Goal: Task Accomplishment & Management: Manage account settings

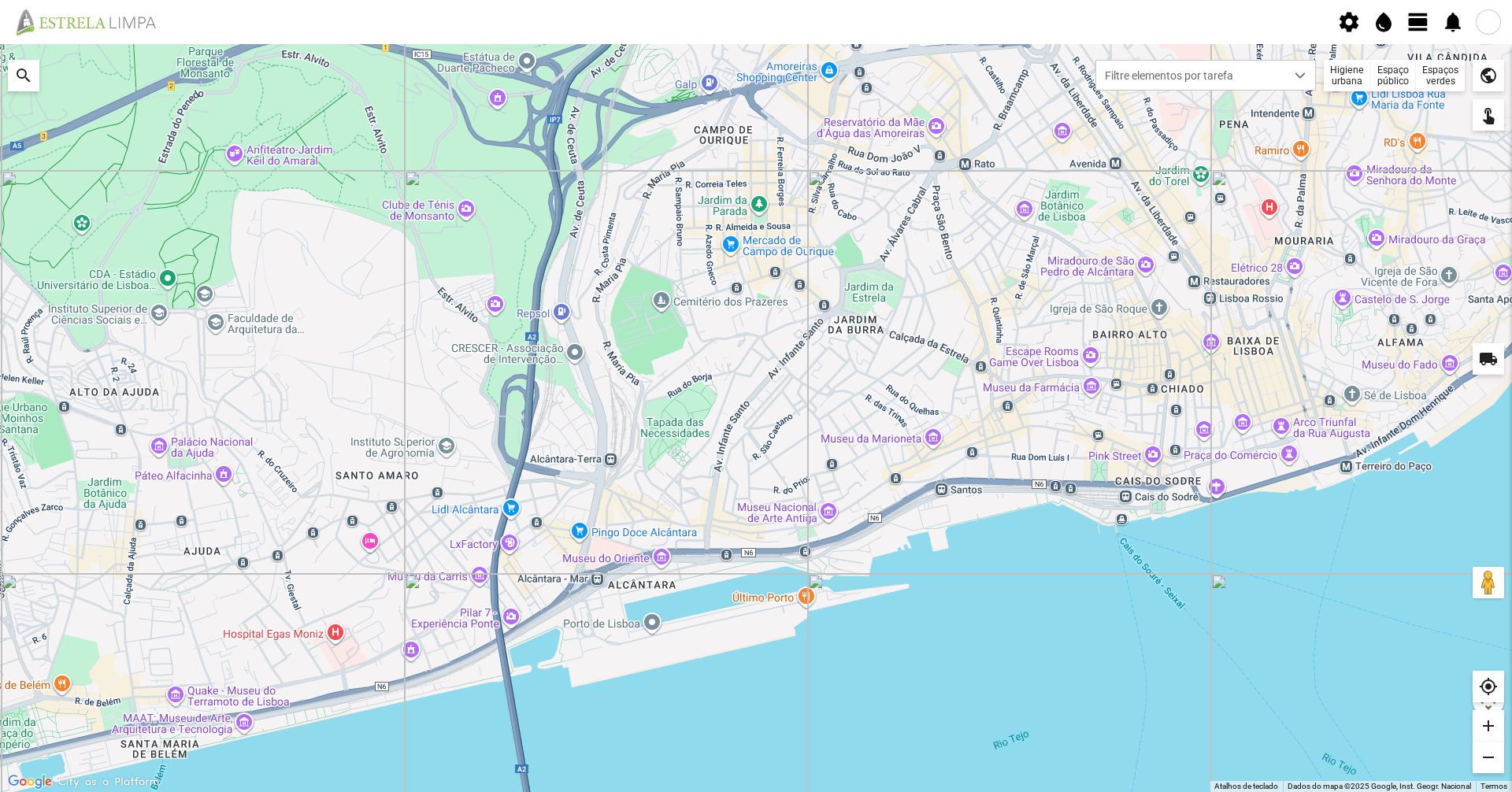
click at [1415, 23] on span "view_day" at bounding box center [1419, 22] width 23 height 23
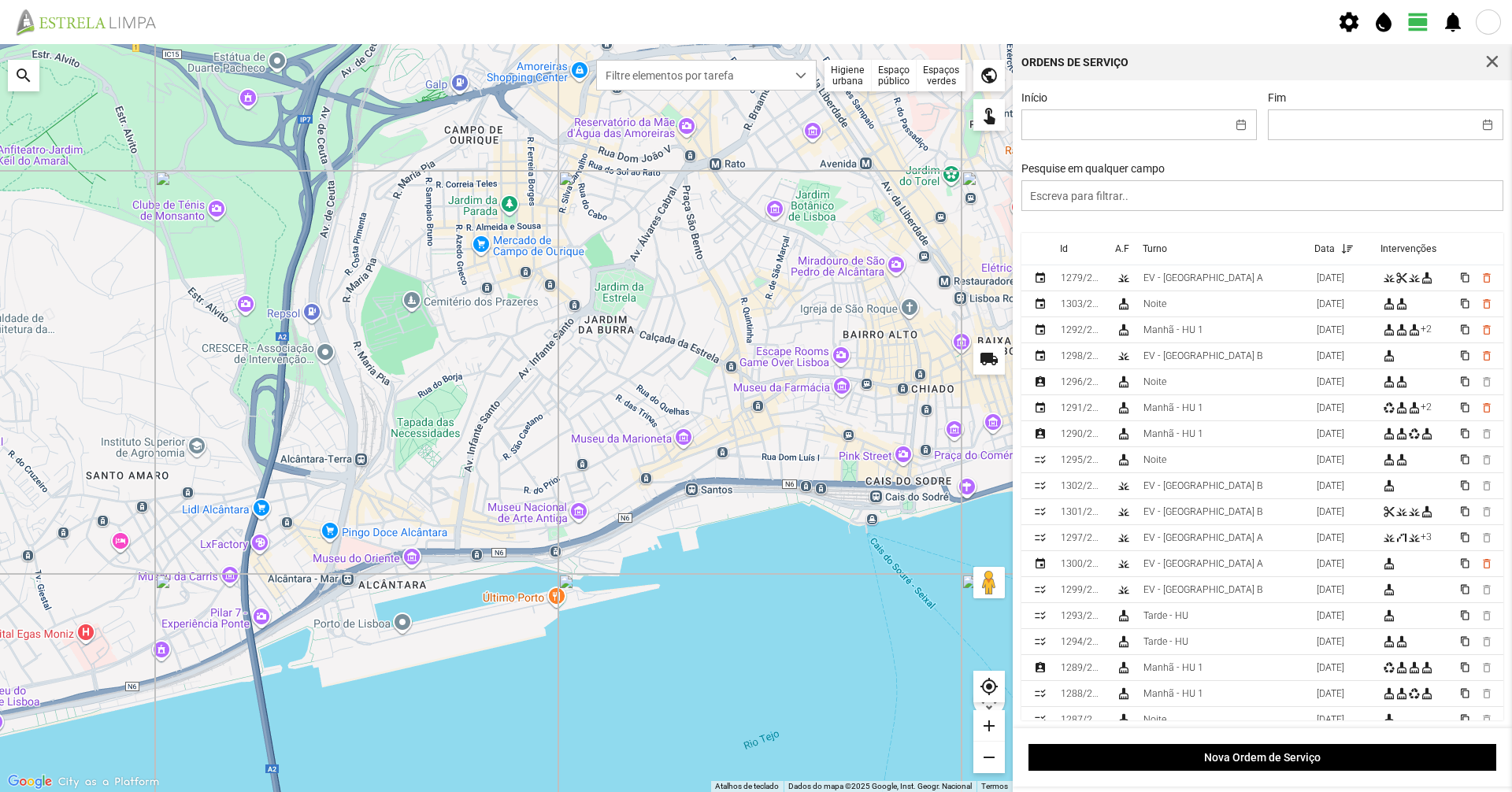
click at [869, 90] on div "Higiene urbana" at bounding box center [848, 76] width 48 height 31
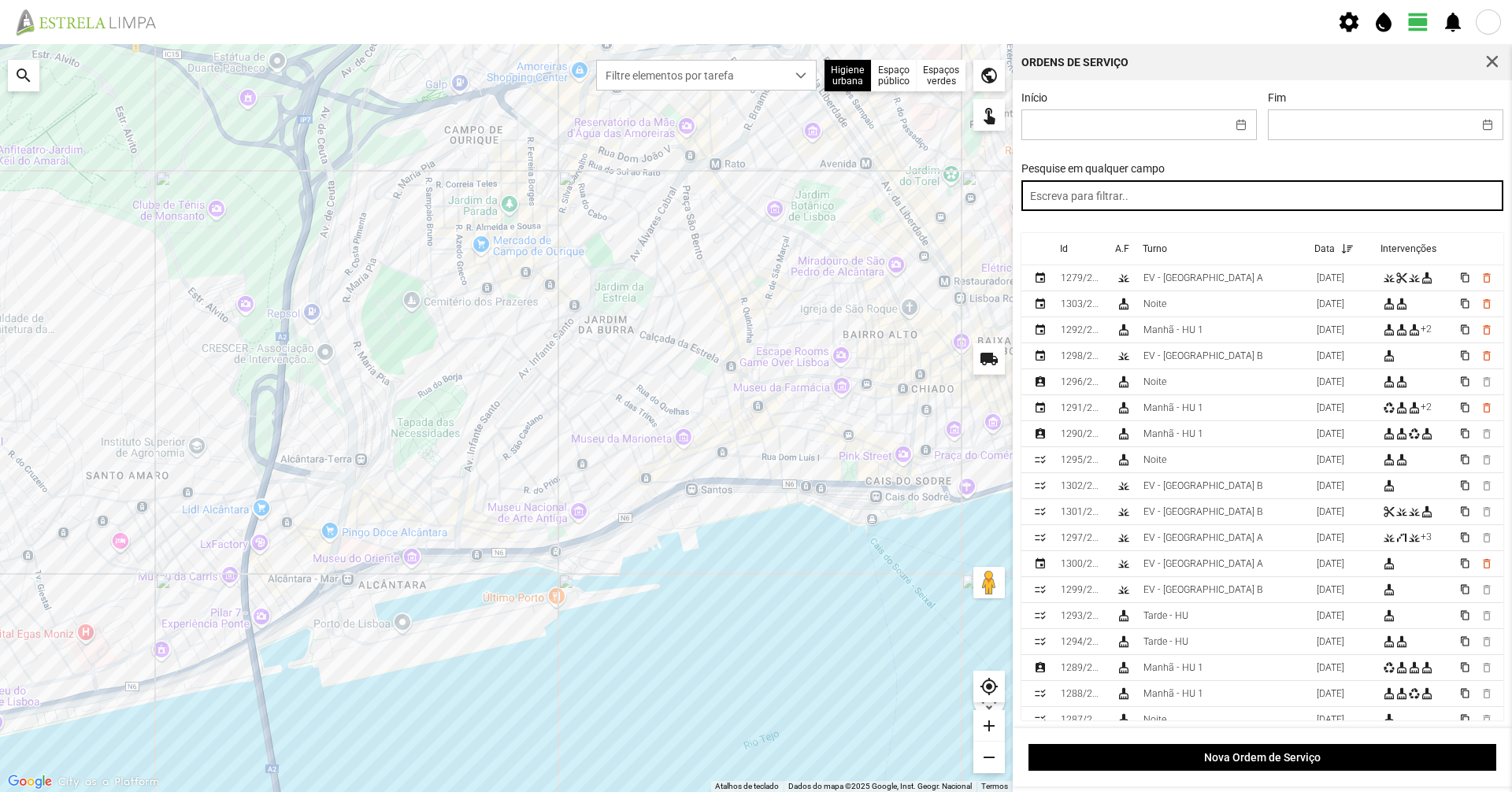
click at [1088, 198] on input "text" at bounding box center [1262, 196] width 483 height 31
type input "tard"
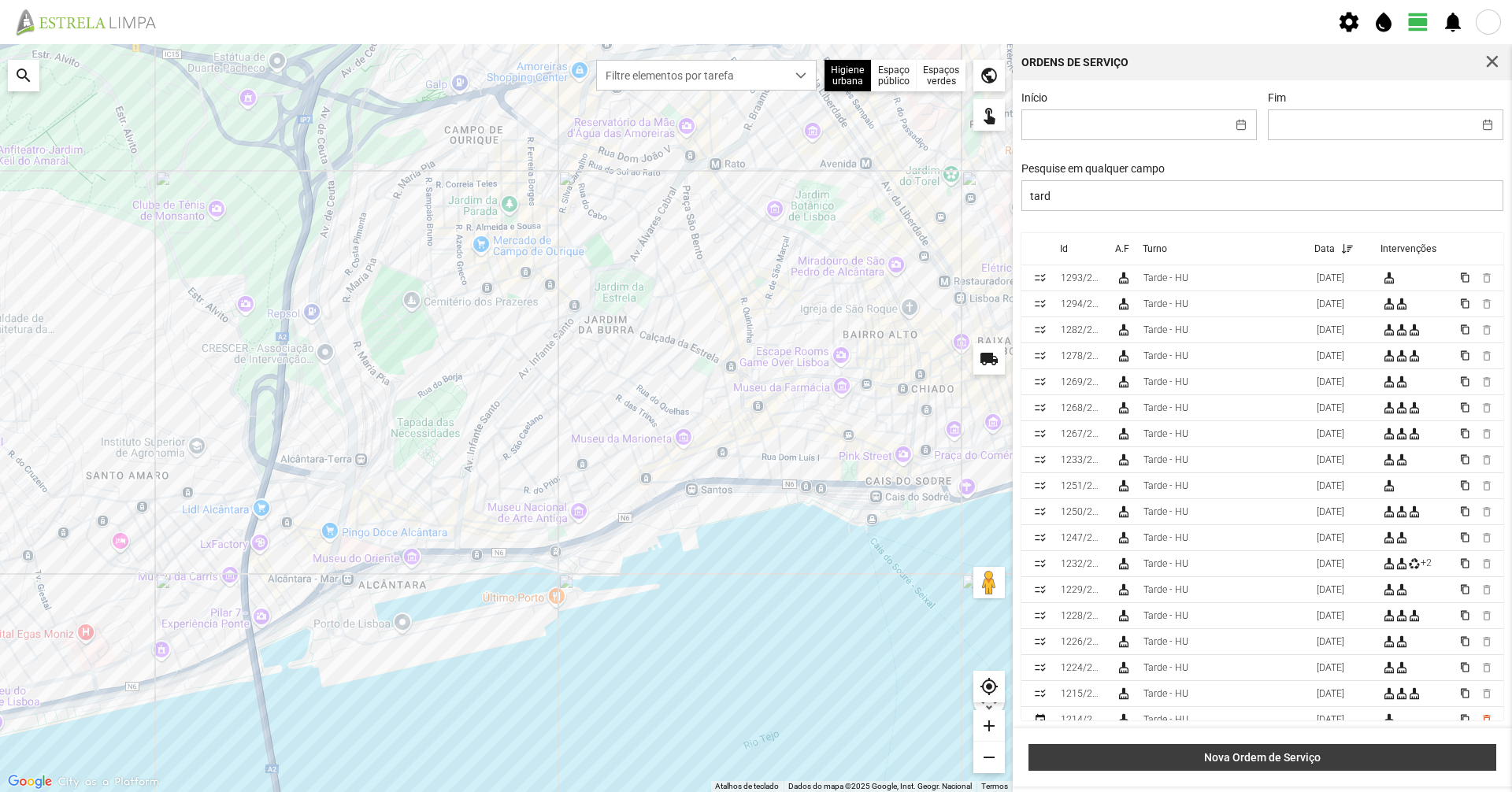
click at [1290, 753] on span "Nova Ordem de Serviço" at bounding box center [1263, 758] width 451 height 13
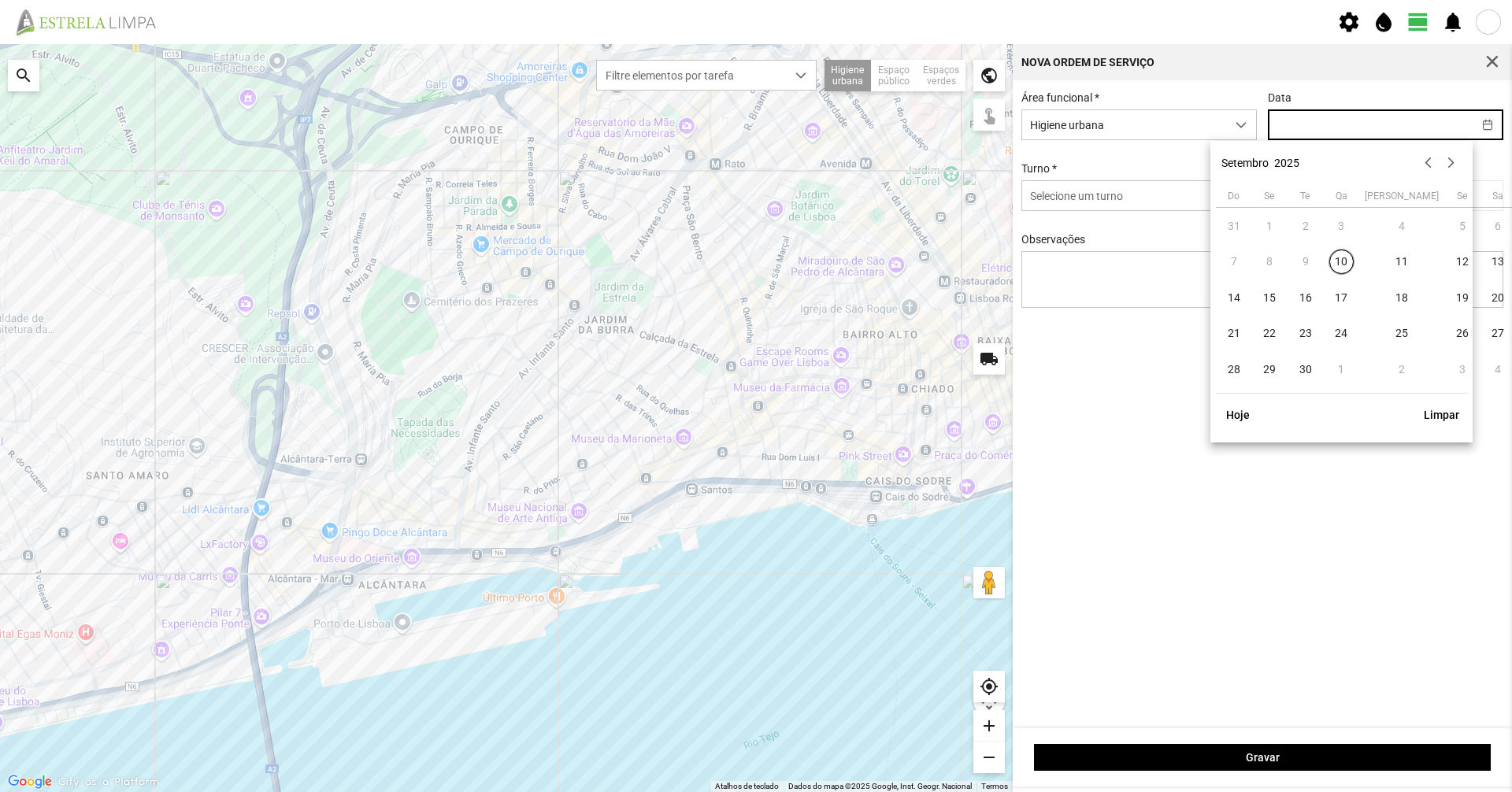
click at [1354, 130] on input "text" at bounding box center [1370, 125] width 204 height 29
click at [1344, 260] on span "10" at bounding box center [1342, 263] width 25 height 25
type input "[DATE]"
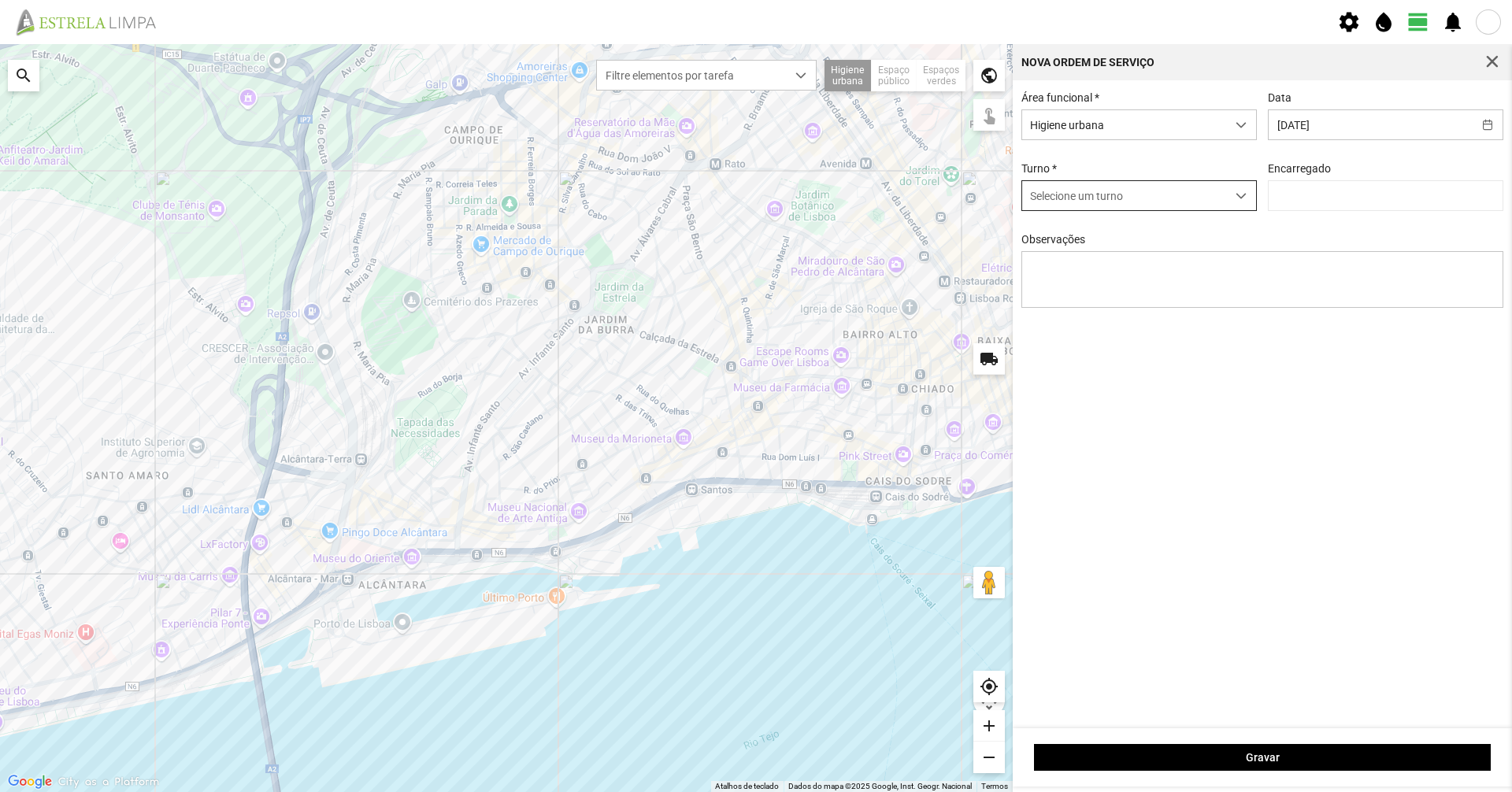
click at [1199, 202] on span "Selecione um turno" at bounding box center [1124, 195] width 204 height 29
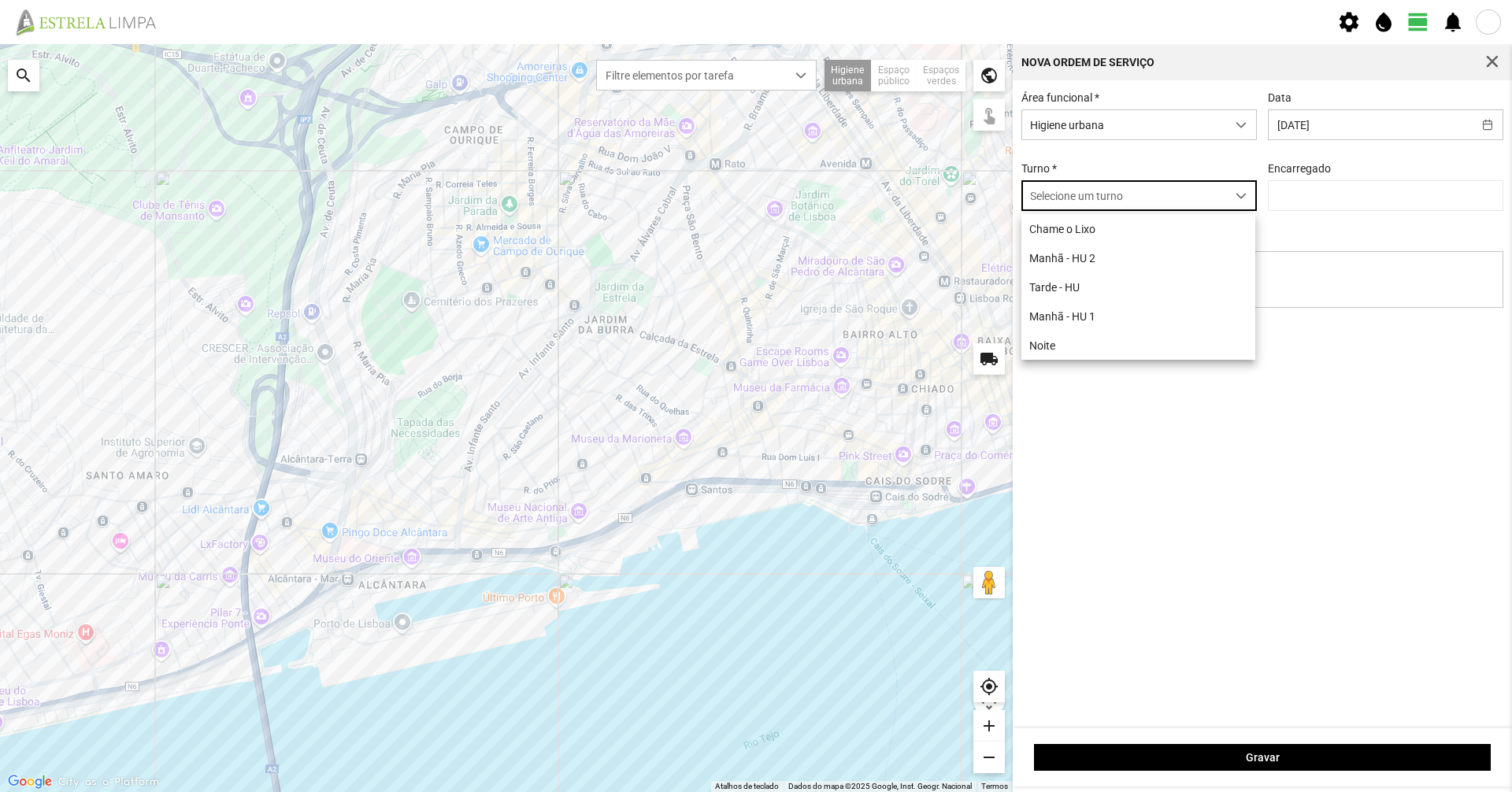
scroll to position [9, 70]
click at [1149, 287] on li "Tarde - HU" at bounding box center [1138, 287] width 234 height 29
type input "[PERSON_NAME]"
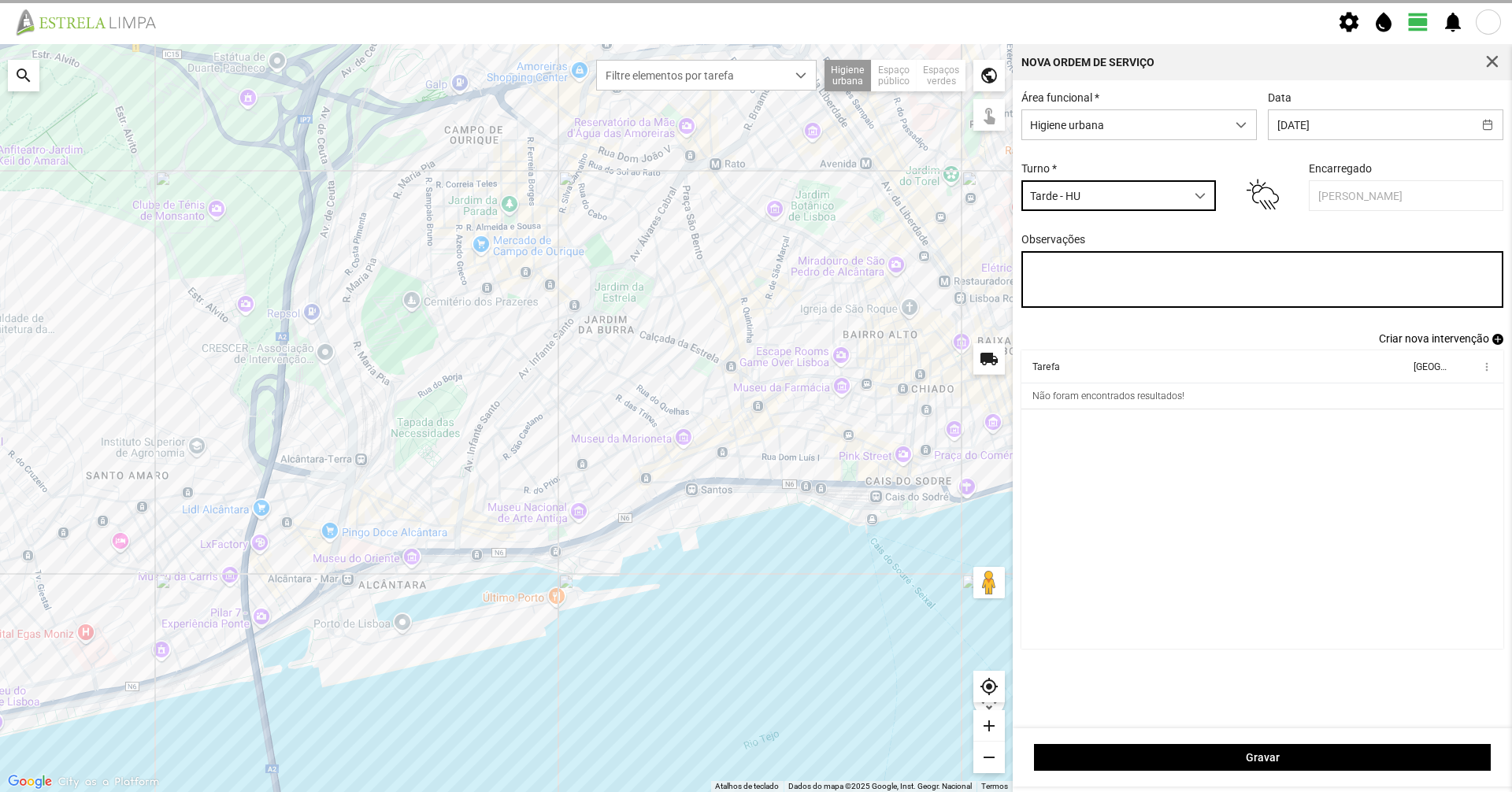
drag, startPoint x: 1181, startPoint y: 270, endPoint x: 1174, endPoint y: 252, distance: 19.3
click at [1184, 268] on textarea "Observações" at bounding box center [1262, 279] width 483 height 57
type textarea "09-10"
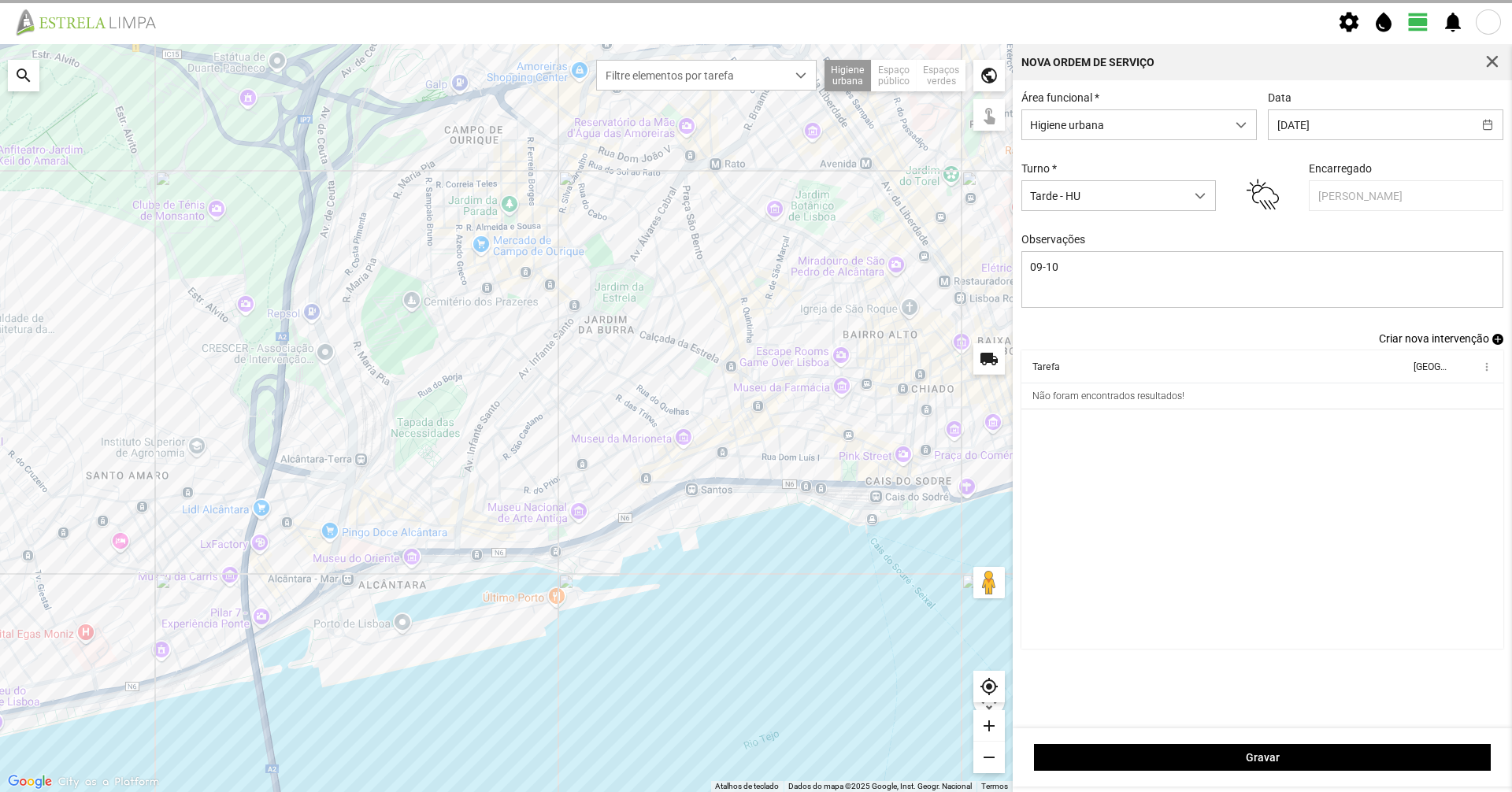
click at [1435, 345] on span "Criar nova intervenção" at bounding box center [1434, 339] width 111 height 13
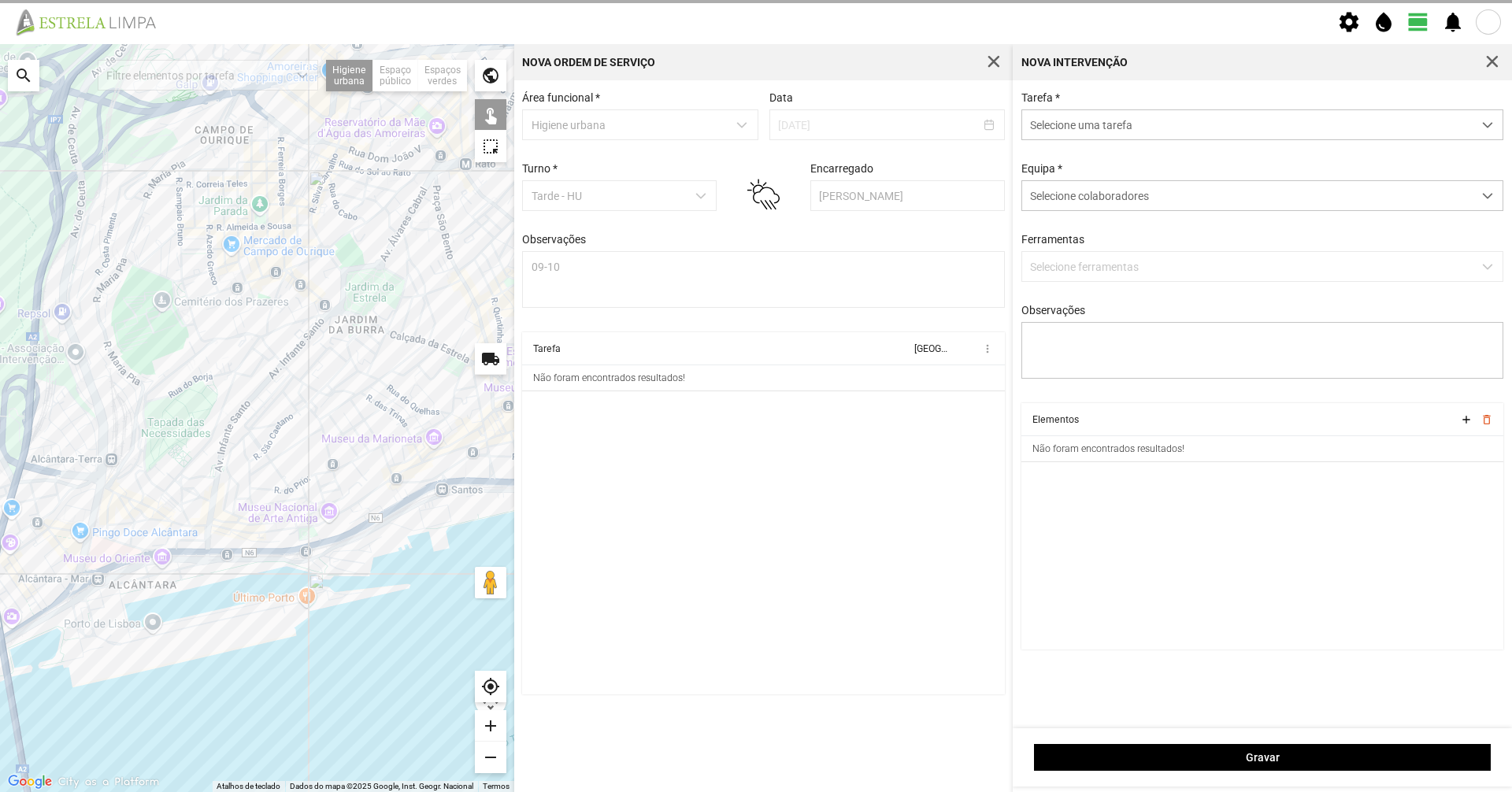
click at [1153, 137] on span "Selecione uma tarefa" at bounding box center [1247, 125] width 450 height 29
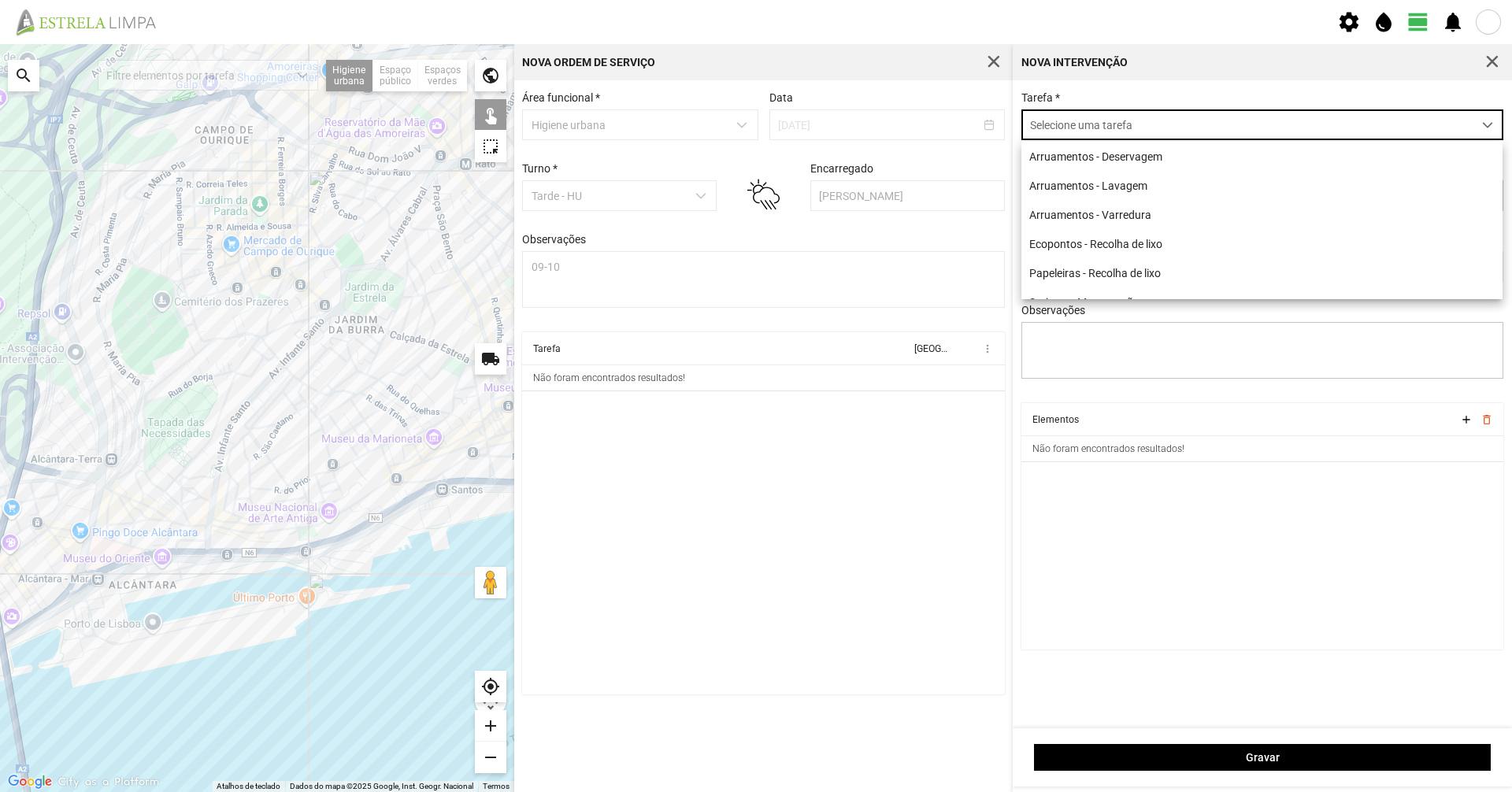
scroll to position [9, 70]
click at [1143, 162] on li "Arruamentos - Deservagem" at bounding box center [1261, 156] width 481 height 29
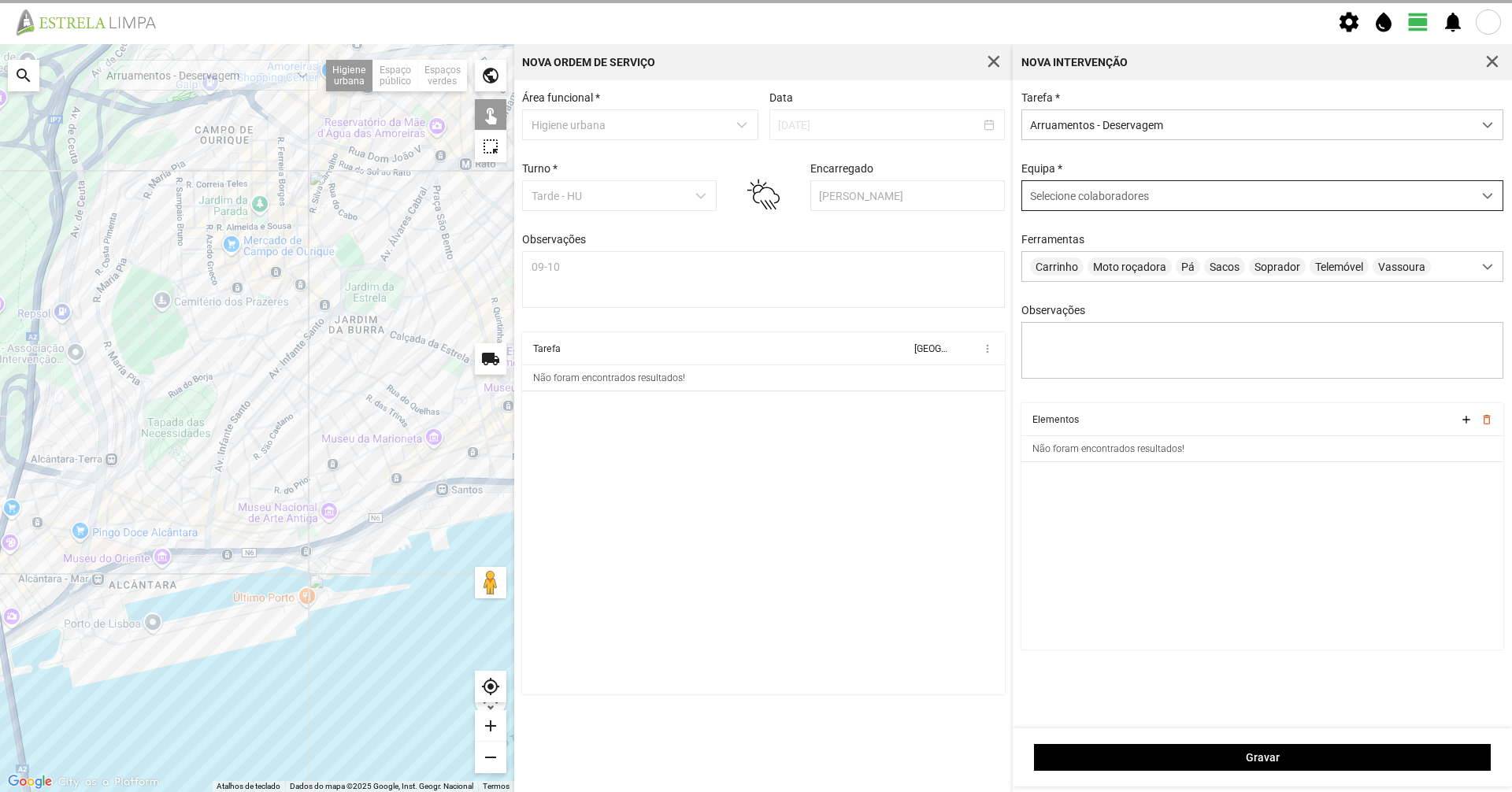
click at [1134, 210] on div "Selecione colaboradores" at bounding box center [1247, 195] width 450 height 29
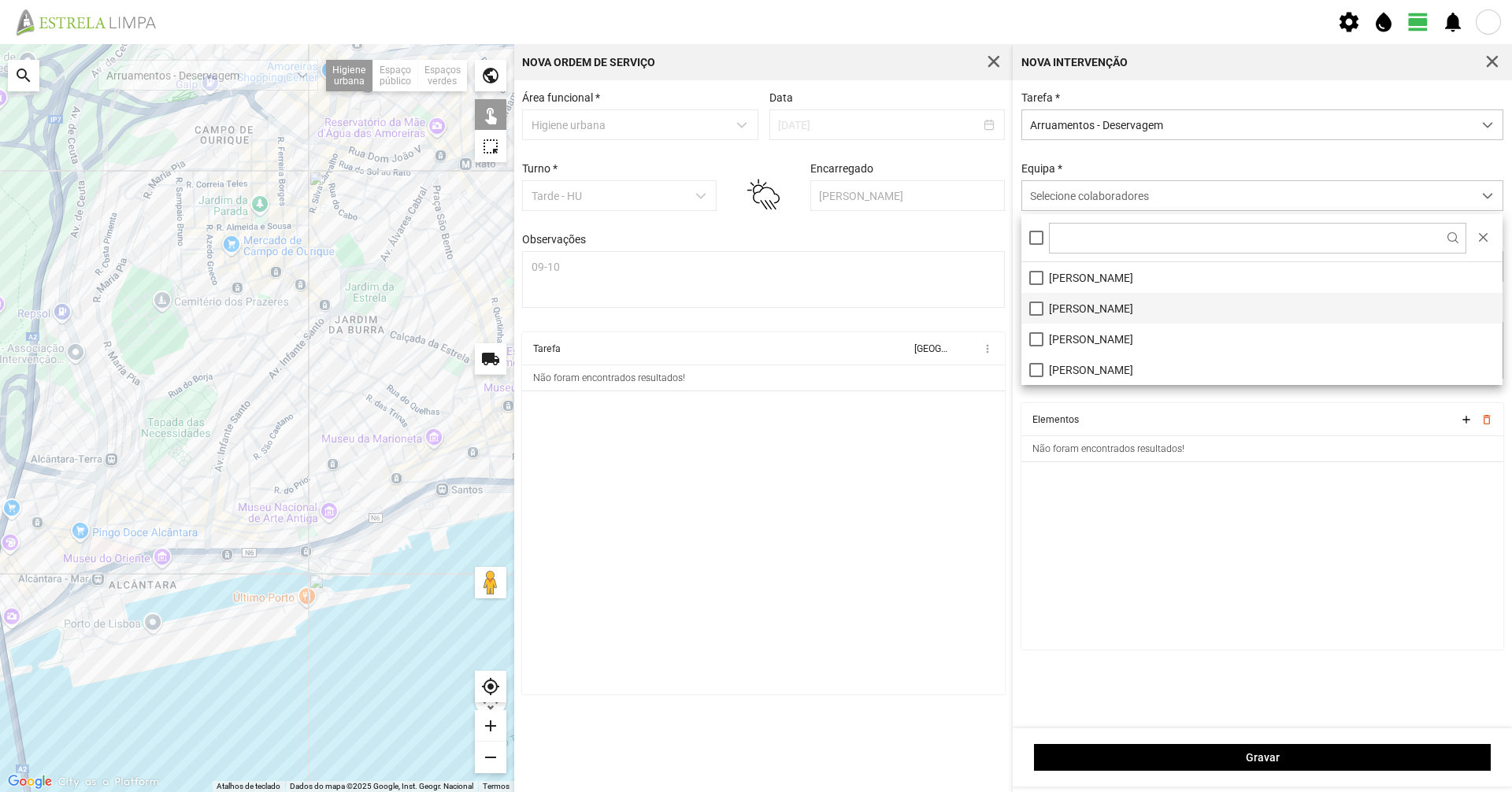
click at [1088, 313] on li "[PERSON_NAME]" at bounding box center [1261, 308] width 481 height 31
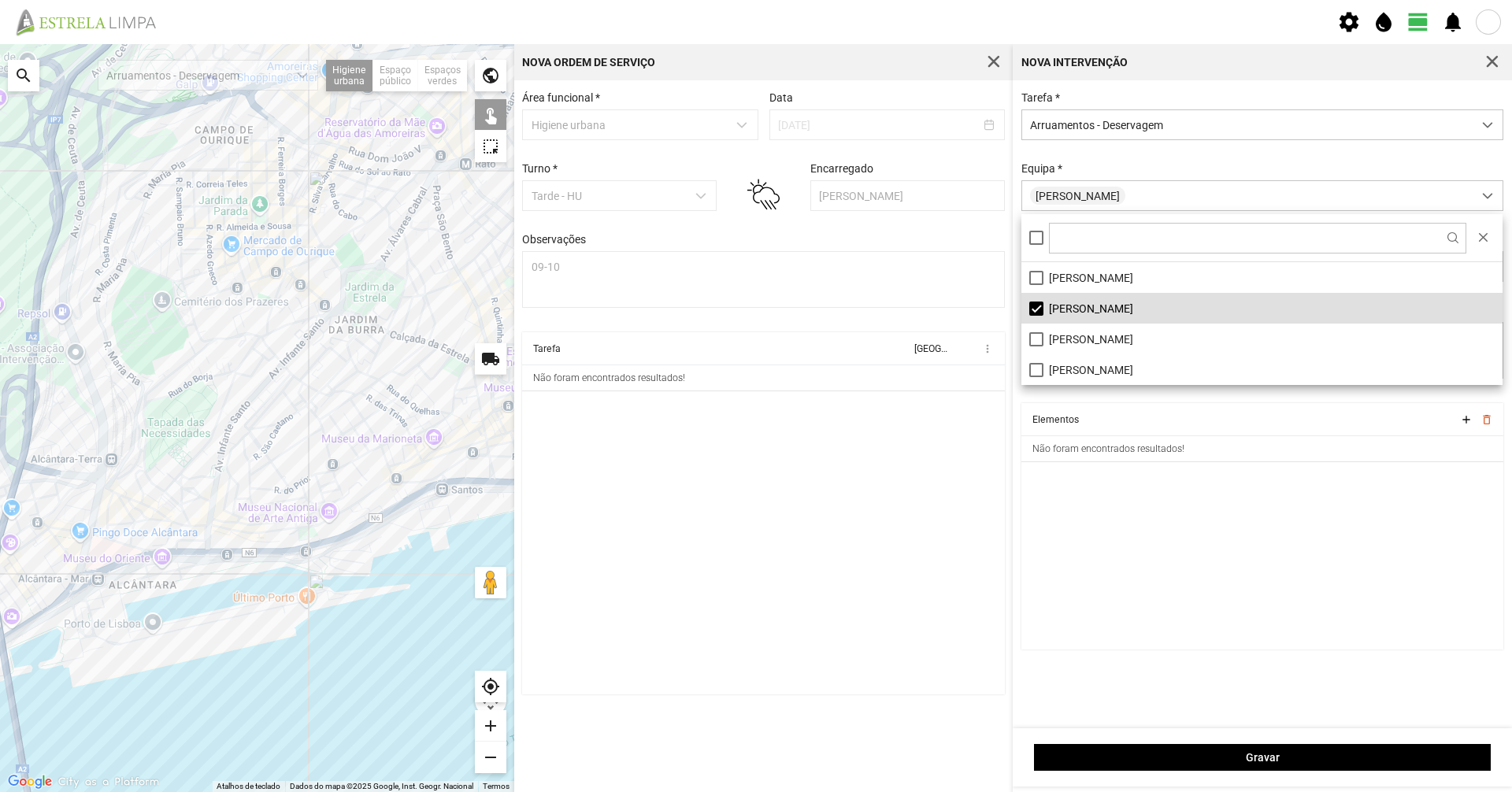
click at [1070, 399] on div "Tarefa * Arruamentos - Deservagem Equipa * [PERSON_NAME] Carrinho Moto roçadora…" at bounding box center [1262, 247] width 494 height 312
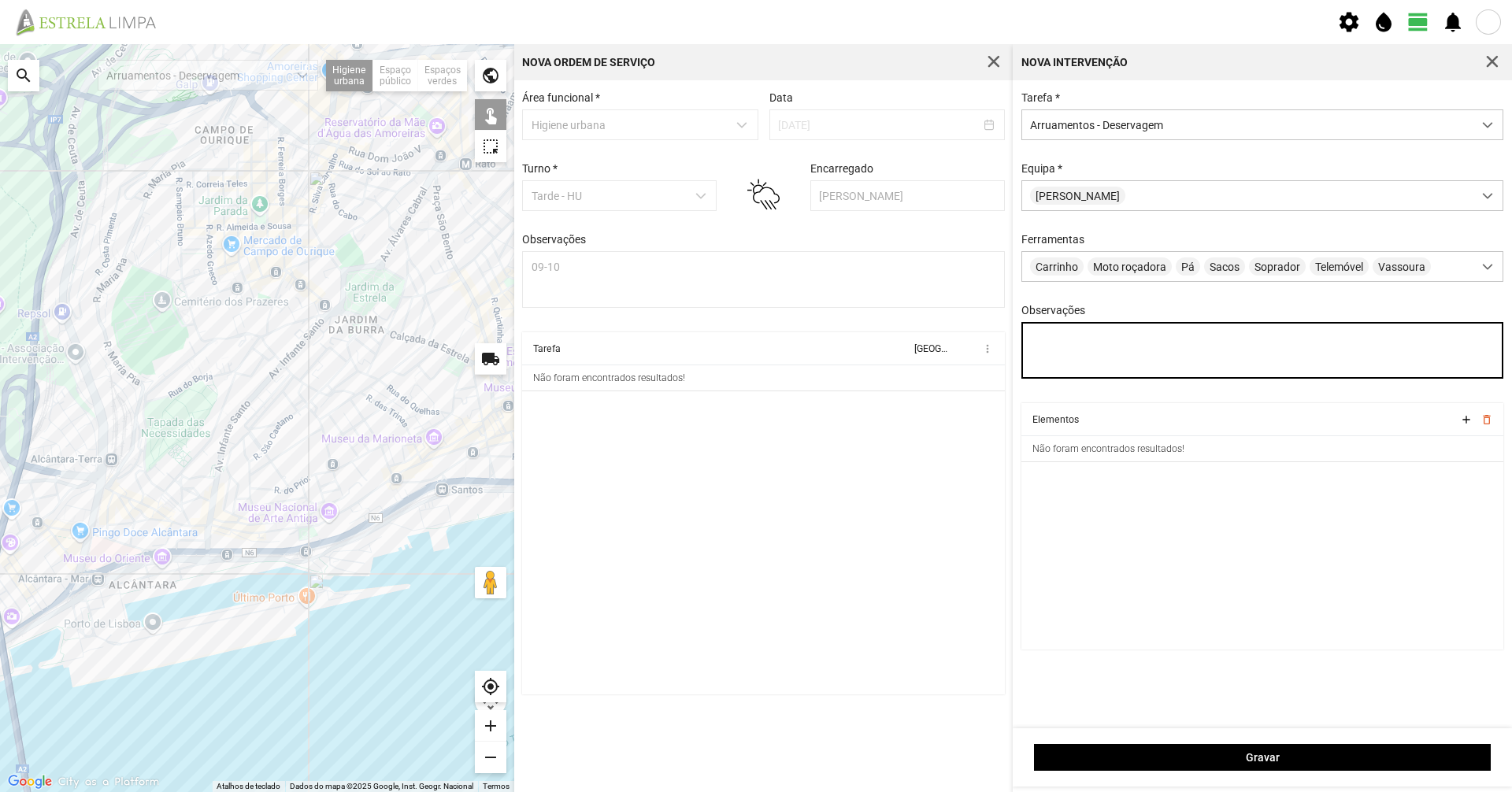
click at [1073, 343] on textarea "Observações" at bounding box center [1262, 350] width 483 height 57
type textarea "09-10"
click at [321, 357] on div at bounding box center [257, 418] width 514 height 748
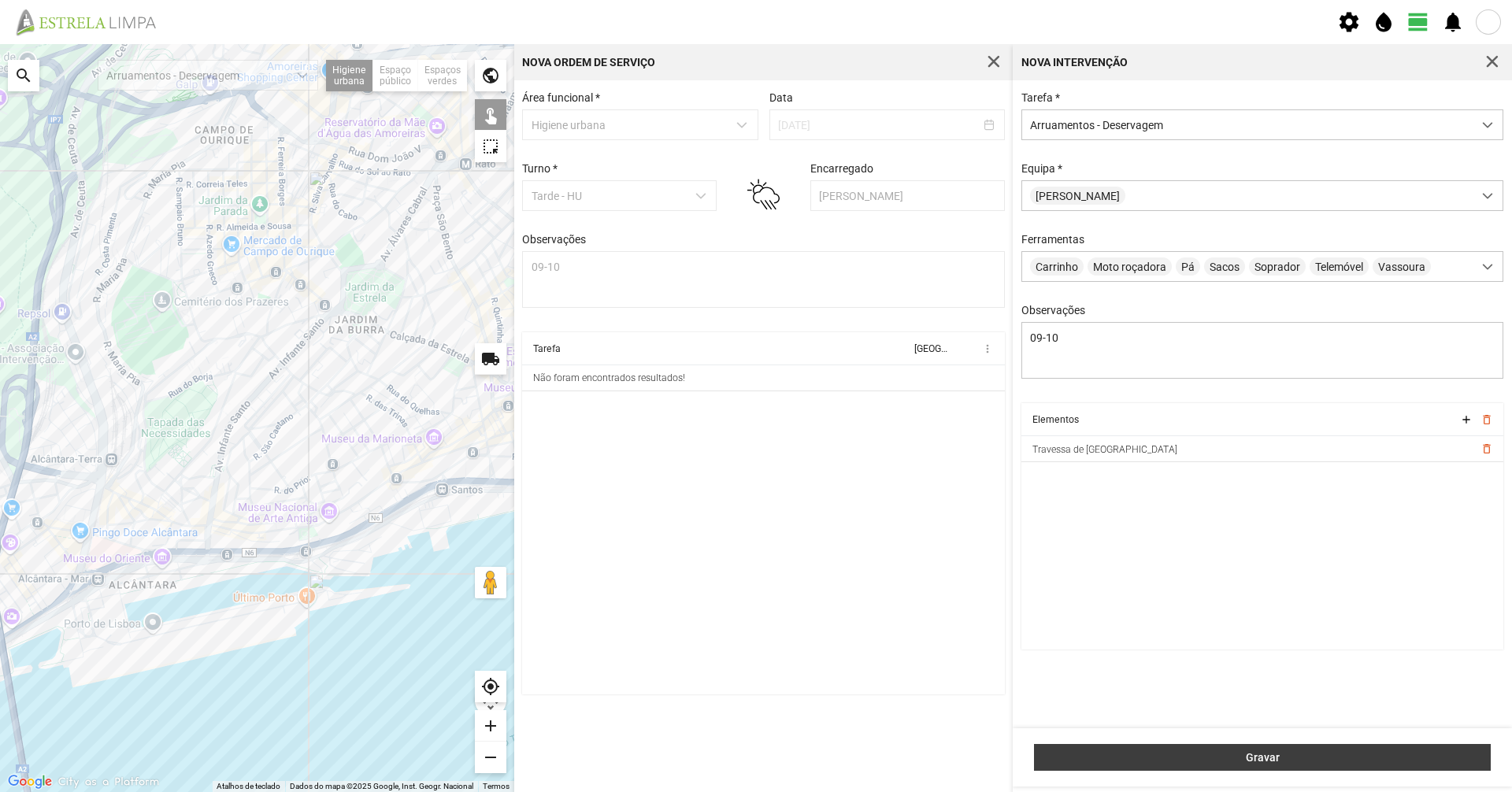
click at [1278, 755] on span "Gravar" at bounding box center [1263, 758] width 440 height 13
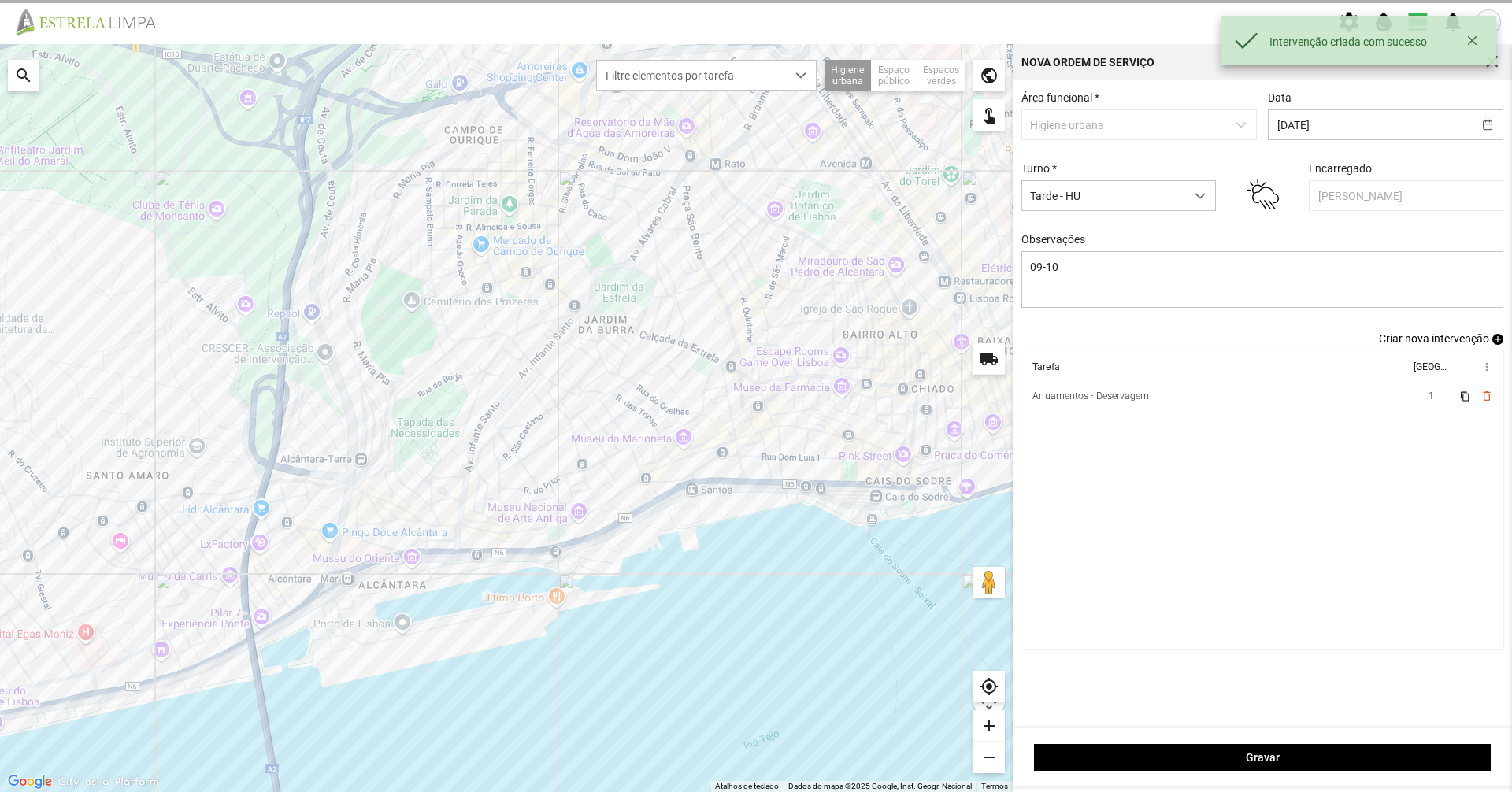
click at [1394, 340] on span "Criar nova intervenção" at bounding box center [1434, 339] width 111 height 13
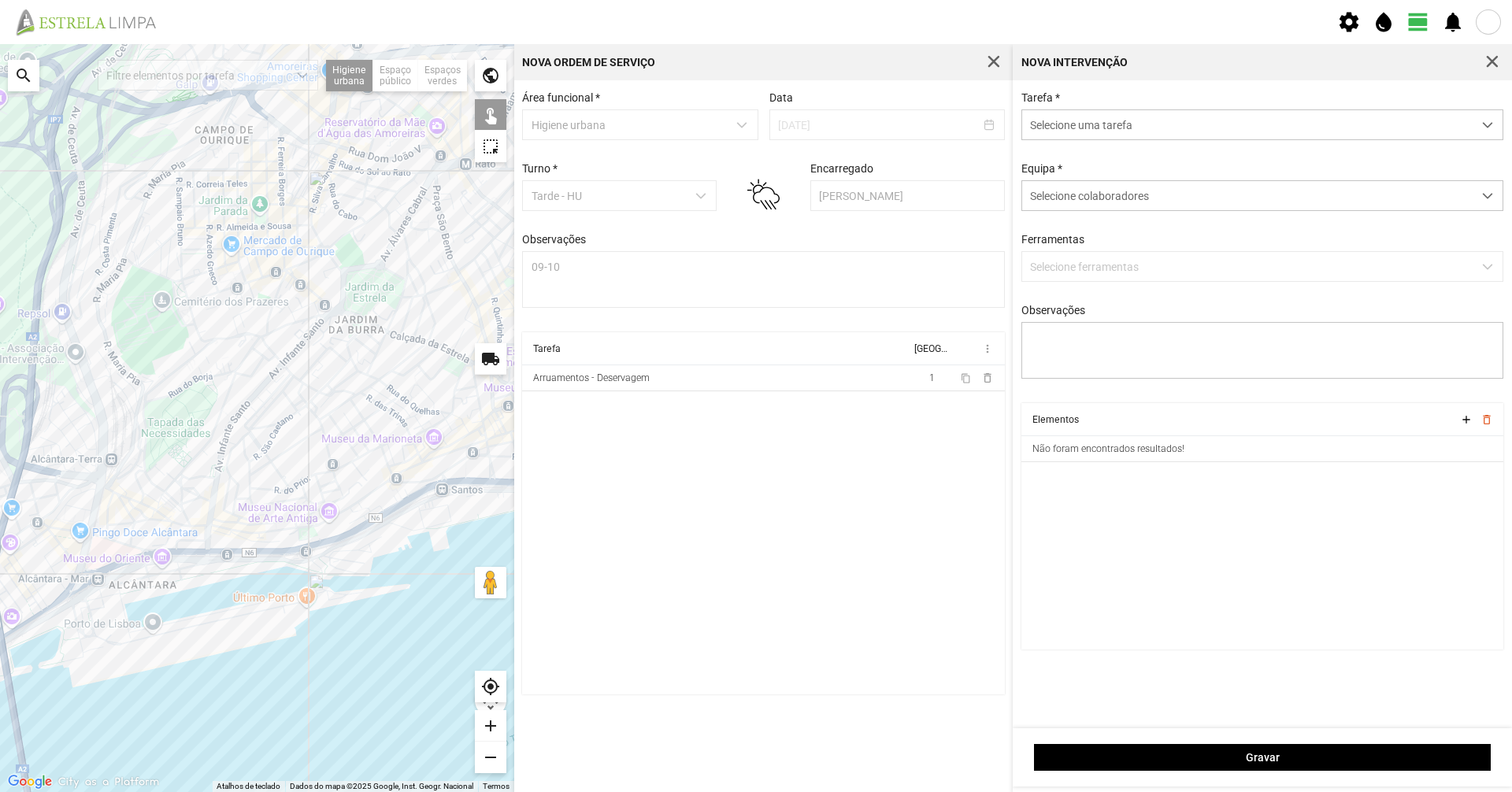
click at [1121, 127] on span "Selecione uma tarefa" at bounding box center [1247, 125] width 450 height 29
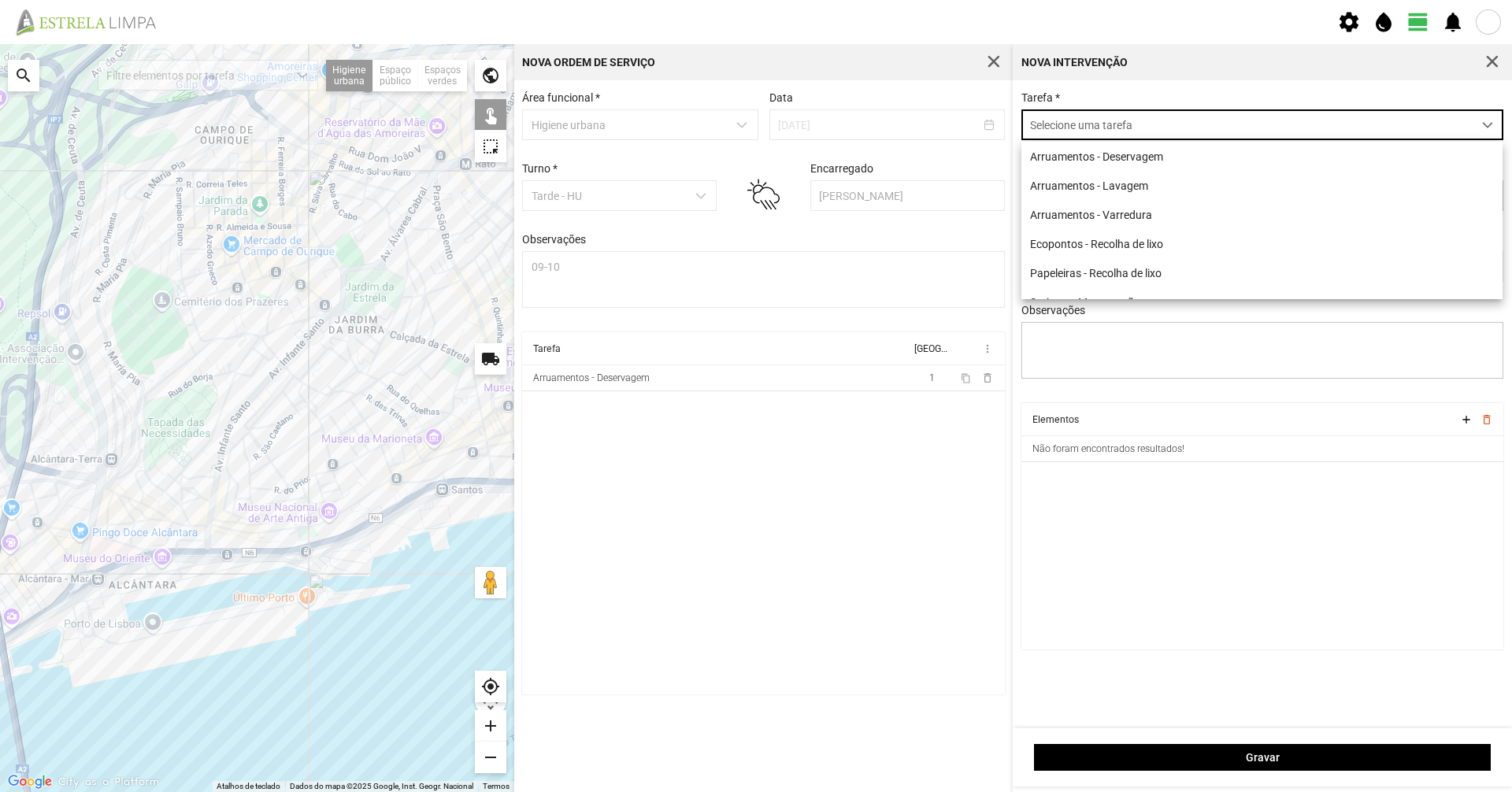
scroll to position [9, 70]
click at [1091, 171] on li "Arruamentos - Deservagem" at bounding box center [1261, 156] width 481 height 29
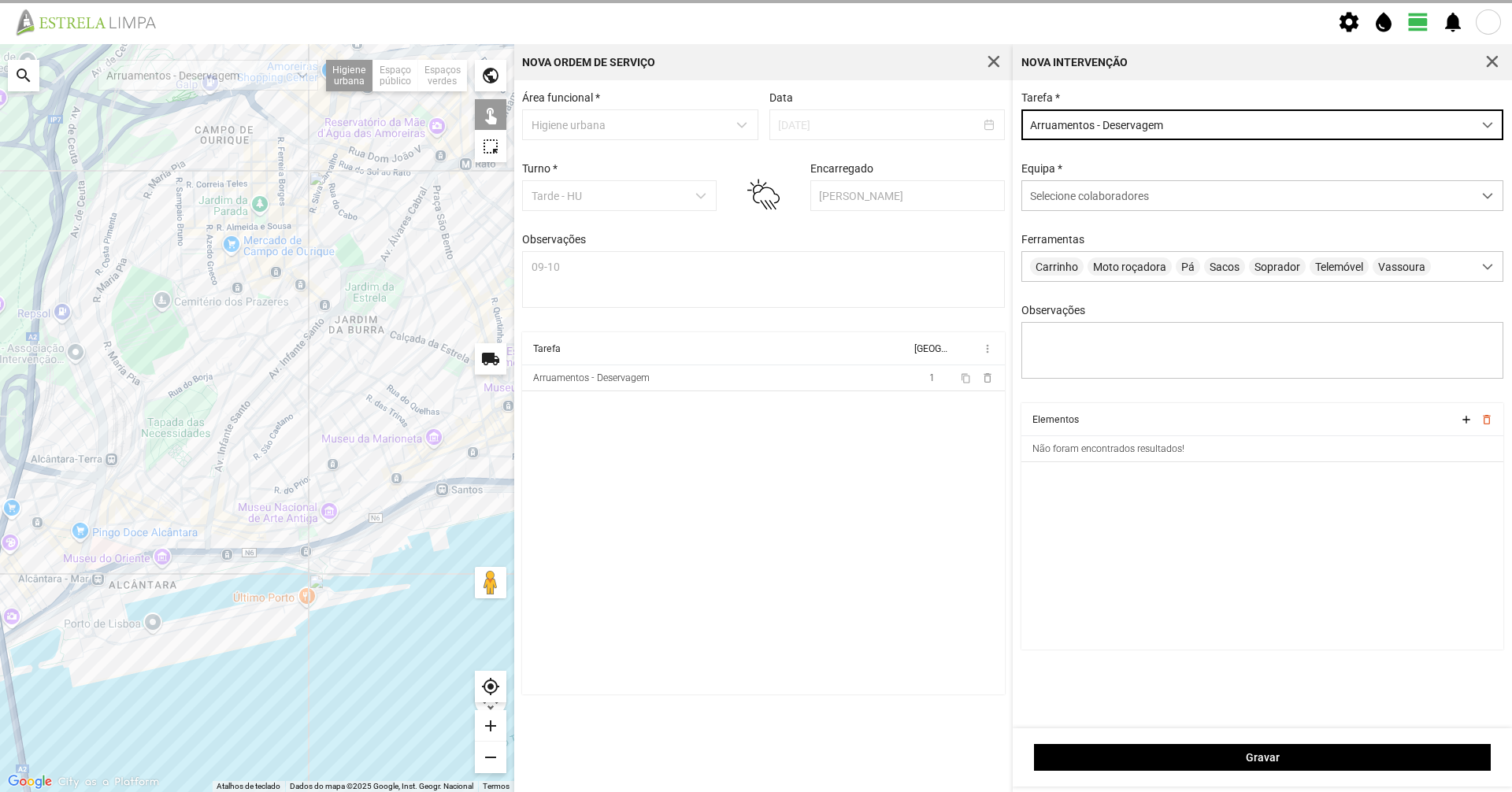
click at [1098, 221] on div "Tarefa * Arruamentos - Deservagem Equipa * Selecione colaboradores Ferramentas …" at bounding box center [1262, 247] width 494 height 312
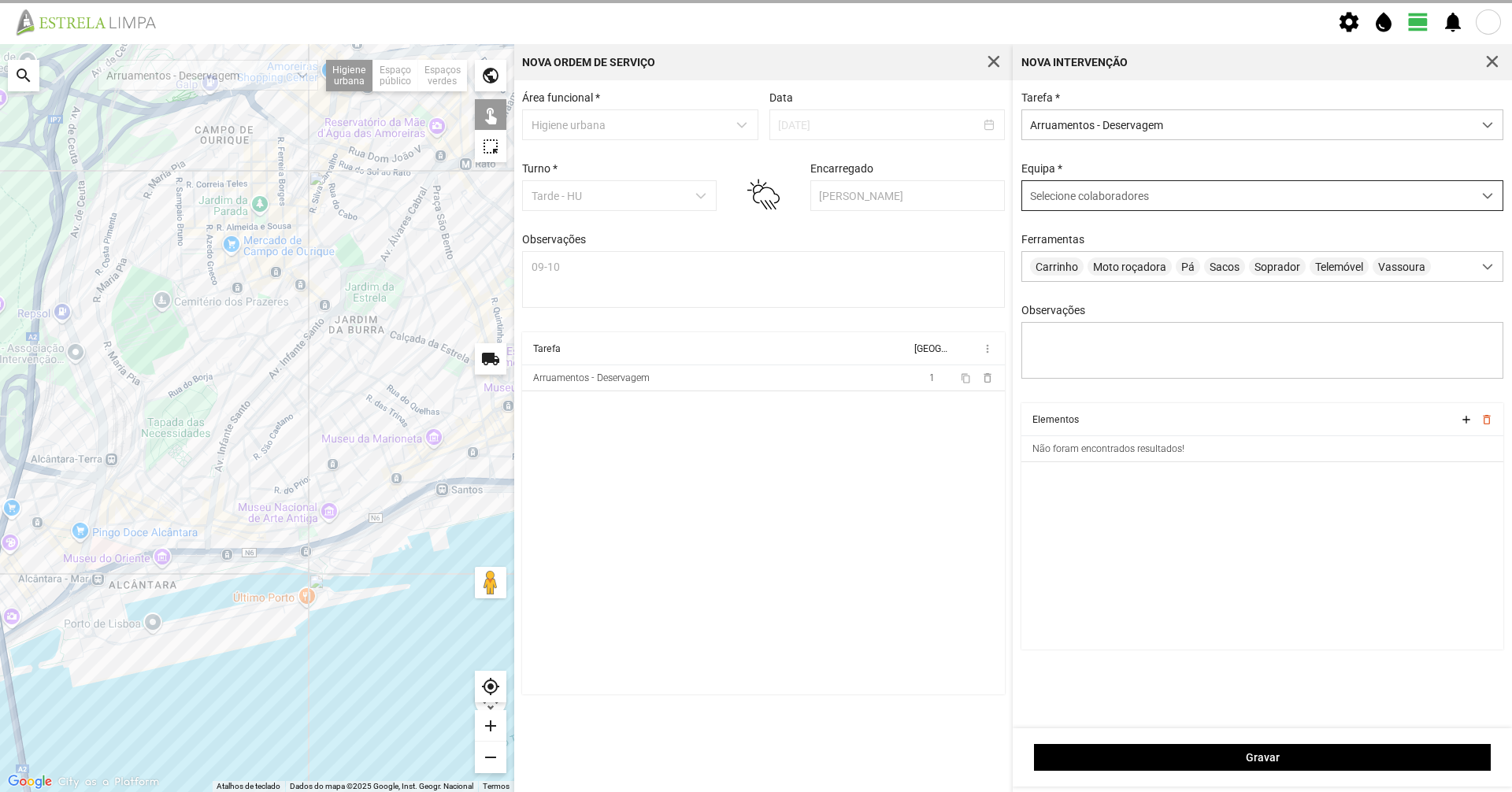
click at [1089, 210] on div "Selecione colaboradores" at bounding box center [1247, 195] width 450 height 29
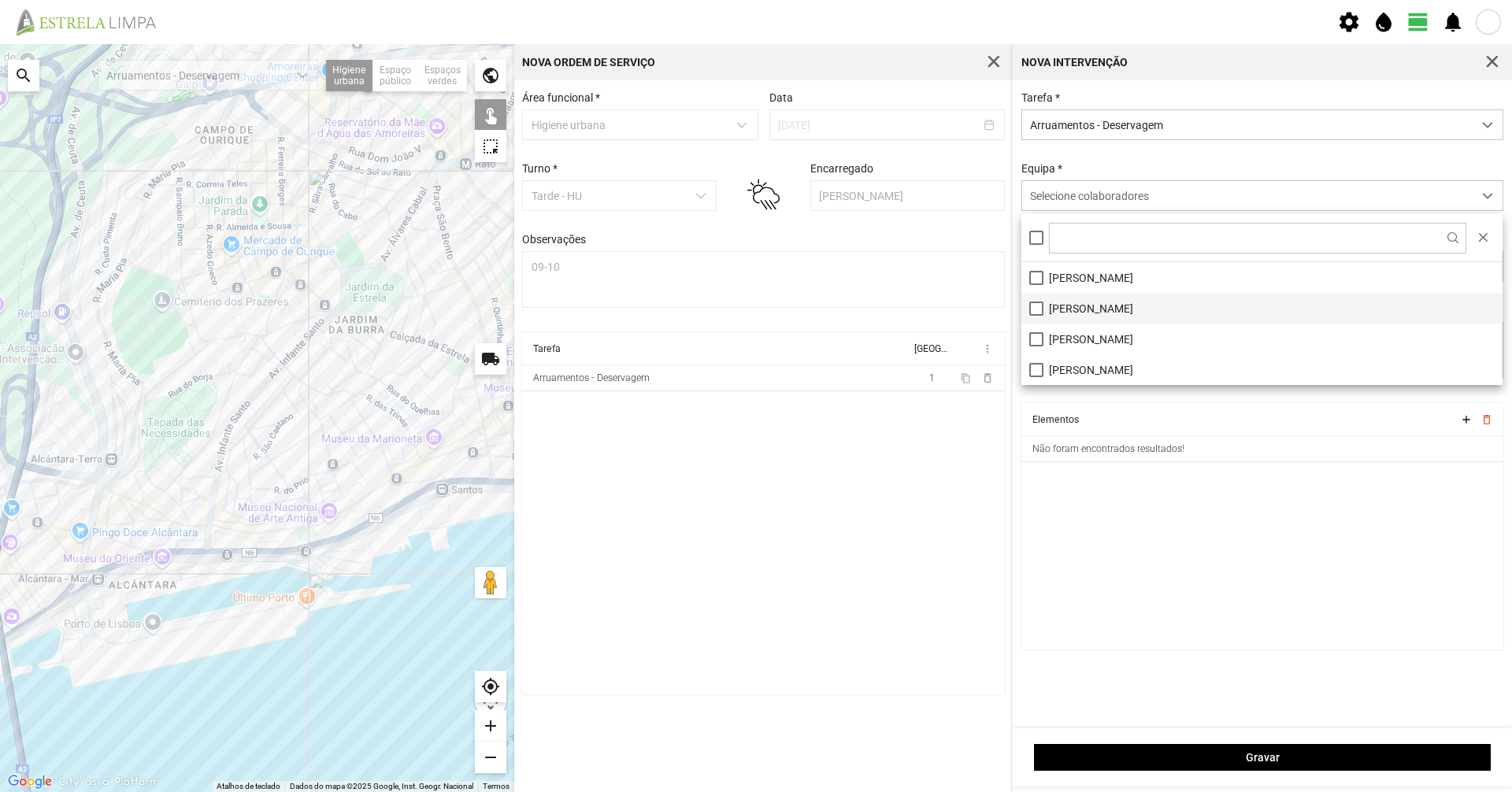
click at [1050, 315] on li "[PERSON_NAME]" at bounding box center [1261, 308] width 481 height 31
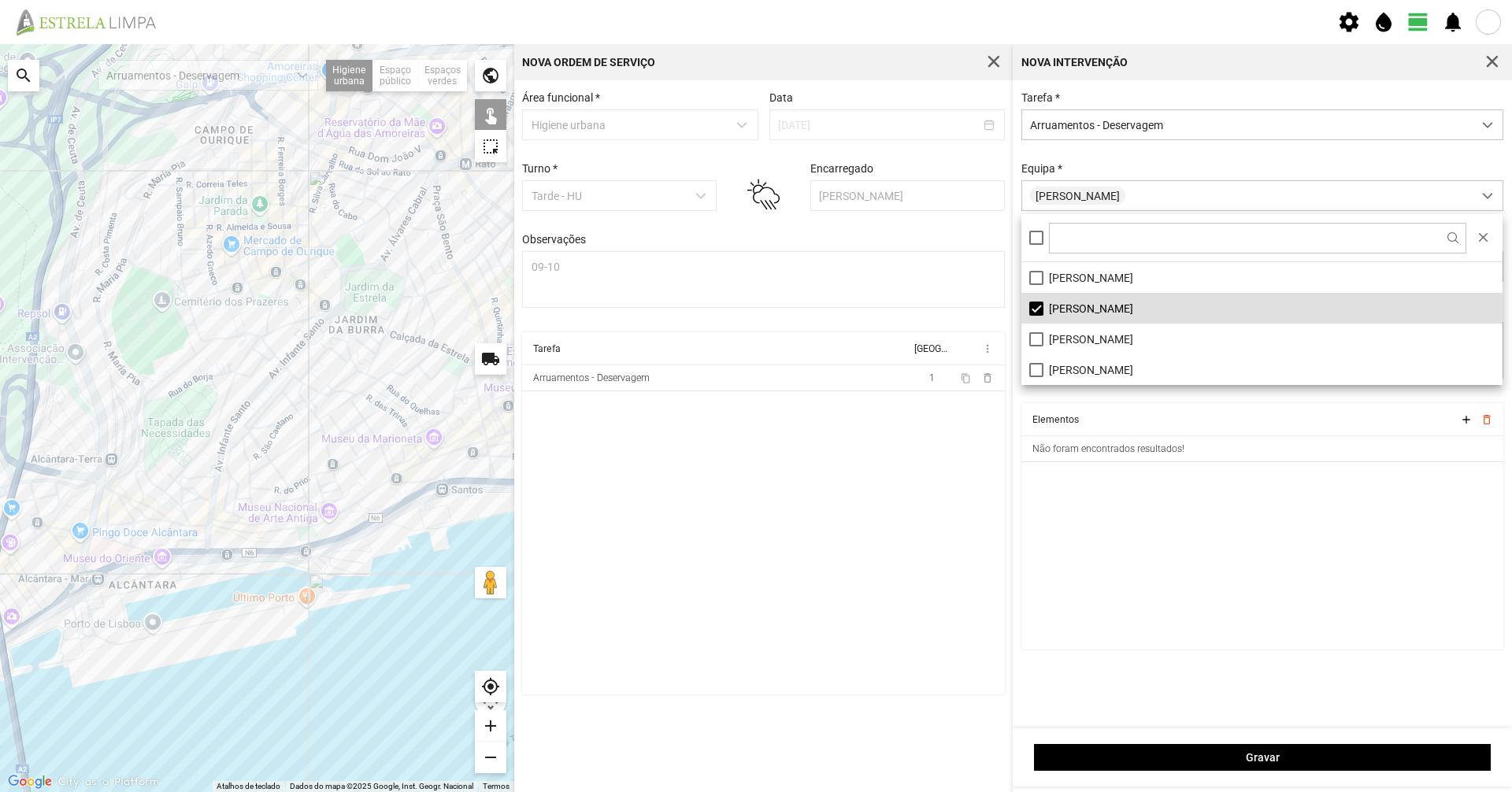
click at [1102, 173] on div "Equipa * [PERSON_NAME]" at bounding box center [1262, 186] width 494 height 49
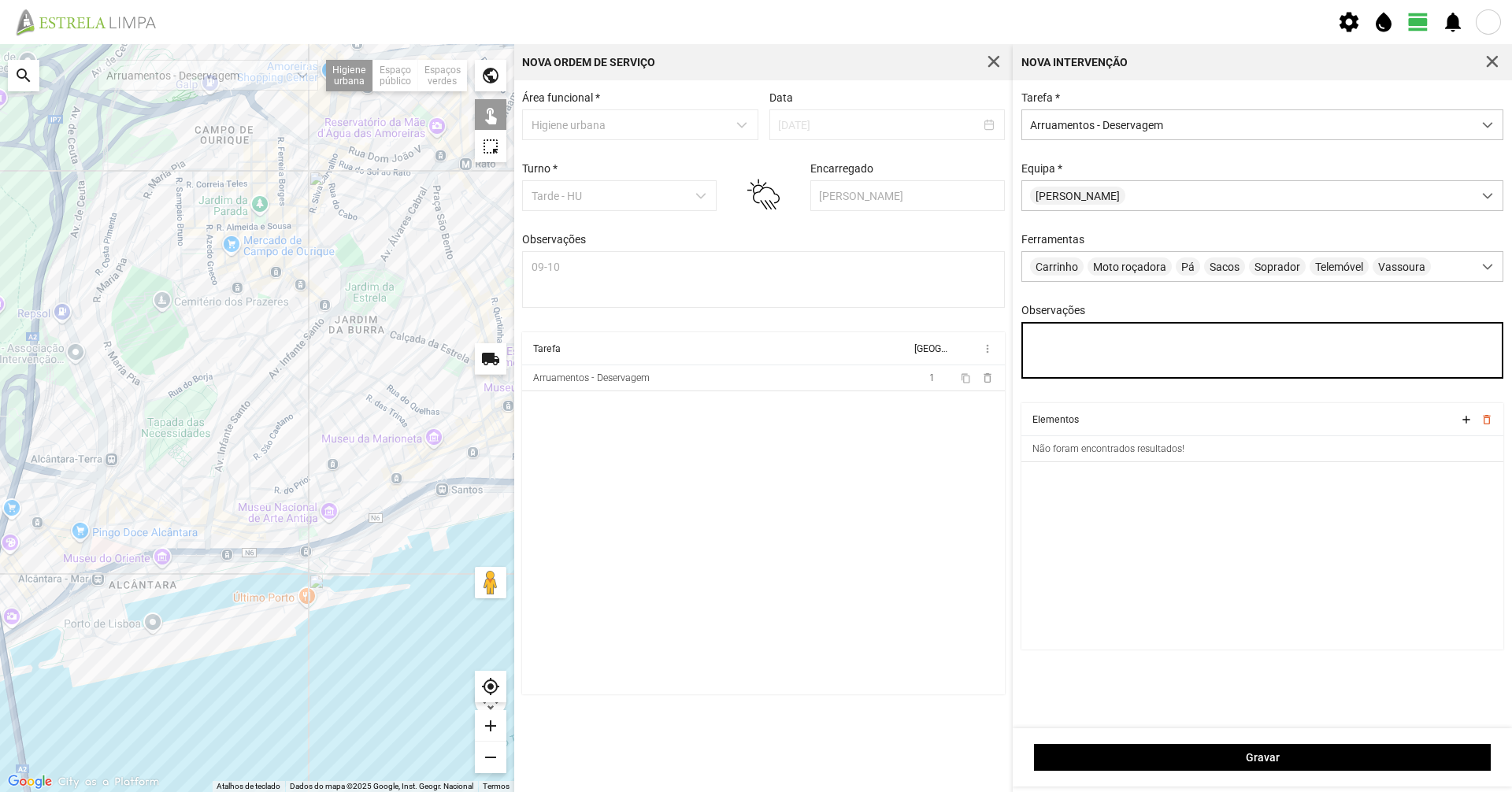
click at [1107, 343] on textarea "Observações" at bounding box center [1262, 350] width 483 height 57
type textarea "09-09"
click at [300, 445] on div at bounding box center [257, 418] width 514 height 748
click at [298, 444] on div at bounding box center [257, 418] width 514 height 748
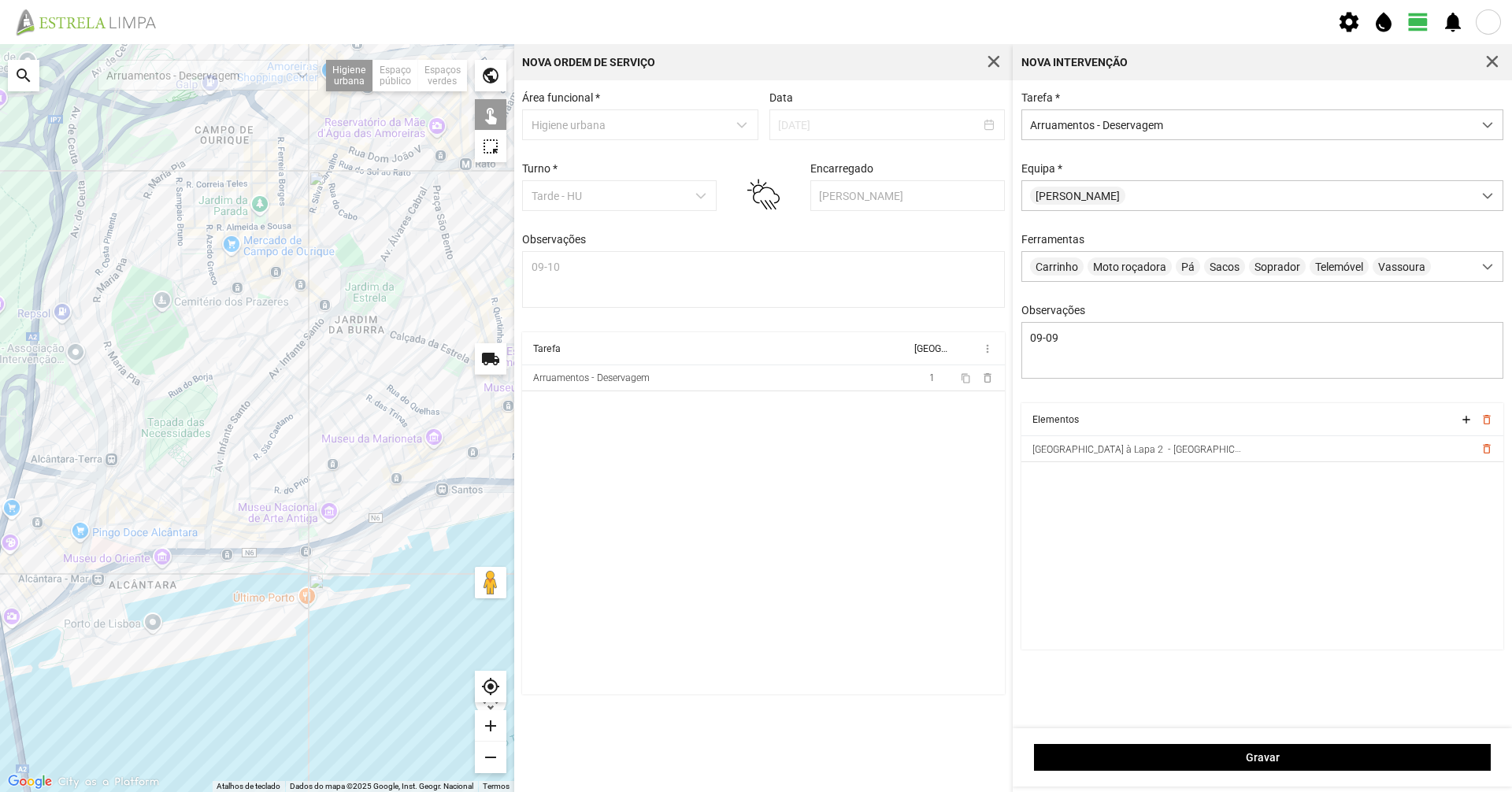
click at [263, 468] on div at bounding box center [257, 418] width 514 height 748
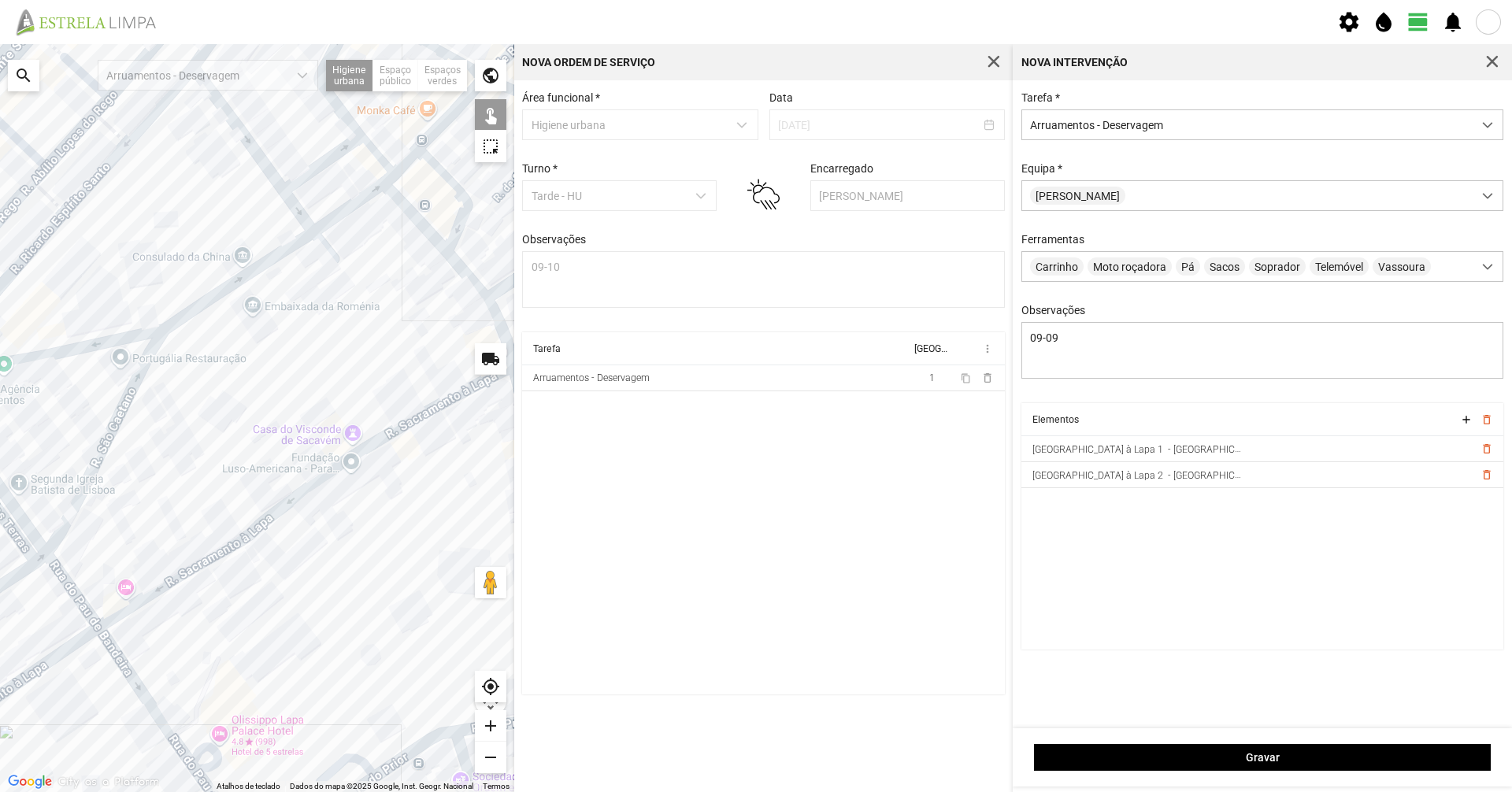
drag, startPoint x: 282, startPoint y: 325, endPoint x: 181, endPoint y: 476, distance: 181.7
click at [181, 476] on div at bounding box center [257, 418] width 514 height 748
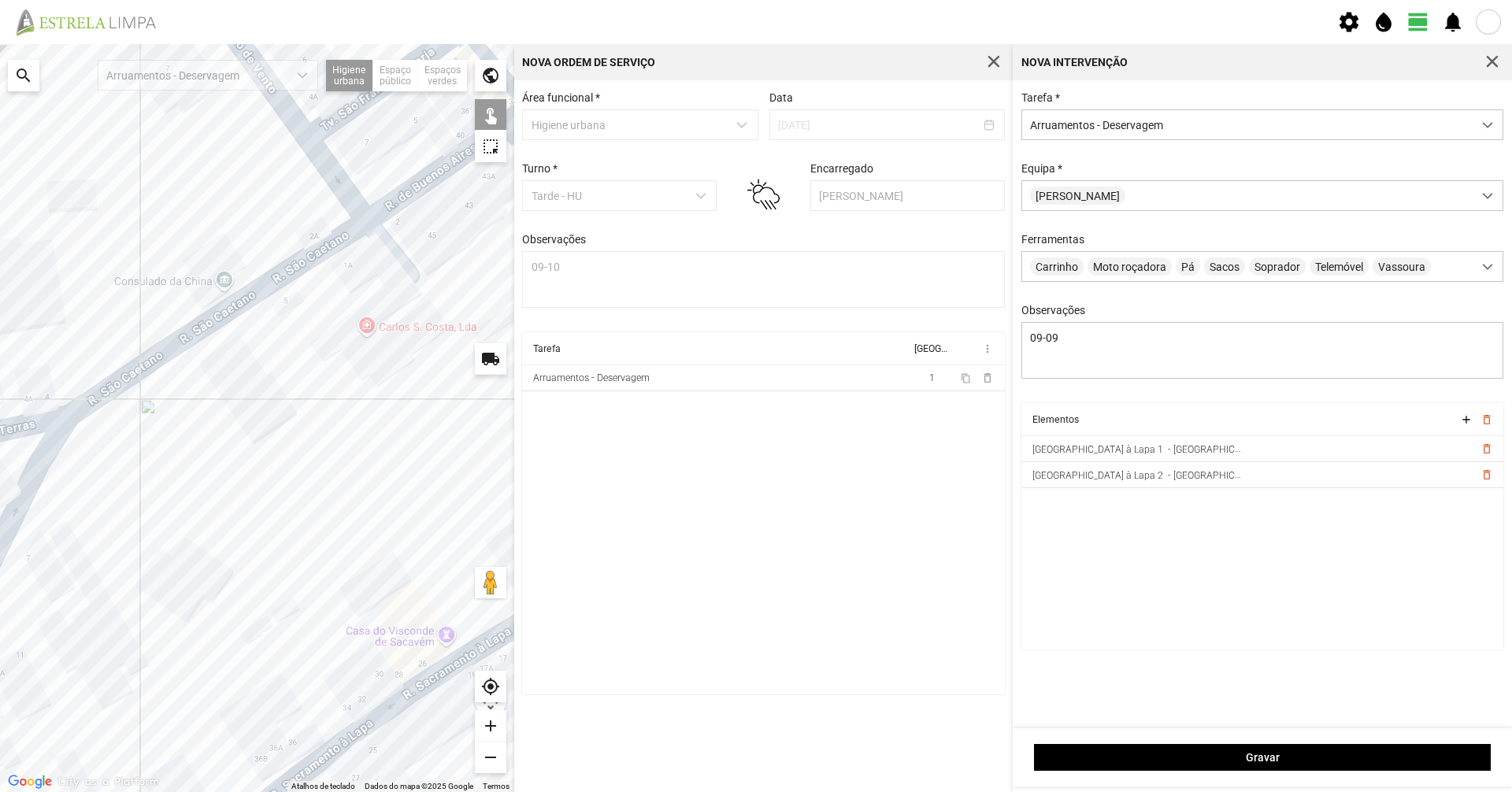
click at [181, 340] on div at bounding box center [257, 418] width 514 height 748
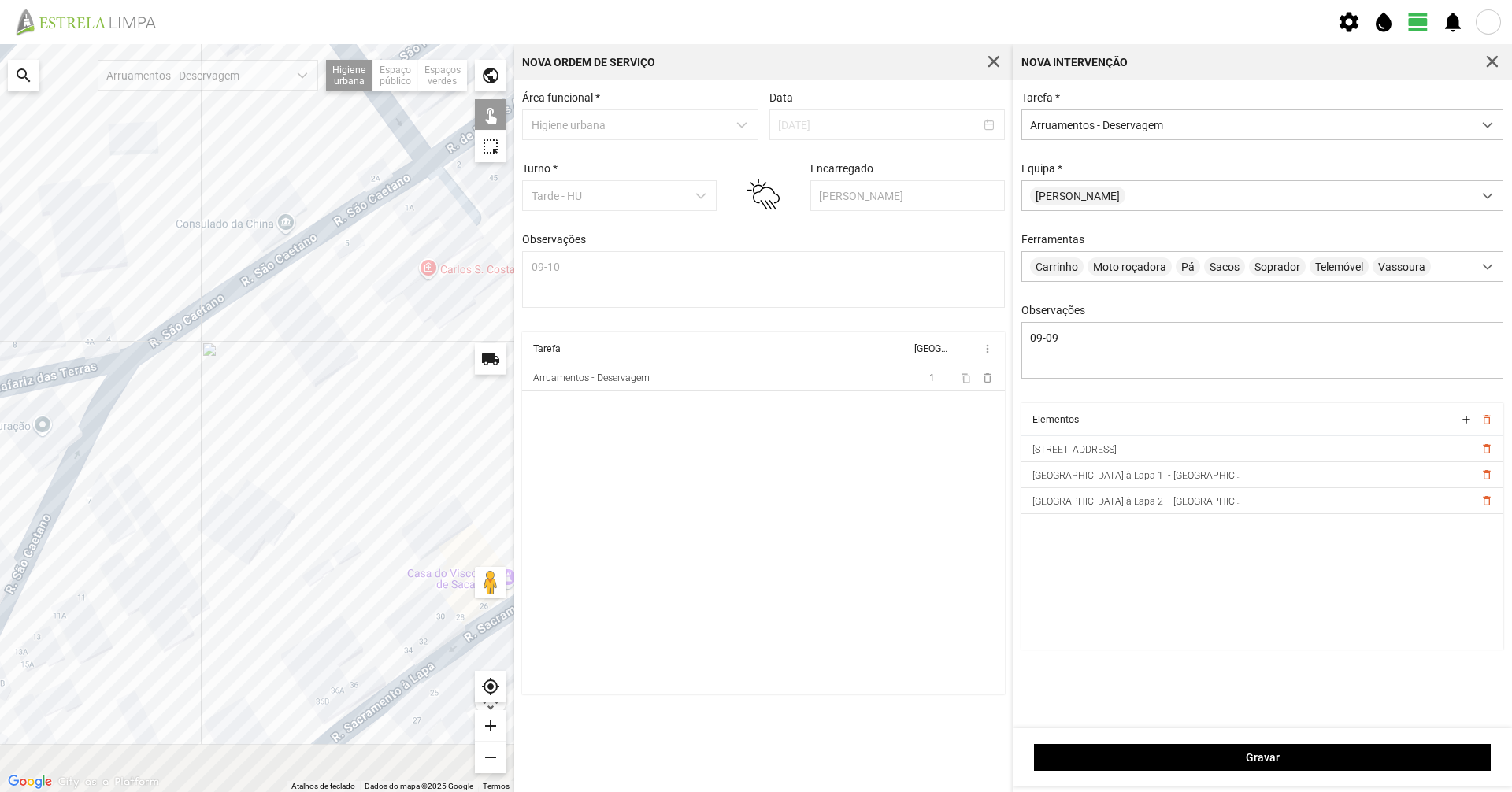
drag, startPoint x: 239, startPoint y: 356, endPoint x: 327, endPoint y: 279, distance: 116.9
click at [326, 281] on div at bounding box center [257, 418] width 514 height 748
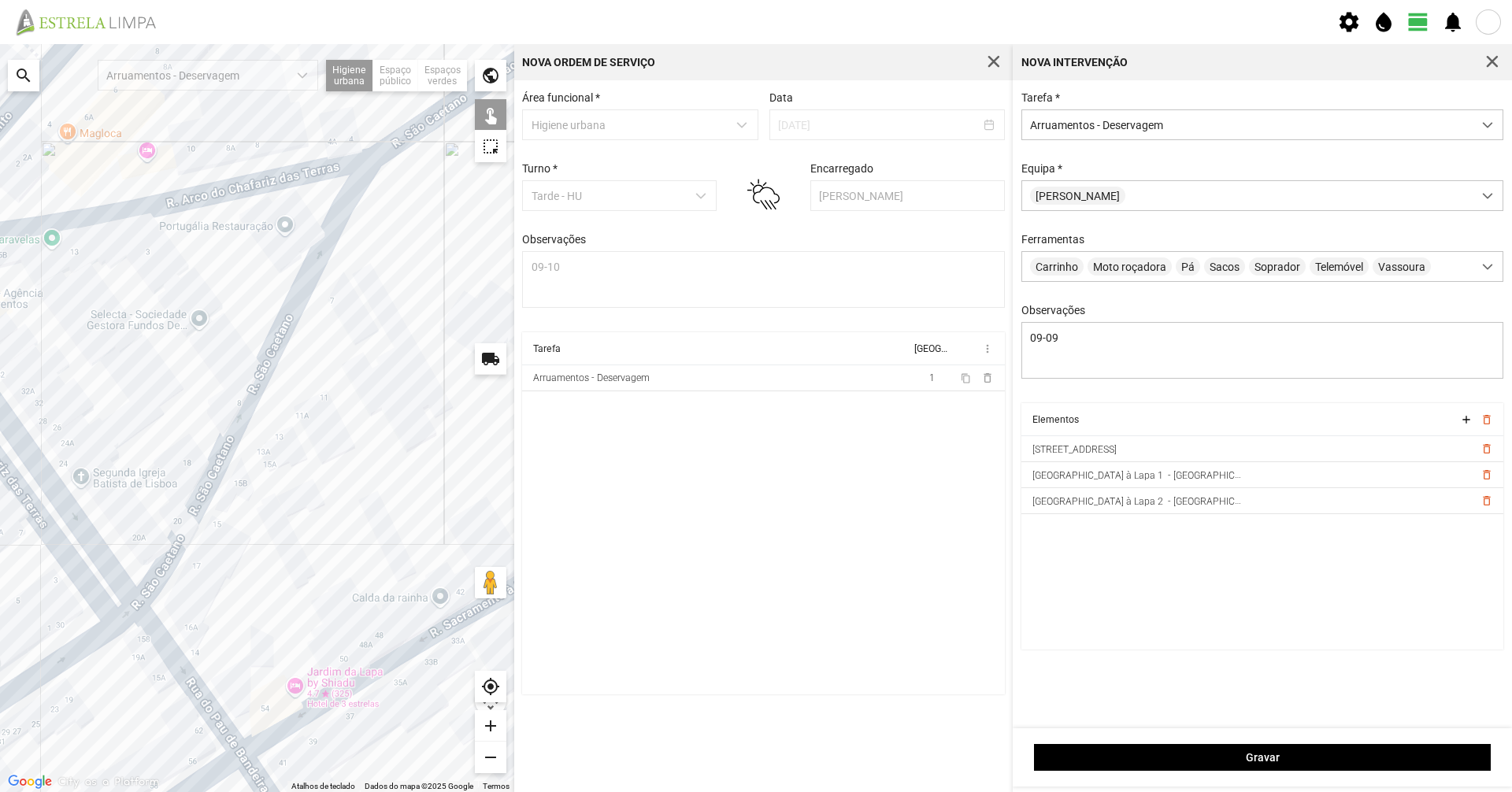
drag, startPoint x: 309, startPoint y: 402, endPoint x: 422, endPoint y: 326, distance: 136.2
click at [422, 326] on div at bounding box center [257, 418] width 514 height 748
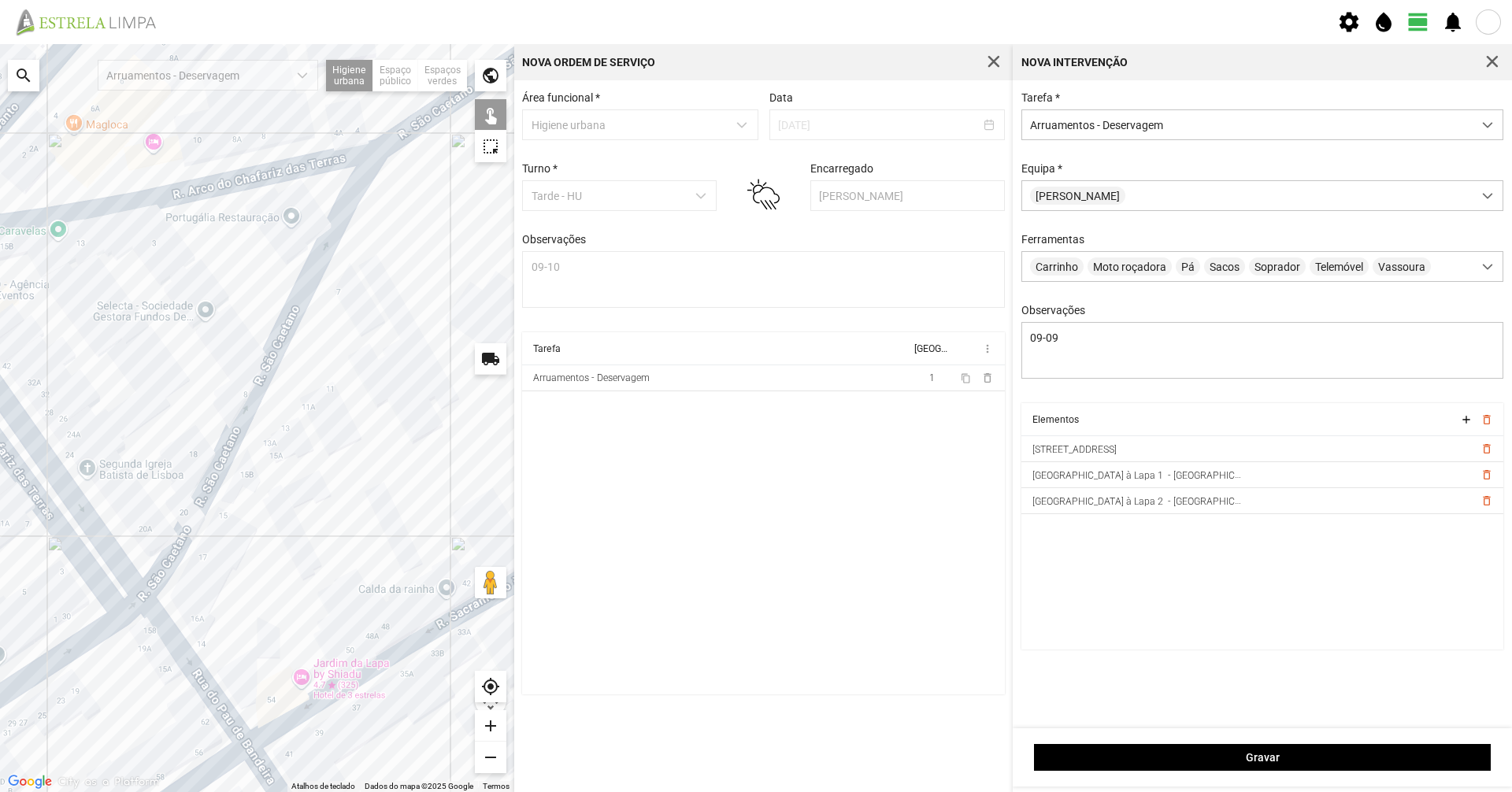
drag, startPoint x: 190, startPoint y: 638, endPoint x: 363, endPoint y: 521, distance: 208.8
click at [363, 521] on div at bounding box center [257, 418] width 514 height 748
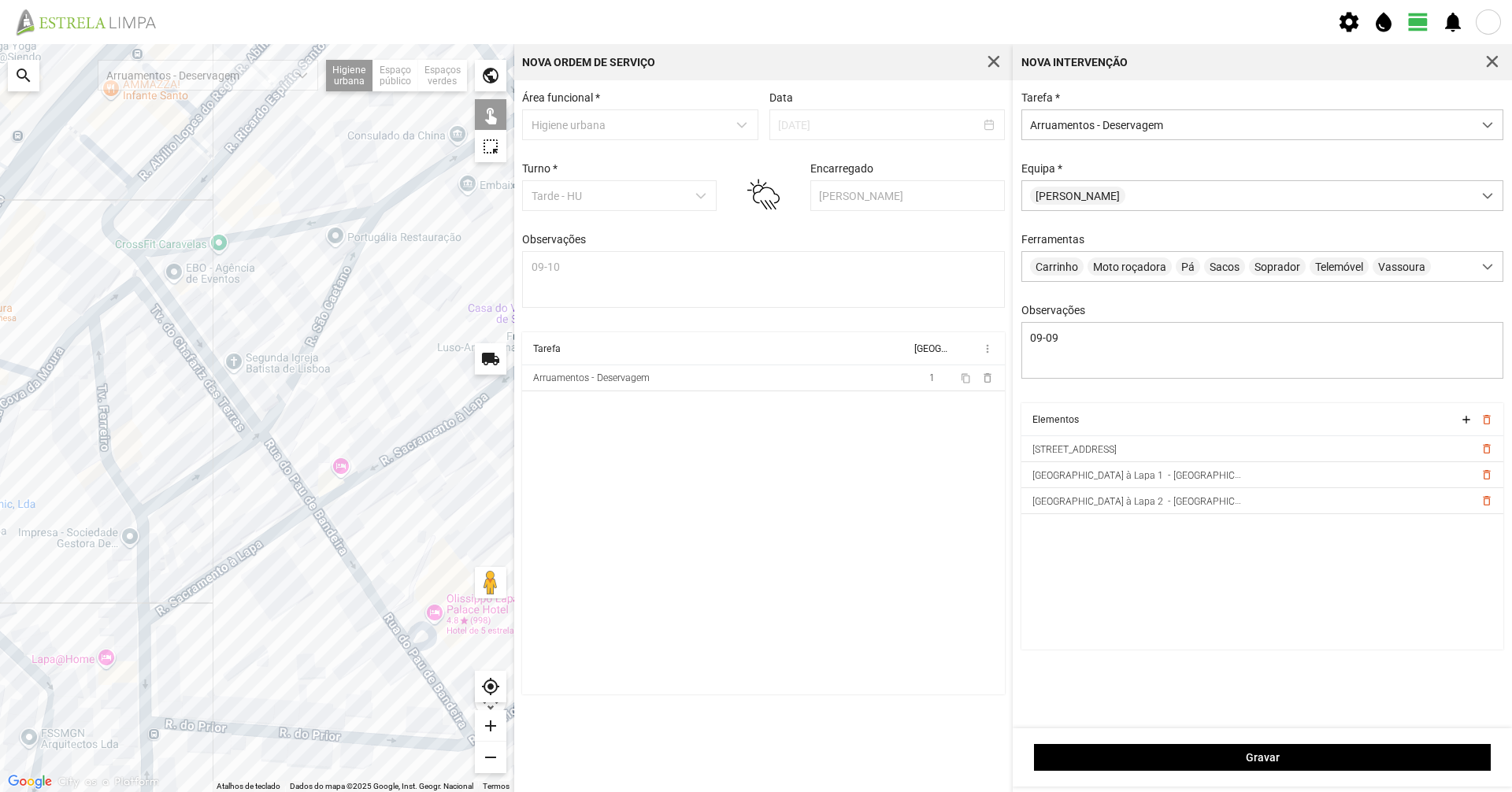
drag, startPoint x: 467, startPoint y: 395, endPoint x: 308, endPoint y: 396, distance: 159.0
click at [308, 396] on div at bounding box center [257, 418] width 514 height 748
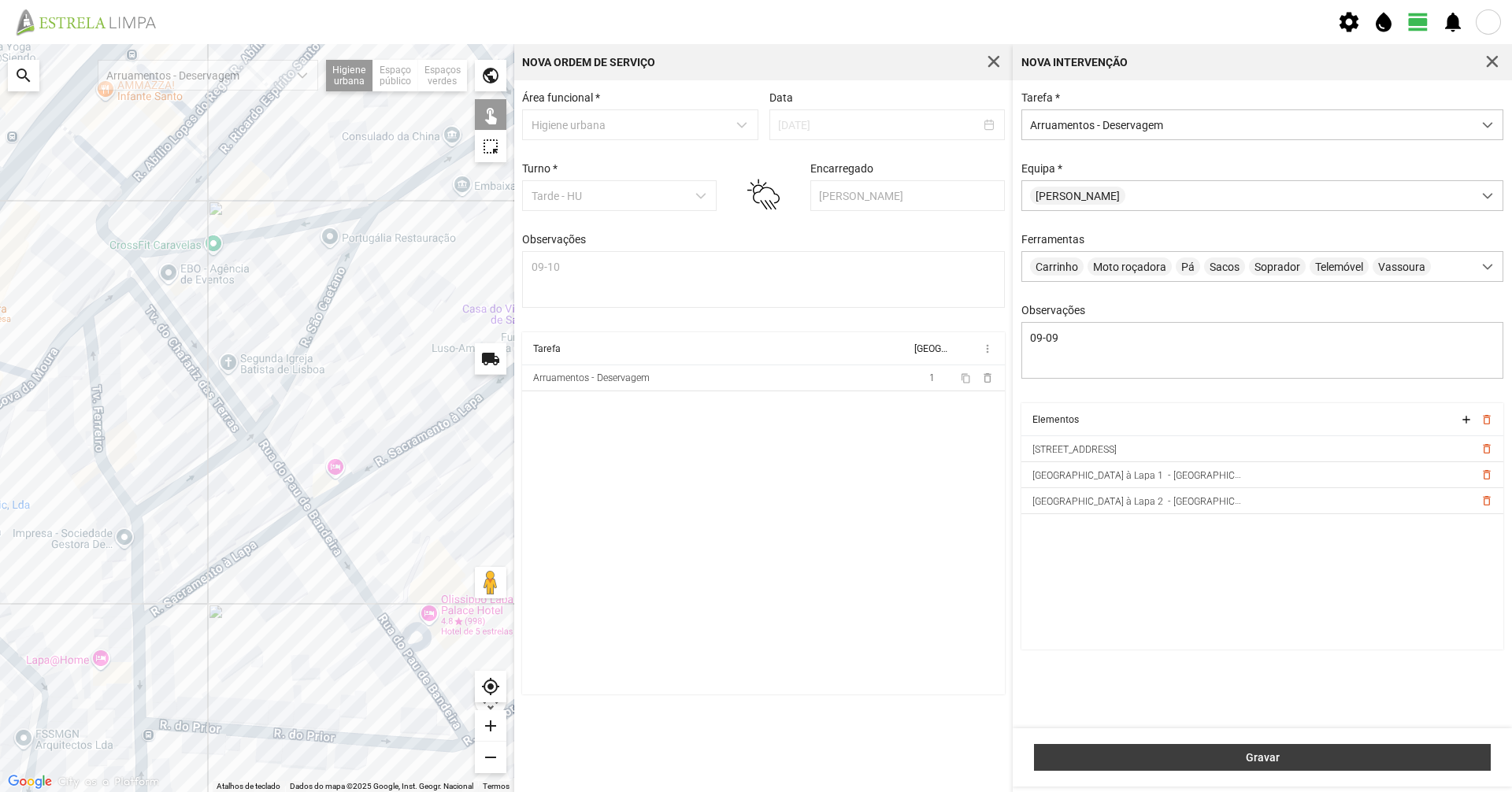
click at [1162, 749] on button "Gravar" at bounding box center [1262, 758] width 457 height 27
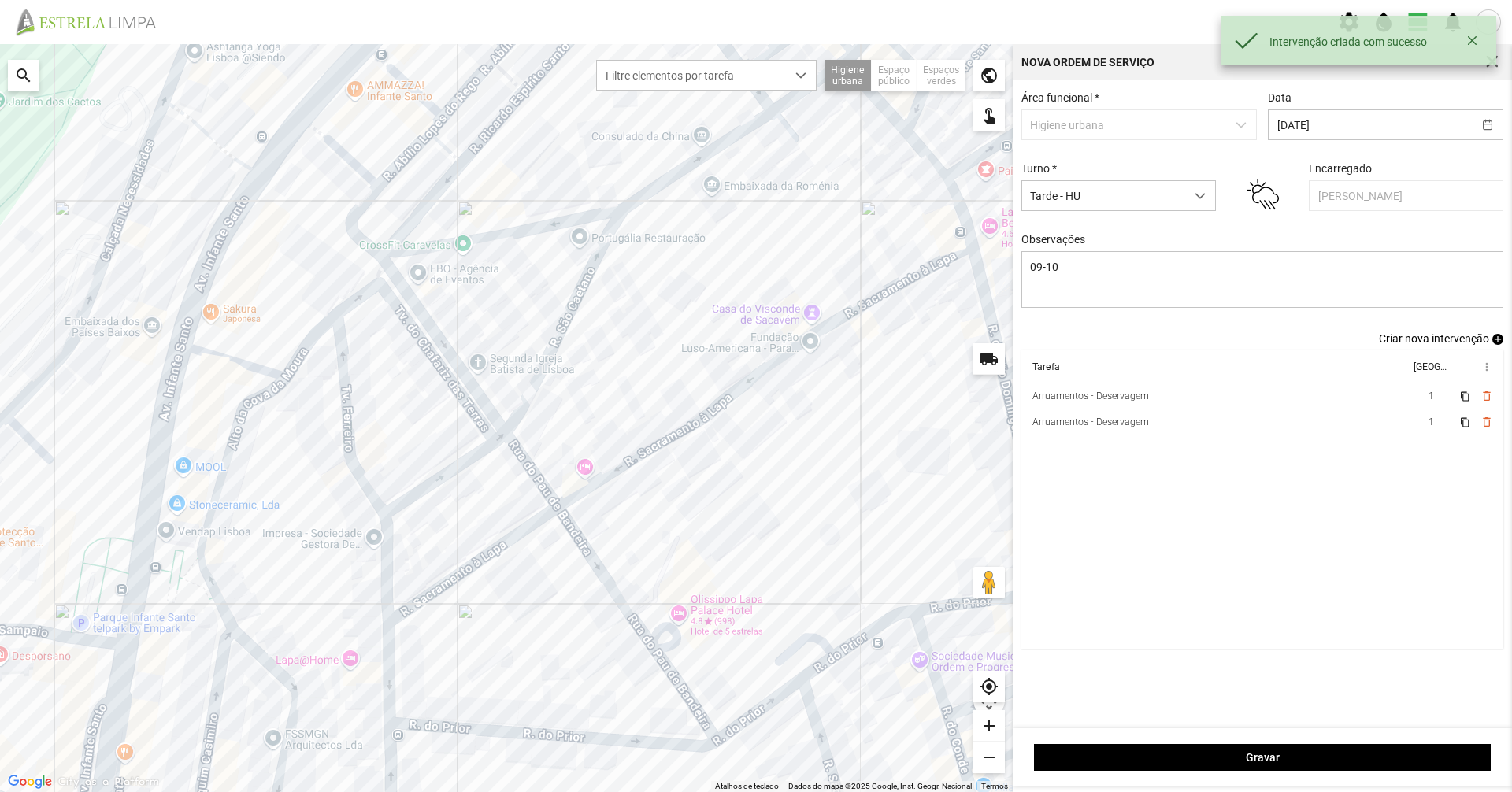
click at [1394, 344] on span "Criar nova intervenção" at bounding box center [1434, 339] width 111 height 13
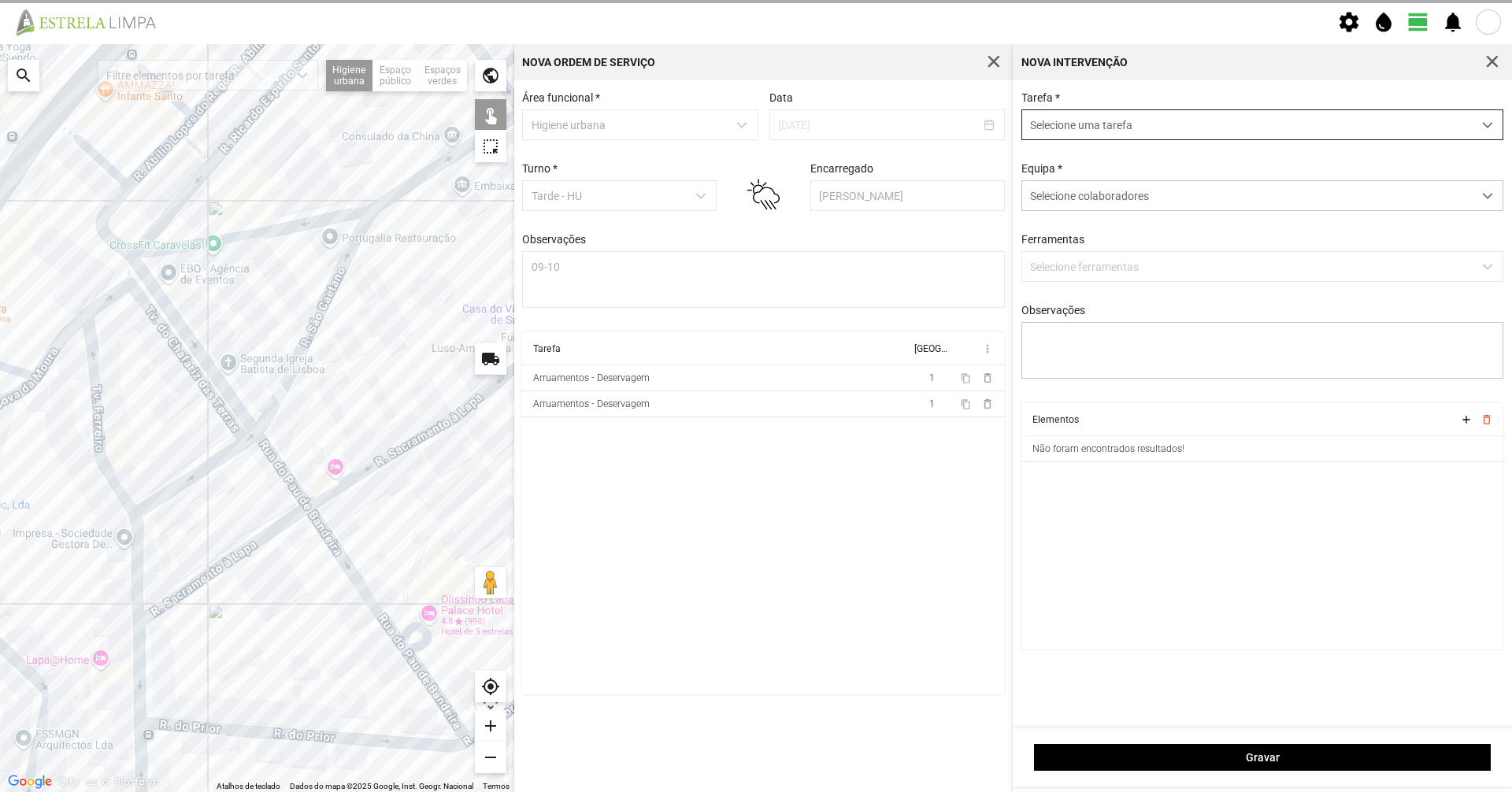
click at [1045, 208] on div "Selecione colaboradores" at bounding box center [1247, 195] width 450 height 29
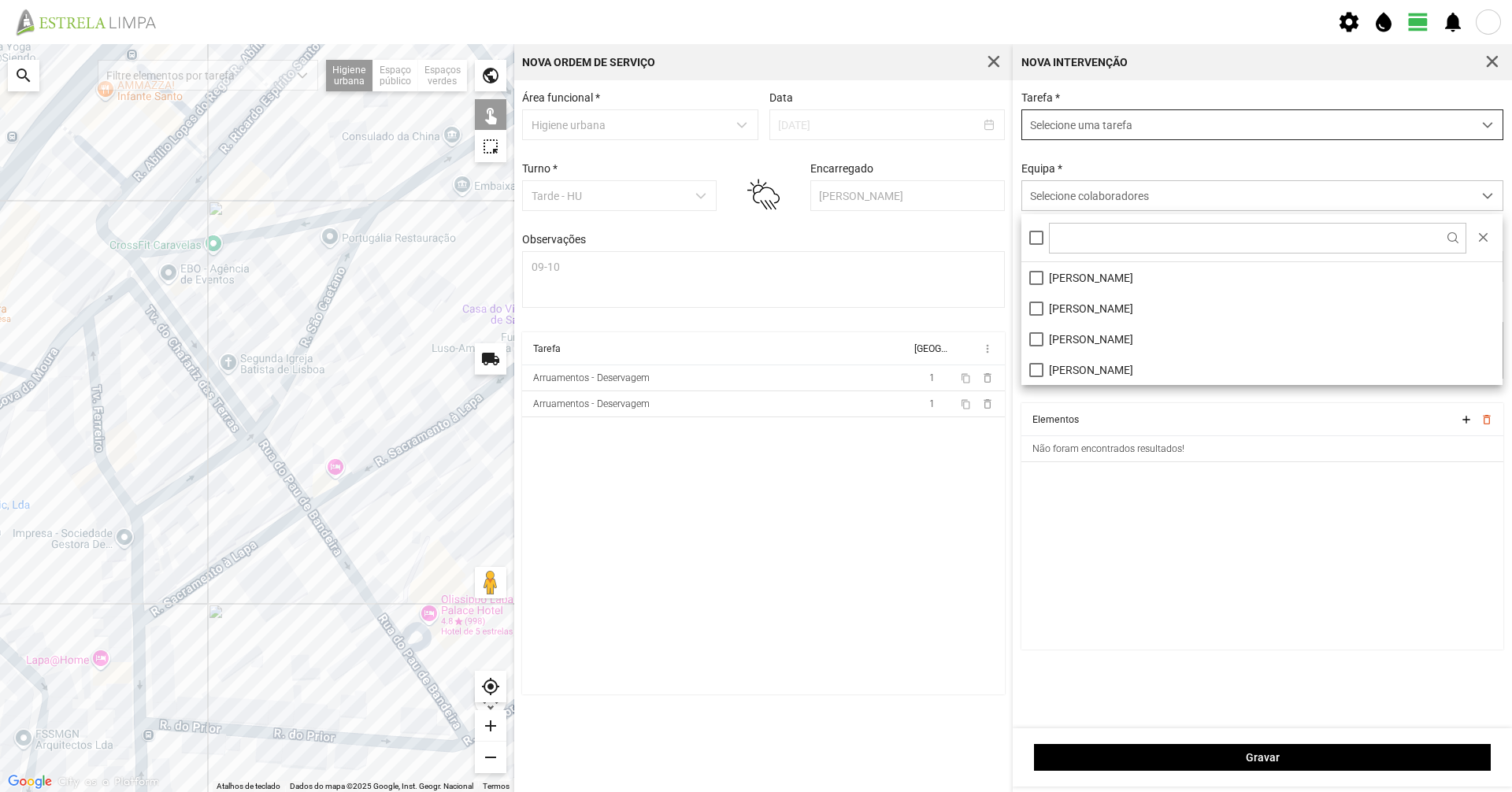
click at [1107, 126] on span "Selecione uma tarefa" at bounding box center [1247, 125] width 450 height 29
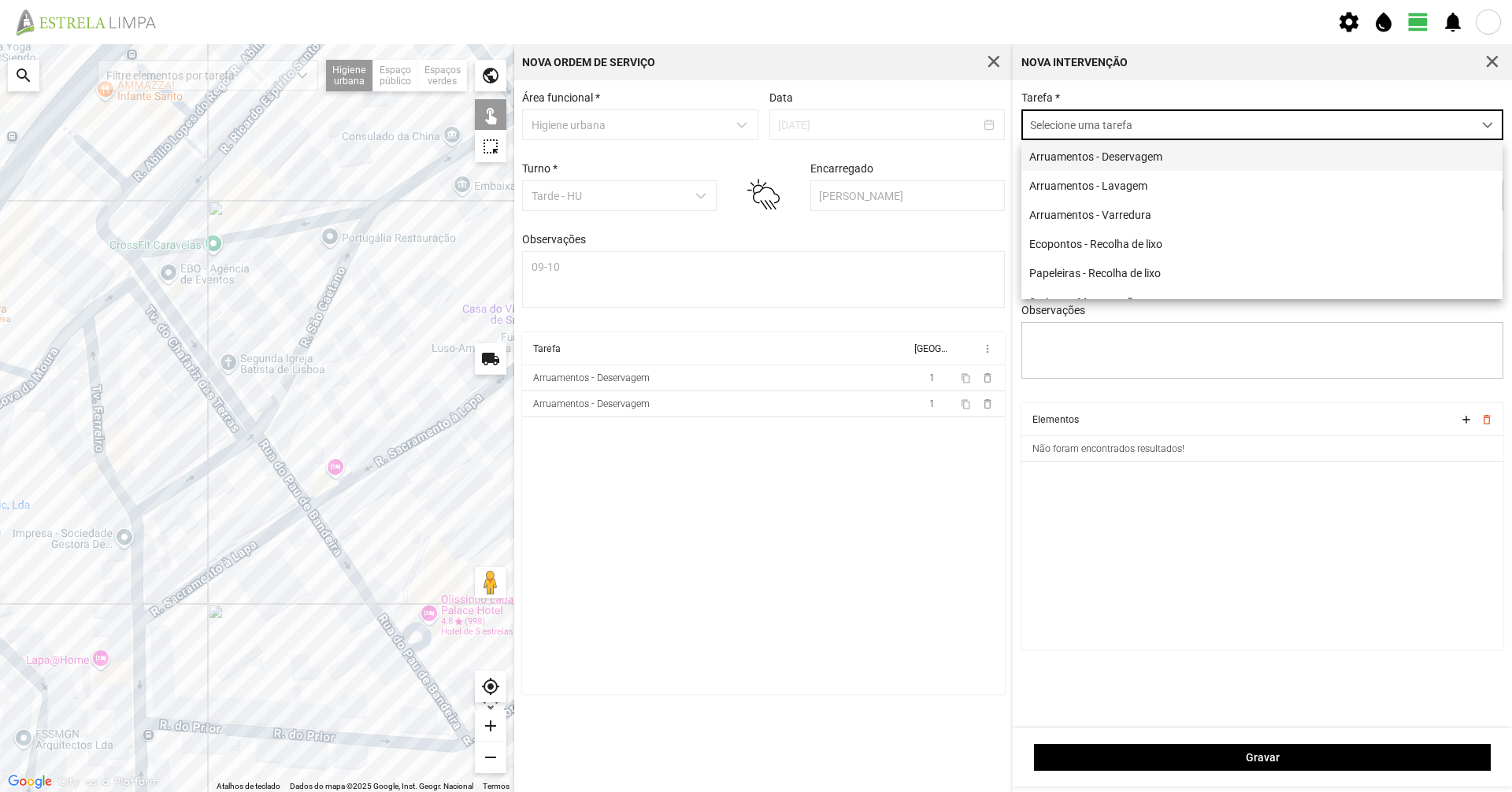
click at [1115, 159] on li "Arruamentos - Deservagem" at bounding box center [1261, 156] width 481 height 29
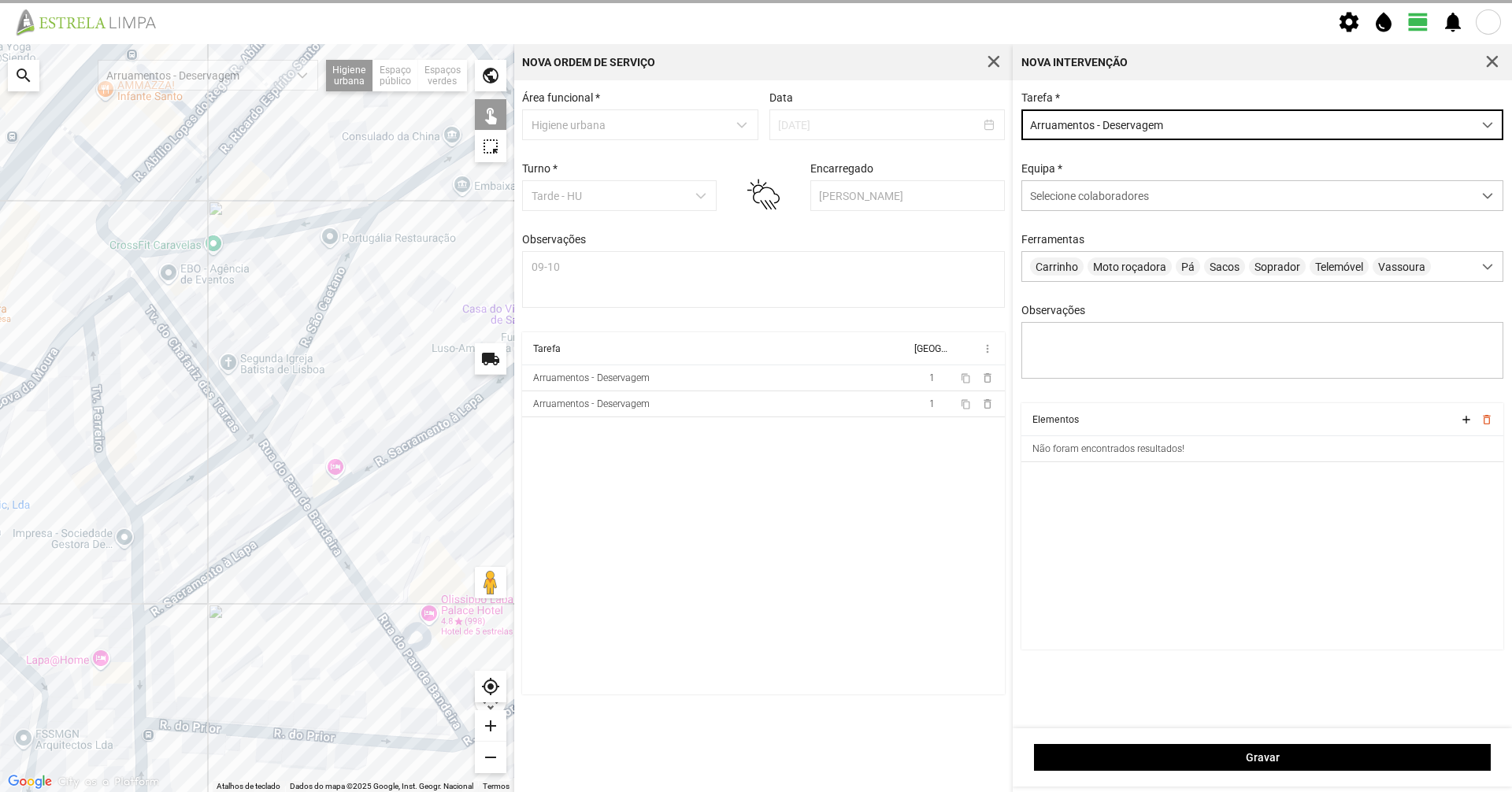
click at [1079, 220] on div "Tarefa * Arruamentos - Deservagem Equipa * Selecione colaboradores Ferramentas …" at bounding box center [1262, 247] width 494 height 312
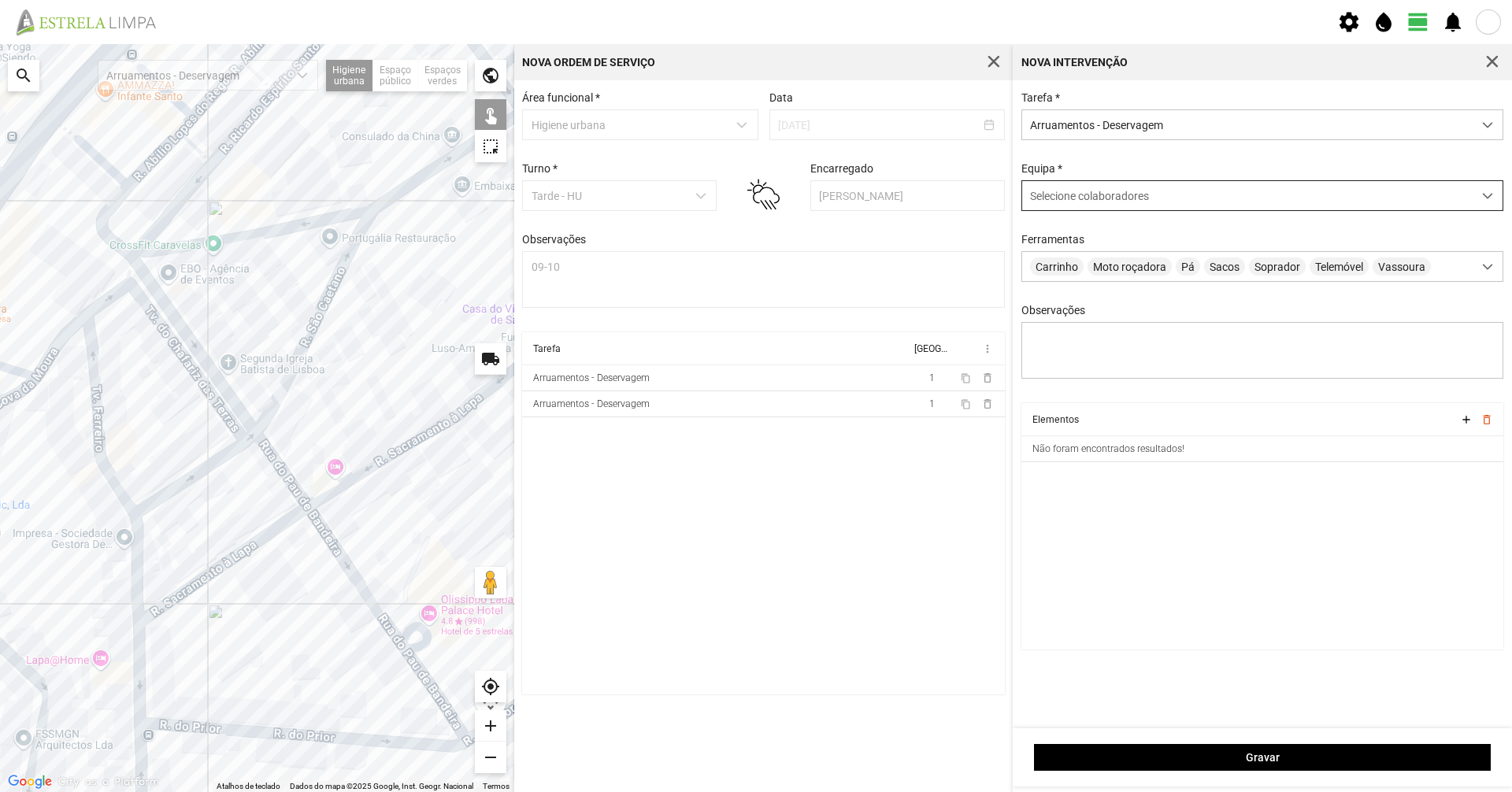
click at [1079, 211] on div "Selecione colaboradores" at bounding box center [1262, 196] width 483 height 31
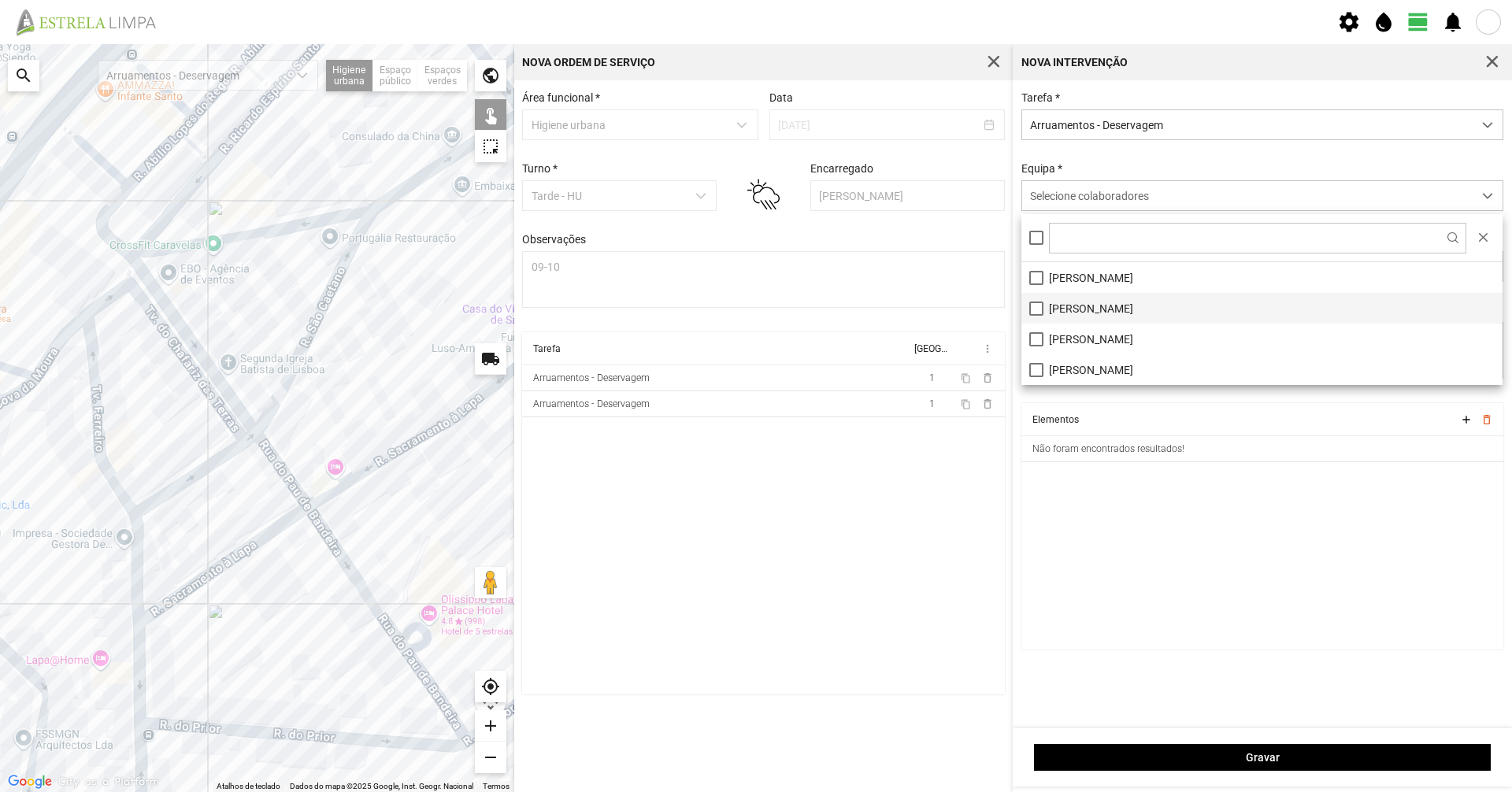
click at [1060, 308] on li "[PERSON_NAME]" at bounding box center [1261, 308] width 481 height 31
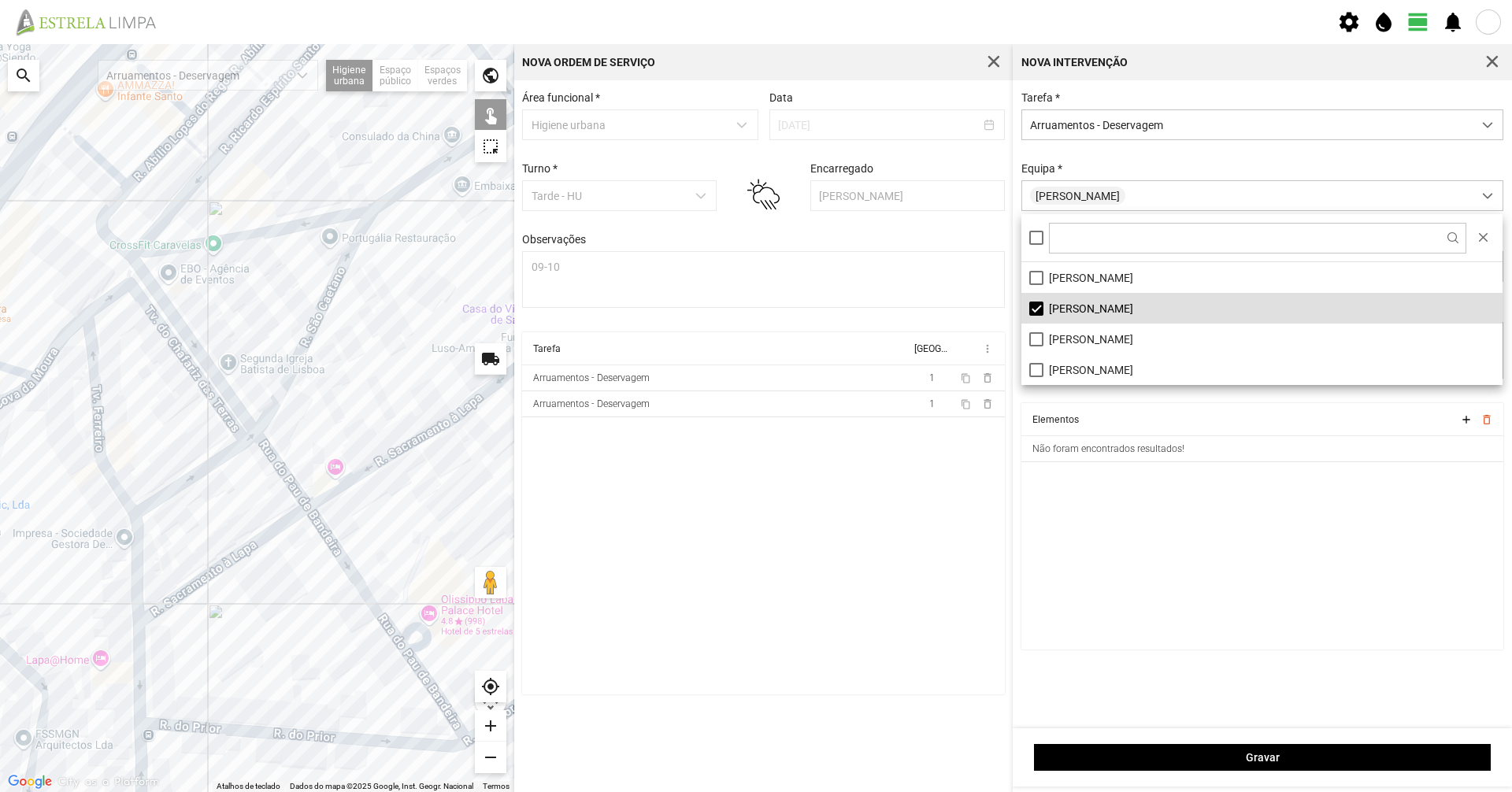
click at [1127, 164] on div "Equipa * [PERSON_NAME]" at bounding box center [1262, 186] width 494 height 49
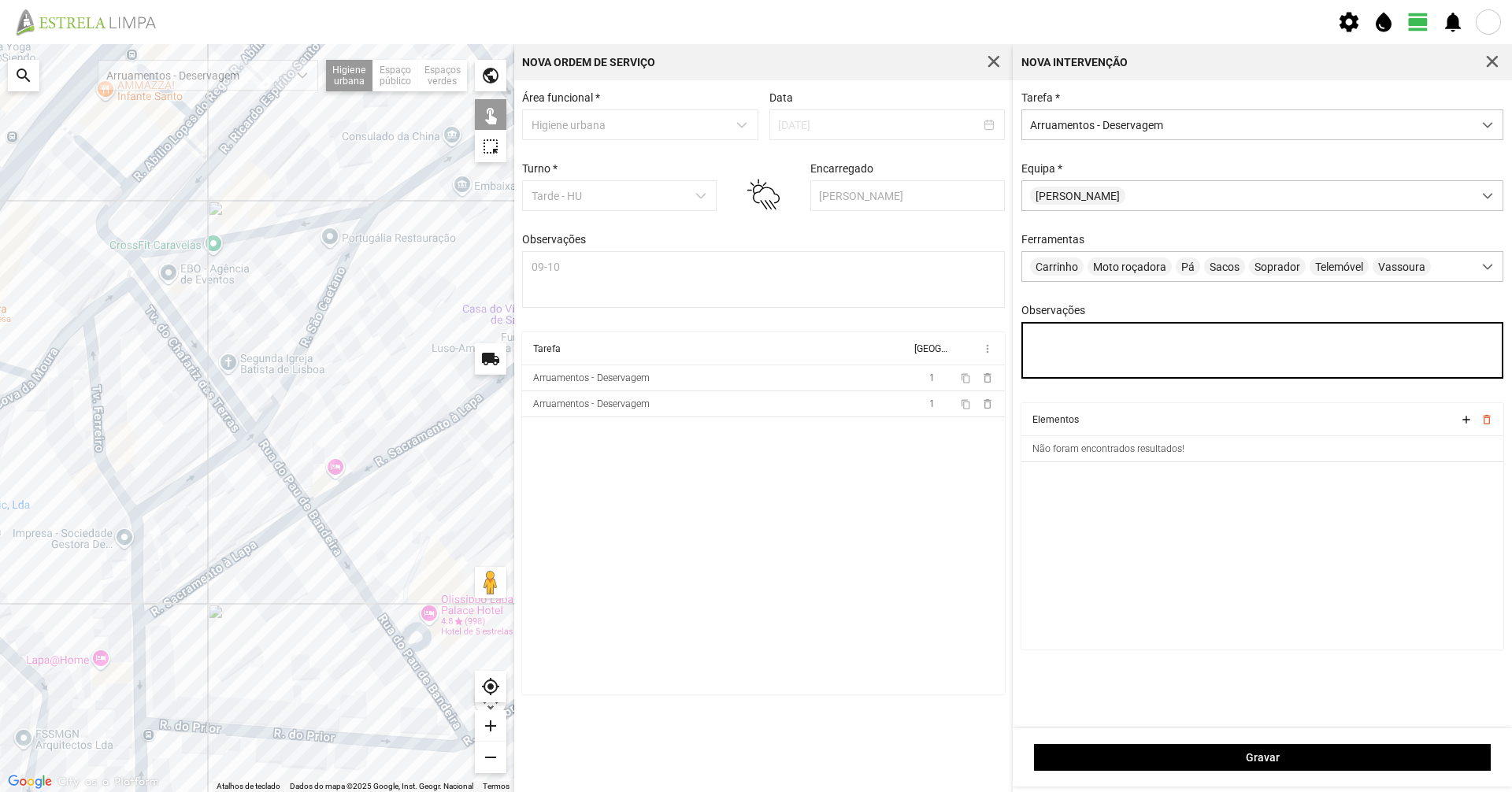
click at [1087, 350] on textarea "Observações" at bounding box center [1262, 350] width 483 height 57
type textarea "09-09"
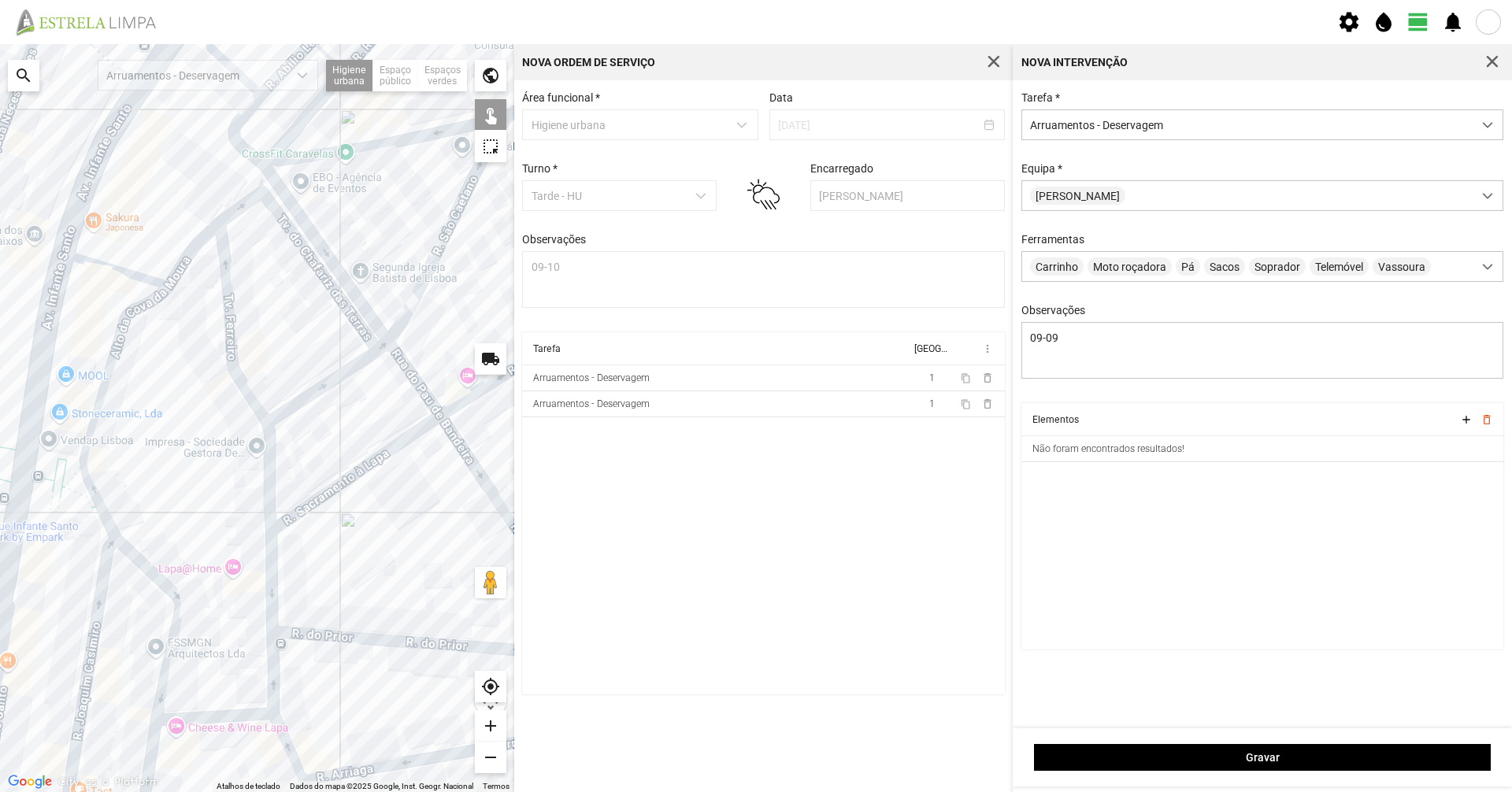
drag, startPoint x: 328, startPoint y: 444, endPoint x: 378, endPoint y: 411, distance: 59.9
click at [377, 412] on div at bounding box center [257, 418] width 514 height 748
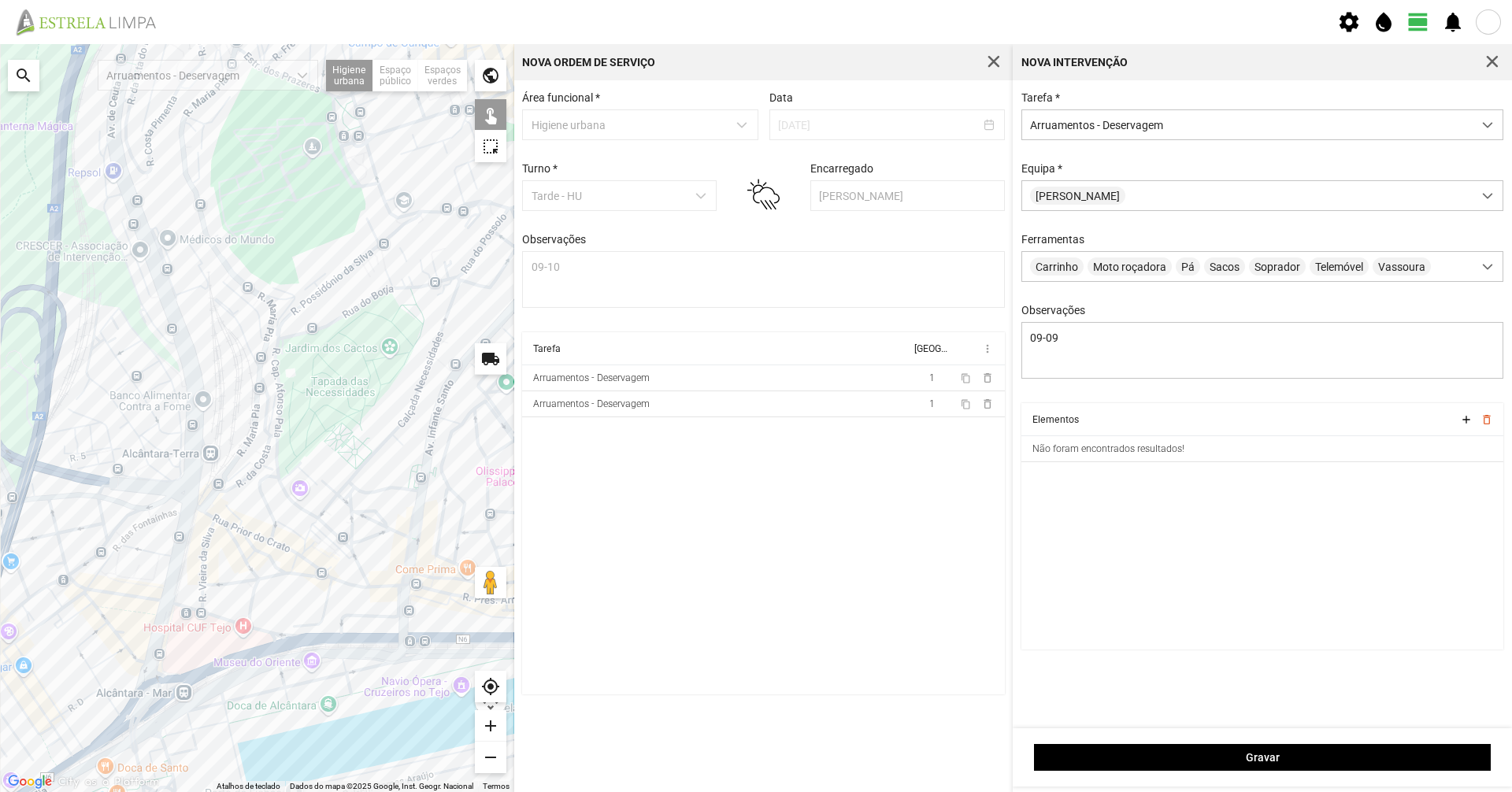
drag, startPoint x: 251, startPoint y: 365, endPoint x: 320, endPoint y: 423, distance: 90.1
click at [329, 413] on div at bounding box center [257, 418] width 514 height 748
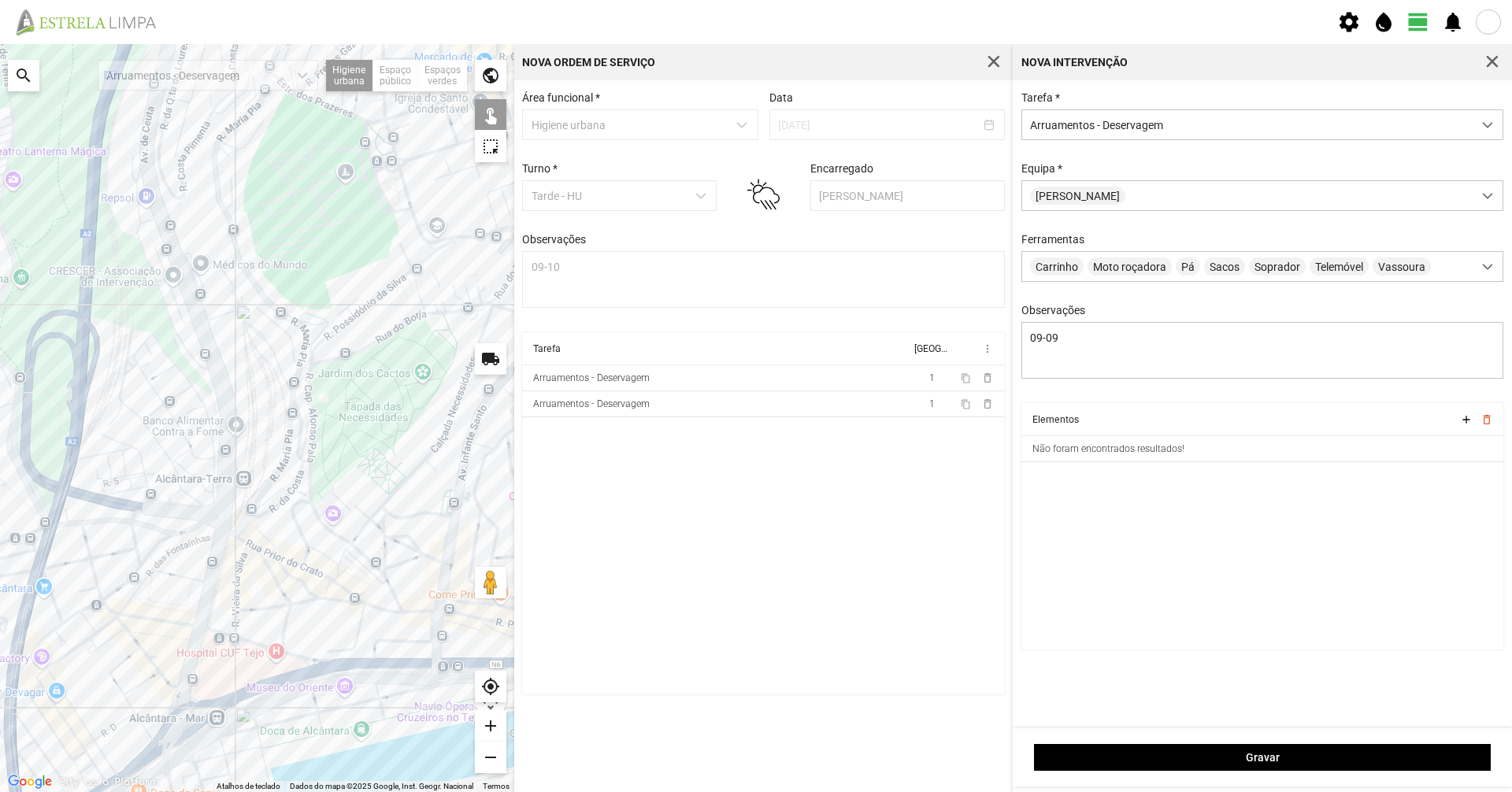
click at [282, 463] on div at bounding box center [257, 418] width 514 height 748
click at [244, 521] on div at bounding box center [257, 418] width 514 height 748
click at [251, 509] on div at bounding box center [257, 418] width 514 height 748
click at [253, 511] on div at bounding box center [257, 418] width 514 height 748
click at [238, 530] on div at bounding box center [257, 418] width 514 height 748
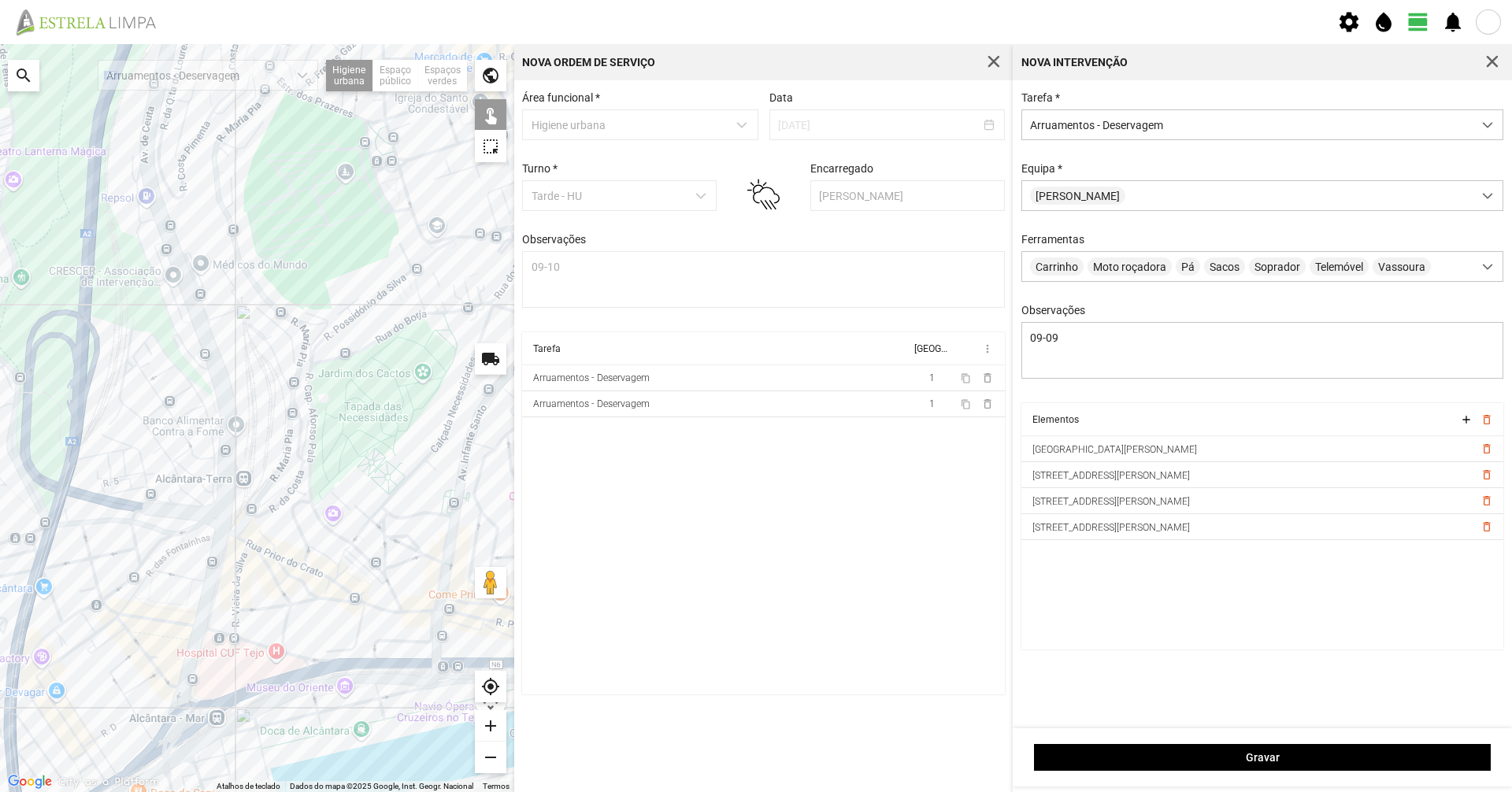
click at [295, 397] on div at bounding box center [257, 418] width 514 height 748
click at [295, 382] on div at bounding box center [257, 418] width 514 height 748
click at [307, 356] on div at bounding box center [257, 418] width 514 height 748
click at [303, 352] on div at bounding box center [257, 418] width 514 height 748
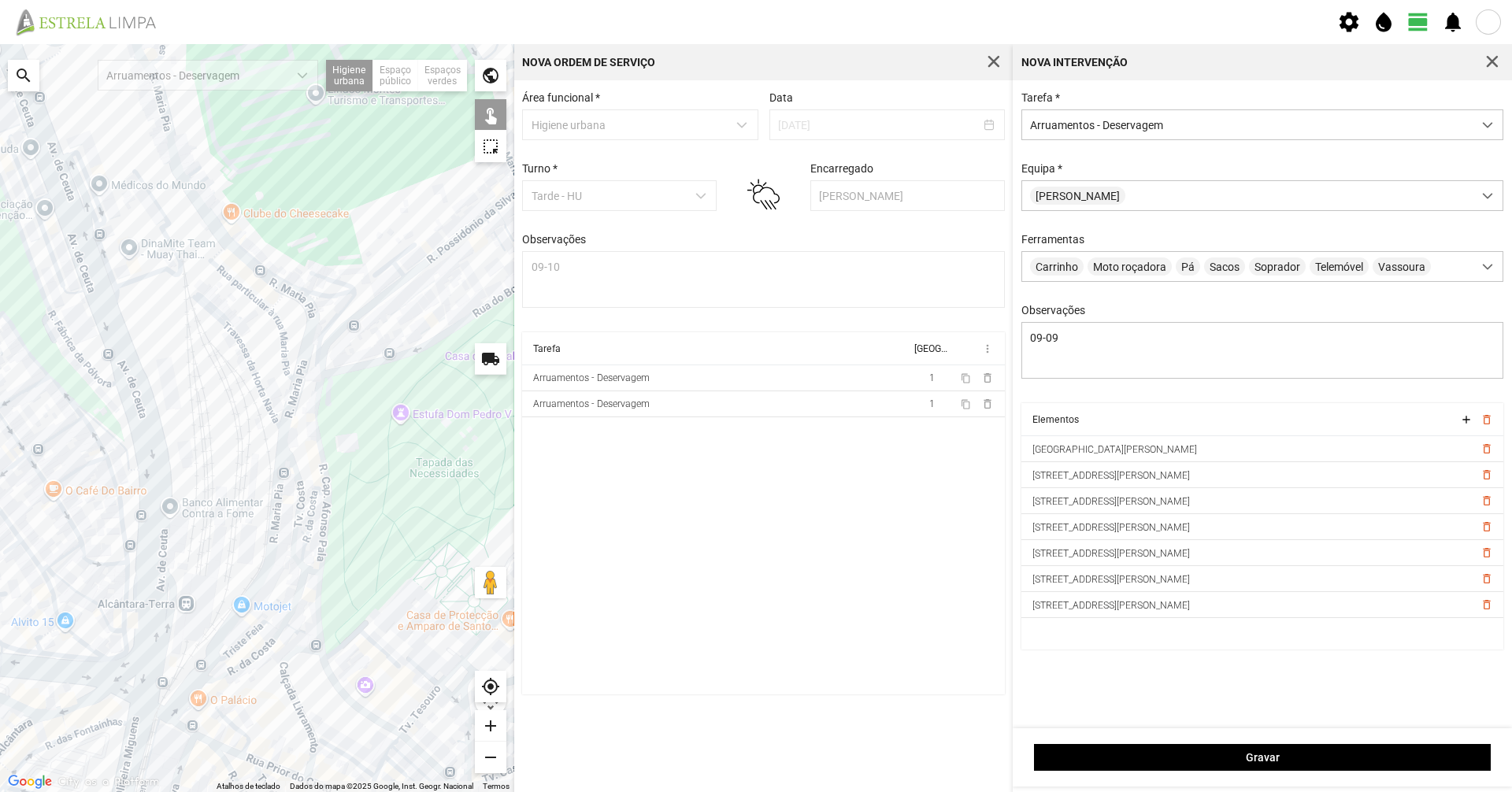
click at [292, 292] on div at bounding box center [257, 418] width 514 height 748
click at [280, 283] on div at bounding box center [257, 418] width 514 height 748
click at [211, 224] on div at bounding box center [257, 418] width 514 height 748
click at [191, 187] on div at bounding box center [257, 418] width 514 height 748
click at [261, 392] on div at bounding box center [257, 418] width 514 height 748
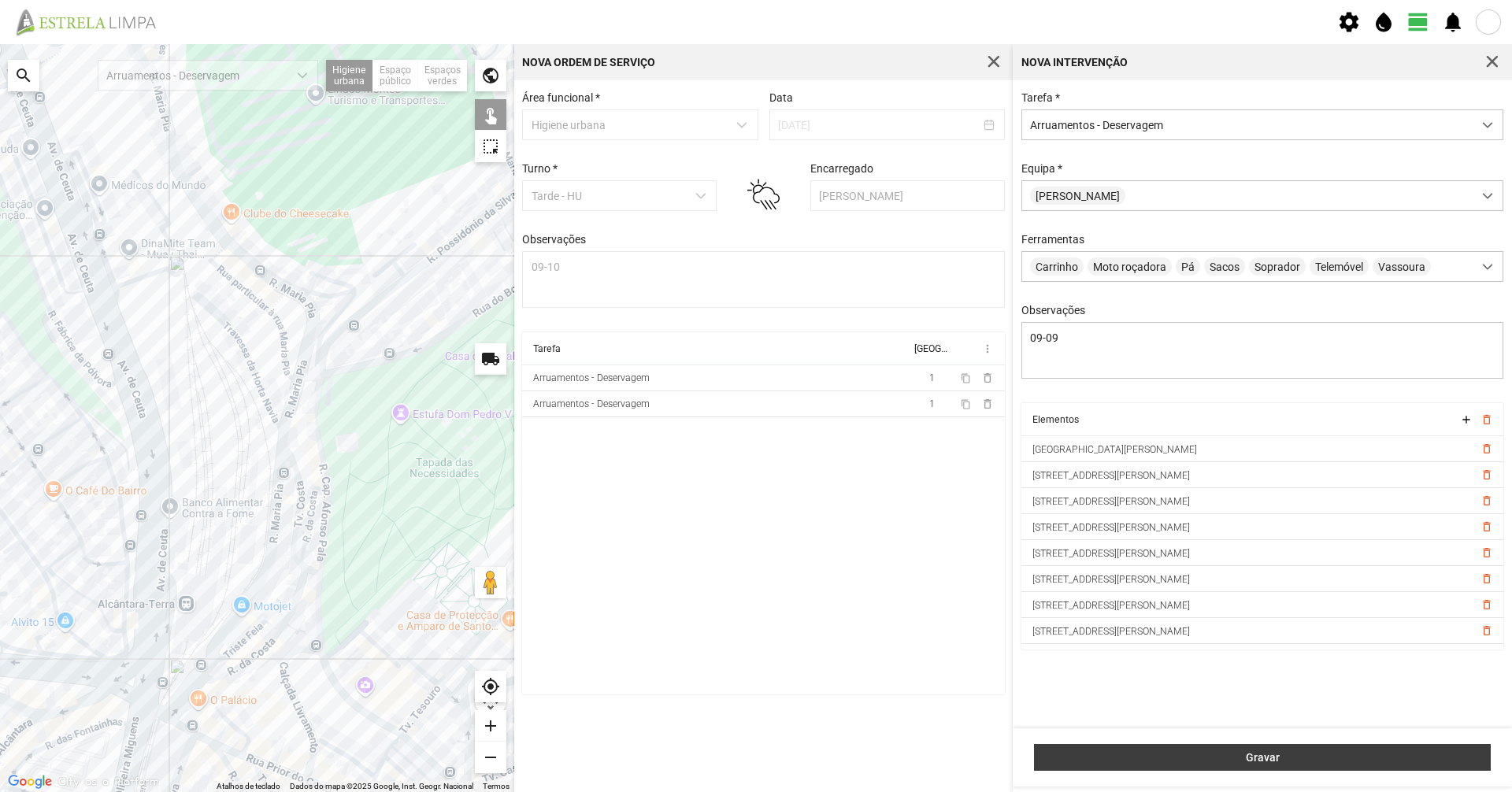
click at [1406, 761] on span "Gravar" at bounding box center [1263, 758] width 440 height 13
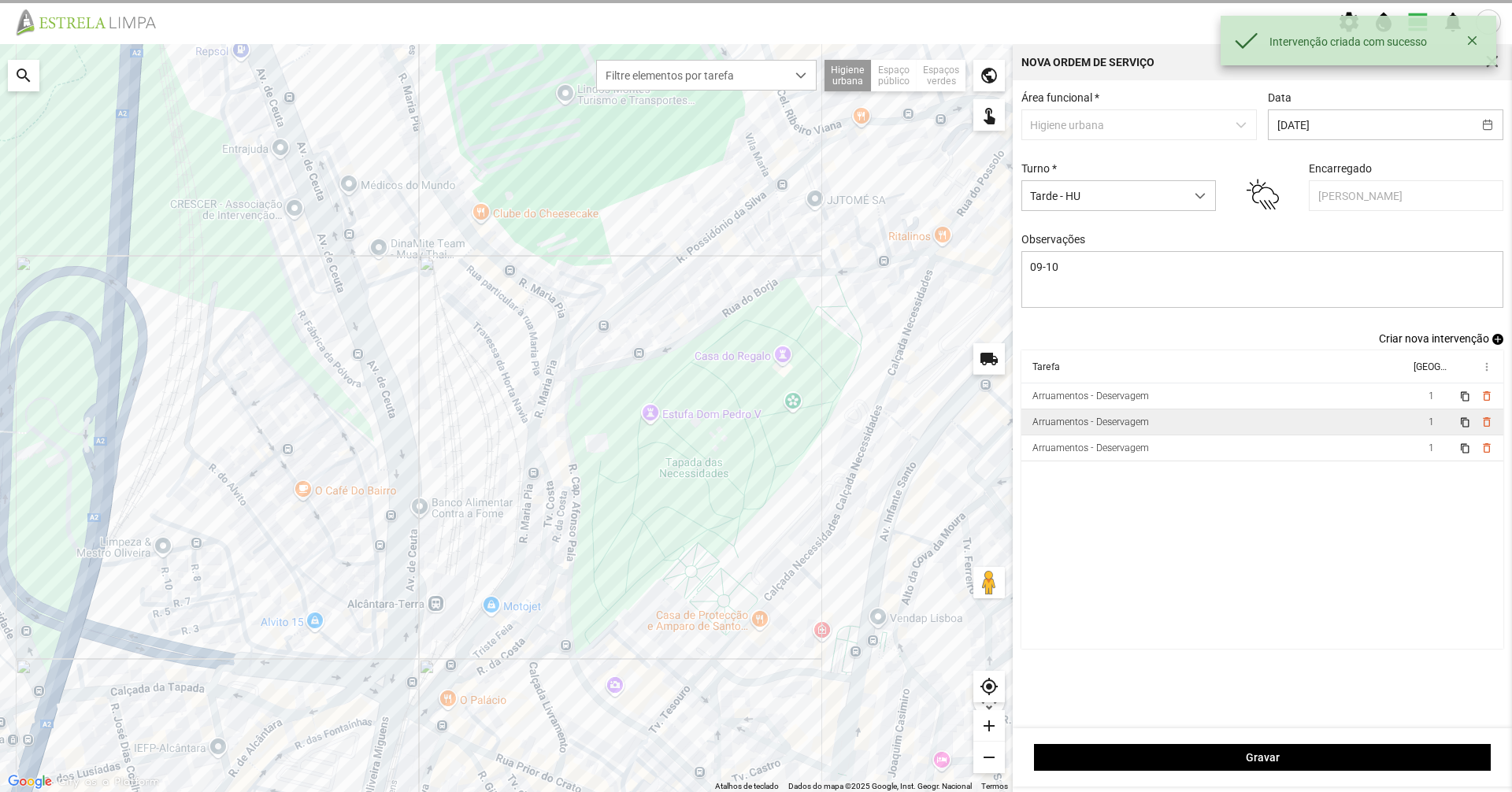
click at [1248, 423] on td "Arruamentos - Deservagem" at bounding box center [1215, 423] width 388 height 26
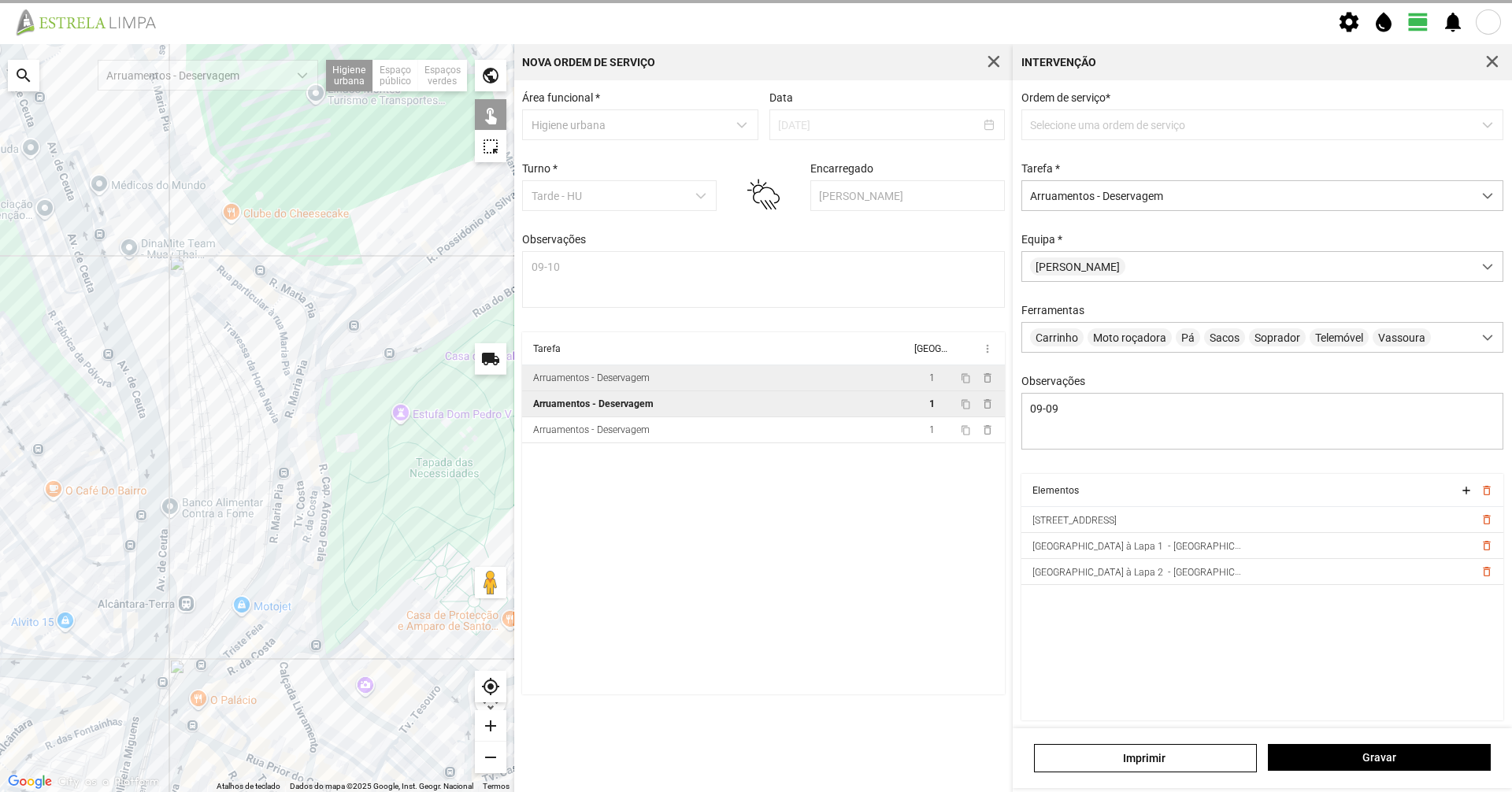
click at [727, 387] on td "Arruamentos - Deservagem" at bounding box center [716, 378] width 388 height 26
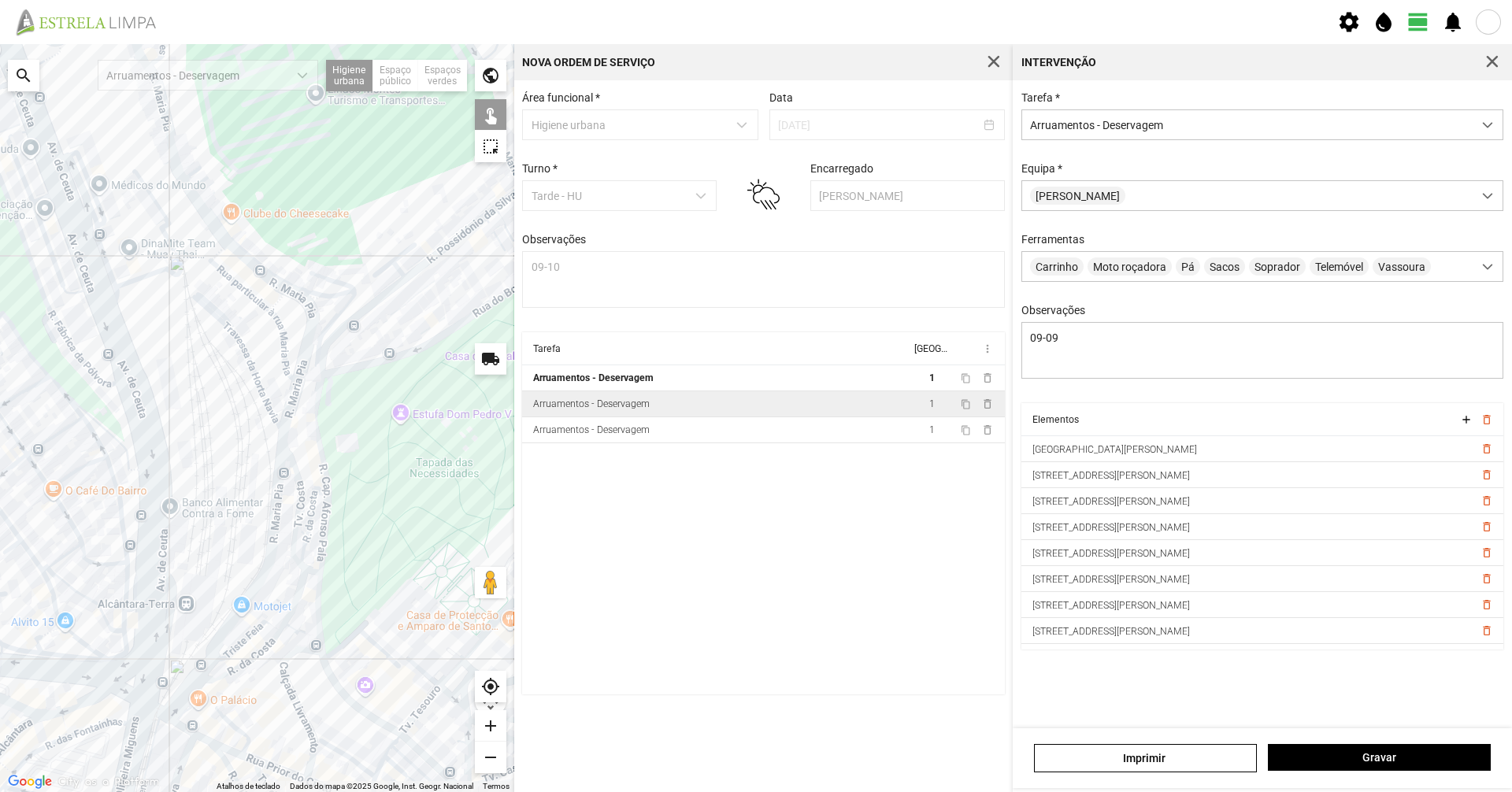
click at [659, 410] on td "Arruamentos - Deservagem" at bounding box center [716, 404] width 388 height 26
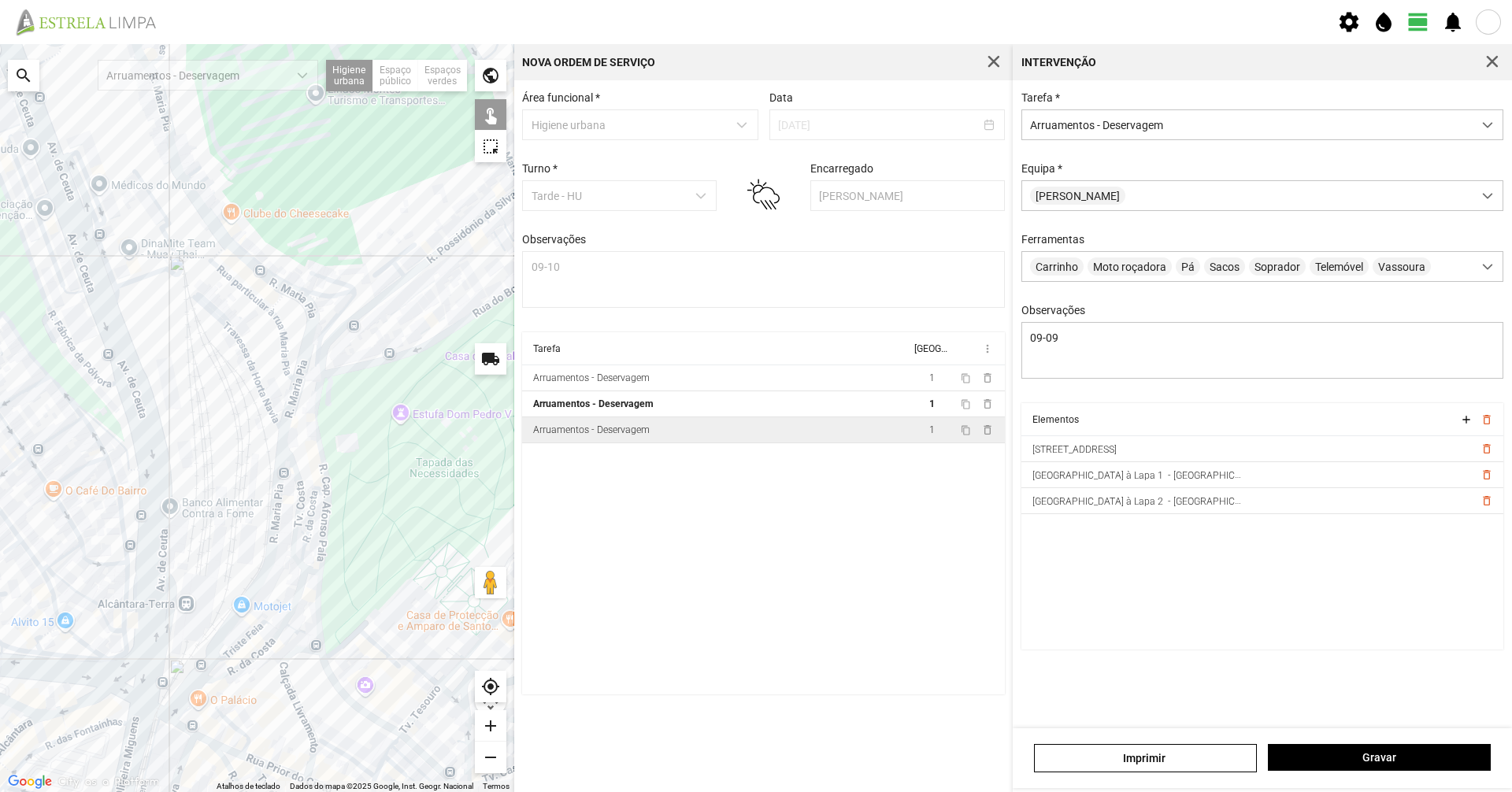
click at [655, 437] on td "Arruamentos - Deservagem" at bounding box center [716, 430] width 388 height 26
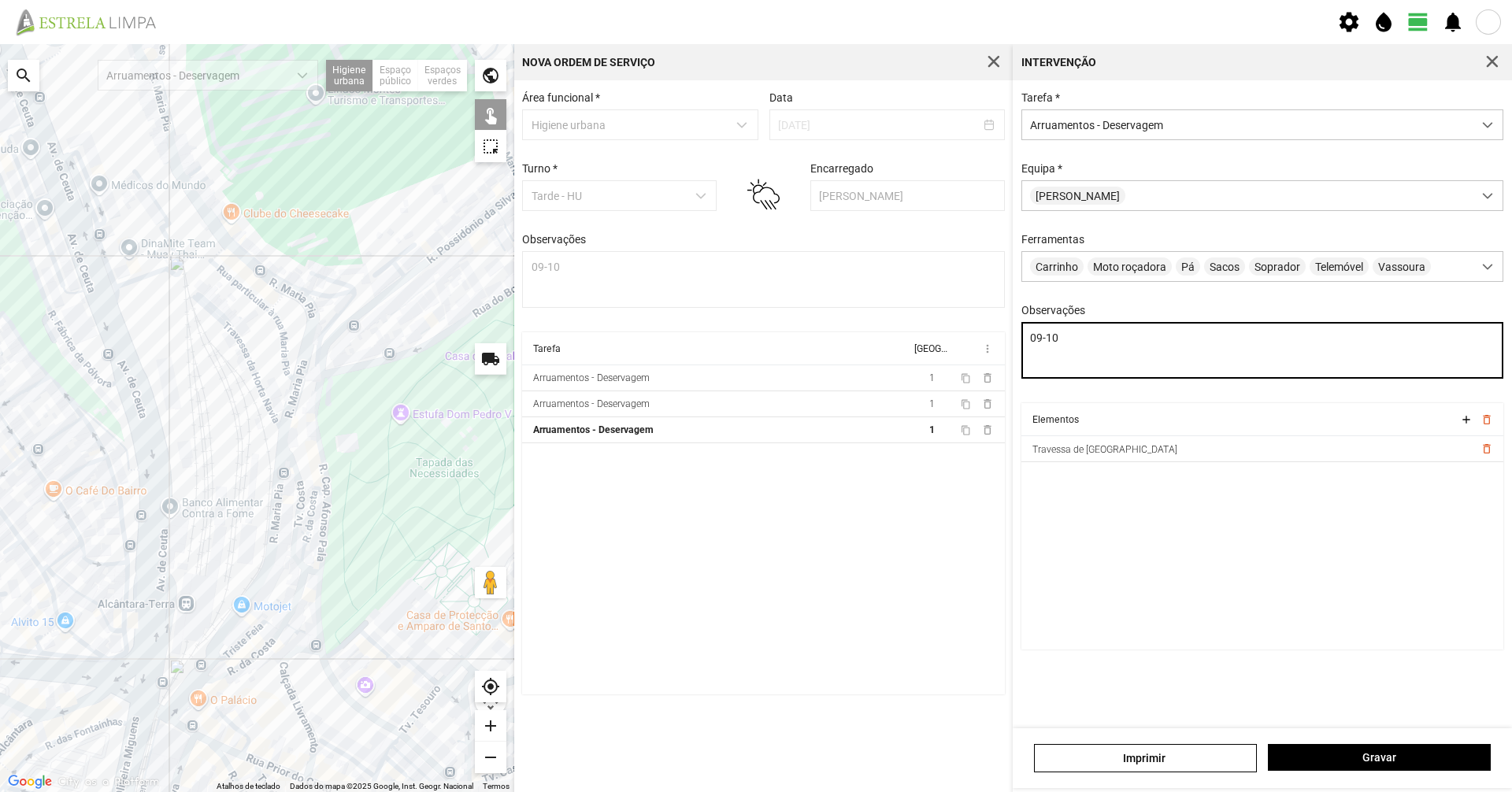
click at [1110, 334] on textarea "09-10" at bounding box center [1262, 350] width 483 height 57
type textarea "09-09"
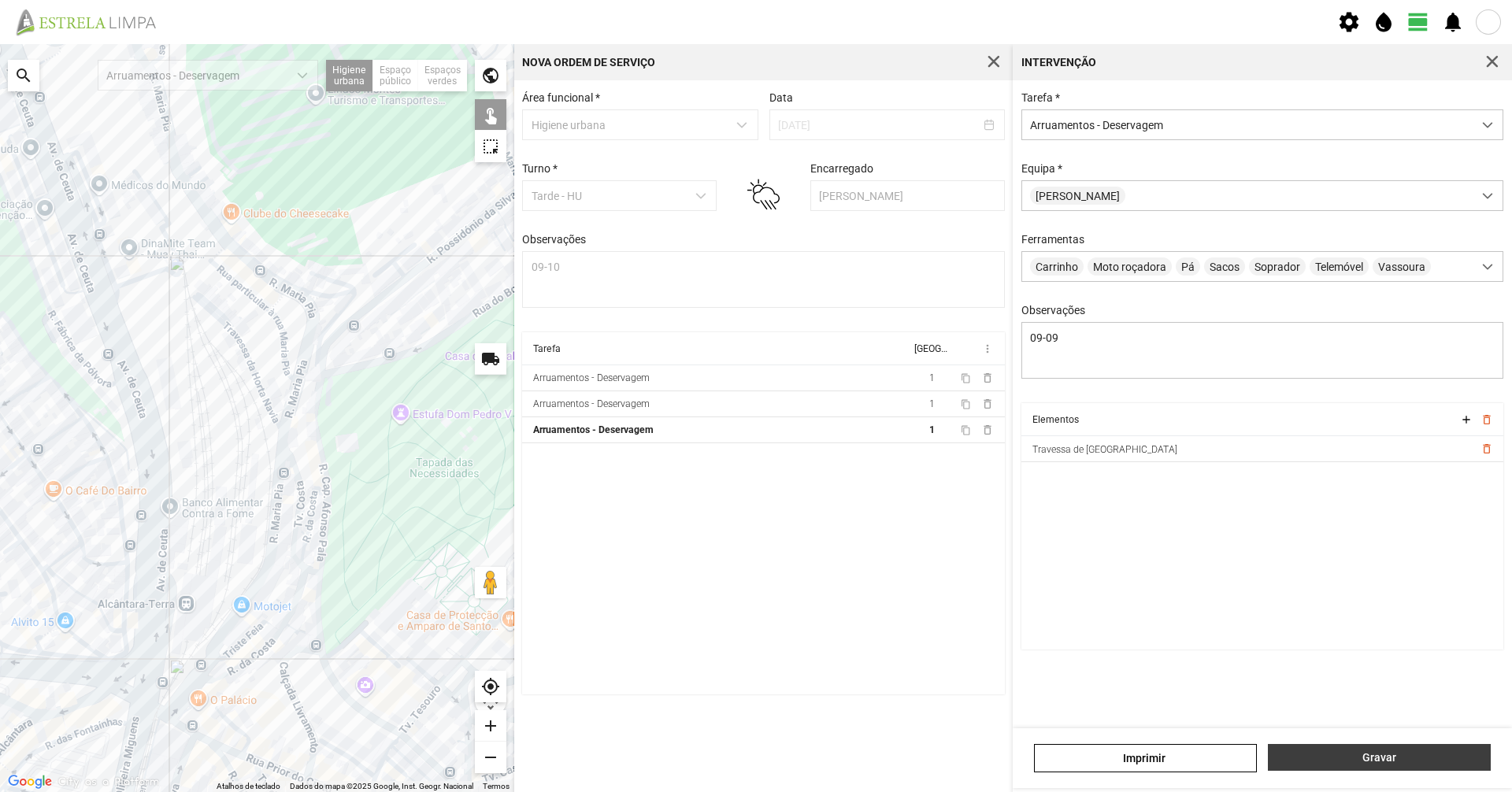
click at [1425, 751] on button "Gravar" at bounding box center [1379, 758] width 223 height 27
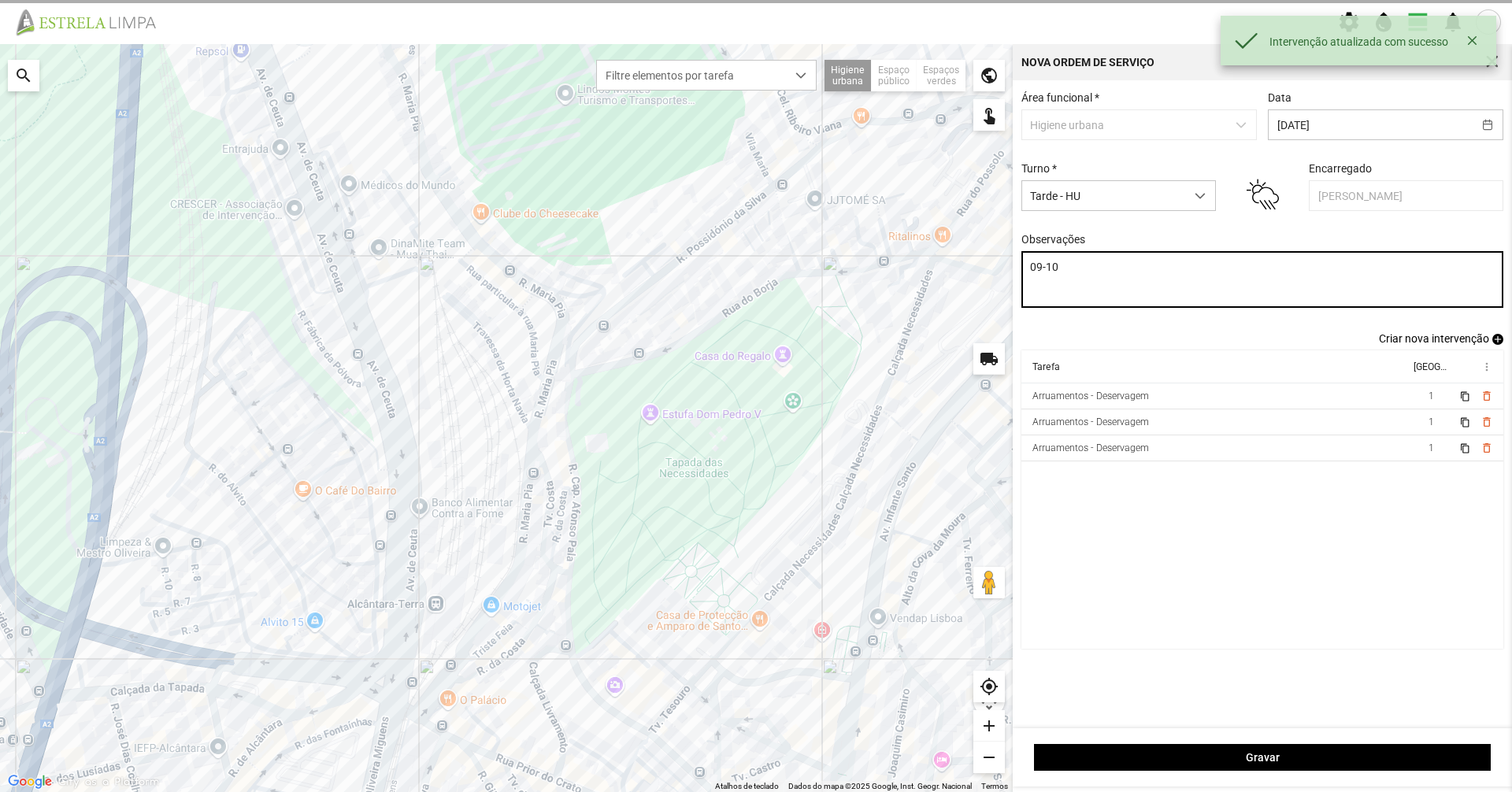
click at [1082, 265] on textarea "09-10" at bounding box center [1262, 279] width 483 height 57
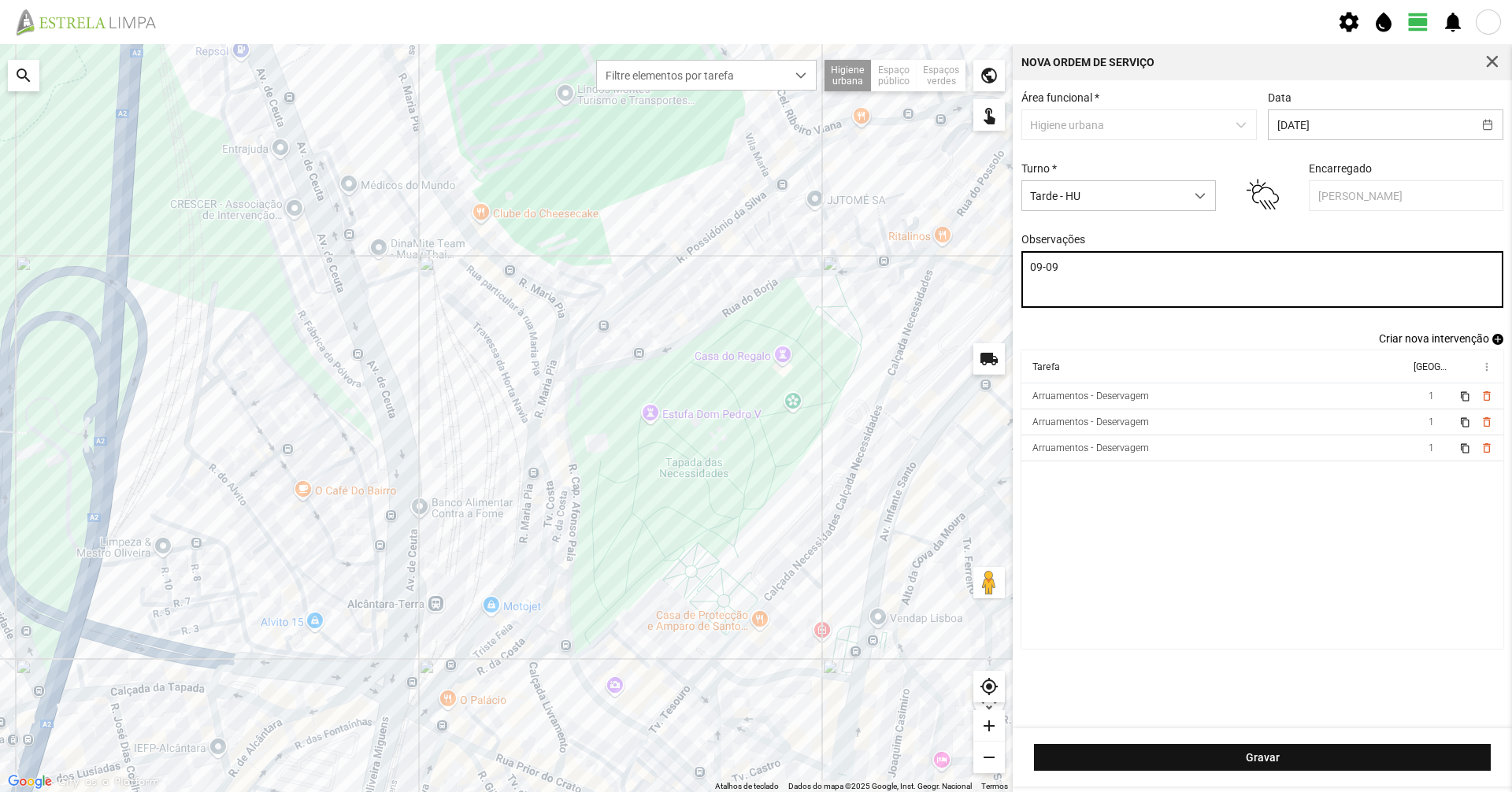
type textarea "09-09"
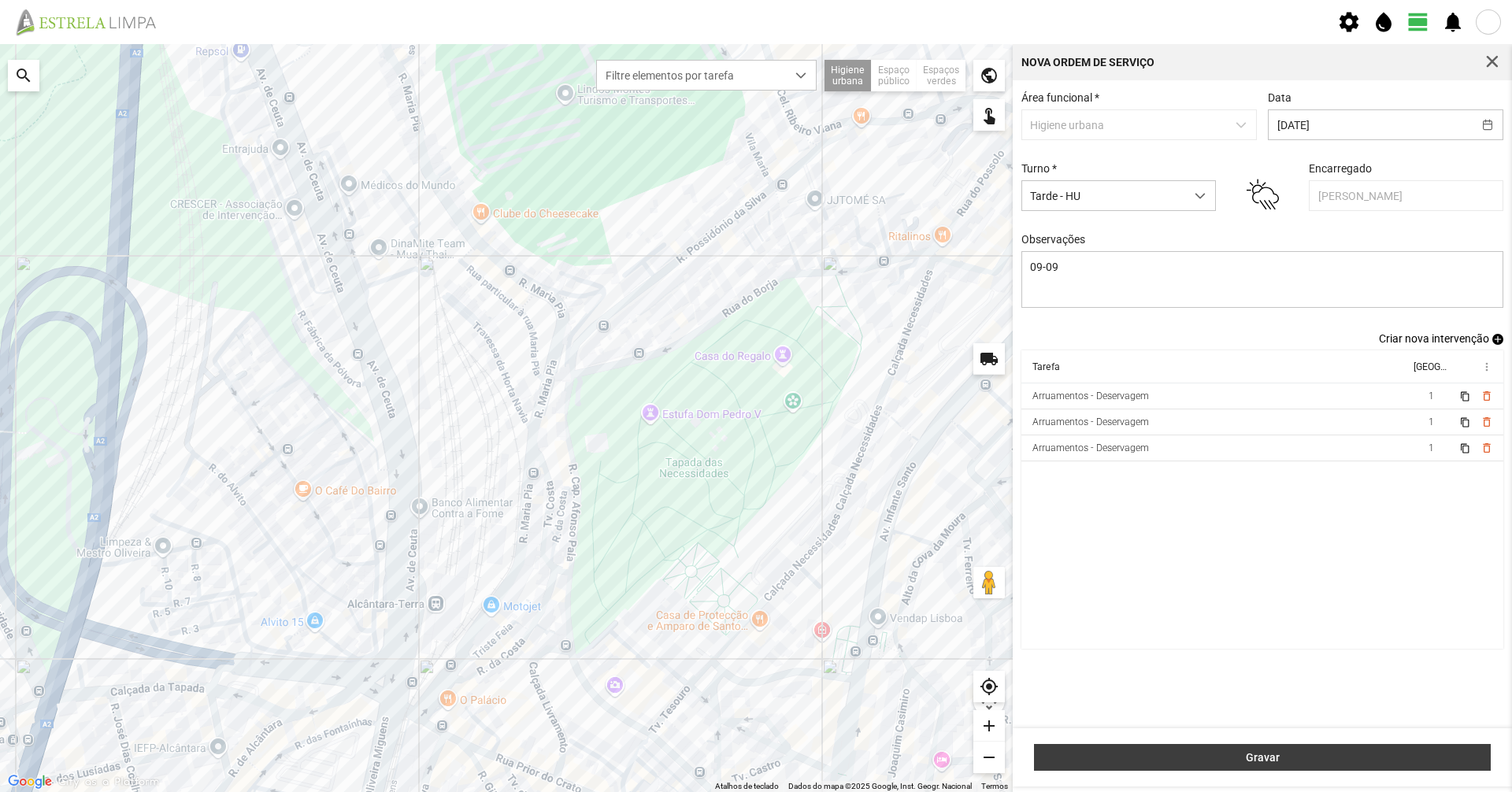
click at [1358, 761] on span "Gravar" at bounding box center [1263, 758] width 440 height 13
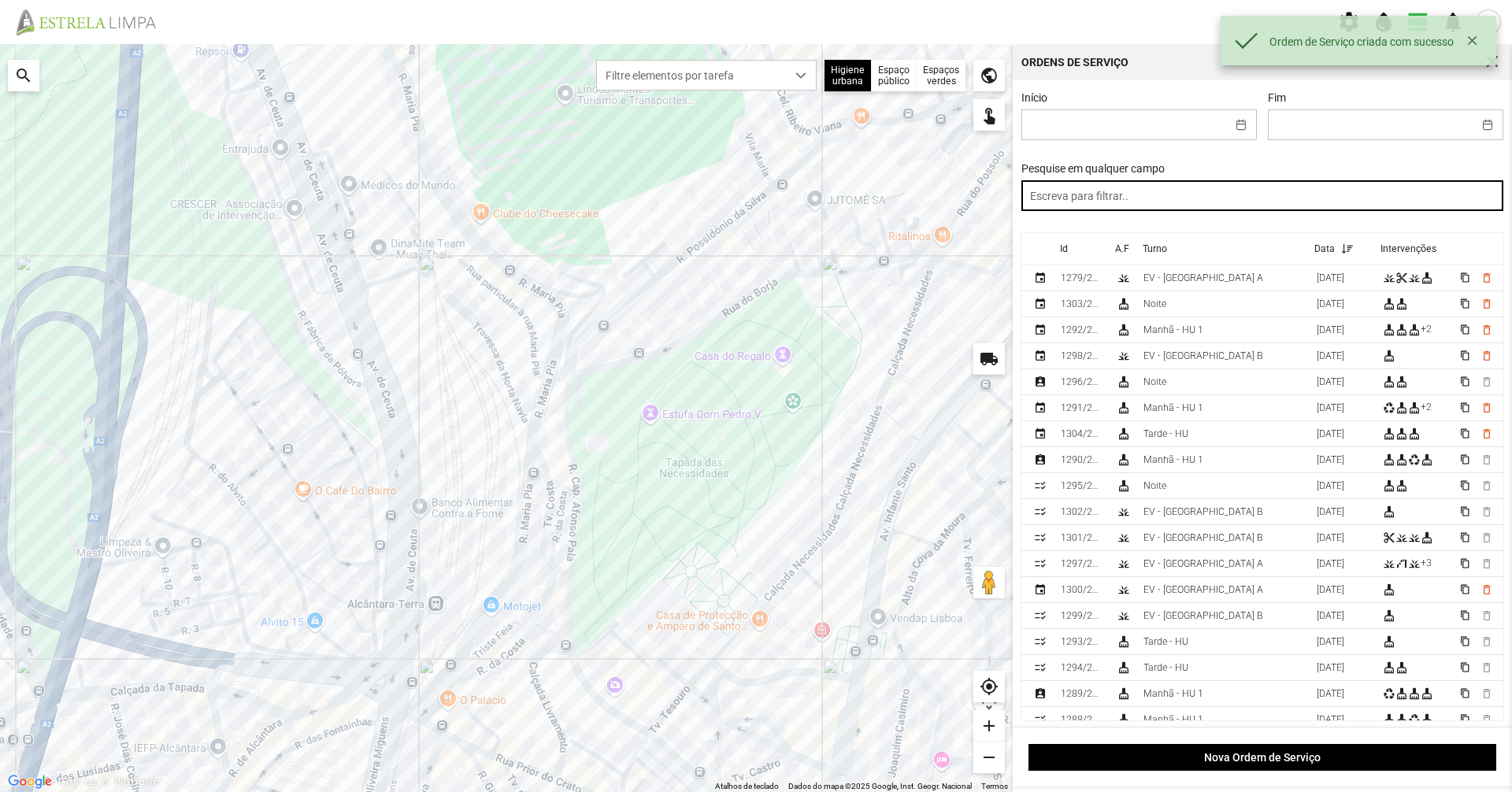
click at [1254, 203] on input "text" at bounding box center [1262, 196] width 483 height 31
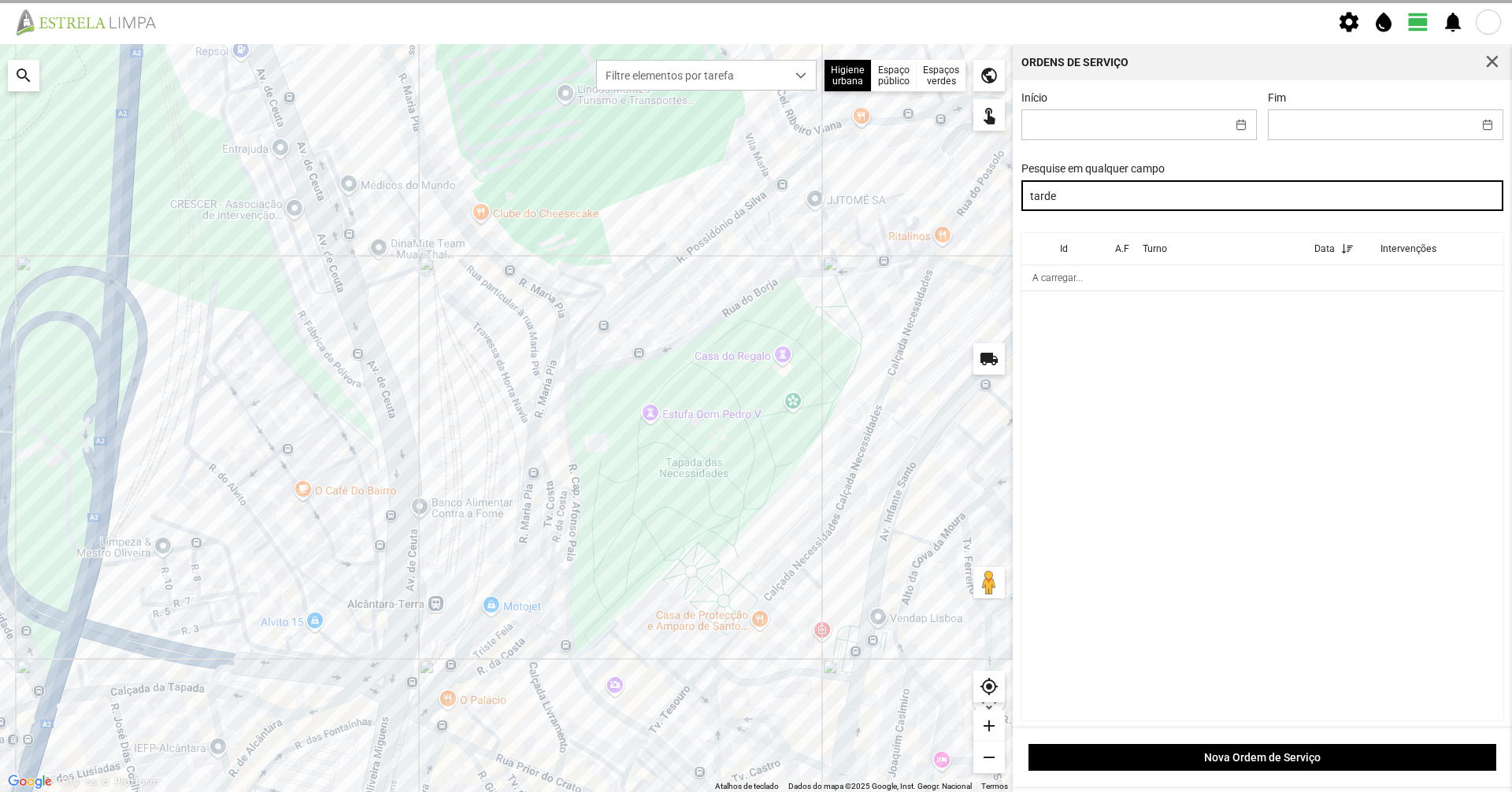
type input "tarde"
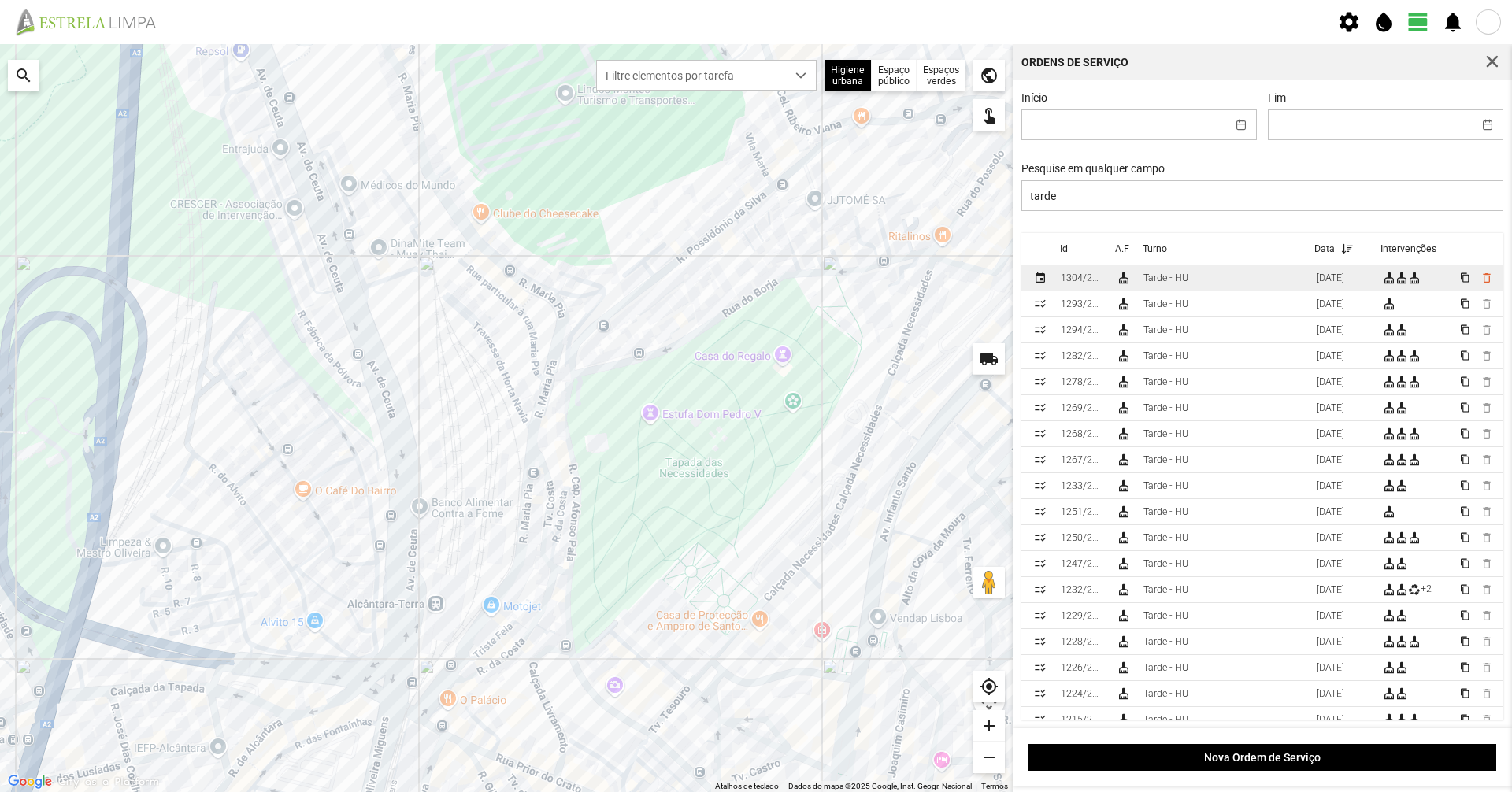
click at [1207, 277] on td "Tarde - HU" at bounding box center [1223, 278] width 173 height 26
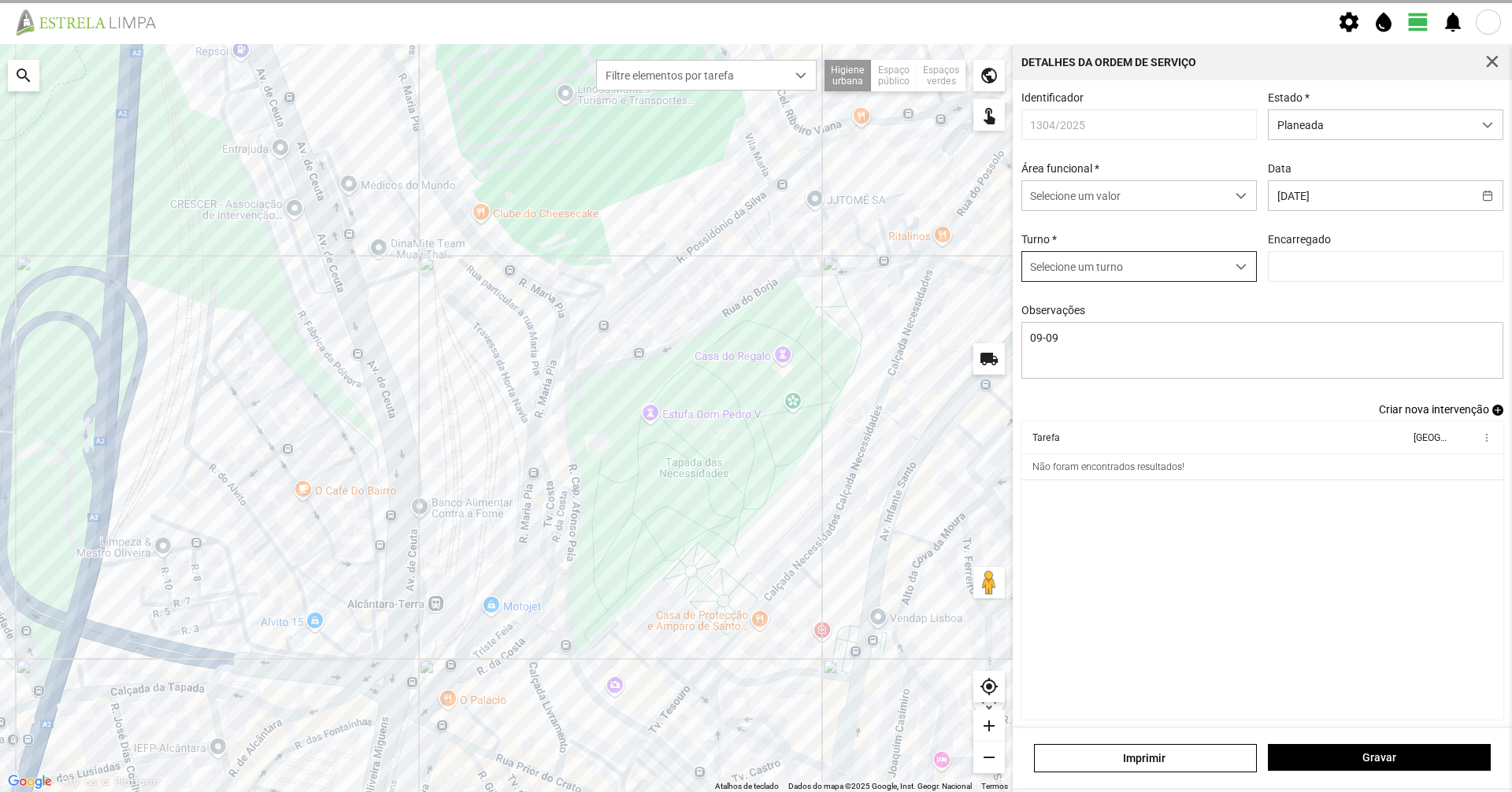
type input "[PERSON_NAME]"
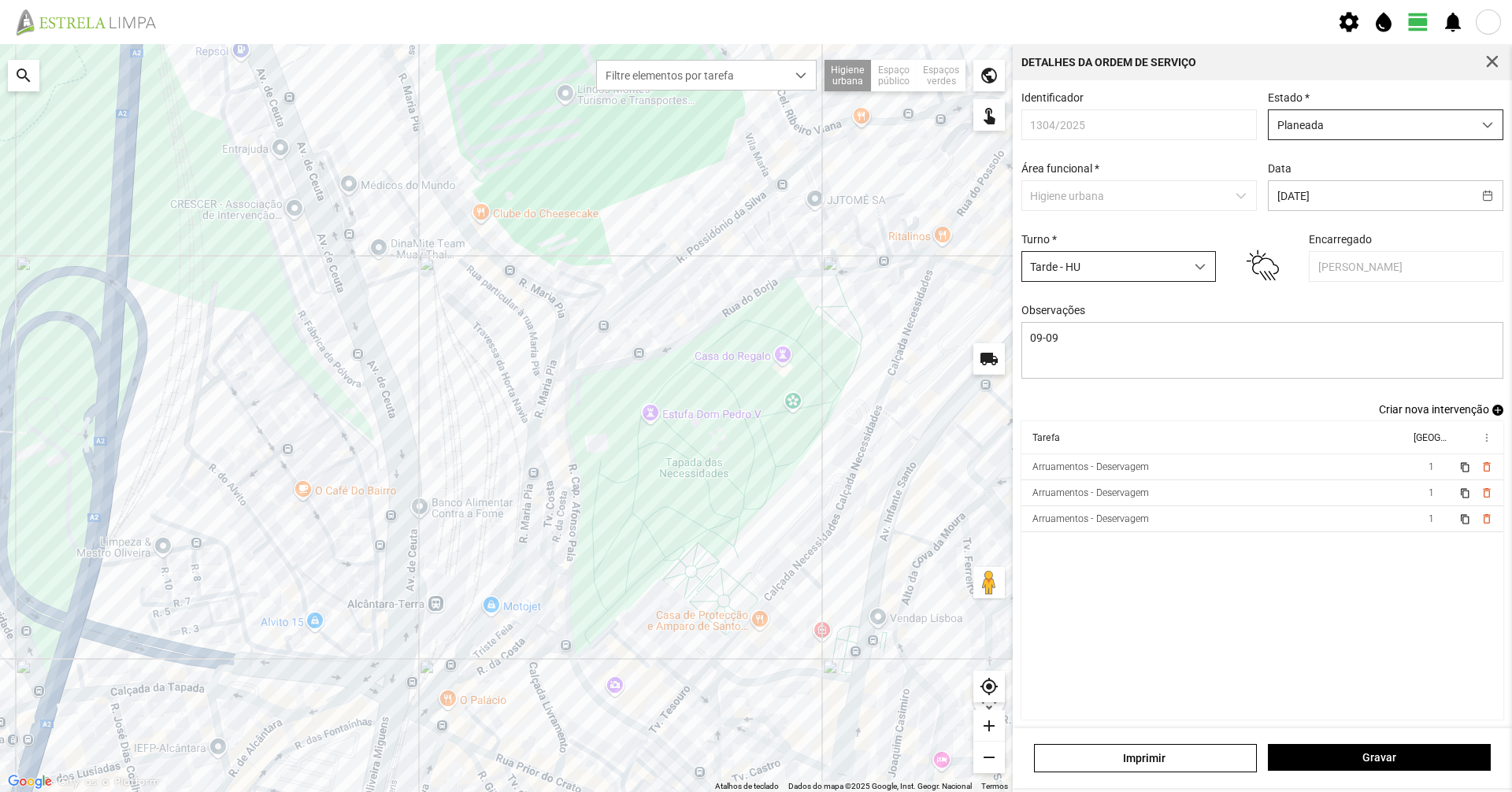
click at [1294, 134] on span "Planeada" at bounding box center [1370, 125] width 204 height 29
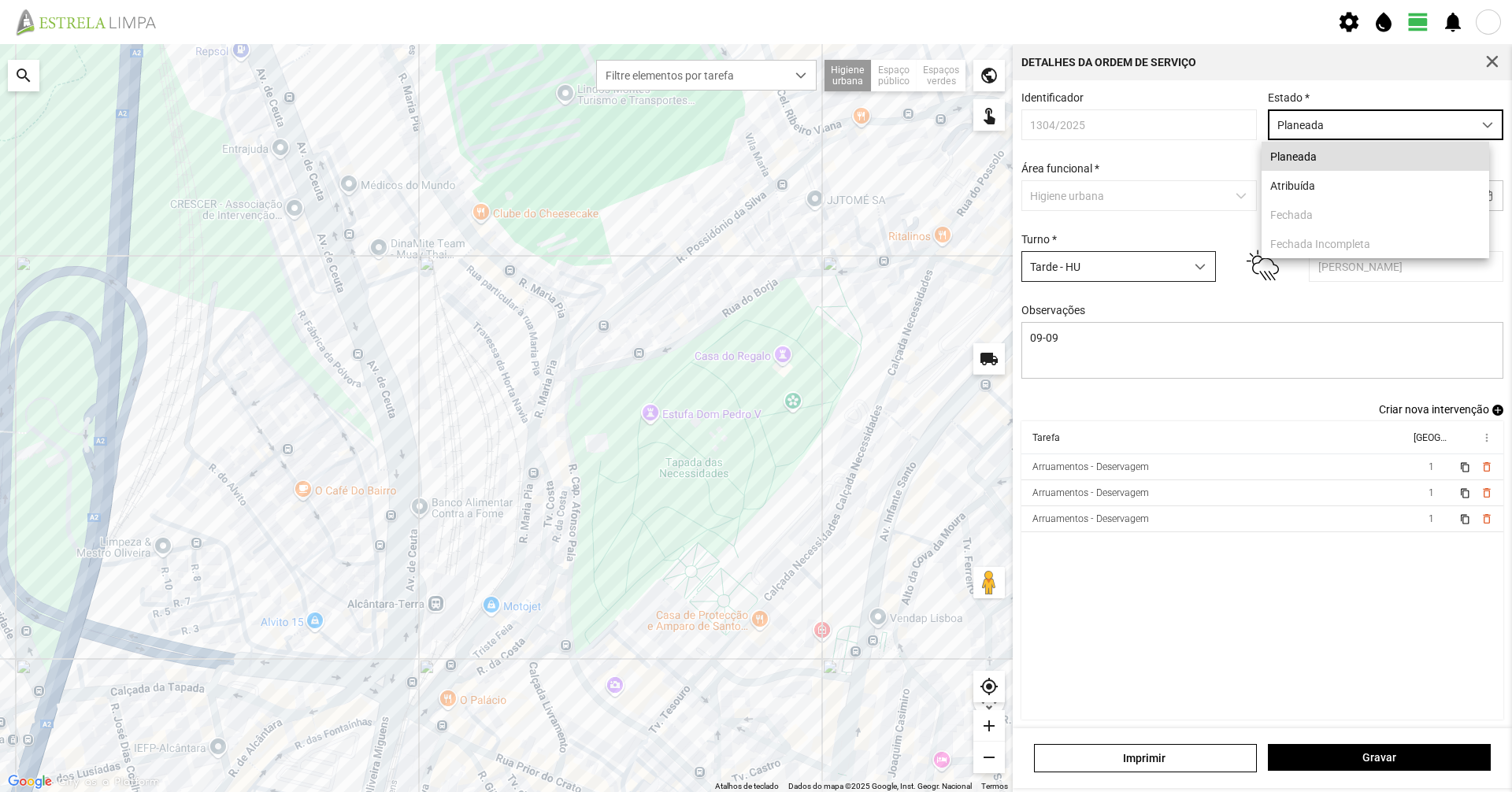
scroll to position [9, 70]
click at [1280, 178] on li "Atribuída" at bounding box center [1374, 185] width 227 height 29
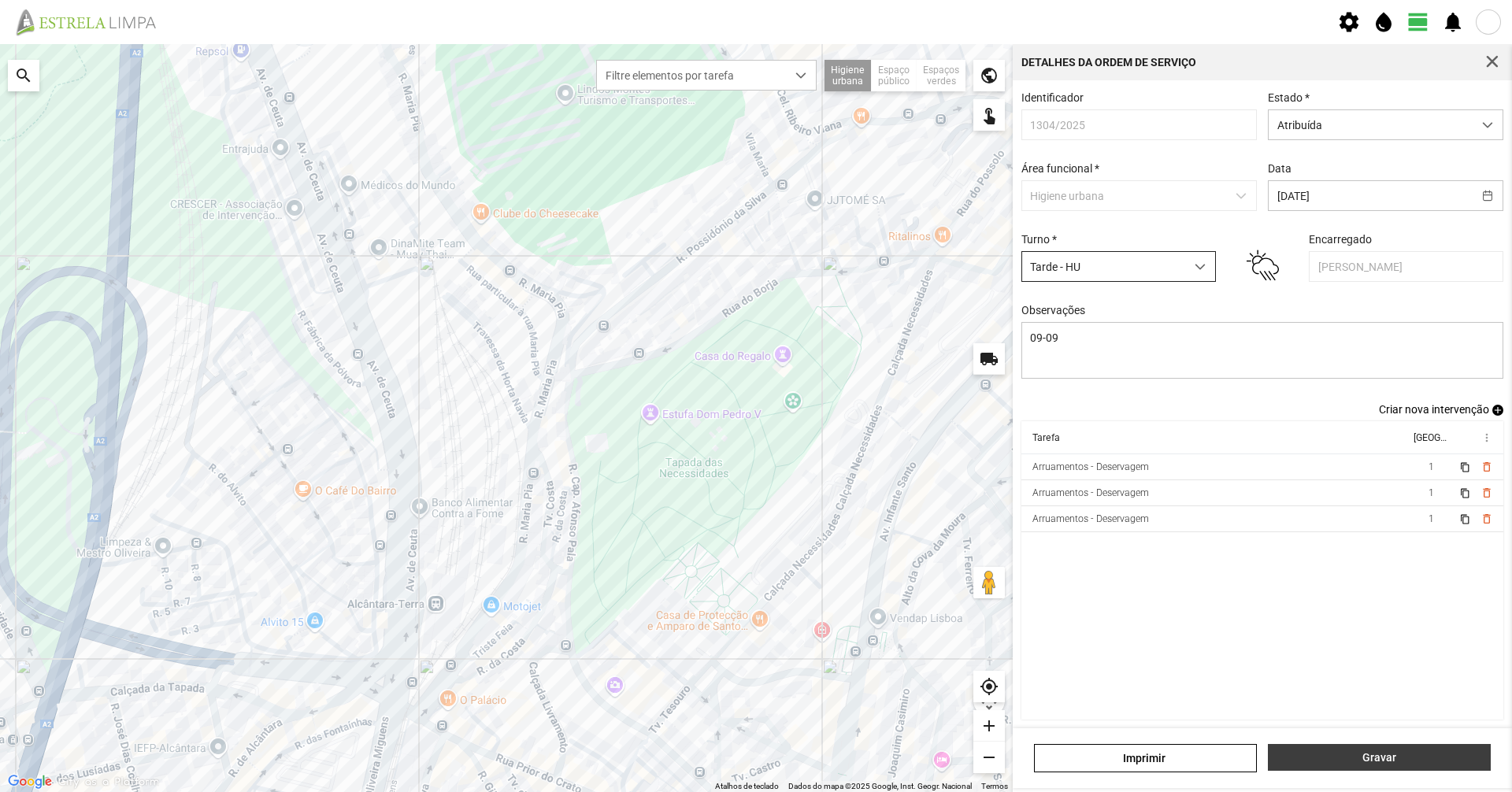
click at [1346, 757] on span "Gravar" at bounding box center [1380, 758] width 207 height 13
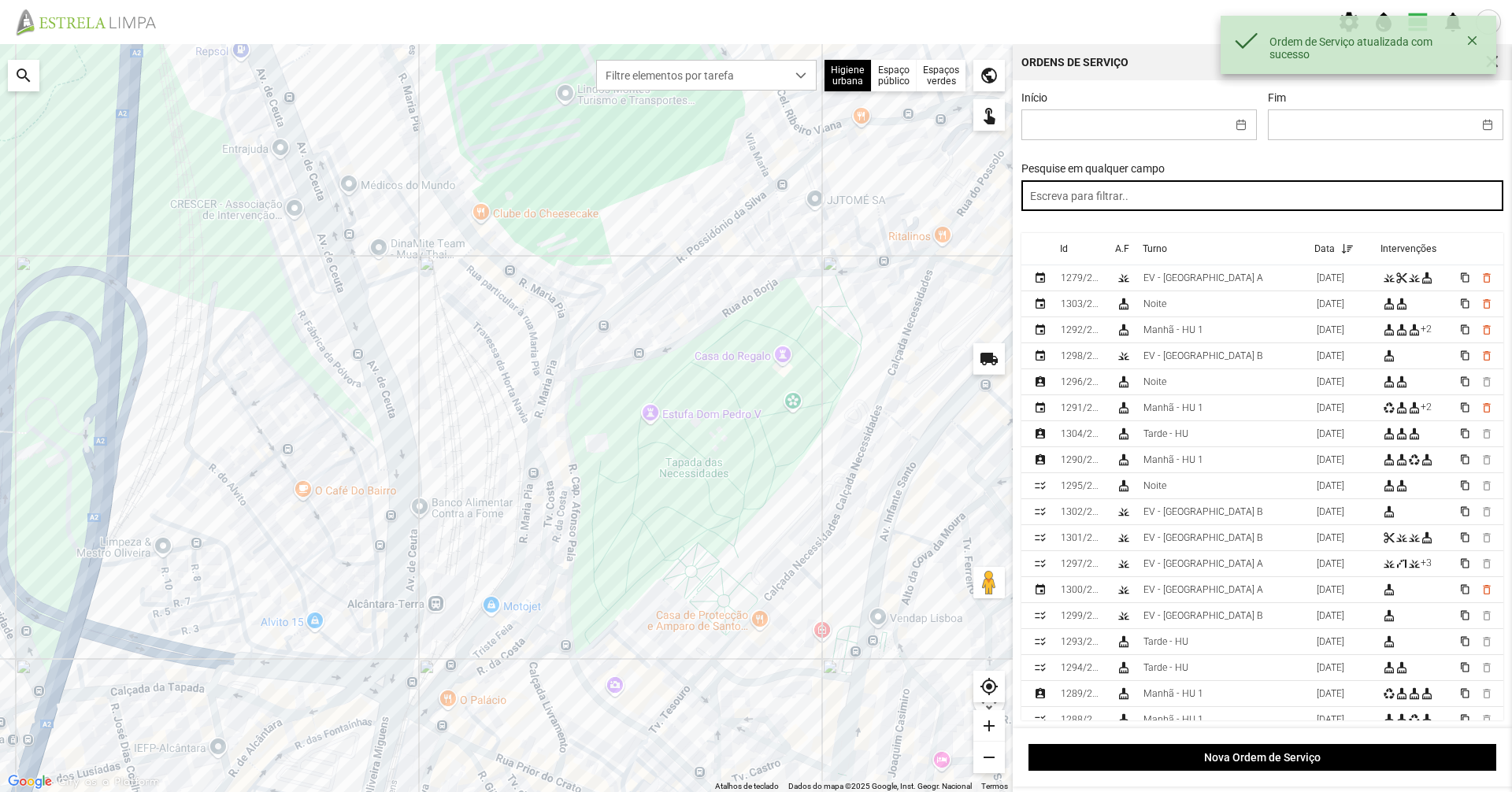
click at [1123, 200] on input "text" at bounding box center [1262, 196] width 483 height 31
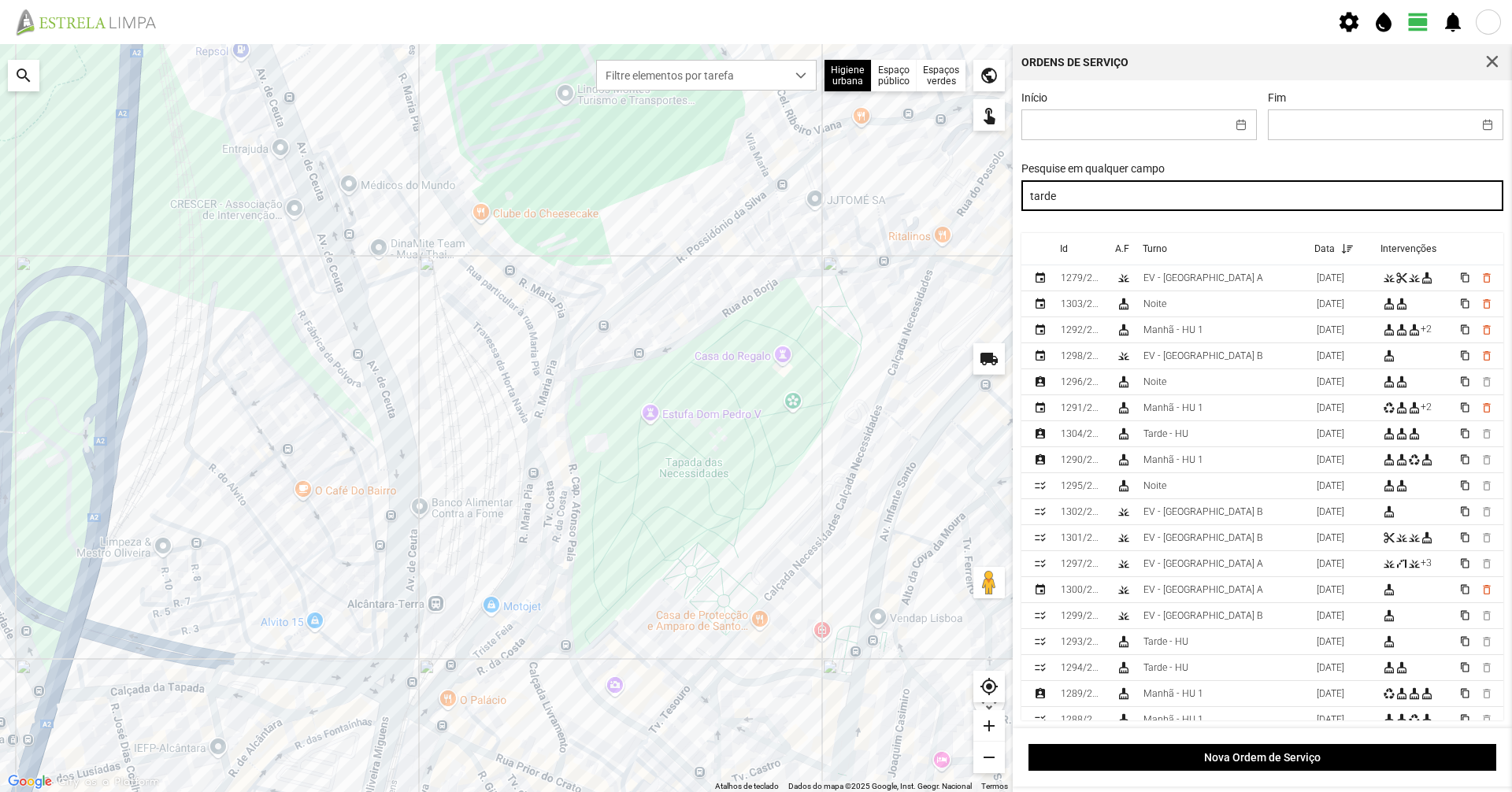
type input "tarde"
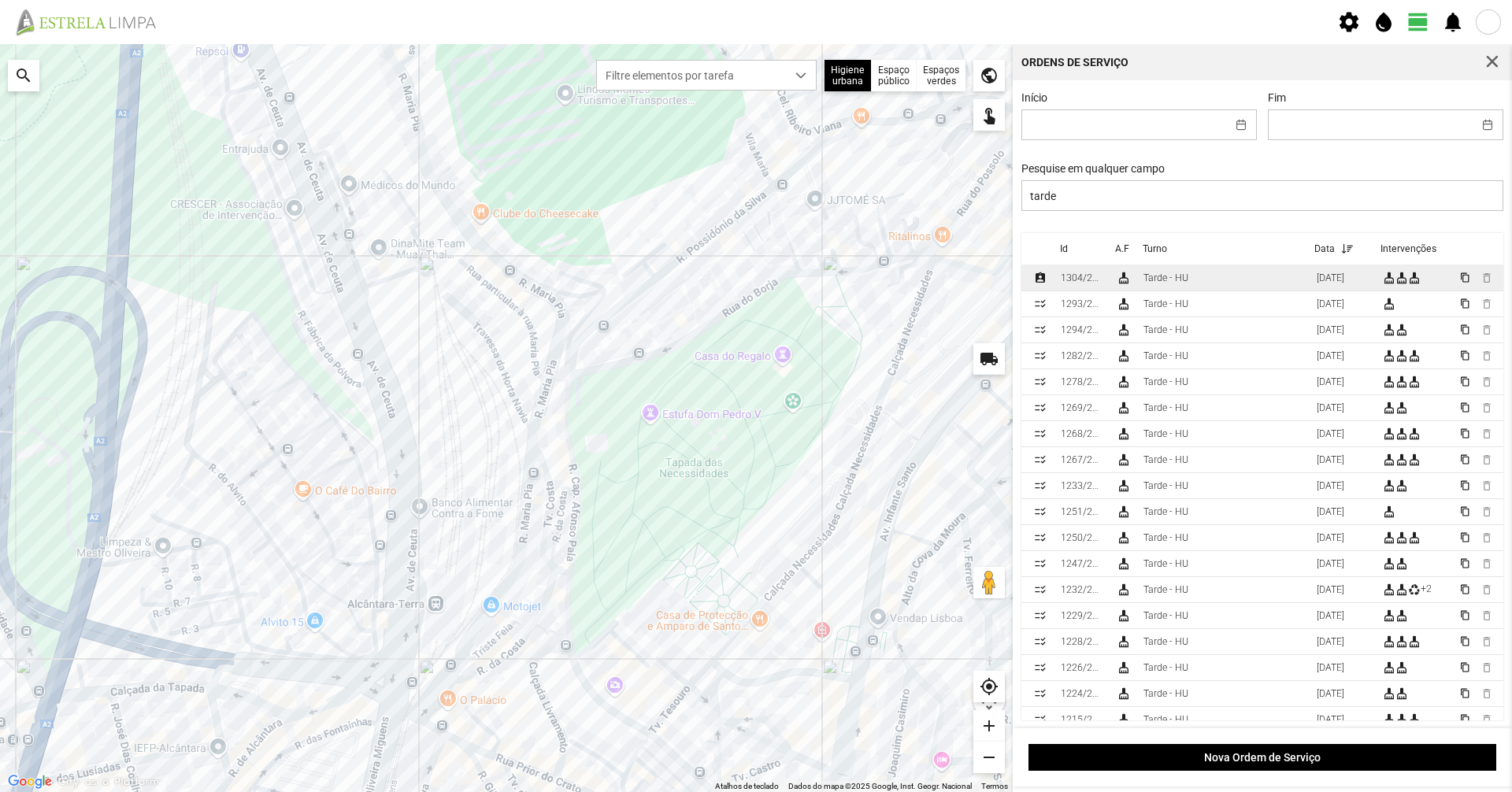
click at [1154, 279] on div "Tarde - HU" at bounding box center [1166, 278] width 45 height 11
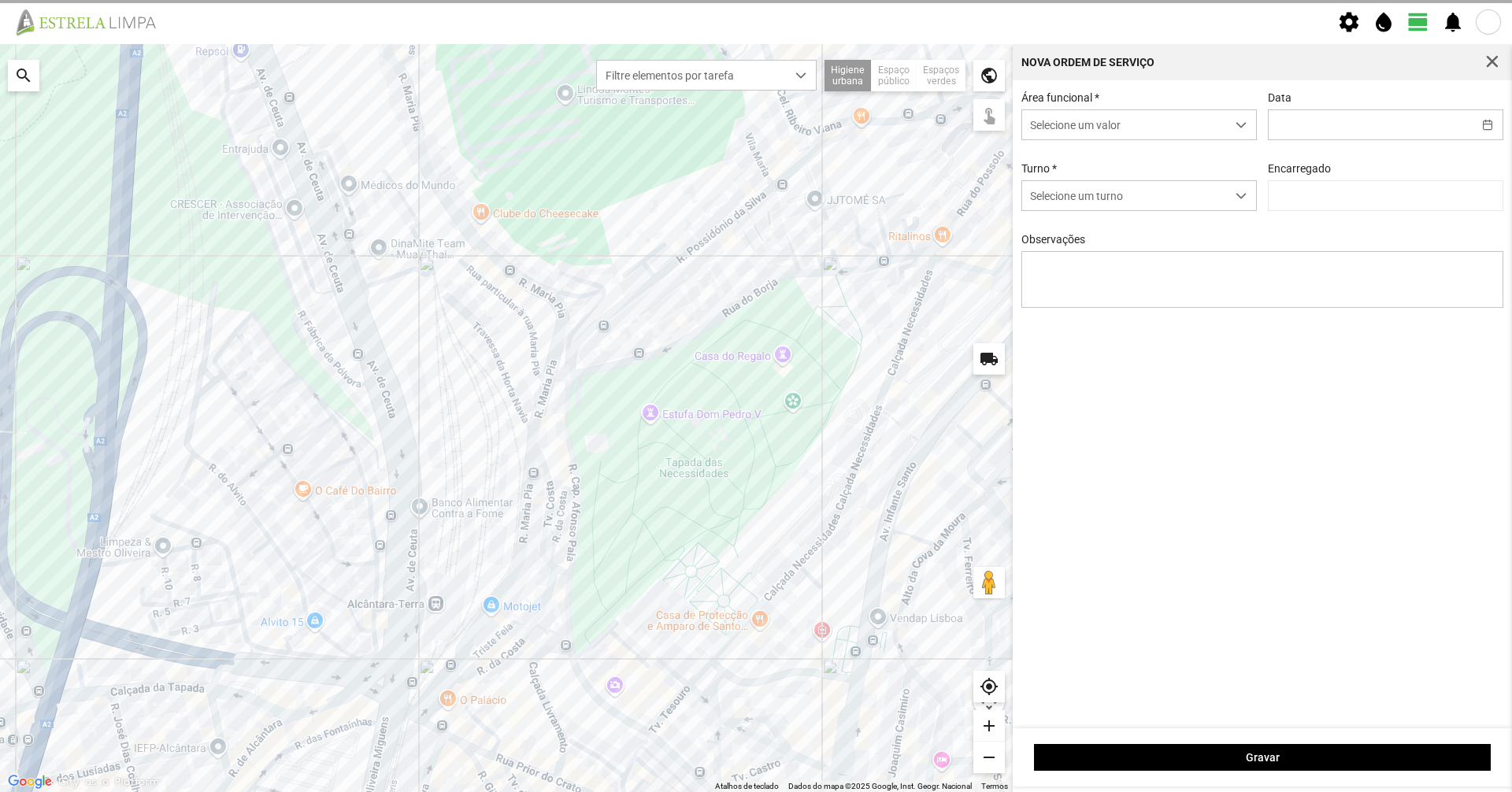
type input "[DATE]"
type input "[PERSON_NAME]"
type textarea "09-09"
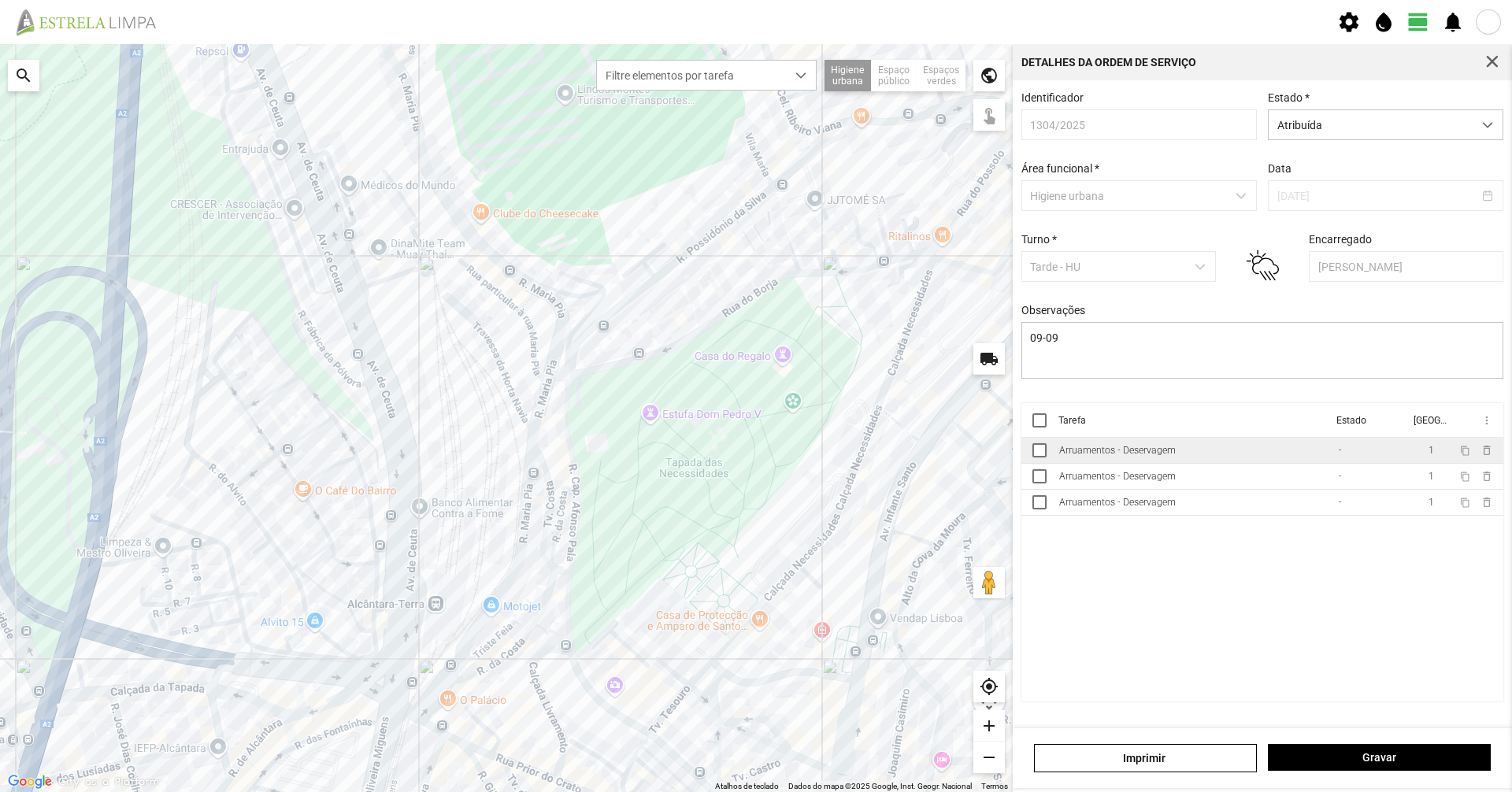
click at [1143, 456] on div "Arruamentos - Deservagem" at bounding box center [1117, 450] width 117 height 11
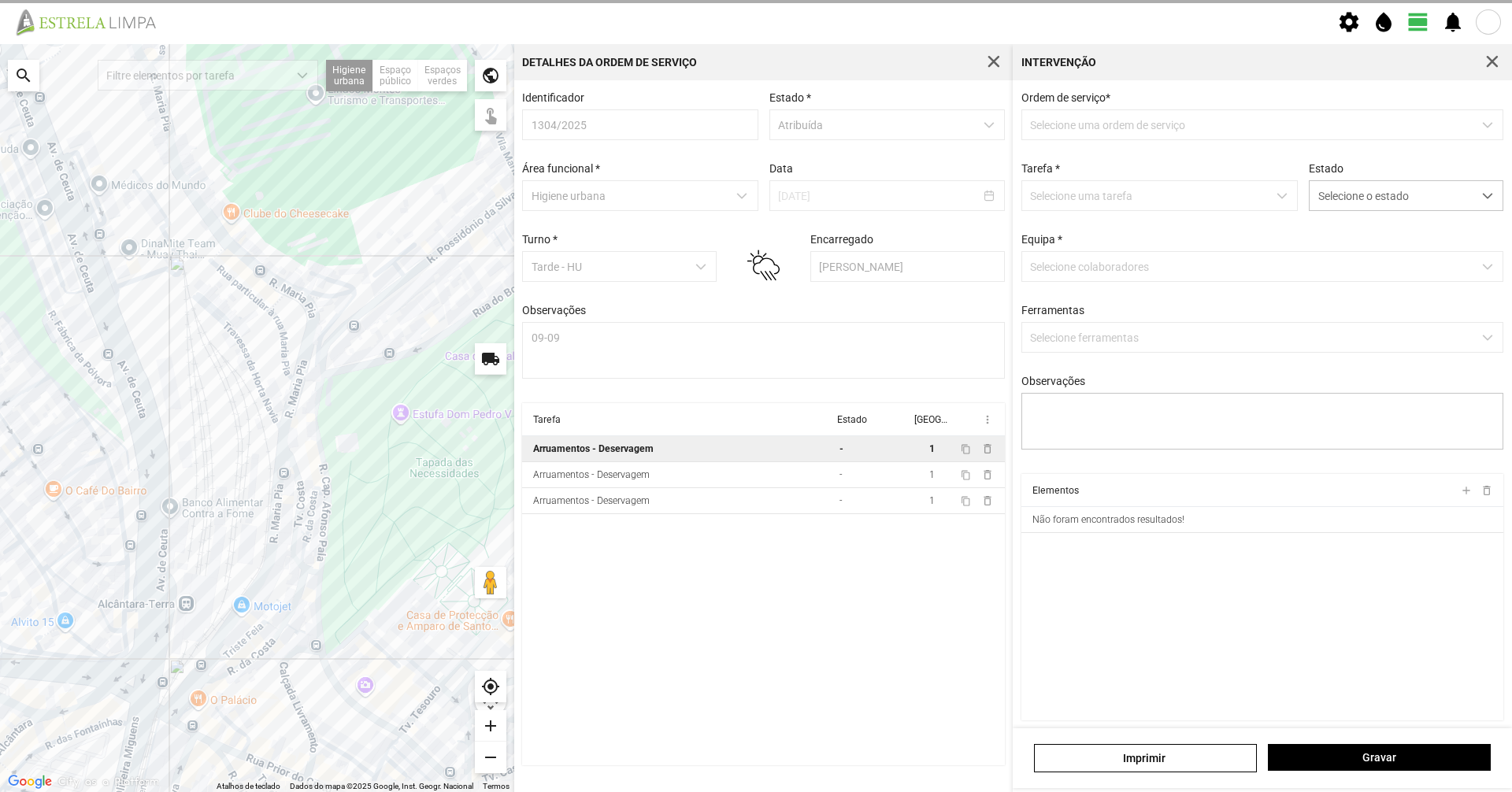
type textarea "09-09"
click at [1372, 195] on span "Selecione o estado" at bounding box center [1391, 195] width 163 height 29
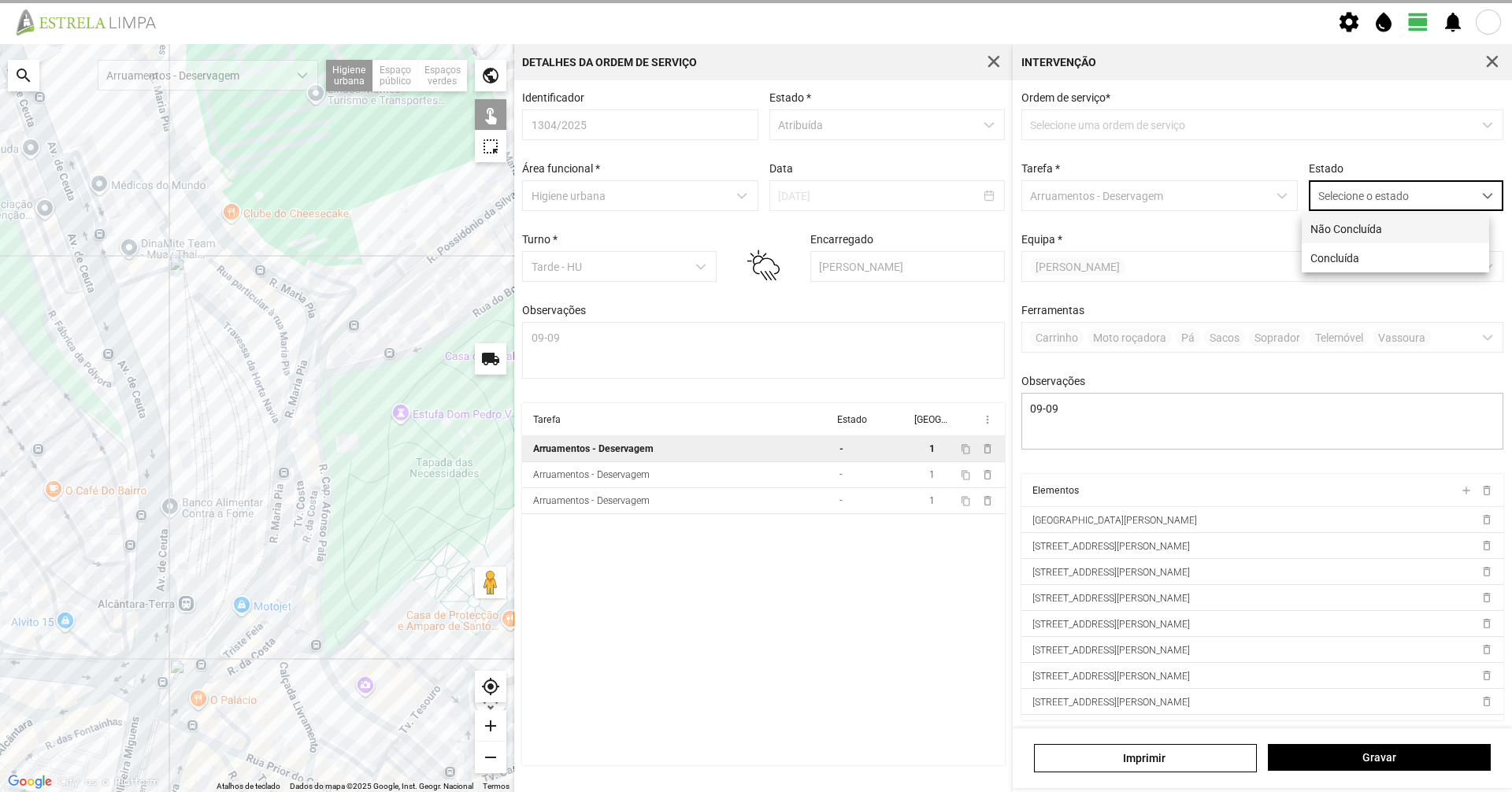
scroll to position [9, 70]
click at [1347, 259] on li "Concluída" at bounding box center [1395, 258] width 187 height 29
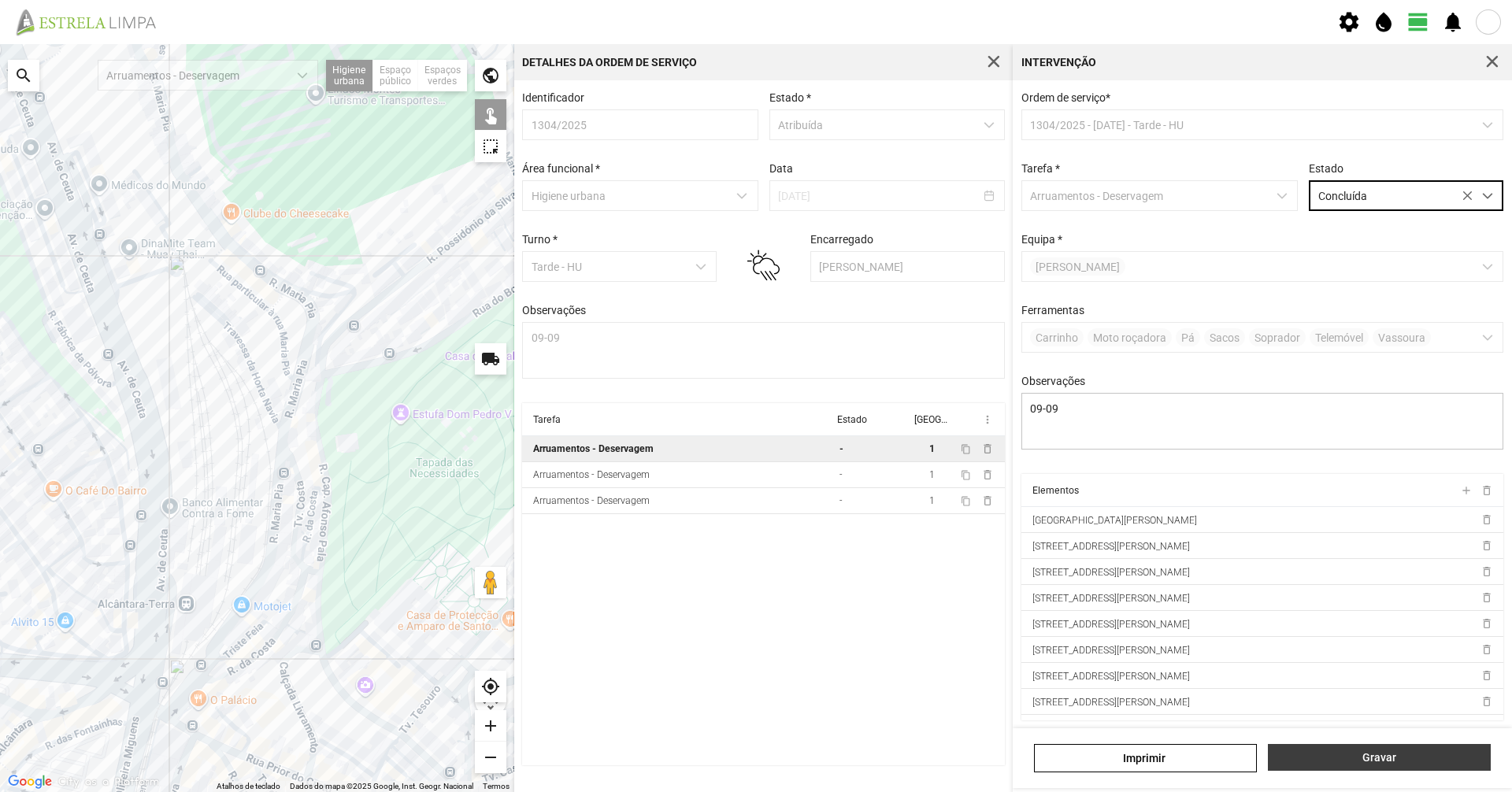
click at [1344, 756] on span "Gravar" at bounding box center [1380, 758] width 207 height 13
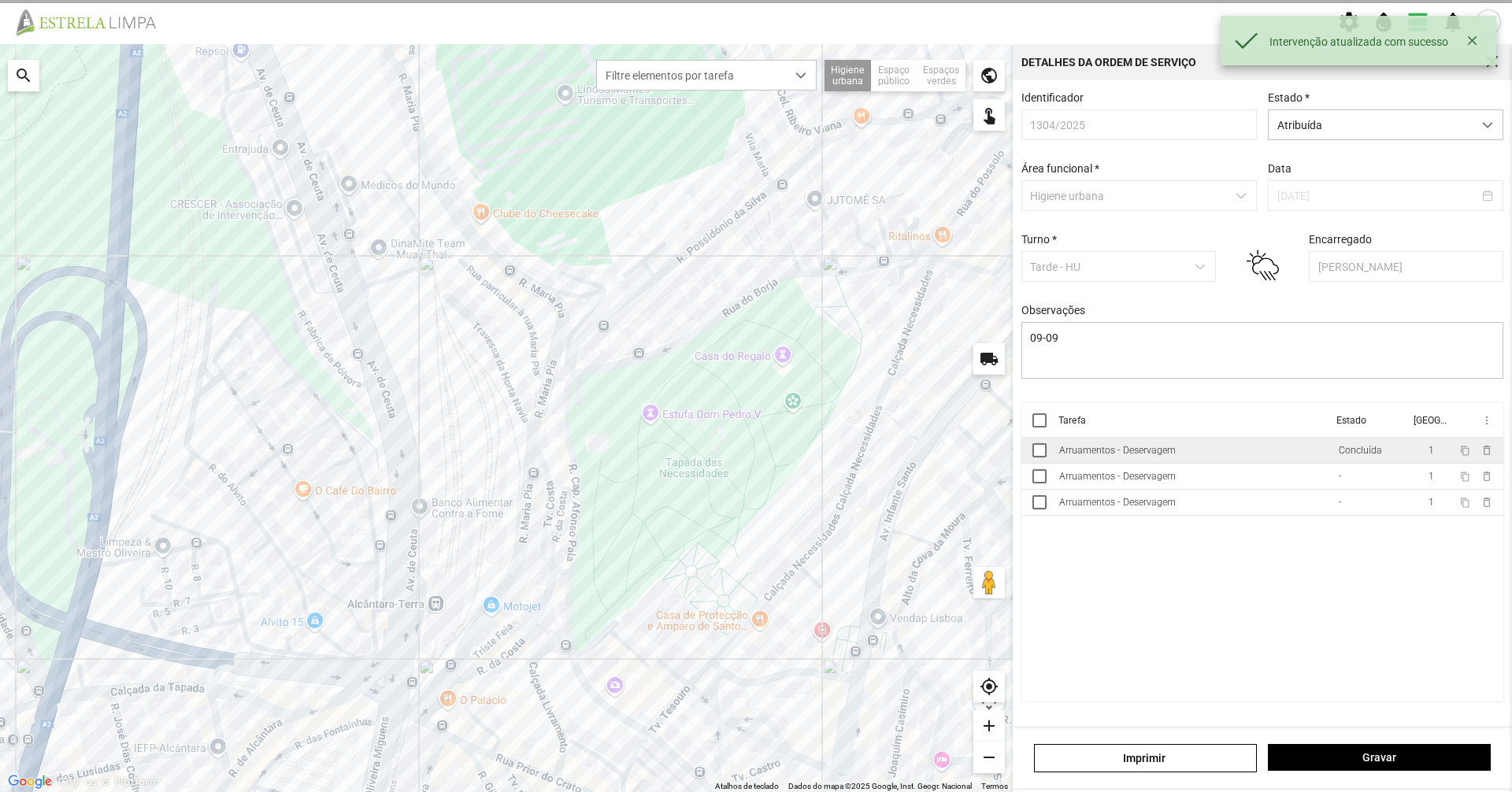
click at [1164, 464] on td "Arruamentos - Deservagem" at bounding box center [1192, 450] width 280 height 26
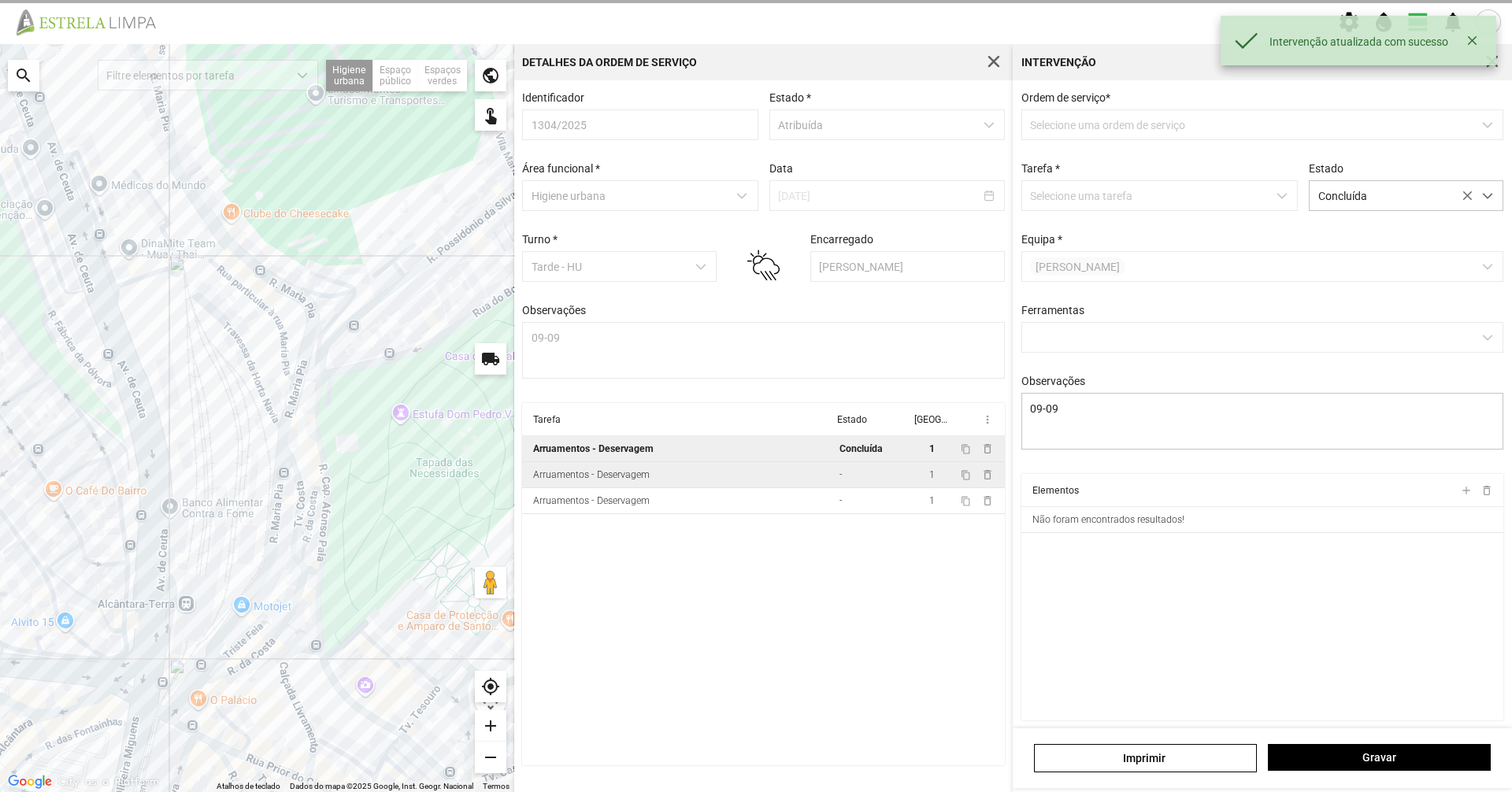
click at [817, 479] on td "Arruamentos - Deservagem" at bounding box center [678, 475] width 311 height 26
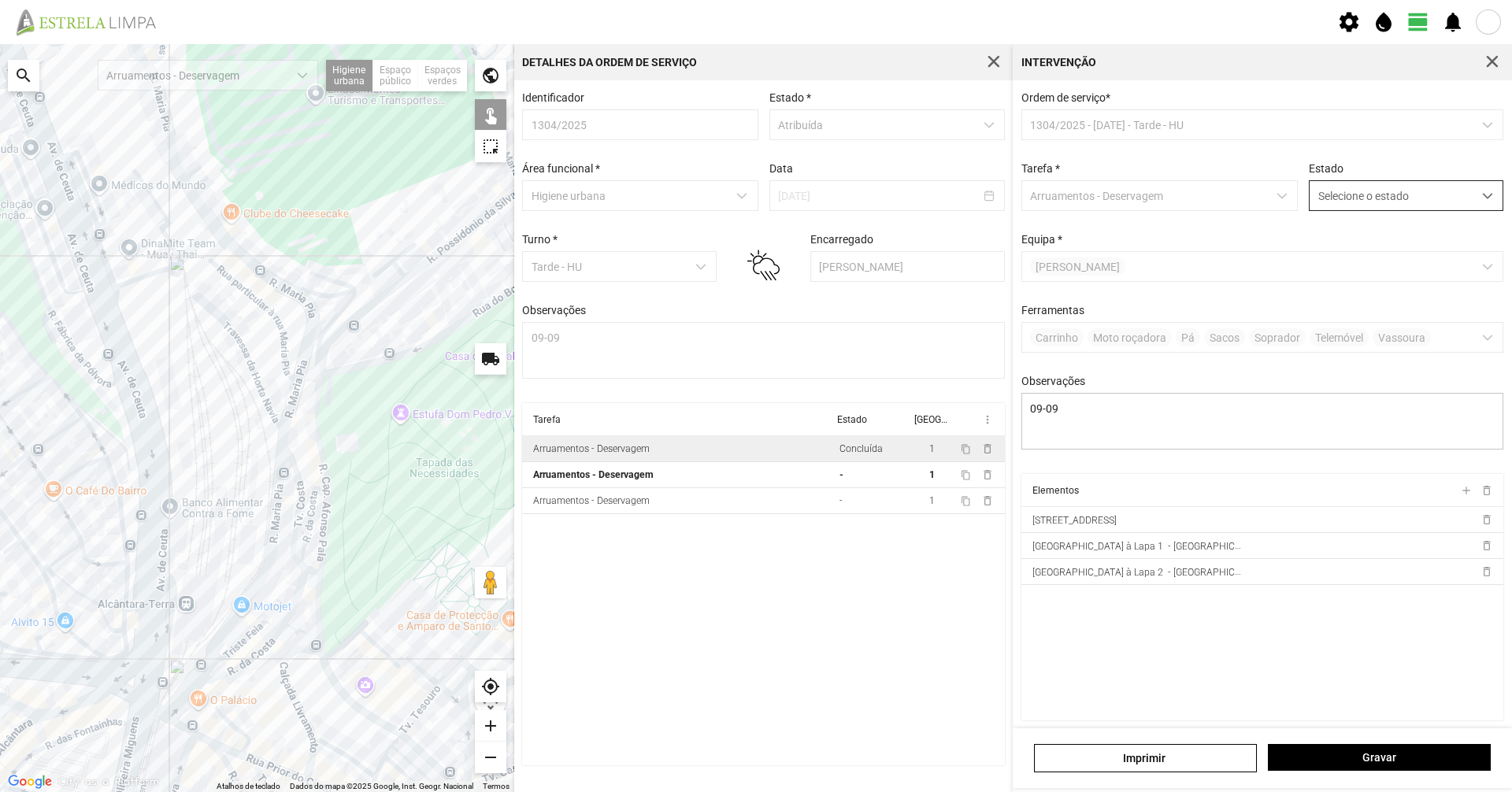
click at [1349, 190] on span "Selecione o estado" at bounding box center [1391, 195] width 163 height 29
click at [1330, 261] on li "Concluída" at bounding box center [1395, 258] width 187 height 29
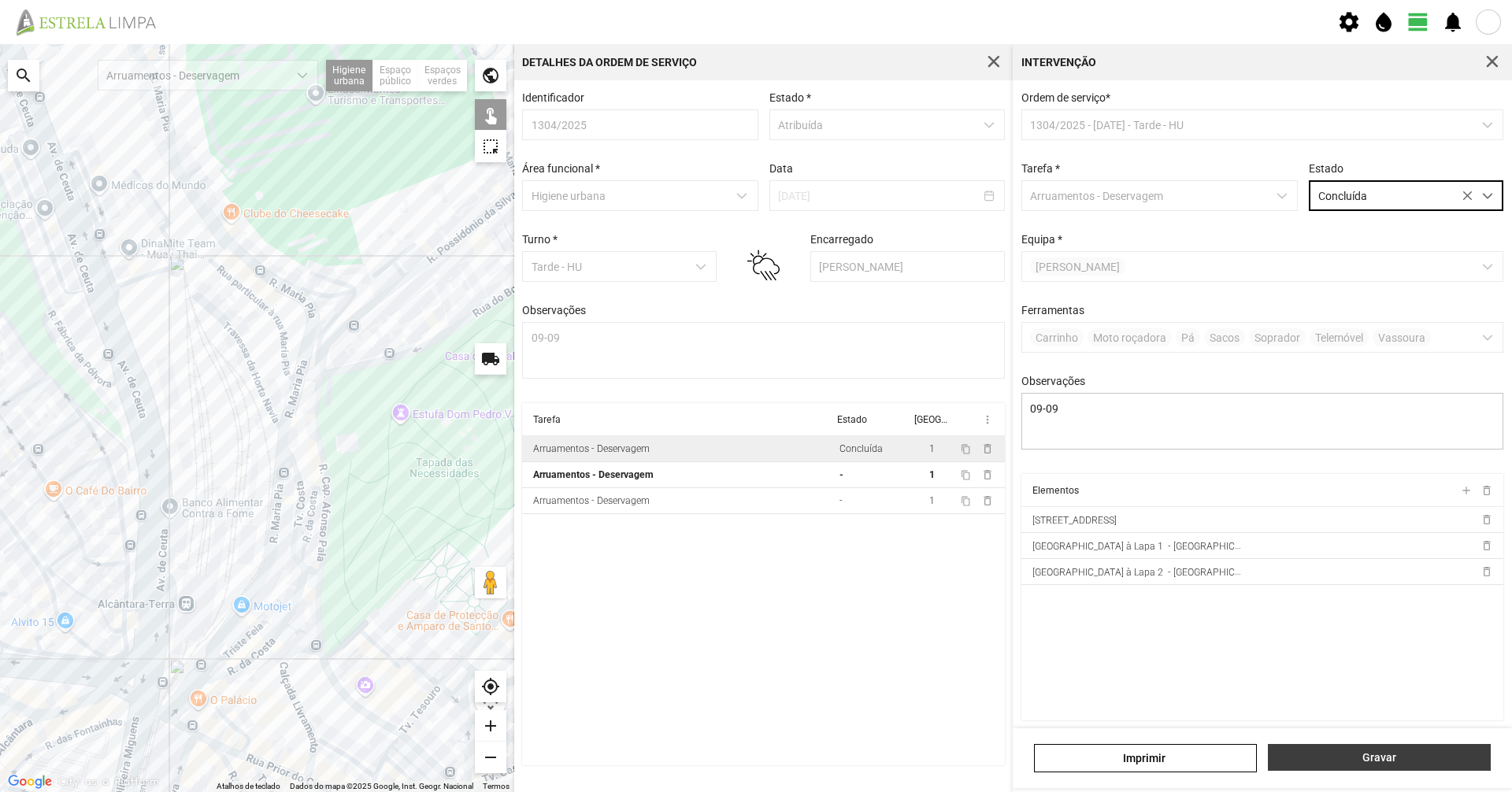
click at [1378, 747] on button "Gravar" at bounding box center [1379, 758] width 223 height 27
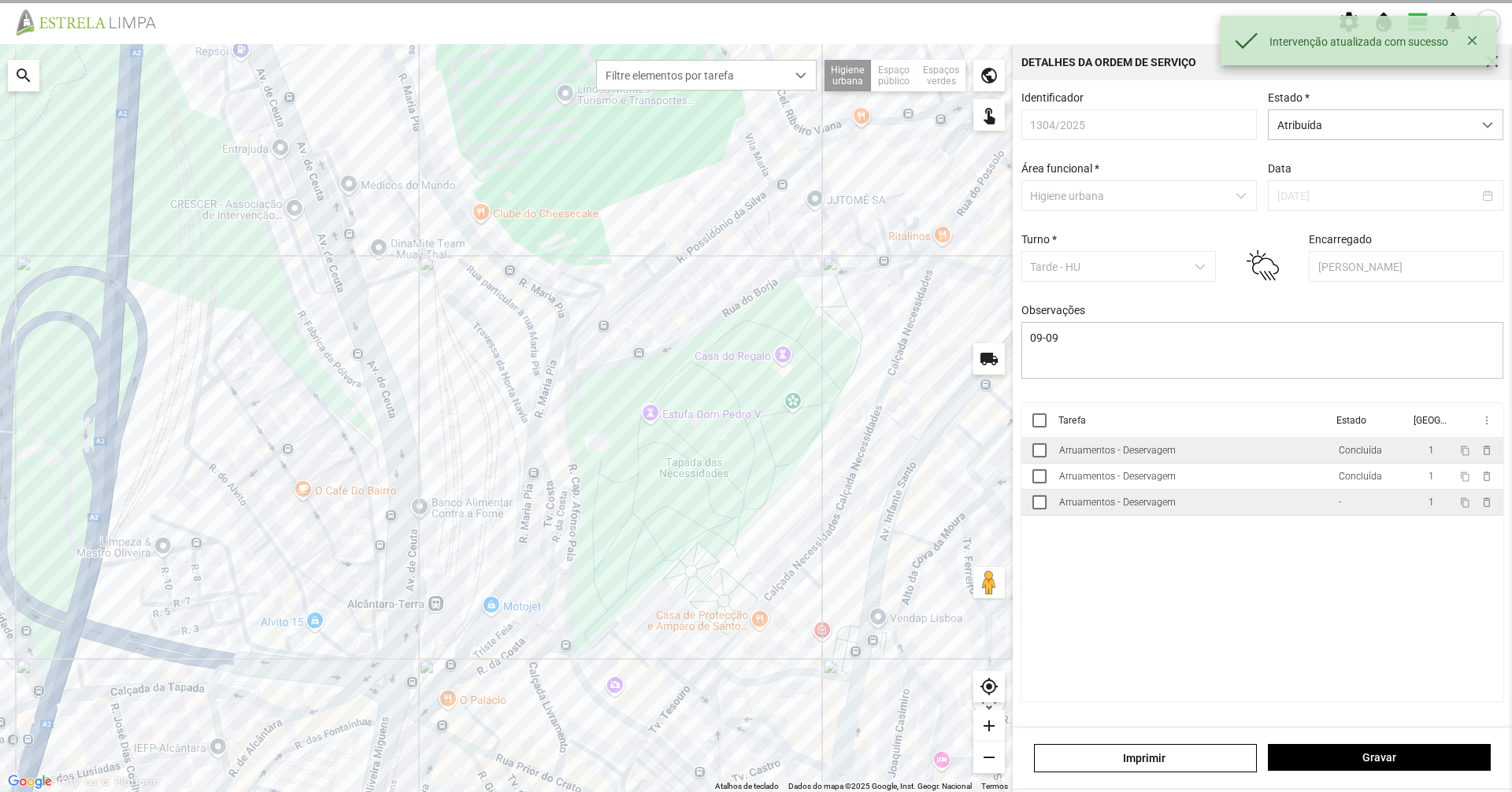
click at [1093, 508] on div "Arruamentos - Deservagem" at bounding box center [1117, 503] width 117 height 11
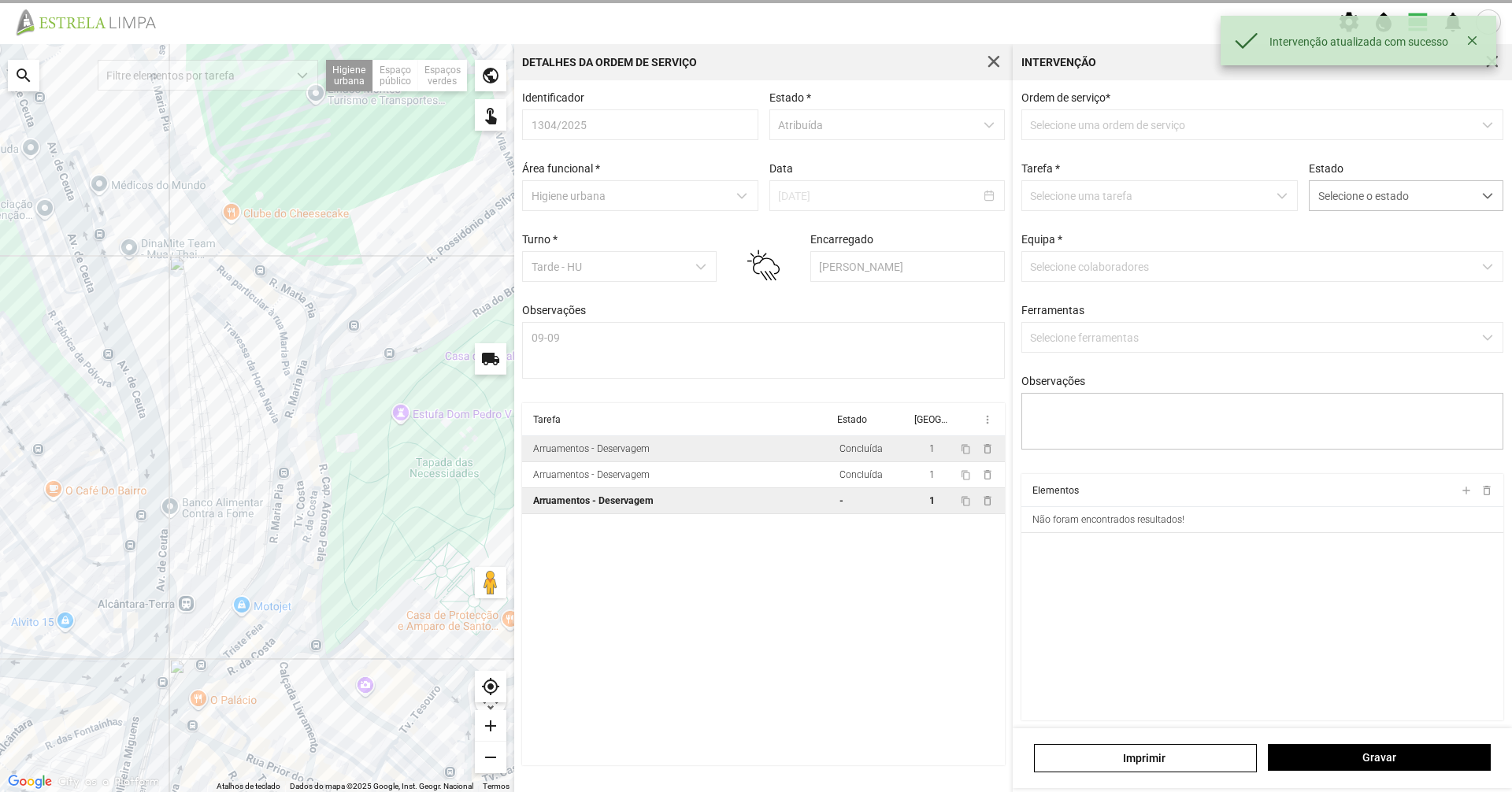
type textarea "09-09"
click at [1368, 195] on span "Selecione o estado" at bounding box center [1391, 195] width 163 height 29
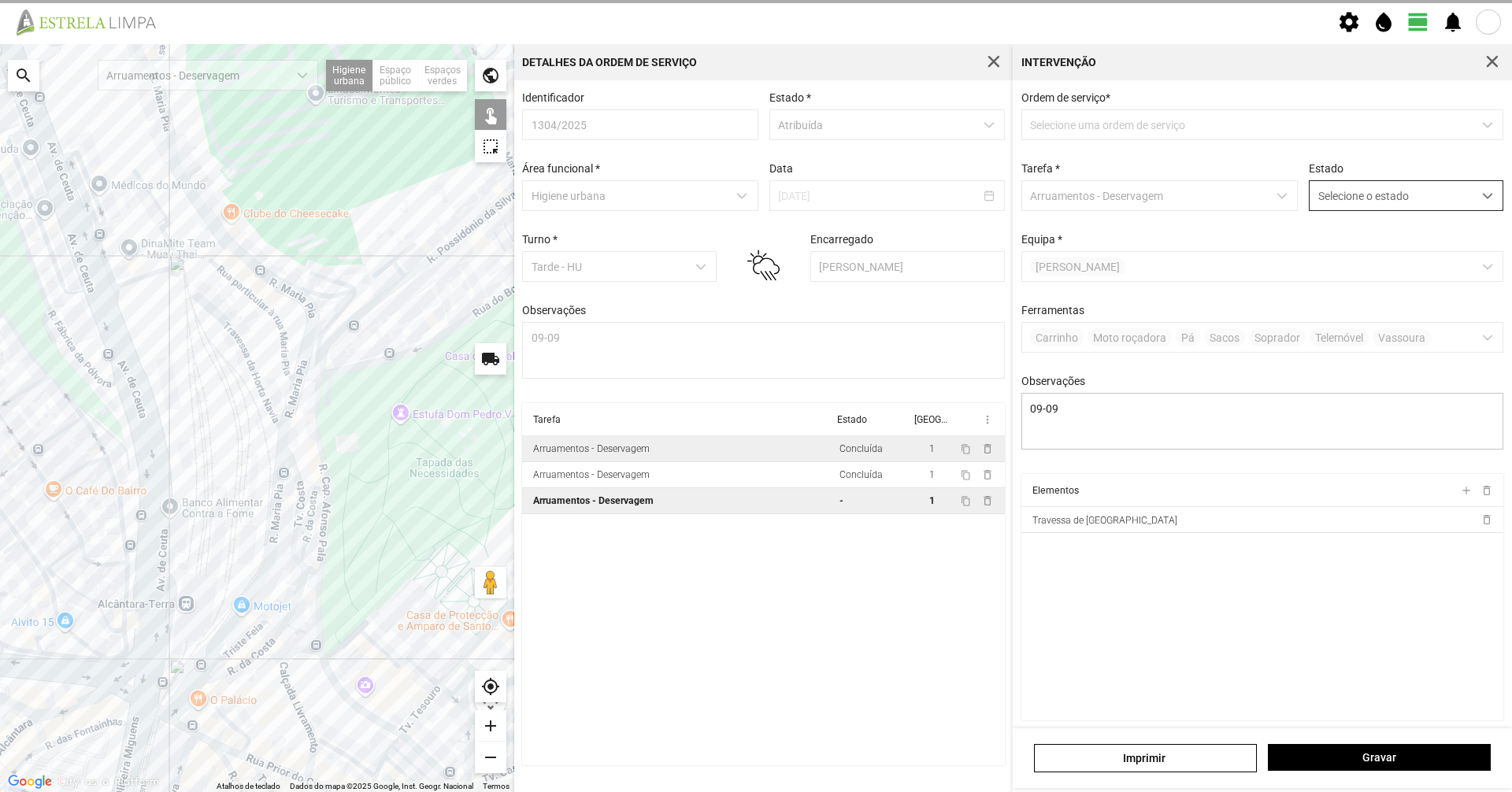
scroll to position [9, 70]
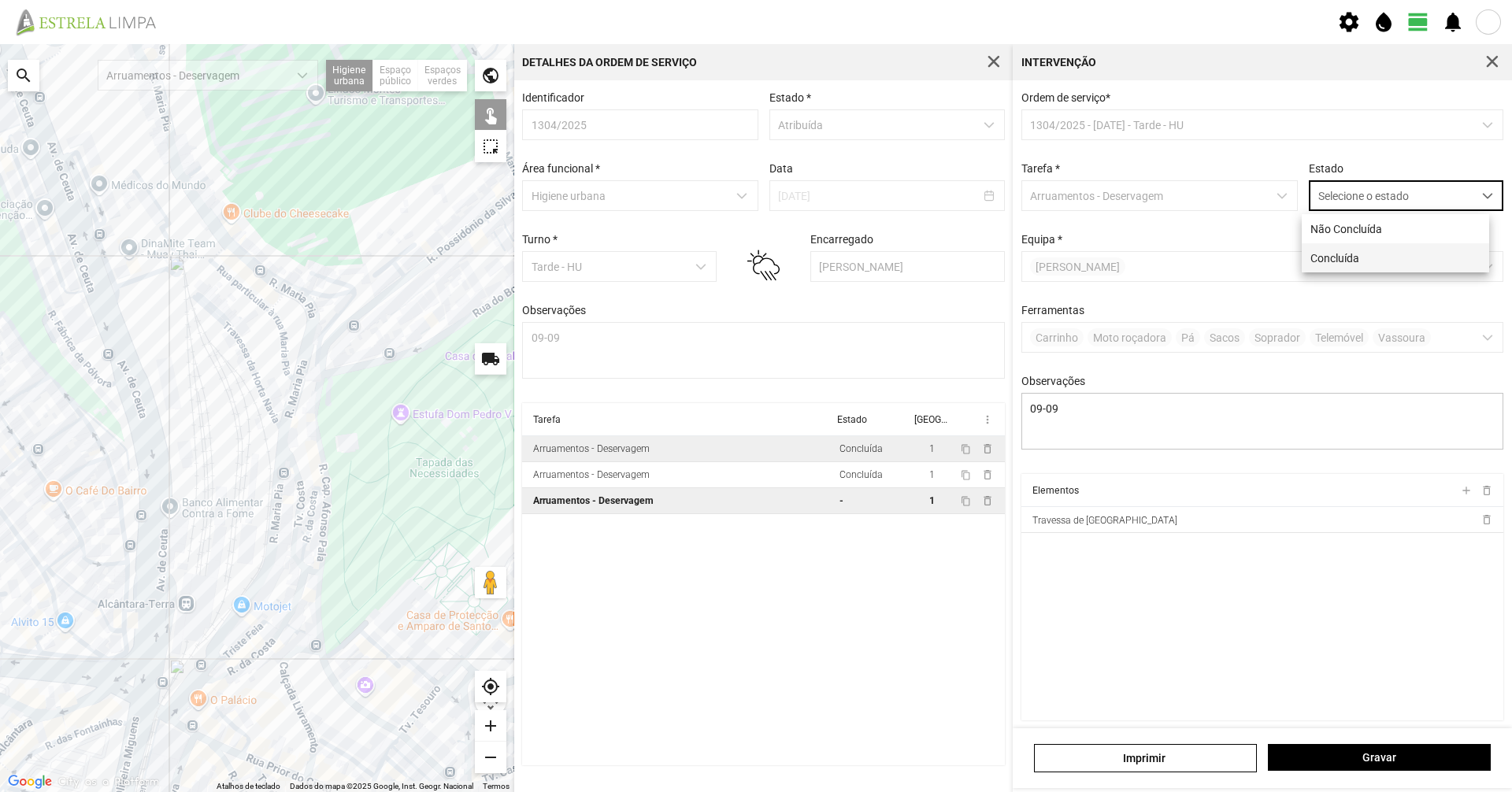
click at [1348, 270] on li "Concluída" at bounding box center [1395, 258] width 187 height 29
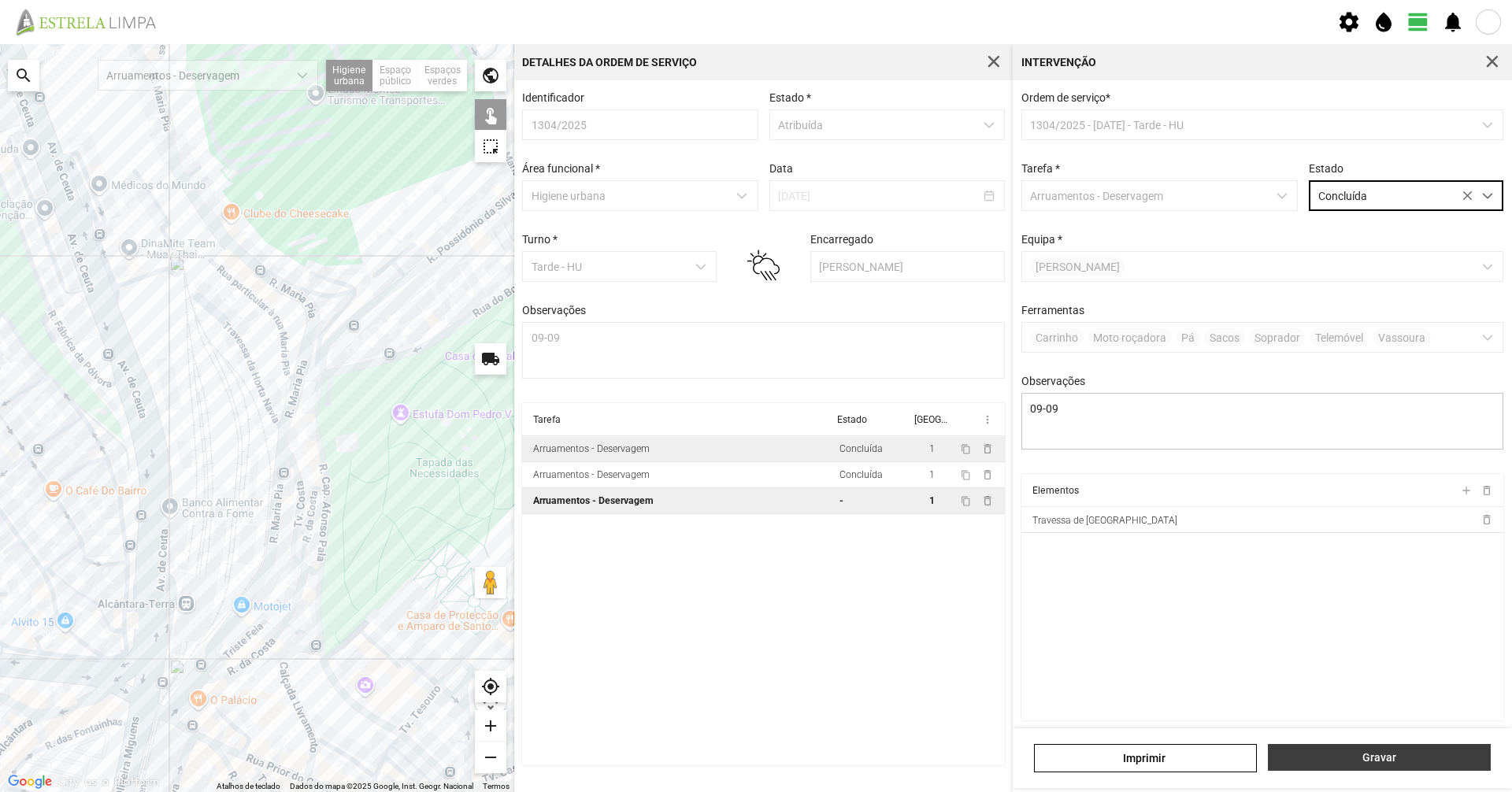
click at [1437, 752] on span "Gravar" at bounding box center [1380, 758] width 207 height 13
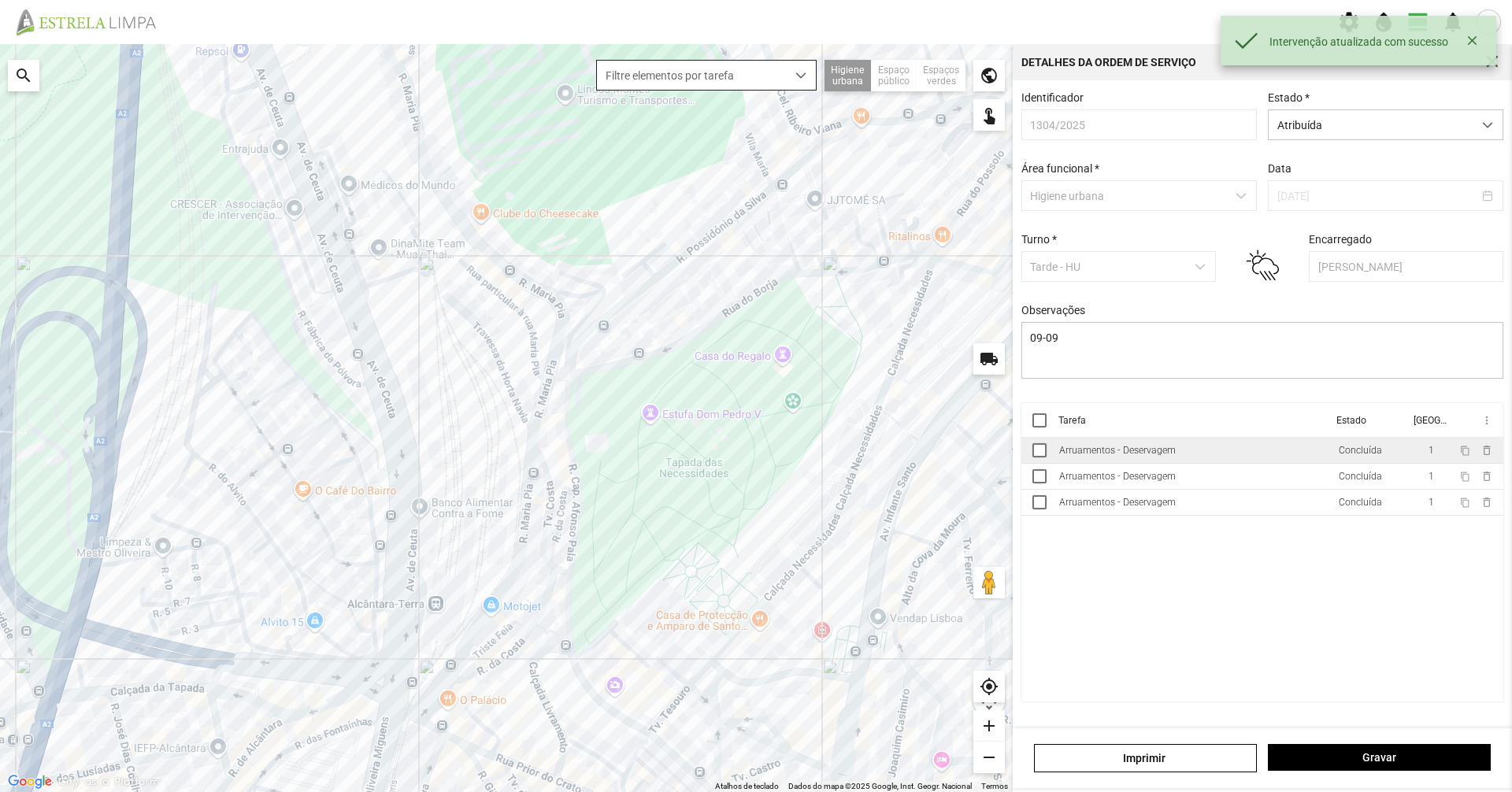
click at [779, 67] on span "Filtre elementos por tarefa" at bounding box center [691, 75] width 189 height 29
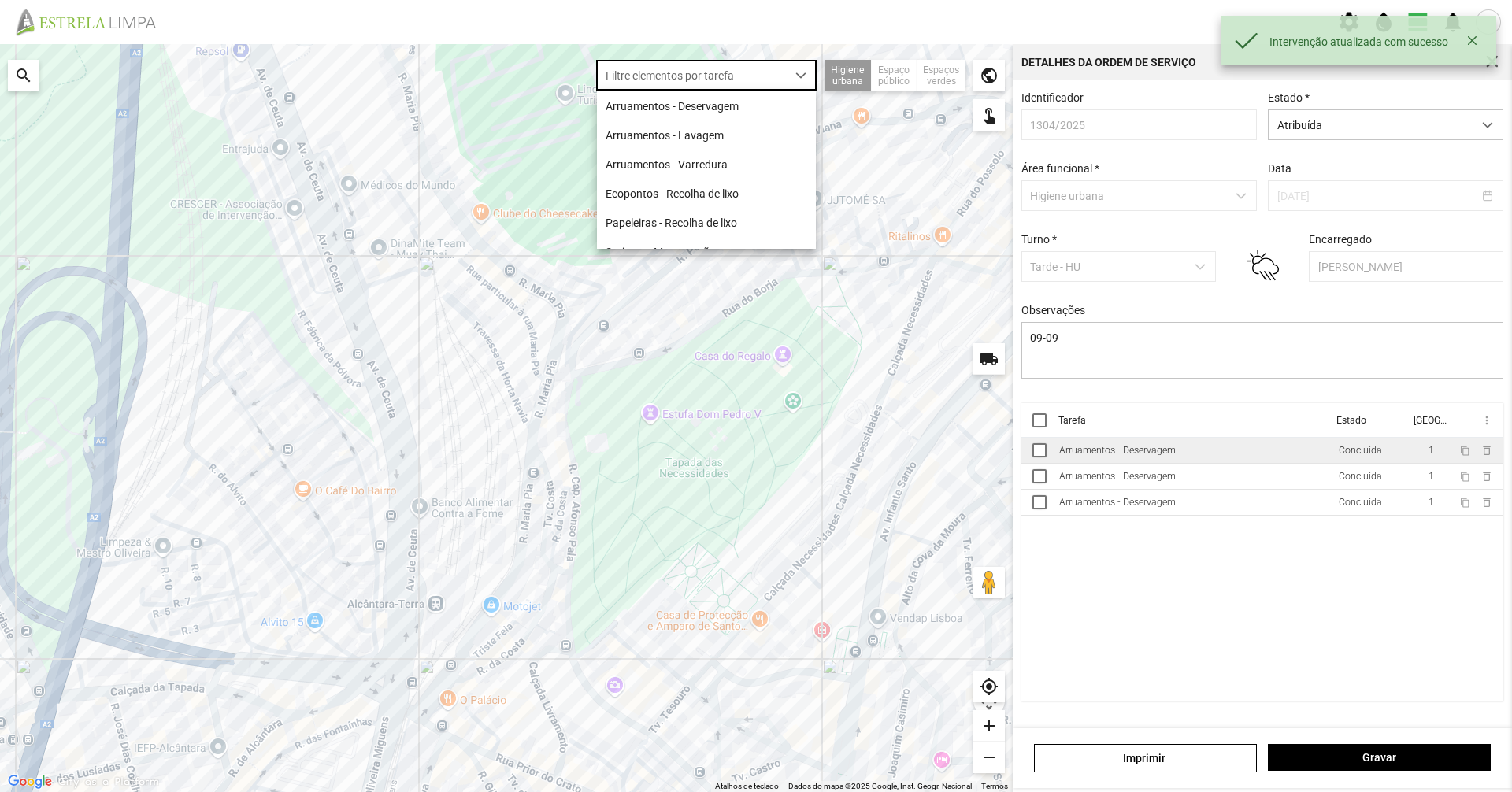
scroll to position [9, 70]
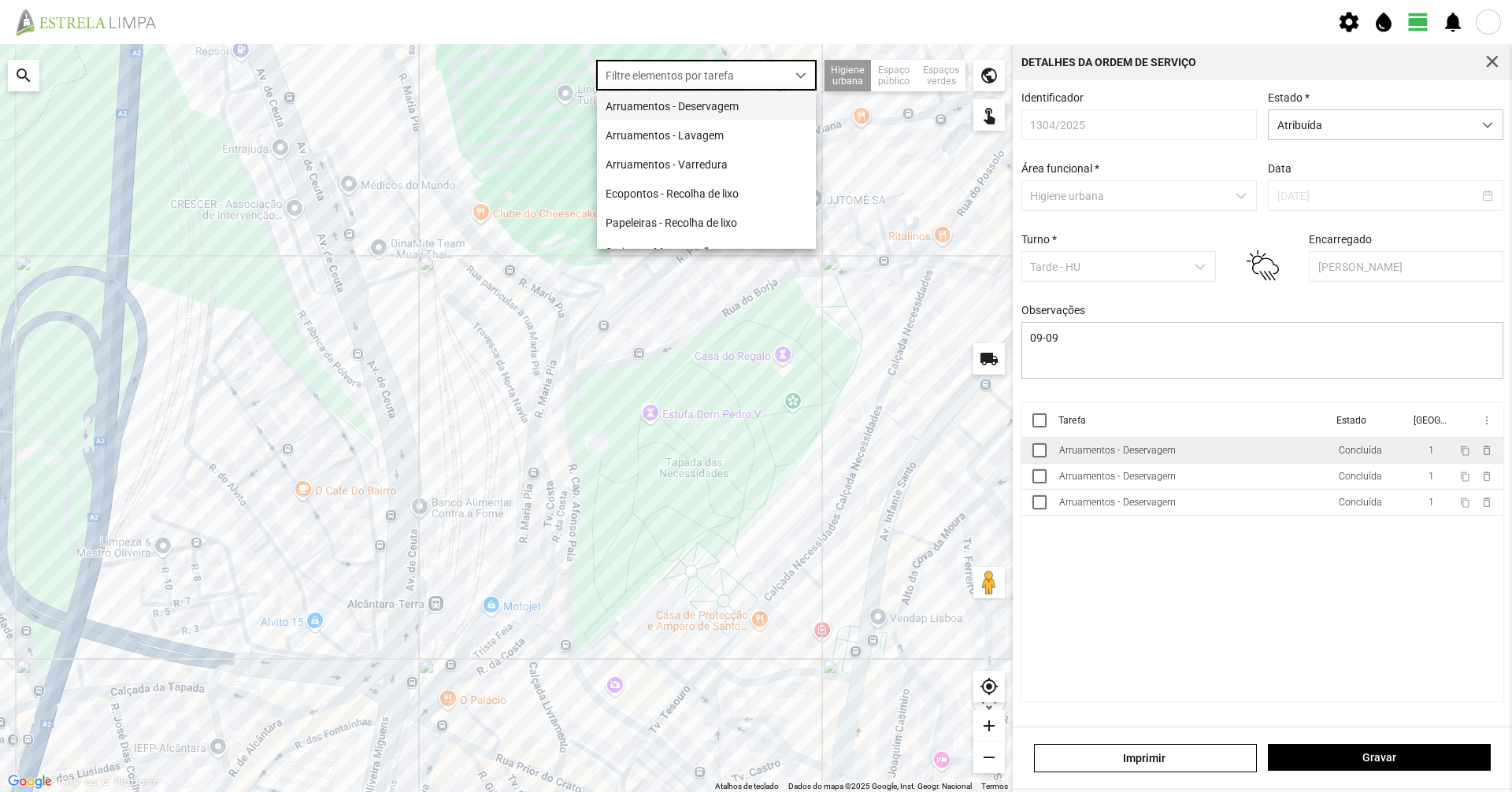
click at [740, 98] on li "Arruamentos - Deservagem" at bounding box center [707, 106] width 219 height 29
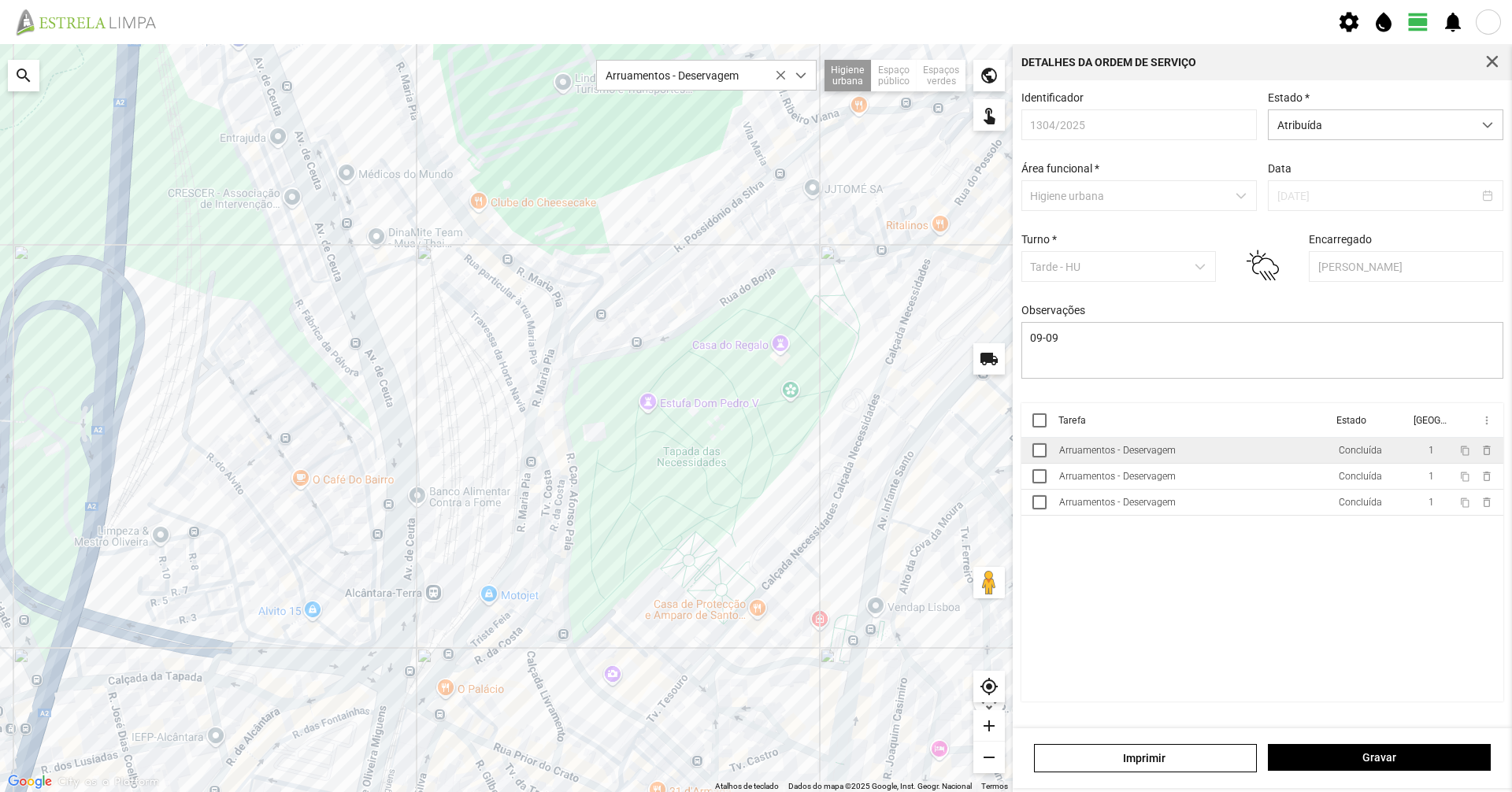
drag, startPoint x: 796, startPoint y: 432, endPoint x: 793, endPoint y: 423, distance: 9.5
click at [793, 423] on div at bounding box center [506, 418] width 1013 height 748
click at [1343, 130] on span "Atribuída" at bounding box center [1370, 125] width 204 height 29
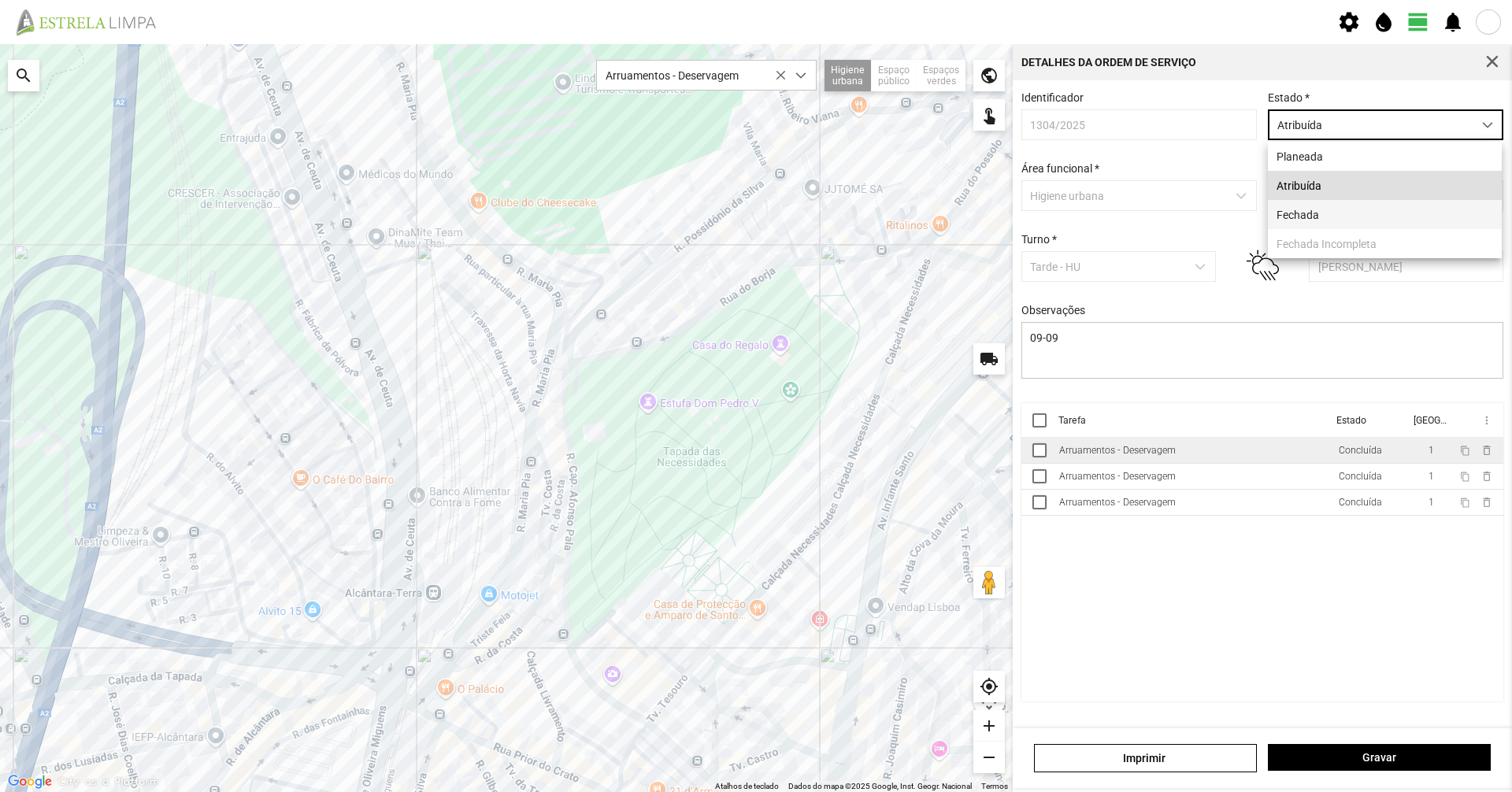
click at [1318, 219] on li "Fechada" at bounding box center [1384, 215] width 234 height 29
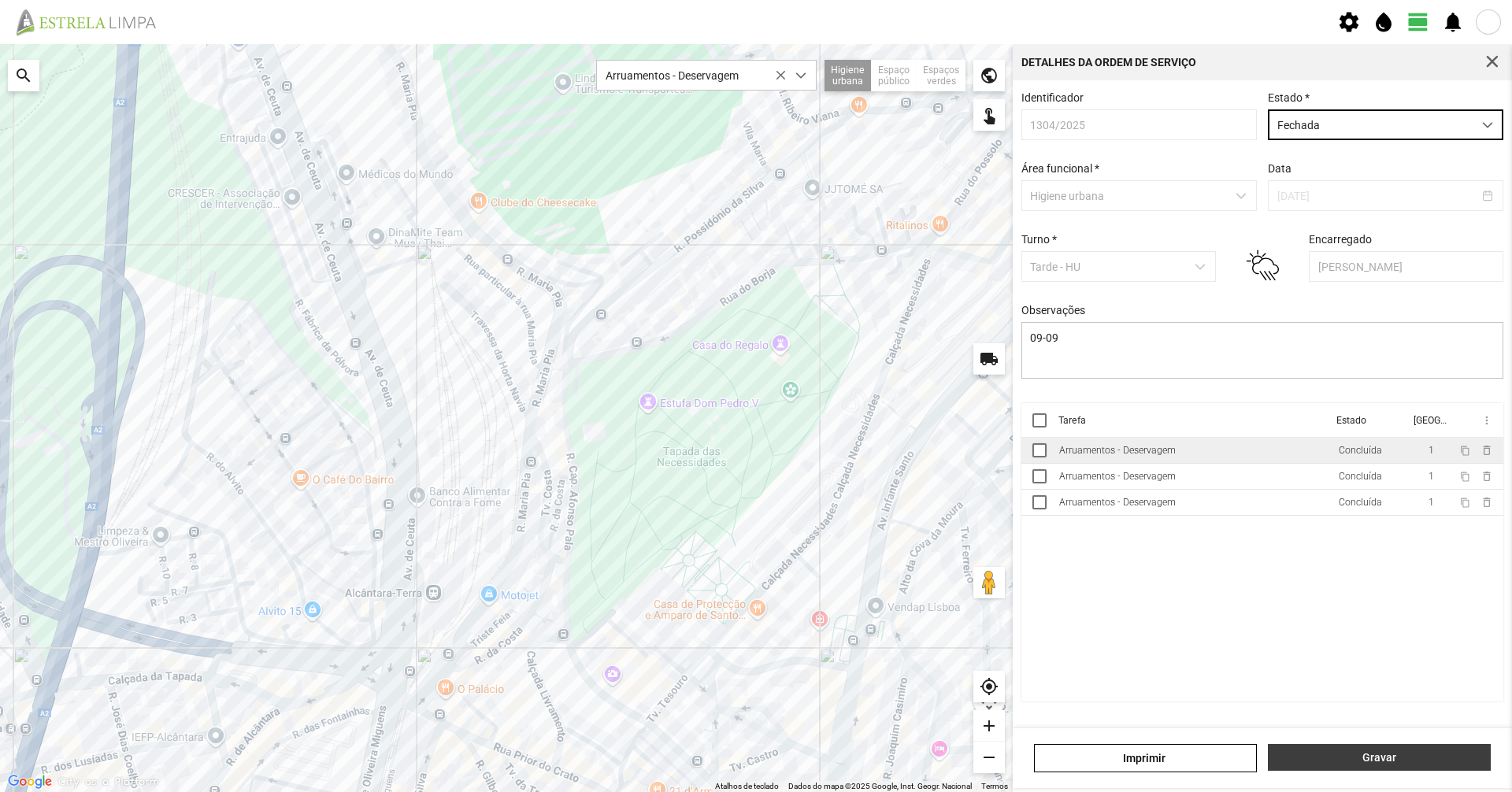
click at [1374, 759] on span "Gravar" at bounding box center [1380, 758] width 207 height 13
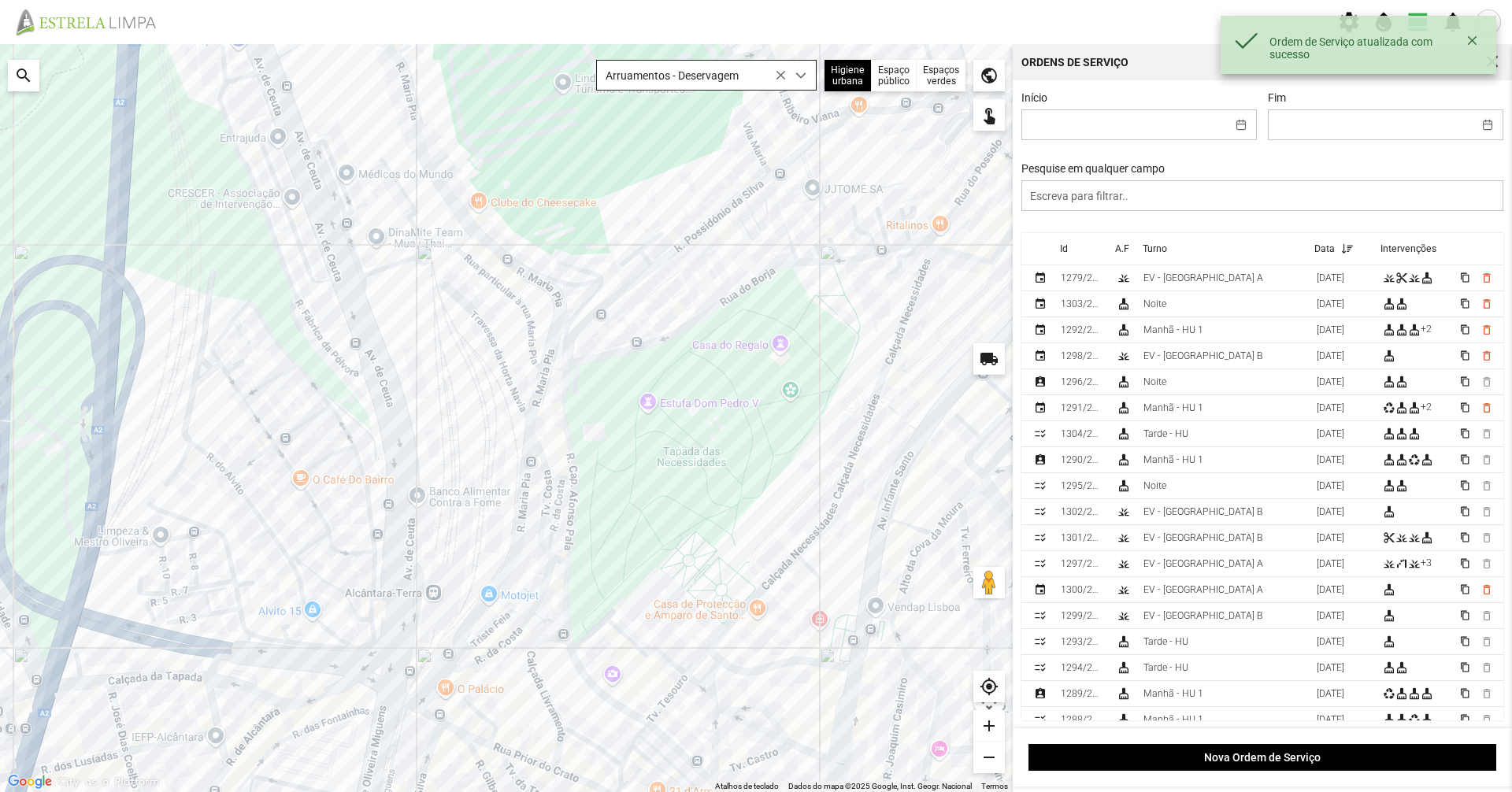
click at [702, 75] on span "Arruamentos - Deservagem" at bounding box center [691, 75] width 189 height 29
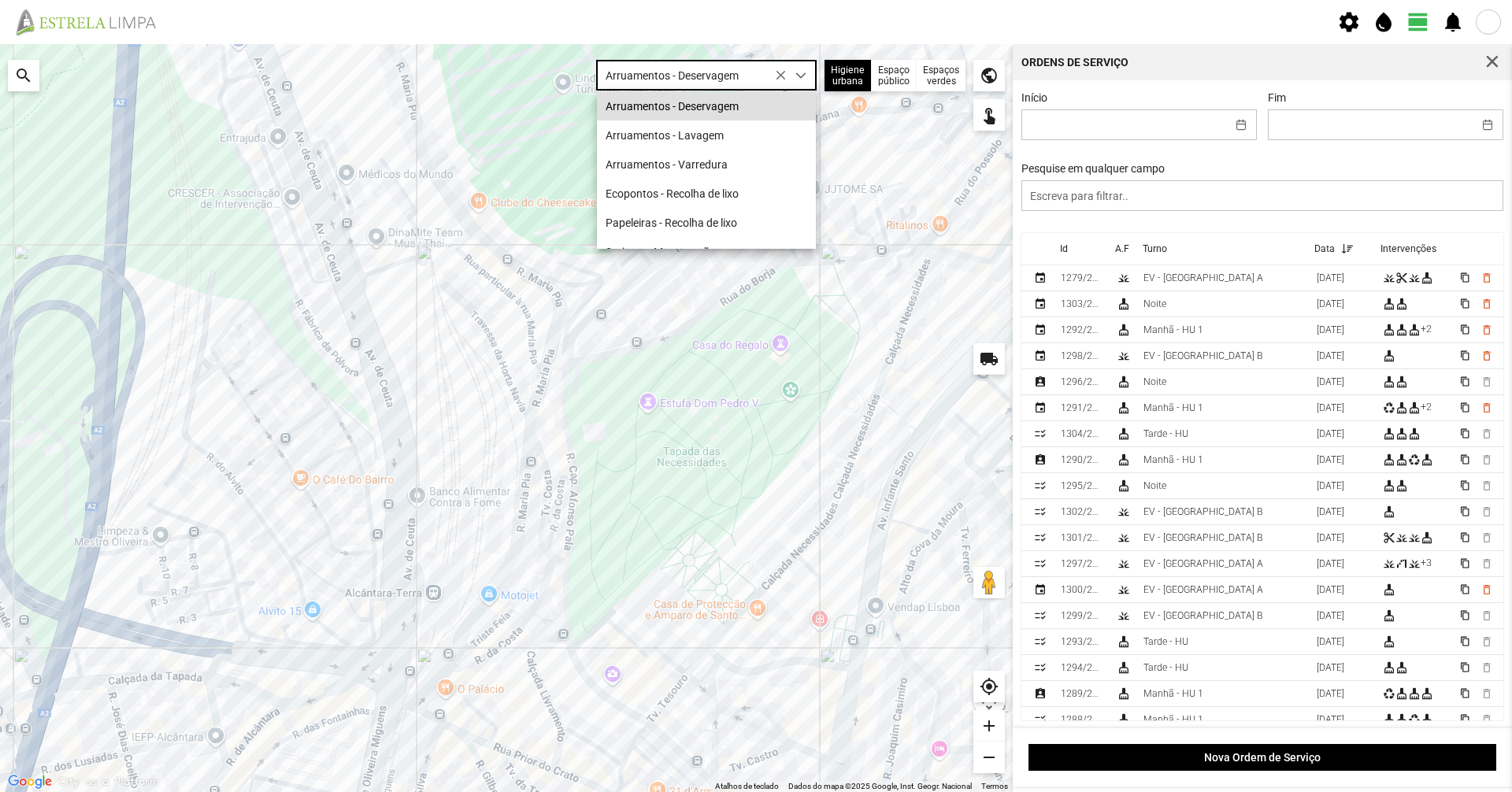
click at [1151, 170] on label "Pesquise em qualquer campo" at bounding box center [1092, 168] width 143 height 13
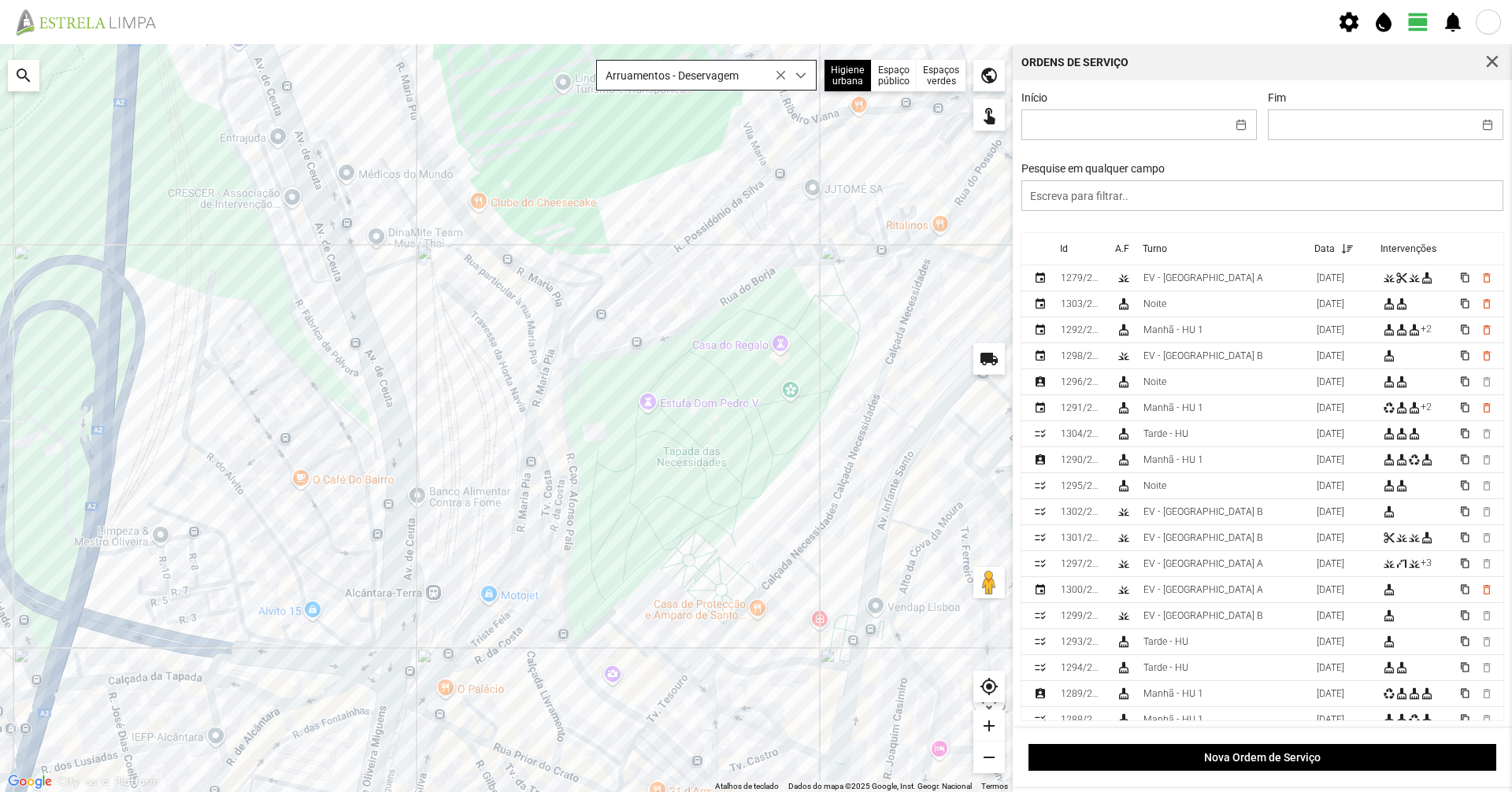
click at [688, 77] on span "Arruamentos - Deservagem" at bounding box center [691, 75] width 189 height 29
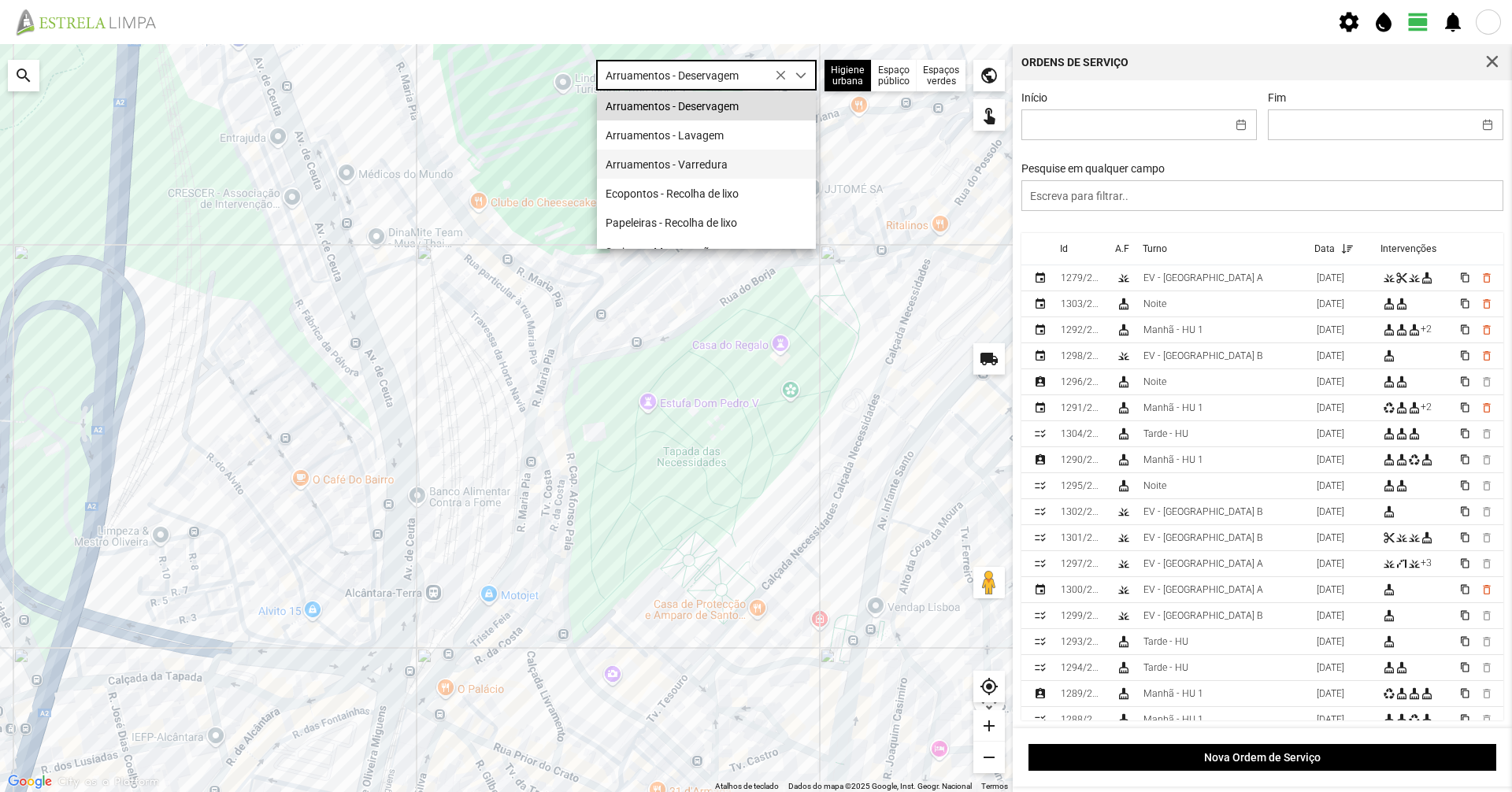
click at [703, 159] on li "Arruamentos - Varredura" at bounding box center [707, 164] width 219 height 29
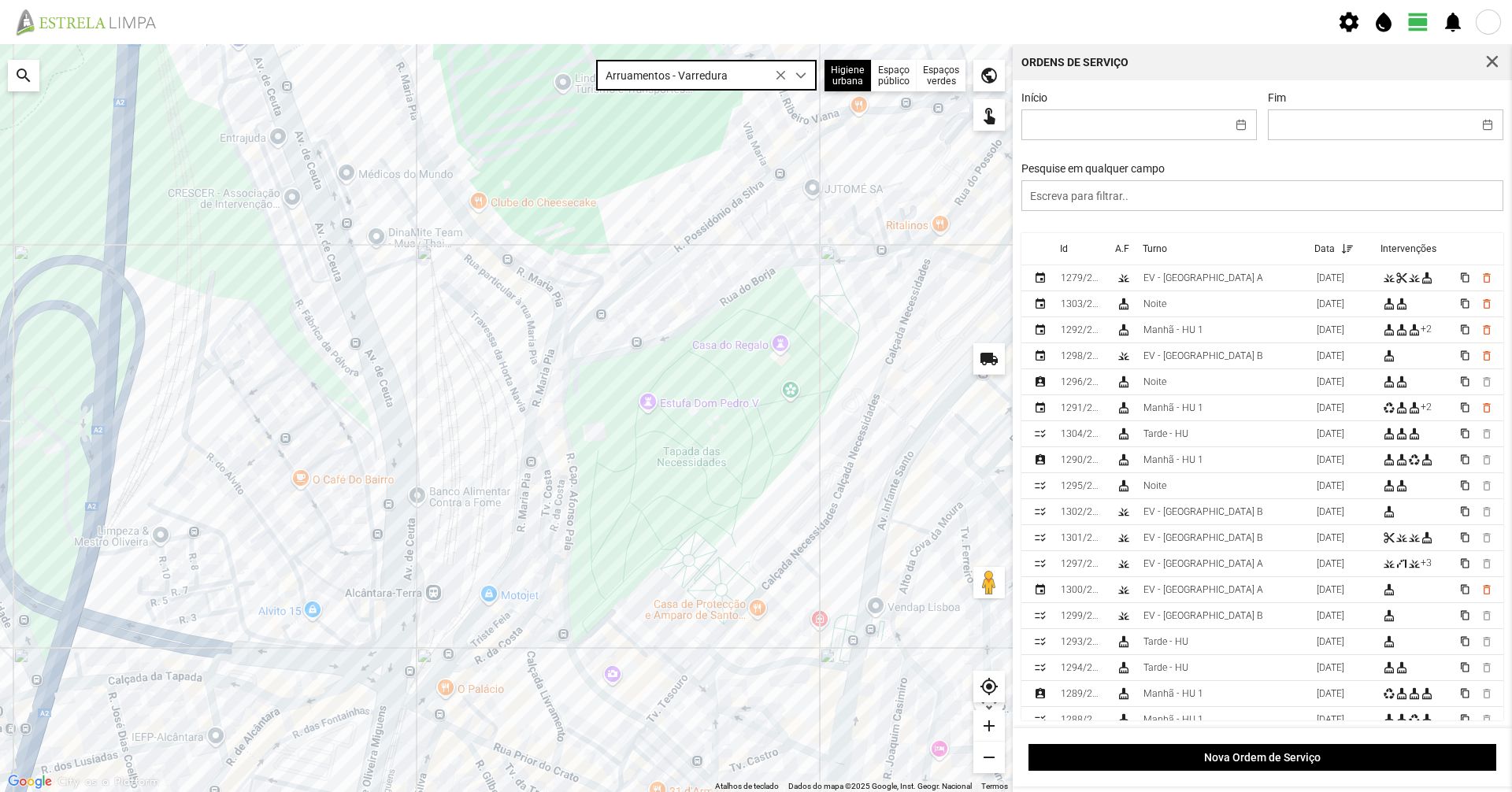
click at [702, 73] on span "Arruamentos - Varredura" at bounding box center [691, 75] width 189 height 29
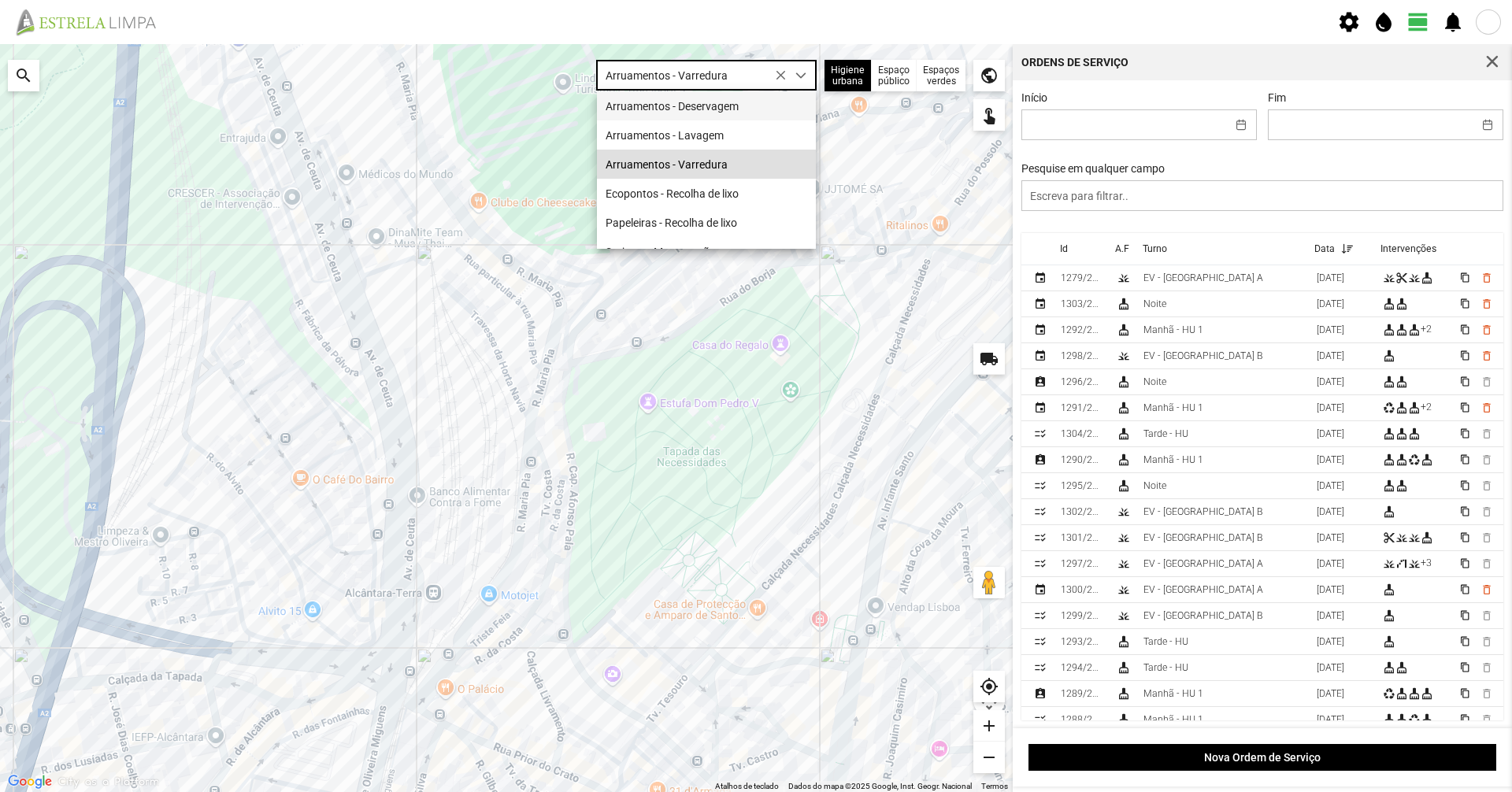
click at [677, 114] on li "Arruamentos - Deservagem" at bounding box center [707, 106] width 219 height 29
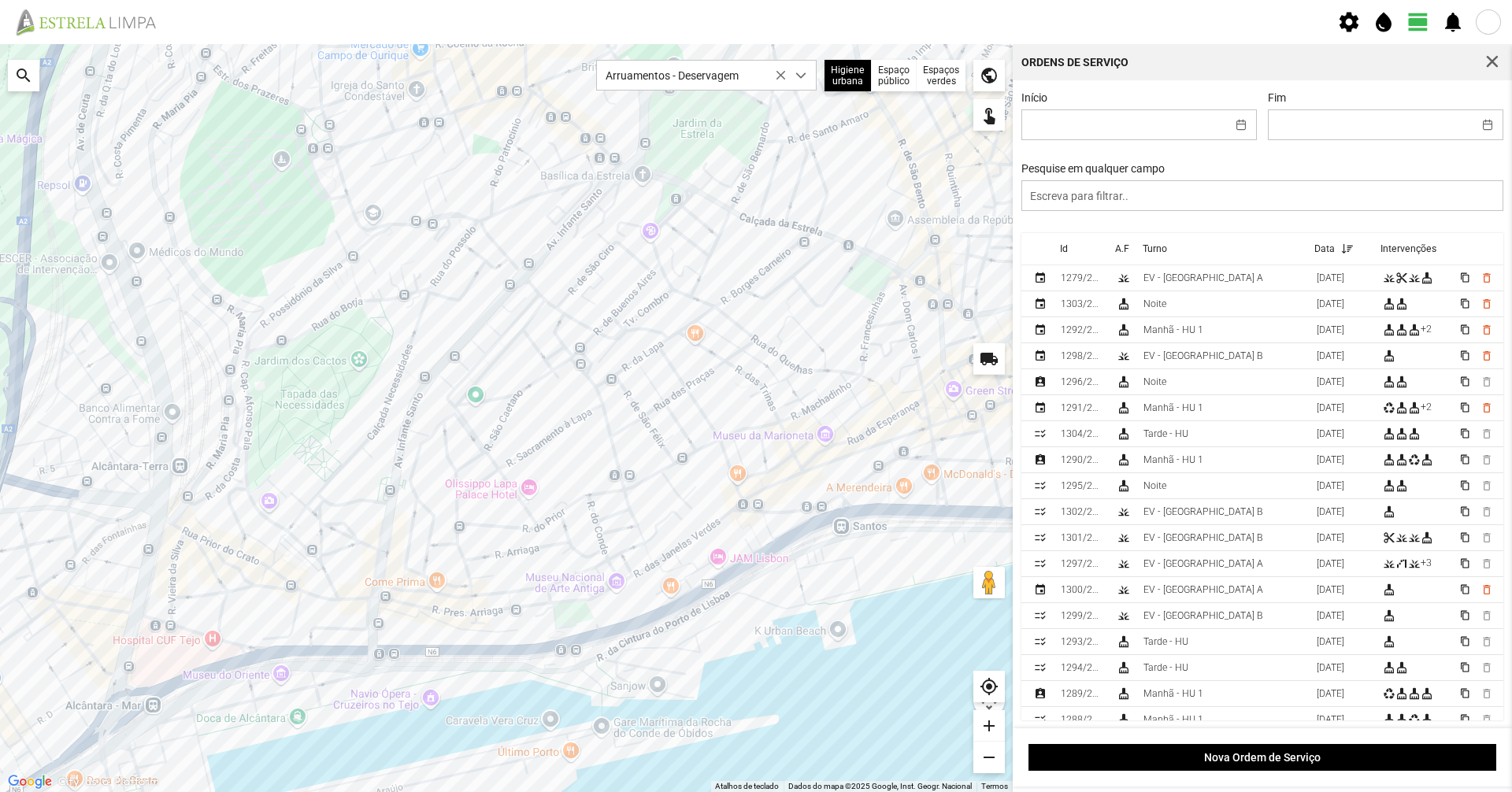
drag, startPoint x: 727, startPoint y: 447, endPoint x: 558, endPoint y: 393, distance: 177.4
click at [558, 393] on div at bounding box center [506, 418] width 1013 height 748
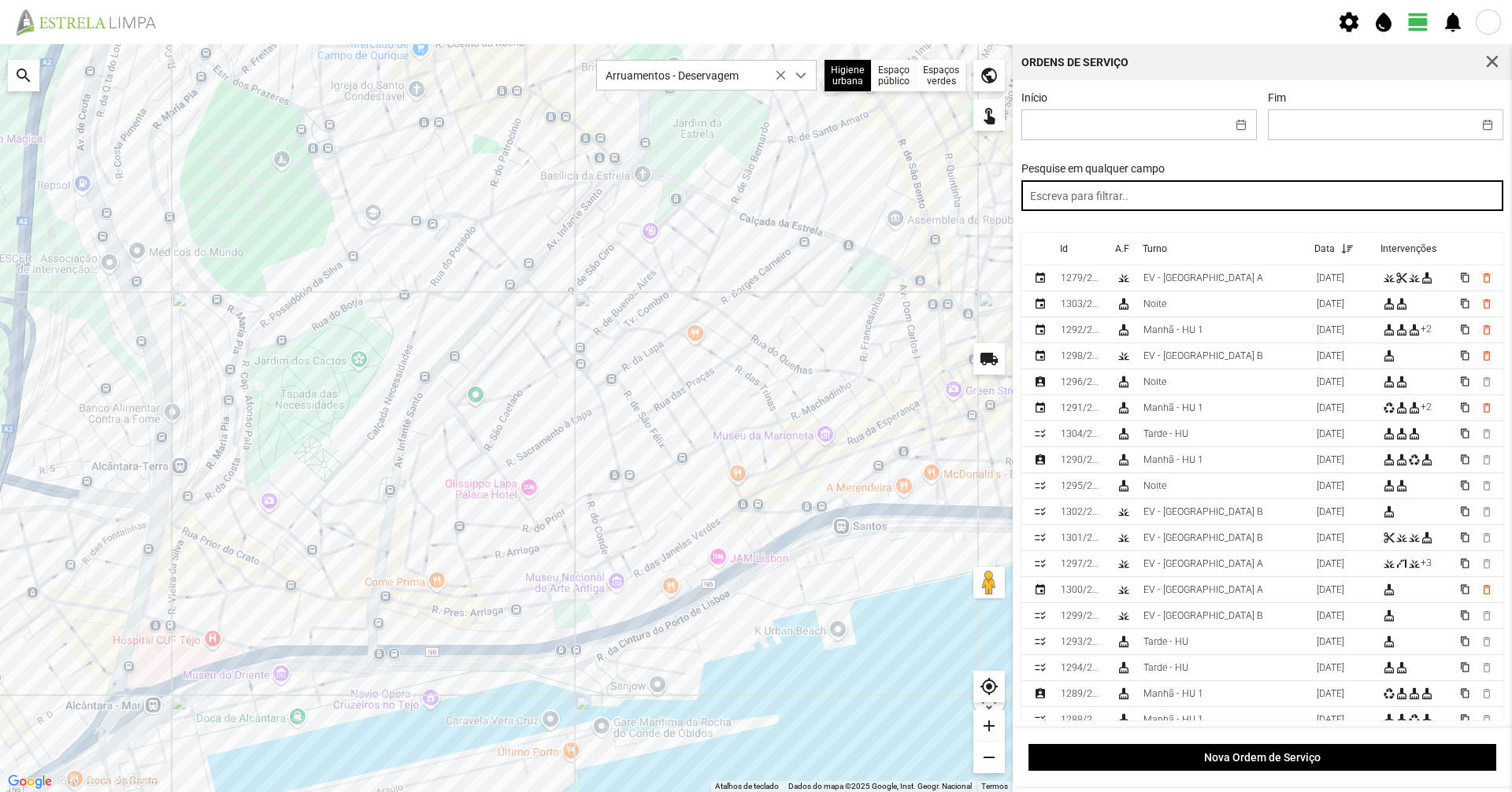
click at [1182, 200] on input "text" at bounding box center [1262, 196] width 483 height 31
type input "noite"
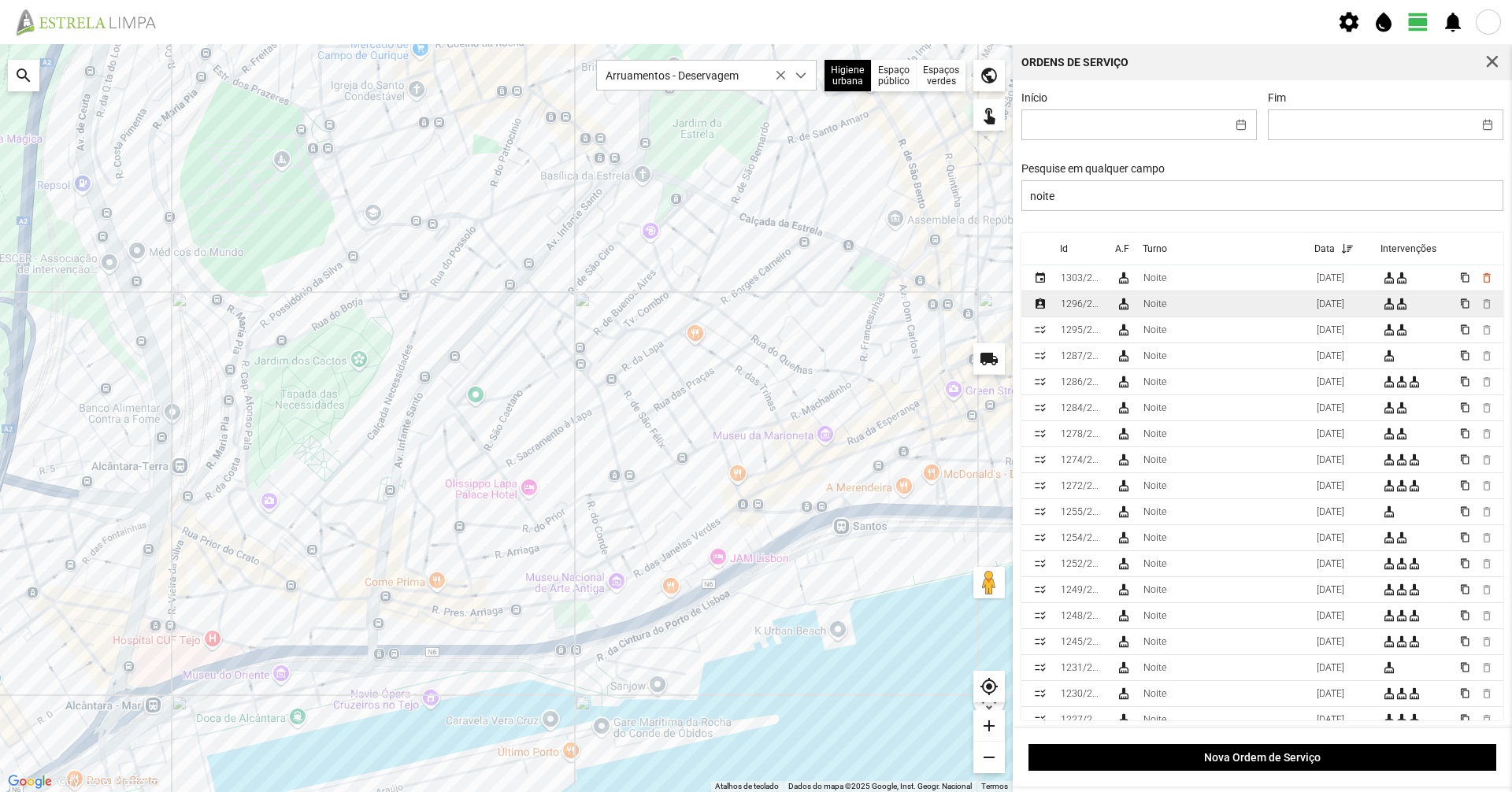
click at [1165, 302] on div "Noite" at bounding box center [1154, 304] width 22 height 11
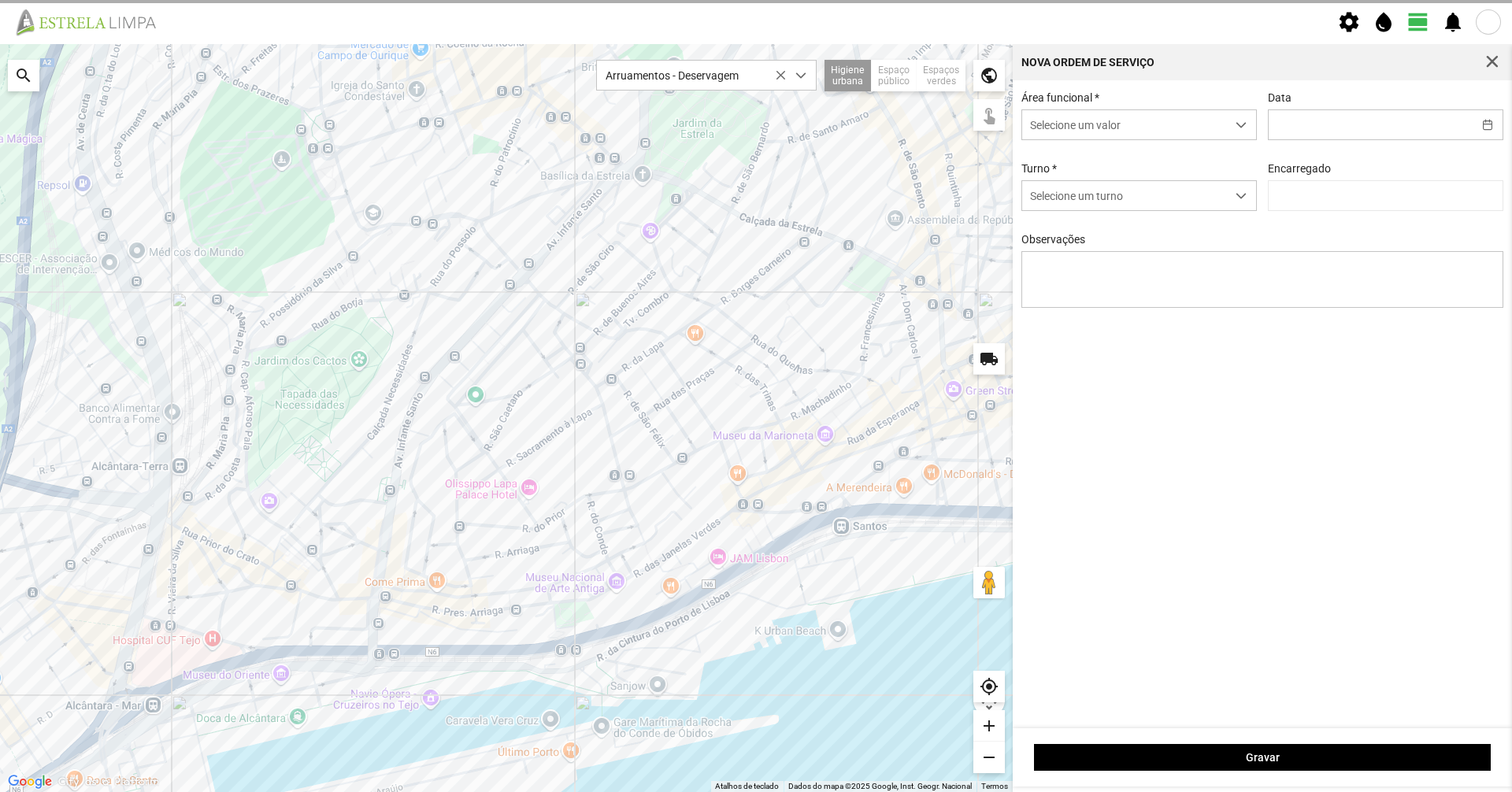
type input "[DATE]"
type input "[PERSON_NAME]"
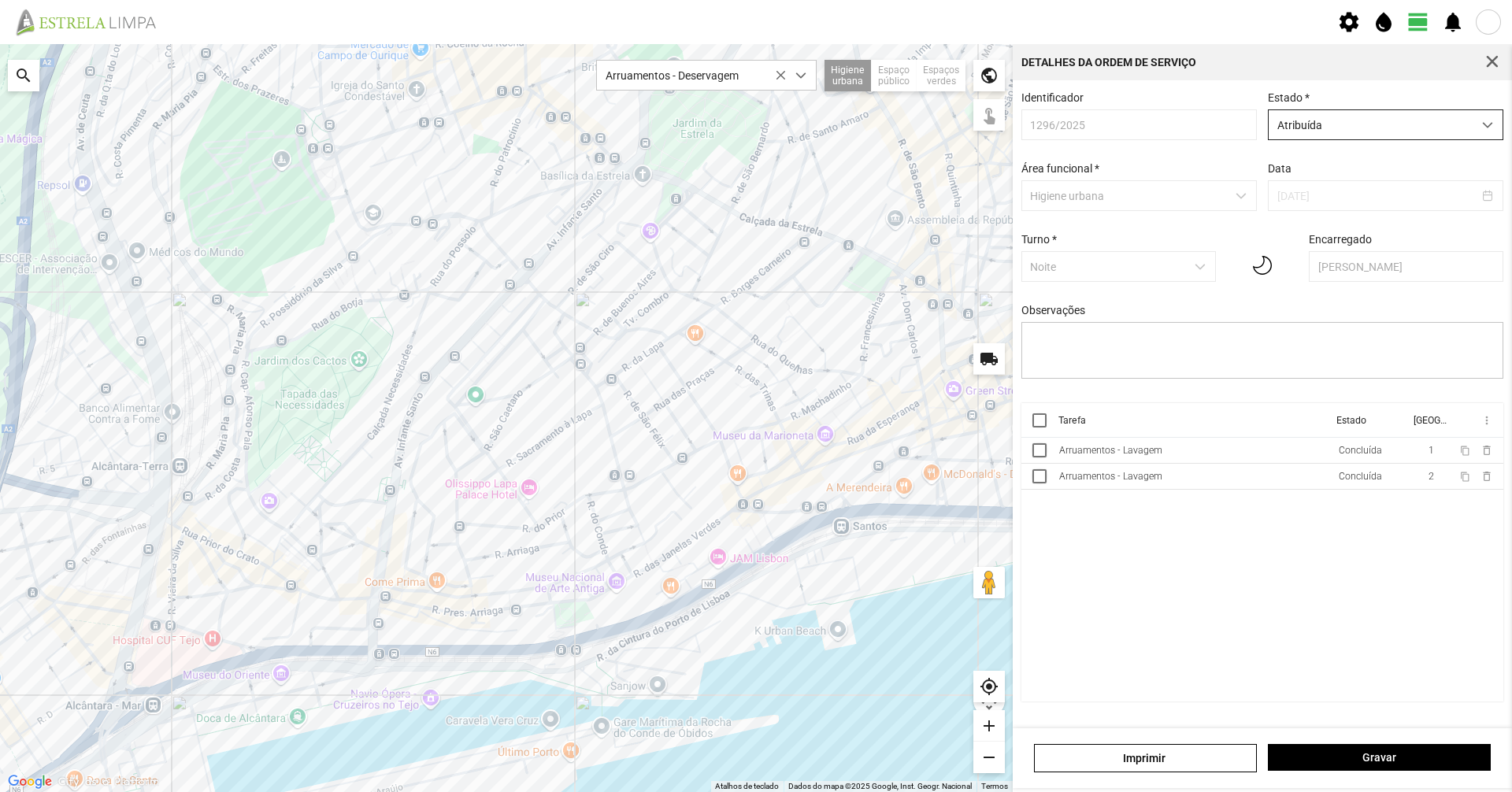
click at [1329, 114] on span "Atribuída" at bounding box center [1370, 125] width 204 height 29
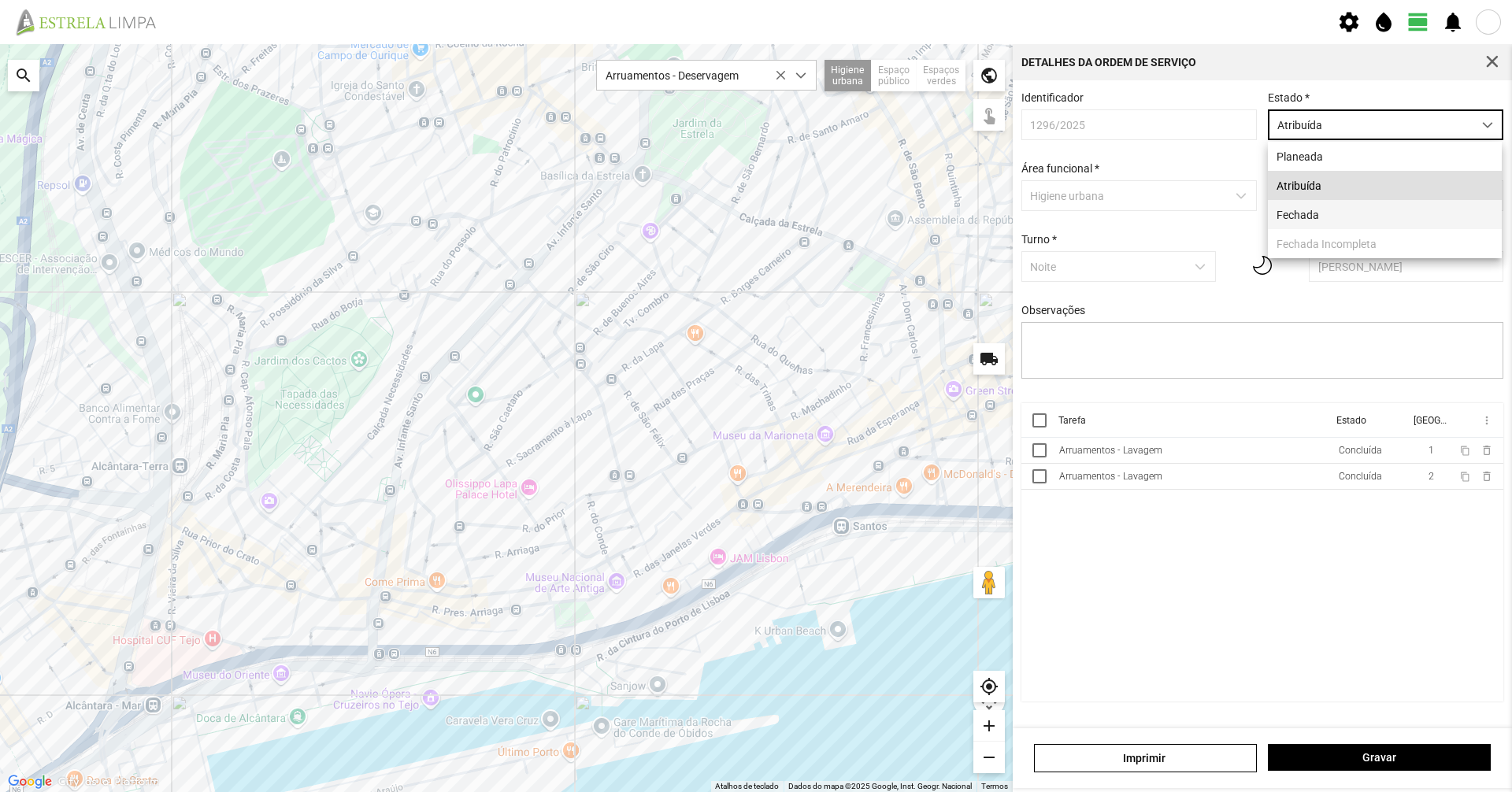
click at [1292, 203] on li "Fechada" at bounding box center [1384, 215] width 234 height 29
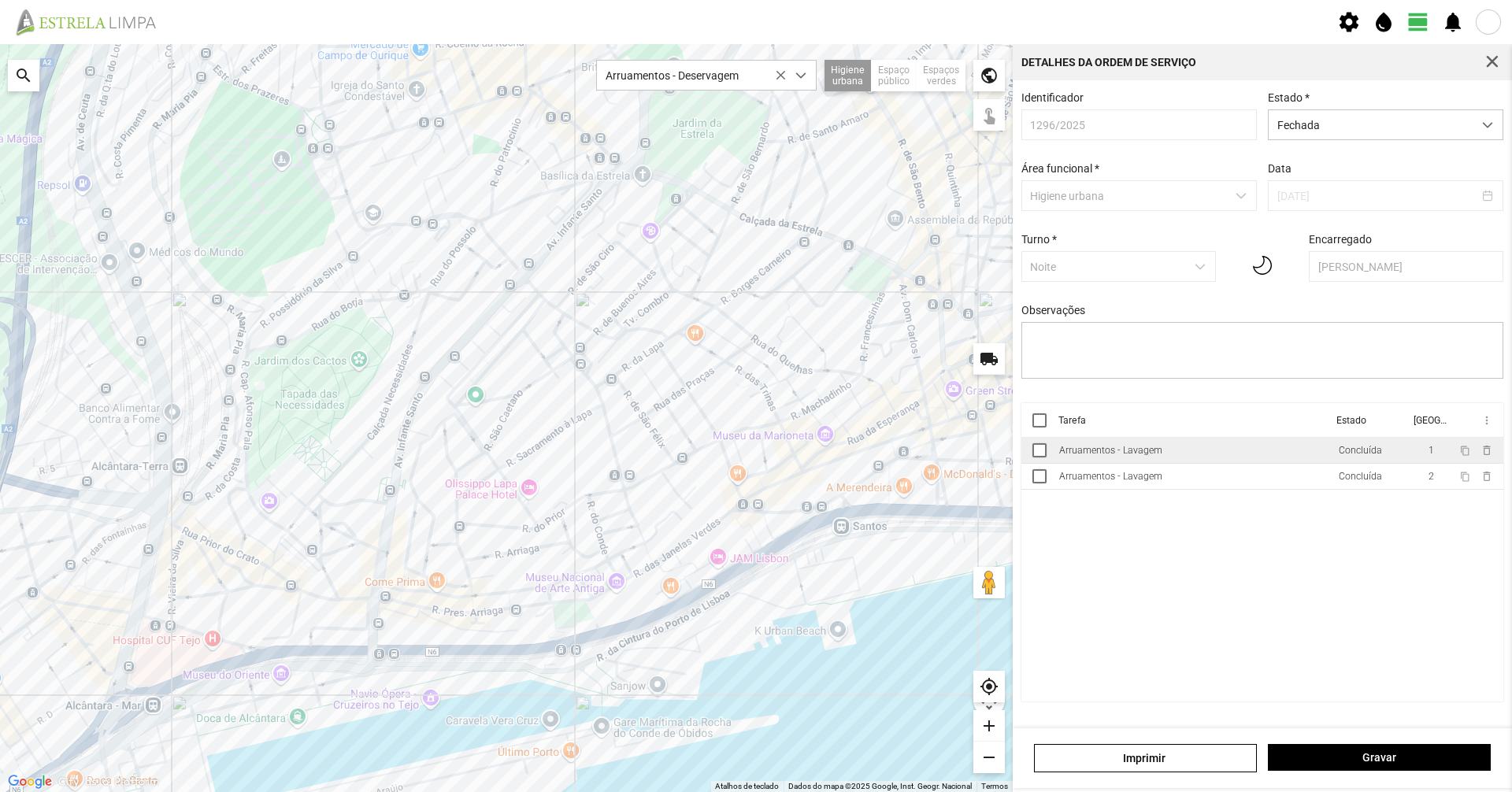
click at [1214, 458] on td "Arruamentos - Lavagem" at bounding box center [1192, 450] width 280 height 26
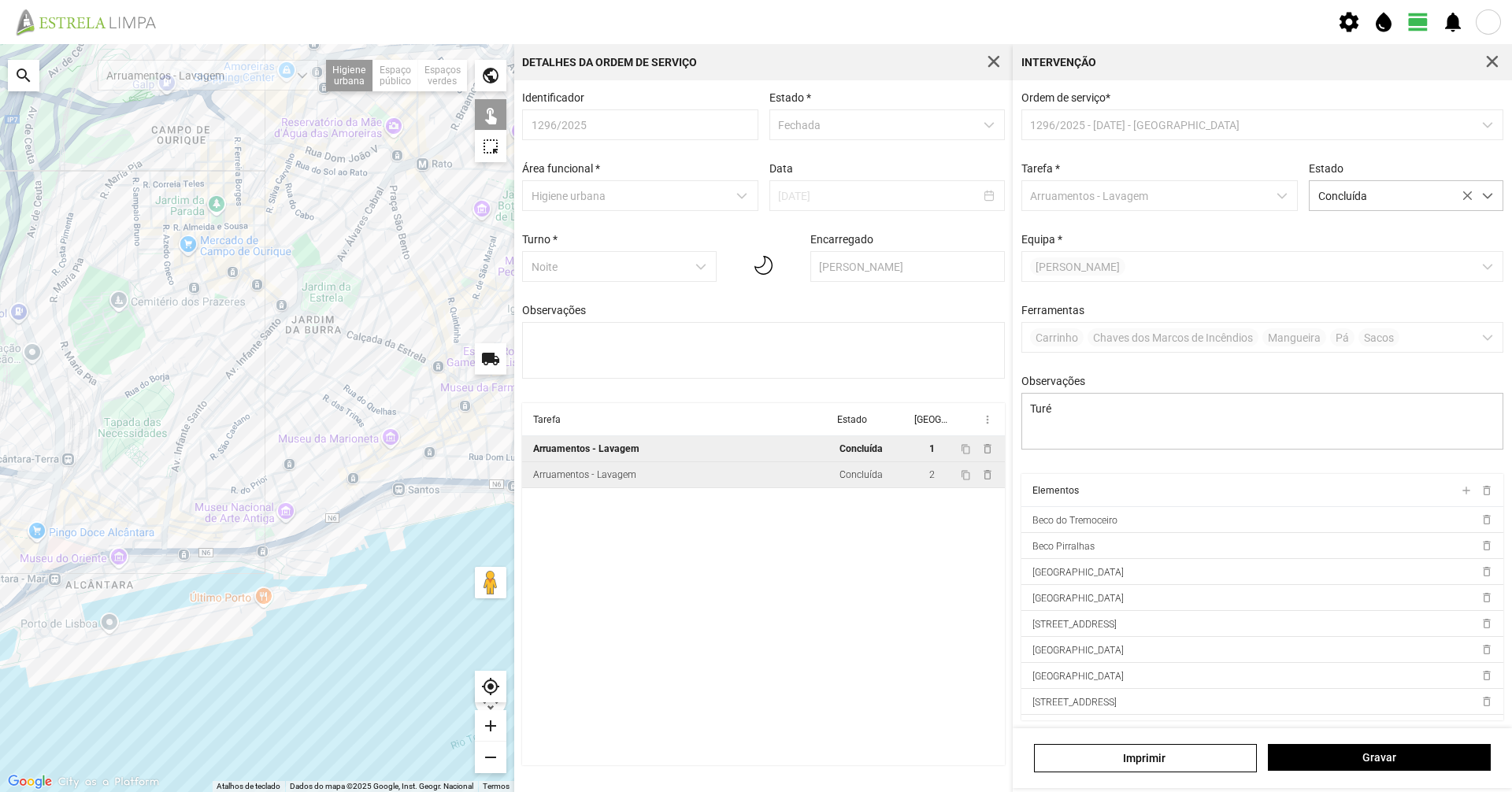
click at [667, 484] on td "Arruamentos - Lavagem" at bounding box center [678, 475] width 311 height 26
type textarea "[PERSON_NAME] ; Sissé"
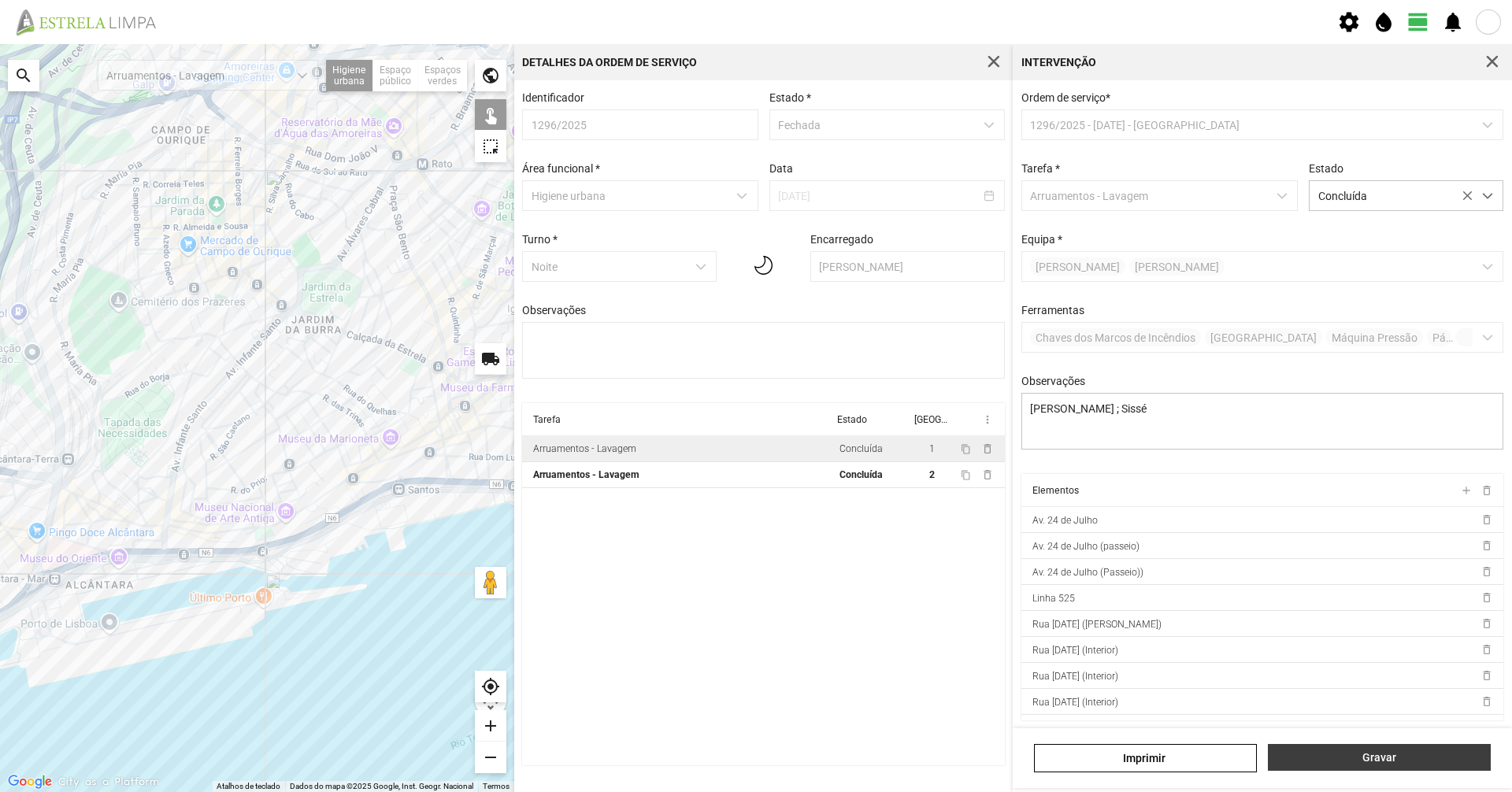
click at [1463, 746] on button "Gravar" at bounding box center [1379, 758] width 223 height 27
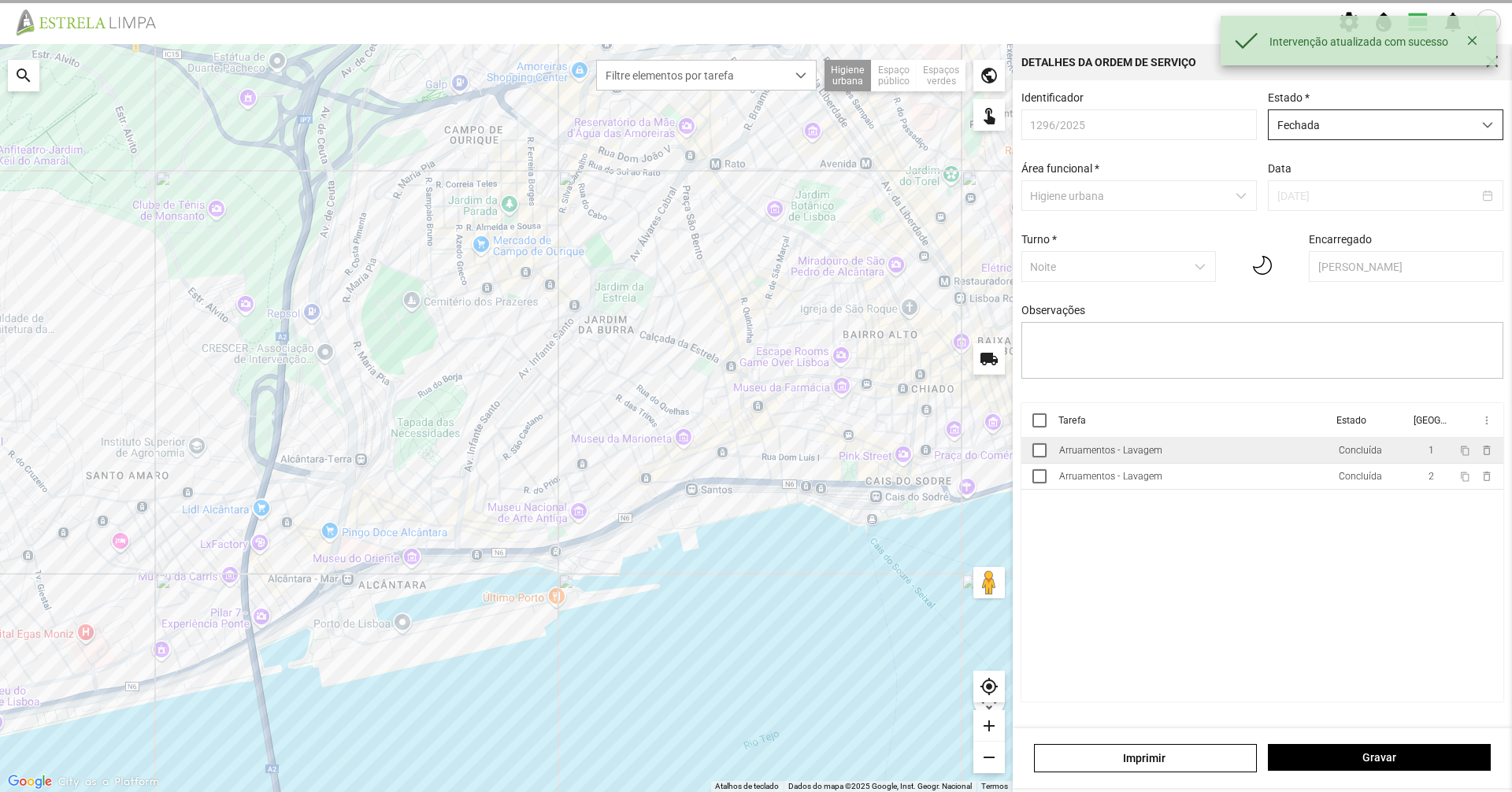
click at [1326, 135] on span "Fechada" at bounding box center [1370, 125] width 204 height 29
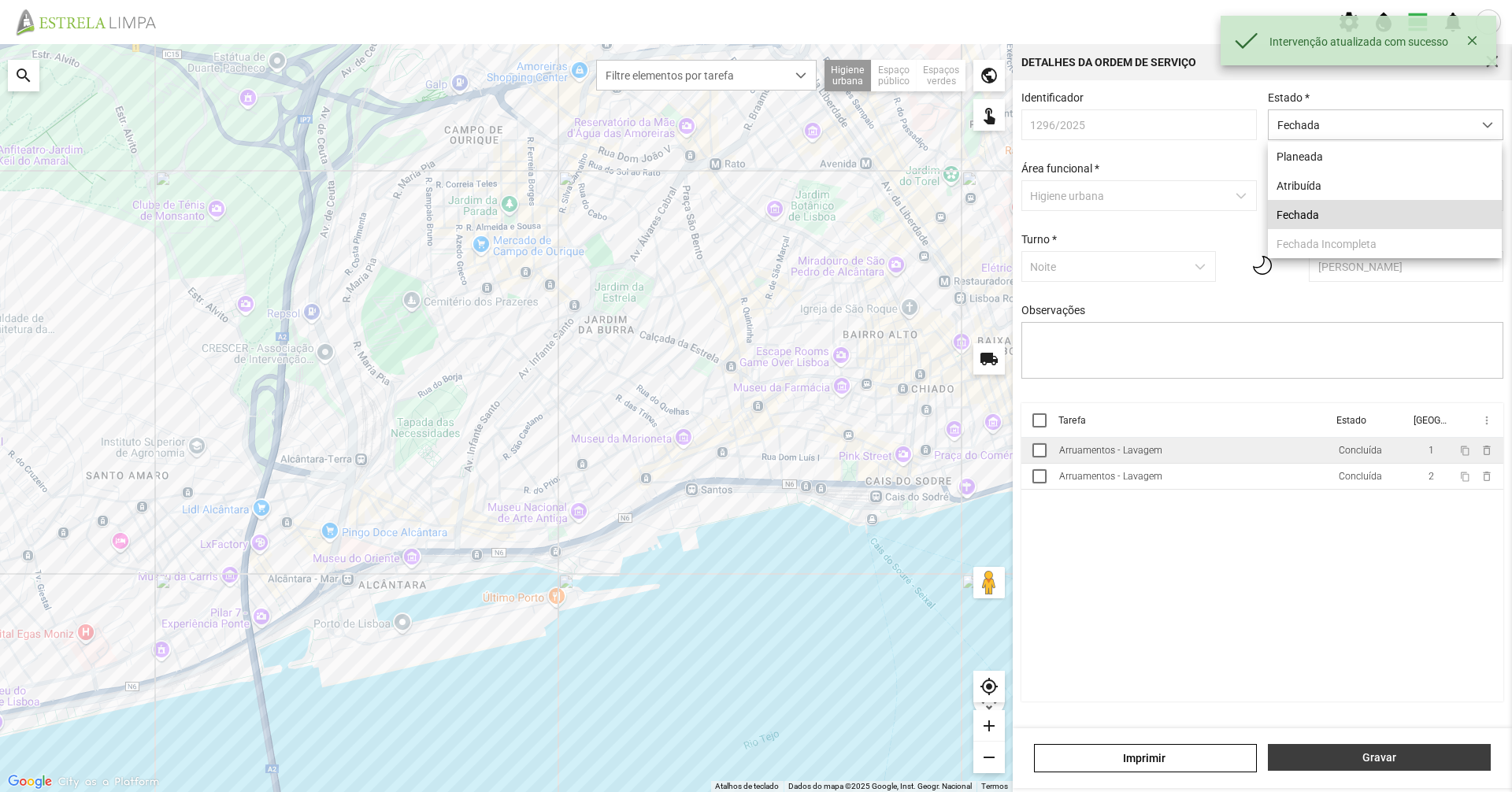
click at [1362, 745] on button "Gravar" at bounding box center [1379, 758] width 223 height 27
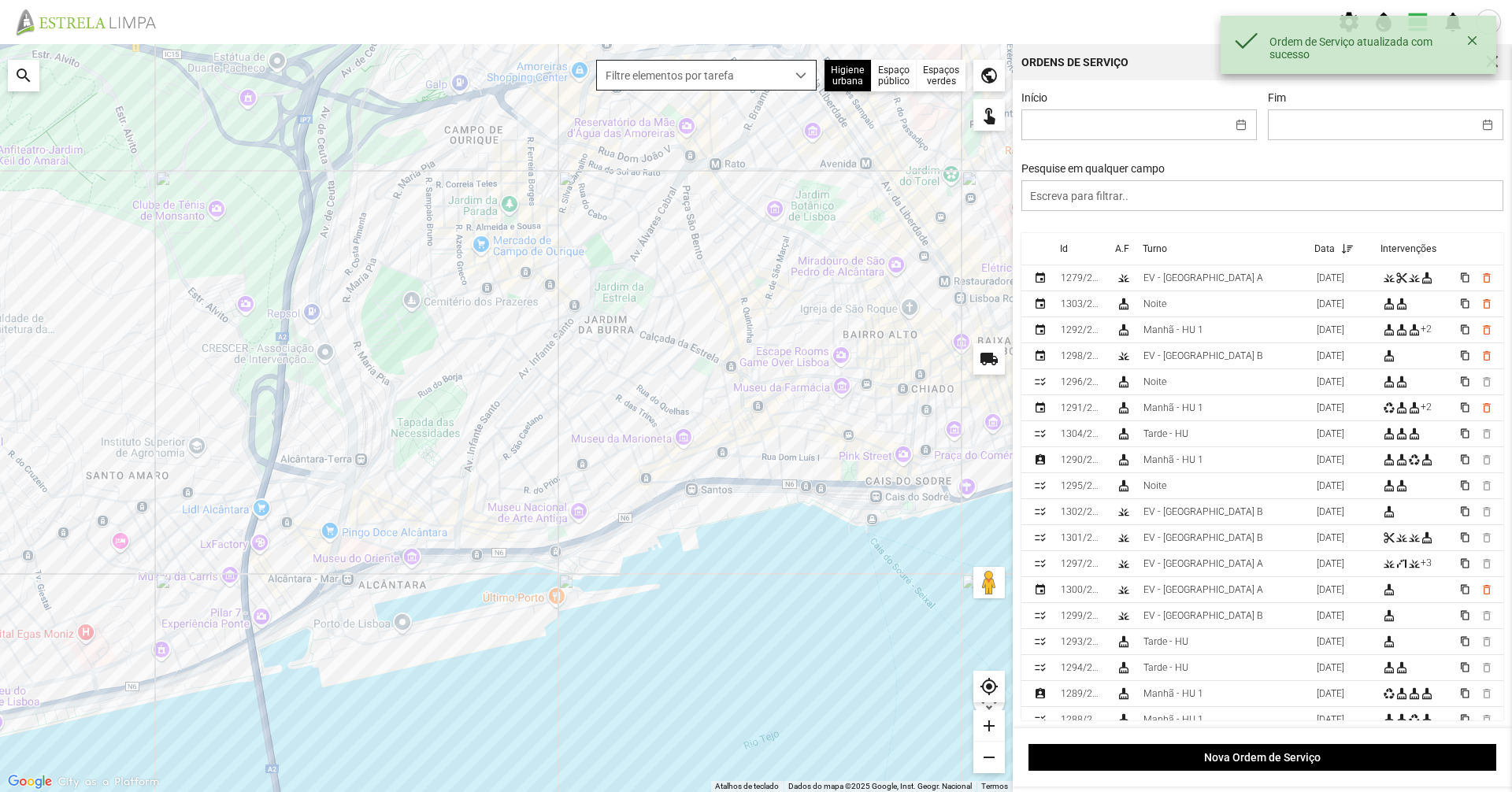
click at [762, 64] on span "Filtre elementos por tarefa" at bounding box center [691, 75] width 189 height 29
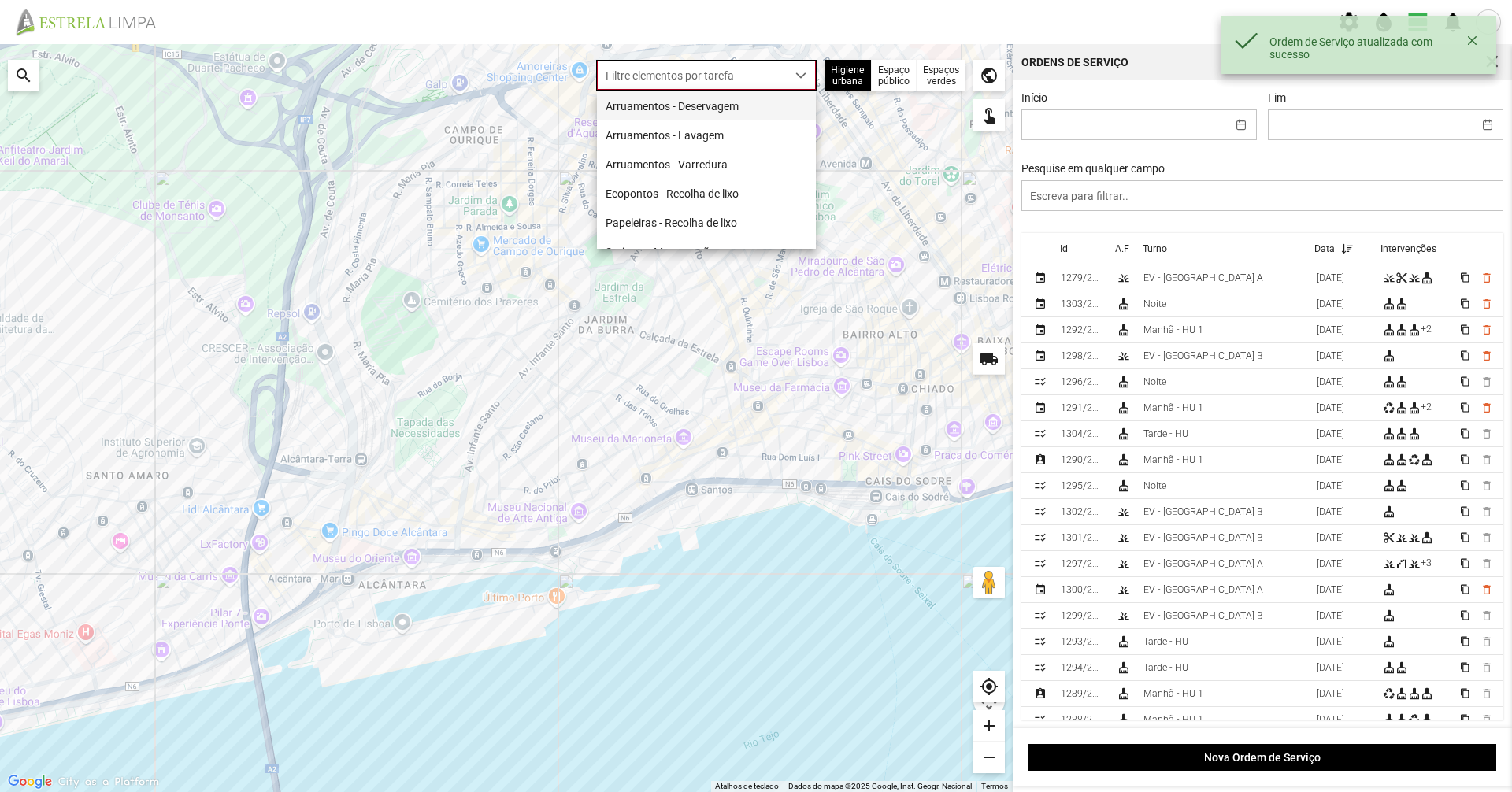
click at [725, 118] on li "Arruamentos - Deservagem" at bounding box center [707, 106] width 219 height 29
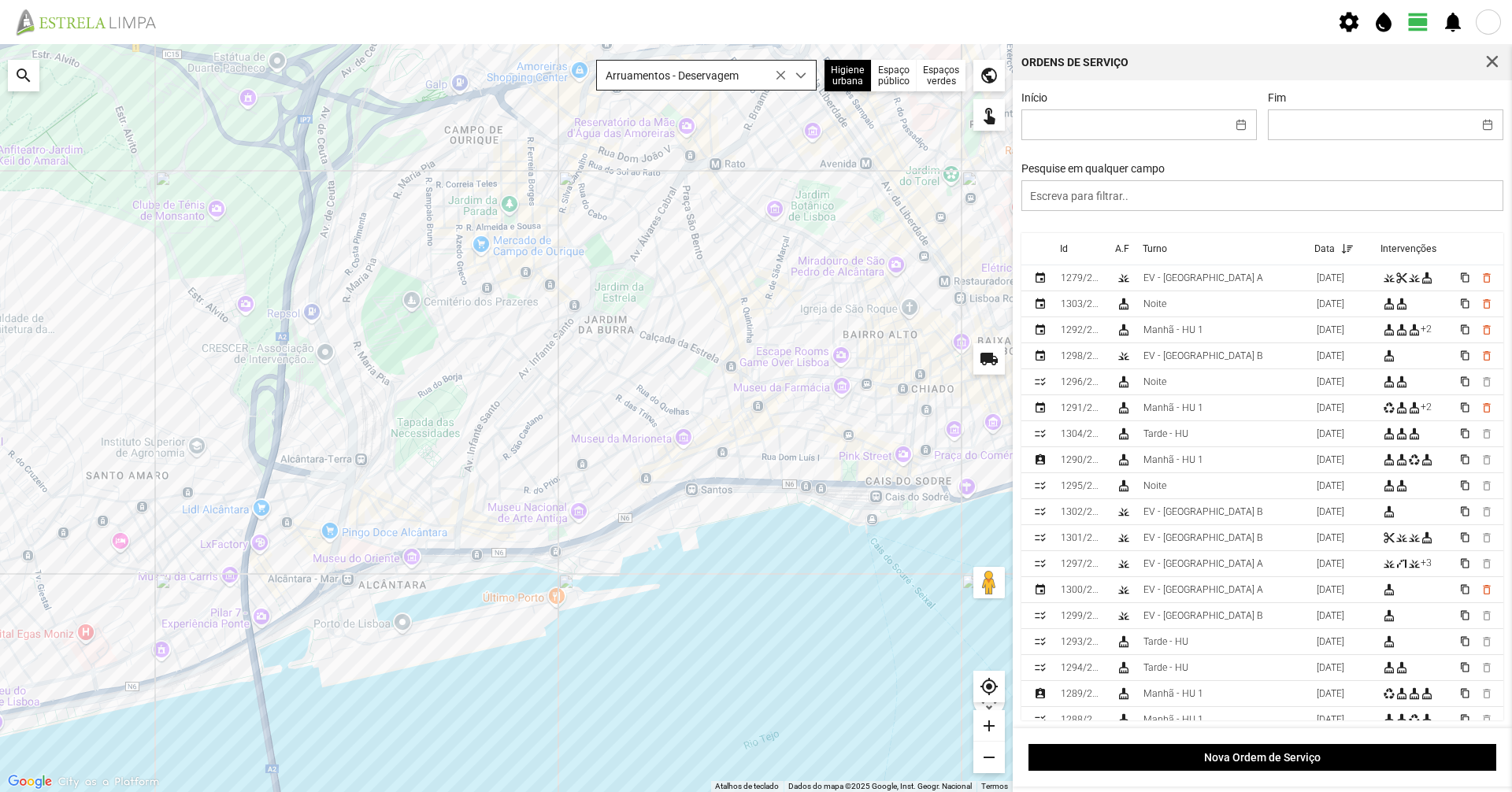
click at [727, 74] on span "Arruamentos - Deservagem" at bounding box center [691, 75] width 189 height 29
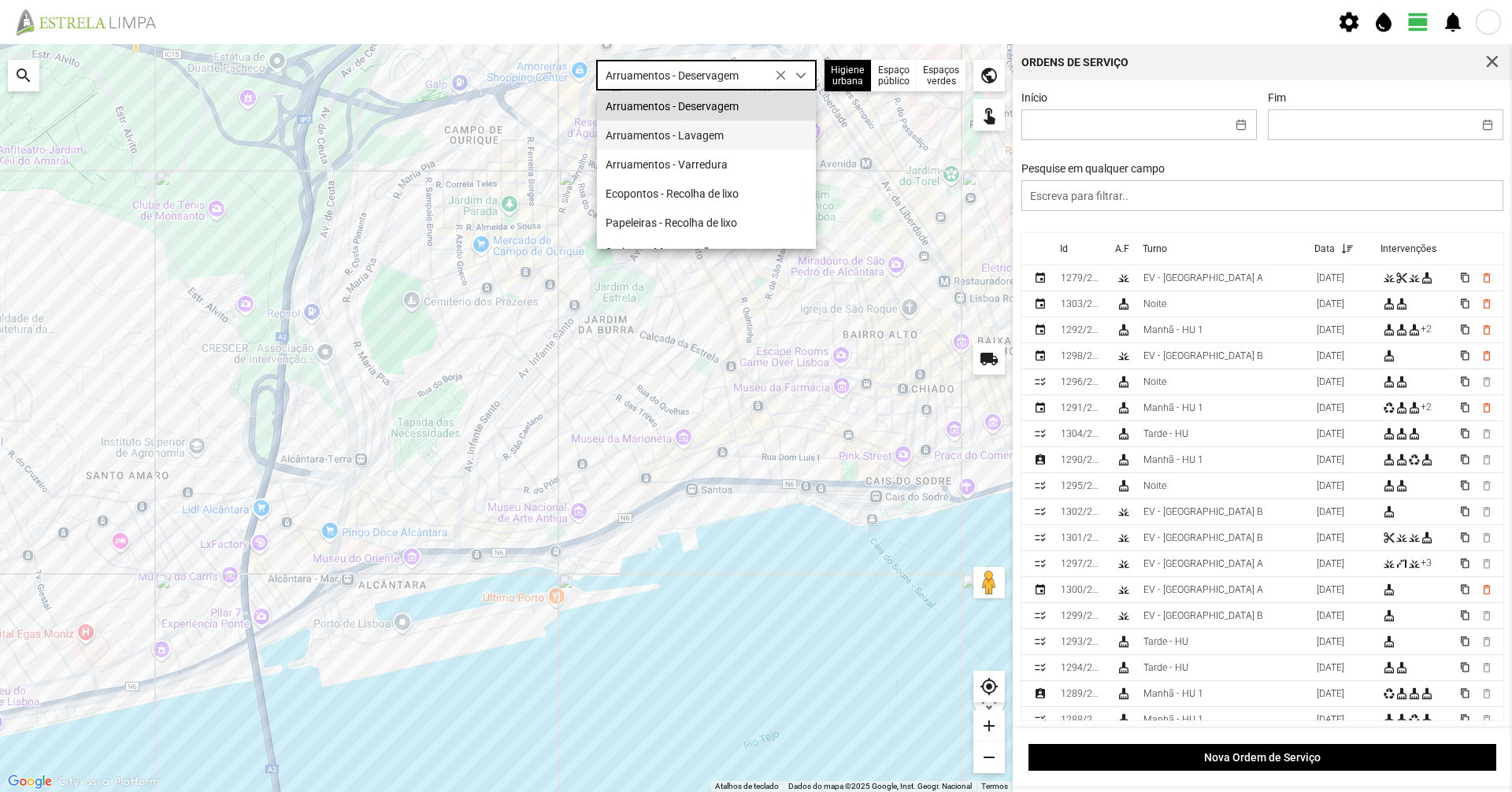
click at [707, 140] on li "Arruamentos - Lavagem" at bounding box center [707, 135] width 219 height 29
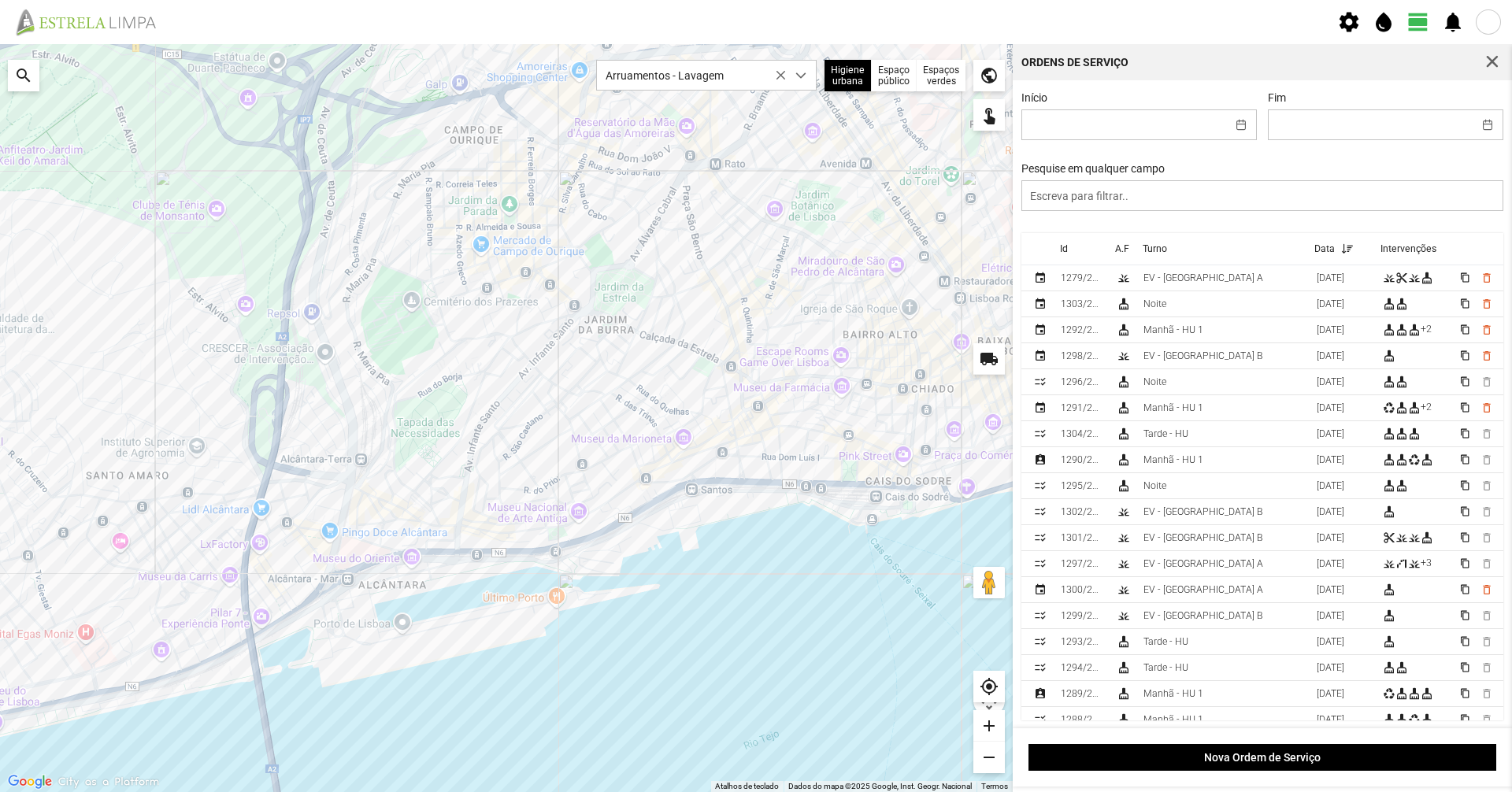
drag, startPoint x: 553, startPoint y: 437, endPoint x: 616, endPoint y: 426, distance: 64.0
click at [616, 426] on div at bounding box center [506, 418] width 1013 height 748
drag, startPoint x: 545, startPoint y: 451, endPoint x: 598, endPoint y: 462, distance: 54.1
click at [598, 462] on div at bounding box center [506, 418] width 1013 height 748
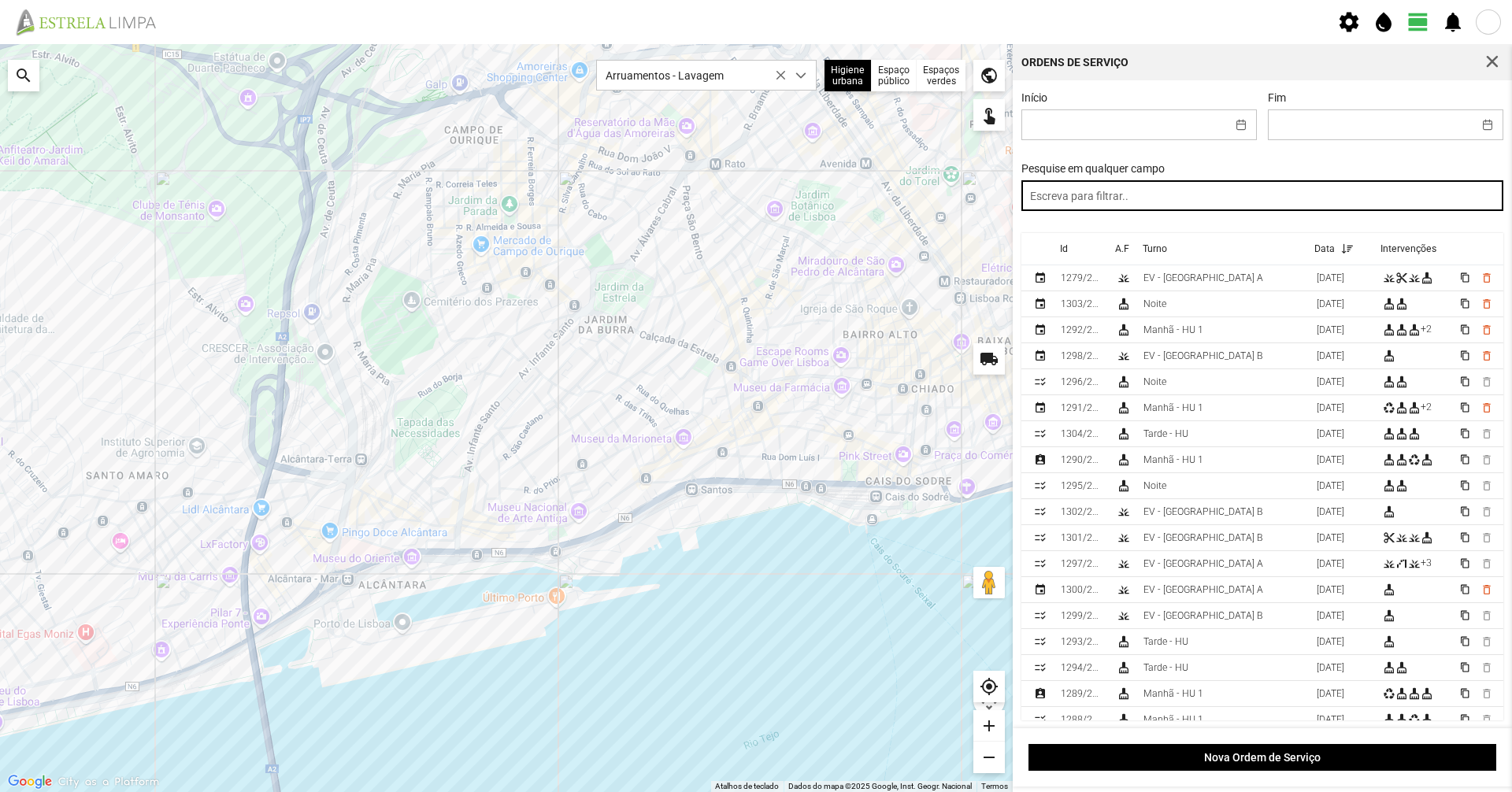
click at [1102, 211] on input "text" at bounding box center [1262, 196] width 483 height 31
type input "noite"
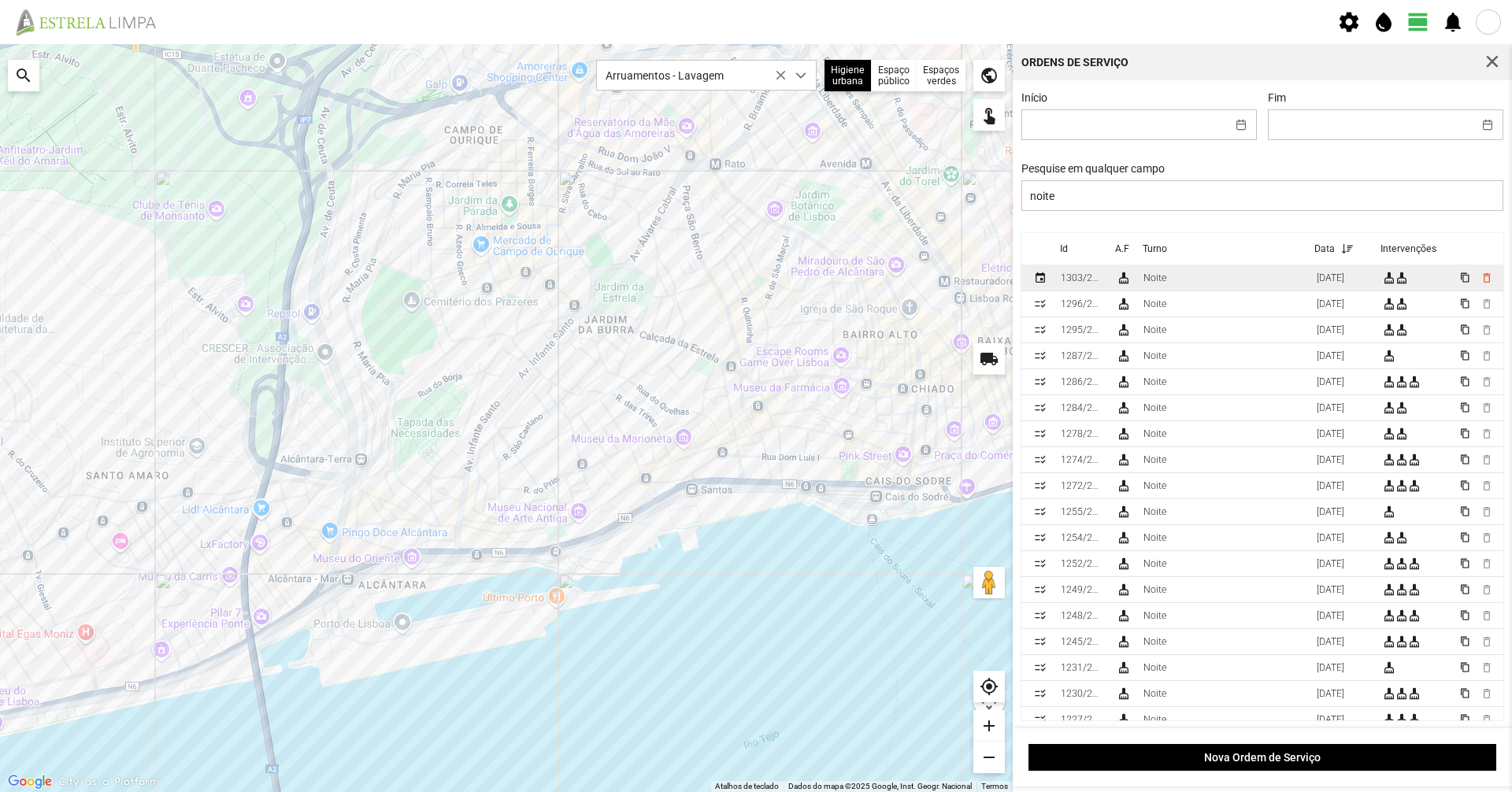
click at [1141, 271] on td "Noite" at bounding box center [1223, 278] width 173 height 26
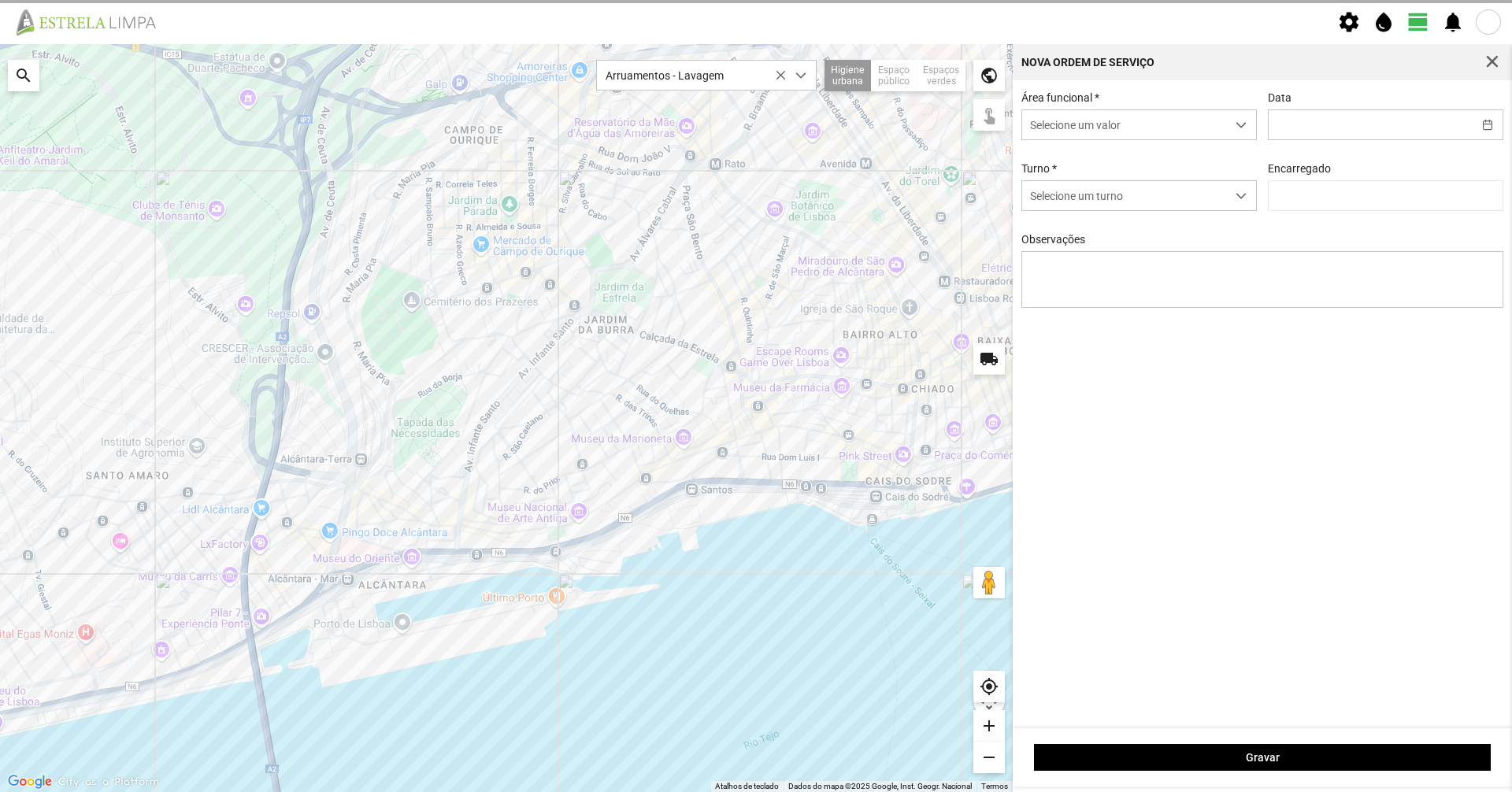
type input "[DATE]"
type input "[PERSON_NAME]"
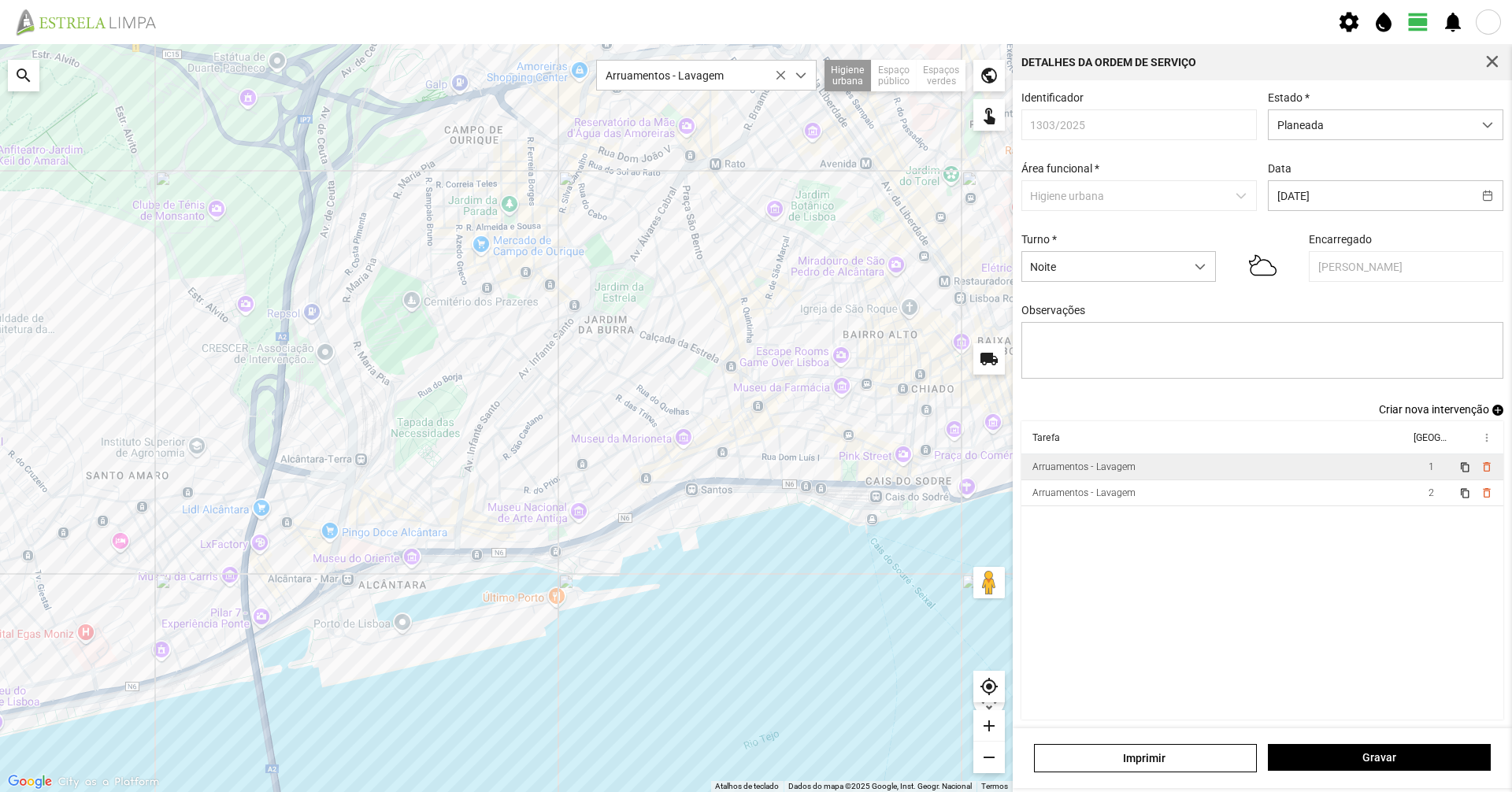
click at [1183, 472] on td "Arruamentos - Lavagem" at bounding box center [1215, 467] width 388 height 26
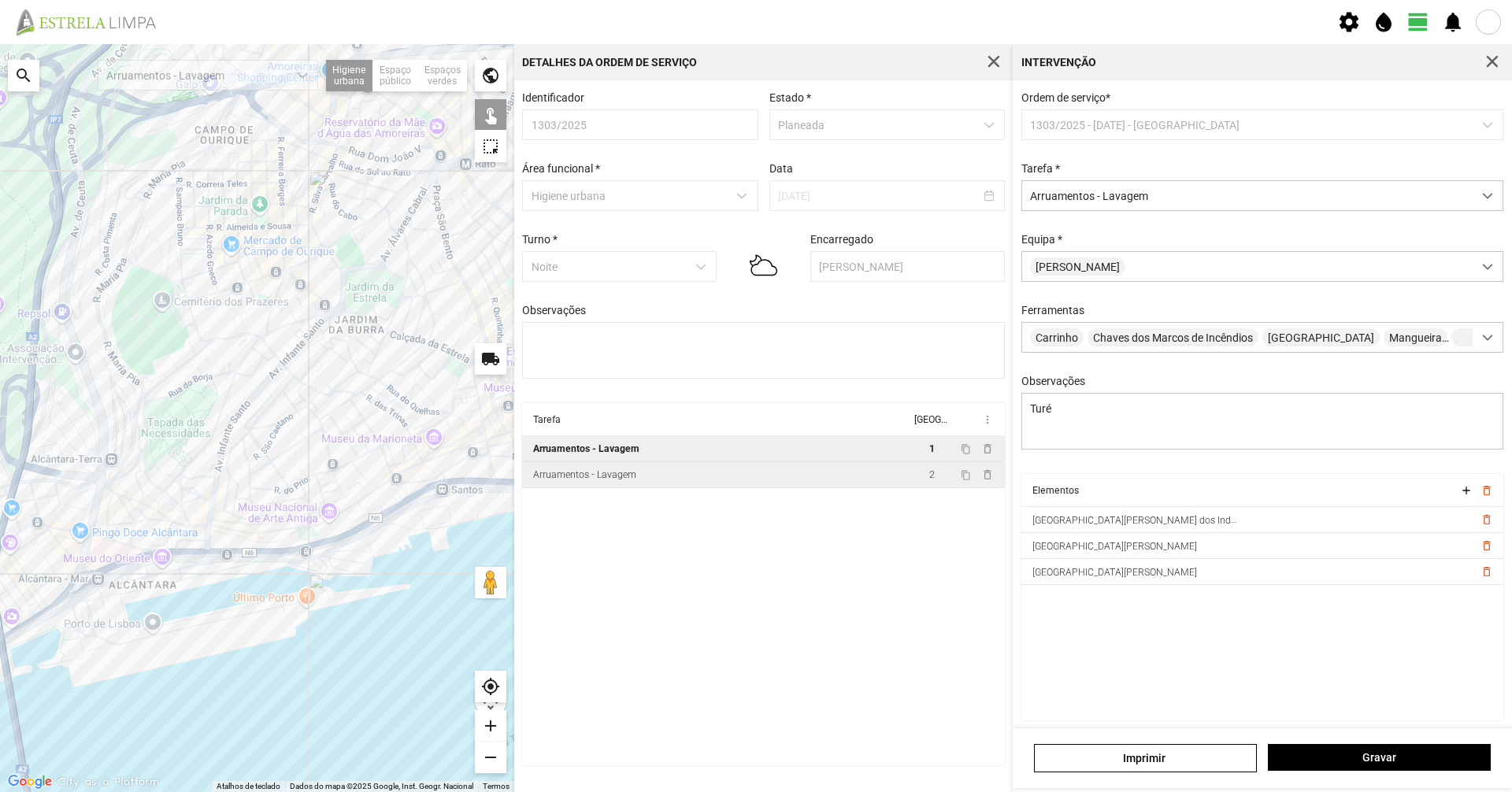
click at [560, 488] on td "Arruamentos - Lavagem" at bounding box center [716, 475] width 388 height 26
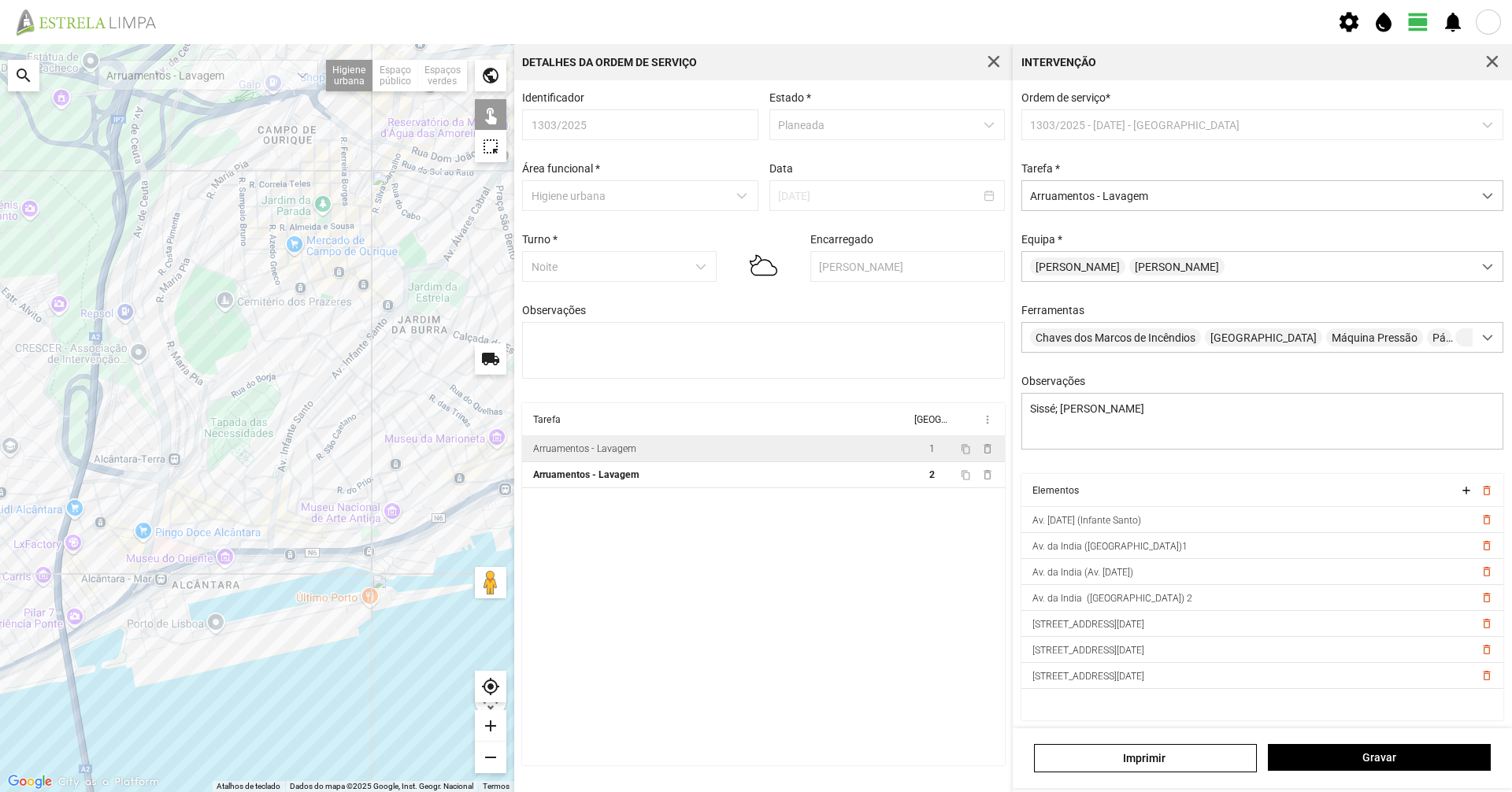
drag, startPoint x: 143, startPoint y: 574, endPoint x: 238, endPoint y: 567, distance: 95.3
click at [238, 567] on div at bounding box center [257, 418] width 514 height 748
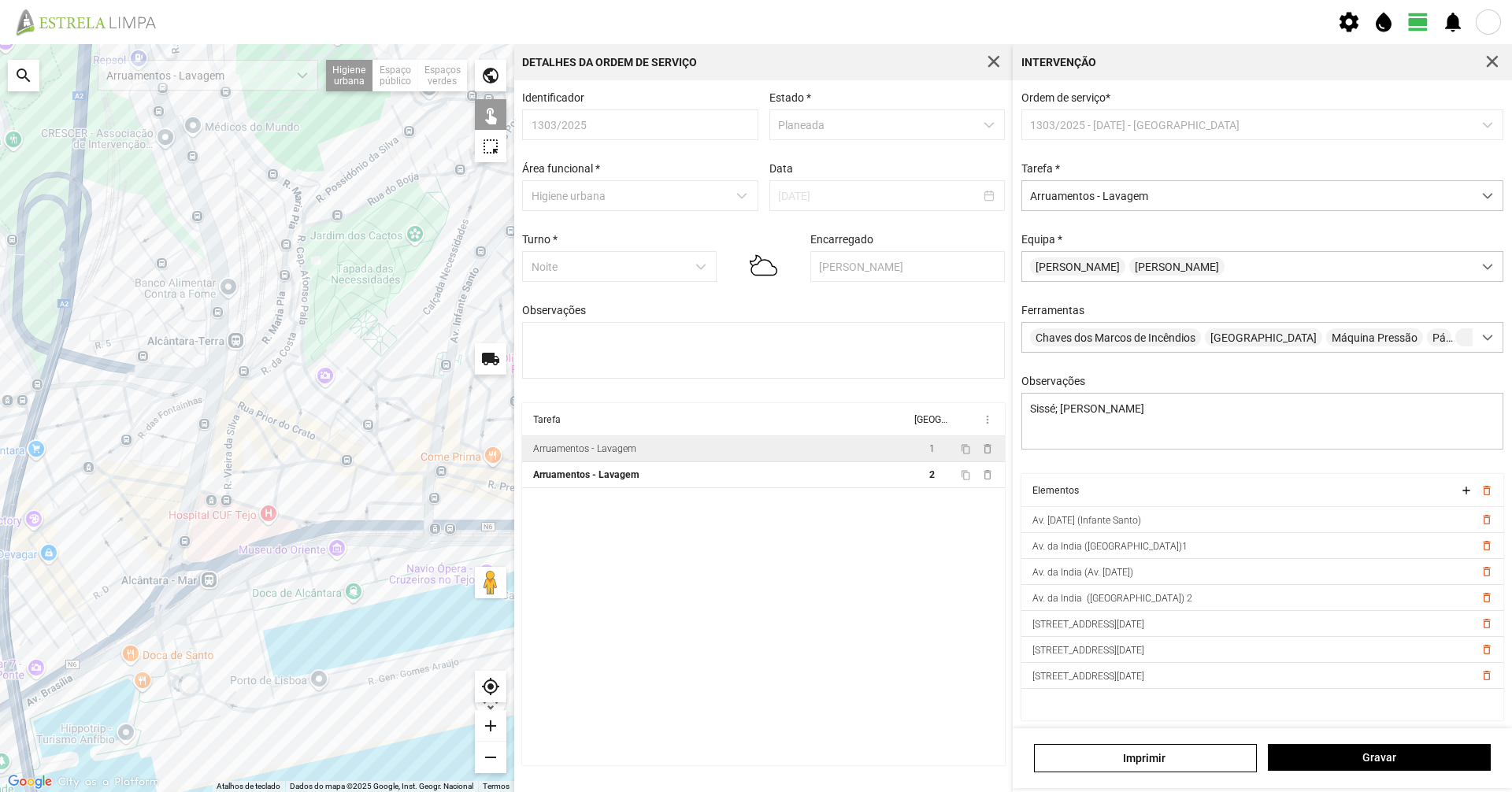
drag, startPoint x: 181, startPoint y: 579, endPoint x: 307, endPoint y: 561, distance: 127.3
click at [307, 560] on div at bounding box center [257, 418] width 514 height 748
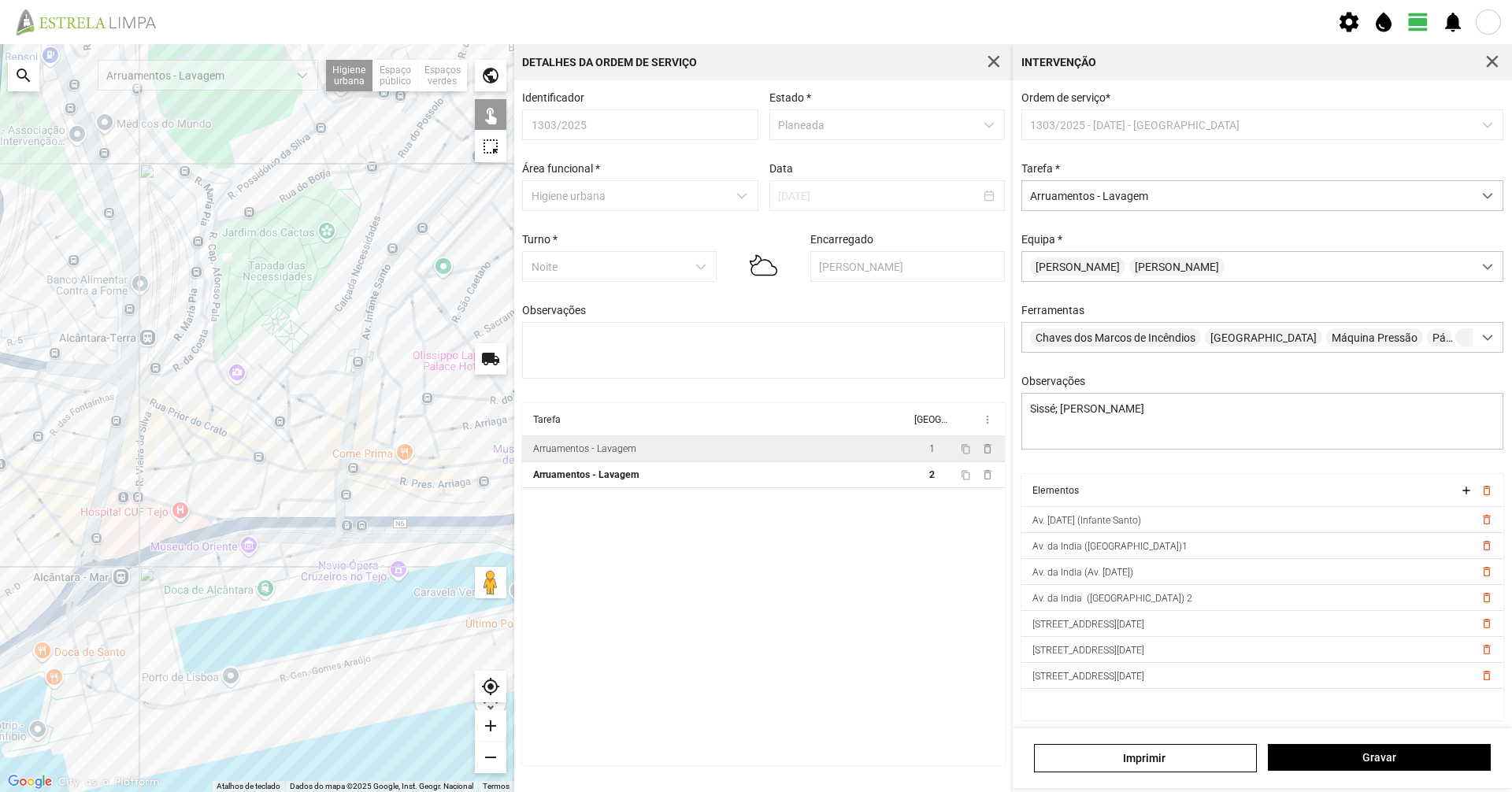
drag, startPoint x: 422, startPoint y: 549, endPoint x: 330, endPoint y: 545, distance: 92.1
click at [330, 545] on div at bounding box center [257, 418] width 514 height 748
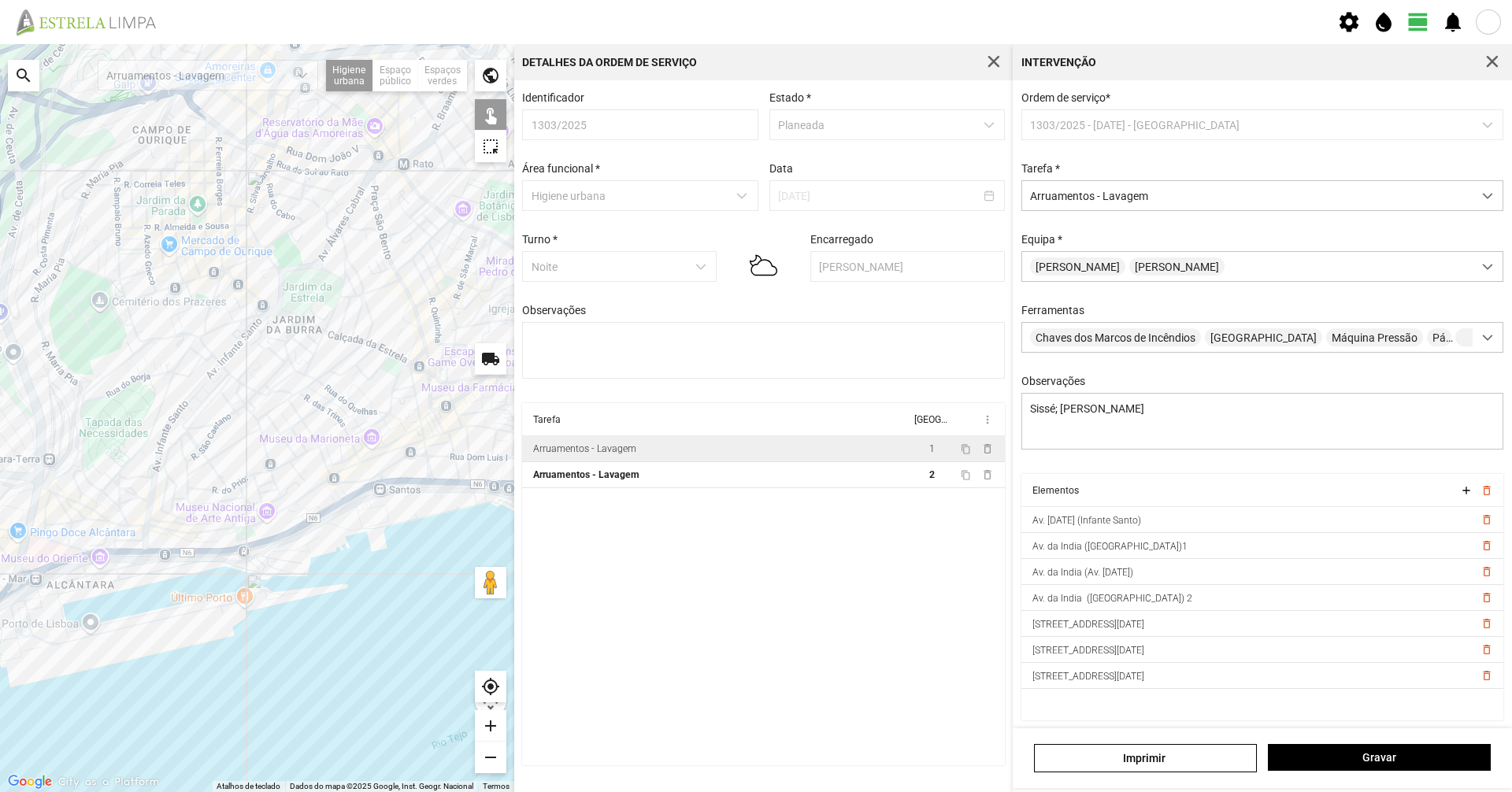
drag, startPoint x: 442, startPoint y: 587, endPoint x: 144, endPoint y: 642, distance: 303.0
click at [144, 642] on div at bounding box center [257, 418] width 514 height 748
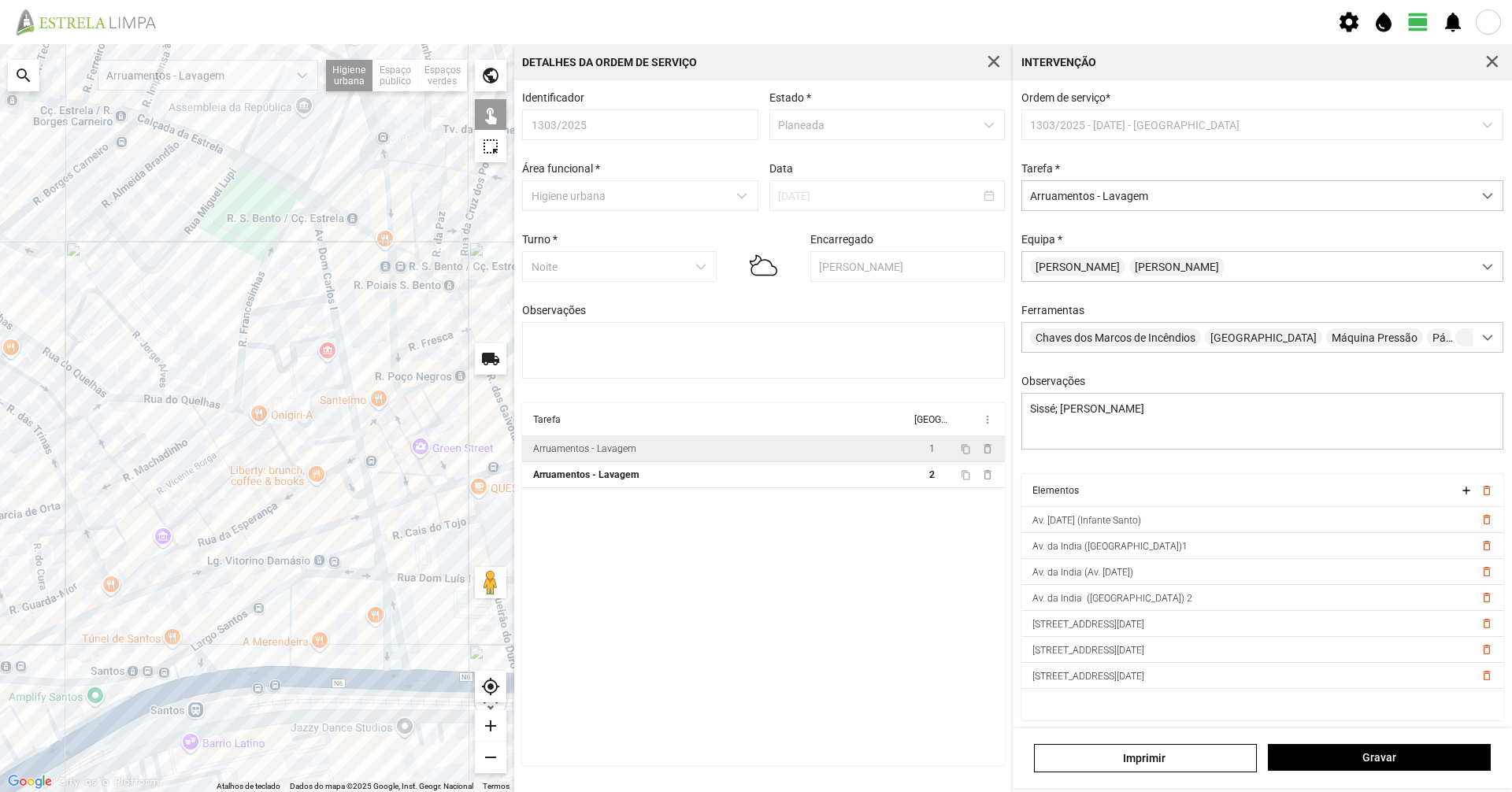
drag, startPoint x: 466, startPoint y: 292, endPoint x: 439, endPoint y: 492, distance: 201.8
click at [439, 492] on div at bounding box center [257, 418] width 514 height 748
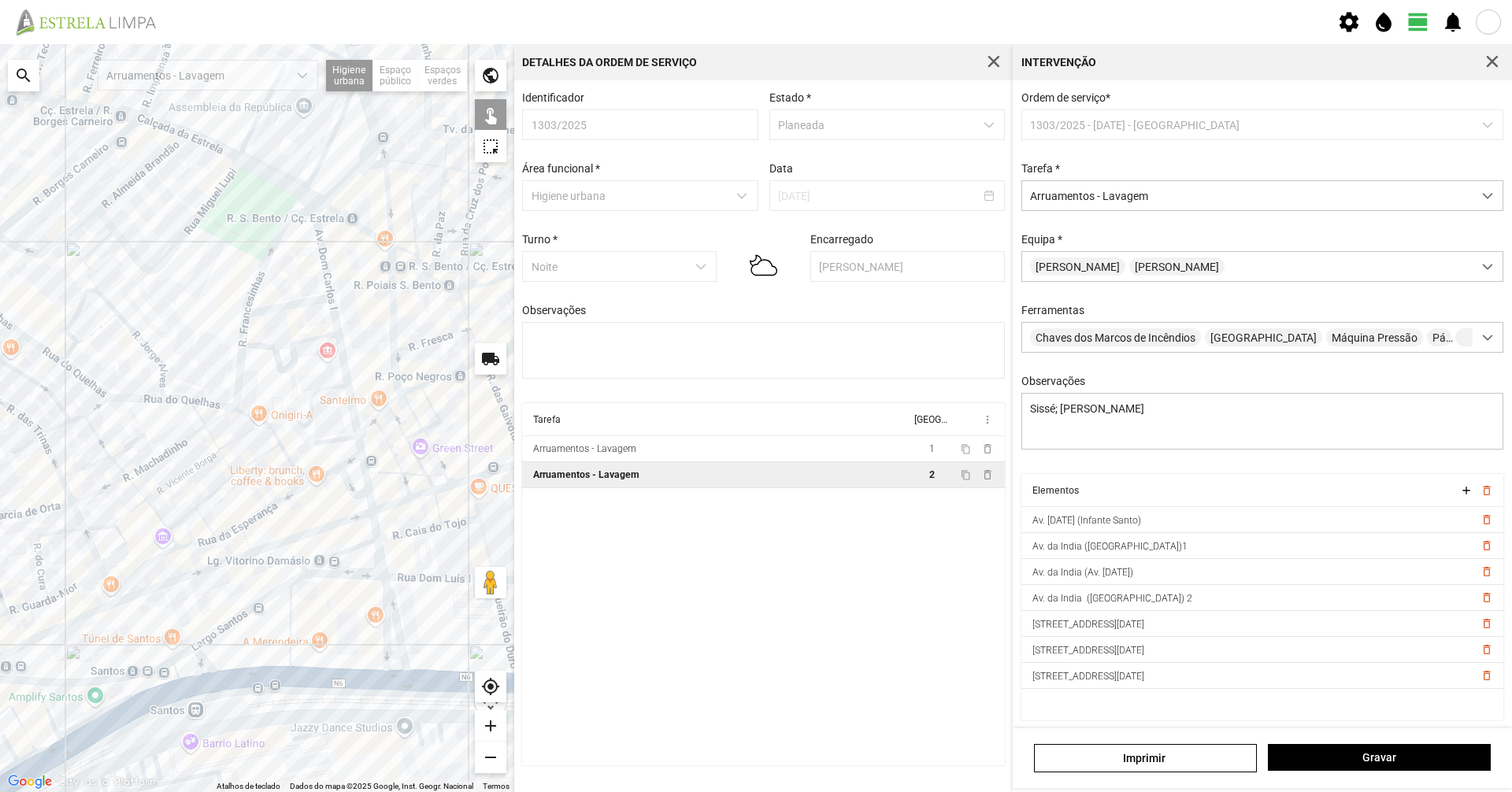
drag, startPoint x: 818, startPoint y: 454, endPoint x: 721, endPoint y: 476, distance: 99.5
click at [819, 454] on td "Arruamentos - Lavagem" at bounding box center [716, 449] width 388 height 26
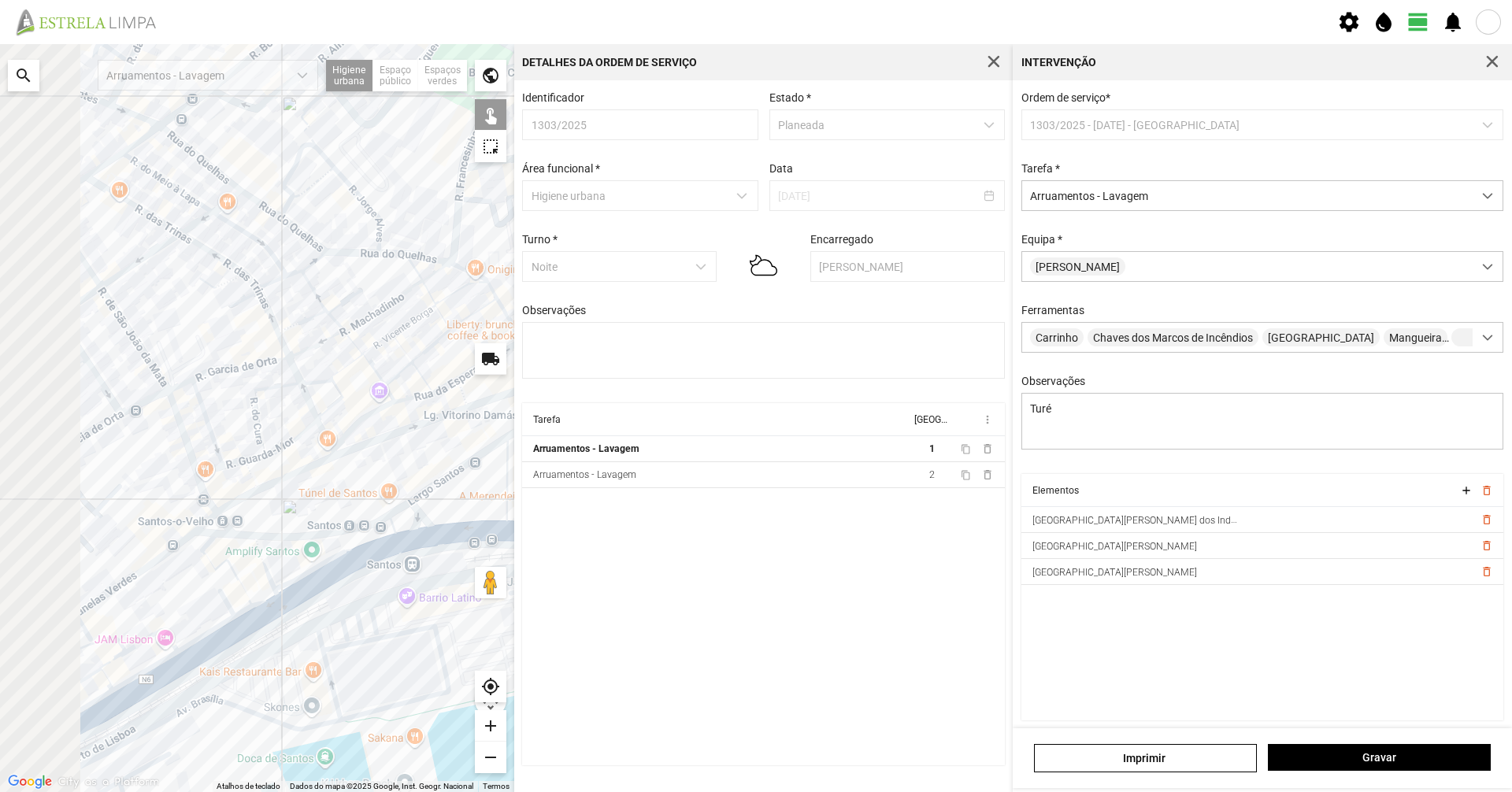
drag, startPoint x: 379, startPoint y: 439, endPoint x: 512, endPoint y: 350, distance: 160.0
click at [0, 44] on fbc-map "Para navegar no mapa com gestos de toque, toque duas vezes sem soltar no mapa e…" at bounding box center [0, 44] width 0 height 0
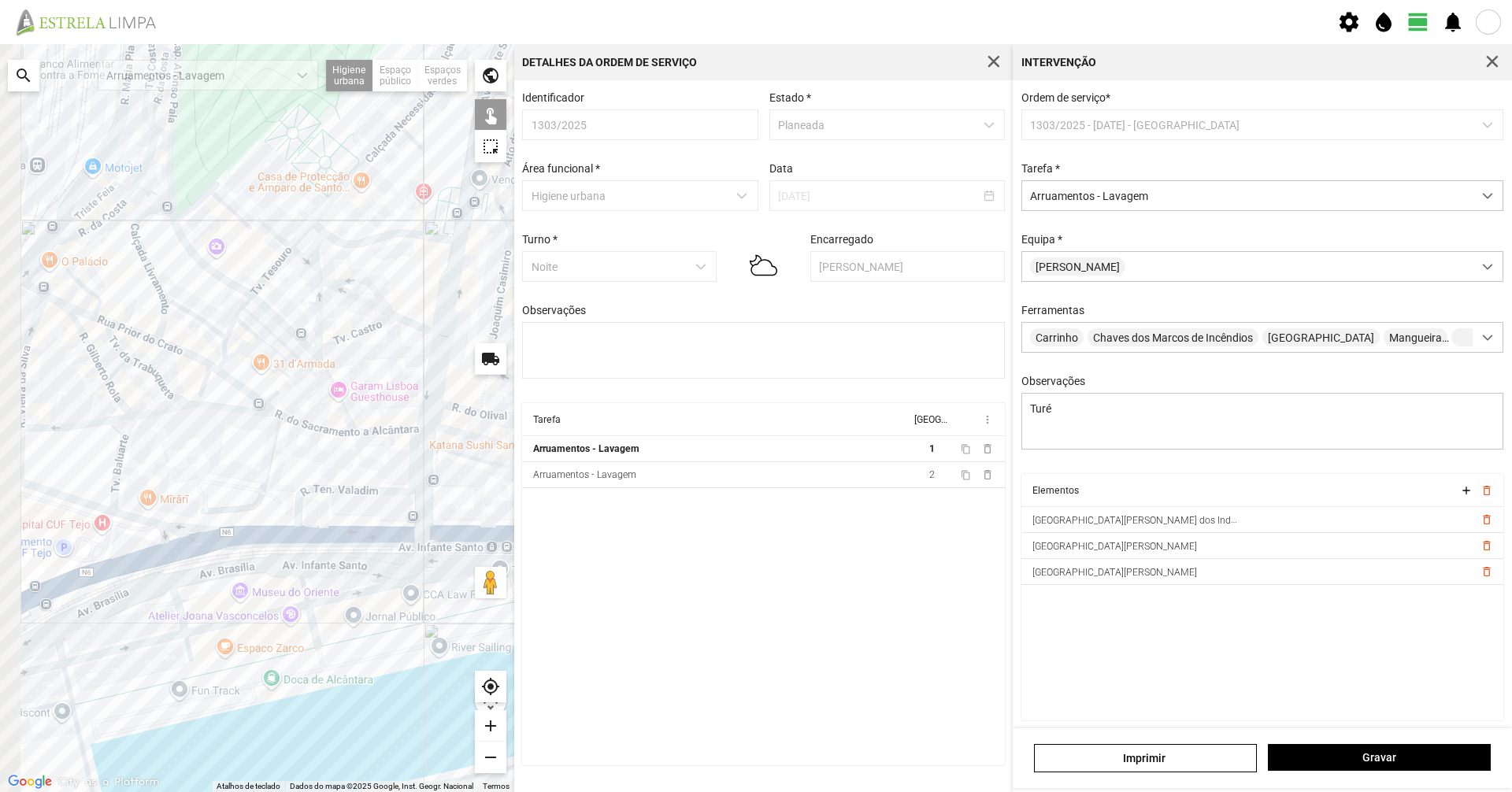
drag, startPoint x: 499, startPoint y: 505, endPoint x: 710, endPoint y: 556, distance: 217.1
click at [710, 556] on div "Para navegar no mapa com gestos de toque, toque duas vezes sem soltar no mapa e…" at bounding box center [756, 418] width 1512 height 748
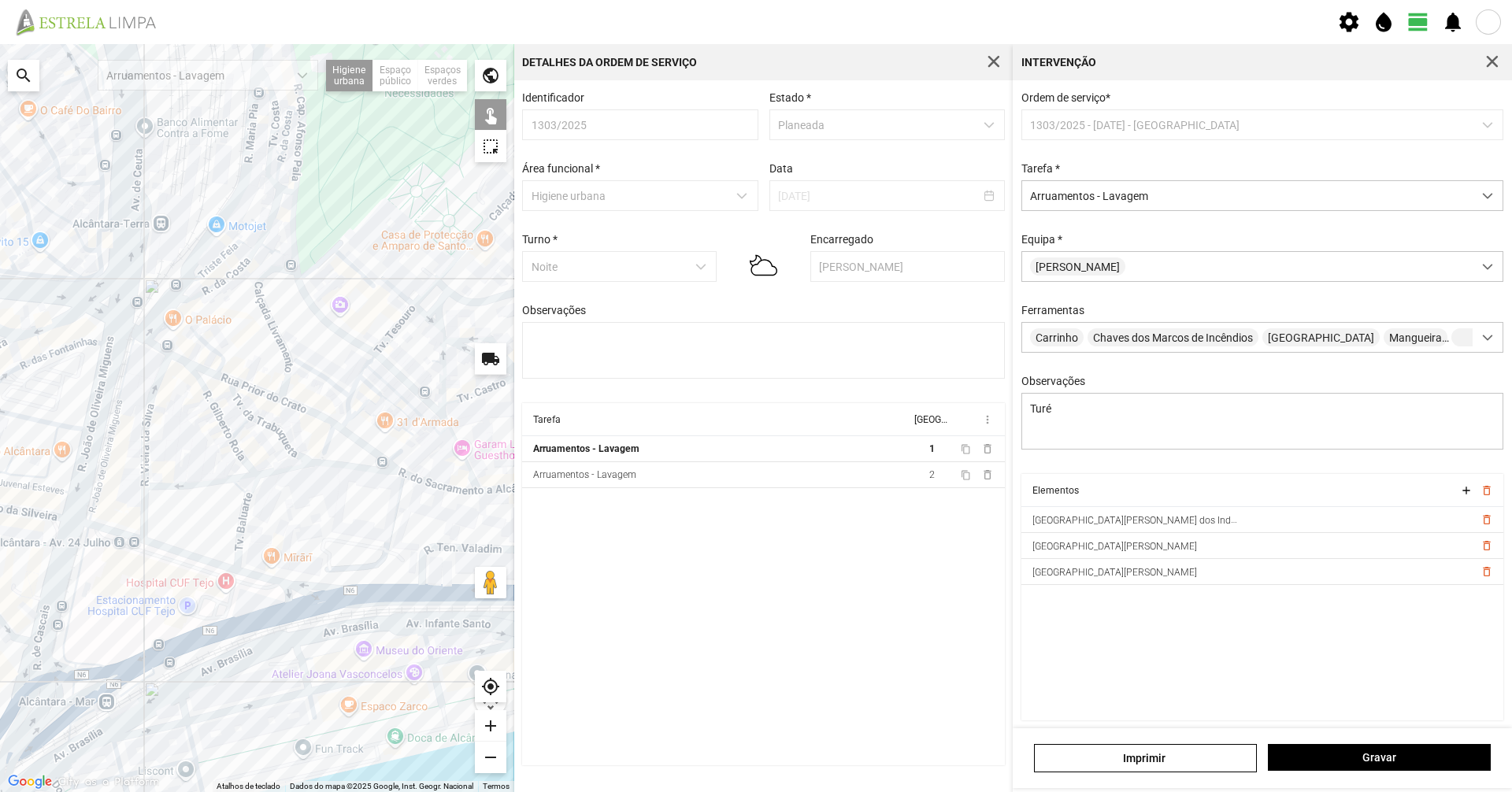
drag, startPoint x: 328, startPoint y: 556, endPoint x: 148, endPoint y: 535, distance: 181.2
click at [148, 535] on div at bounding box center [257, 418] width 514 height 748
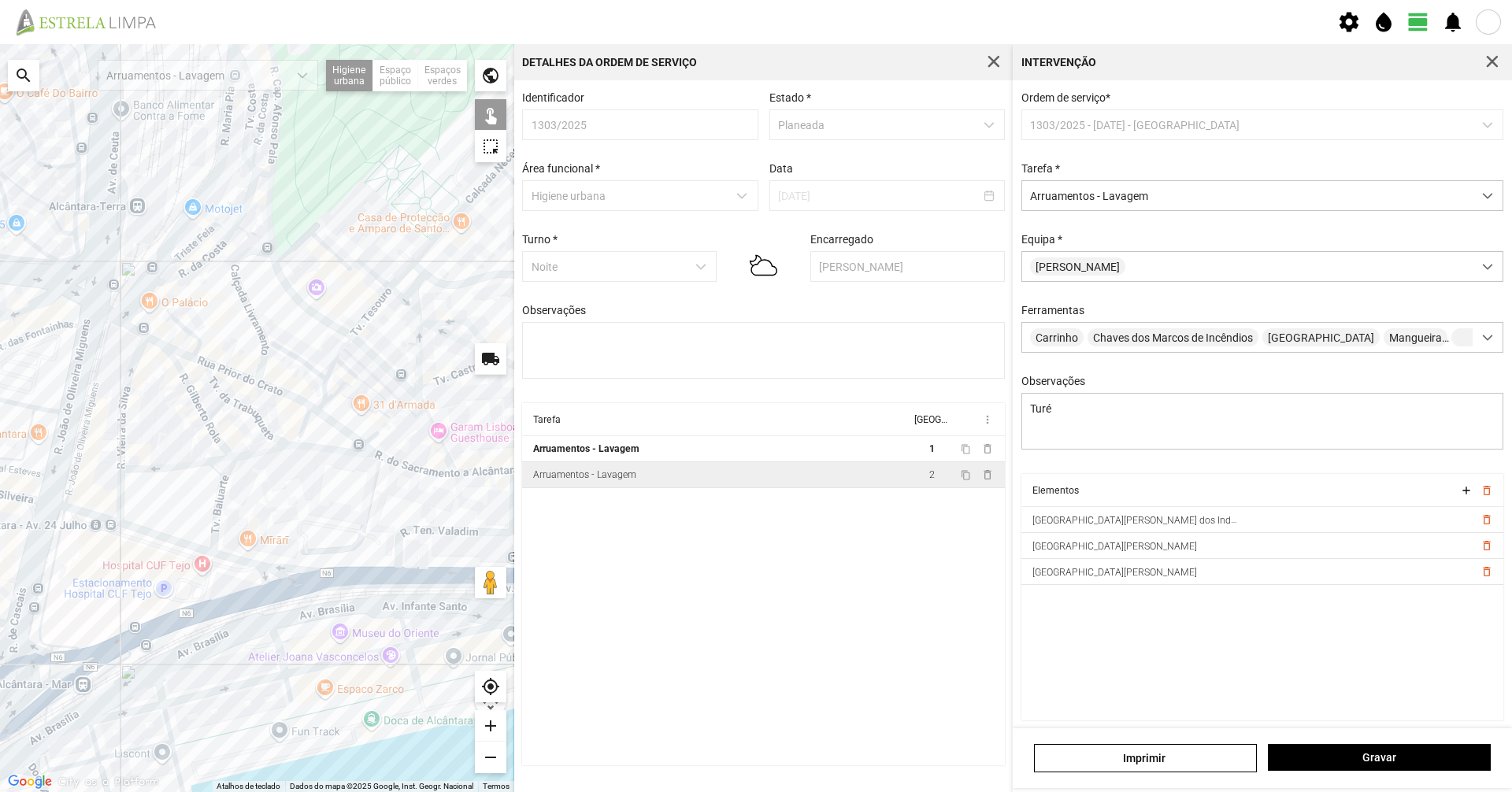
click at [622, 473] on td "Arruamentos - Lavagem" at bounding box center [716, 475] width 388 height 26
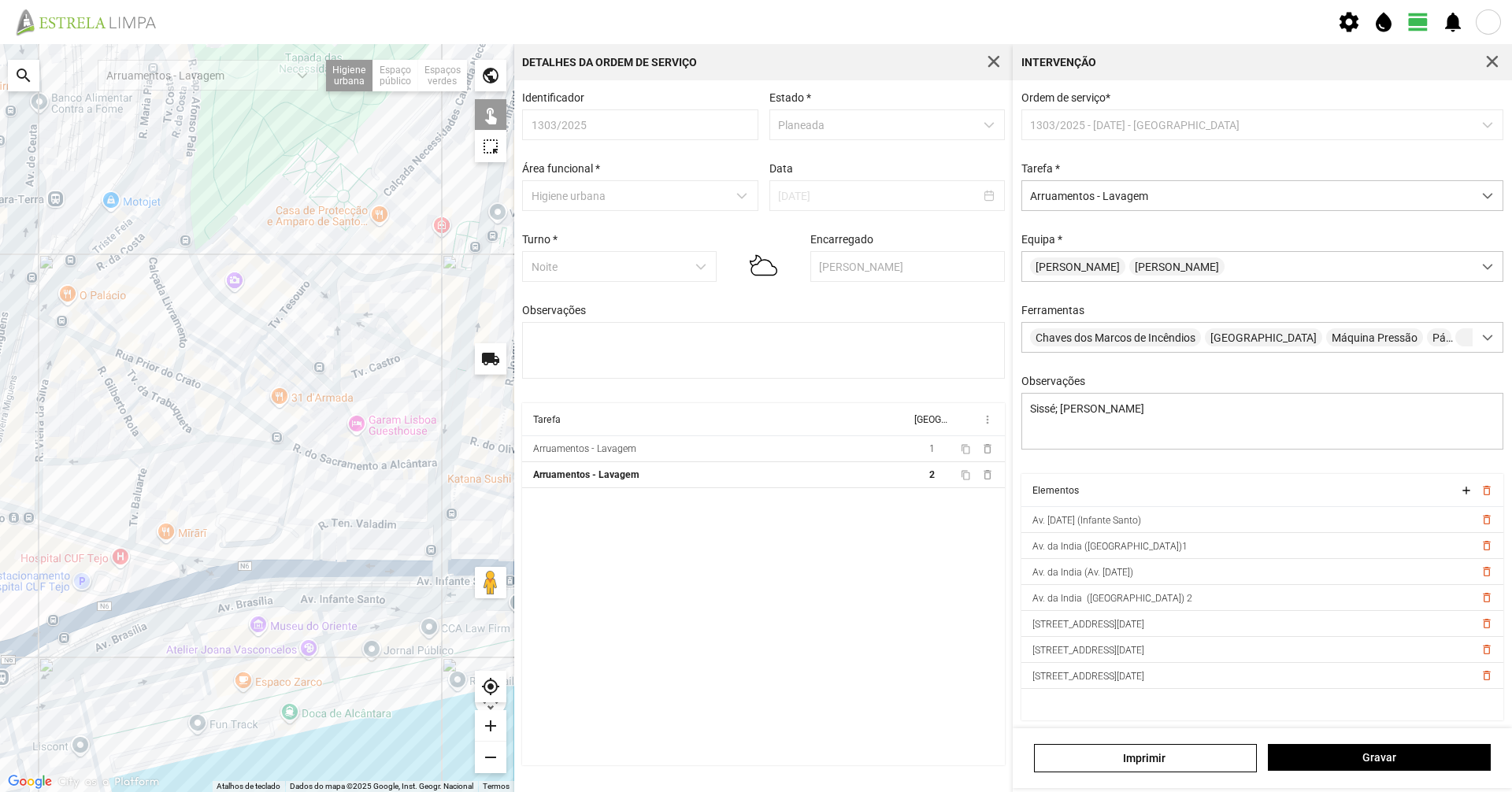
drag, startPoint x: 155, startPoint y: 581, endPoint x: 68, endPoint y: 547, distance: 93.4
click at [68, 547] on div at bounding box center [257, 418] width 514 height 748
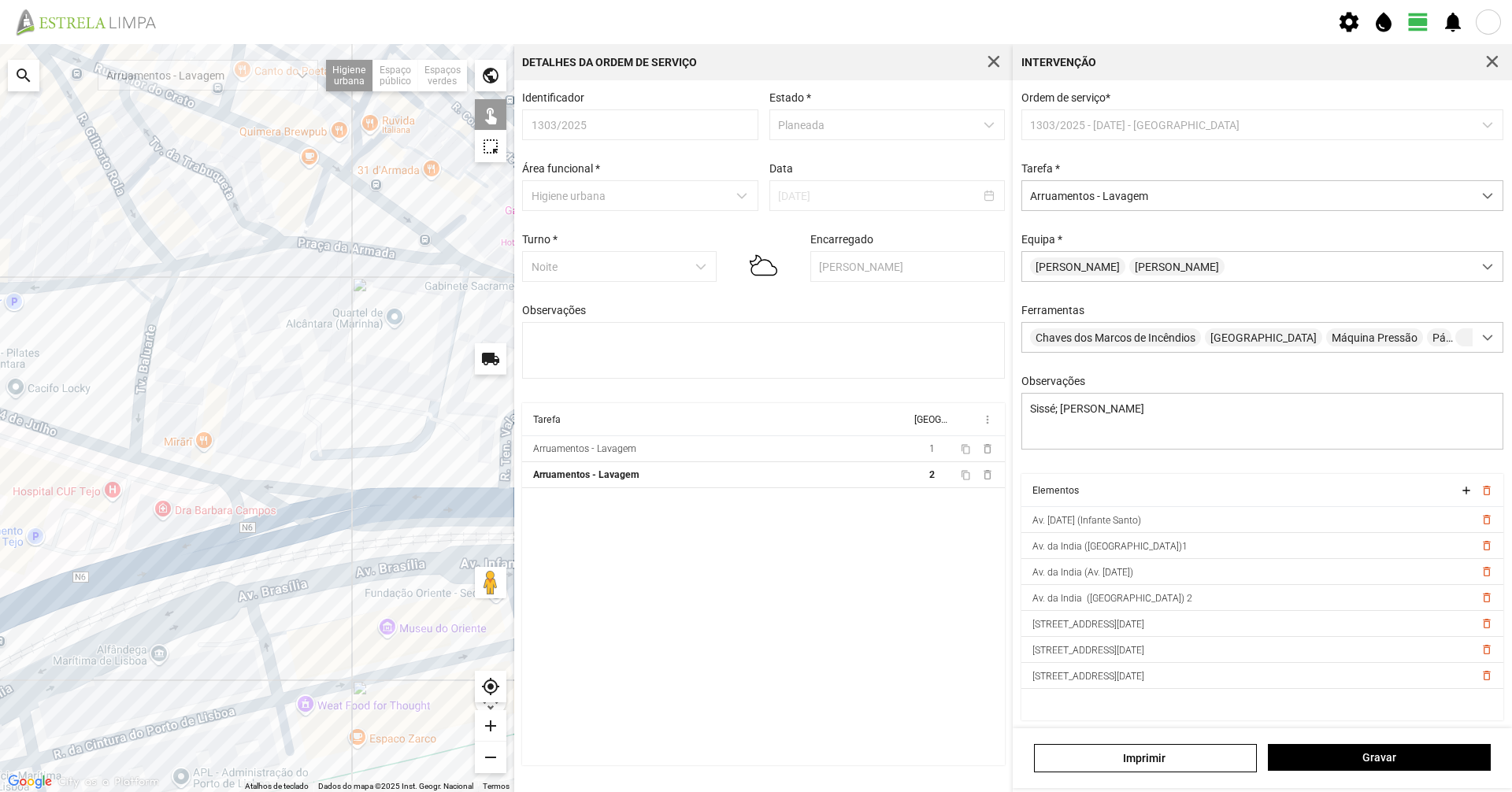
drag, startPoint x: 368, startPoint y: 541, endPoint x: 590, endPoint y: 540, distance: 222.0
click at [590, 540] on div "Para navegar no mapa com gestos de toque, toque duas vezes sem soltar no mapa e…" at bounding box center [756, 418] width 1512 height 748
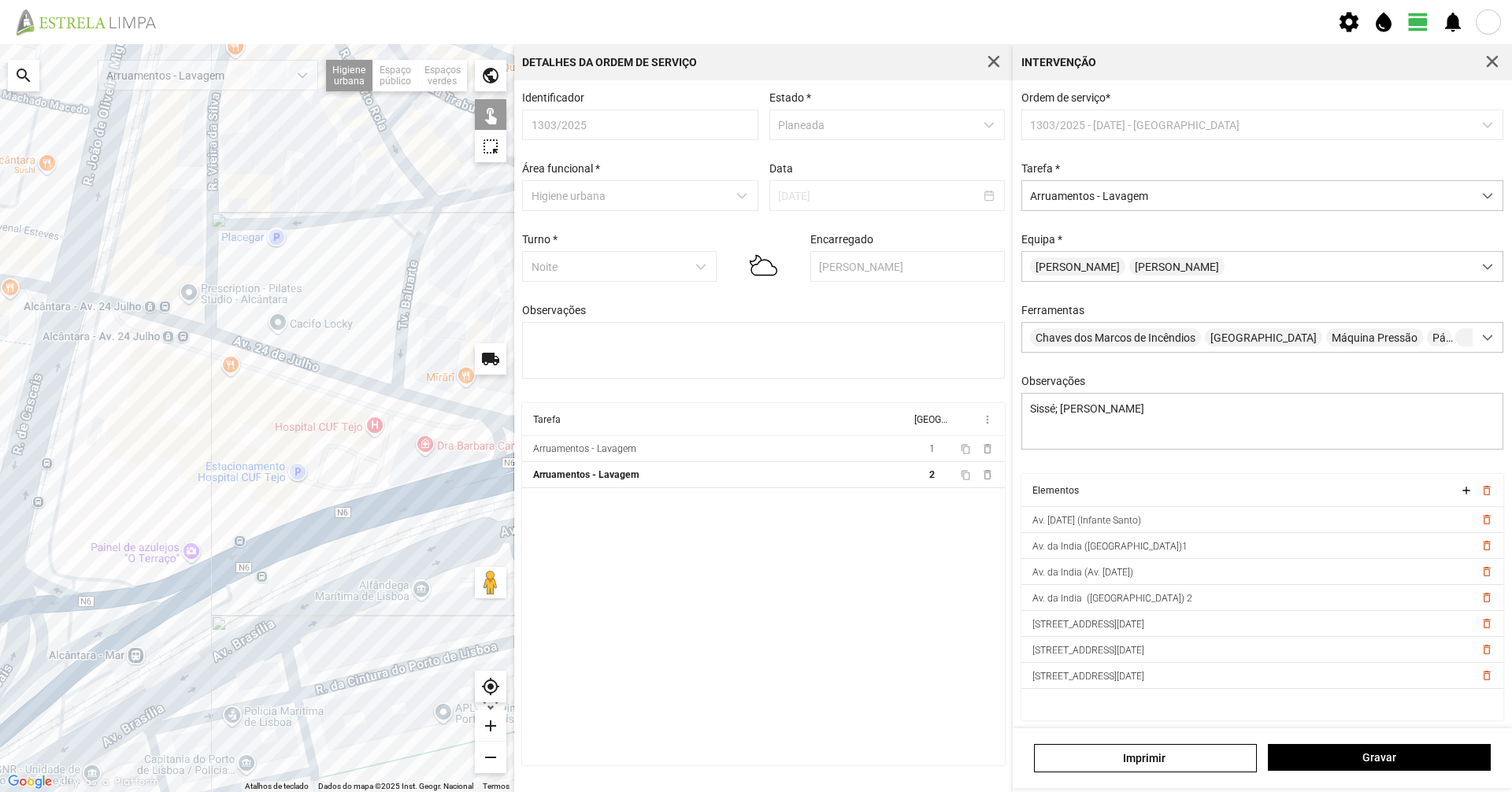
drag, startPoint x: 254, startPoint y: 504, endPoint x: 396, endPoint y: 433, distance: 158.8
click at [396, 433] on div at bounding box center [257, 418] width 514 height 748
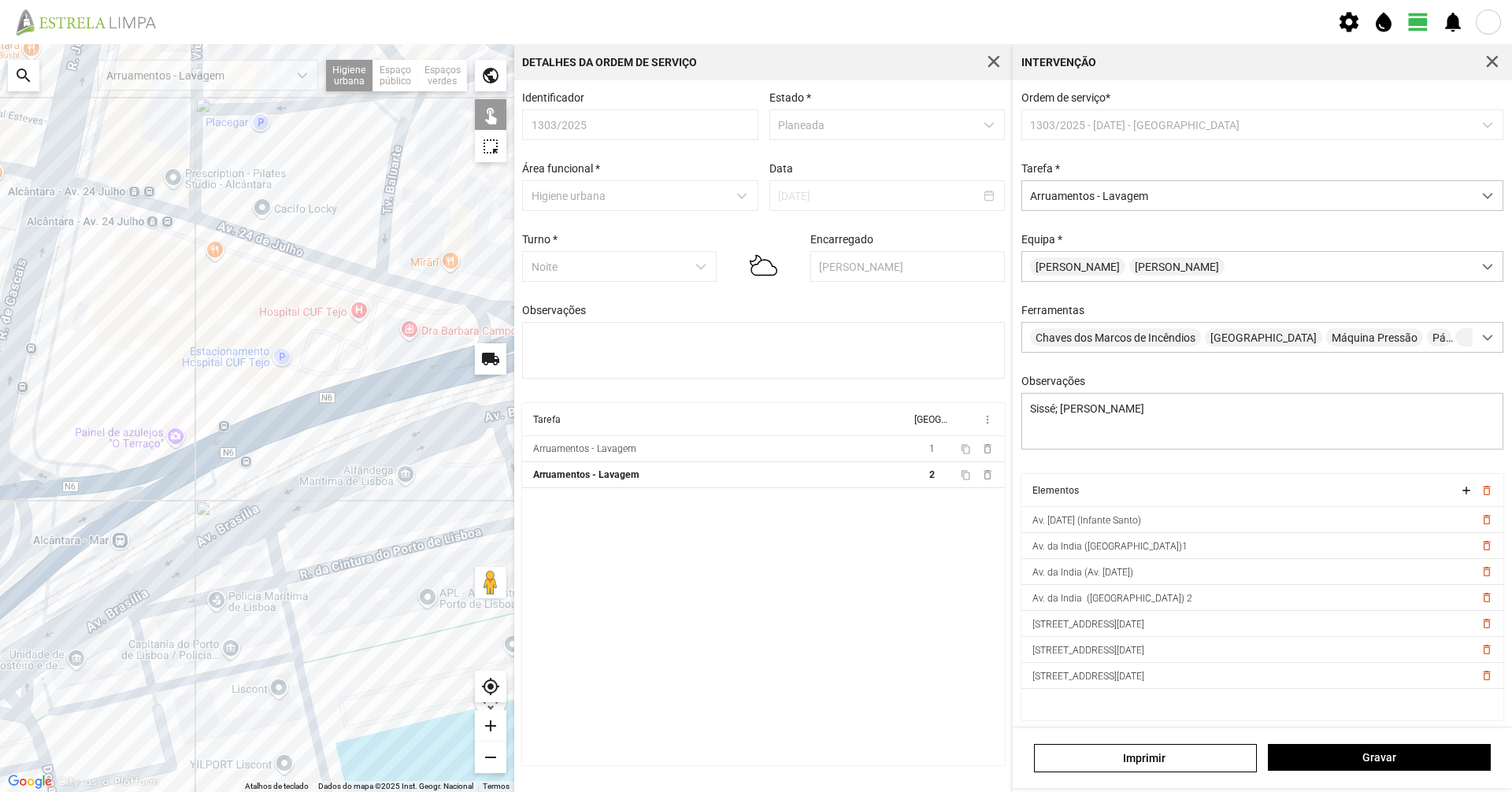
drag, startPoint x: 378, startPoint y: 503, endPoint x: 366, endPoint y: 463, distance: 41.8
click at [366, 463] on div at bounding box center [257, 418] width 514 height 748
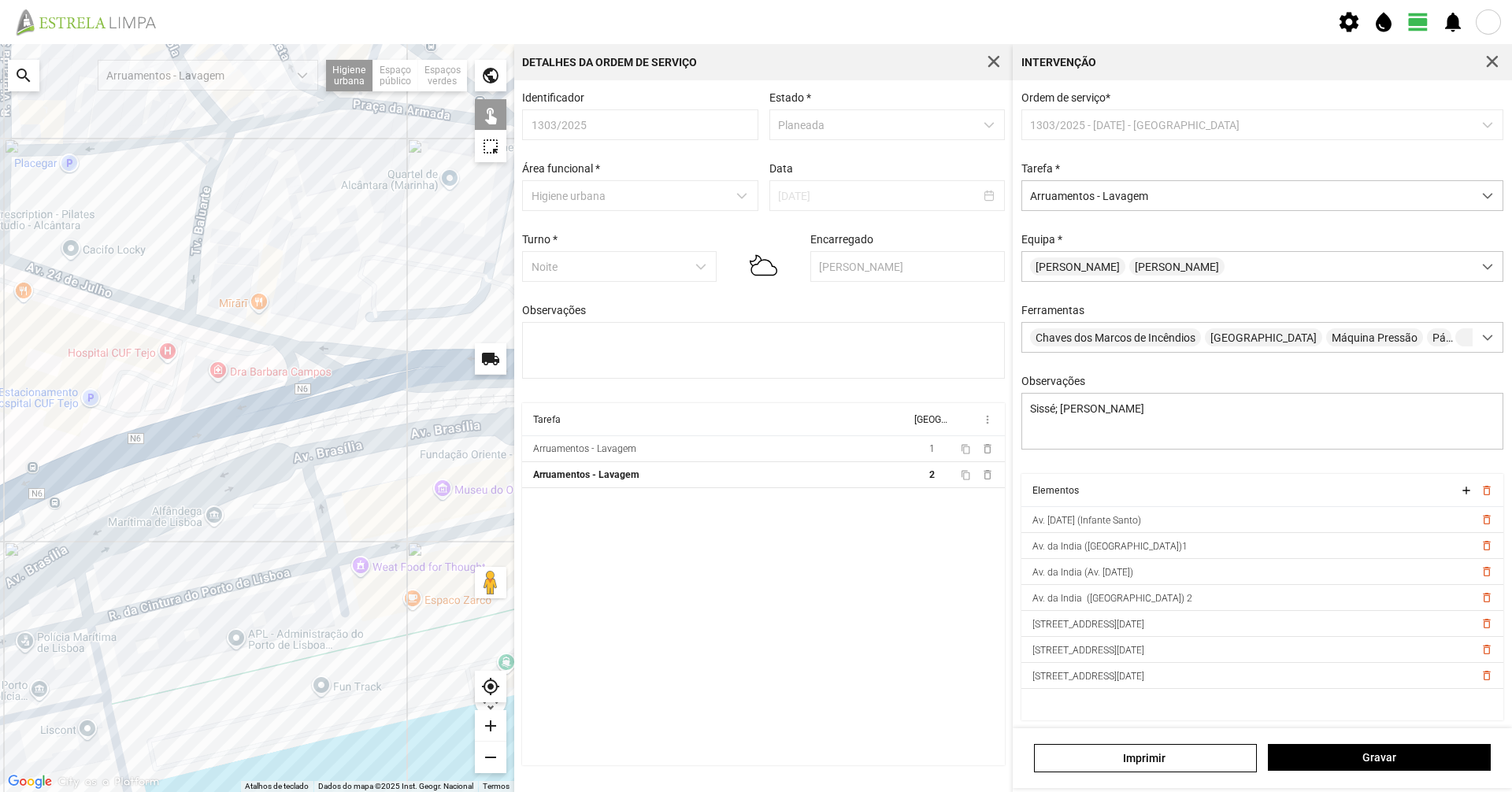
drag, startPoint x: 227, startPoint y: 516, endPoint x: 22, endPoint y: 577, distance: 213.9
click at [22, 577] on div at bounding box center [257, 418] width 514 height 748
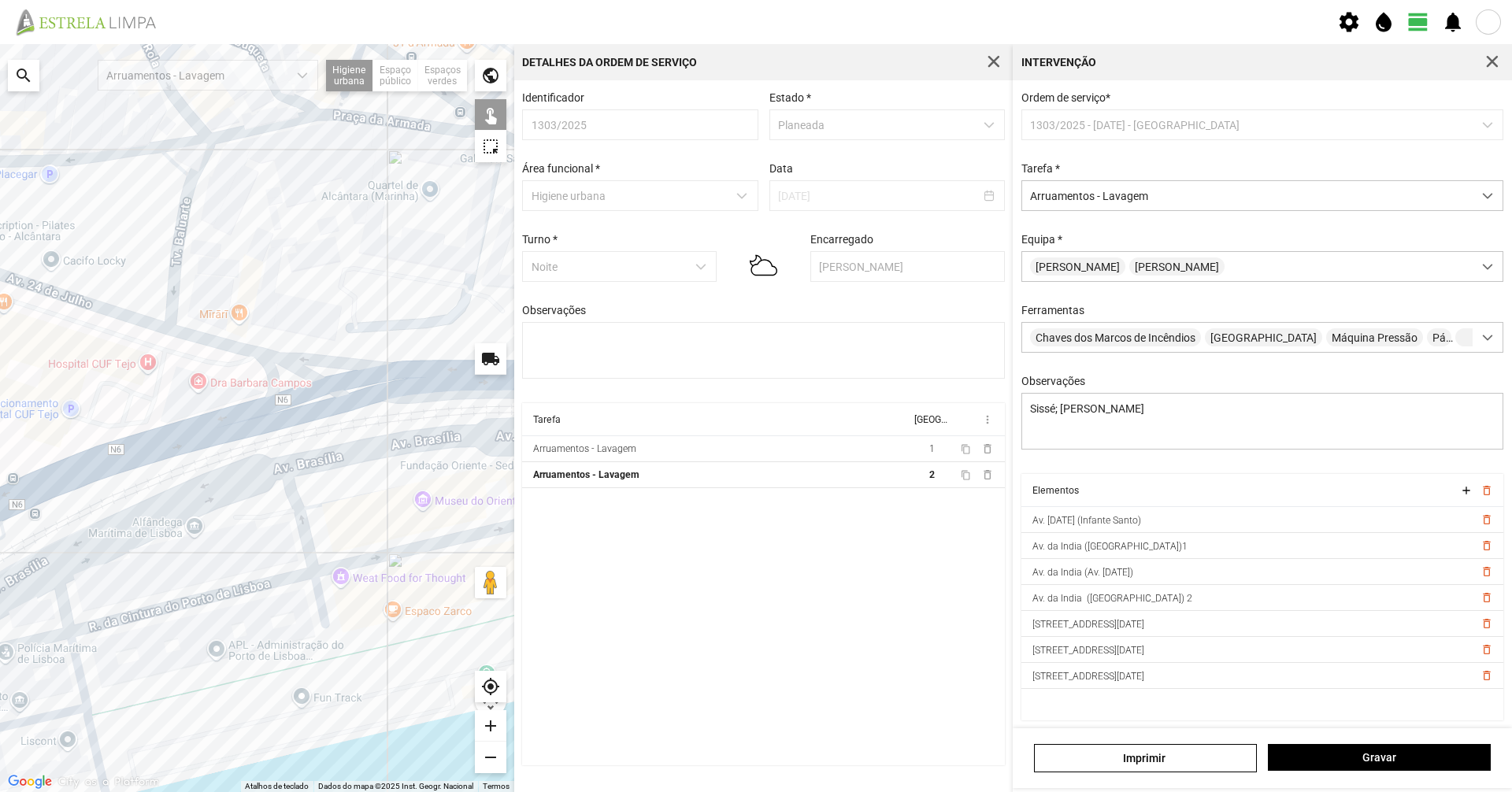
drag, startPoint x: 283, startPoint y: 495, endPoint x: 91, endPoint y: 577, distance: 208.8
click at [97, 574] on div at bounding box center [257, 418] width 514 height 748
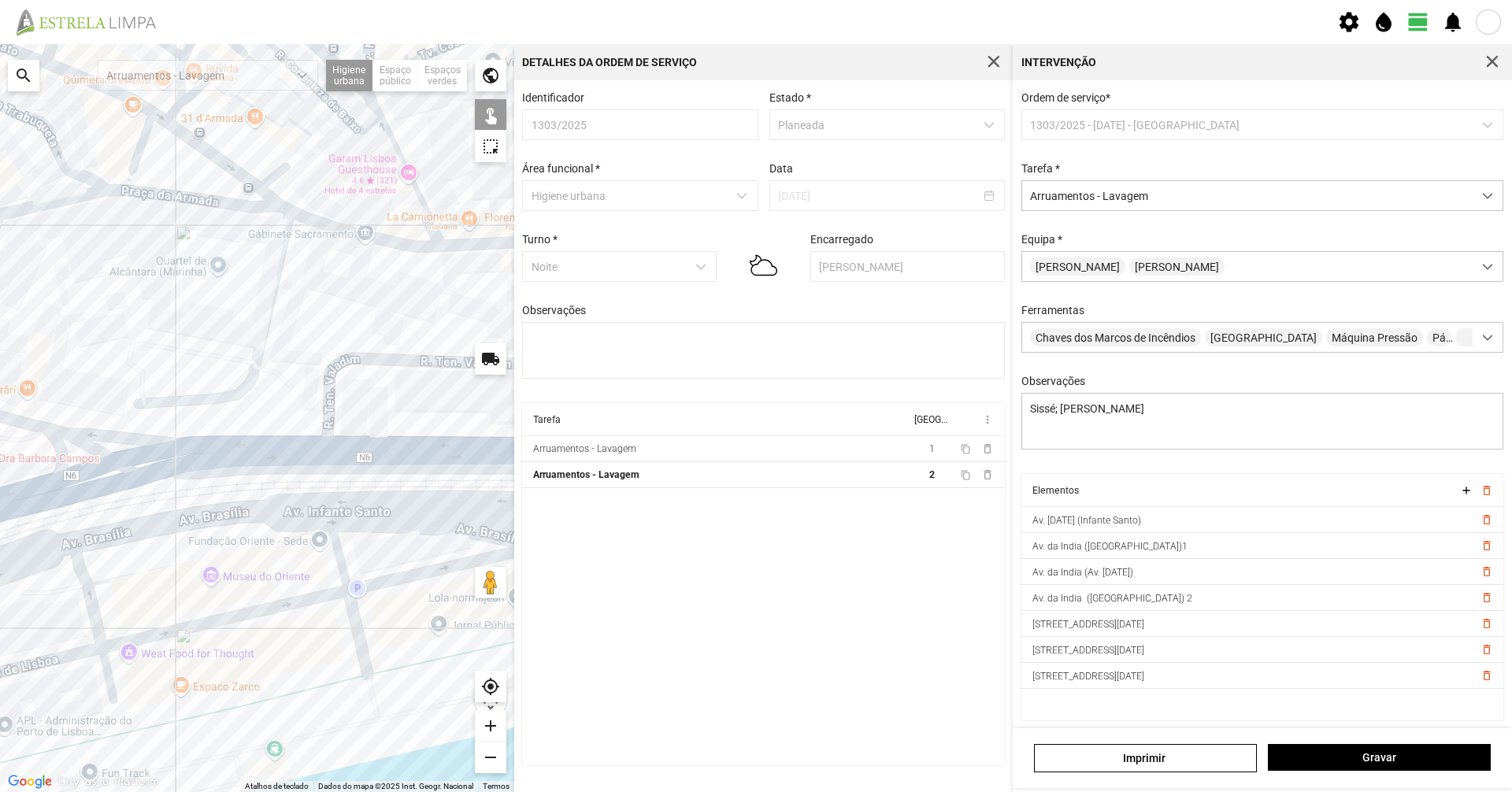
drag, startPoint x: 238, startPoint y: 540, endPoint x: 371, endPoint y: 443, distance: 164.6
click at [371, 443] on div at bounding box center [257, 418] width 514 height 748
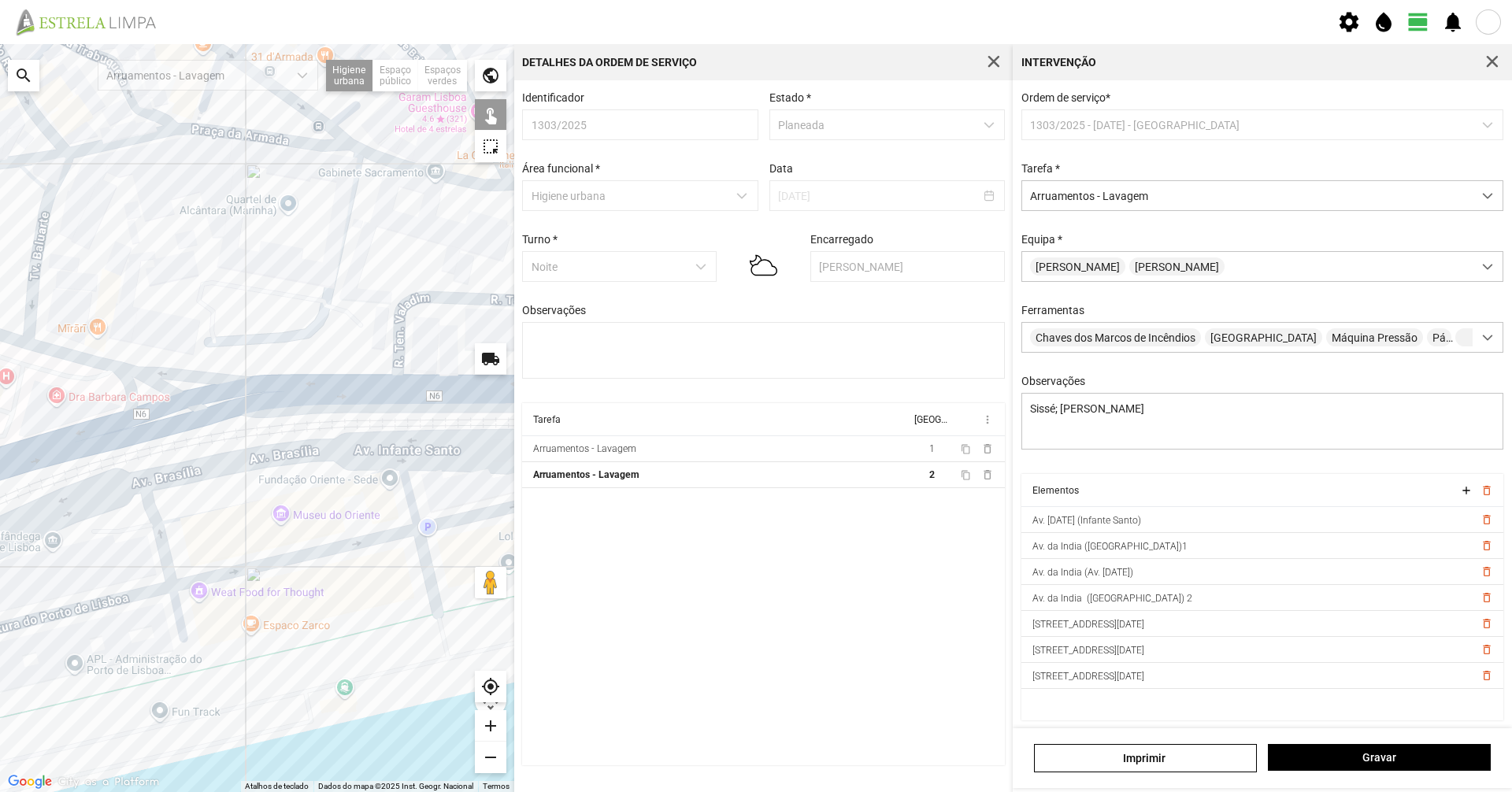
drag, startPoint x: 240, startPoint y: 529, endPoint x: 406, endPoint y: 405, distance: 207.2
click at [406, 405] on div at bounding box center [257, 418] width 514 height 748
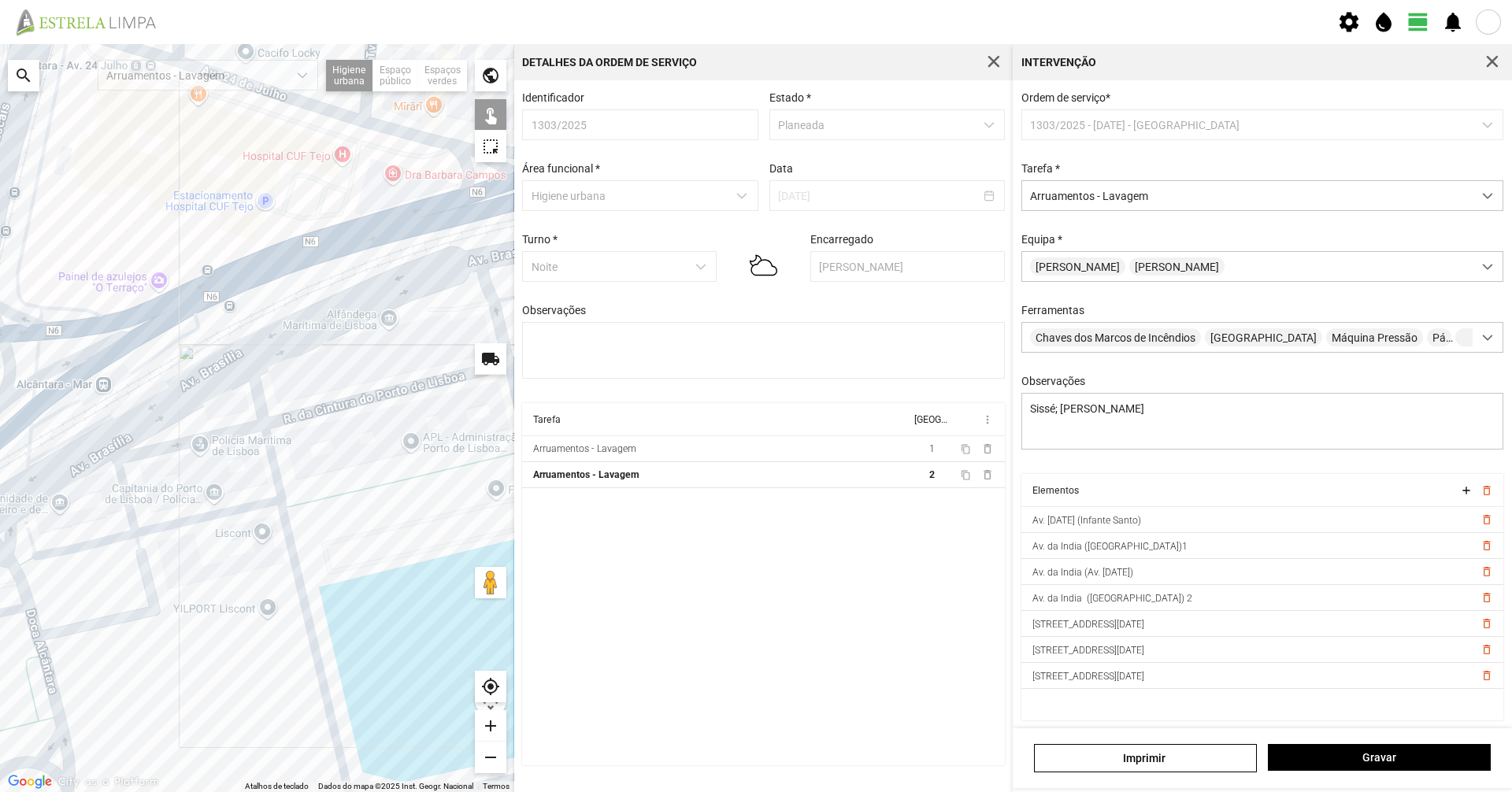
drag, startPoint x: 442, startPoint y: 422, endPoint x: 515, endPoint y: 385, distance: 81.8
click at [514, 386] on div "Para navegar no mapa com gestos de toque, toque duas vezes sem soltar no mapa e…" at bounding box center [756, 418] width 1512 height 748
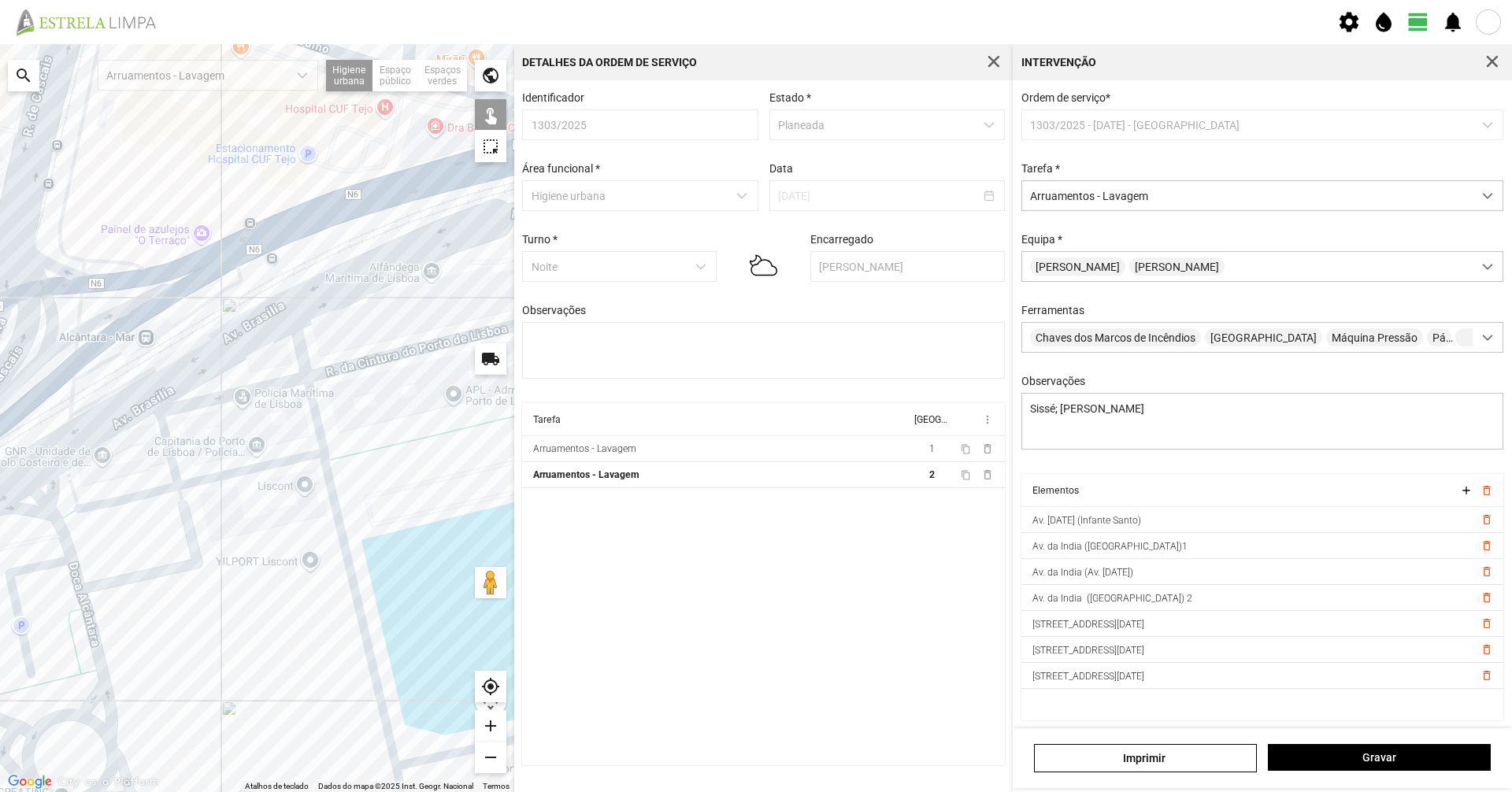
click at [394, 370] on div at bounding box center [257, 418] width 514 height 748
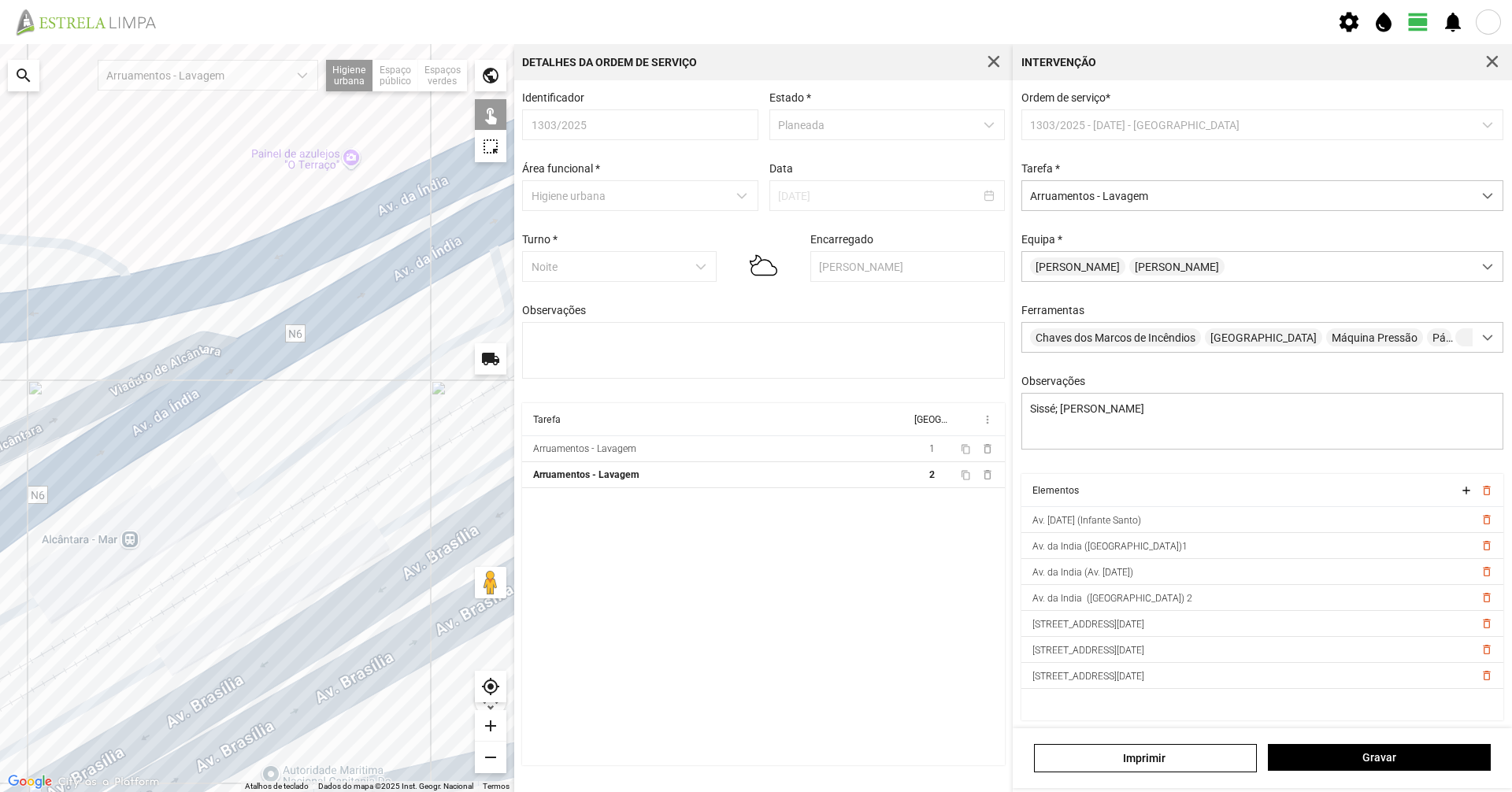
drag, startPoint x: 137, startPoint y: 259, endPoint x: 115, endPoint y: 414, distance: 156.6
click at [115, 414] on div at bounding box center [257, 418] width 514 height 748
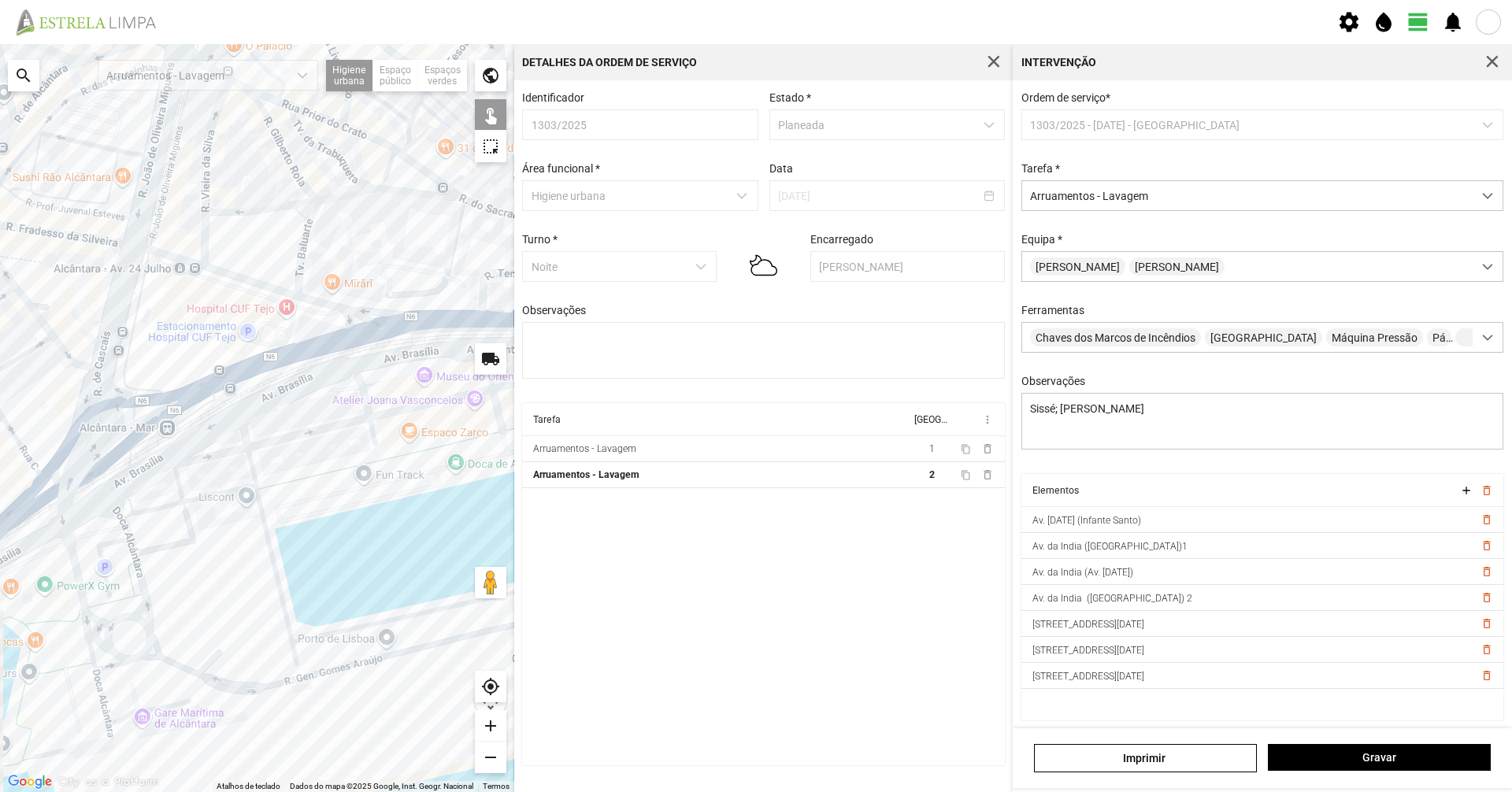
drag, startPoint x: 316, startPoint y: 353, endPoint x: 327, endPoint y: 391, distance: 39.6
click at [327, 391] on div at bounding box center [257, 418] width 514 height 748
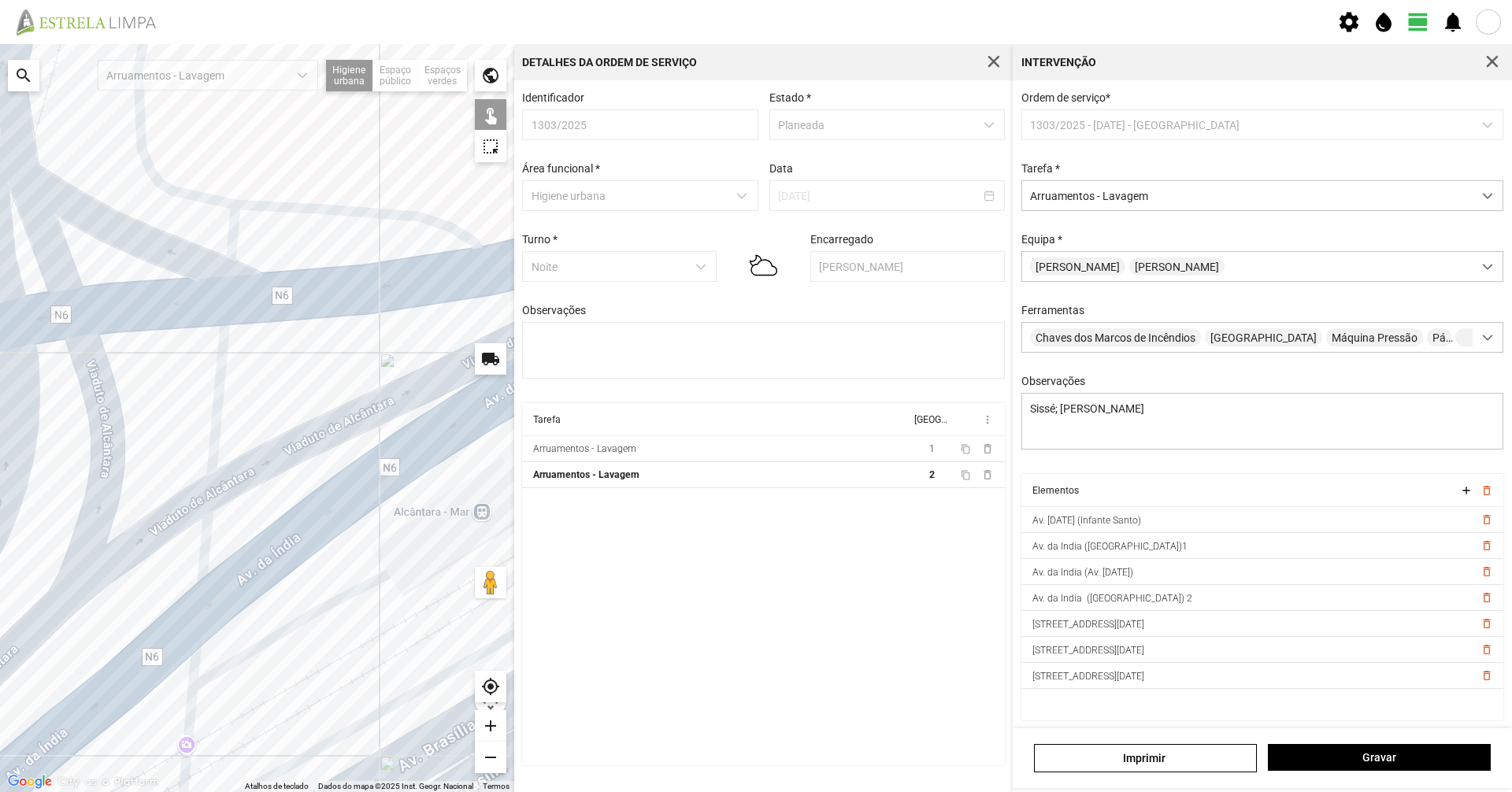
drag, startPoint x: 371, startPoint y: 348, endPoint x: 158, endPoint y: 474, distance: 247.5
click at [159, 474] on div at bounding box center [257, 418] width 514 height 748
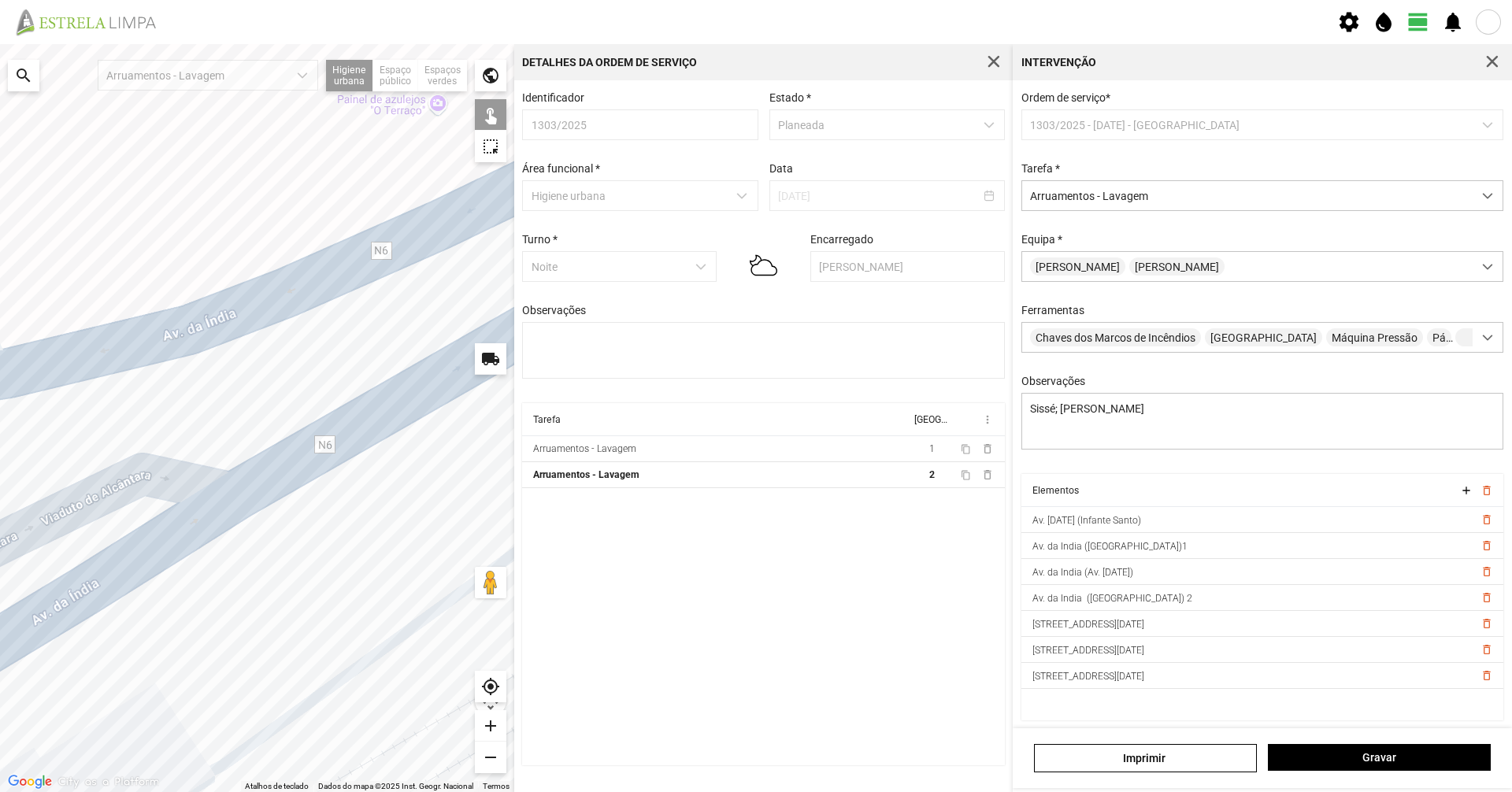
drag, startPoint x: 371, startPoint y: 382, endPoint x: 72, endPoint y: 509, distance: 324.9
click at [72, 509] on div at bounding box center [257, 418] width 514 height 748
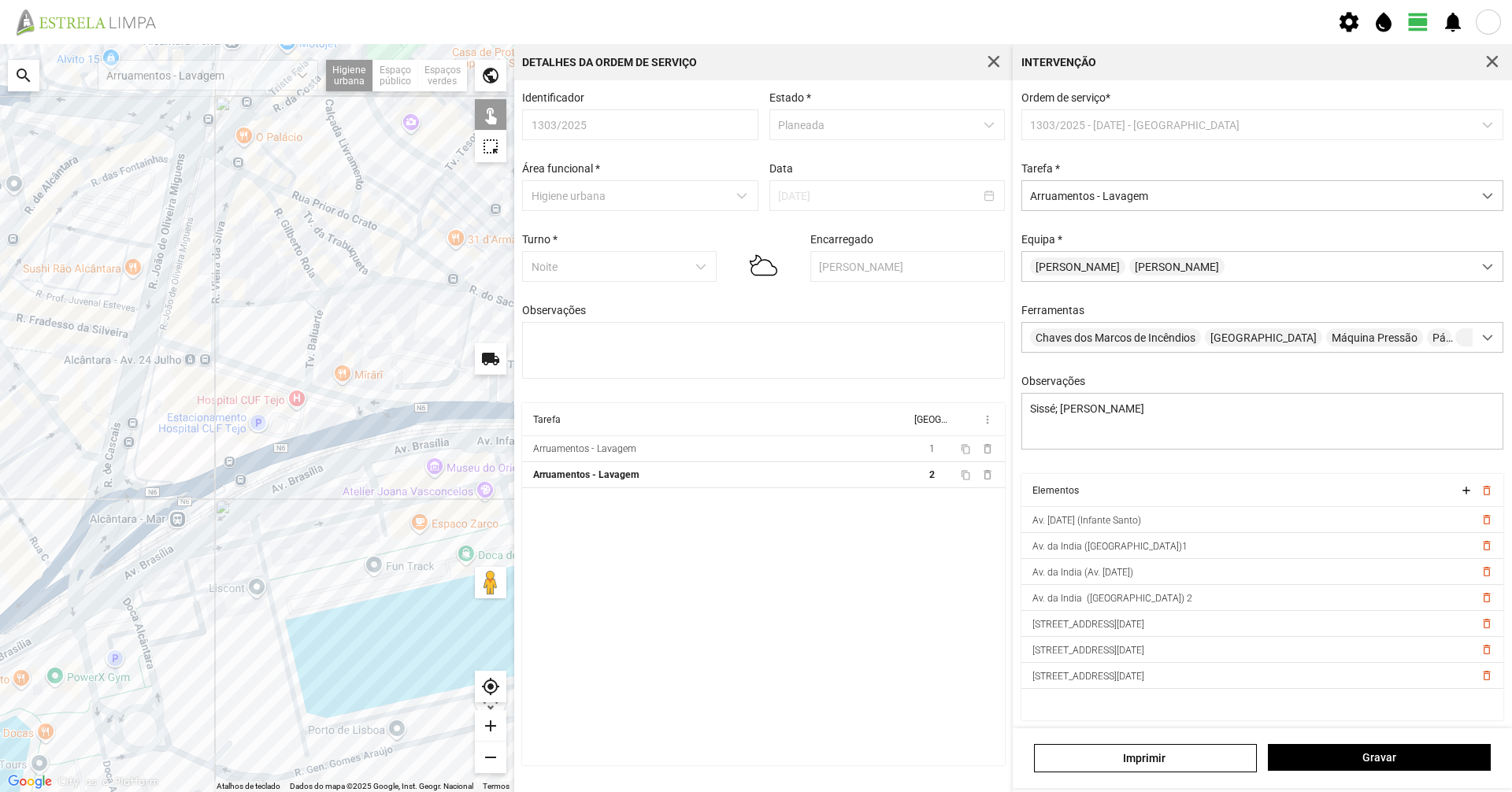
drag, startPoint x: 280, startPoint y: 342, endPoint x: 213, endPoint y: 476, distance: 149.8
click at [213, 476] on div at bounding box center [257, 418] width 514 height 748
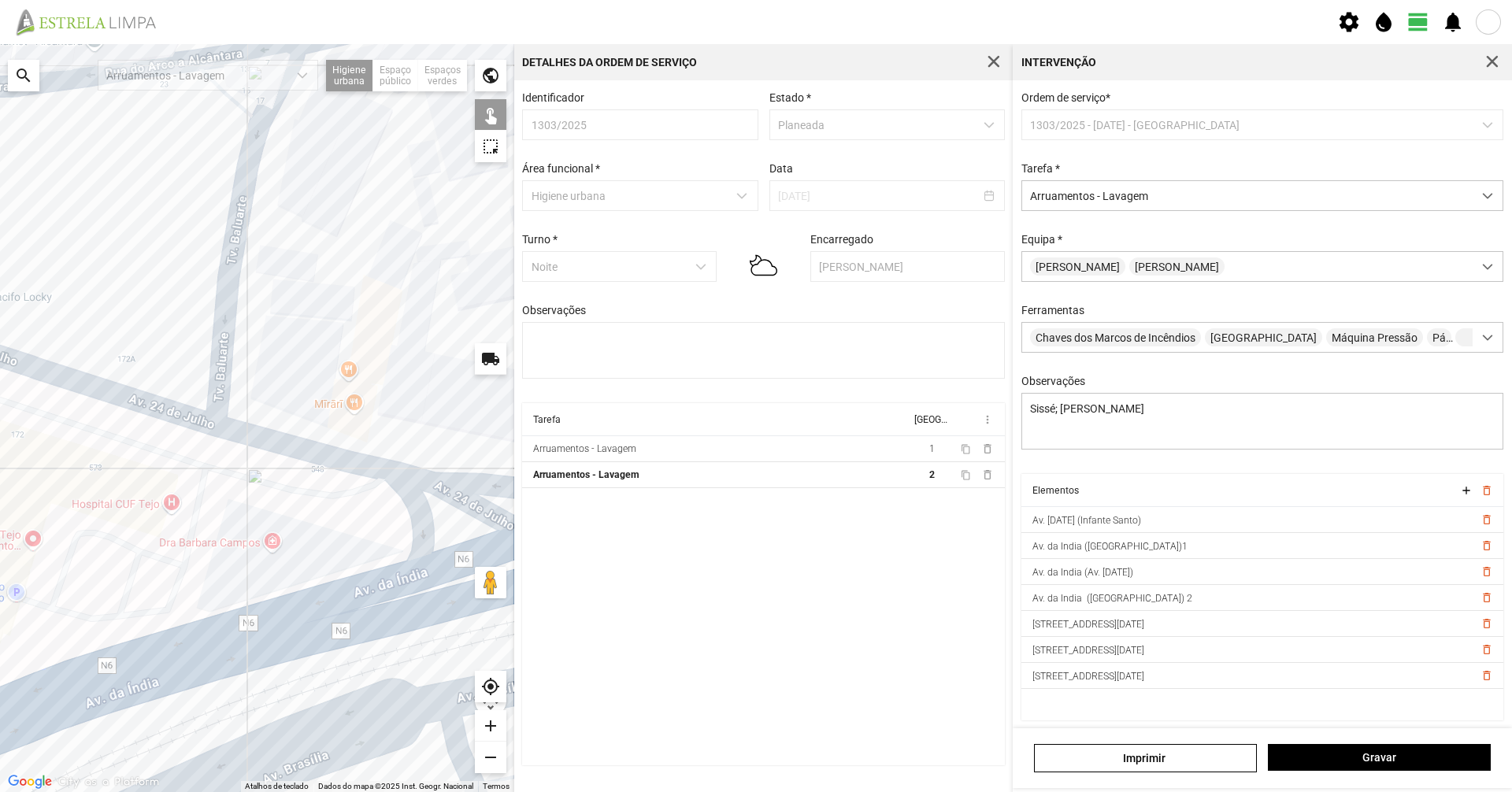
drag, startPoint x: 343, startPoint y: 387, endPoint x: 149, endPoint y: 437, distance: 200.3
click at [149, 437] on div at bounding box center [257, 418] width 514 height 748
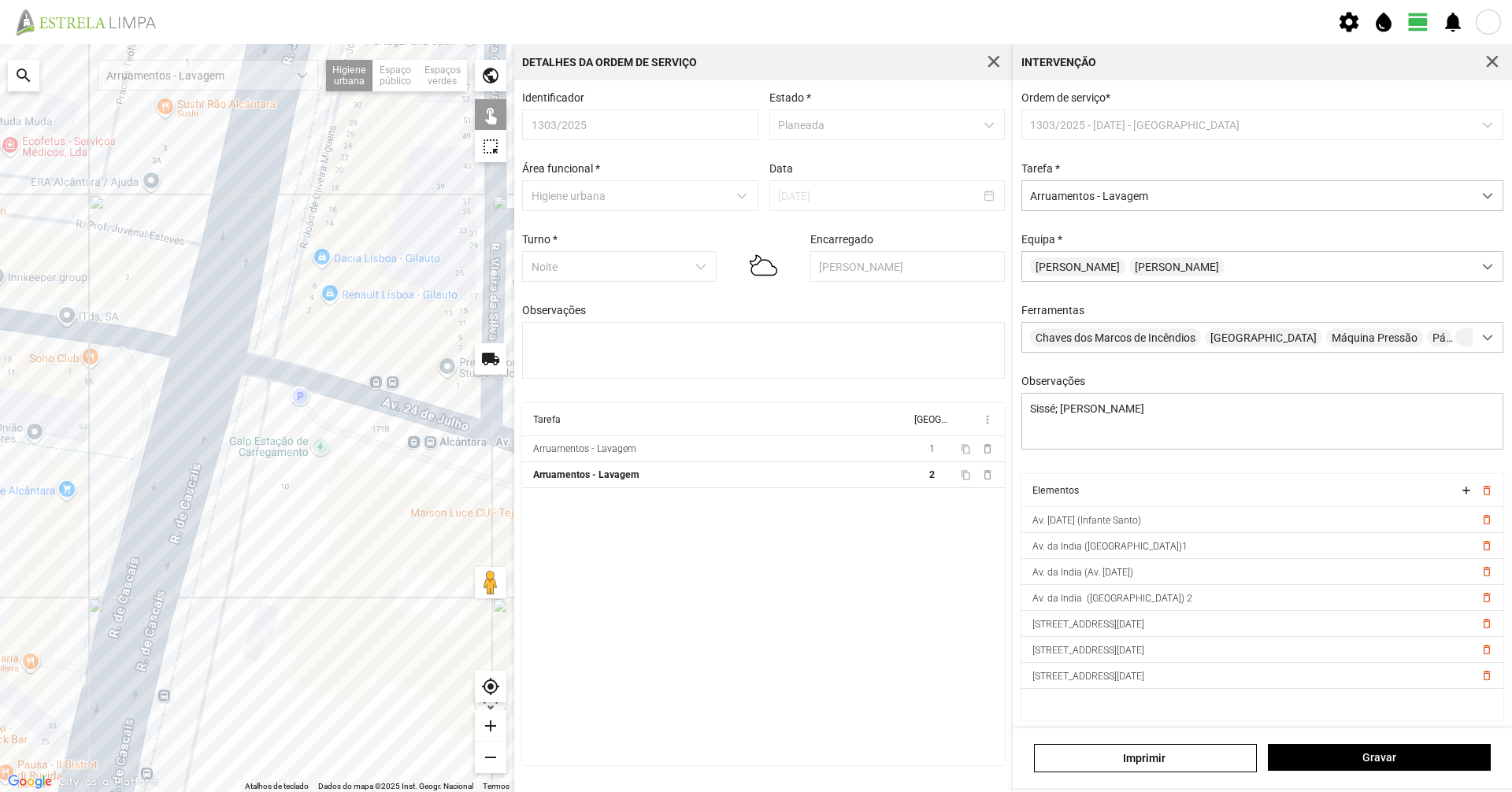
drag, startPoint x: 453, startPoint y: 508, endPoint x: 181, endPoint y: 489, distance: 272.7
click at [181, 489] on div at bounding box center [257, 418] width 514 height 748
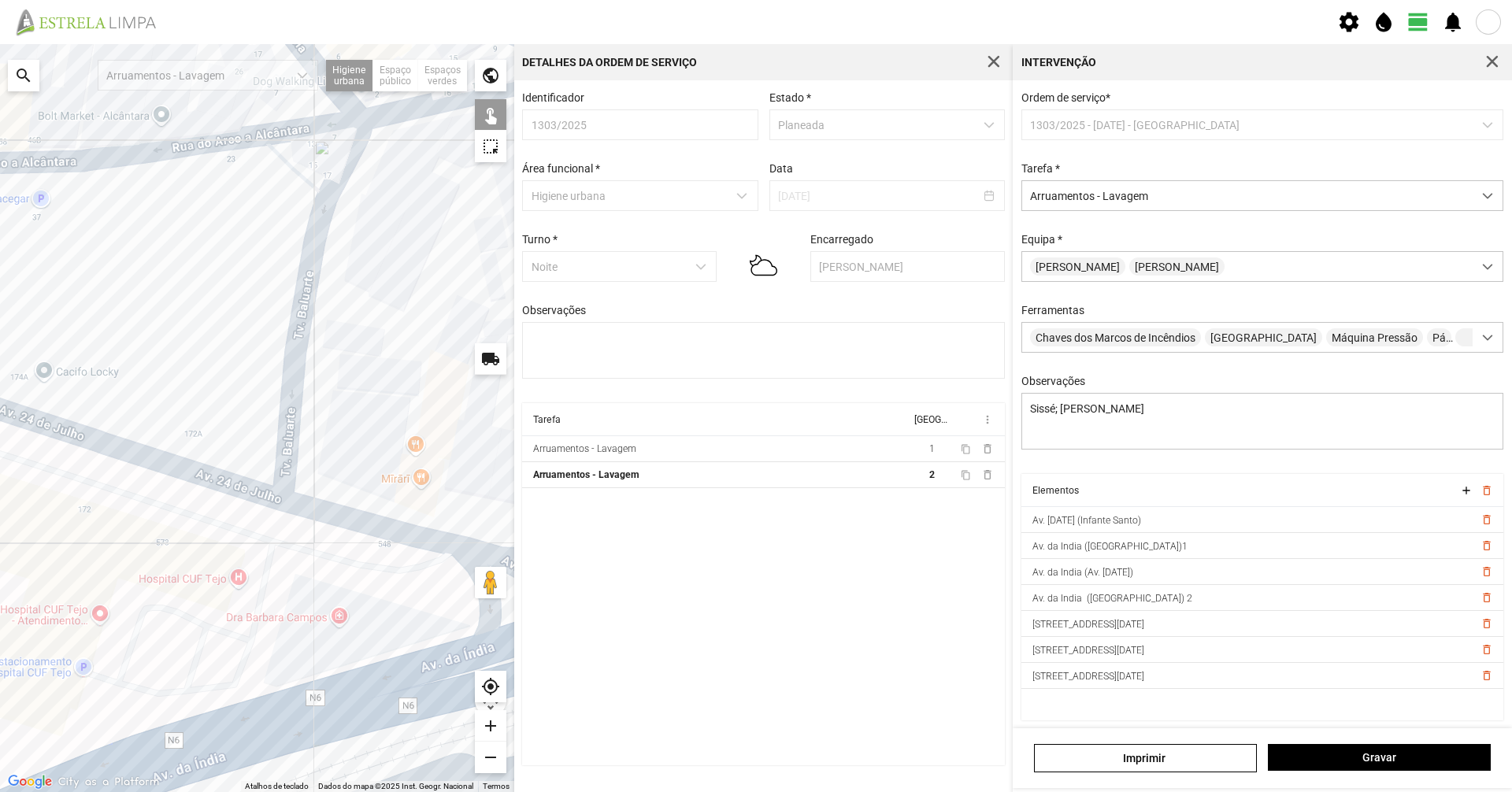
drag, startPoint x: 315, startPoint y: 491, endPoint x: 82, endPoint y: 456, distance: 235.6
click at [94, 460] on div at bounding box center [257, 418] width 514 height 748
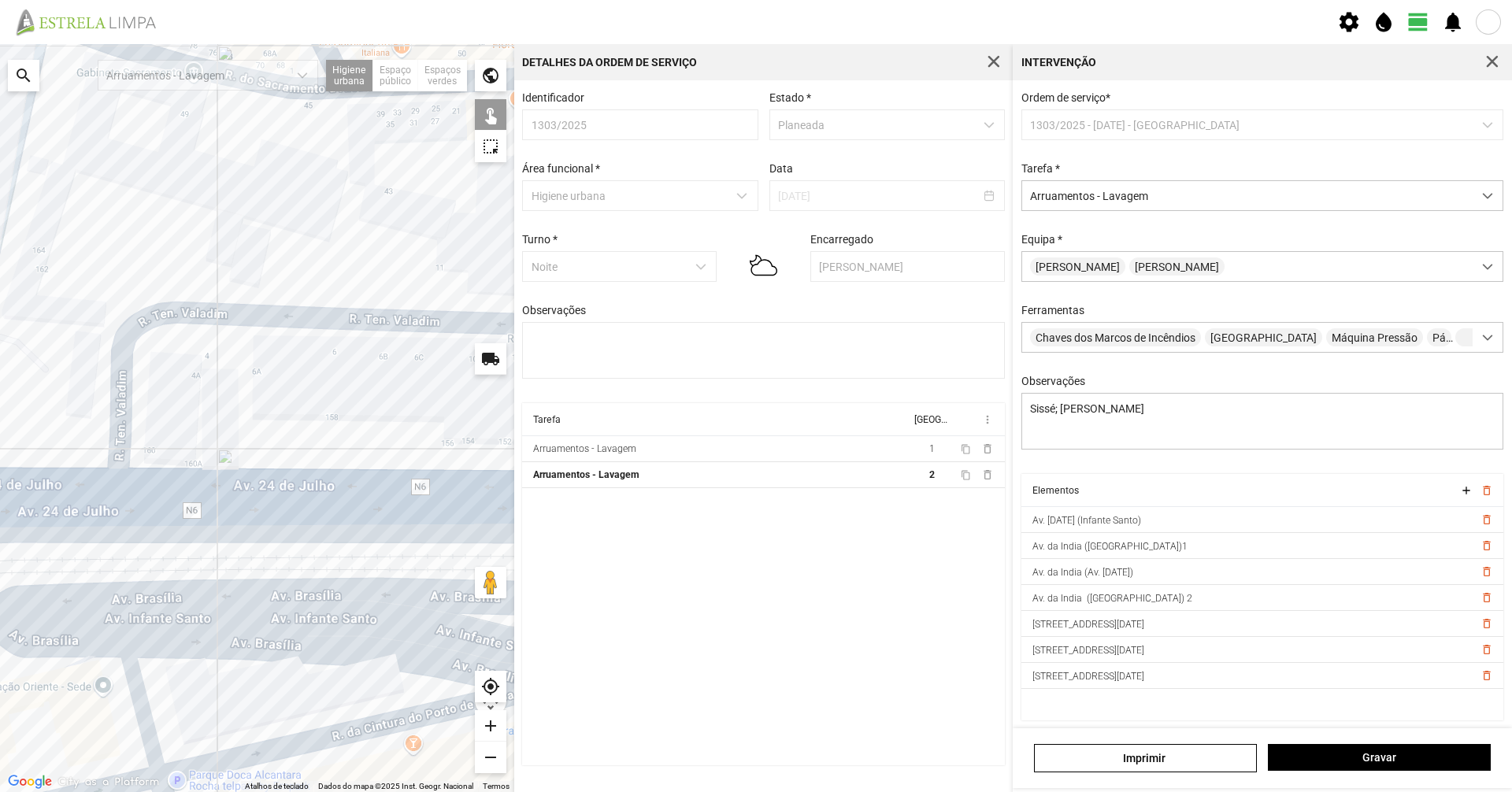
drag, startPoint x: 317, startPoint y: 507, endPoint x: 0, endPoint y: 491, distance: 317.4
click at [0, 491] on div at bounding box center [257, 418] width 514 height 748
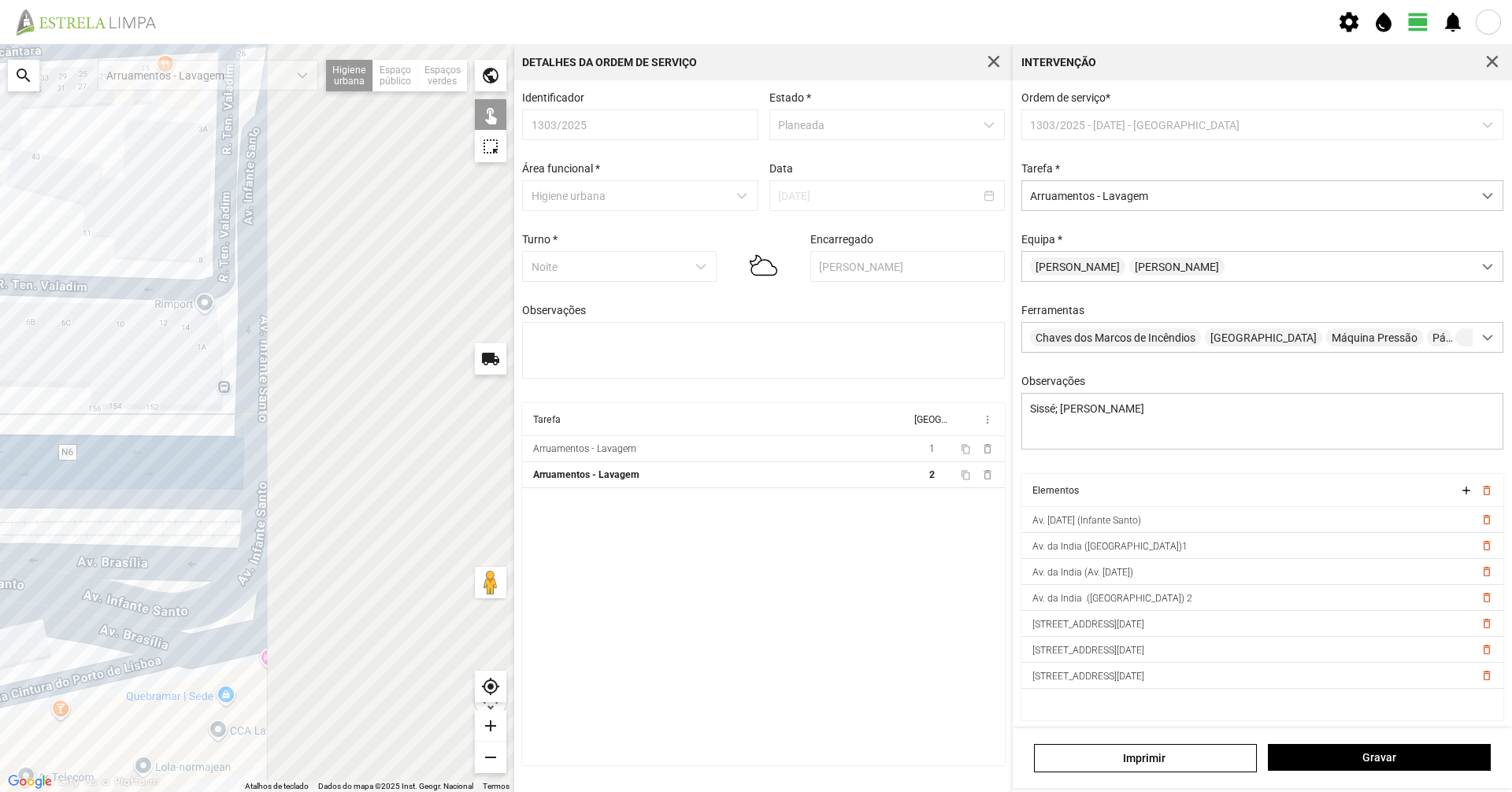
drag, startPoint x: 22, startPoint y: 512, endPoint x: 0, endPoint y: 506, distance: 22.8
click at [0, 506] on div at bounding box center [257, 418] width 514 height 748
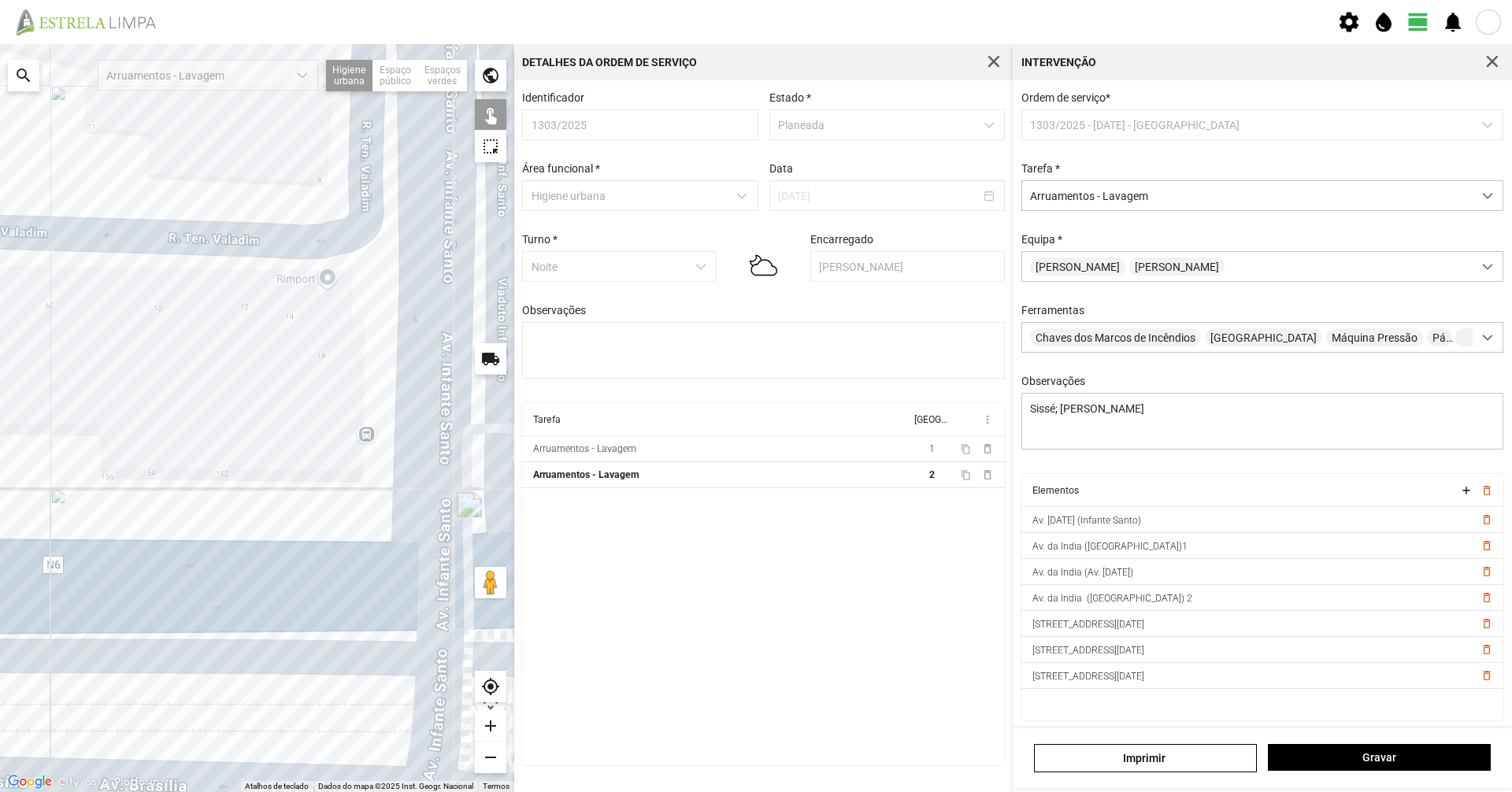
drag, startPoint x: 384, startPoint y: 237, endPoint x: 398, endPoint y: 227, distance: 17.2
click at [397, 227] on div at bounding box center [257, 418] width 514 height 748
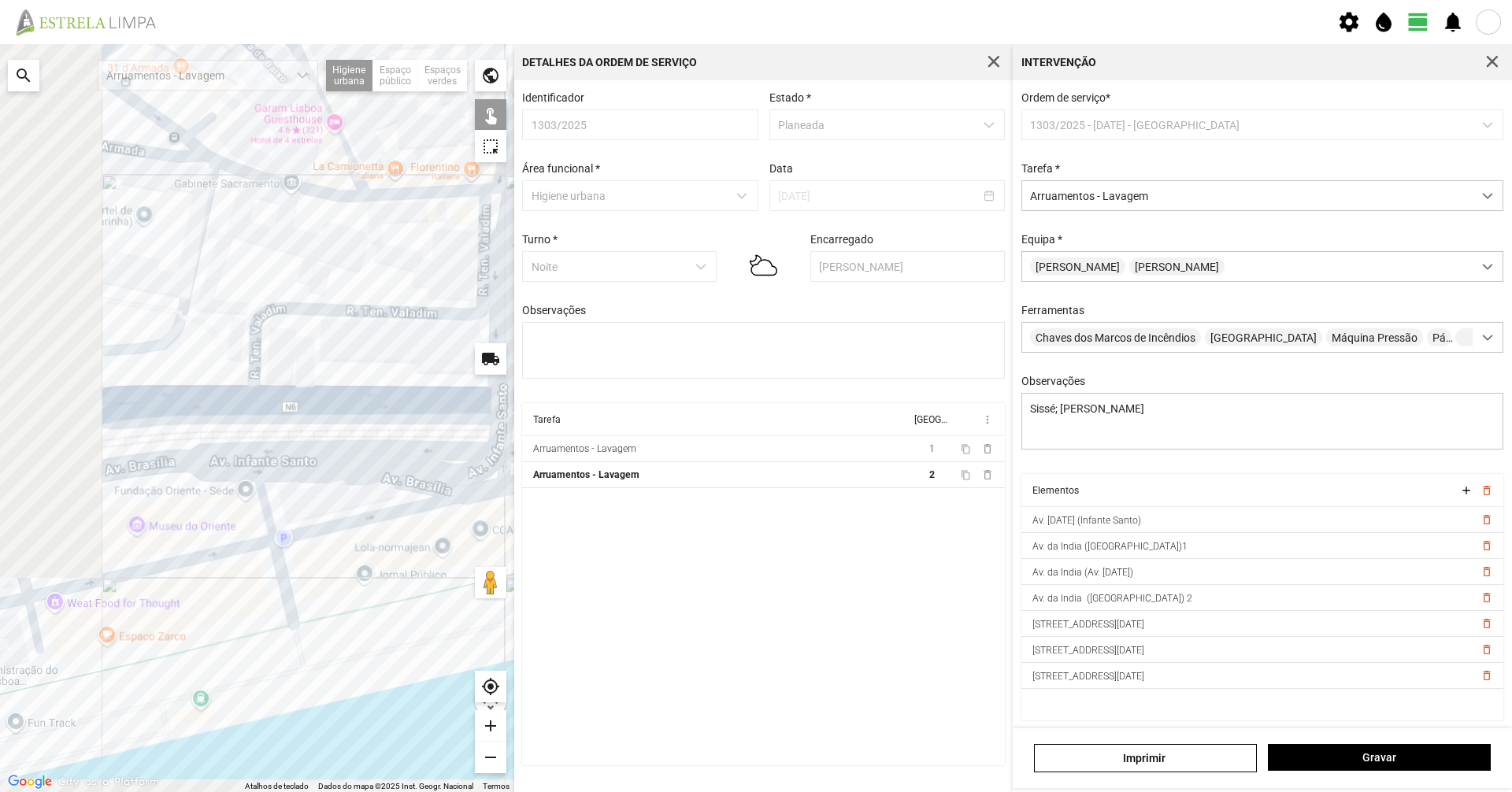
drag, startPoint x: 373, startPoint y: 432, endPoint x: 488, endPoint y: 444, distance: 115.6
click at [488, 444] on div at bounding box center [257, 418] width 514 height 748
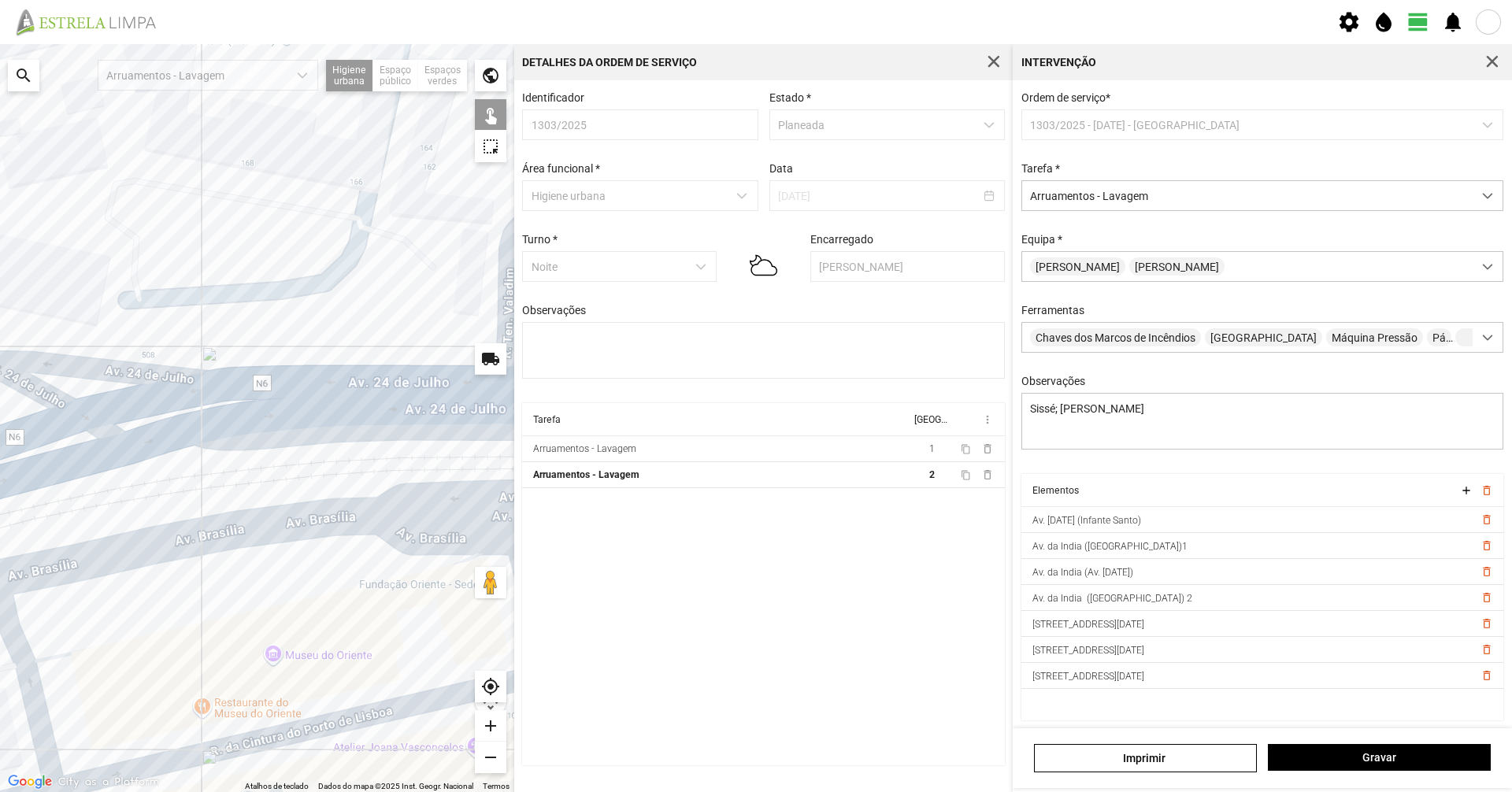
drag, startPoint x: 324, startPoint y: 471, endPoint x: 467, endPoint y: 429, distance: 149.0
click at [467, 429] on div at bounding box center [257, 418] width 514 height 748
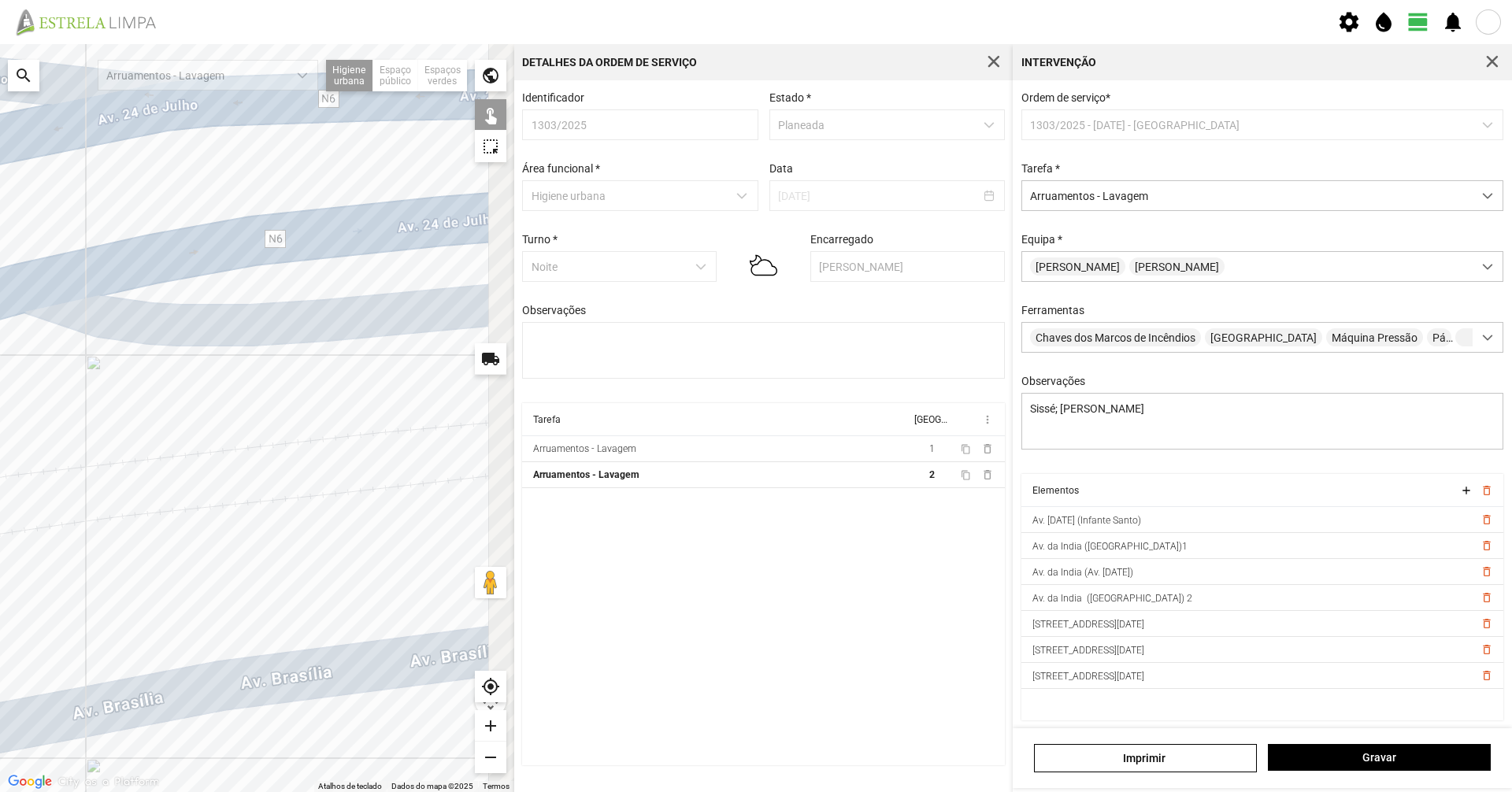
drag, startPoint x: 350, startPoint y: 298, endPoint x: 151, endPoint y: 478, distance: 268.3
click at [151, 478] on div at bounding box center [257, 418] width 514 height 748
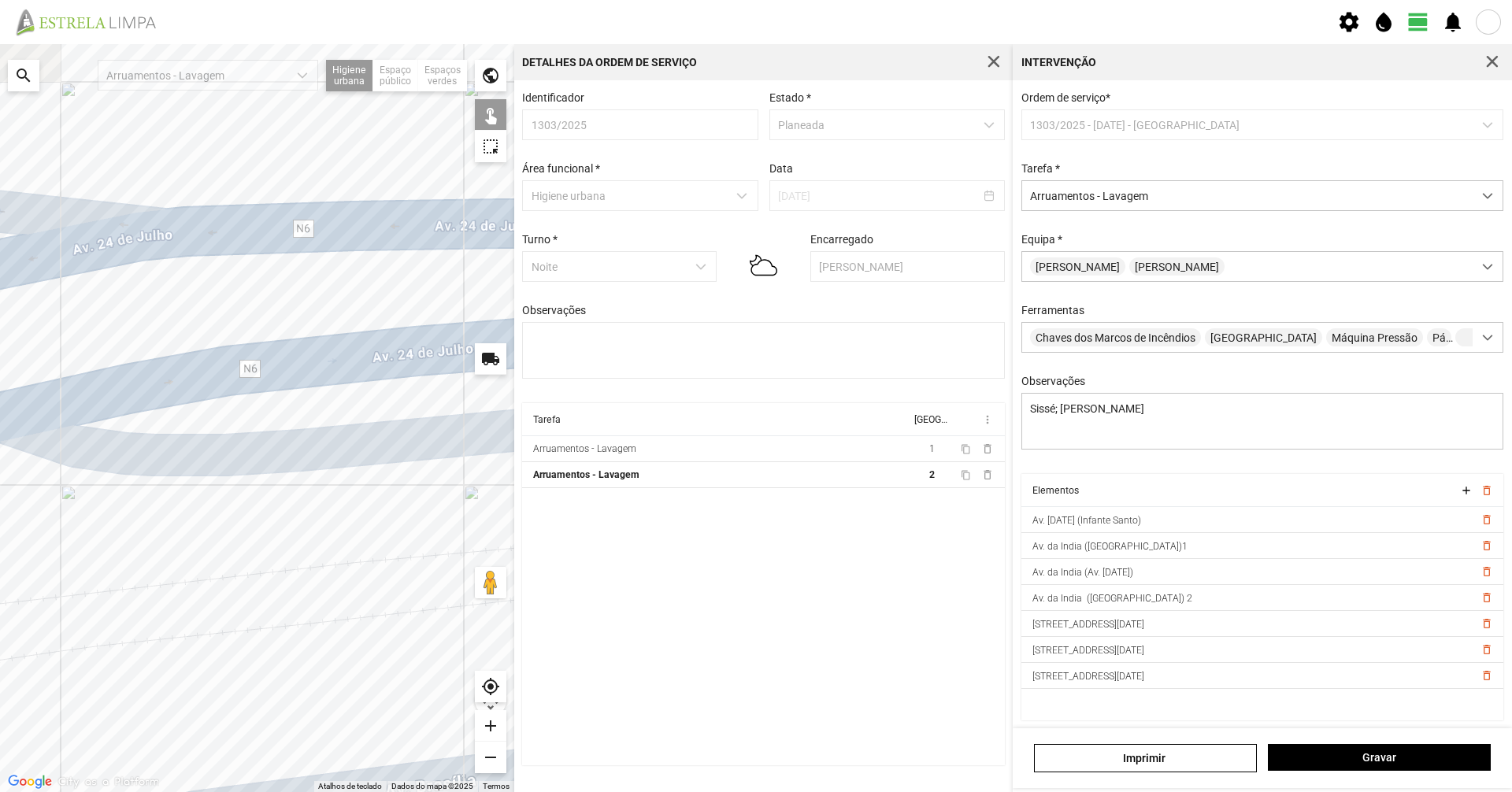
drag, startPoint x: 359, startPoint y: 431, endPoint x: 505, endPoint y: 420, distance: 146.4
click at [505, 420] on div at bounding box center [257, 418] width 514 height 748
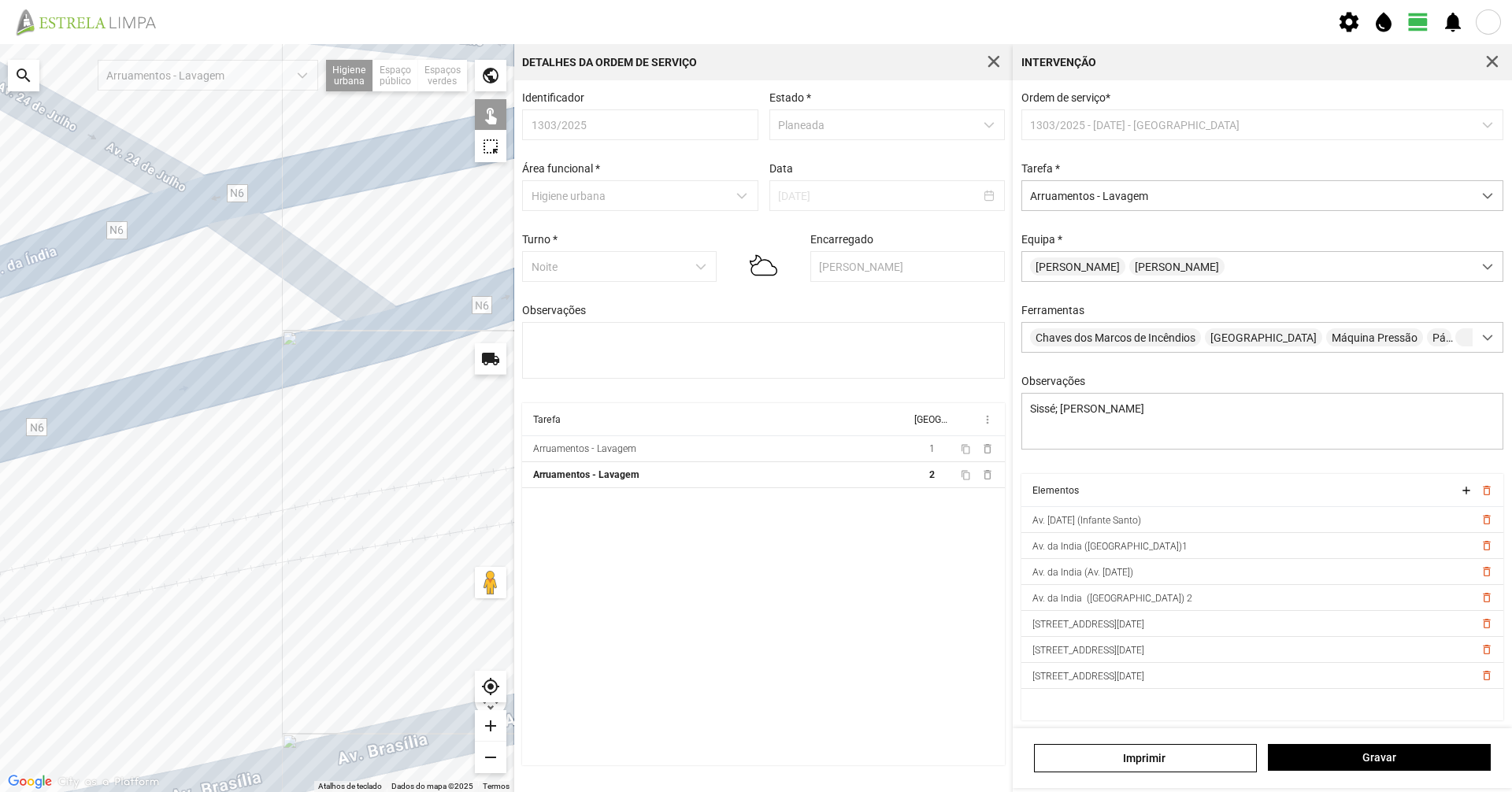
drag, startPoint x: 149, startPoint y: 490, endPoint x: 514, endPoint y: 416, distance: 372.4
click at [514, 416] on div "Para navegar no mapa com gestos de toque, toque duas vezes sem soltar no mapa e…" at bounding box center [756, 418] width 1512 height 748
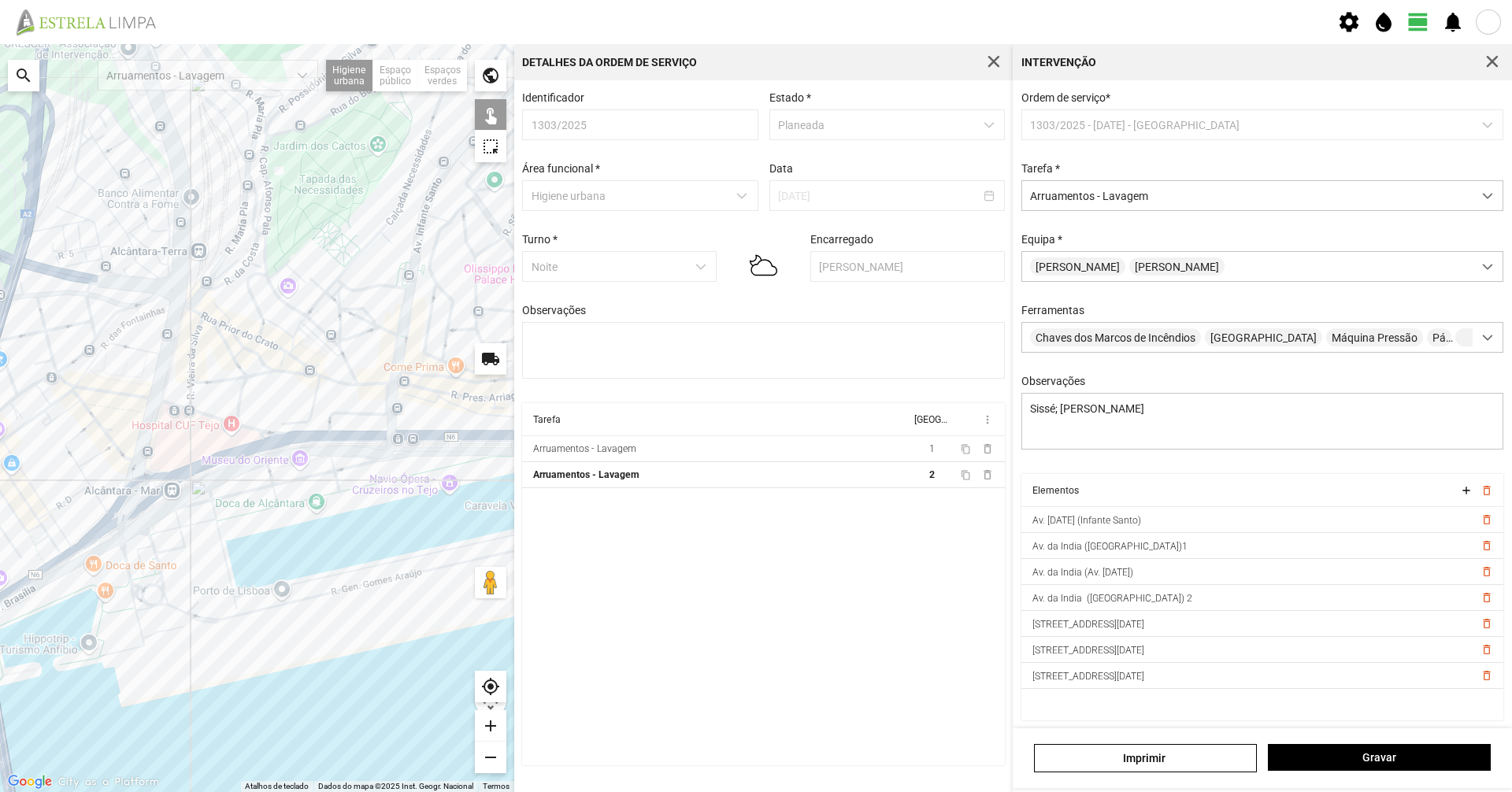
drag, startPoint x: 277, startPoint y: 295, endPoint x: 283, endPoint y: 342, distance: 47.4
click at [283, 342] on div at bounding box center [257, 418] width 514 height 748
click at [13, 497] on div at bounding box center [257, 418] width 514 height 748
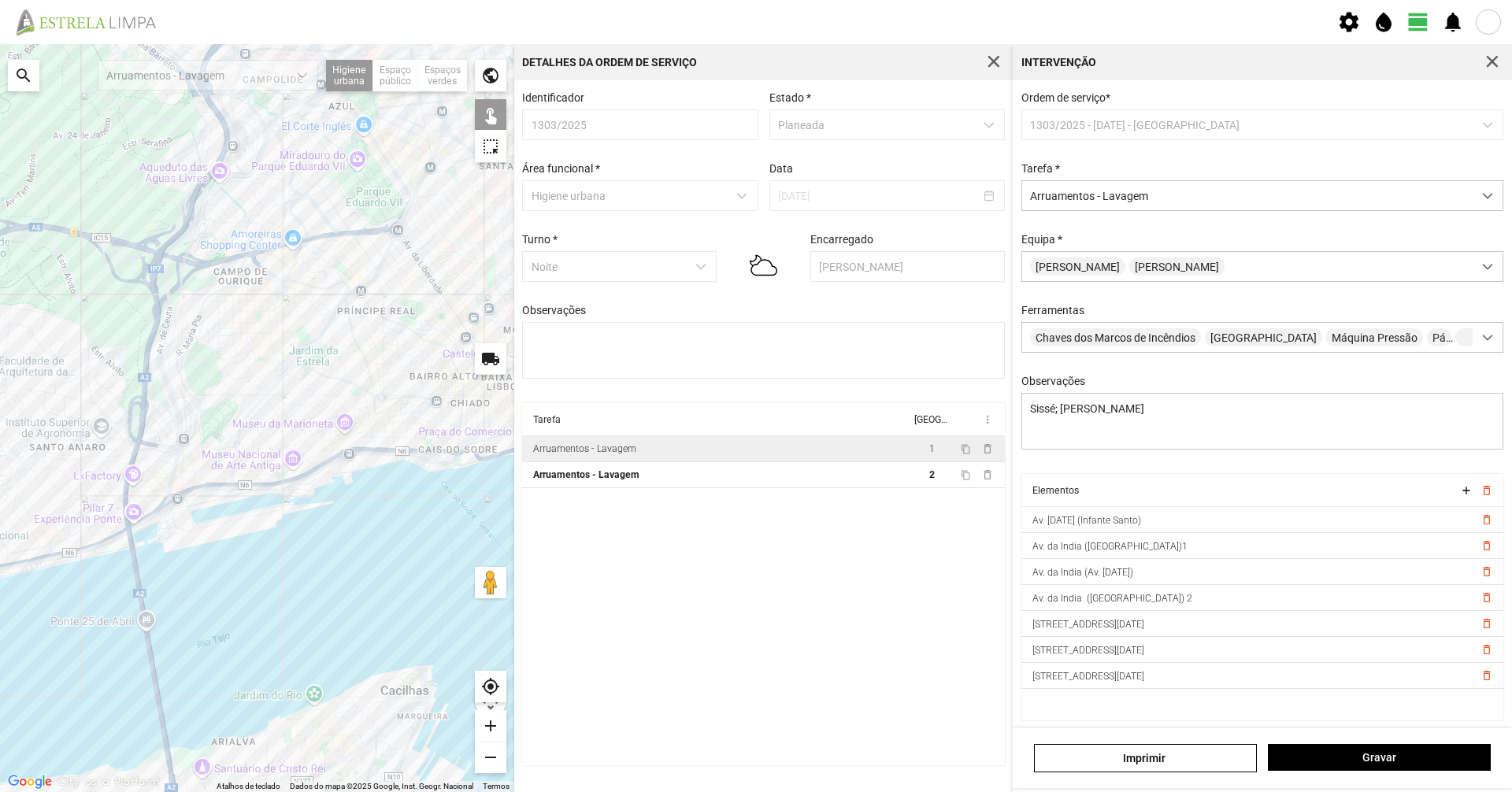
click at [820, 459] on td "Arruamentos - Lavagem" at bounding box center [716, 449] width 388 height 26
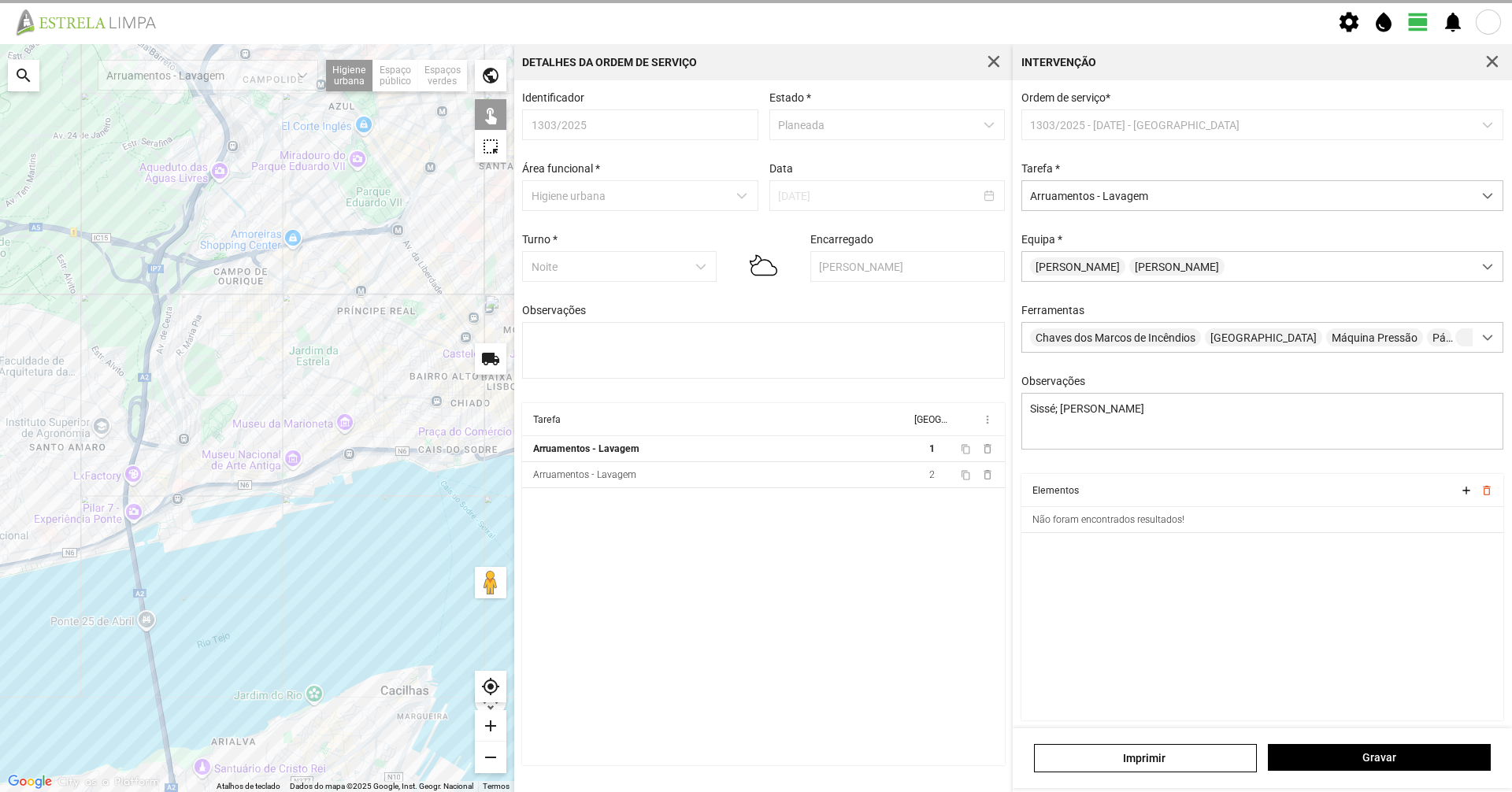
type textarea "Turé"
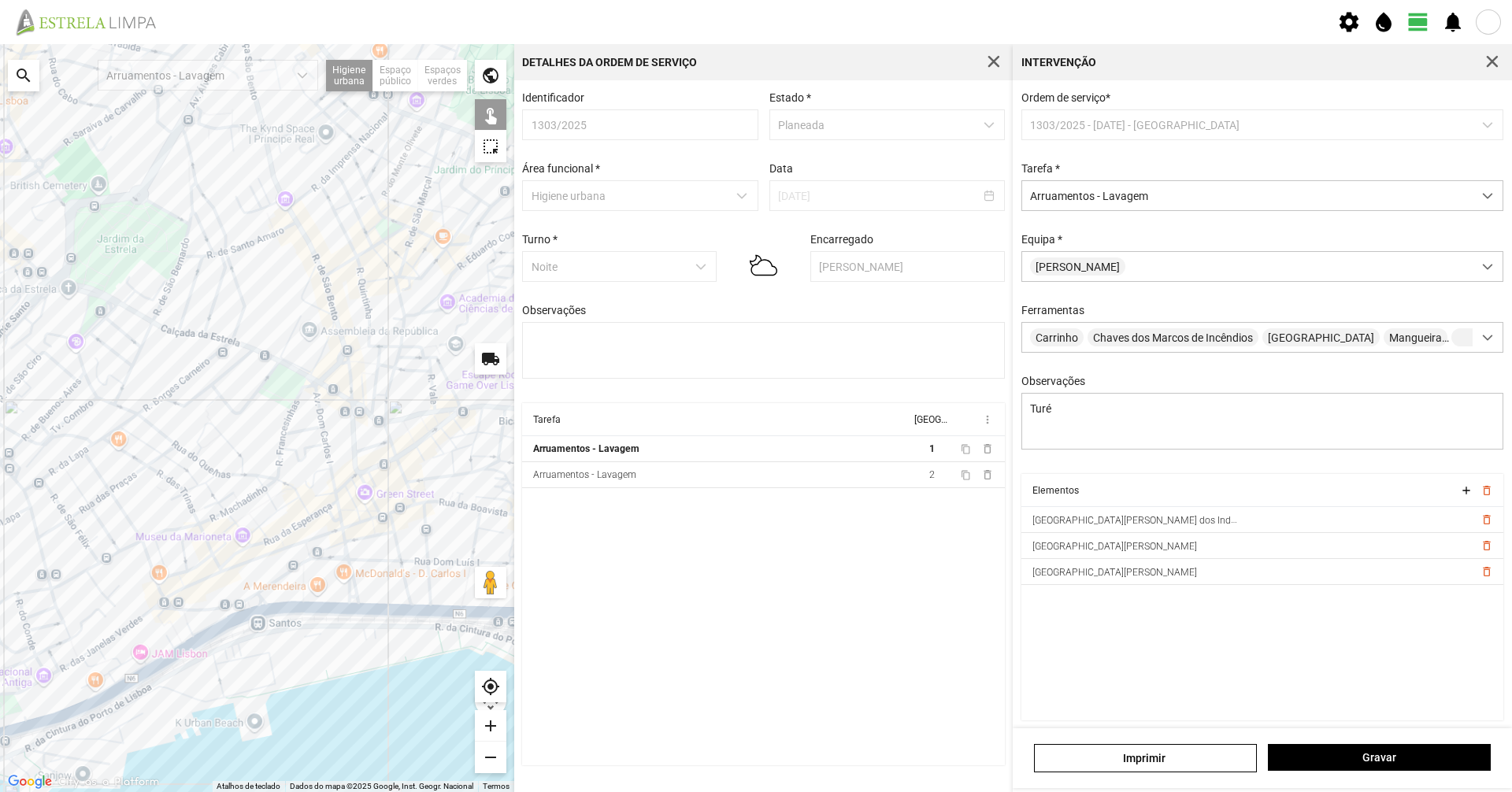
drag, startPoint x: 409, startPoint y: 421, endPoint x: 182, endPoint y: 512, distance: 244.6
click at [151, 492] on div at bounding box center [257, 418] width 514 height 748
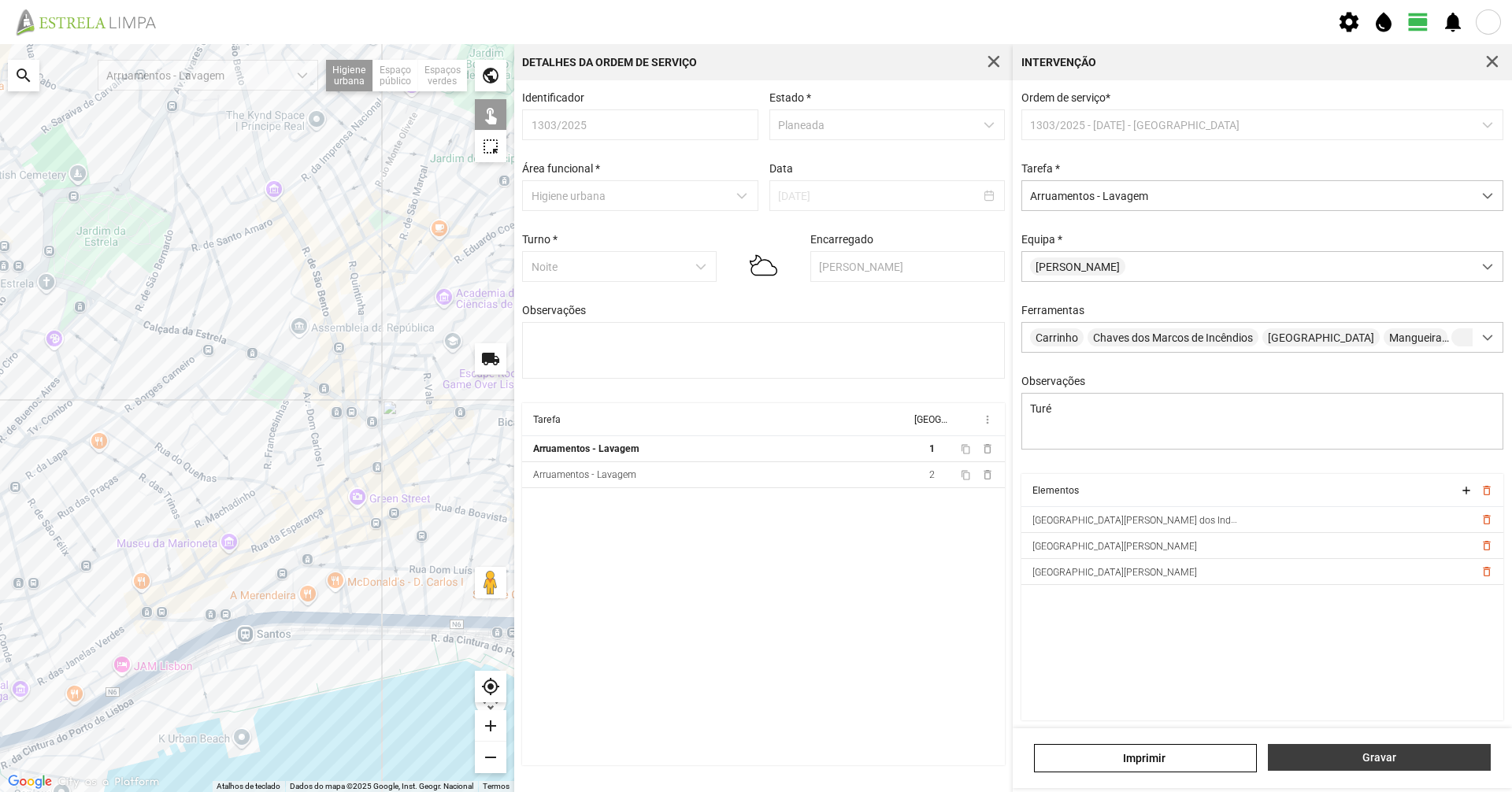
click at [1449, 759] on span "Gravar" at bounding box center [1380, 758] width 207 height 13
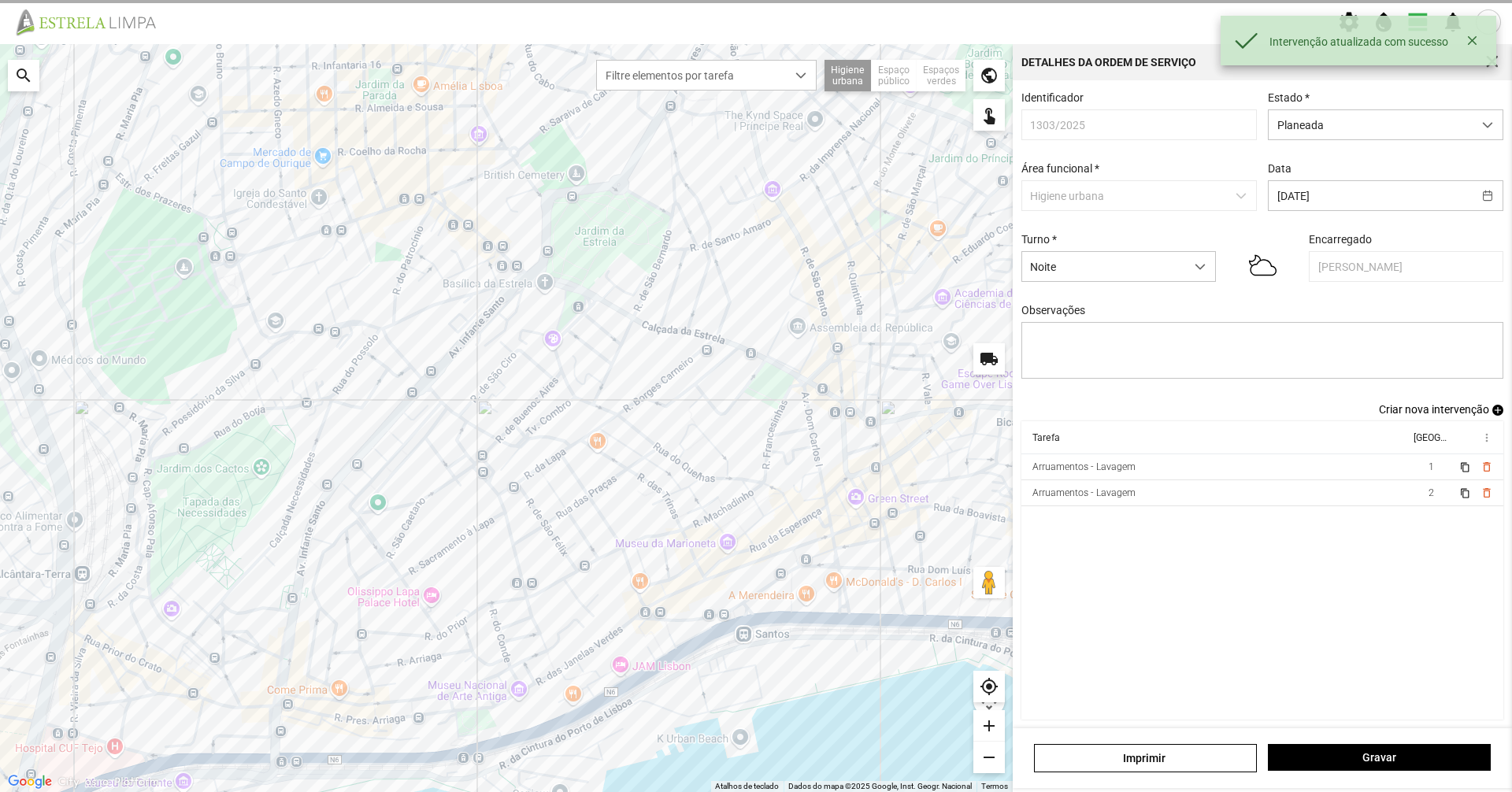
click at [1401, 732] on div "[PERSON_NAME]" at bounding box center [1262, 758] width 499 height 60
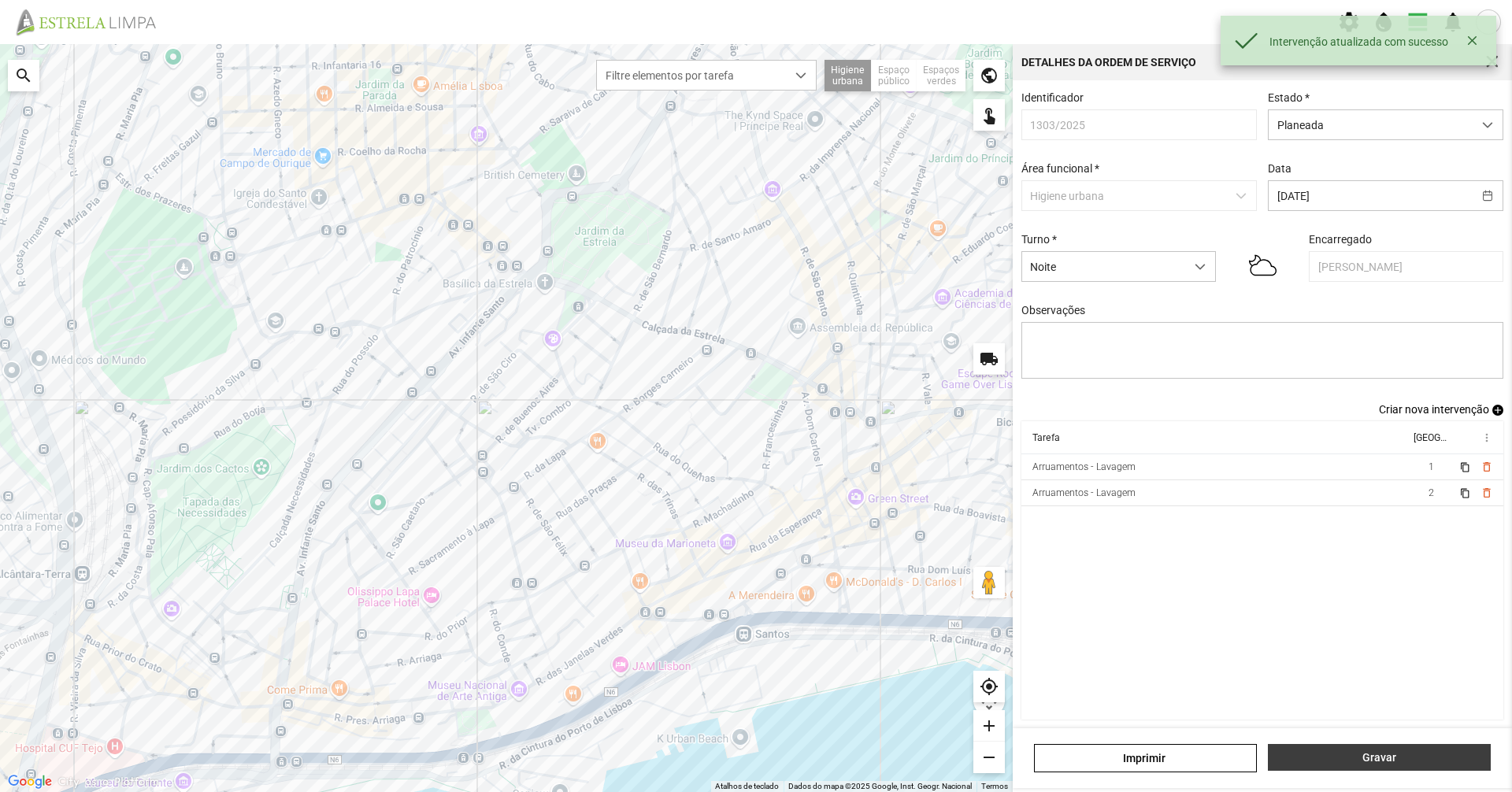
click at [1396, 753] on span "Gravar" at bounding box center [1380, 758] width 207 height 13
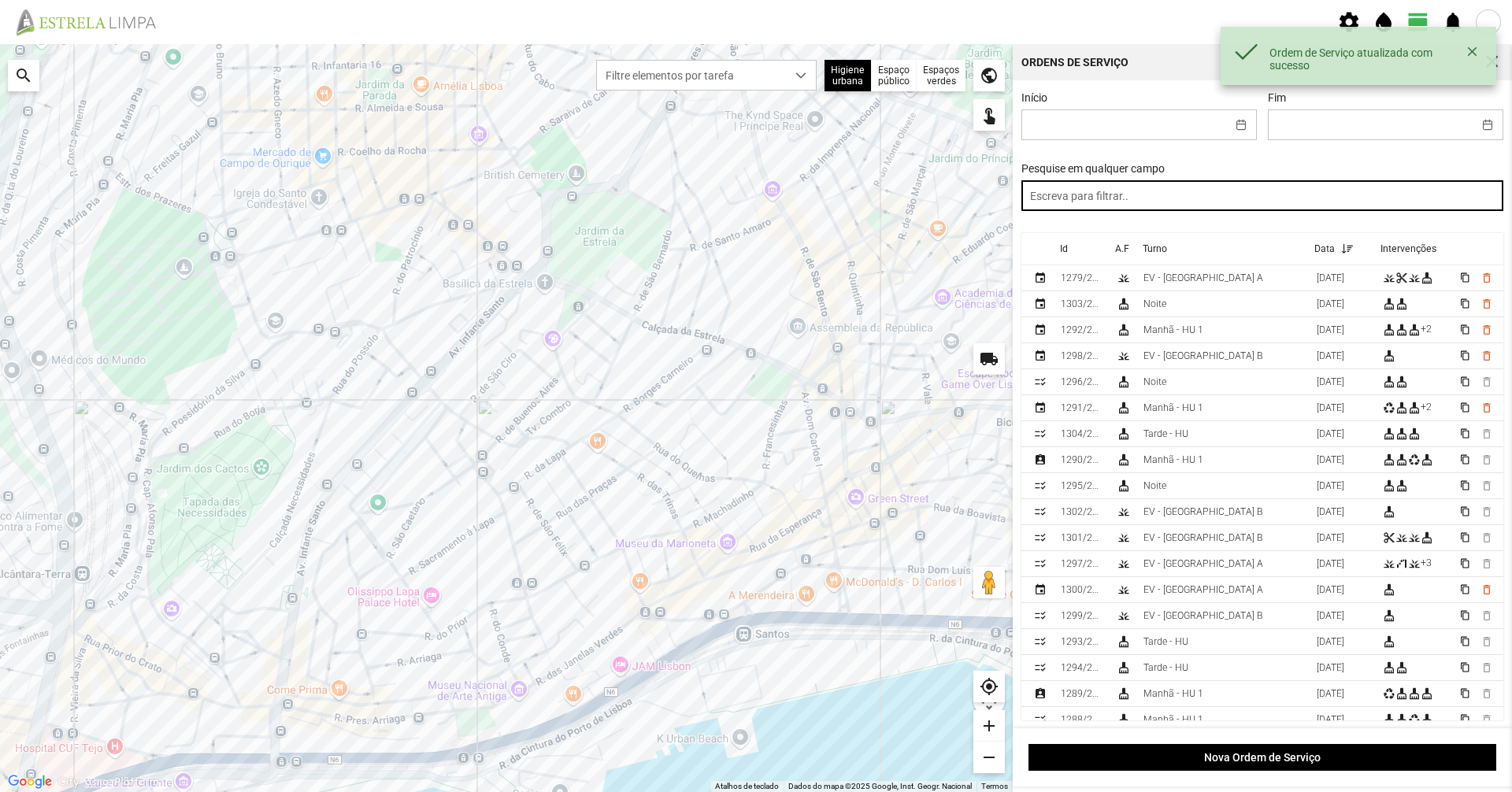
click at [1090, 203] on input "text" at bounding box center [1262, 196] width 483 height 31
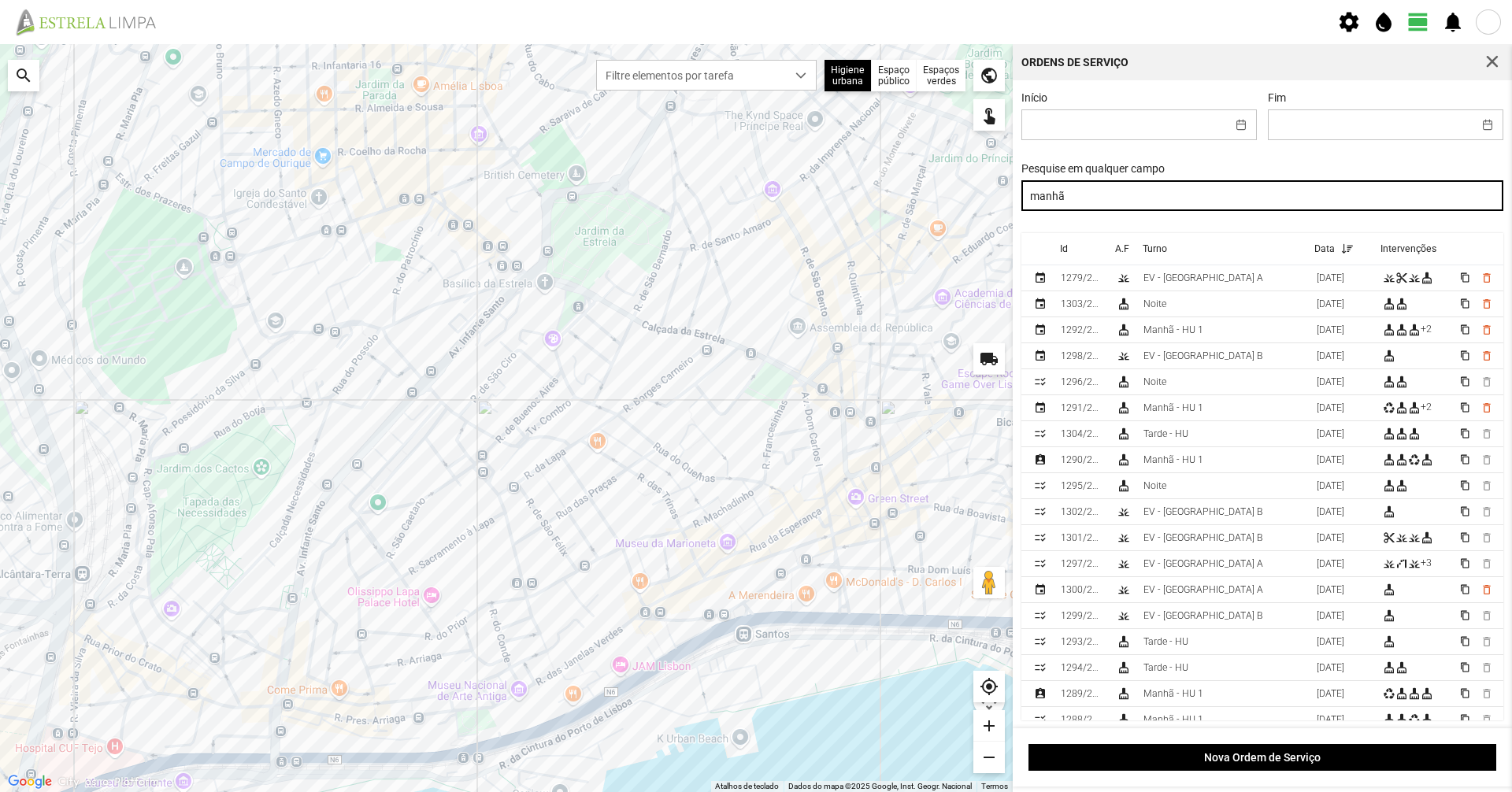
type input "manhã"
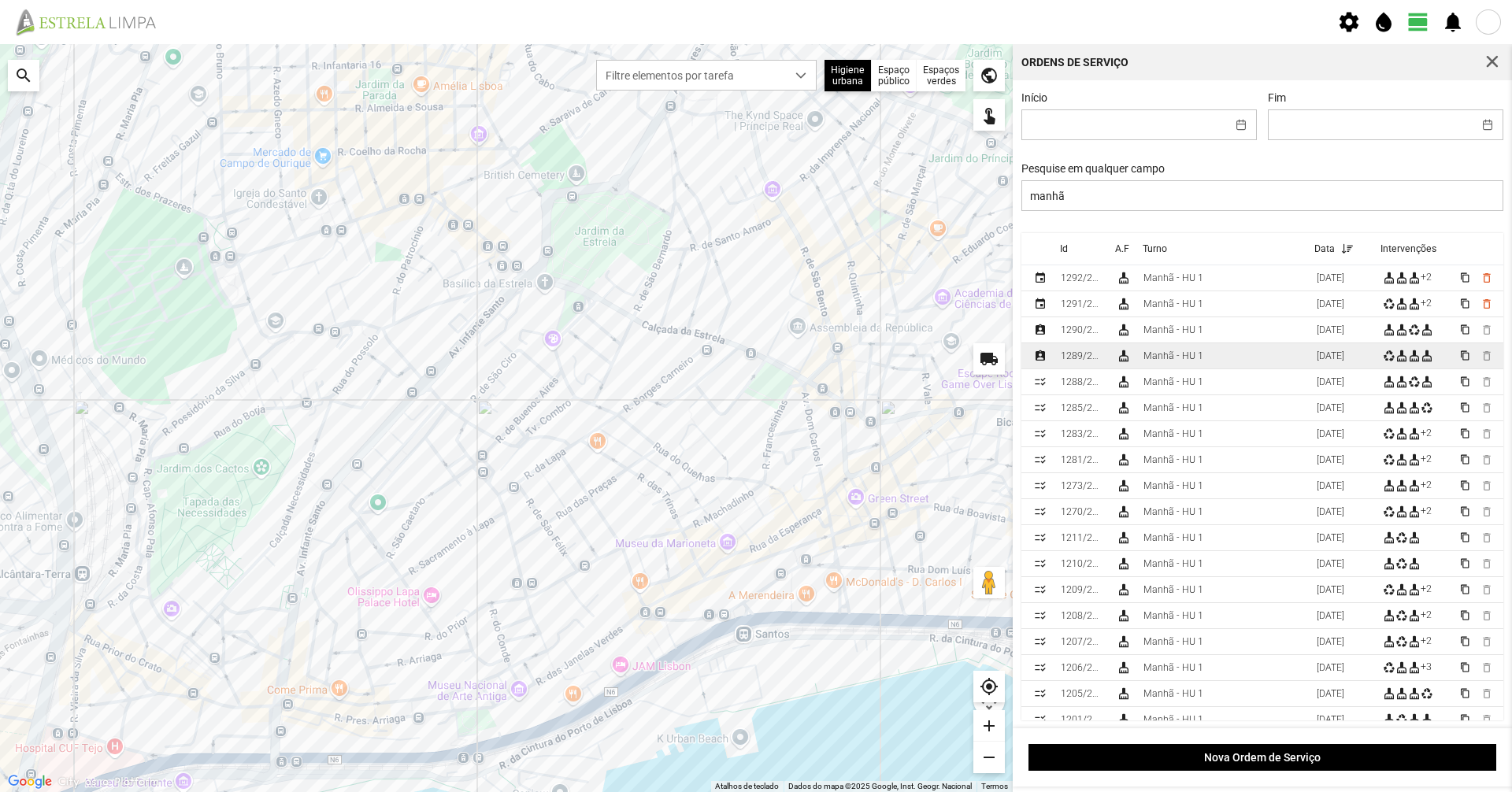
click at [1154, 369] on td "Manhã - HU 1" at bounding box center [1223, 356] width 173 height 26
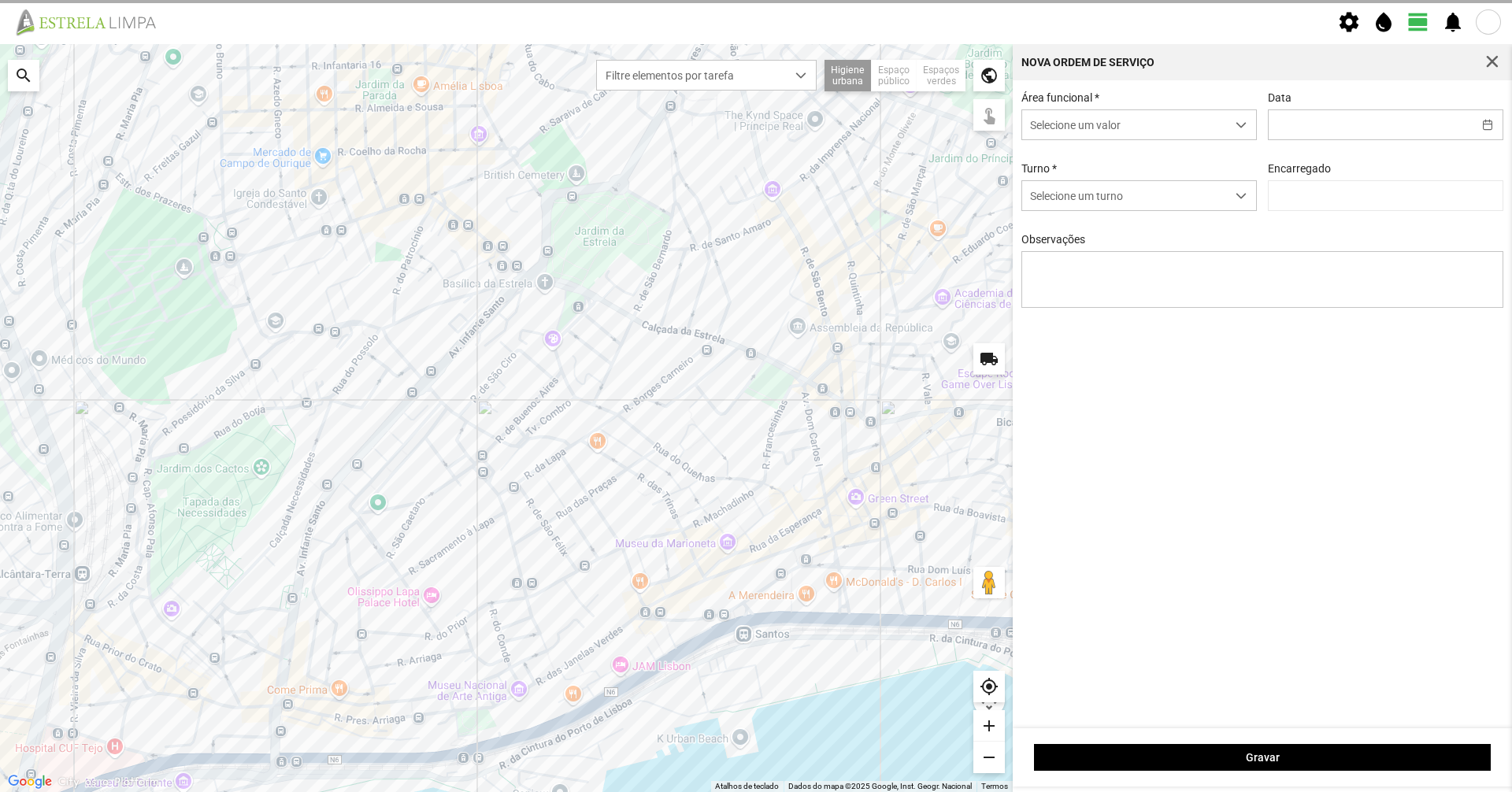
type input "[DATE]"
type input "[PERSON_NAME]"
type textarea "17-44-ferias 25-47-50-descanso Eo38-aniversario 39-falta ao serviço-6-10-25-36-…"
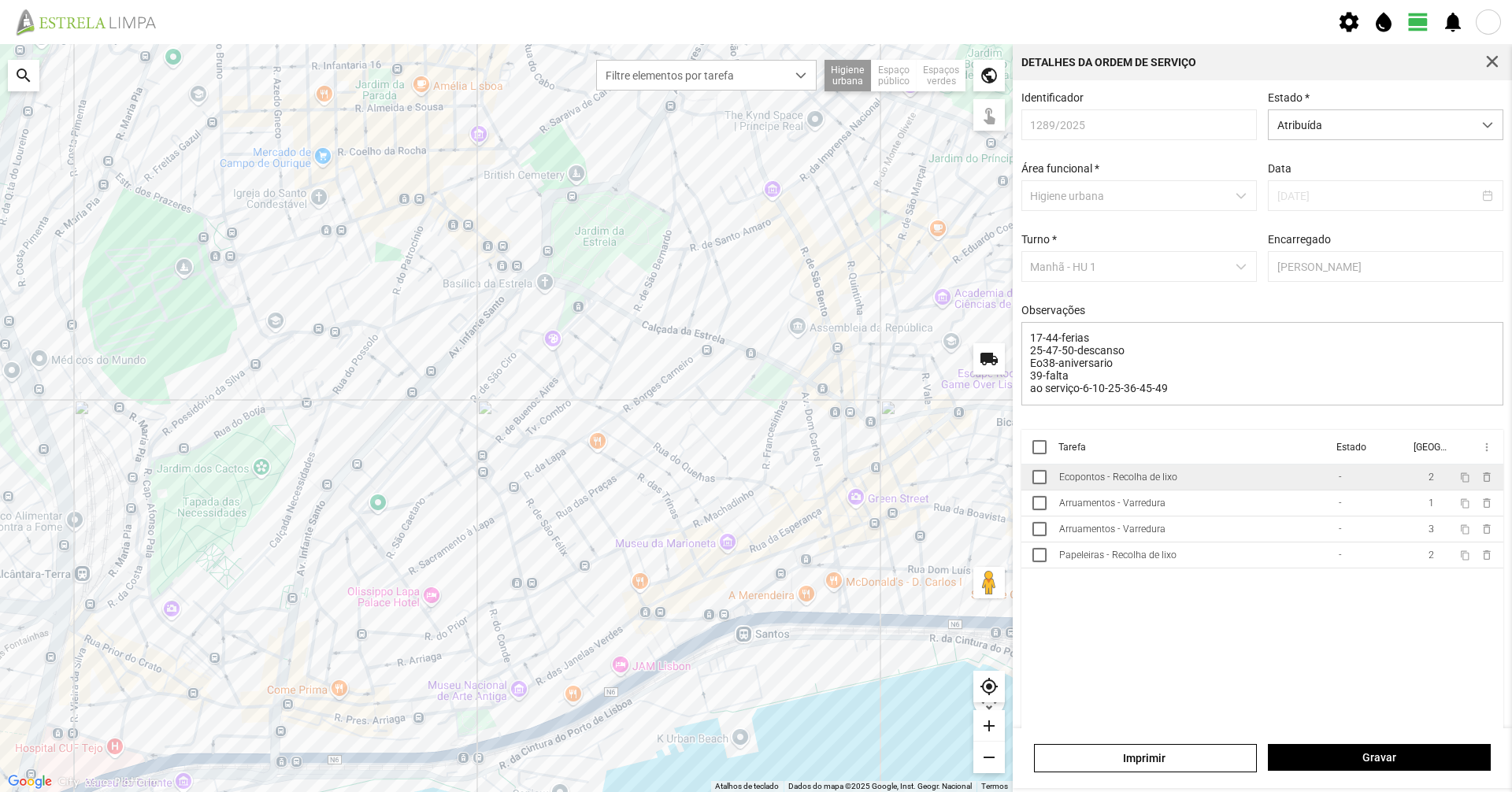
click at [1183, 490] on td "Ecopontos - Recolha de lixo" at bounding box center [1192, 477] width 280 height 26
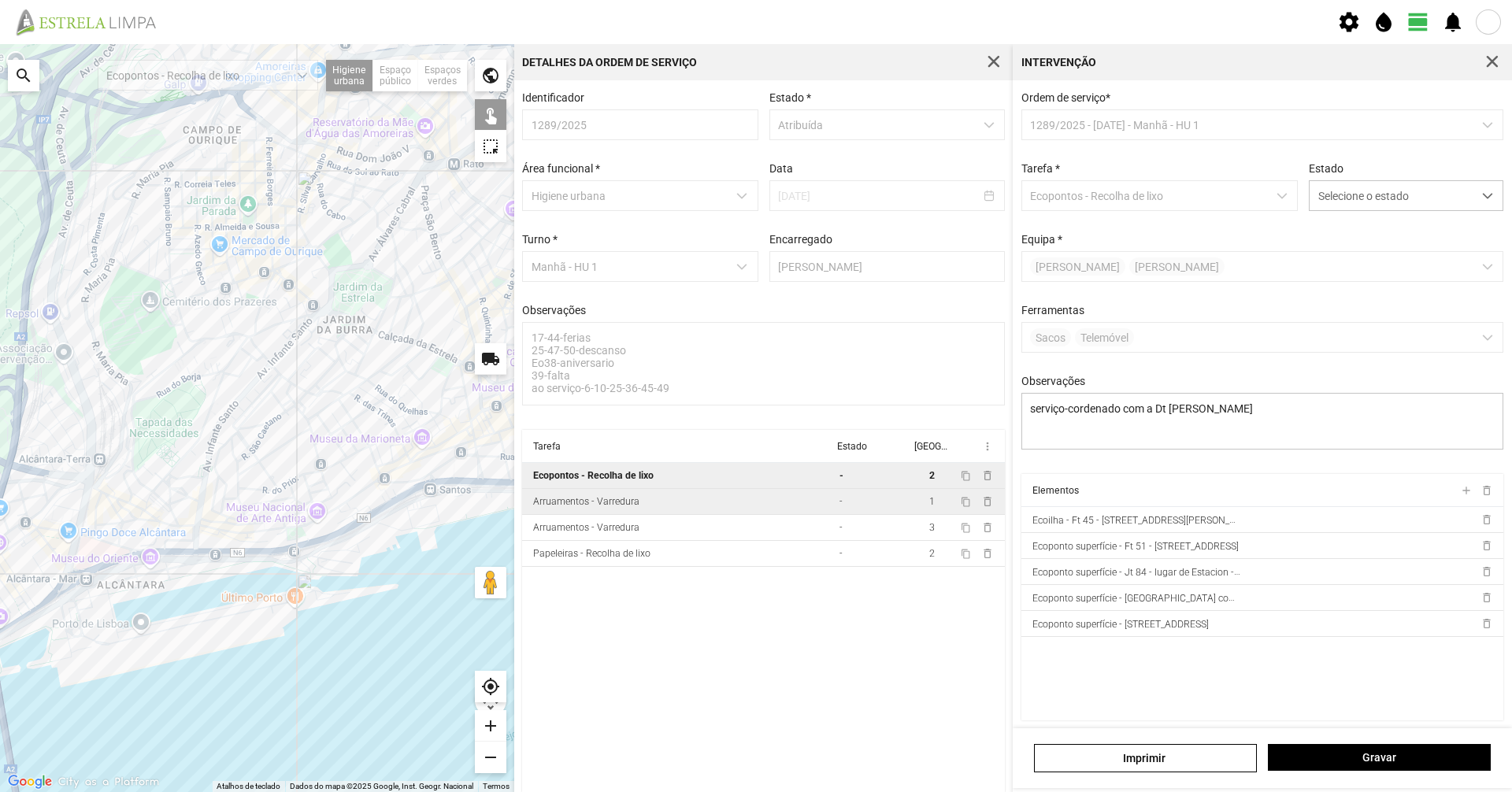
click at [654, 501] on td "Arruamentos - Varredura" at bounding box center [678, 502] width 311 height 26
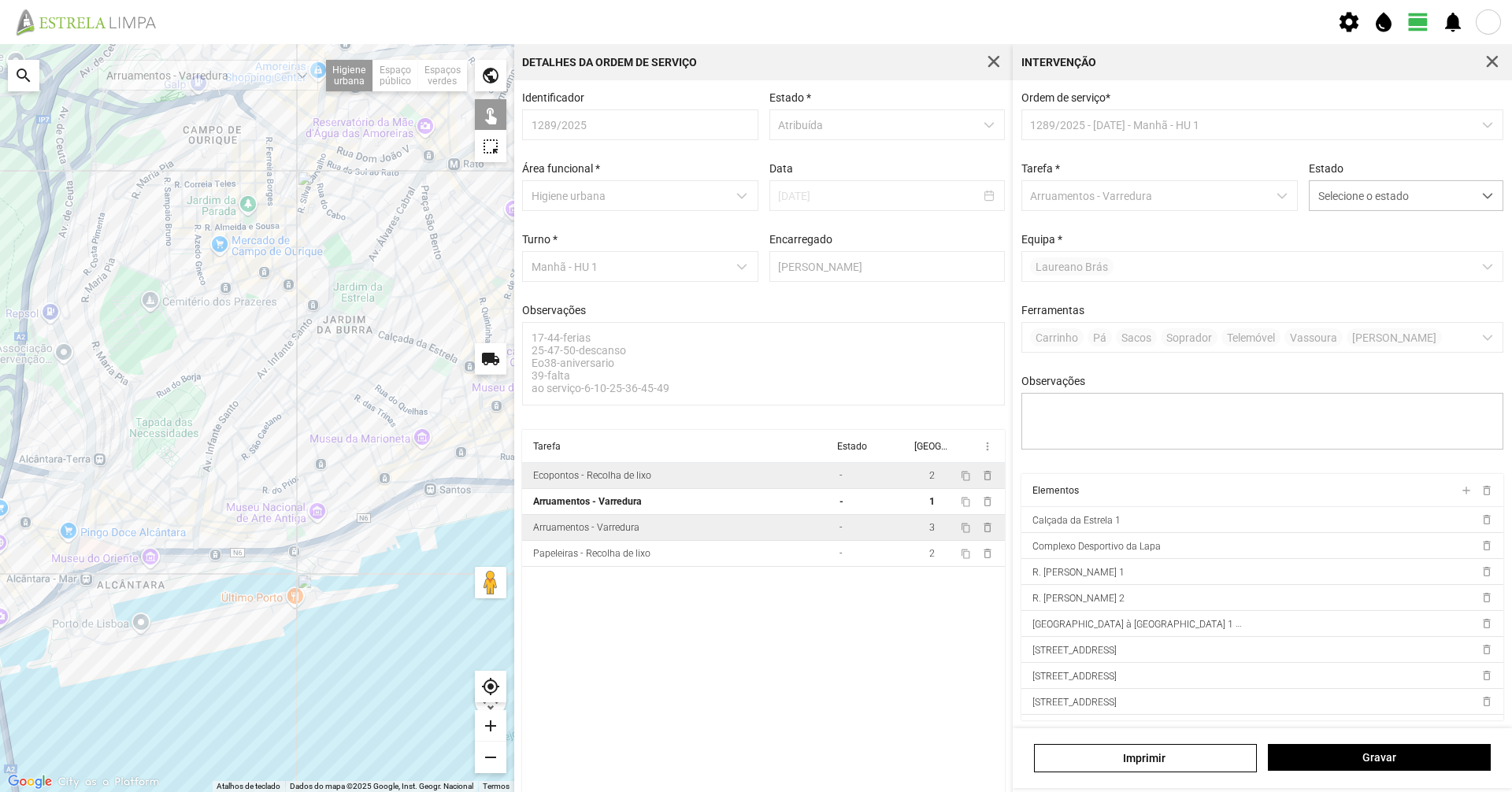
click at [637, 537] on td "Arruamentos - Varredura" at bounding box center [678, 528] width 311 height 26
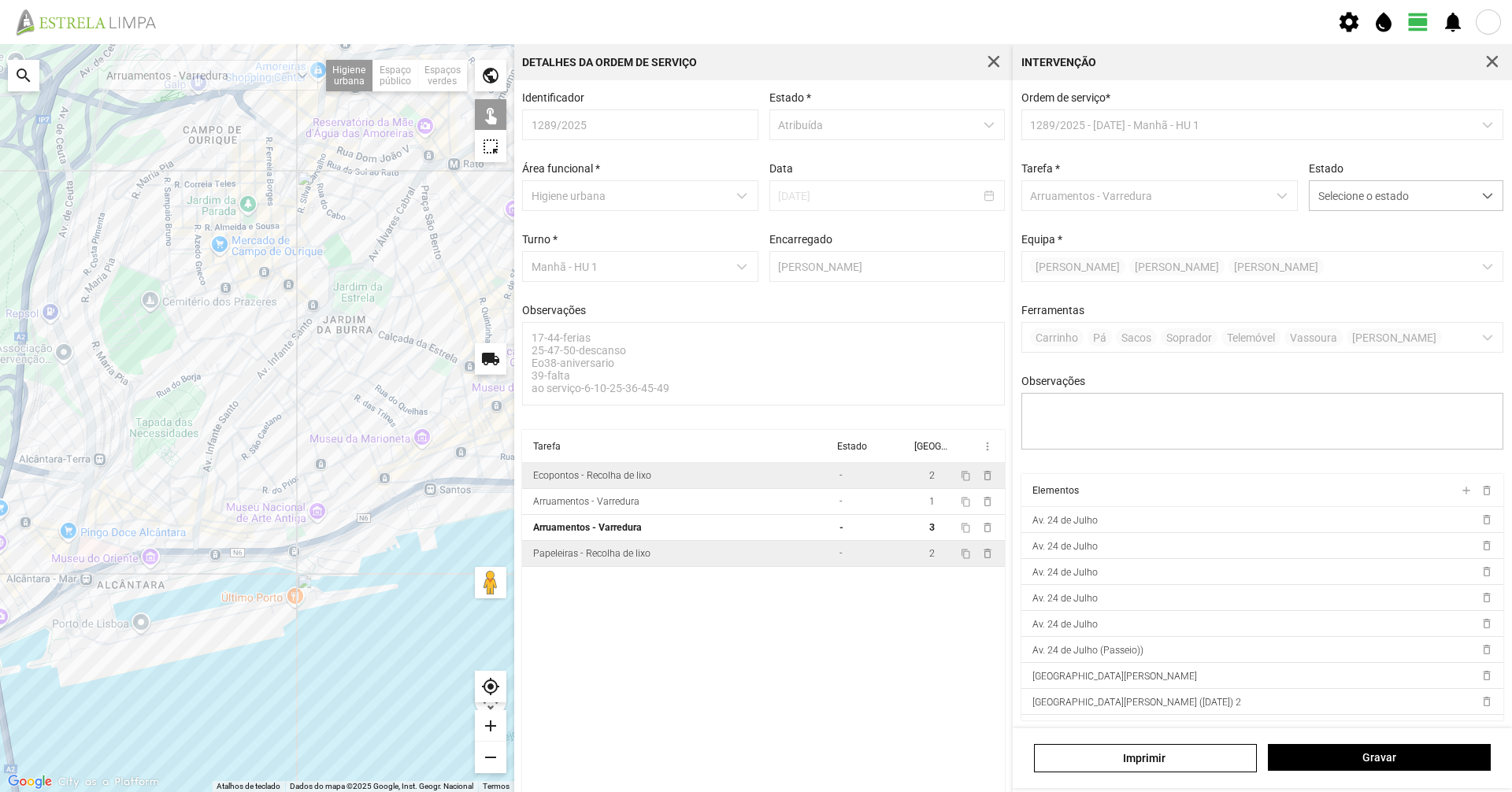
click at [739, 560] on td "Papeleiras - Recolha de lixo" at bounding box center [678, 554] width 311 height 26
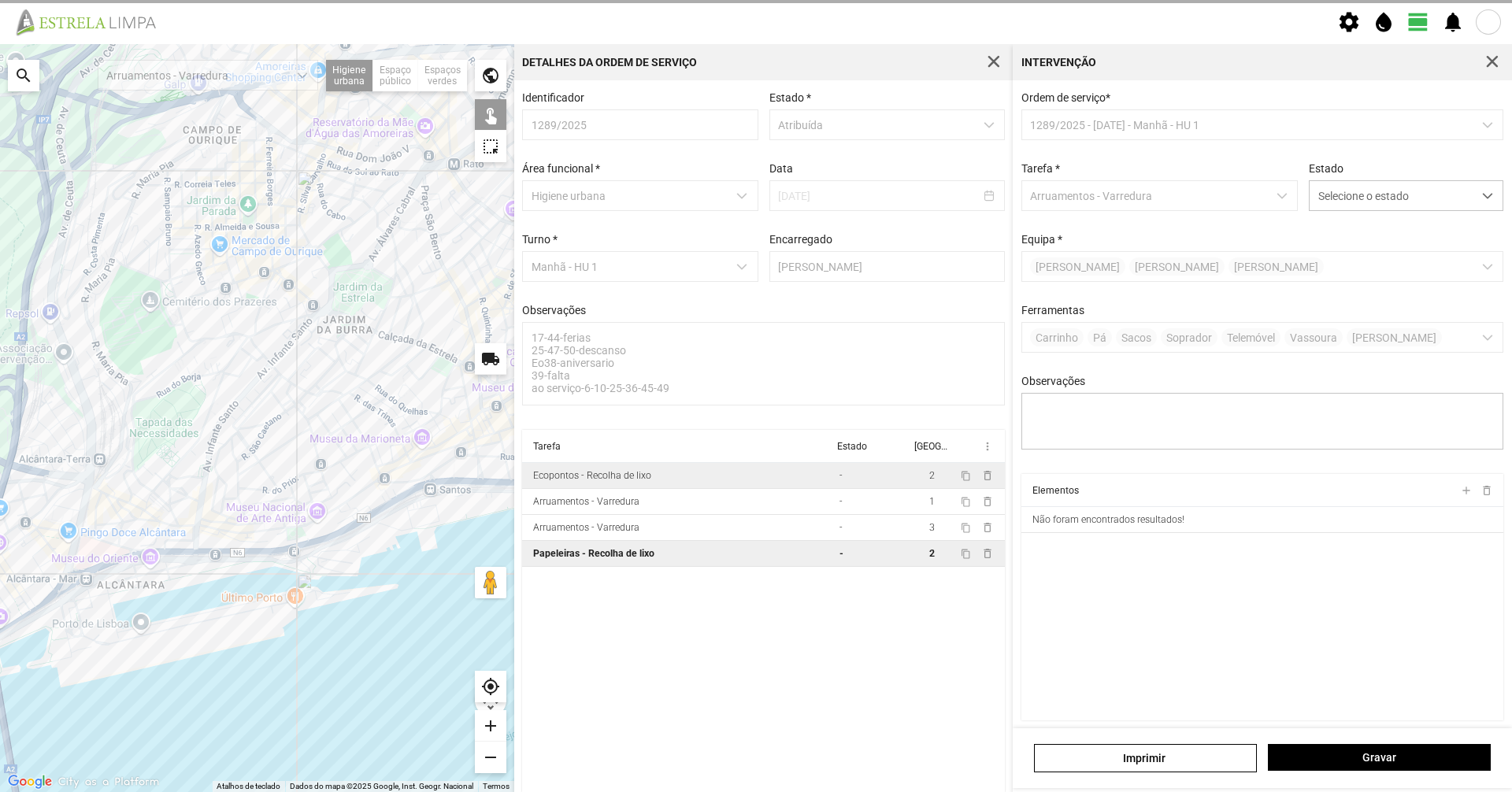
type textarea "serviço cordenado-Dt [PERSON_NAME]"
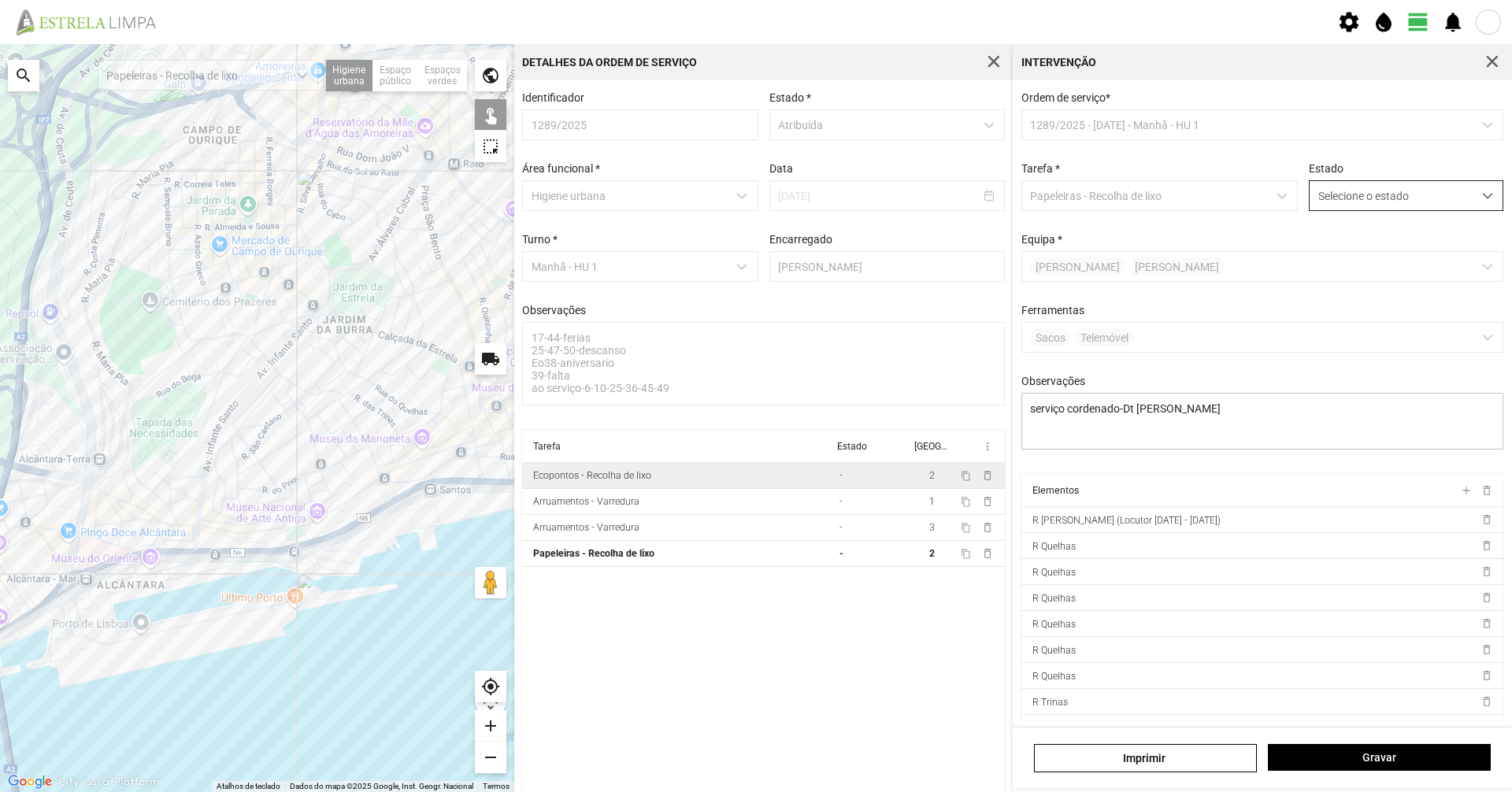
click at [1333, 199] on span "Selecione o estado" at bounding box center [1391, 195] width 163 height 29
click at [1324, 266] on li "Concluída" at bounding box center [1395, 258] width 187 height 29
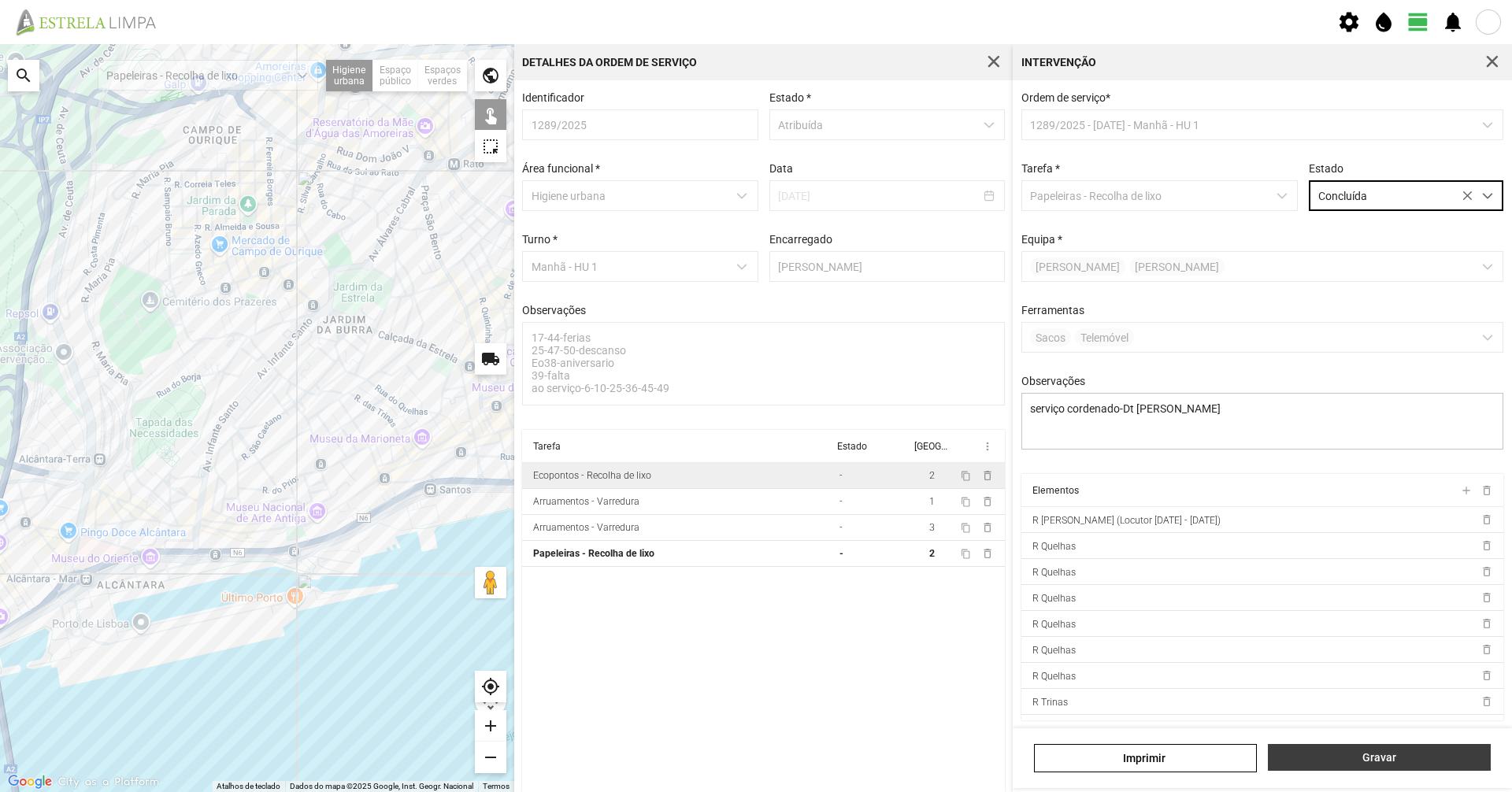
click at [1392, 761] on span "Gravar" at bounding box center [1380, 758] width 207 height 13
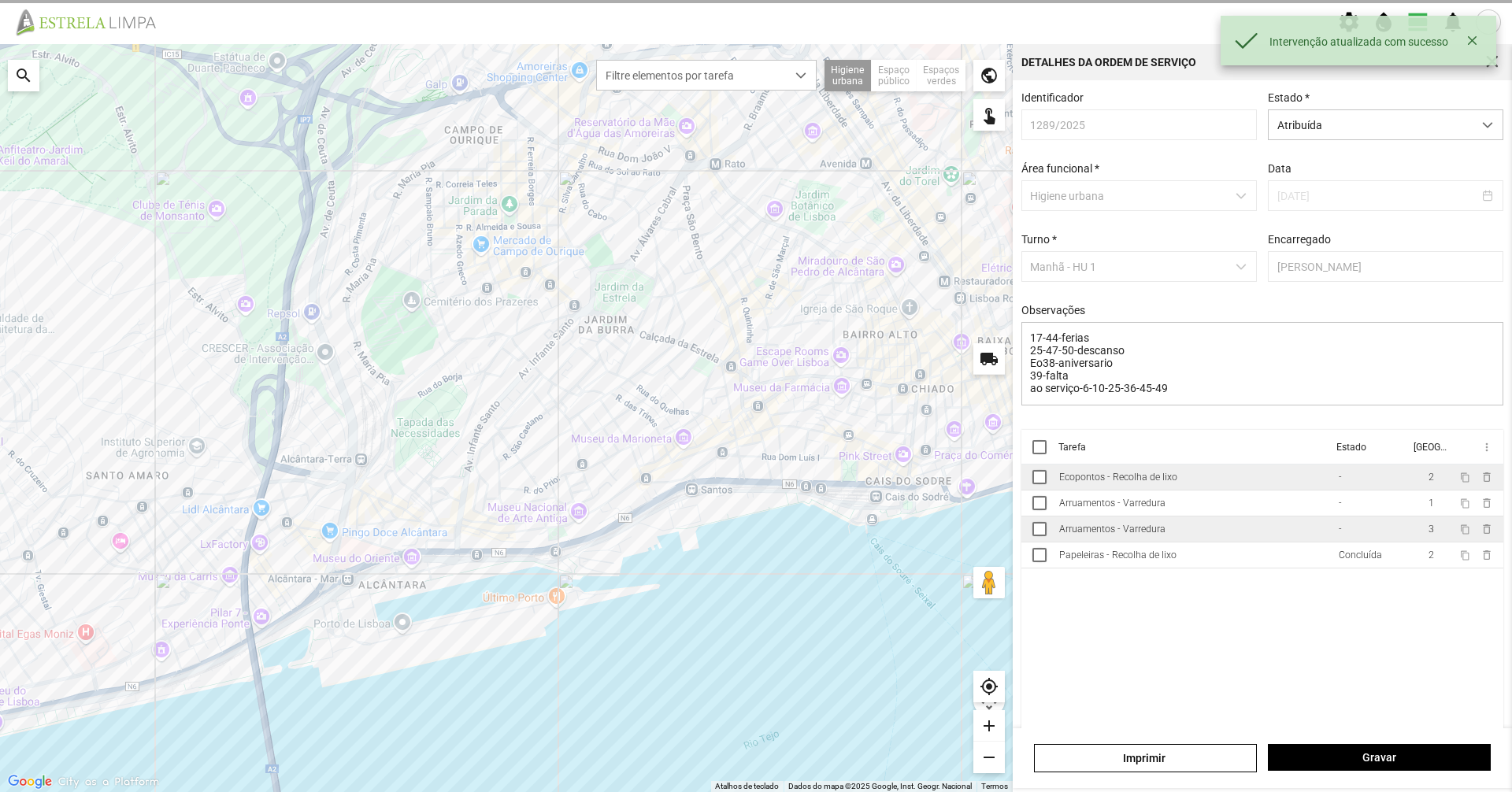
click at [1112, 543] on td "Arruamentos - Varredura" at bounding box center [1192, 529] width 280 height 26
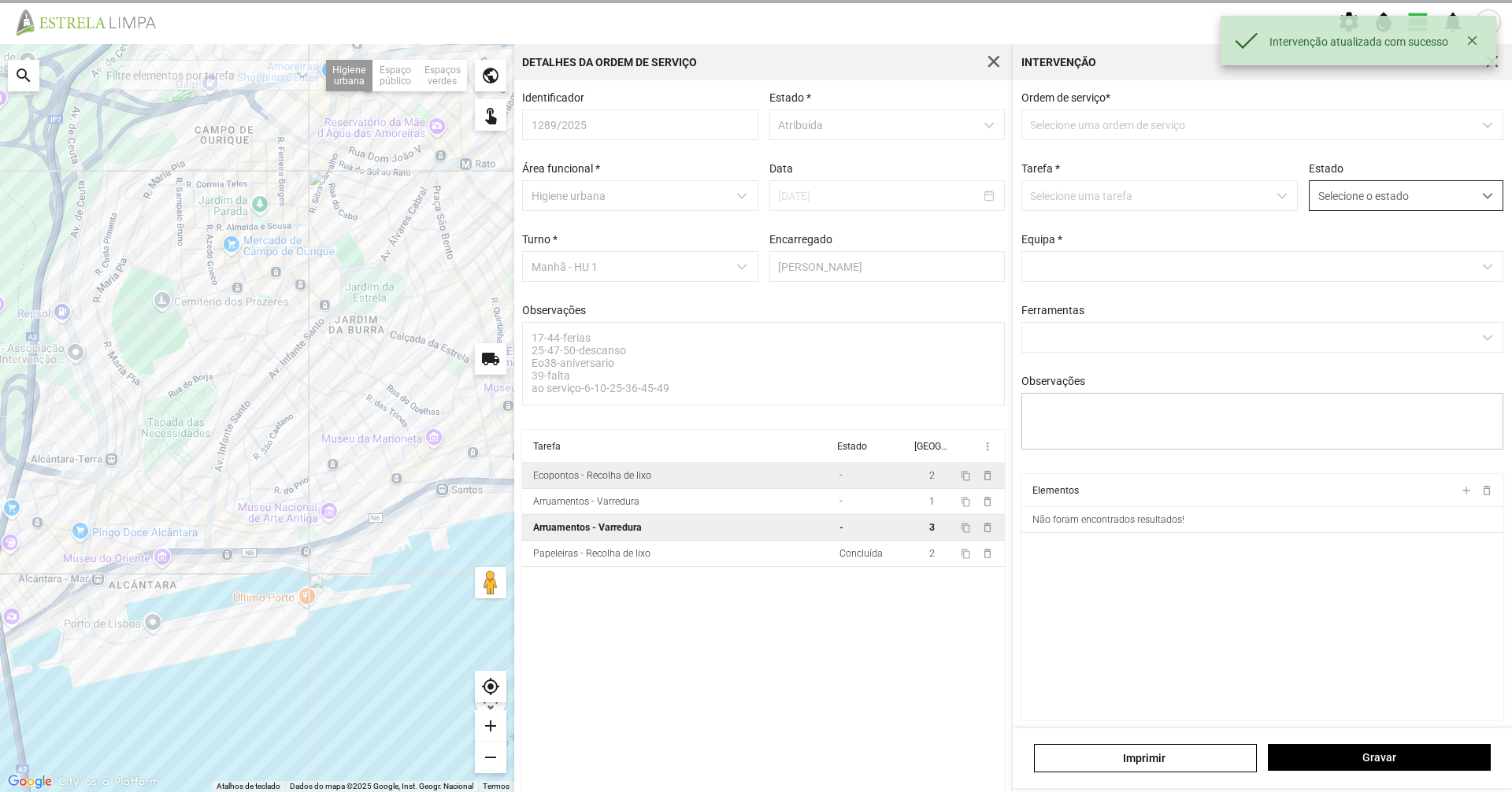
click at [1385, 200] on span "Selecione o estado" at bounding box center [1391, 195] width 163 height 29
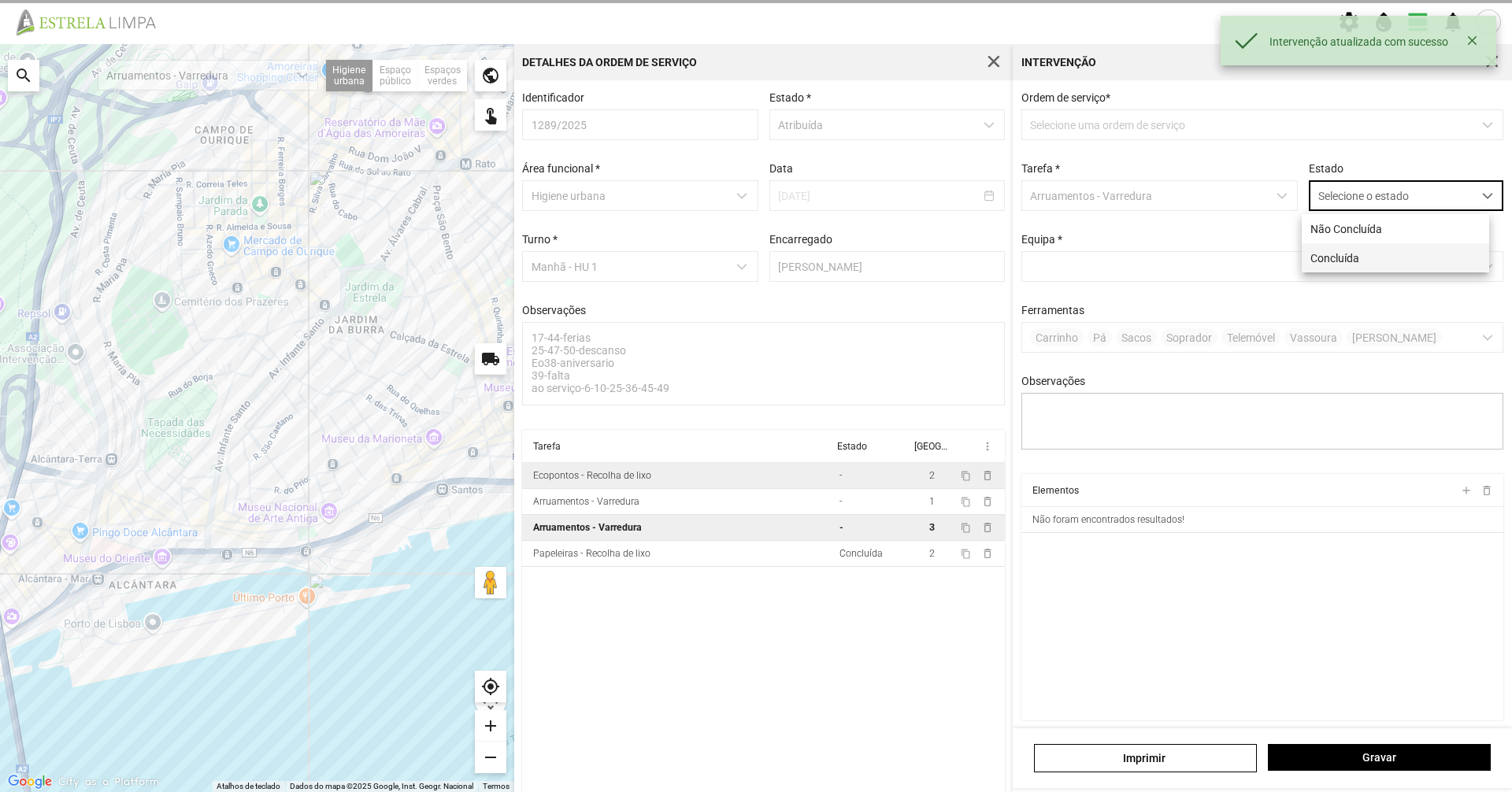
scroll to position [9, 70]
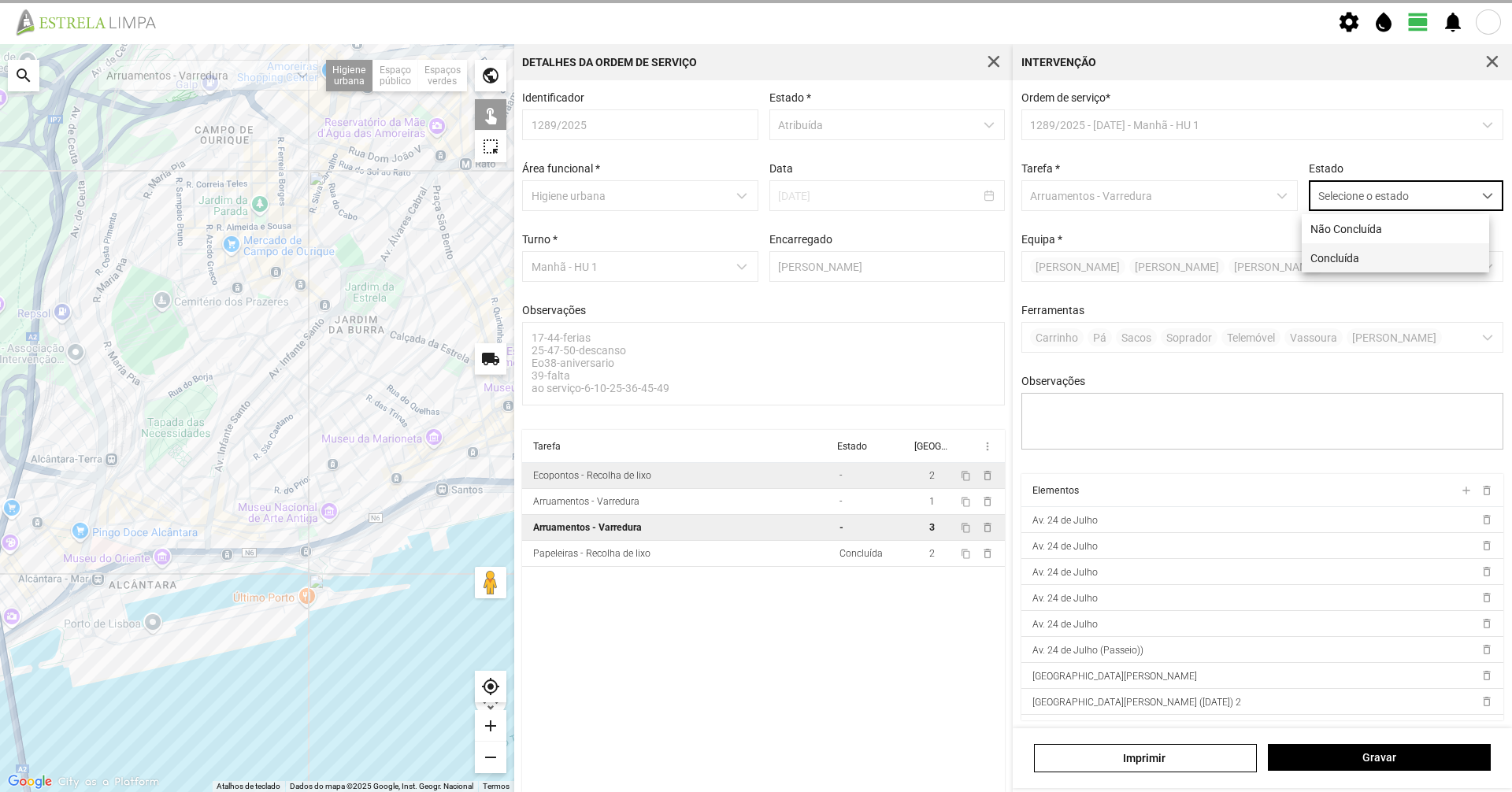
click at [1381, 258] on li "Concluída" at bounding box center [1395, 258] width 187 height 29
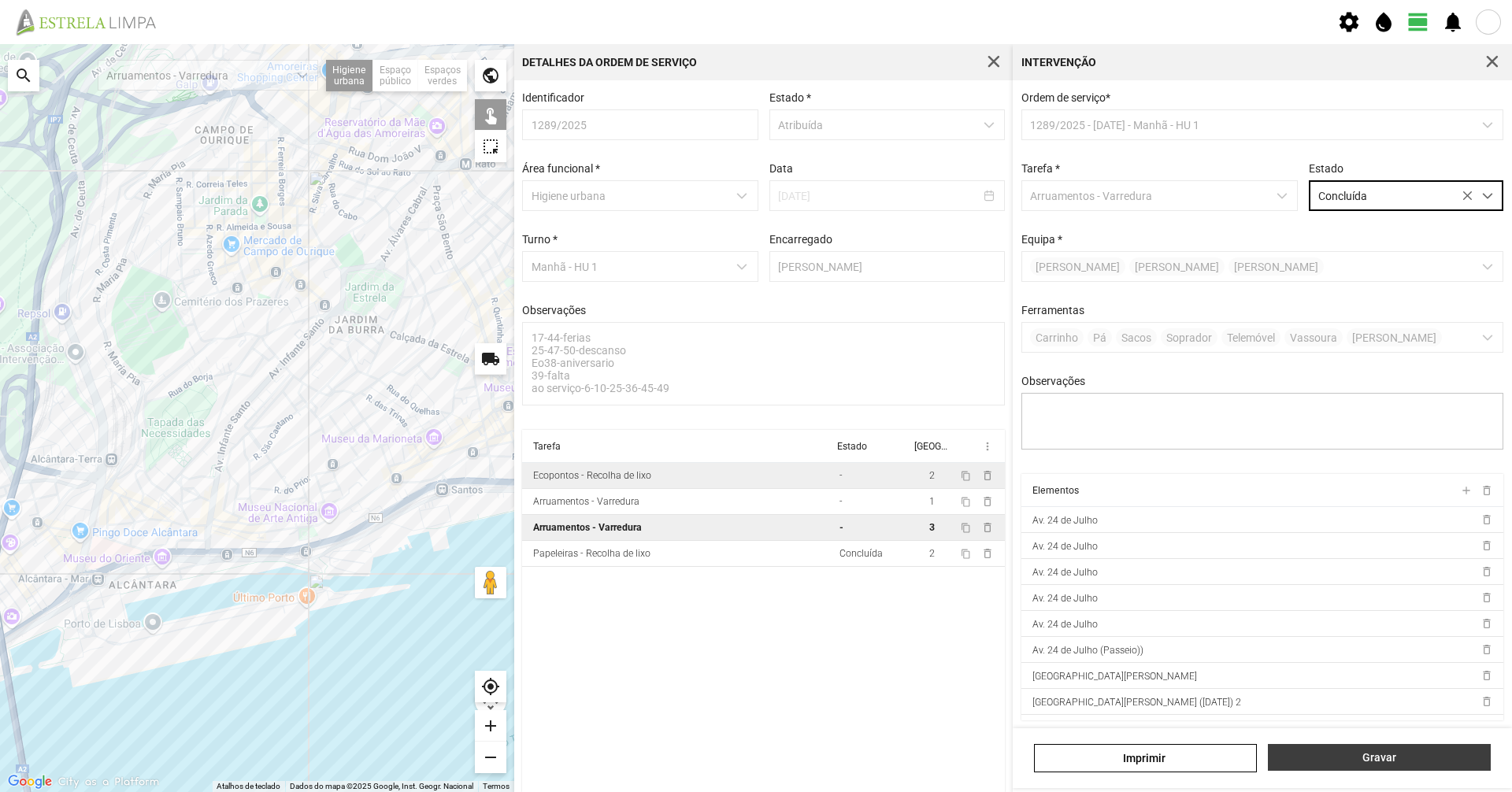
click at [1349, 752] on span "Gravar" at bounding box center [1380, 758] width 207 height 13
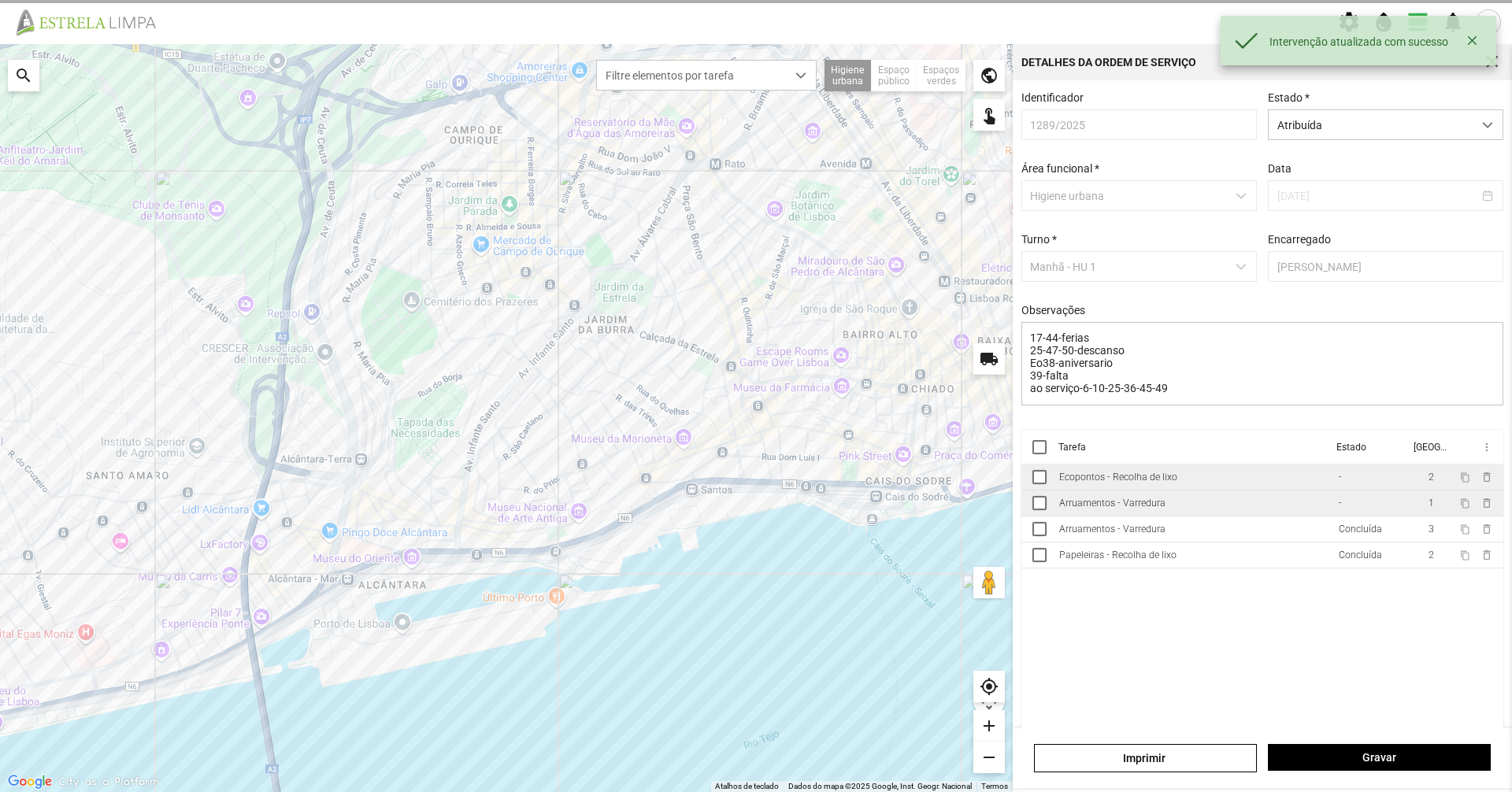
click at [1231, 504] on td "Arruamentos - Varredura" at bounding box center [1192, 503] width 280 height 26
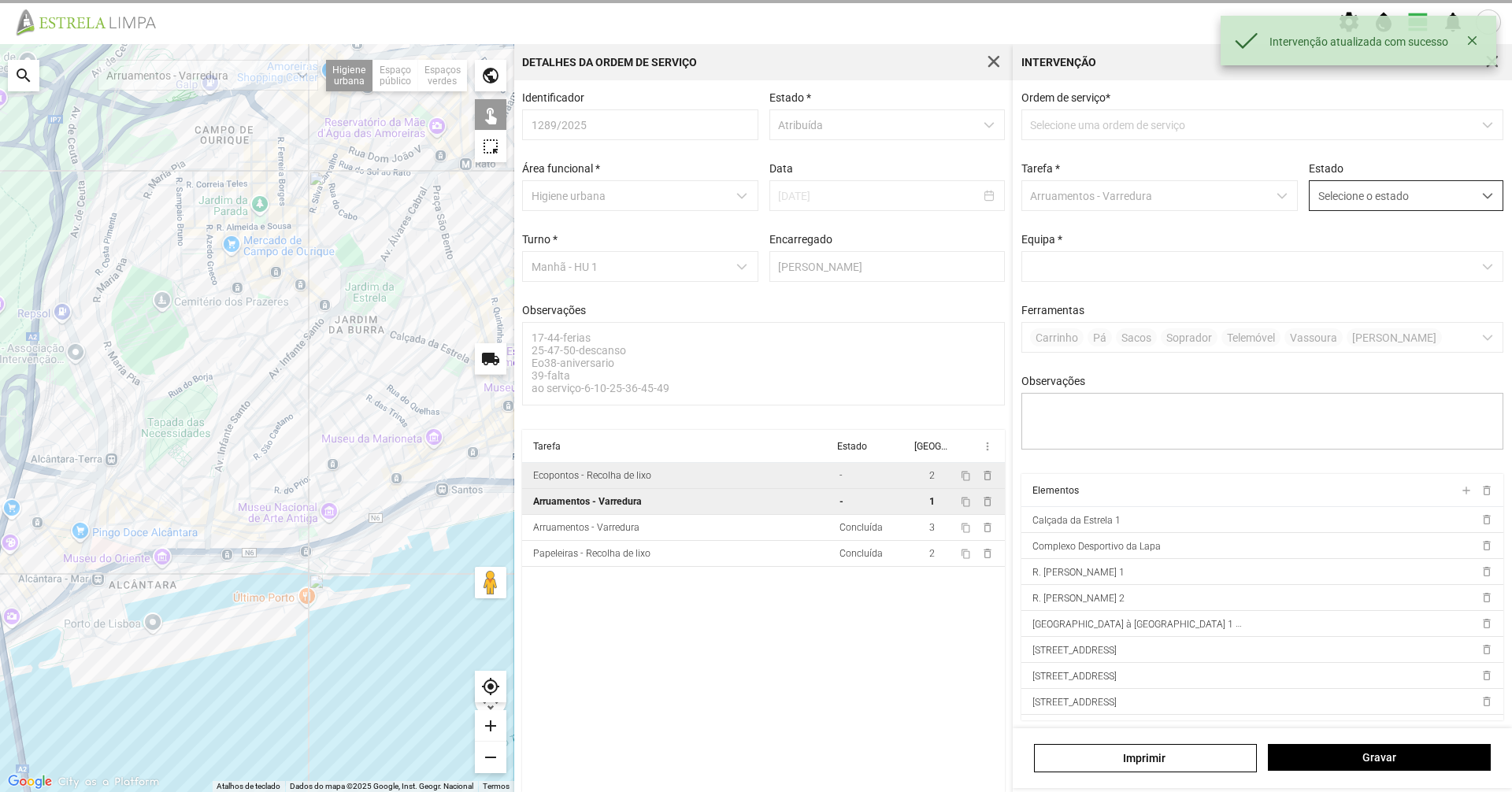
click at [1374, 191] on span "Selecione o estado" at bounding box center [1391, 195] width 163 height 29
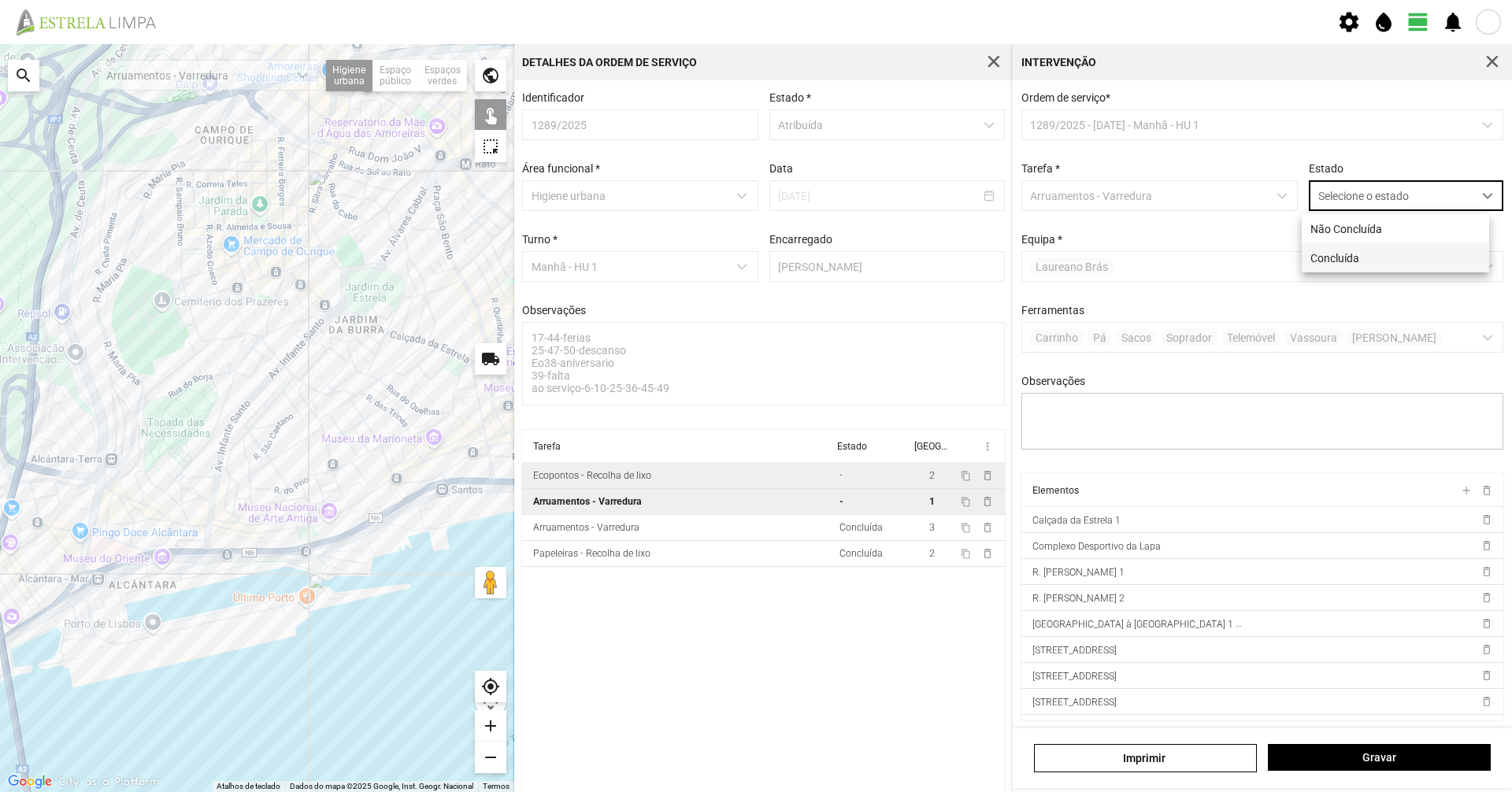
click at [1381, 264] on li "Concluída" at bounding box center [1395, 258] width 187 height 29
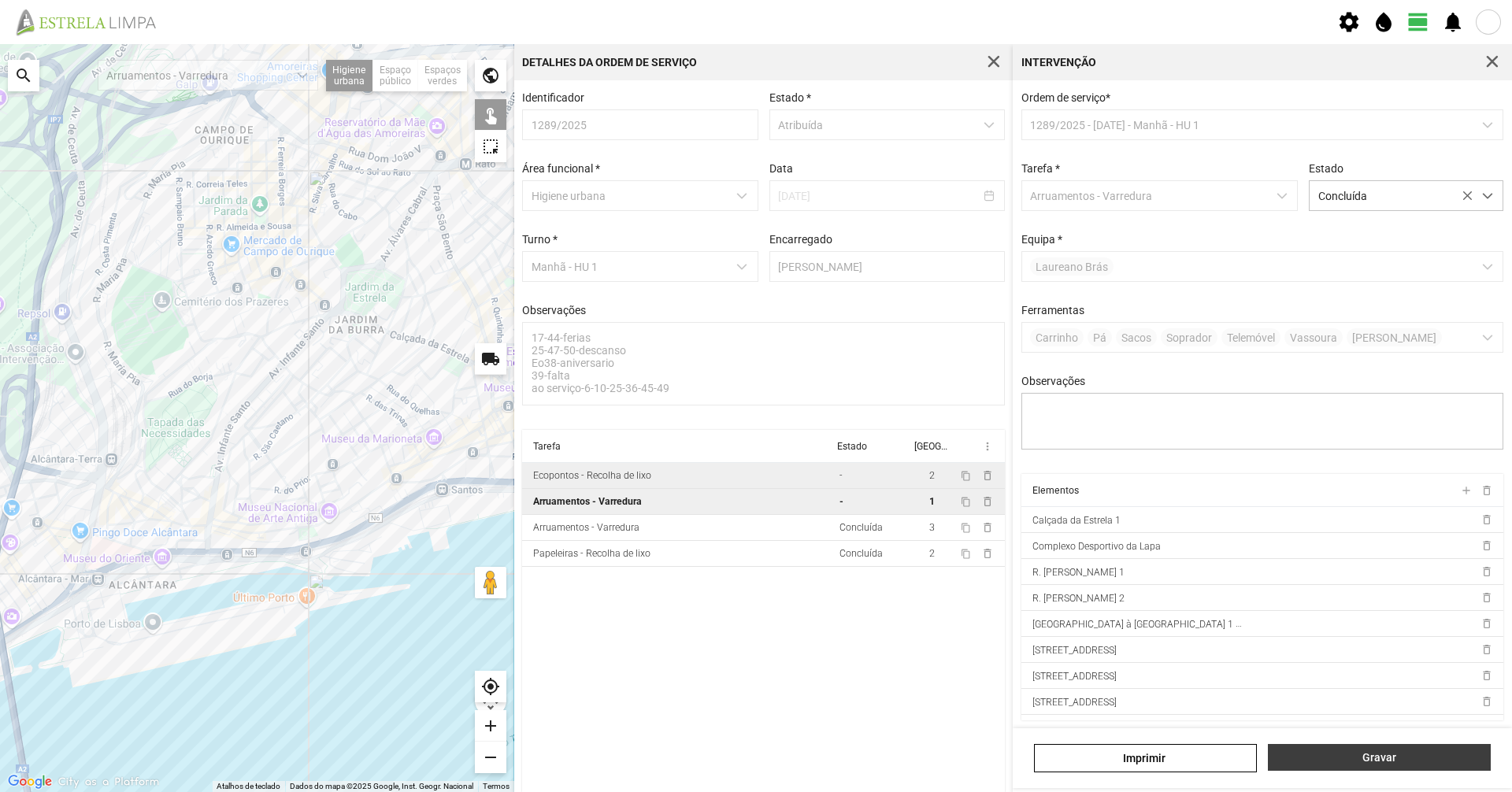
click at [1390, 756] on span "Gravar" at bounding box center [1380, 758] width 207 height 13
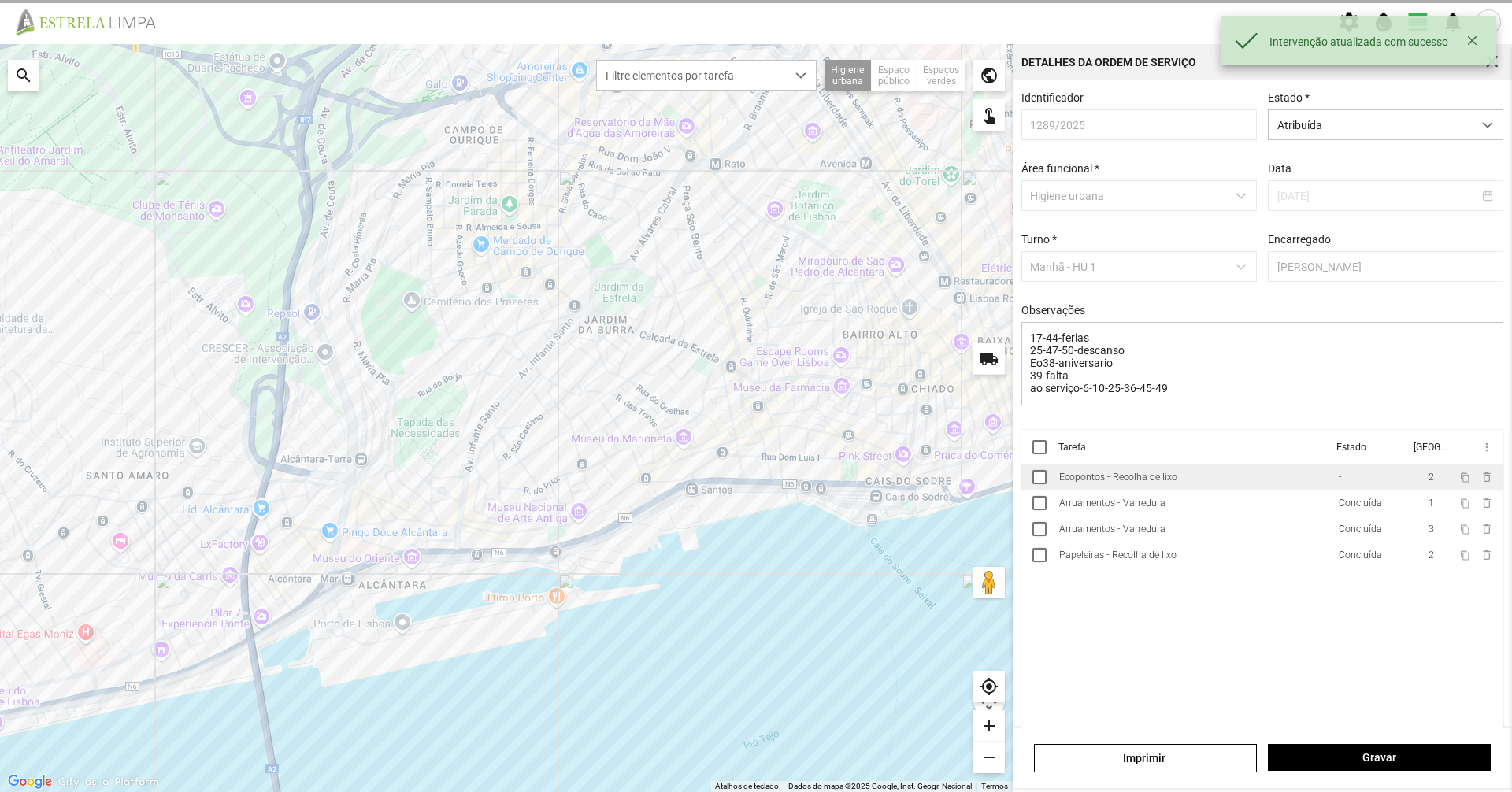
click at [1170, 474] on td "Ecopontos - Recolha de lixo" at bounding box center [1192, 477] width 280 height 26
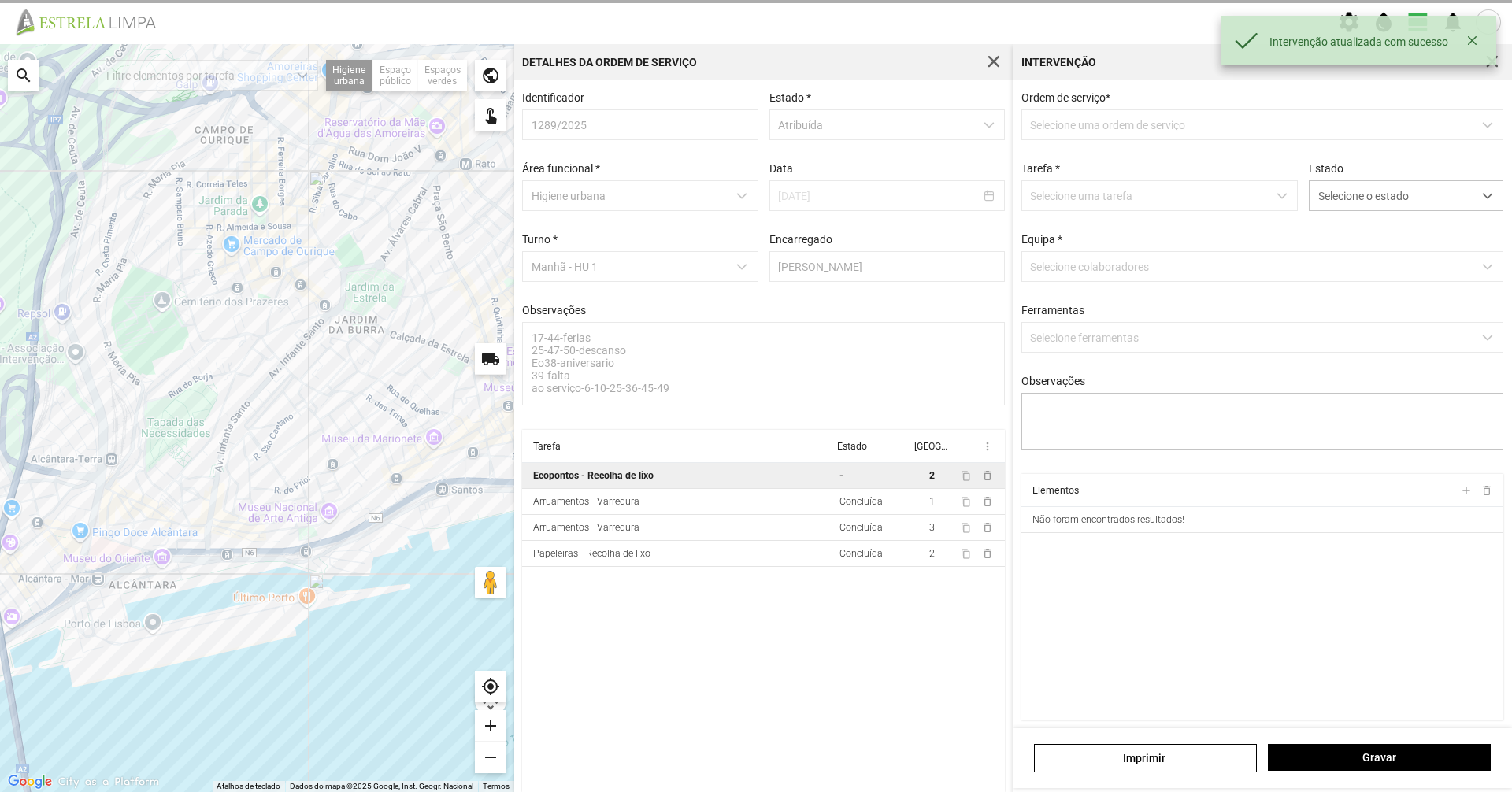
type textarea "serviço-cordenado com a Dt [PERSON_NAME]"
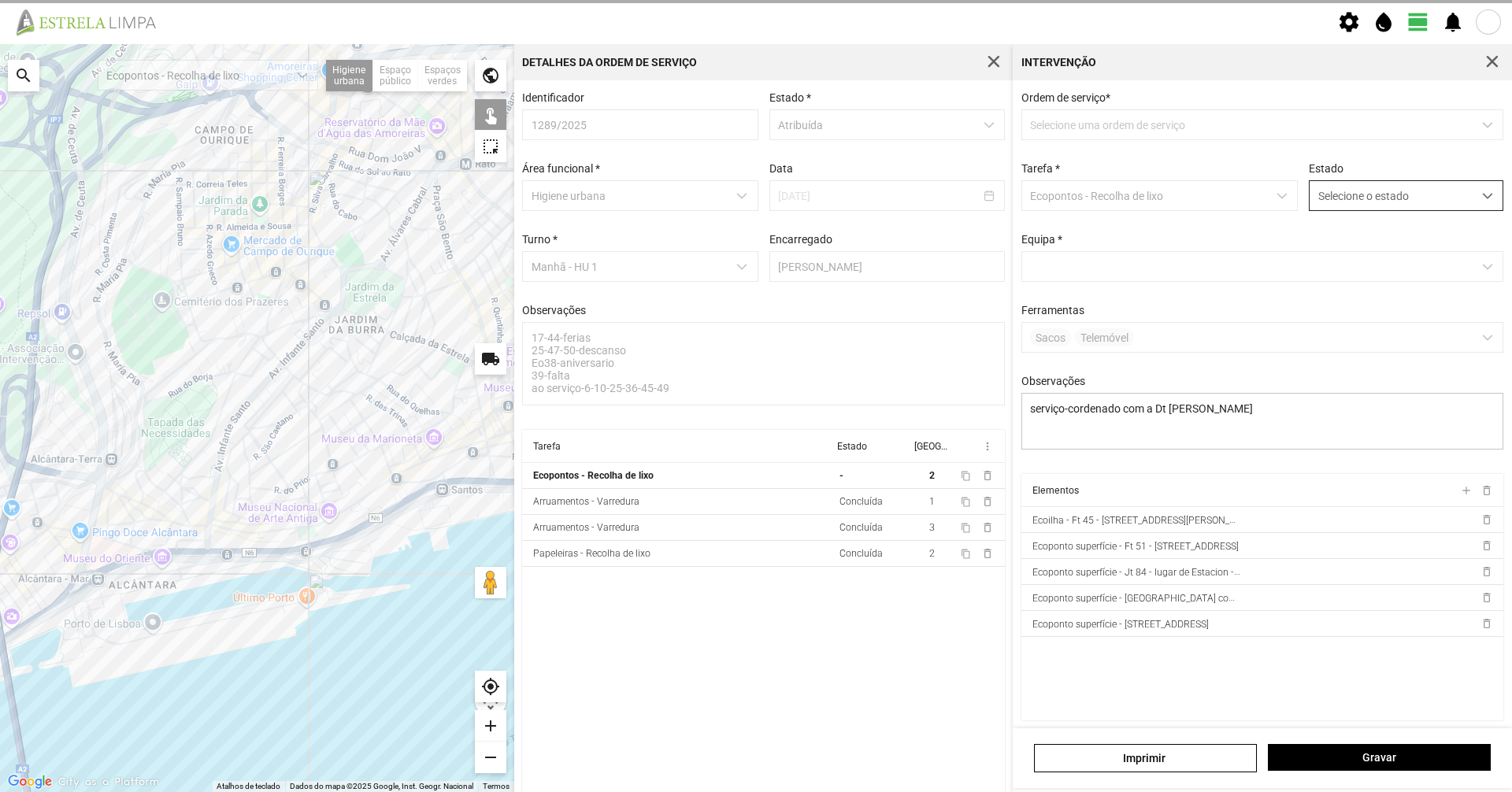
click at [1411, 188] on span "Selecione o estado" at bounding box center [1391, 195] width 163 height 29
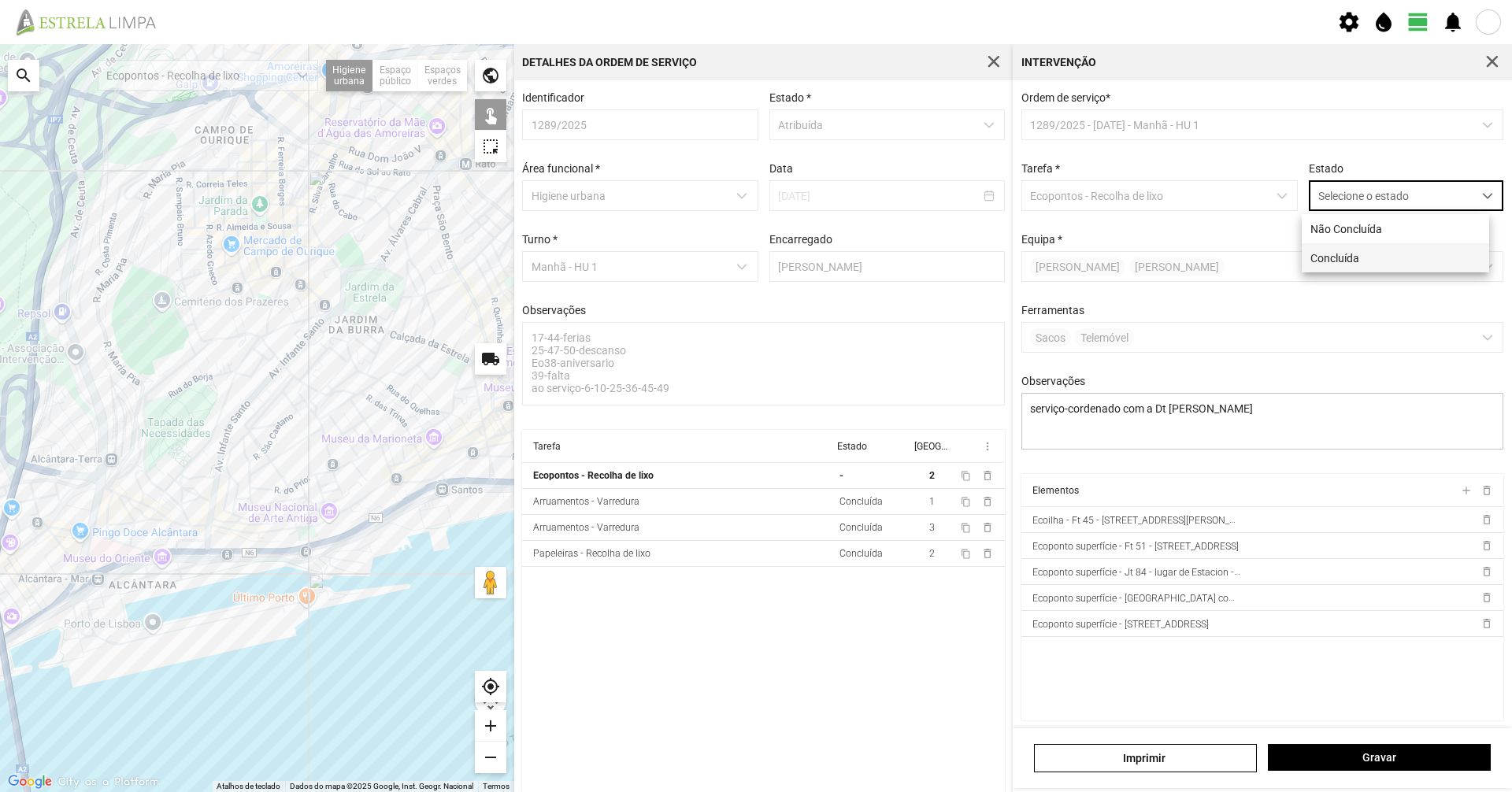
click at [1373, 267] on li "Concluída" at bounding box center [1395, 258] width 187 height 29
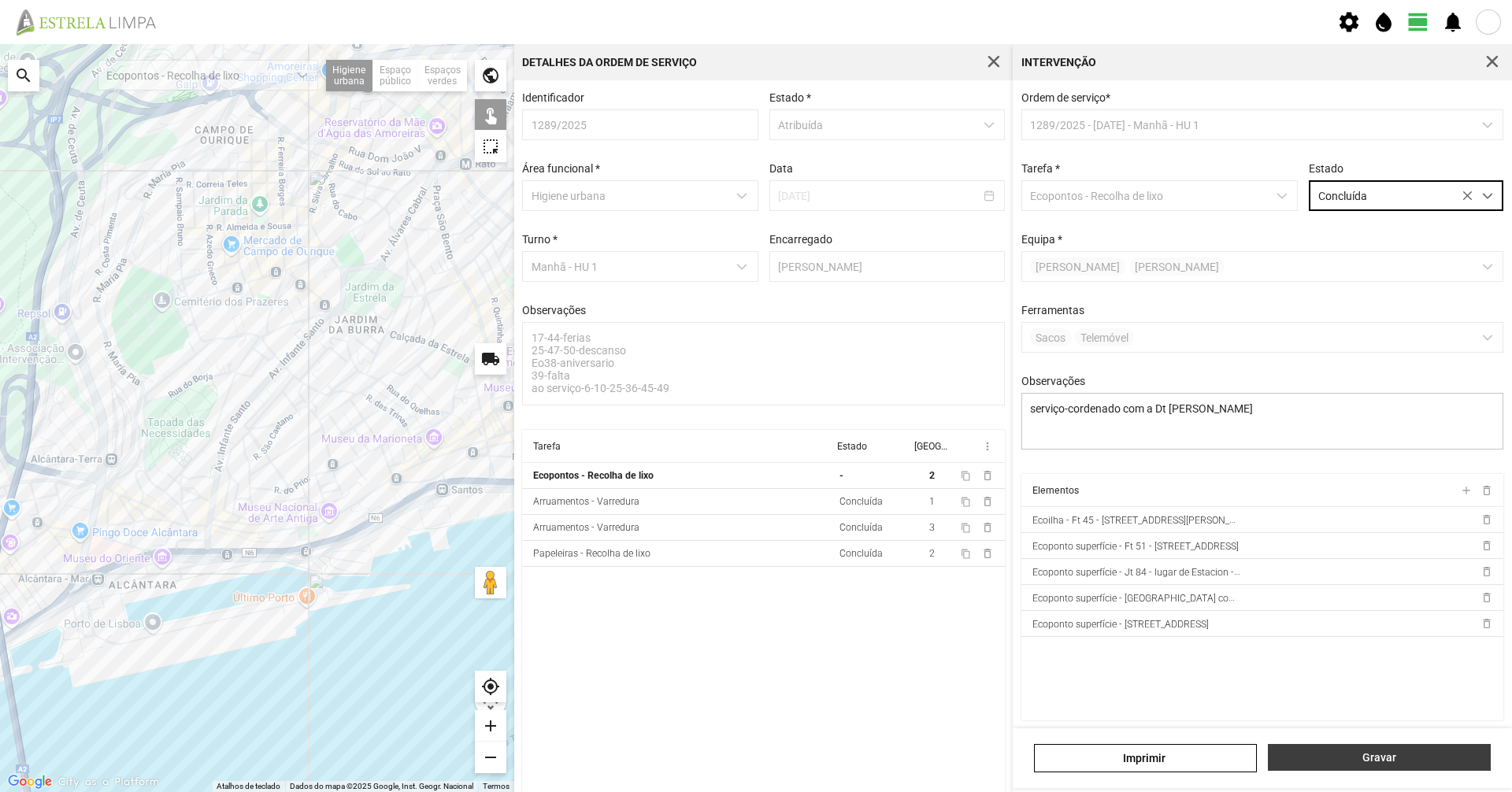
click at [1407, 753] on span "Gravar" at bounding box center [1380, 758] width 207 height 13
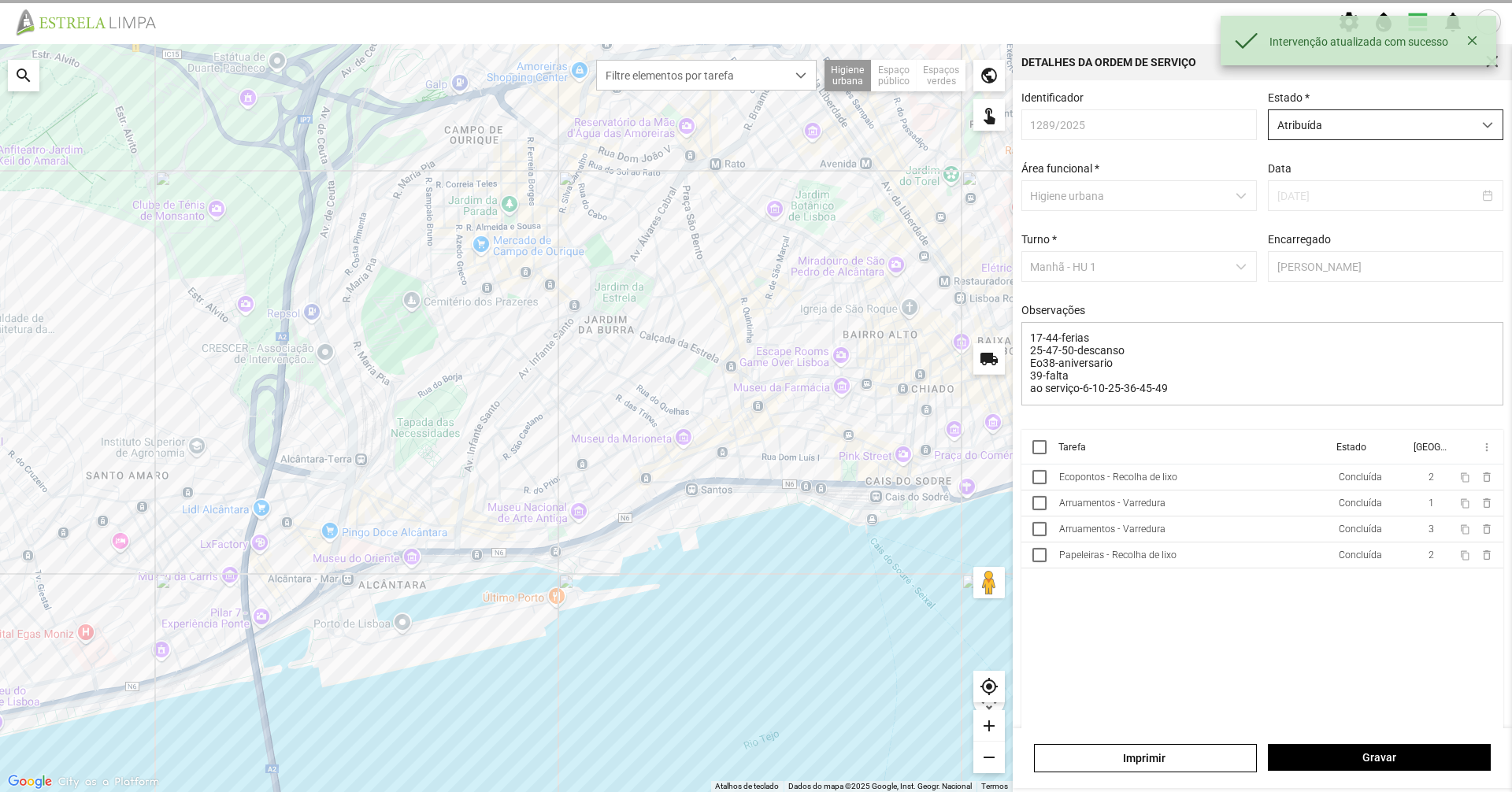
click at [1331, 136] on span "Atribuída" at bounding box center [1370, 125] width 204 height 29
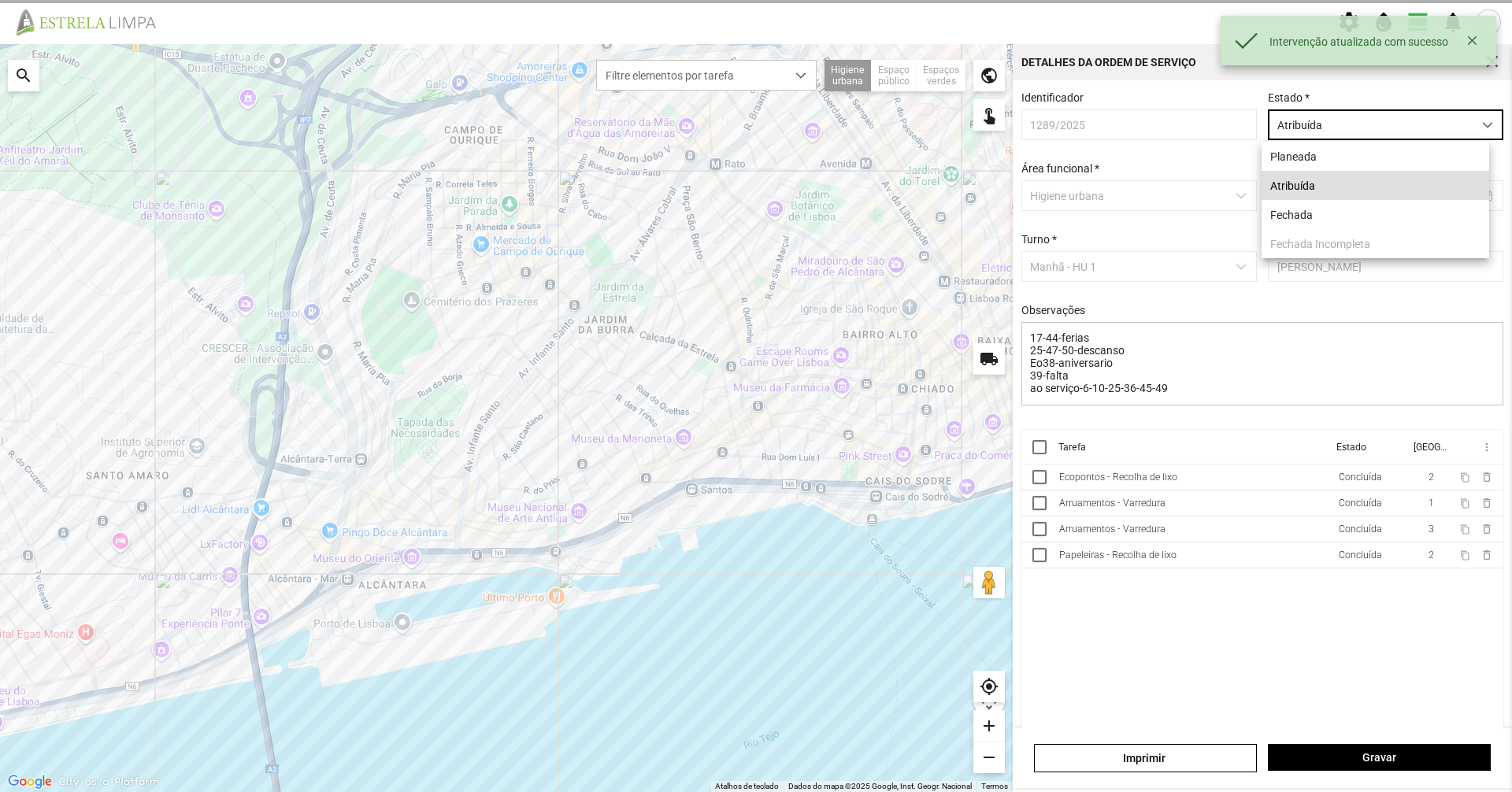
scroll to position [9, 70]
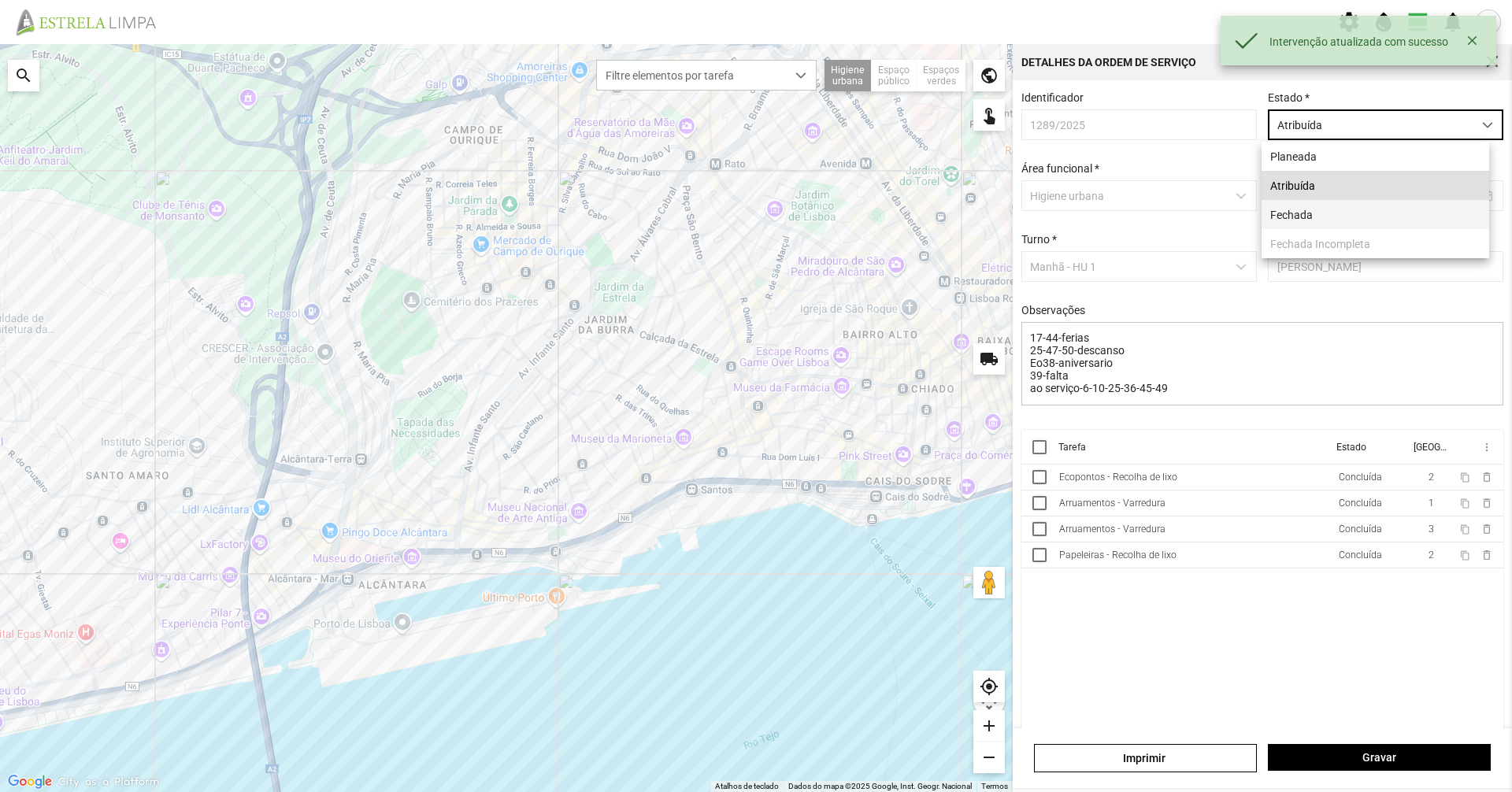
click at [1295, 216] on li "Fechada" at bounding box center [1374, 215] width 227 height 29
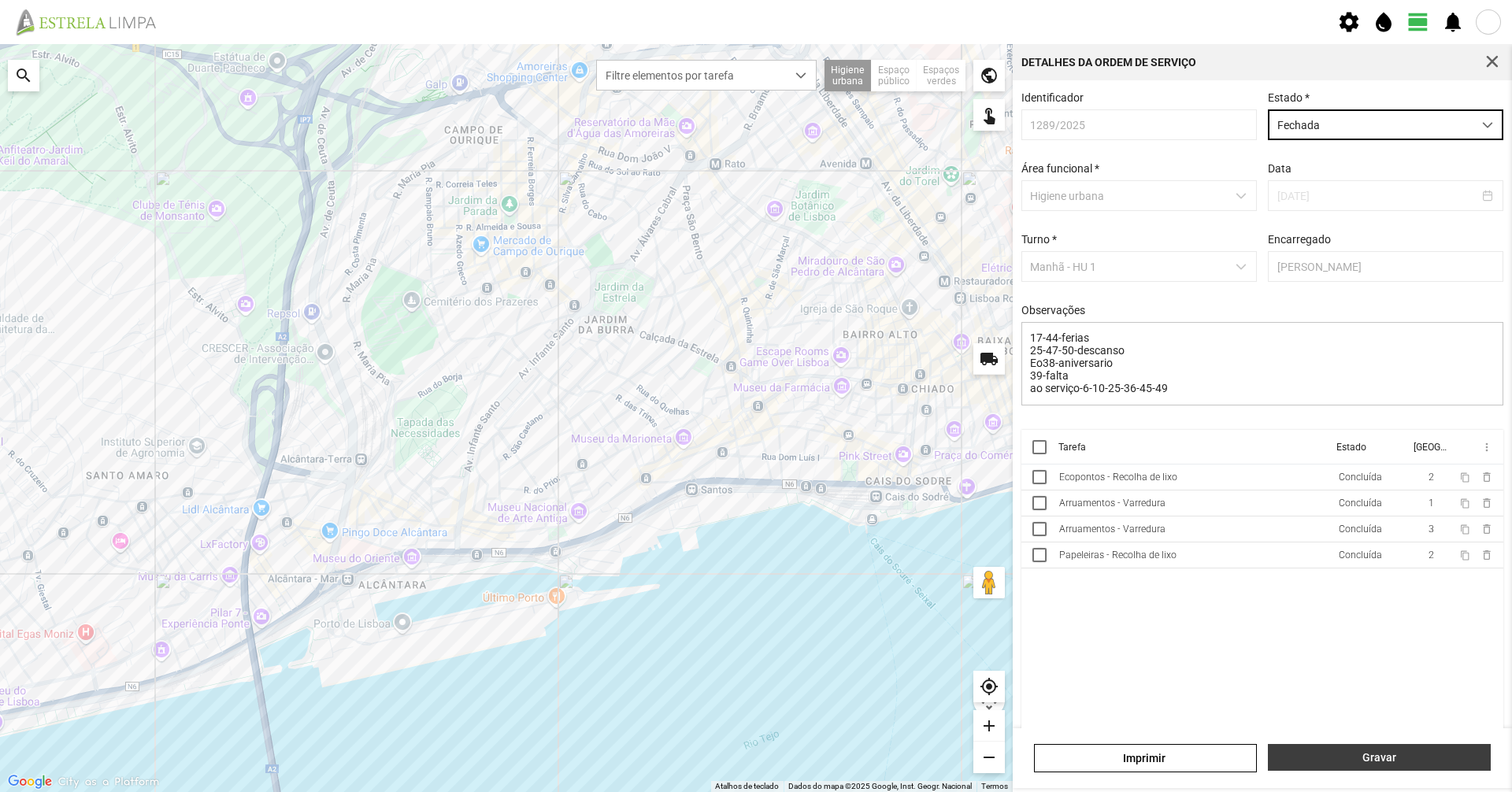
click at [1343, 755] on span "Gravar" at bounding box center [1380, 758] width 207 height 13
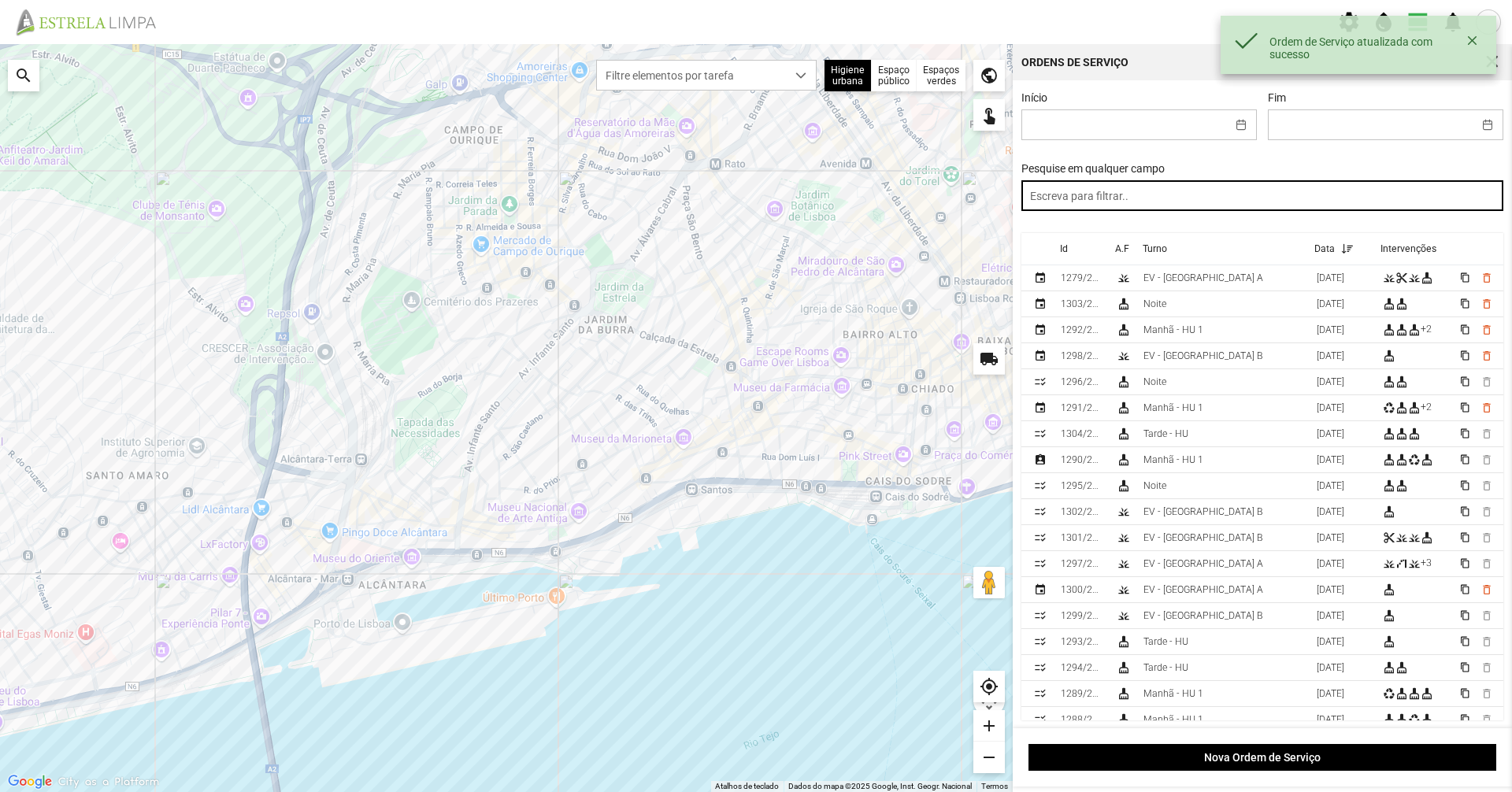
click at [1176, 190] on input "text" at bounding box center [1262, 196] width 483 height 31
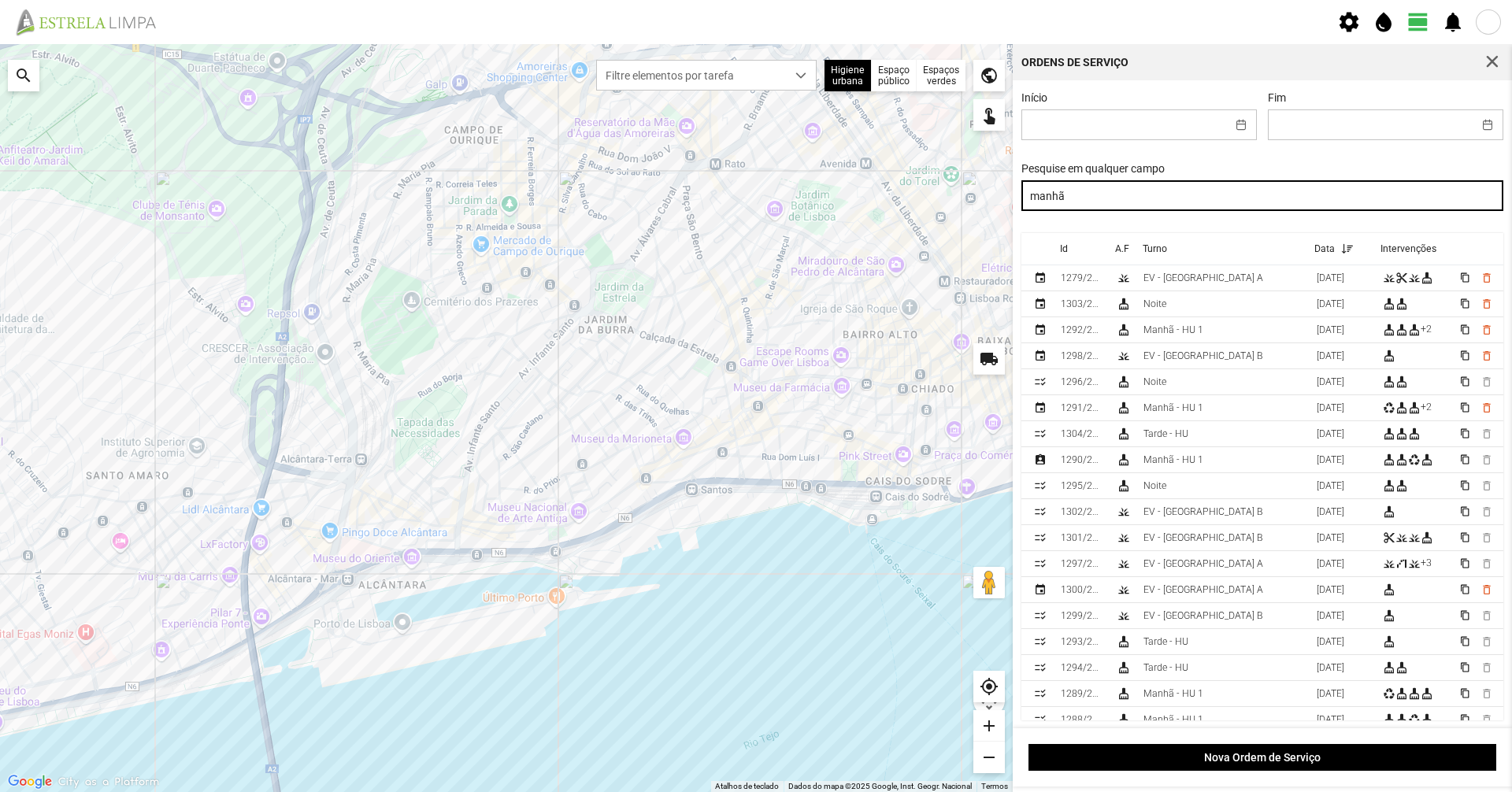
type input "manhã"
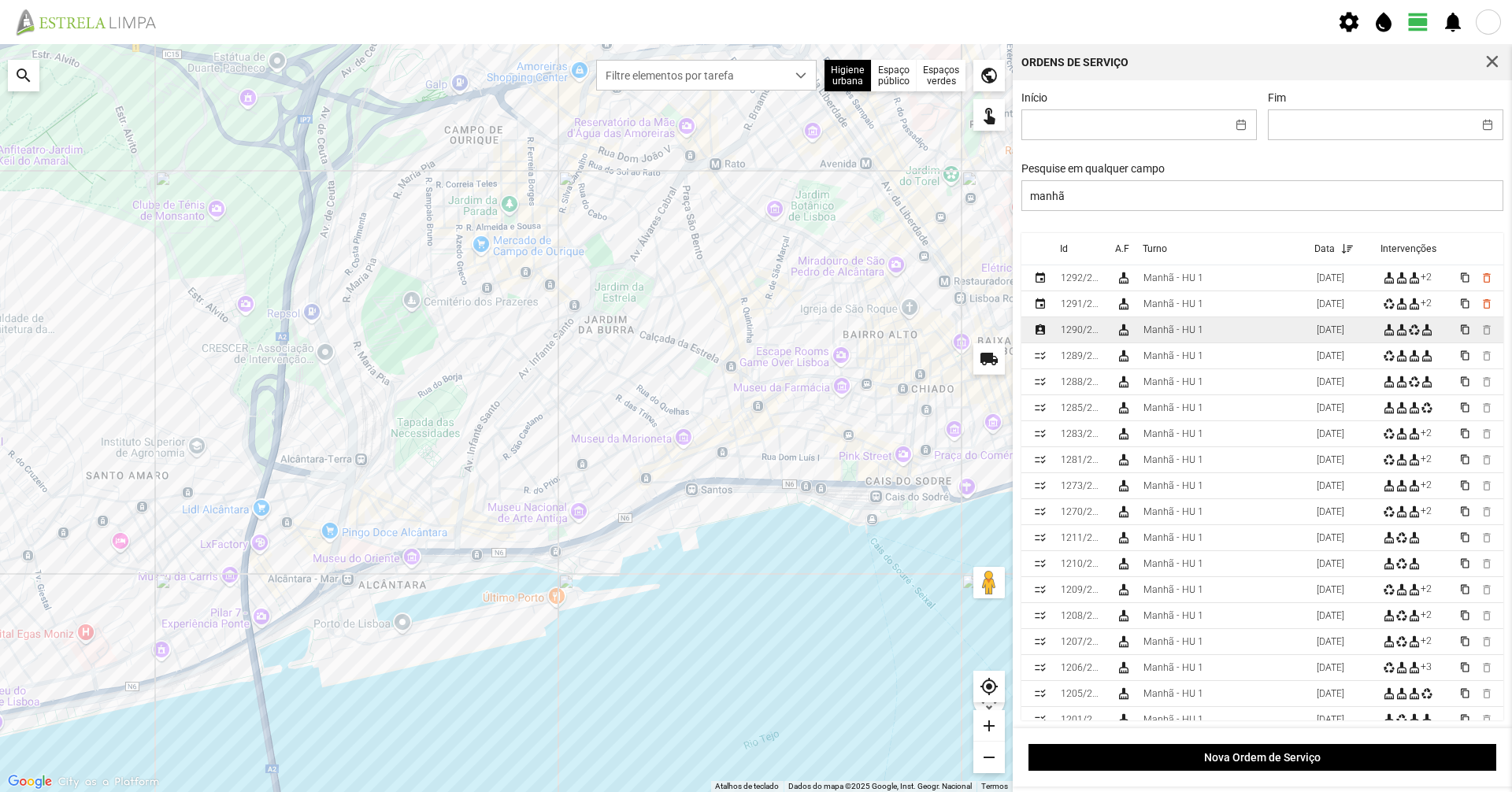
click at [1205, 327] on td "Manhã - HU 1" at bounding box center [1223, 330] width 173 height 26
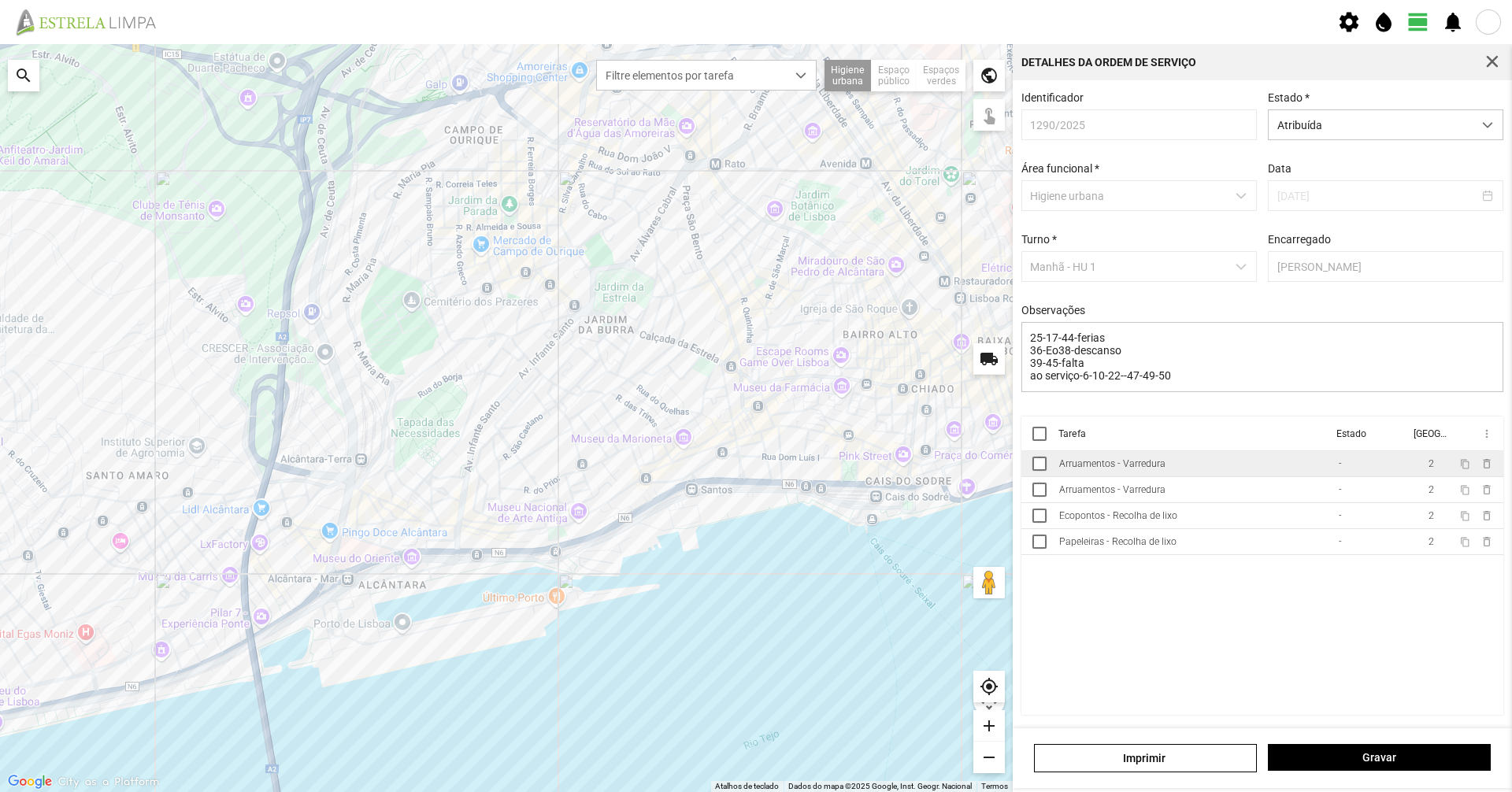
click at [1169, 468] on td "Arruamentos - Varredura" at bounding box center [1192, 464] width 280 height 26
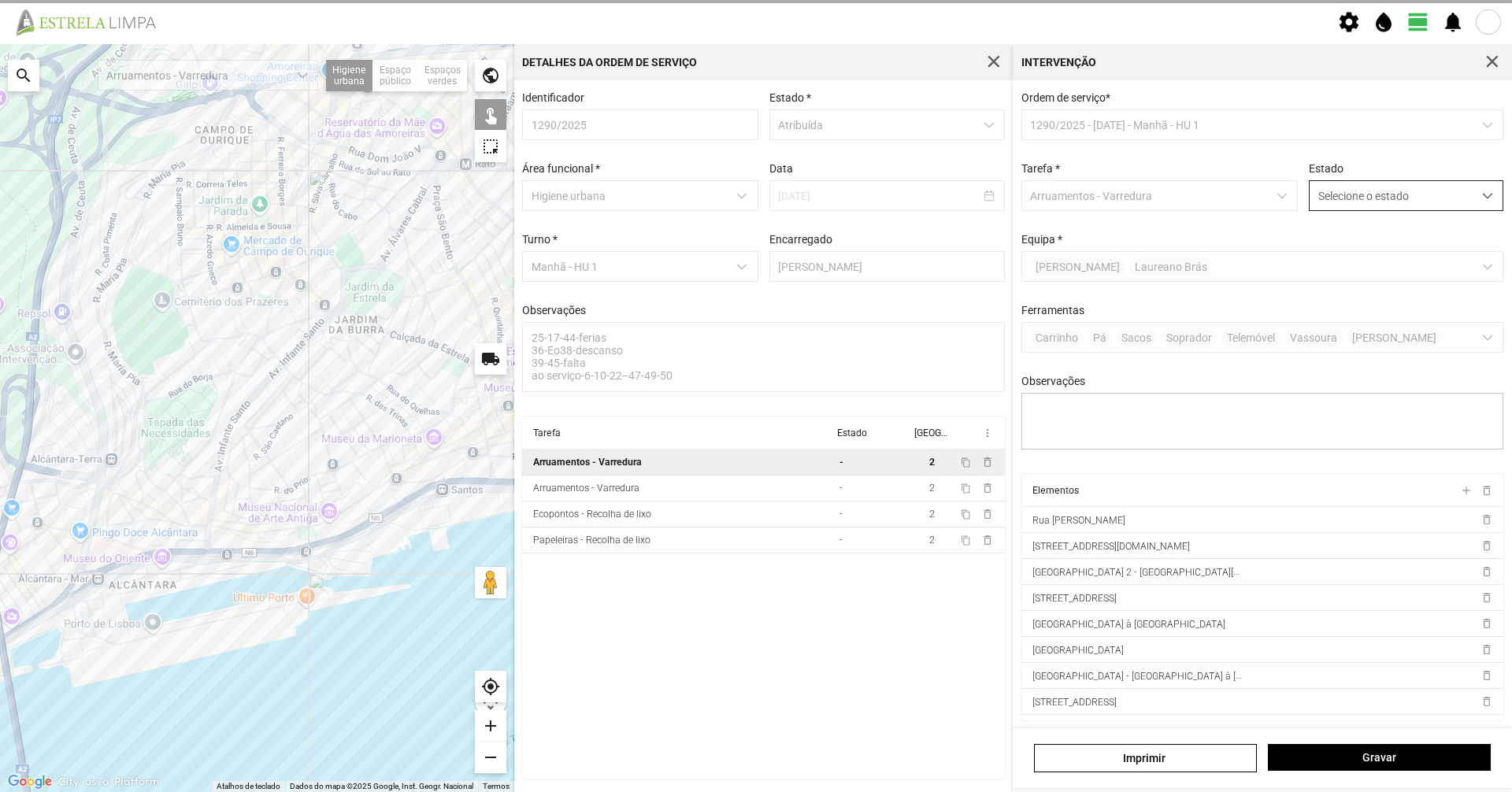
click at [1355, 193] on span "Selecione o estado" at bounding box center [1391, 195] width 163 height 29
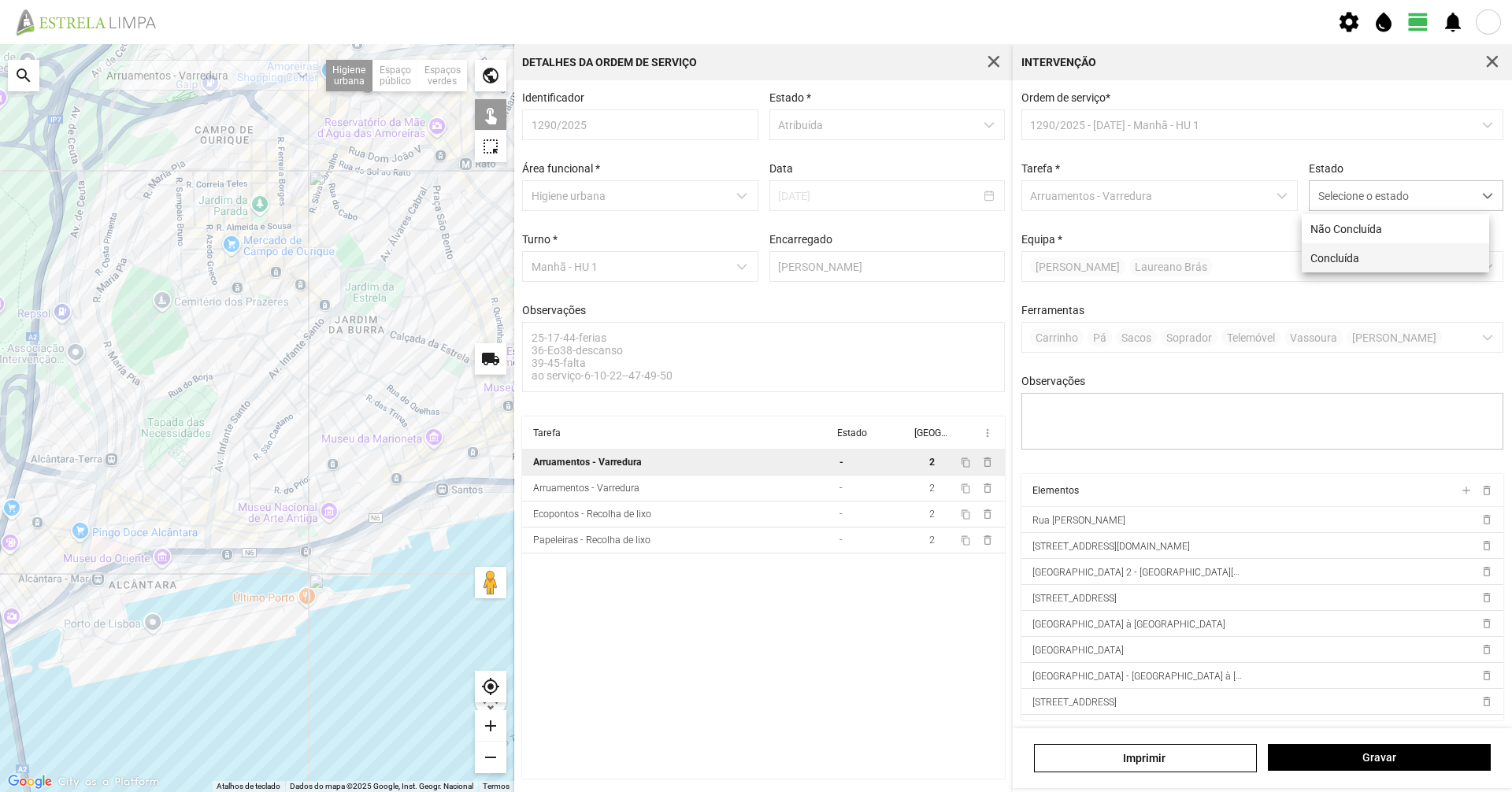
click at [1365, 266] on li "Concluída" at bounding box center [1395, 258] width 187 height 29
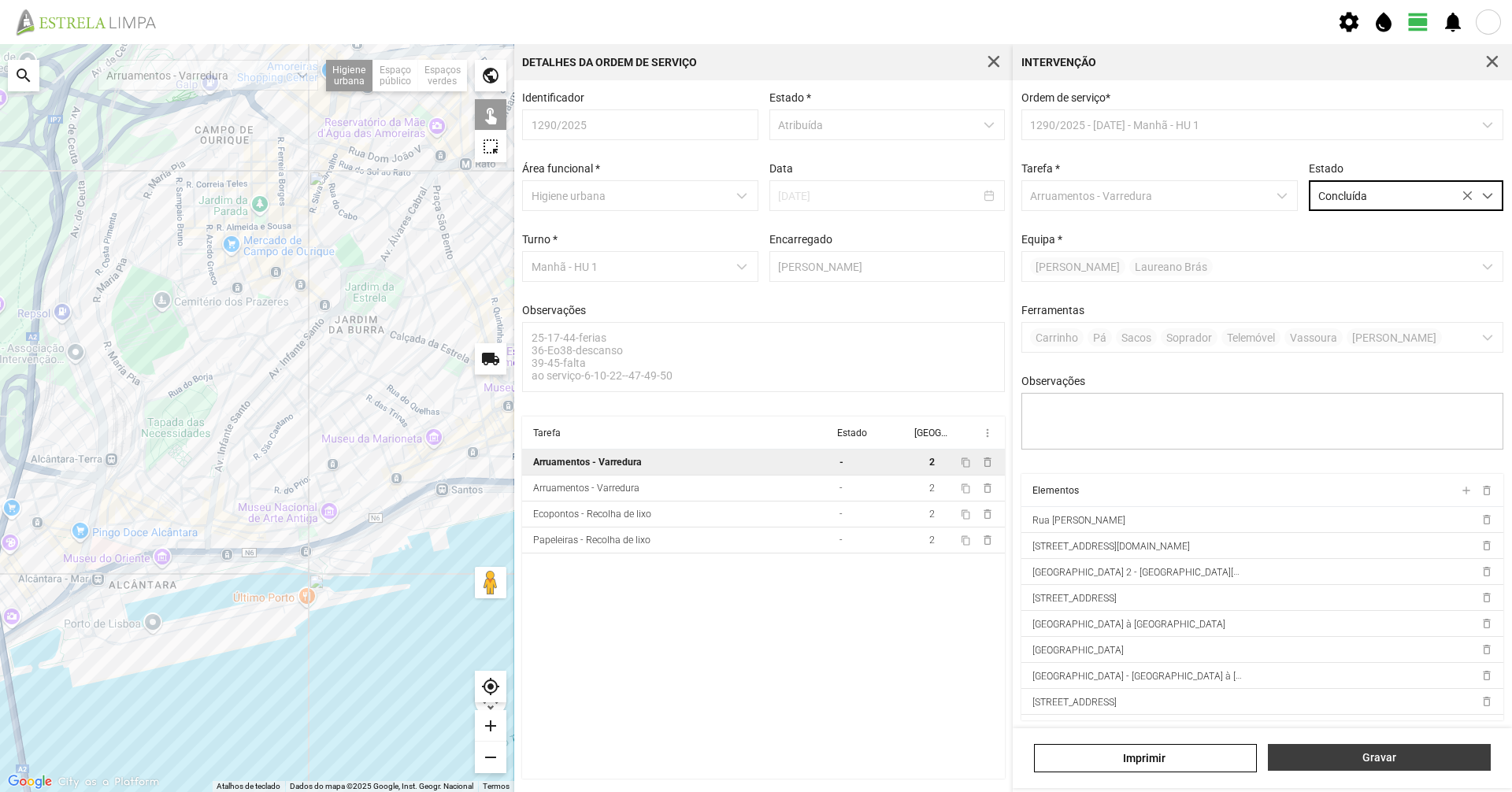
click at [1342, 753] on span "Gravar" at bounding box center [1380, 758] width 207 height 13
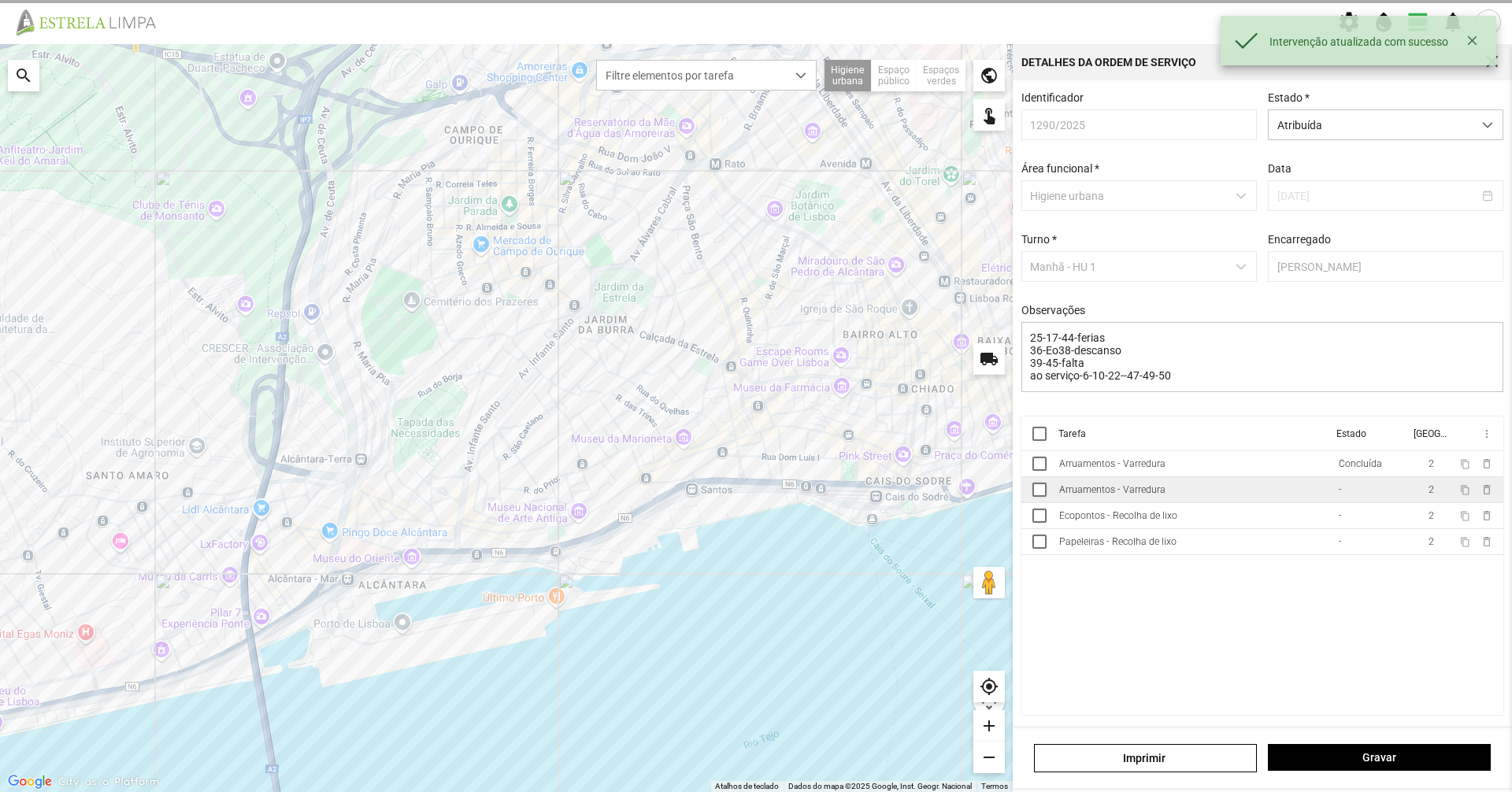
click at [1228, 502] on td "Arruamentos - Varredura" at bounding box center [1192, 490] width 280 height 26
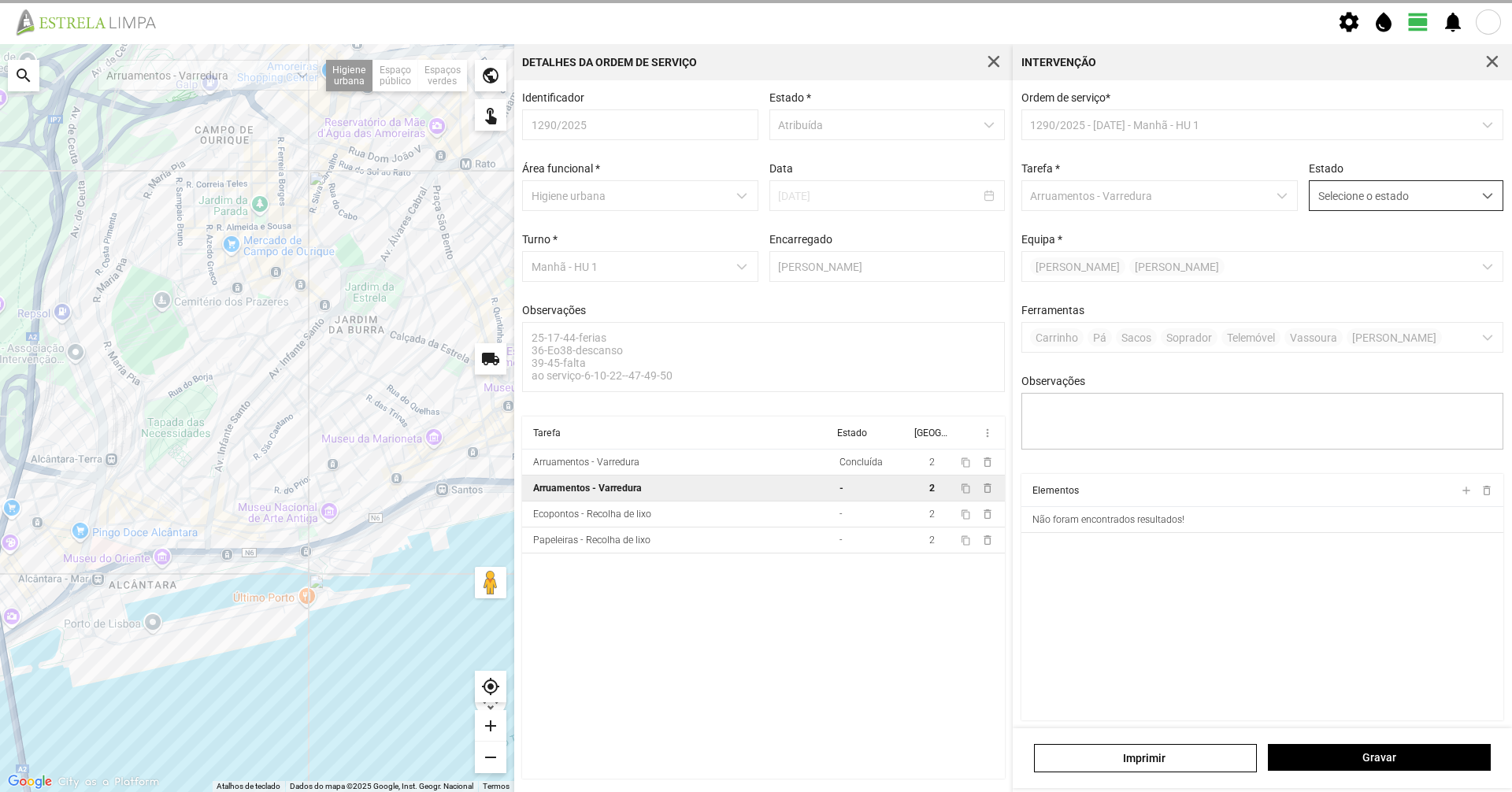
click at [1386, 195] on span "Selecione o estado" at bounding box center [1391, 195] width 163 height 29
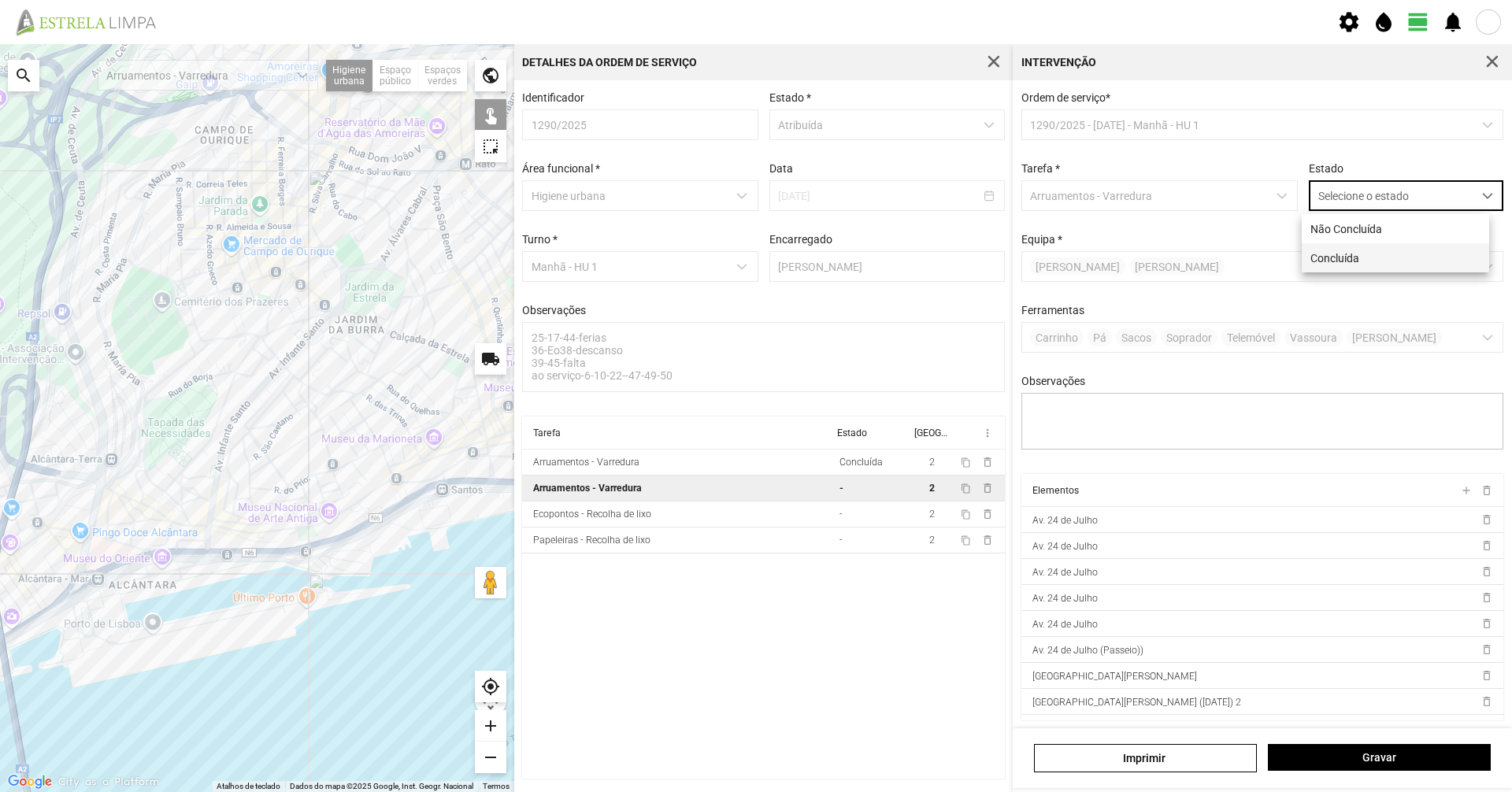
click at [1381, 255] on li "Concluída" at bounding box center [1395, 258] width 187 height 29
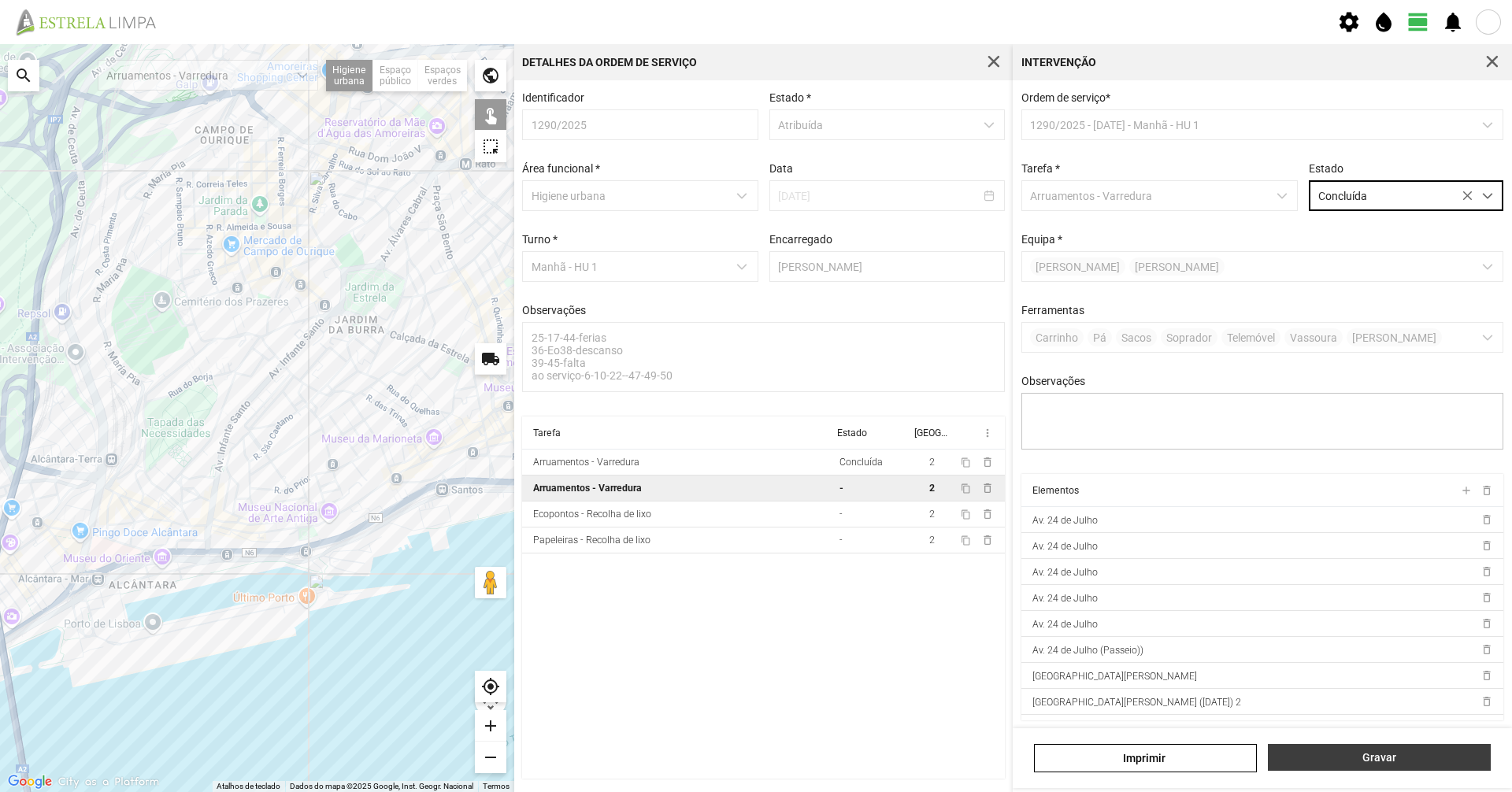
click at [1390, 763] on span "Gravar" at bounding box center [1380, 758] width 207 height 13
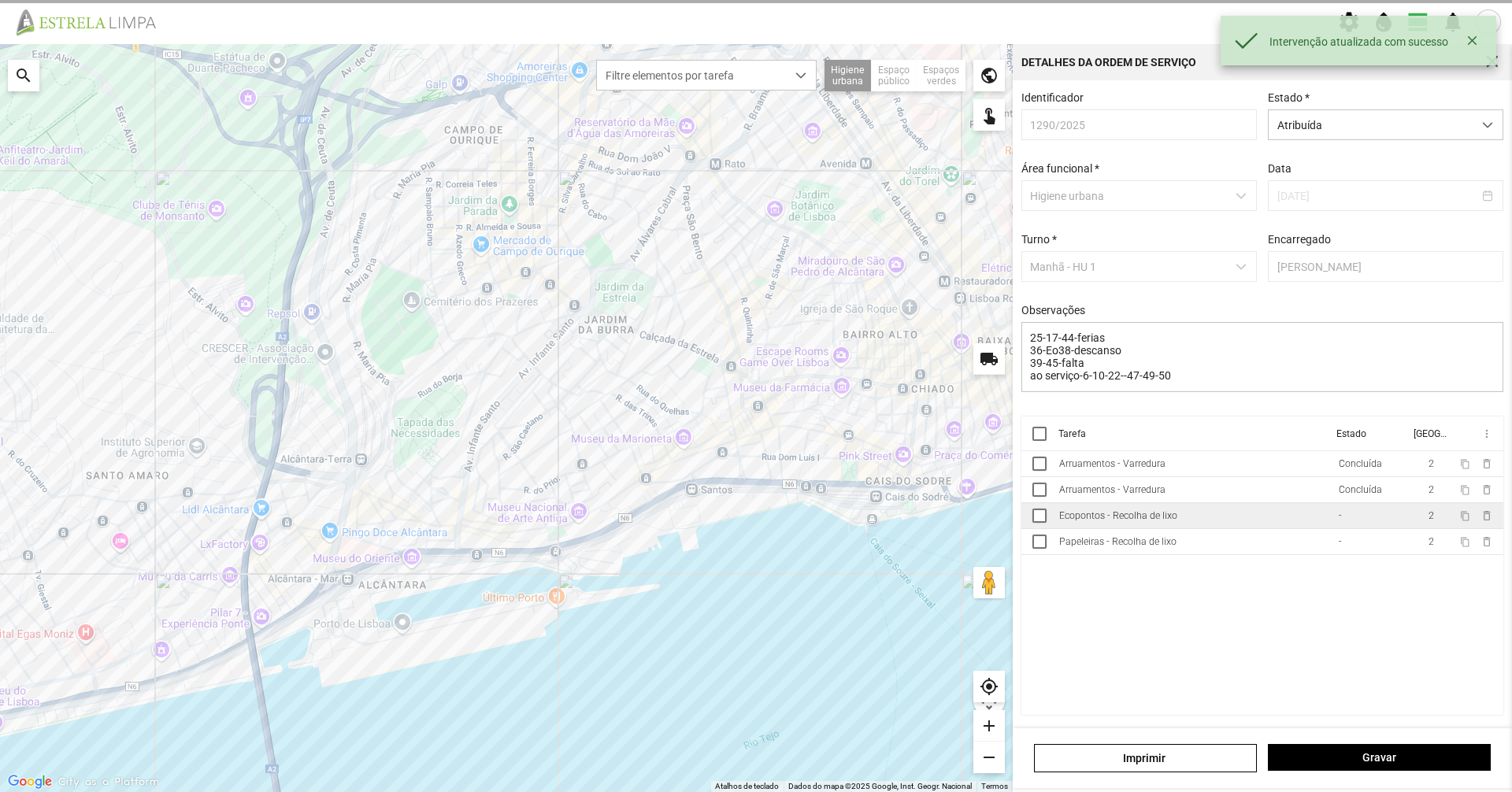
click at [1253, 521] on td "Ecopontos - Recolha de lixo" at bounding box center [1192, 516] width 280 height 26
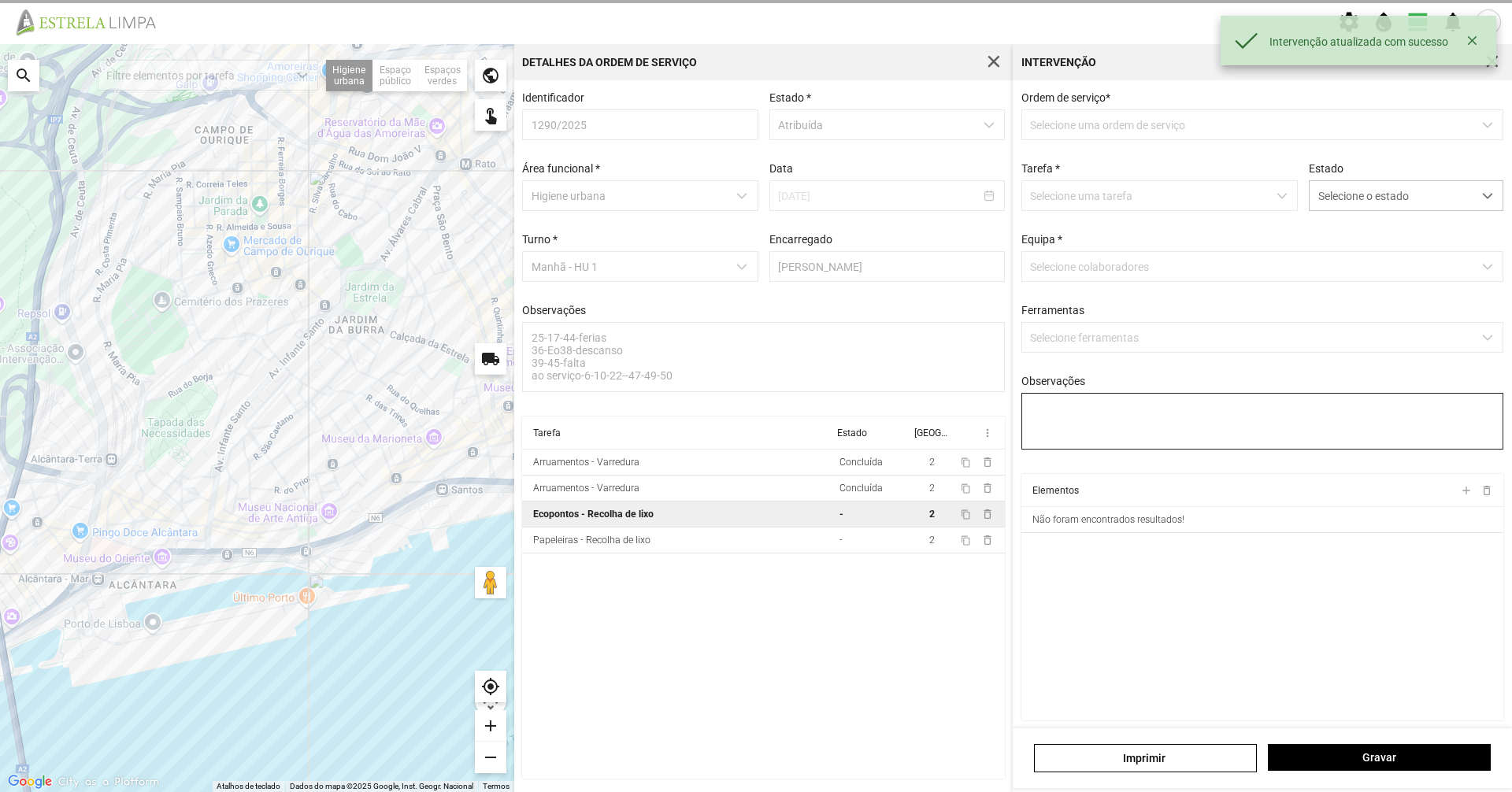
type textarea "serviço cordenado por [PERSON_NAME]"
click at [1394, 195] on span "Selecione o estado" at bounding box center [1391, 195] width 163 height 29
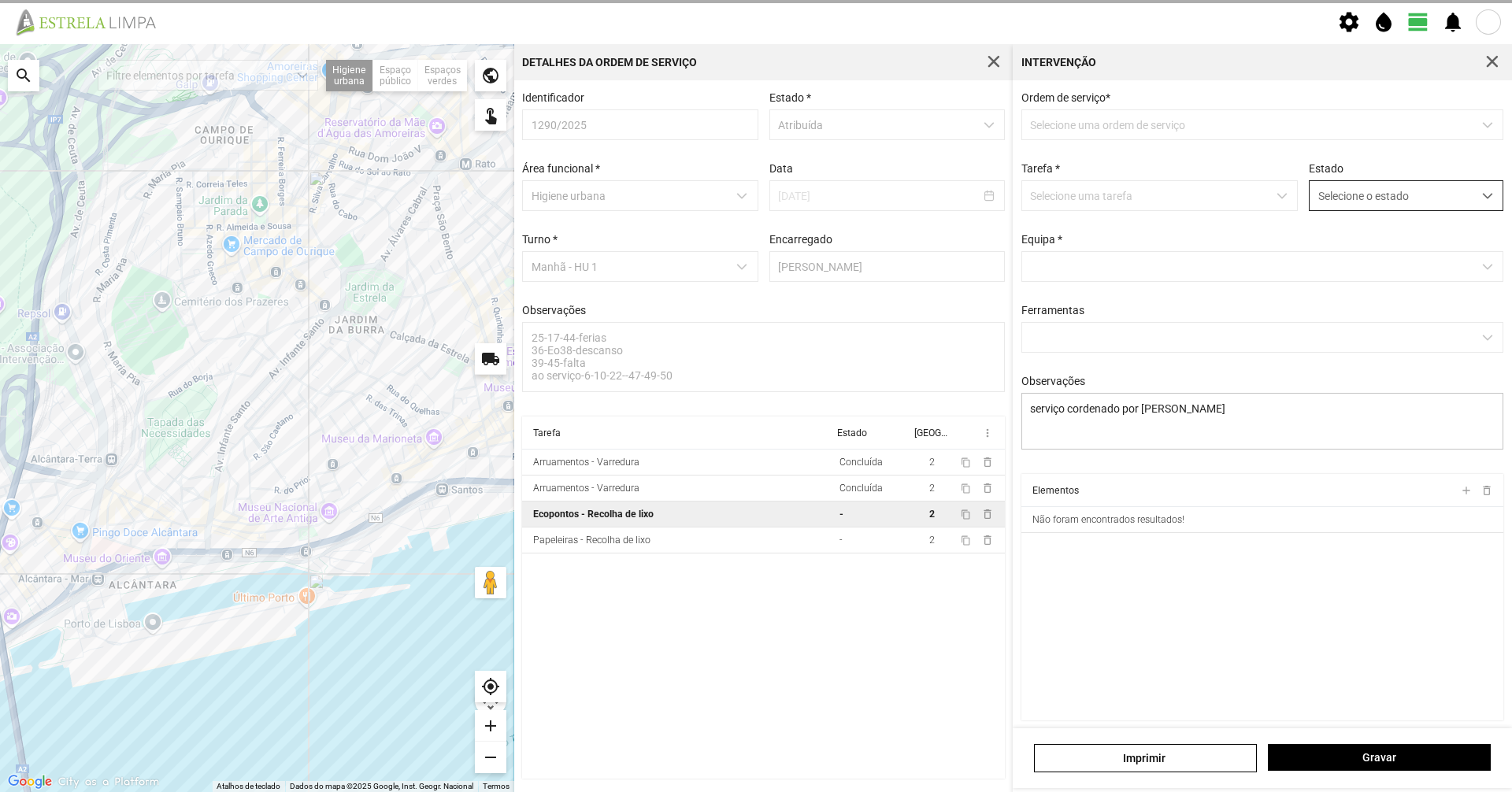
scroll to position [9, 70]
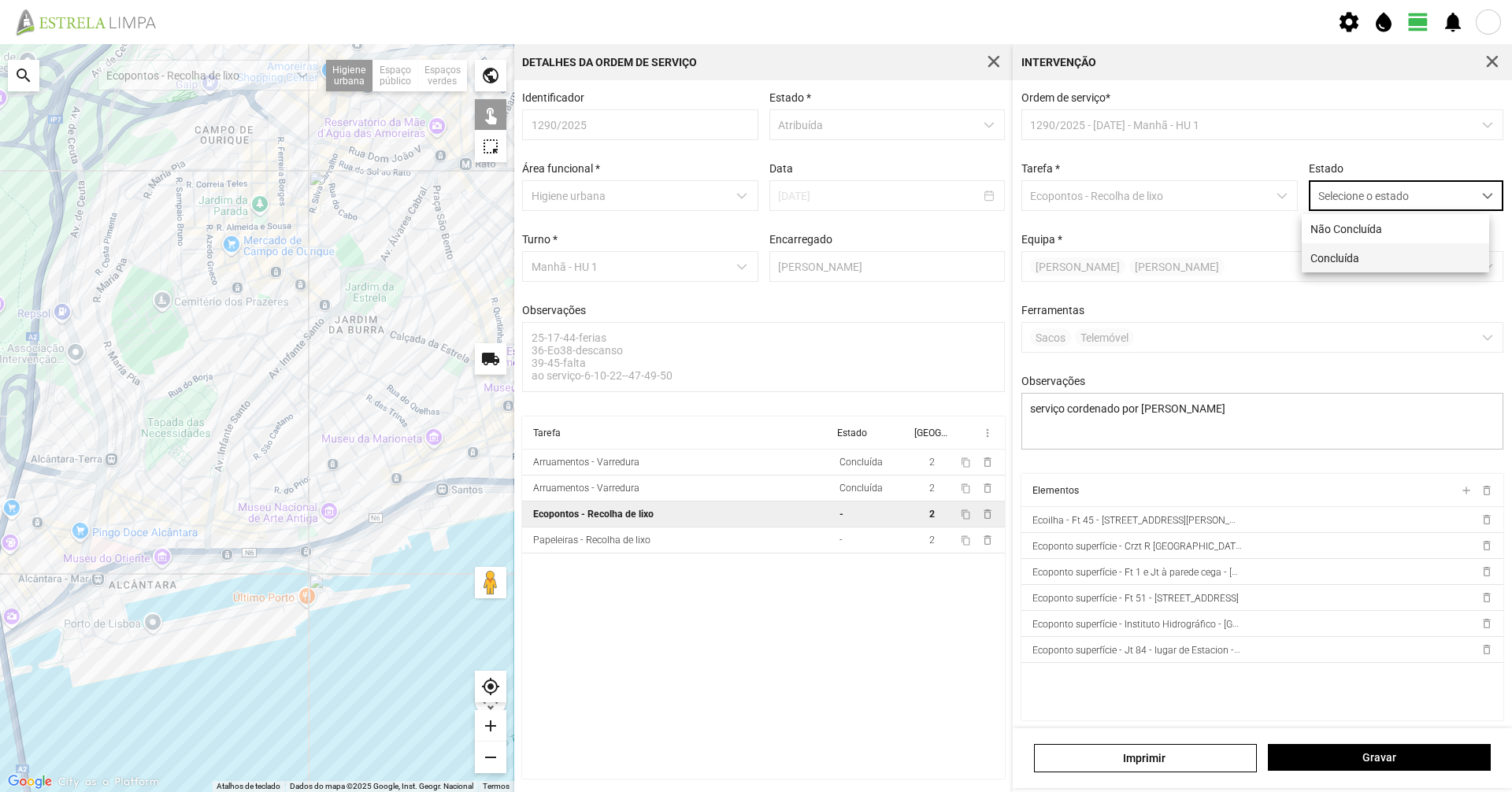
click at [1375, 254] on li "Concluída" at bounding box center [1395, 258] width 187 height 29
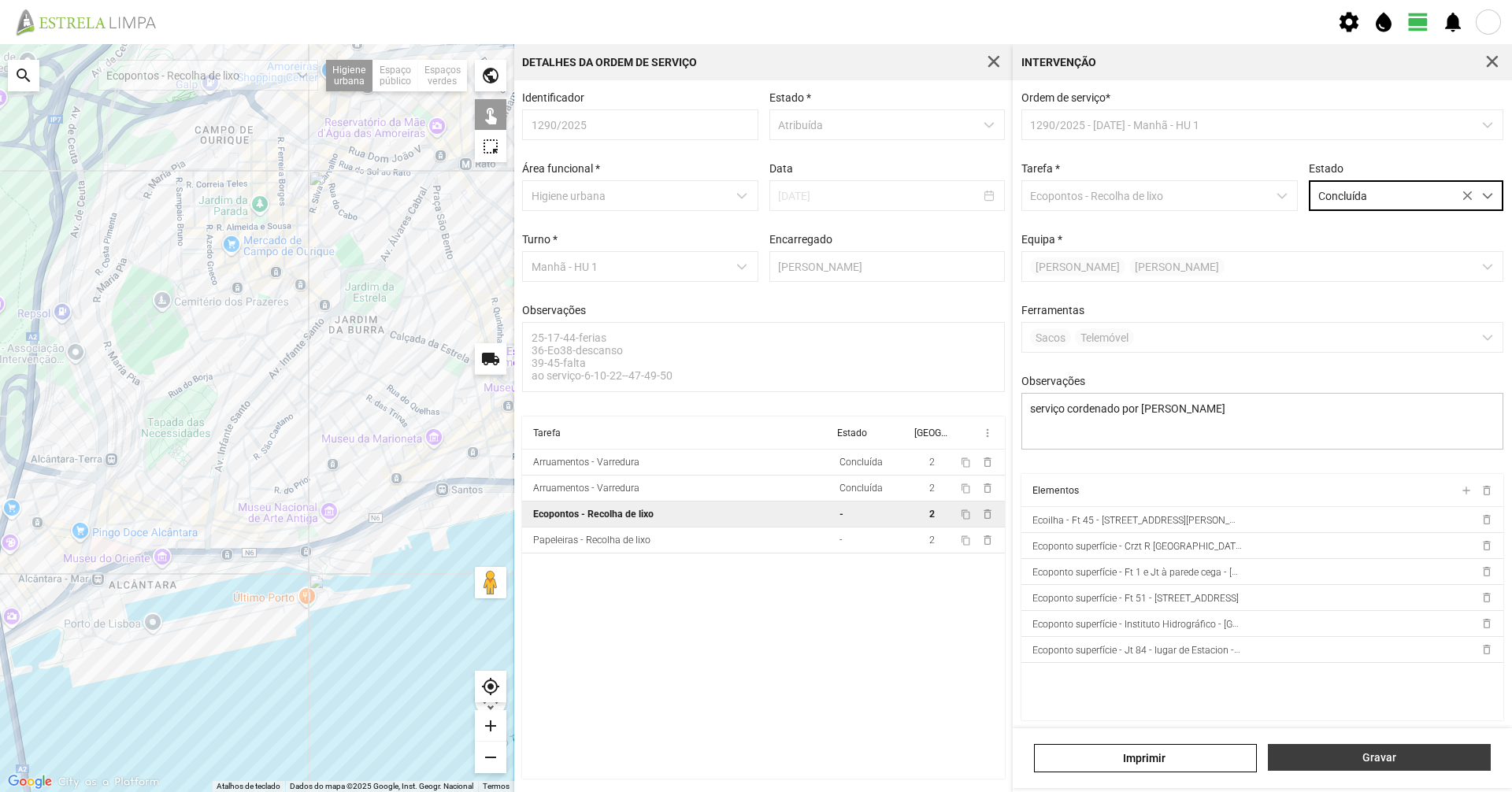
click at [1416, 755] on span "Gravar" at bounding box center [1380, 758] width 207 height 13
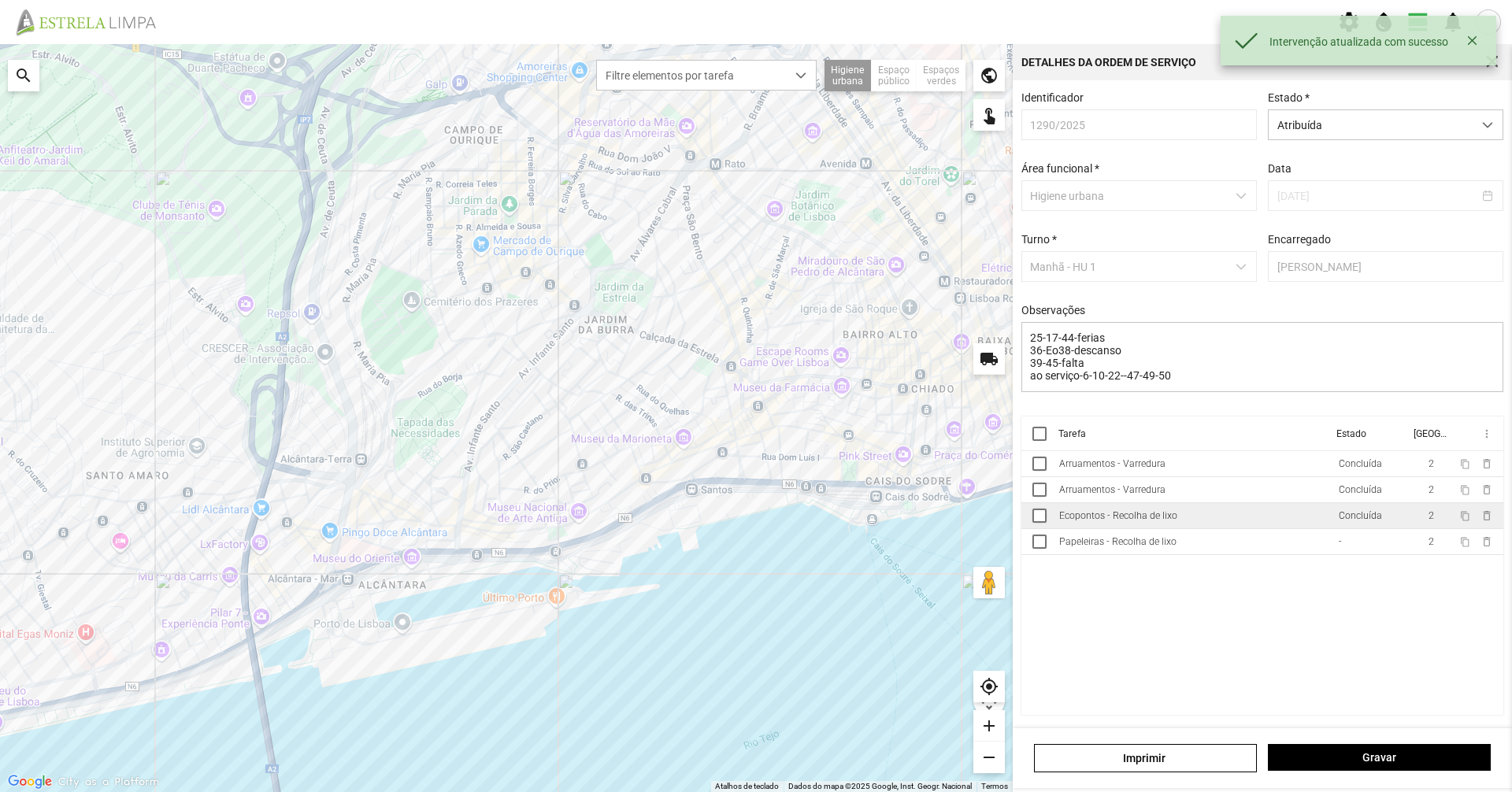
click at [1302, 529] on td "Ecopontos - Recolha de lixo" at bounding box center [1192, 516] width 280 height 26
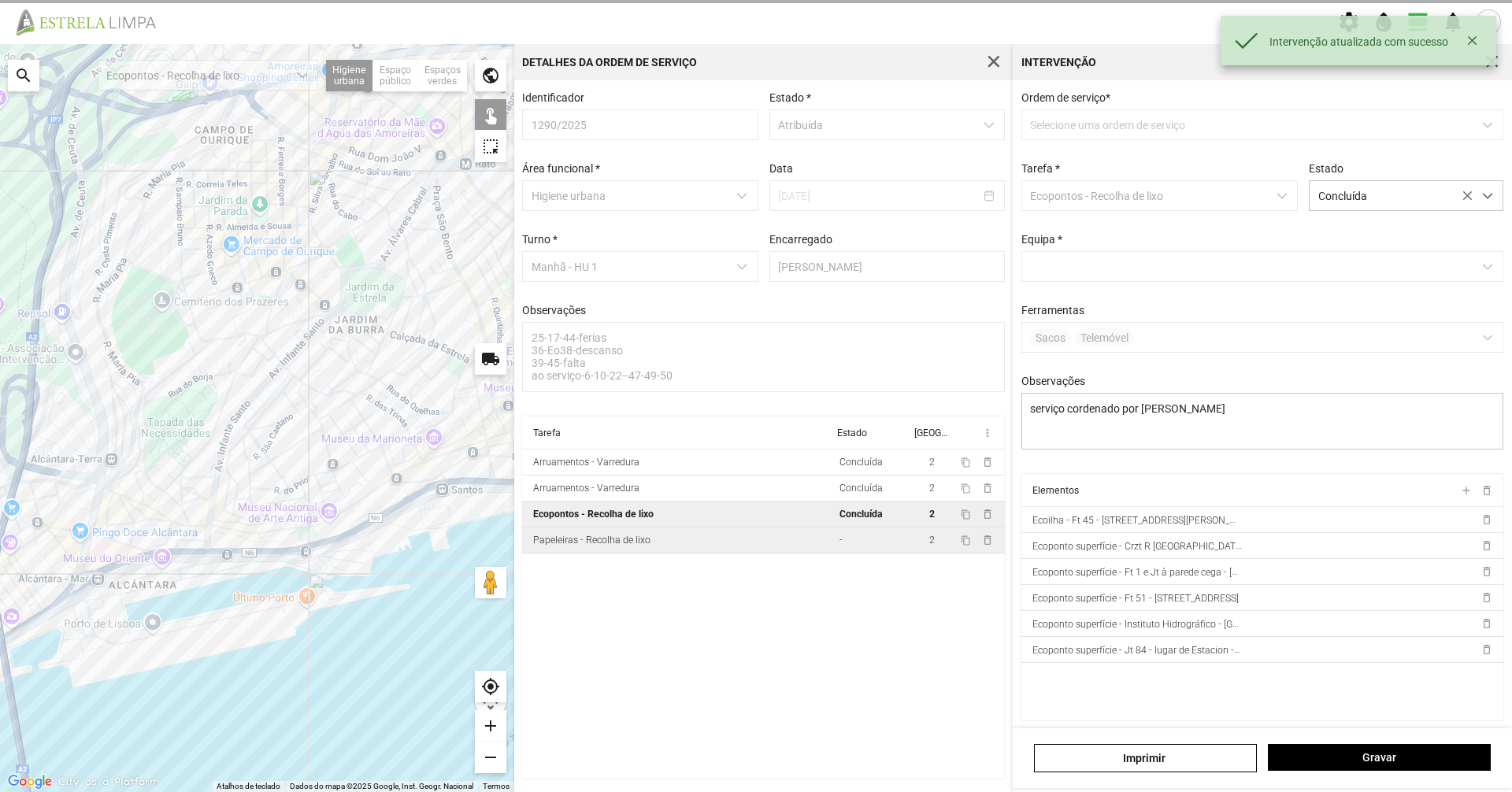
click at [720, 554] on td "Papeleiras - Recolha de lixo" at bounding box center [678, 540] width 311 height 26
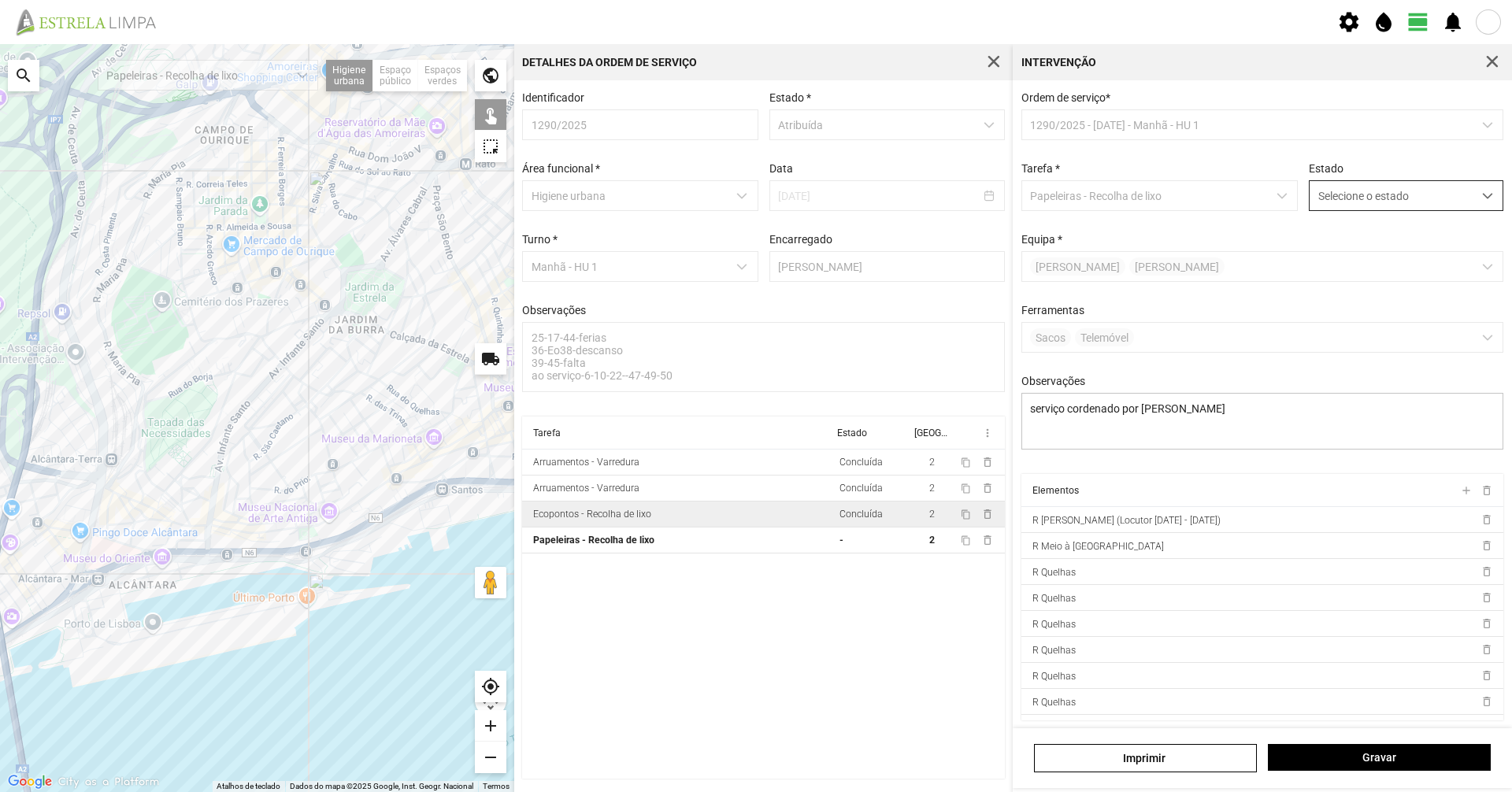
click at [1368, 196] on span "Selecione o estado" at bounding box center [1391, 195] width 163 height 29
click at [1354, 257] on li "Concluída" at bounding box center [1395, 258] width 187 height 29
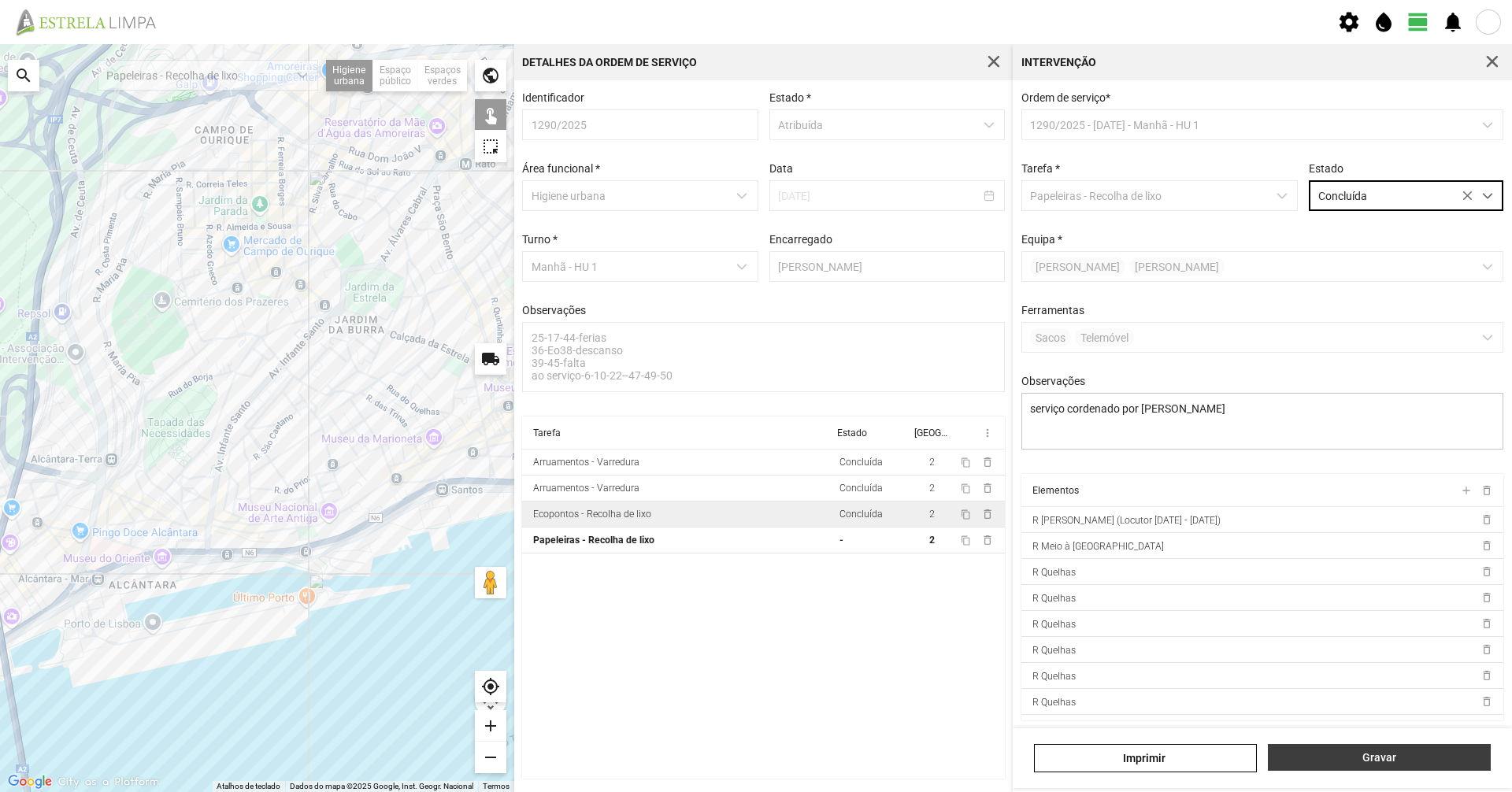
click at [1381, 759] on span "Gravar" at bounding box center [1380, 758] width 207 height 13
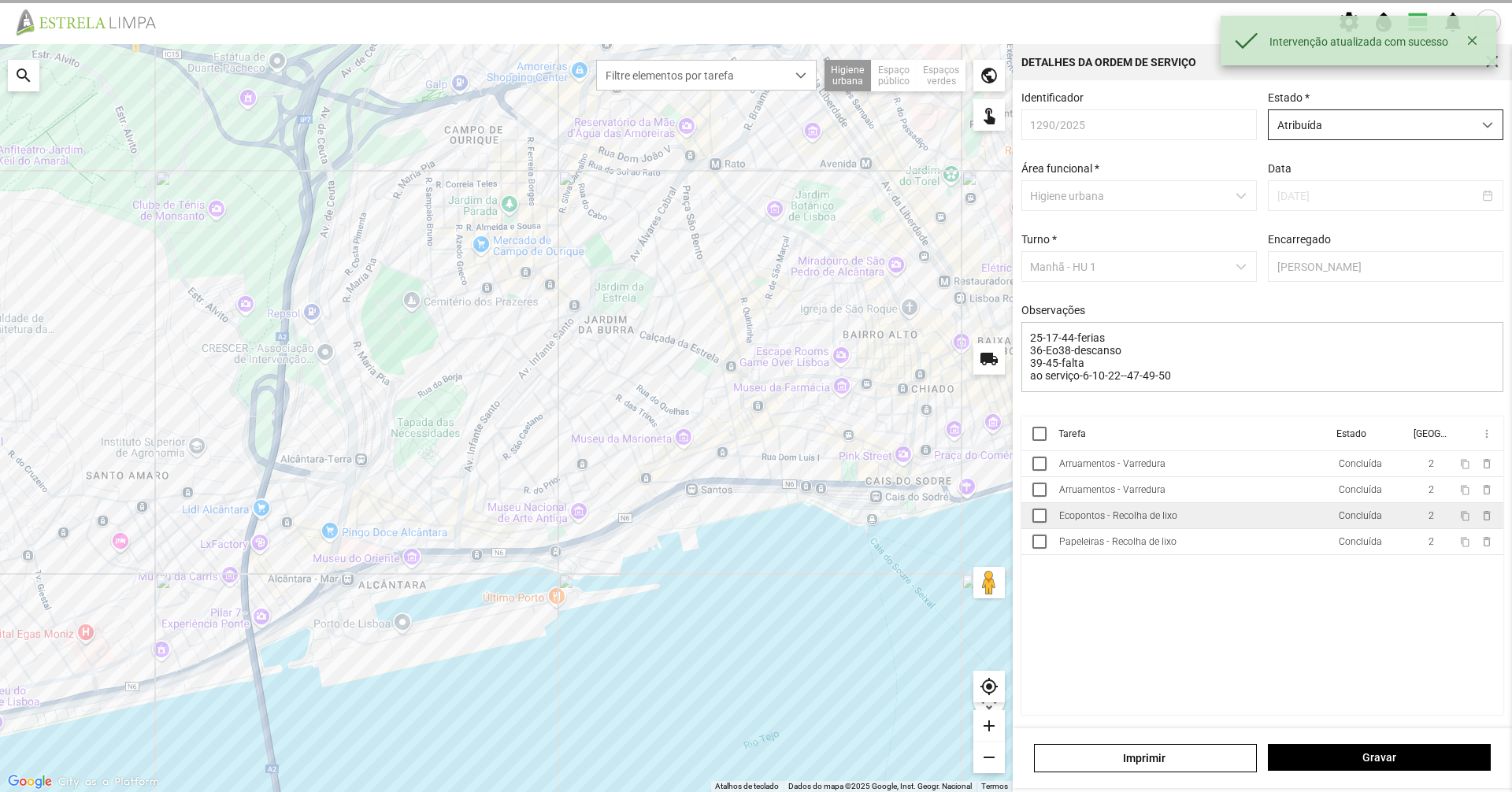
click at [1397, 125] on span "Atribuída" at bounding box center [1370, 125] width 204 height 29
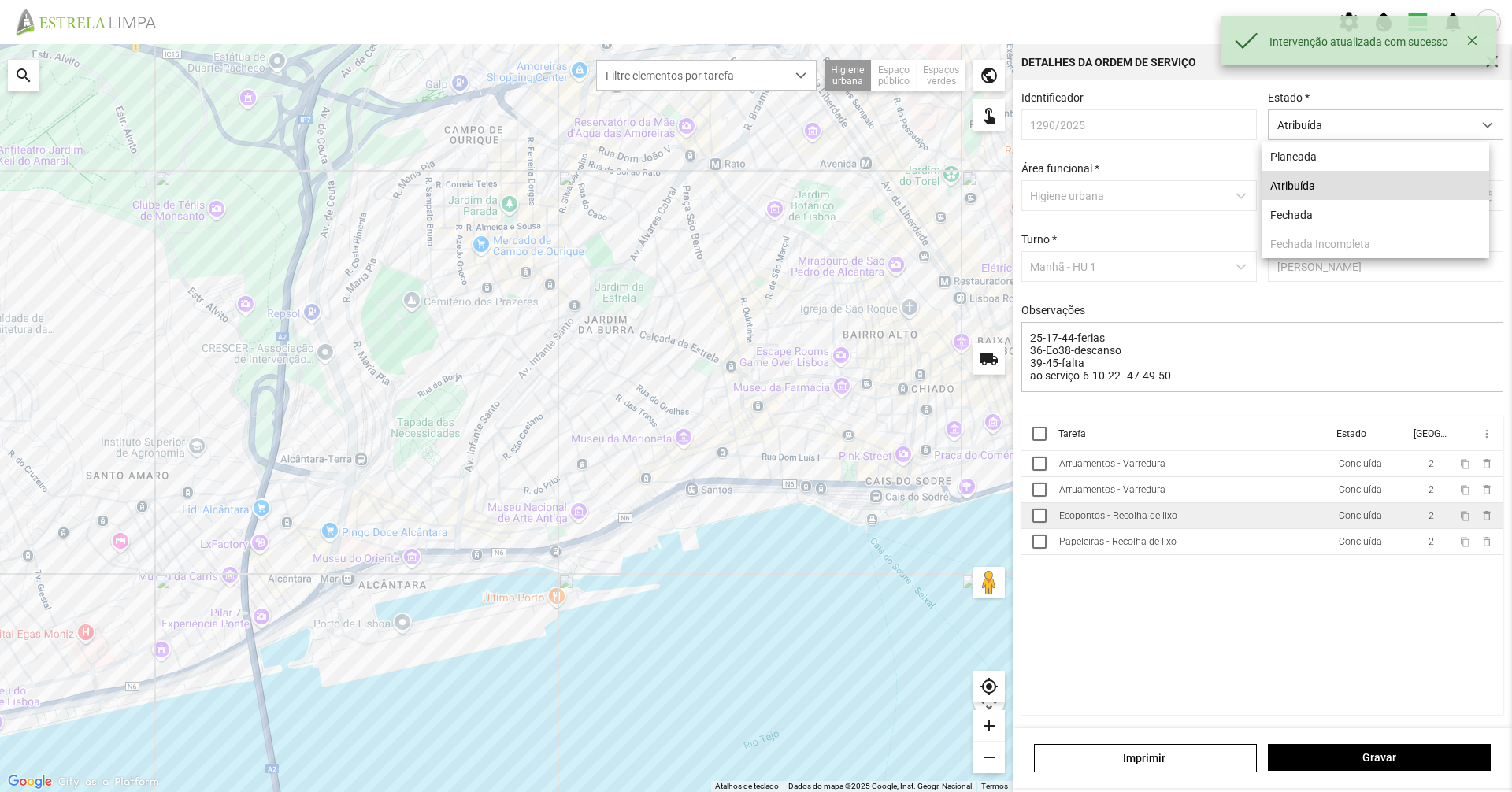
drag, startPoint x: 1323, startPoint y: 227, endPoint x: 1317, endPoint y: 316, distance: 89.2
click at [1323, 227] on li "Fechada" at bounding box center [1374, 215] width 227 height 29
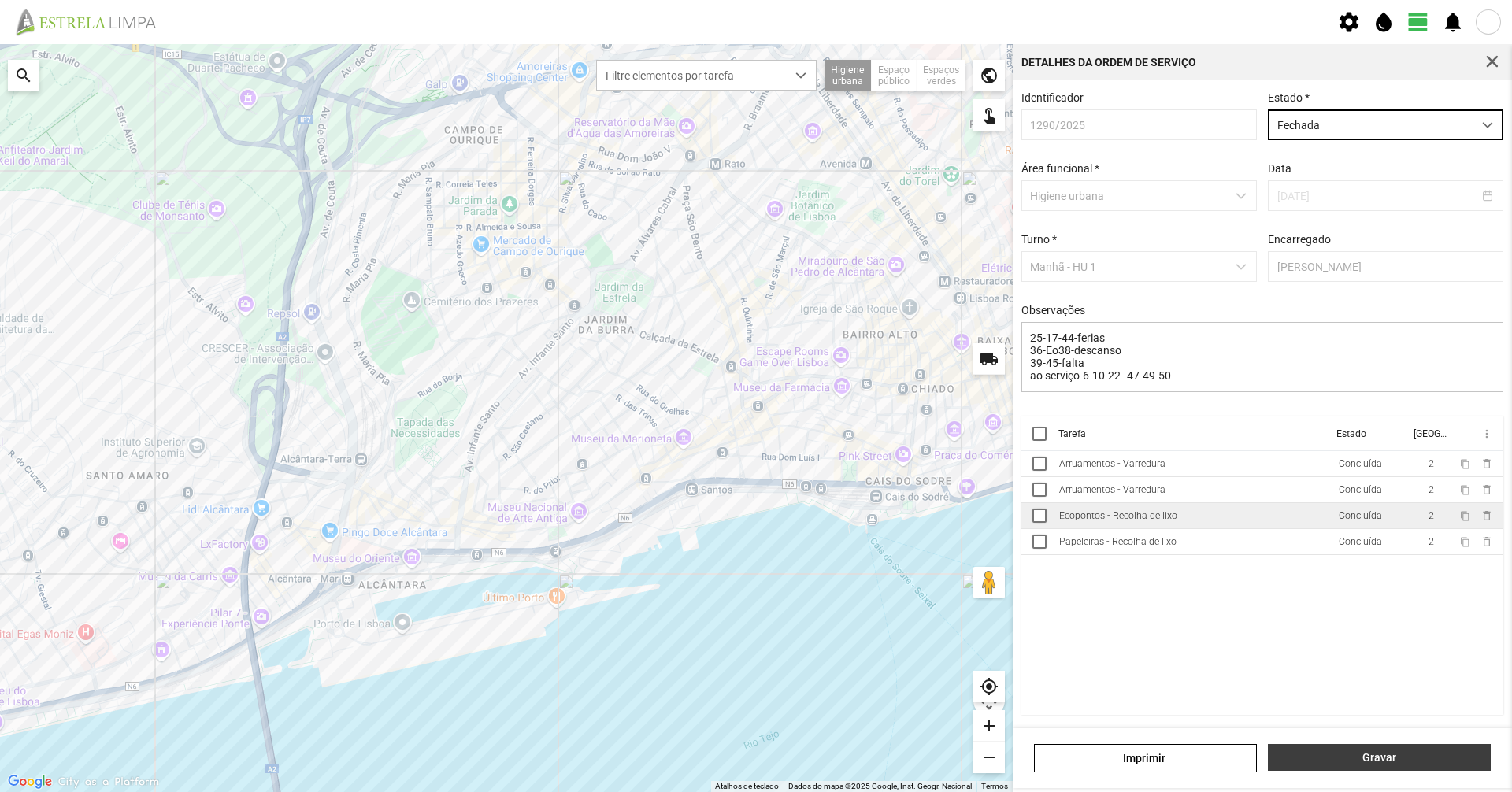
click at [1362, 752] on span "Gravar" at bounding box center [1380, 758] width 207 height 13
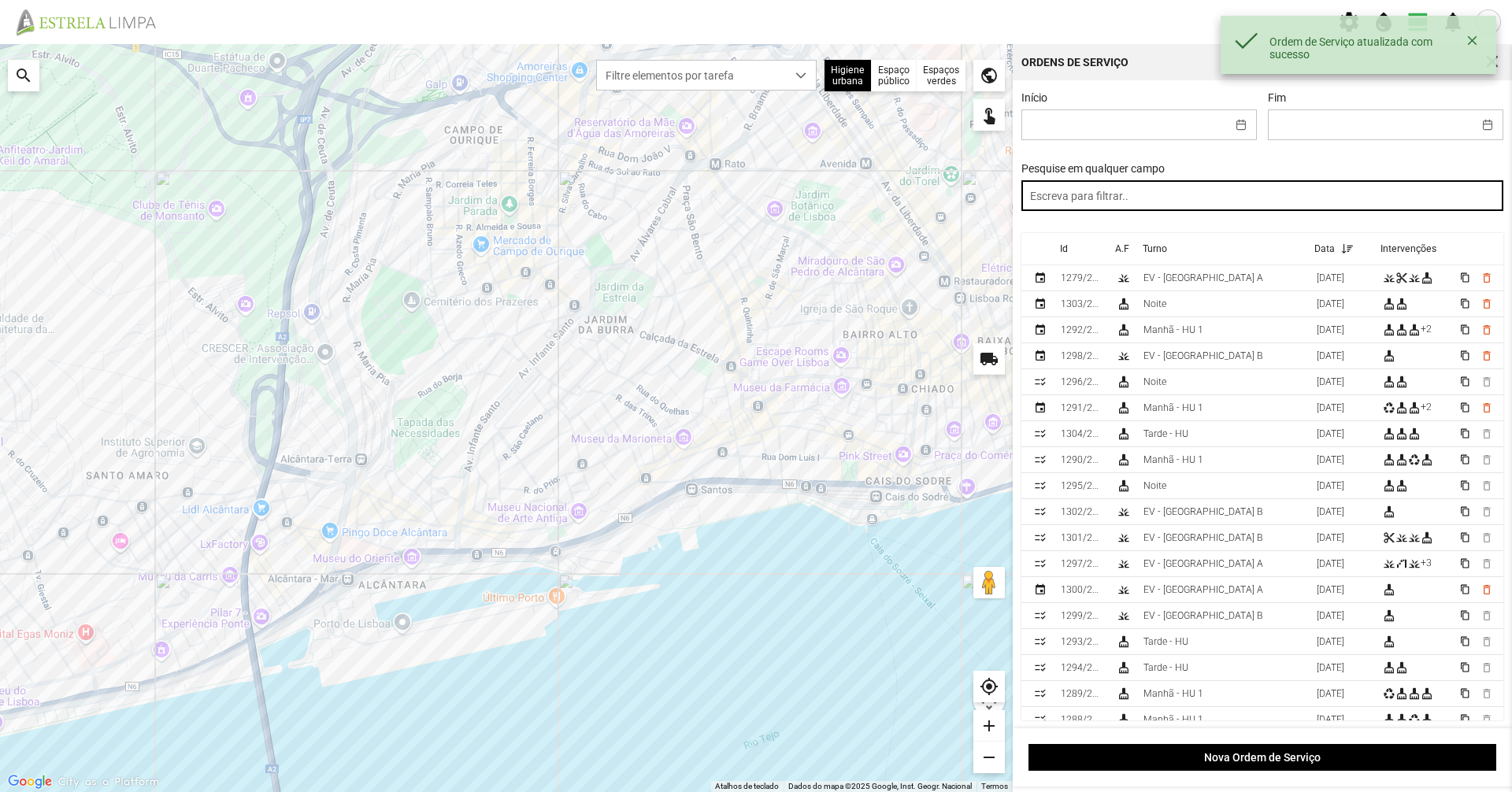
click at [1113, 204] on input "text" at bounding box center [1262, 196] width 483 height 31
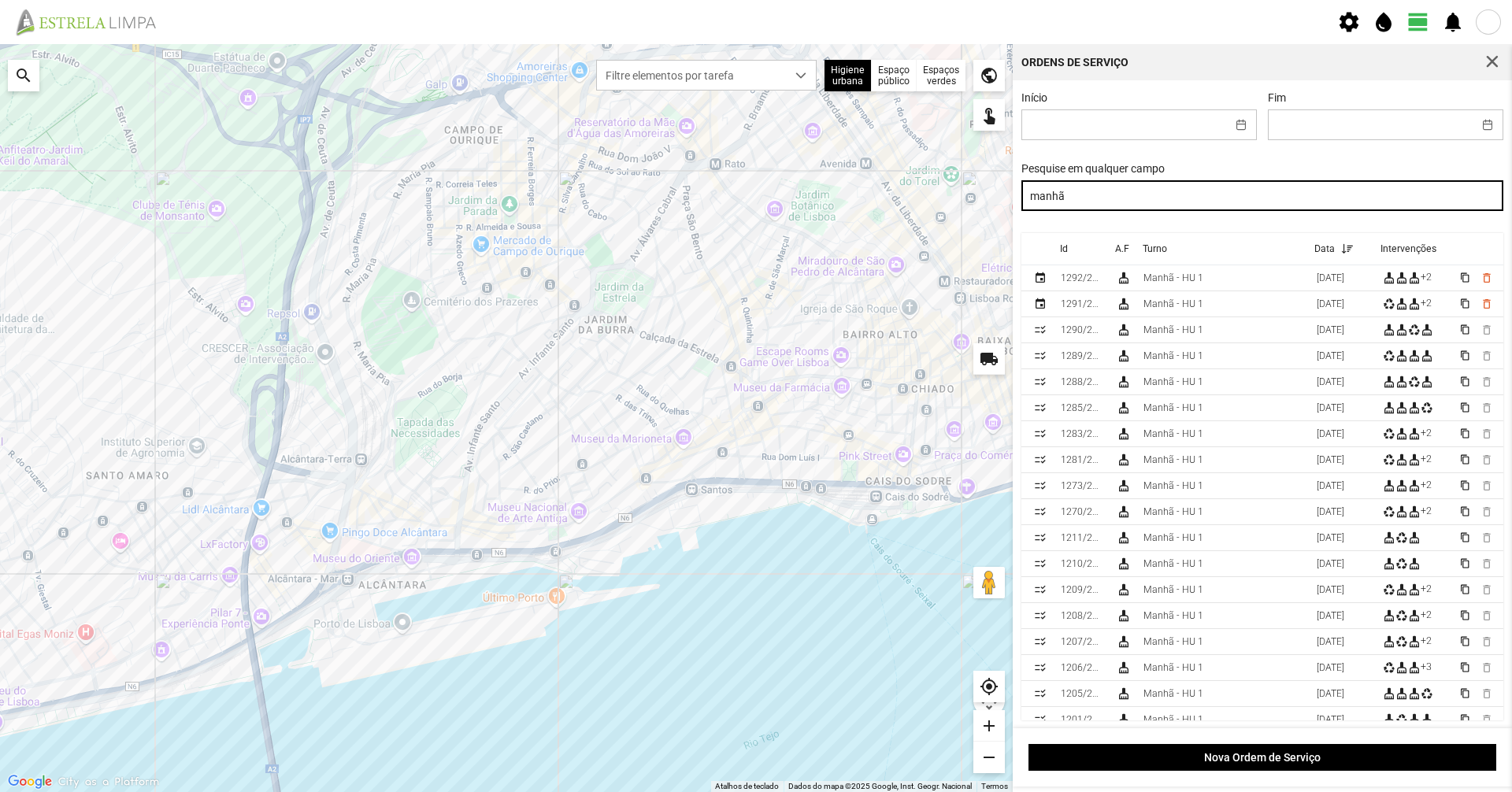
drag, startPoint x: 1135, startPoint y: 203, endPoint x: 964, endPoint y: 195, distance: 171.2
click at [964, 195] on div "Para navegar no mapa com gestos de toque, toque duas vezes sem soltar no mapa e…" at bounding box center [756, 418] width 1512 height 748
type input "tarde"
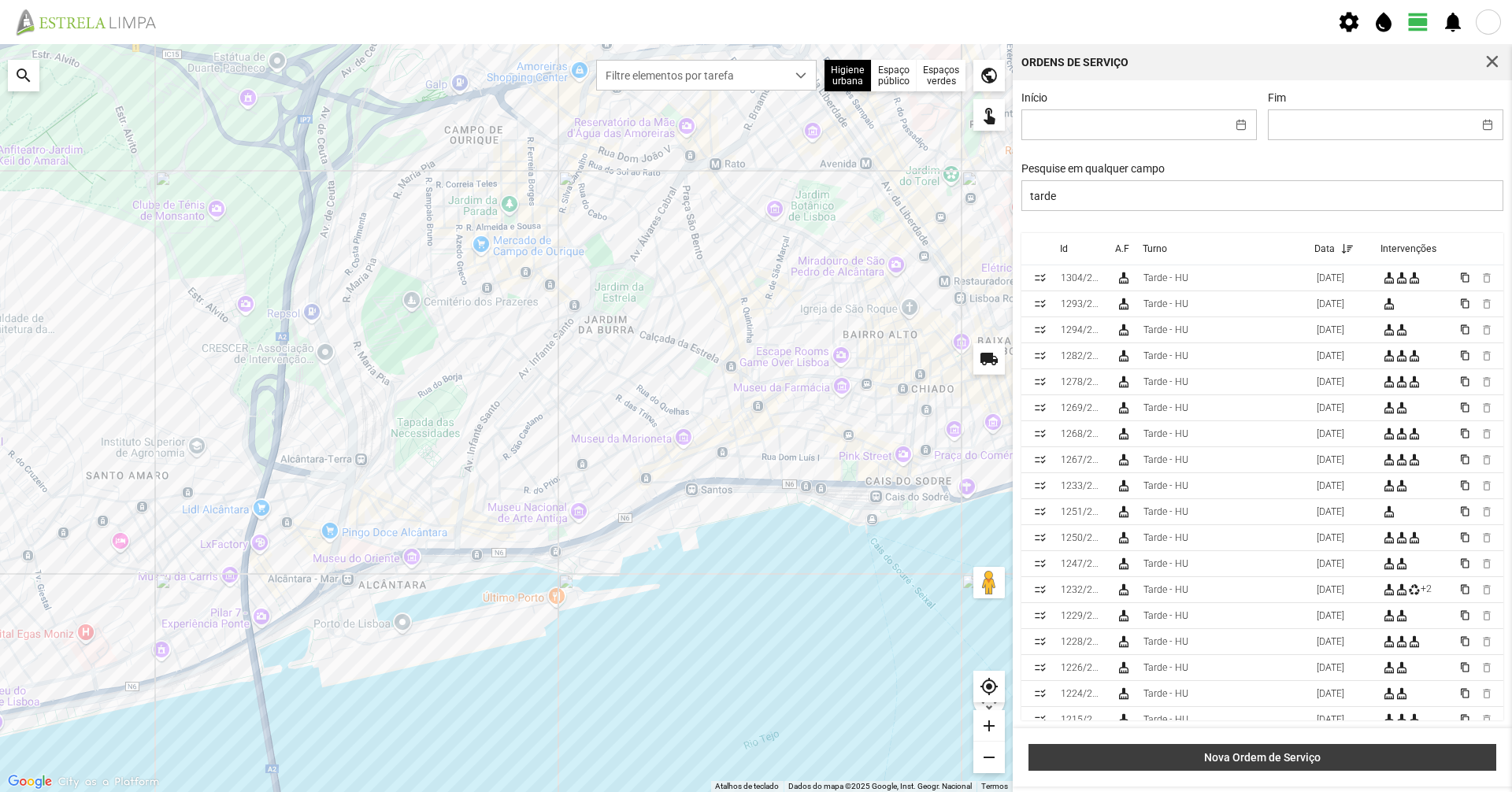
click at [1250, 752] on span "Nova Ordem de Serviço" at bounding box center [1263, 758] width 451 height 13
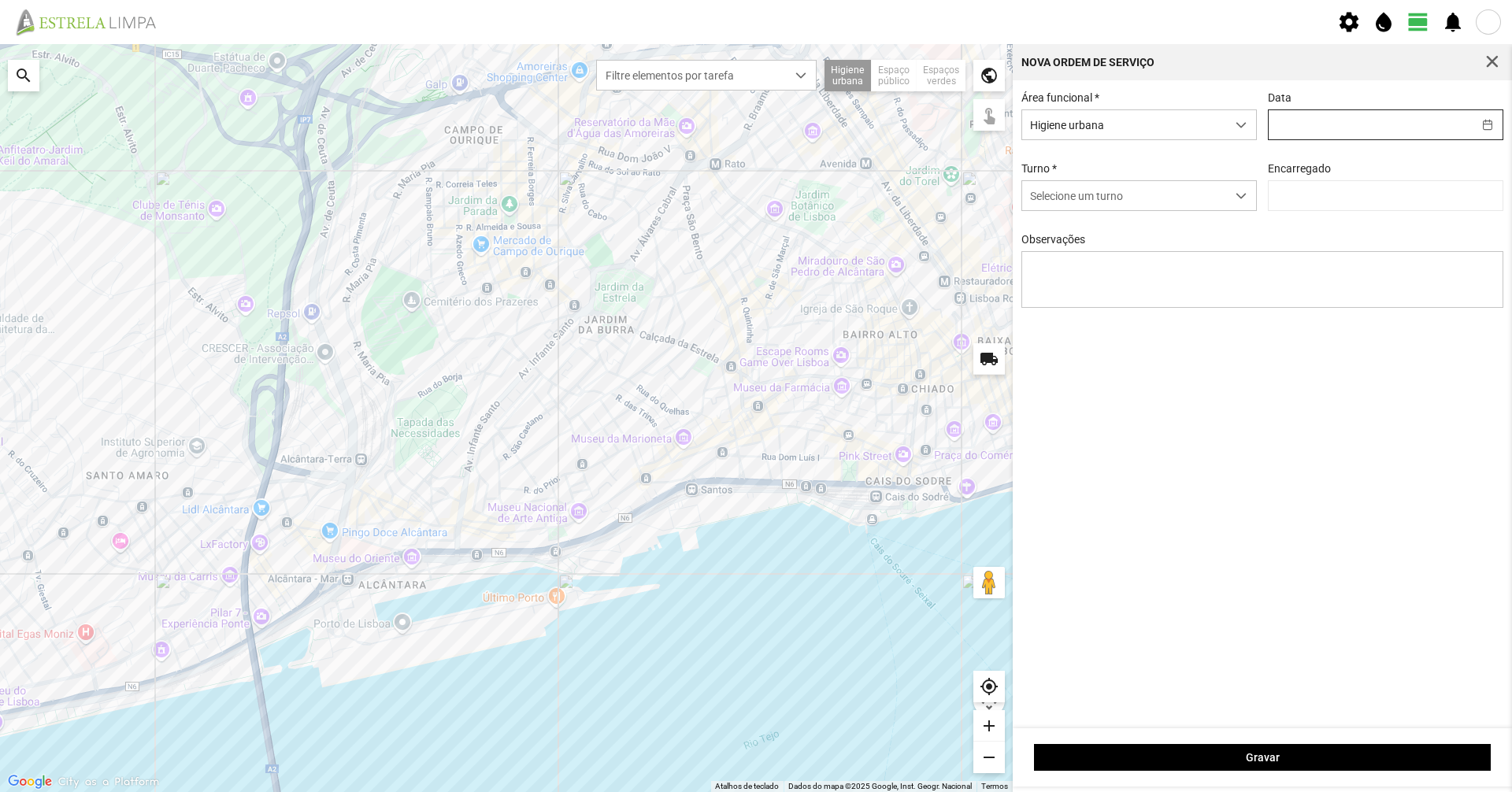
click at [1330, 135] on input "text" at bounding box center [1370, 125] width 204 height 29
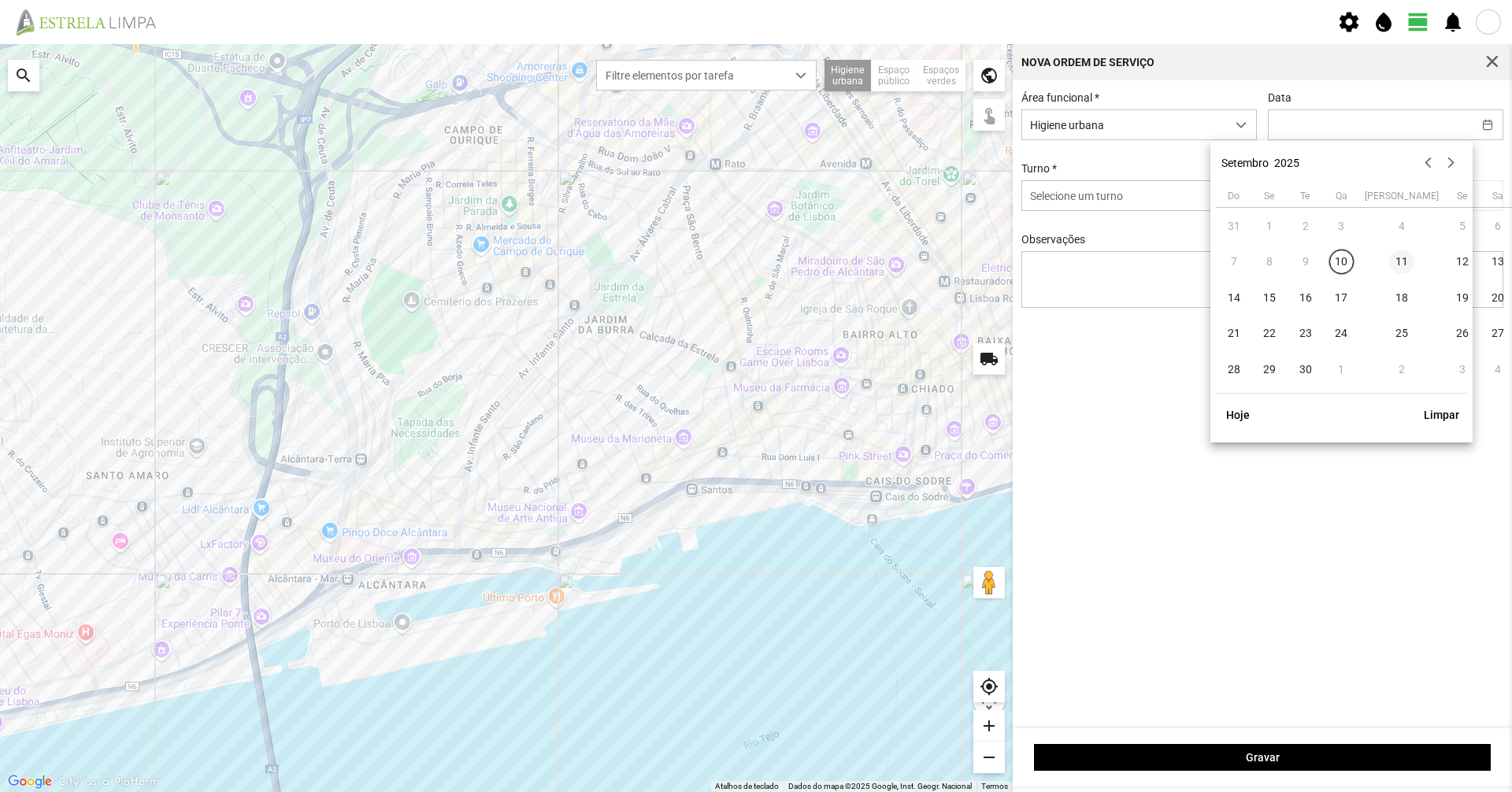
click at [1389, 264] on span "11" at bounding box center [1401, 263] width 25 height 25
type input "[DATE]"
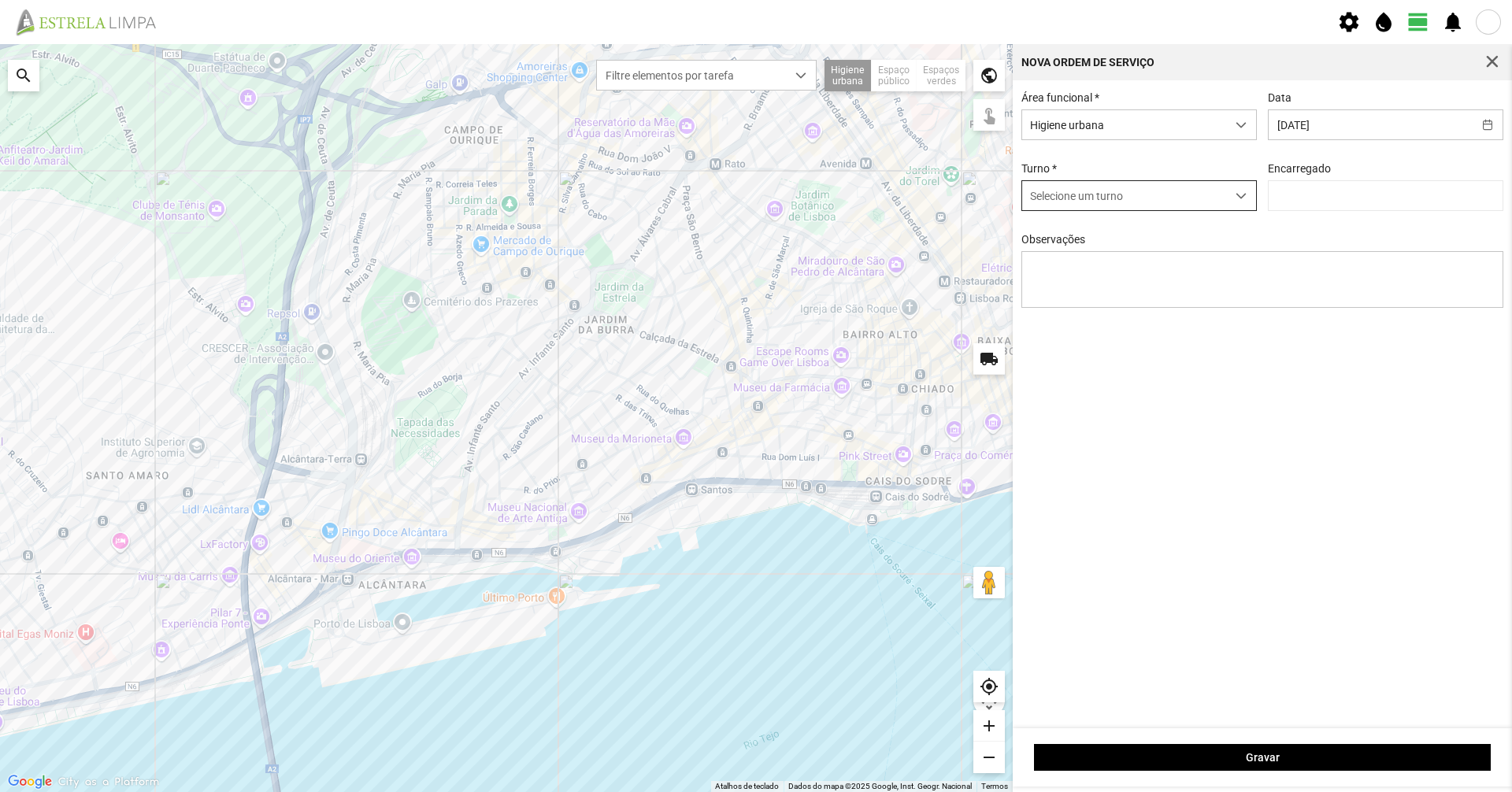
click at [1159, 193] on span "Selecione um turno" at bounding box center [1124, 195] width 204 height 29
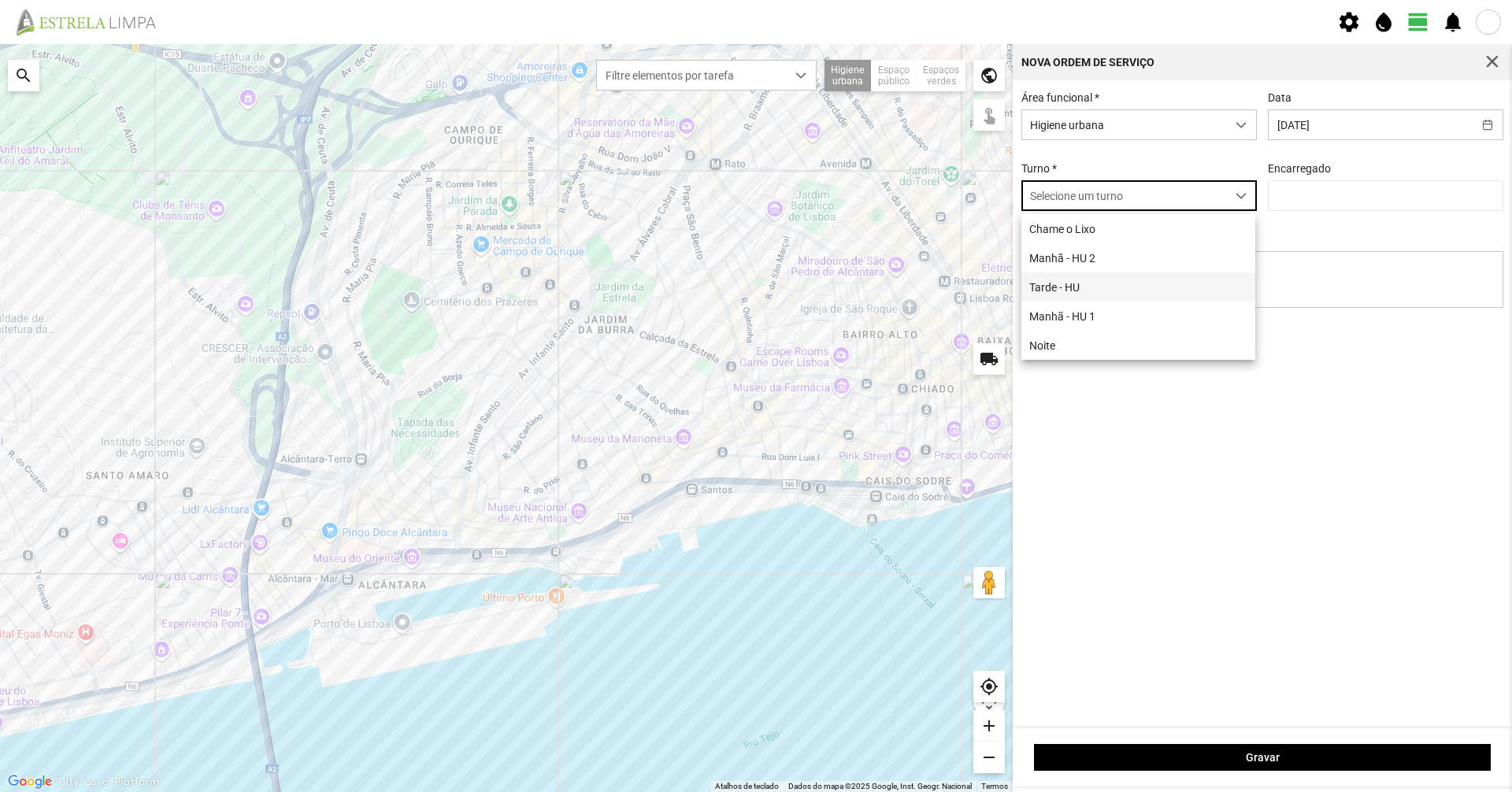
click at [1129, 281] on li "Tarde - HU" at bounding box center [1138, 287] width 234 height 29
type input "[PERSON_NAME]"
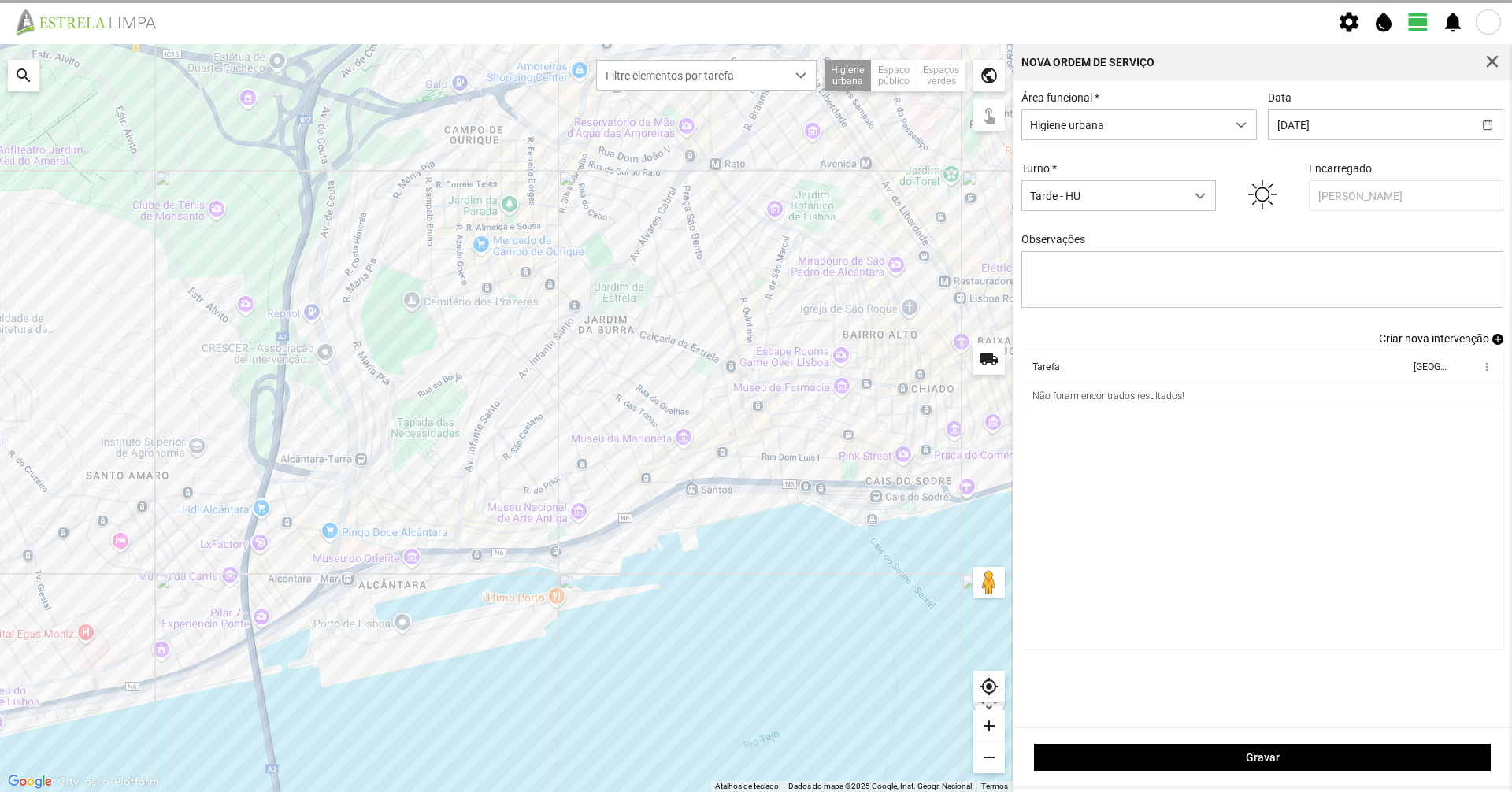
click at [1402, 344] on span "Criar nova intervenção" at bounding box center [1434, 339] width 111 height 13
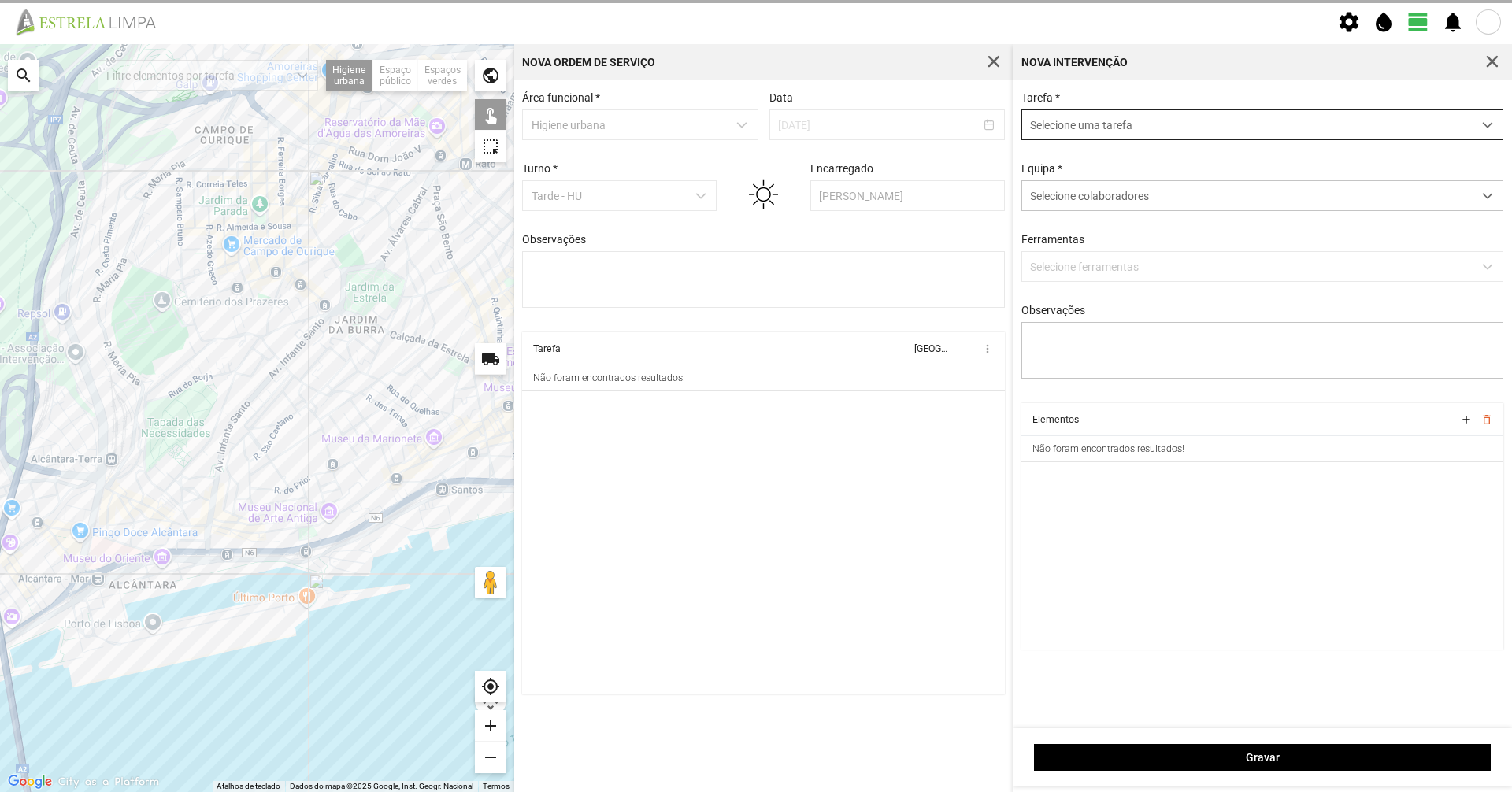
click at [1107, 128] on span "Selecione uma tarefa" at bounding box center [1247, 125] width 450 height 29
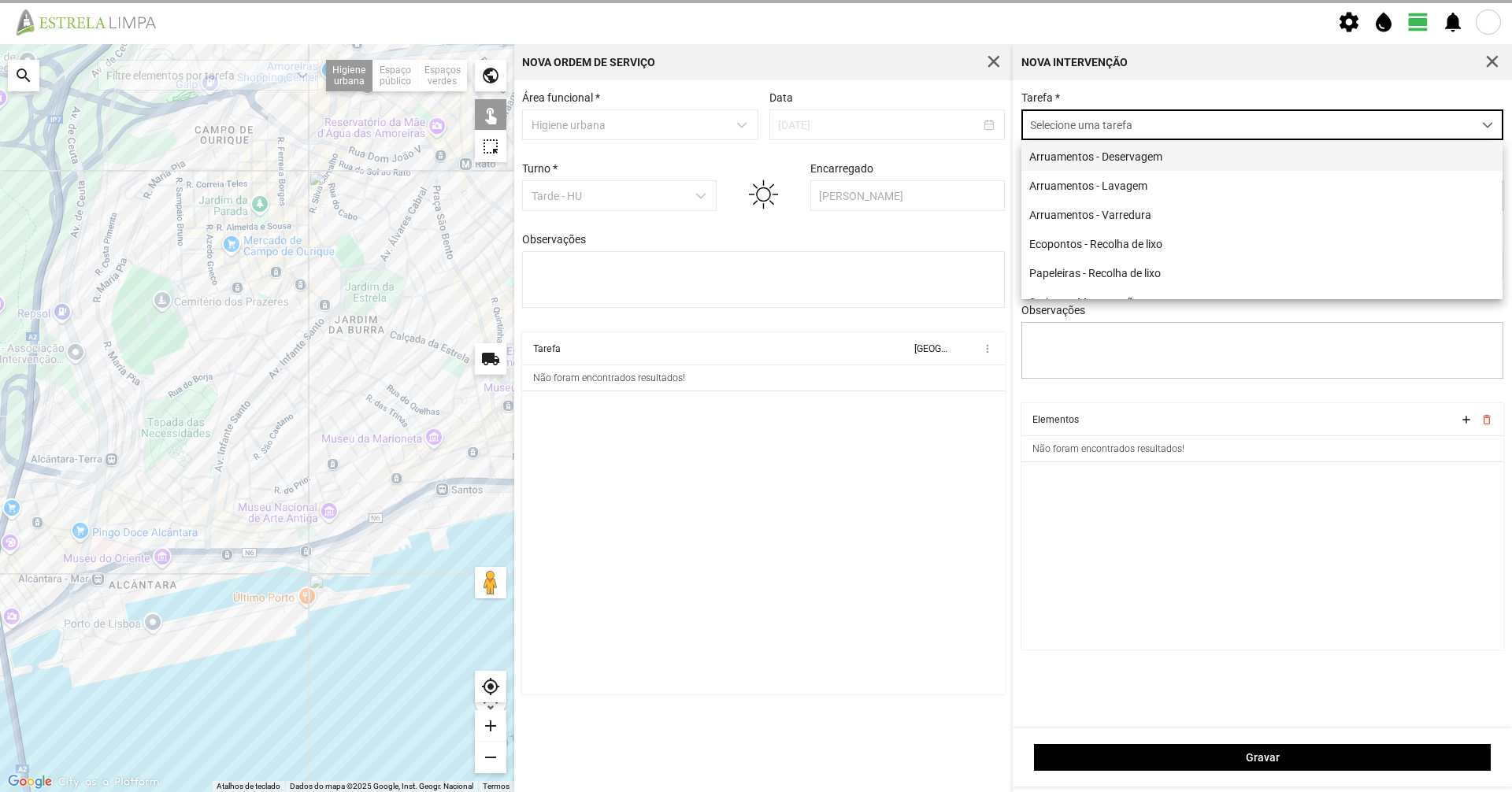
click at [1104, 164] on li "Arruamentos - Deservagem" at bounding box center [1261, 156] width 481 height 29
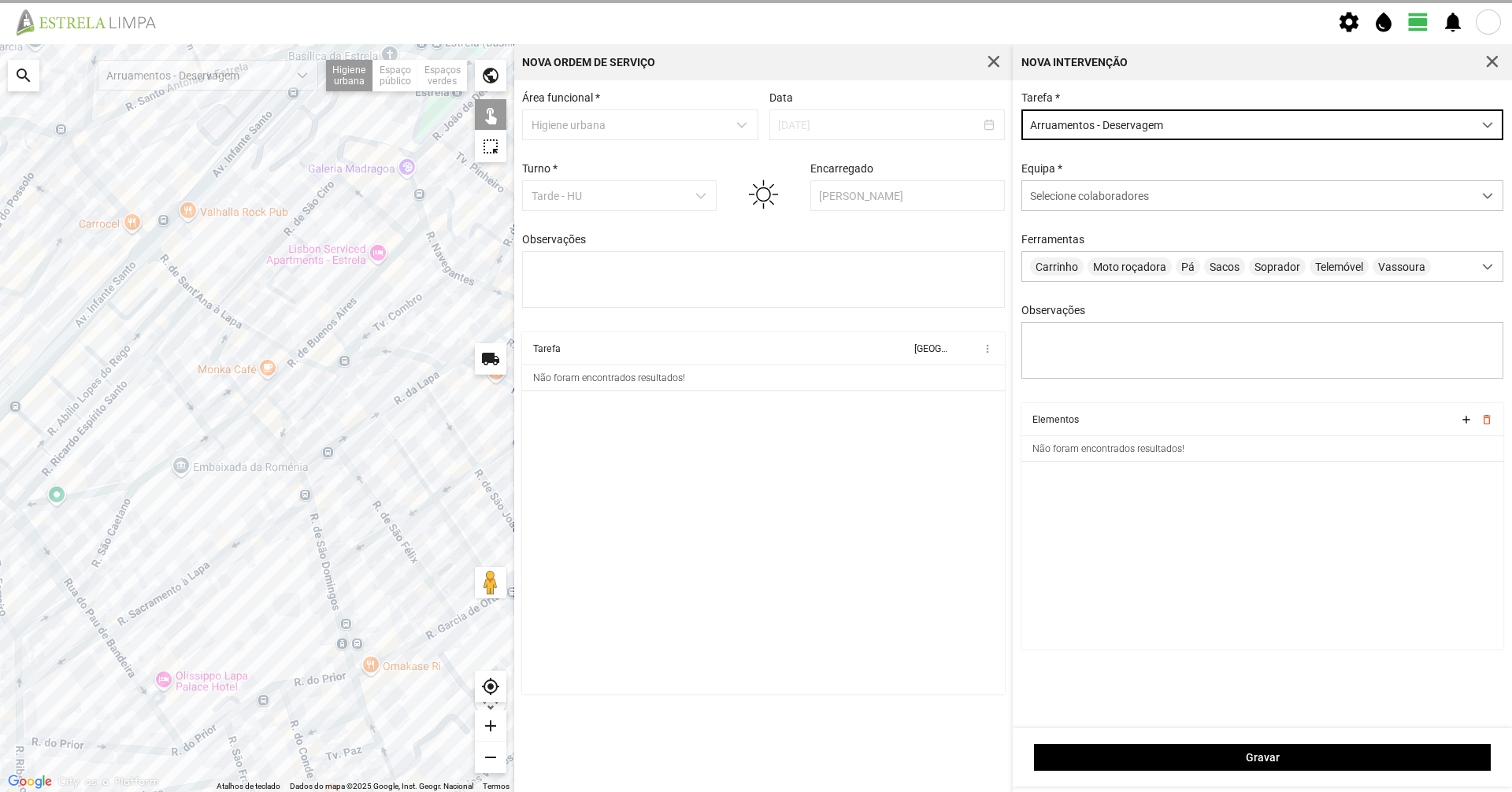
click at [342, 341] on div at bounding box center [257, 418] width 514 height 748
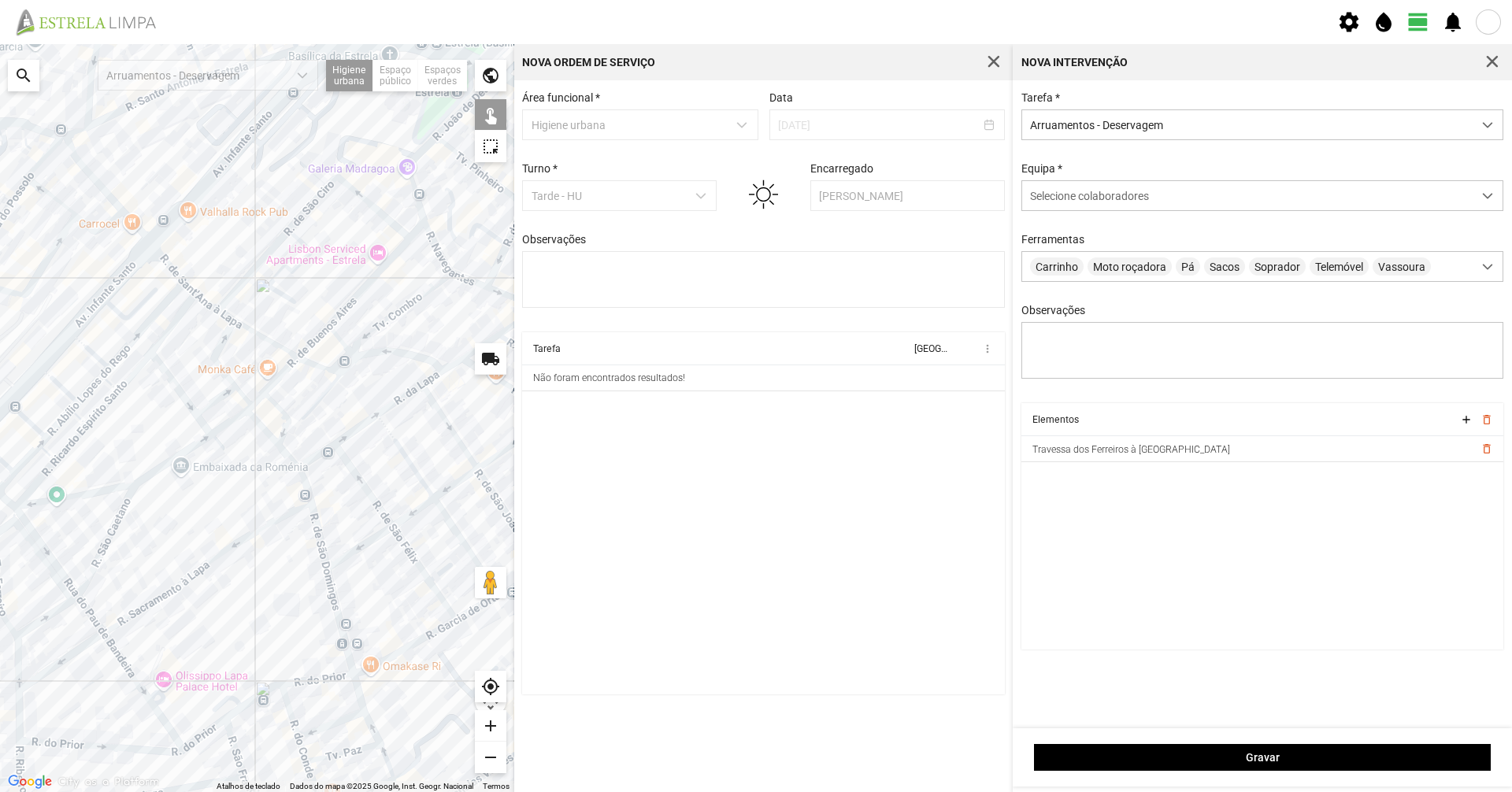
click at [213, 361] on div at bounding box center [257, 418] width 514 height 748
click at [213, 402] on div at bounding box center [257, 418] width 514 height 748
click at [187, 402] on div at bounding box center [257, 418] width 514 height 748
click at [206, 426] on div at bounding box center [257, 418] width 514 height 748
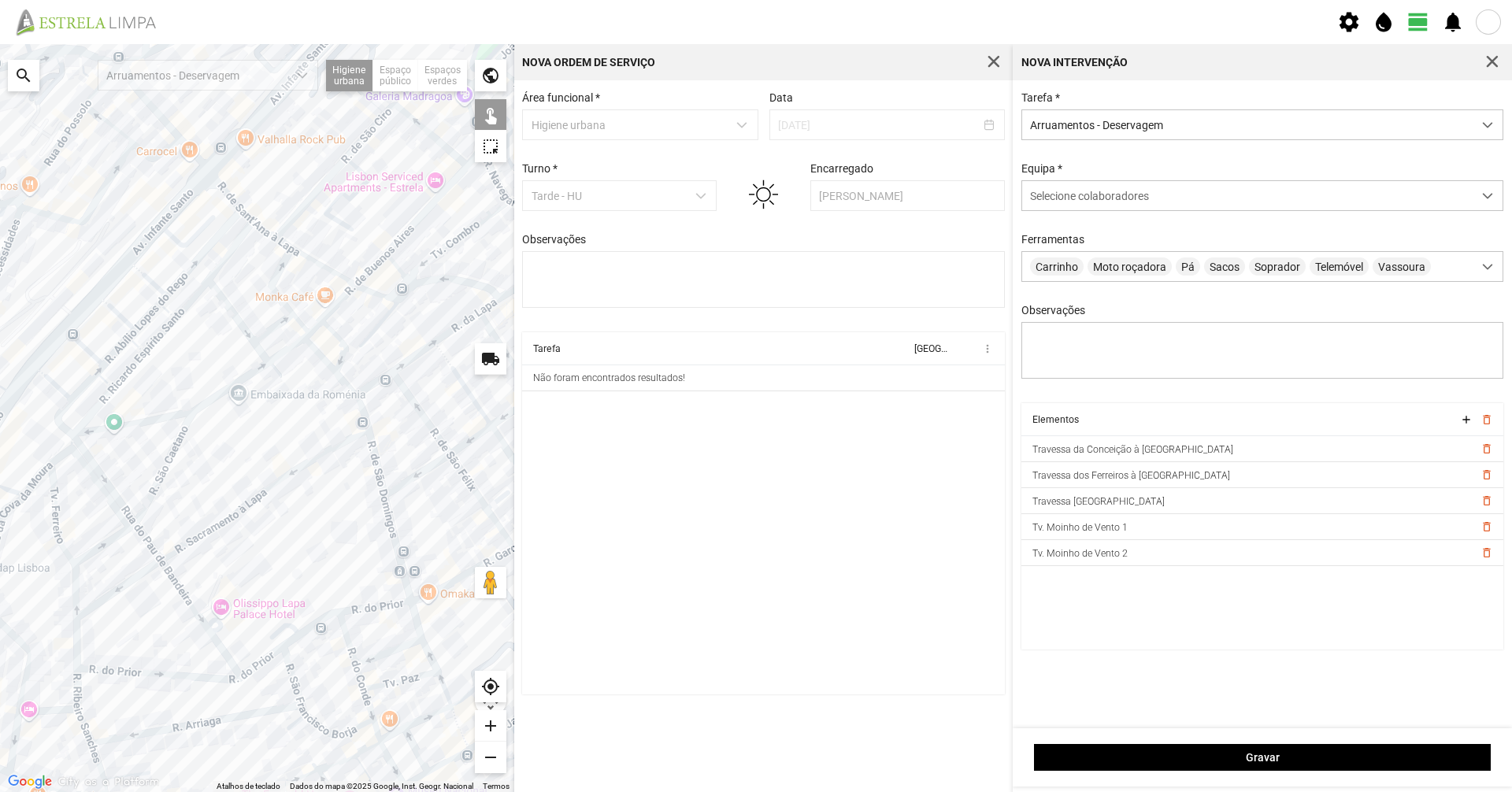
drag, startPoint x: 215, startPoint y: 440, endPoint x: 315, endPoint y: 390, distance: 111.8
click at [315, 390] on div at bounding box center [257, 418] width 514 height 748
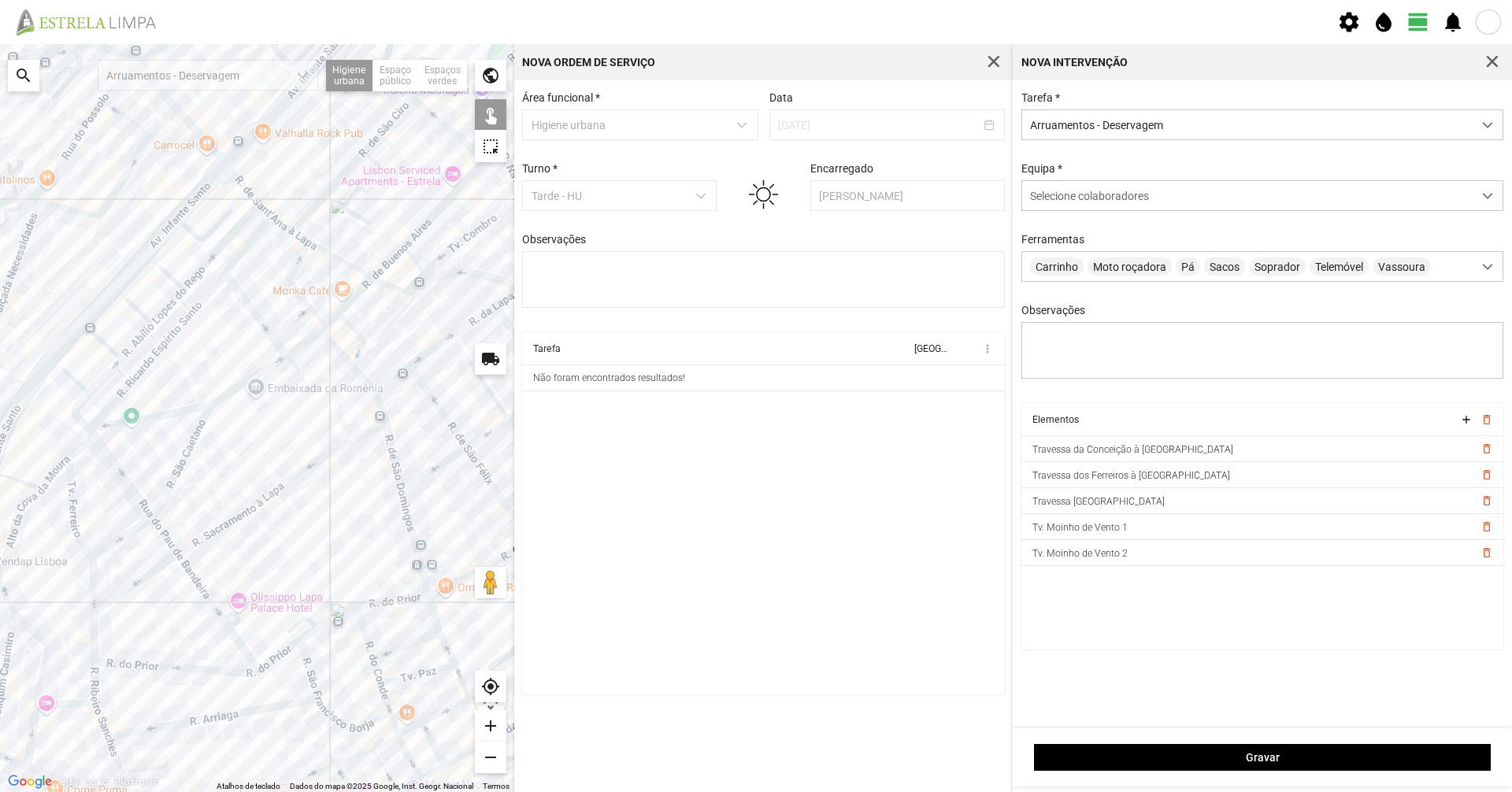
drag, startPoint x: 315, startPoint y: 391, endPoint x: 335, endPoint y: 385, distance: 20.9
click at [335, 385] on div at bounding box center [257, 418] width 514 height 748
click at [360, 337] on div at bounding box center [257, 418] width 514 height 748
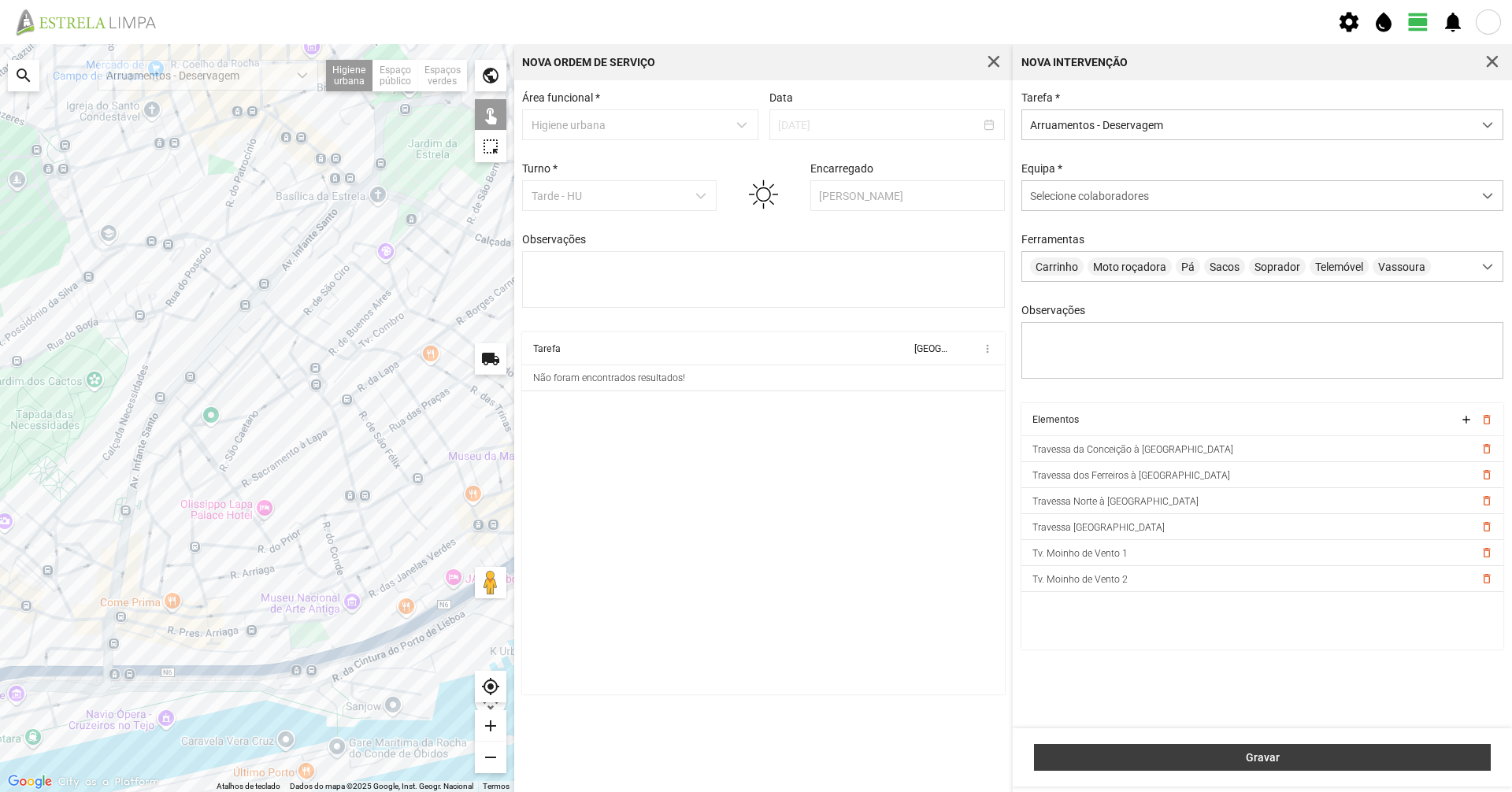
click at [1302, 756] on span "Gravar" at bounding box center [1263, 758] width 440 height 13
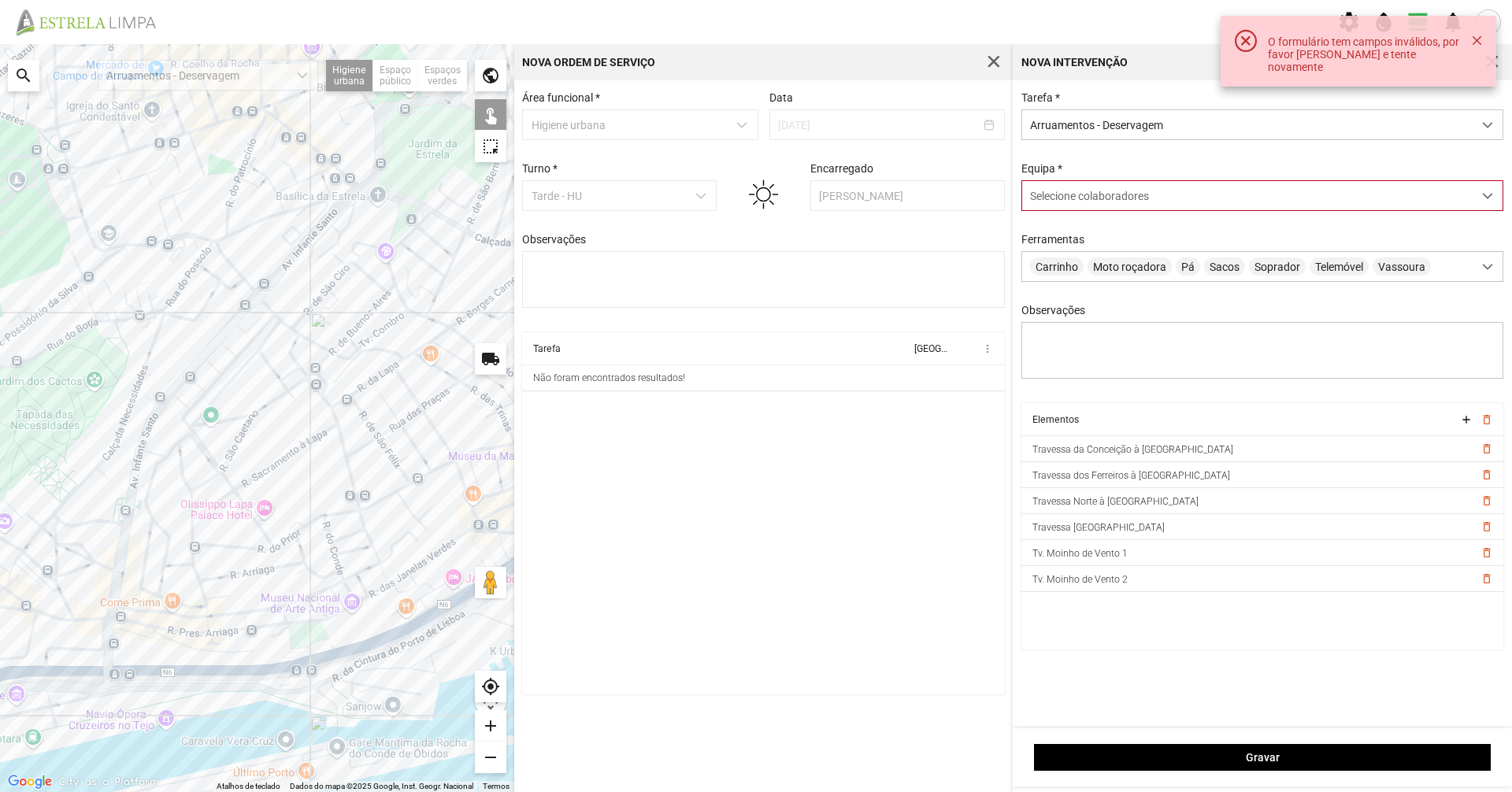
click at [1041, 183] on div "Selecione colaboradores" at bounding box center [1247, 195] width 450 height 29
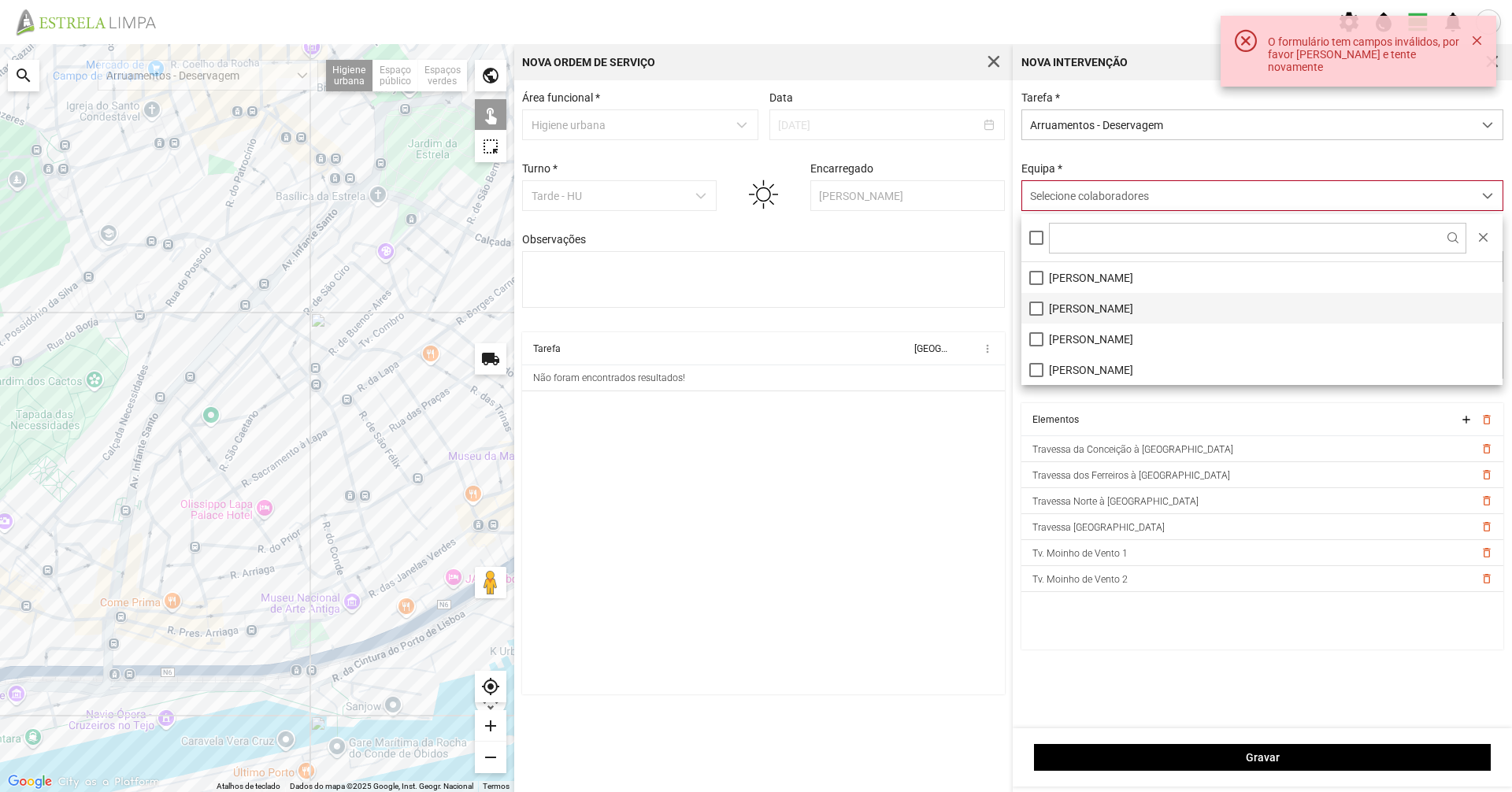
click at [1085, 313] on li "[PERSON_NAME]" at bounding box center [1261, 308] width 481 height 31
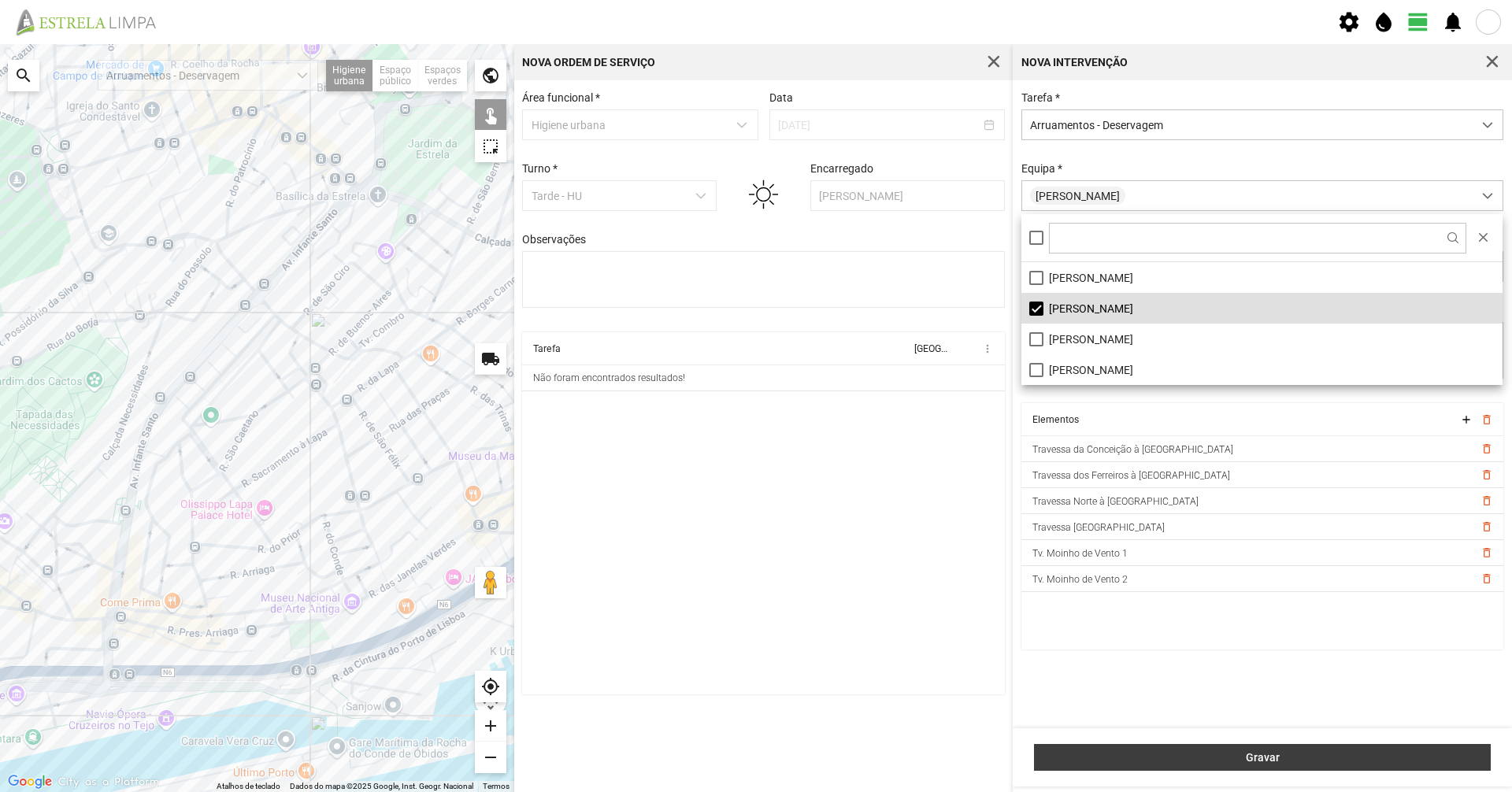
click at [1227, 749] on button "Gravar" at bounding box center [1262, 758] width 457 height 27
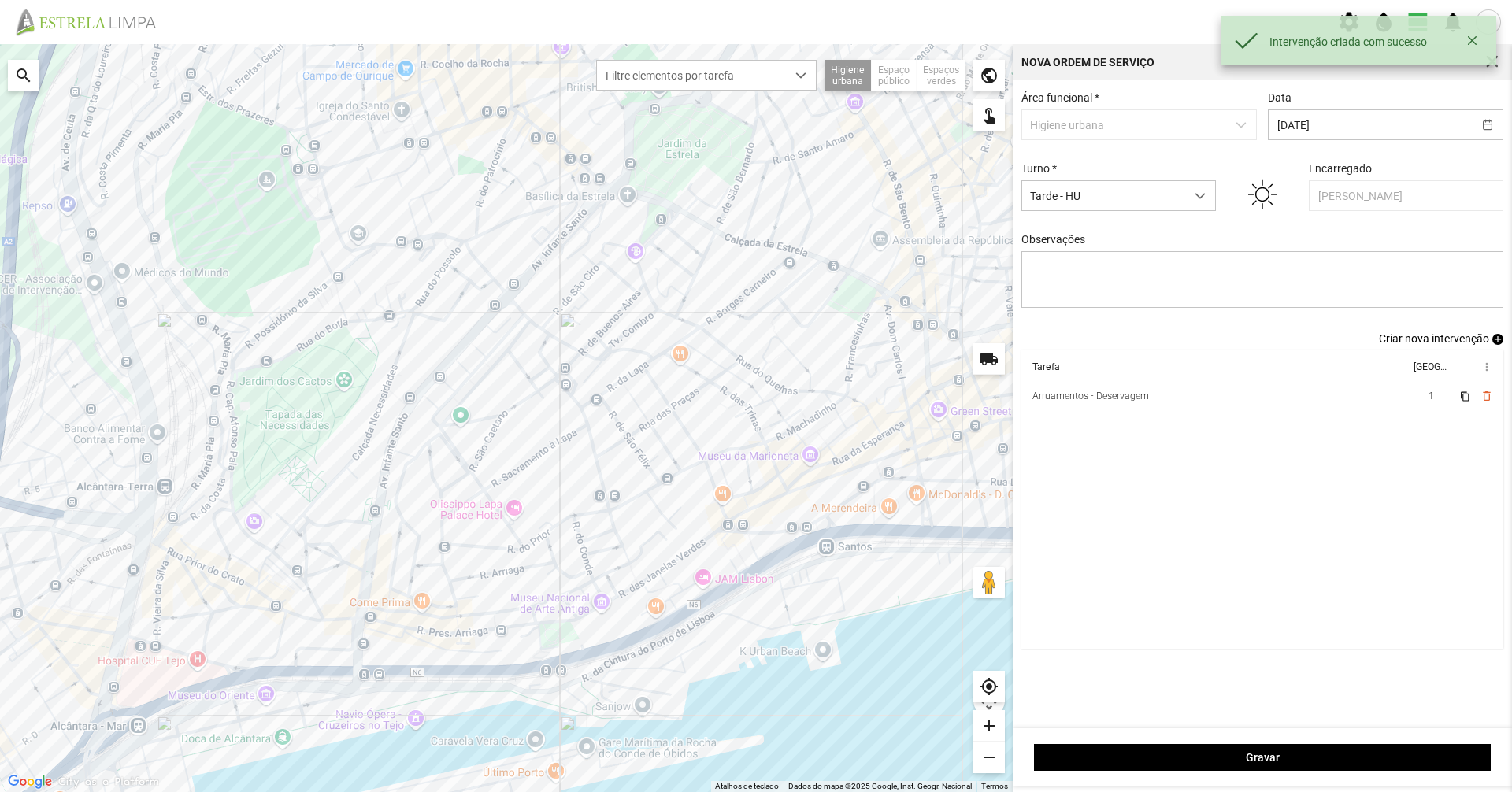
click at [1466, 342] on span "Criar nova intervenção" at bounding box center [1434, 339] width 111 height 13
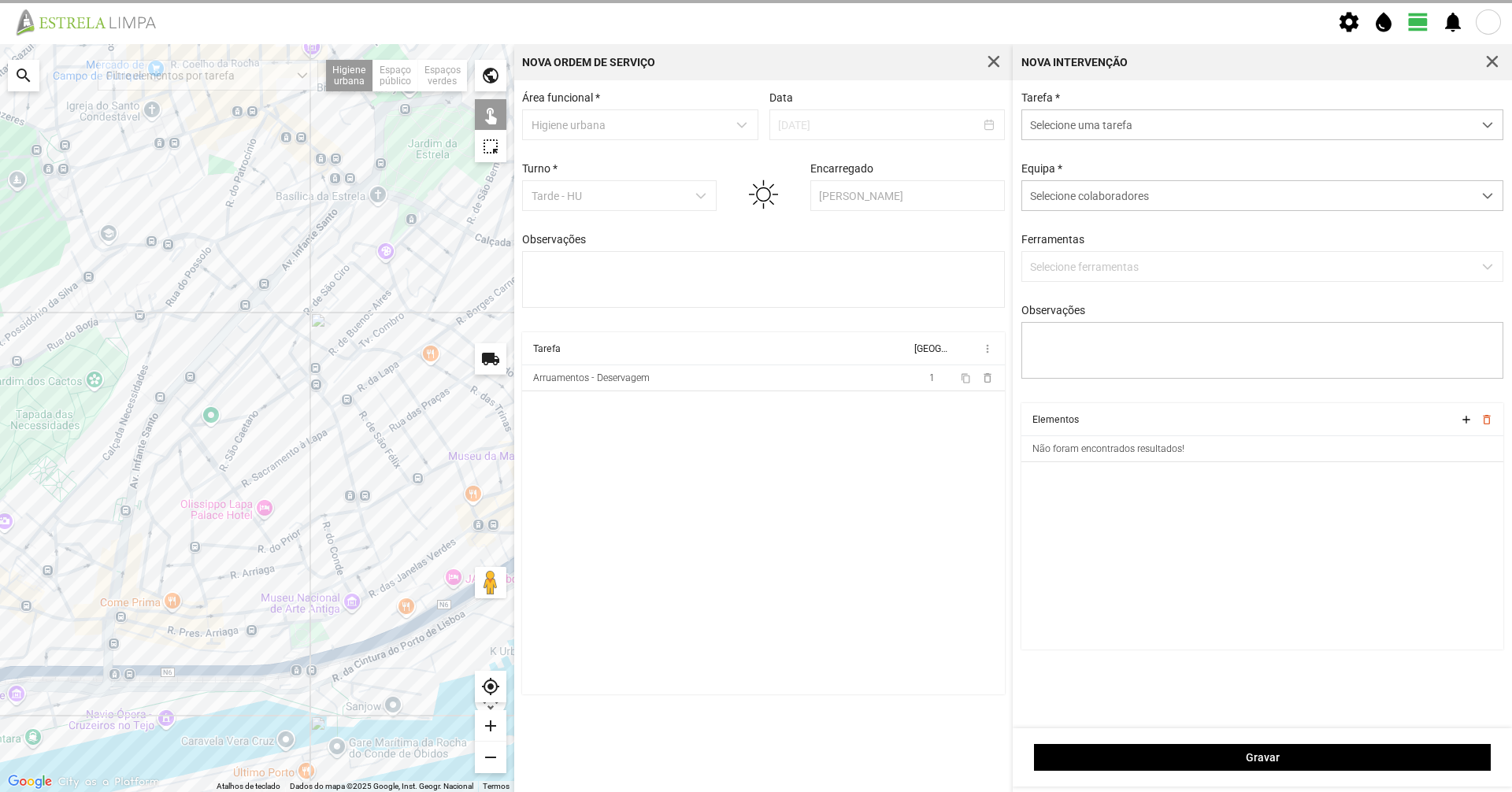
click at [1171, 121] on span "Selecione uma tarefa" at bounding box center [1247, 125] width 450 height 29
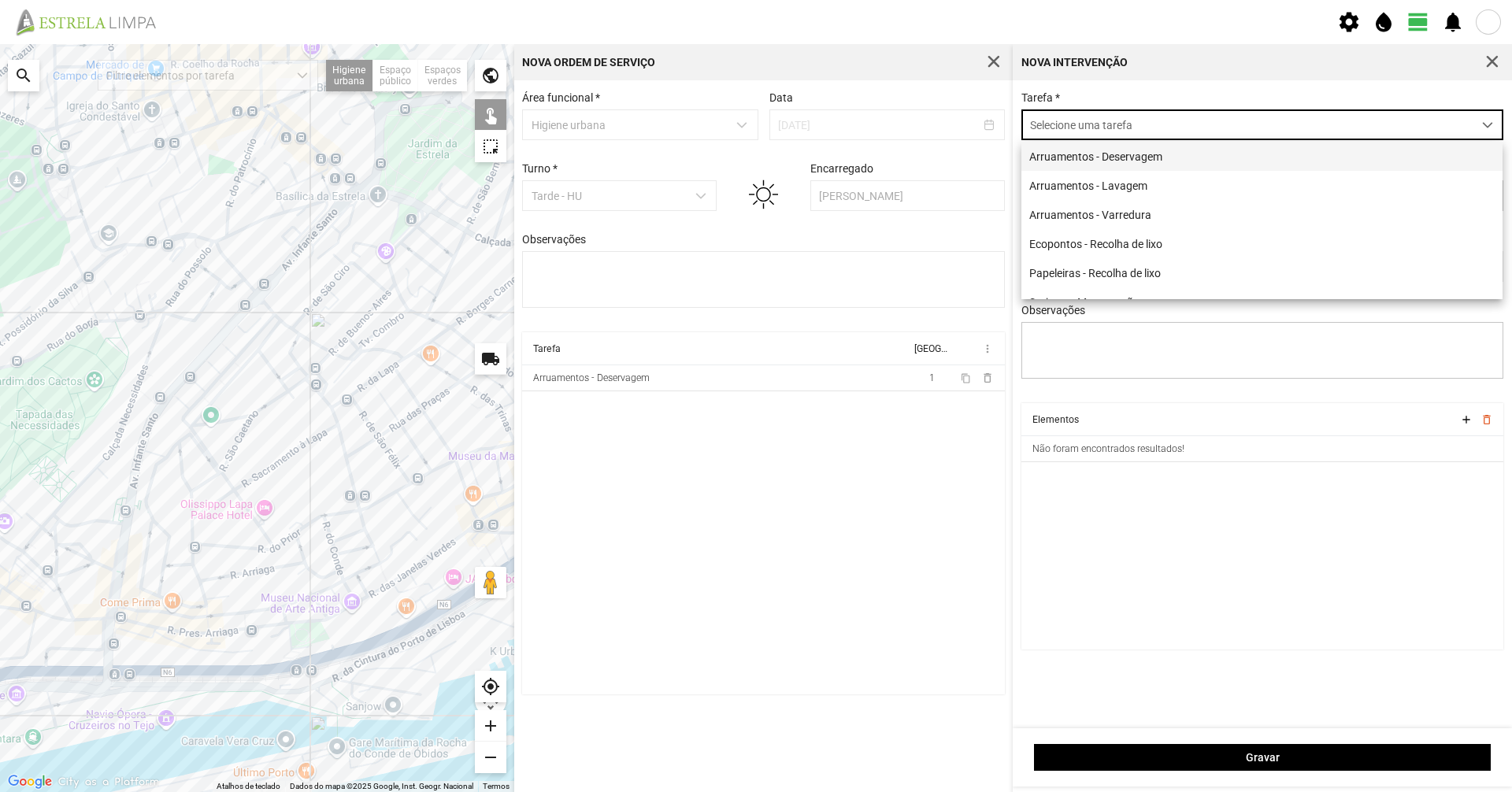
click at [1151, 149] on li "Arruamentos - Deservagem" at bounding box center [1261, 156] width 481 height 29
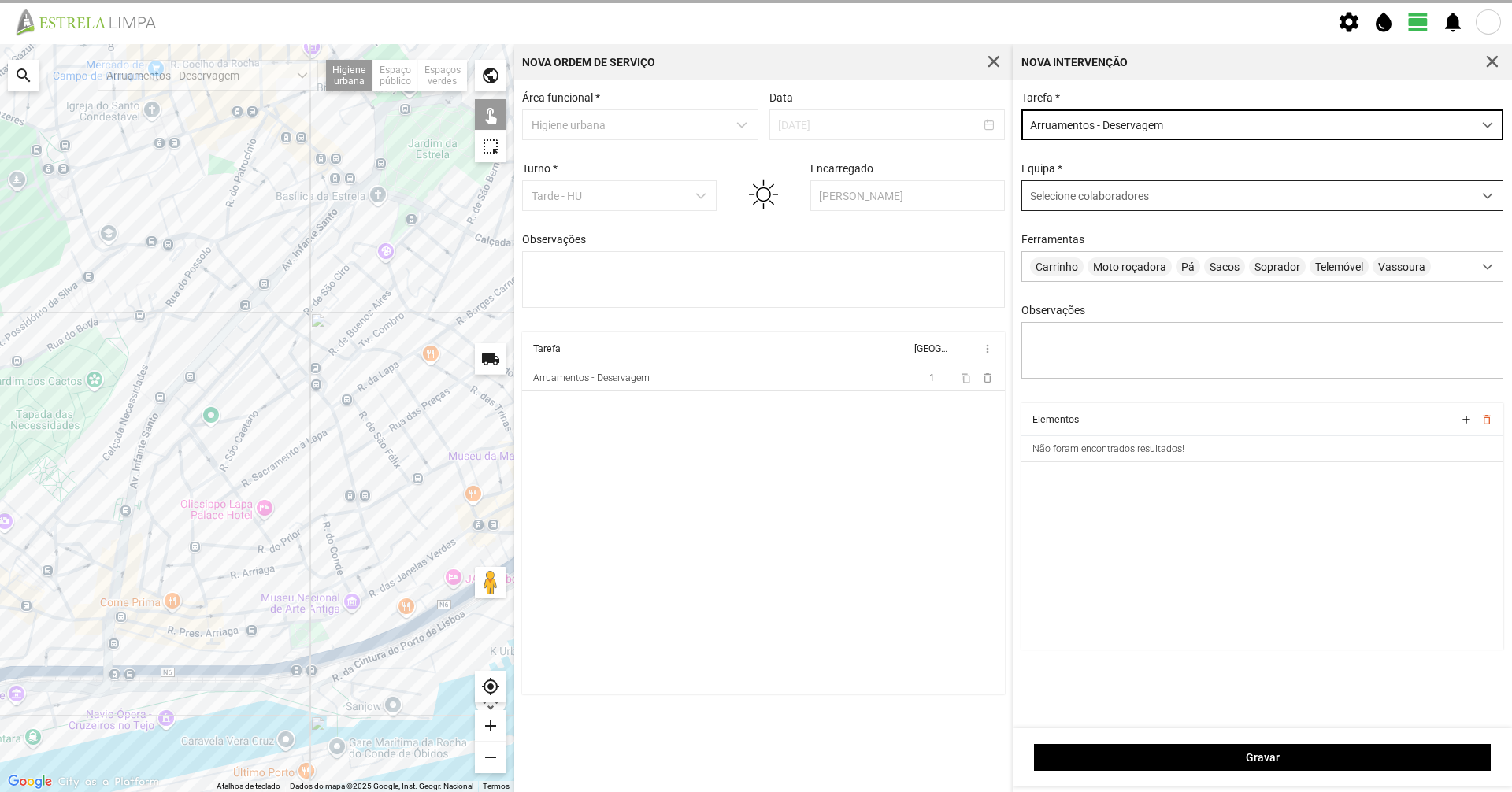
click at [1110, 199] on span "Selecione colaboradores" at bounding box center [1090, 196] width 119 height 13
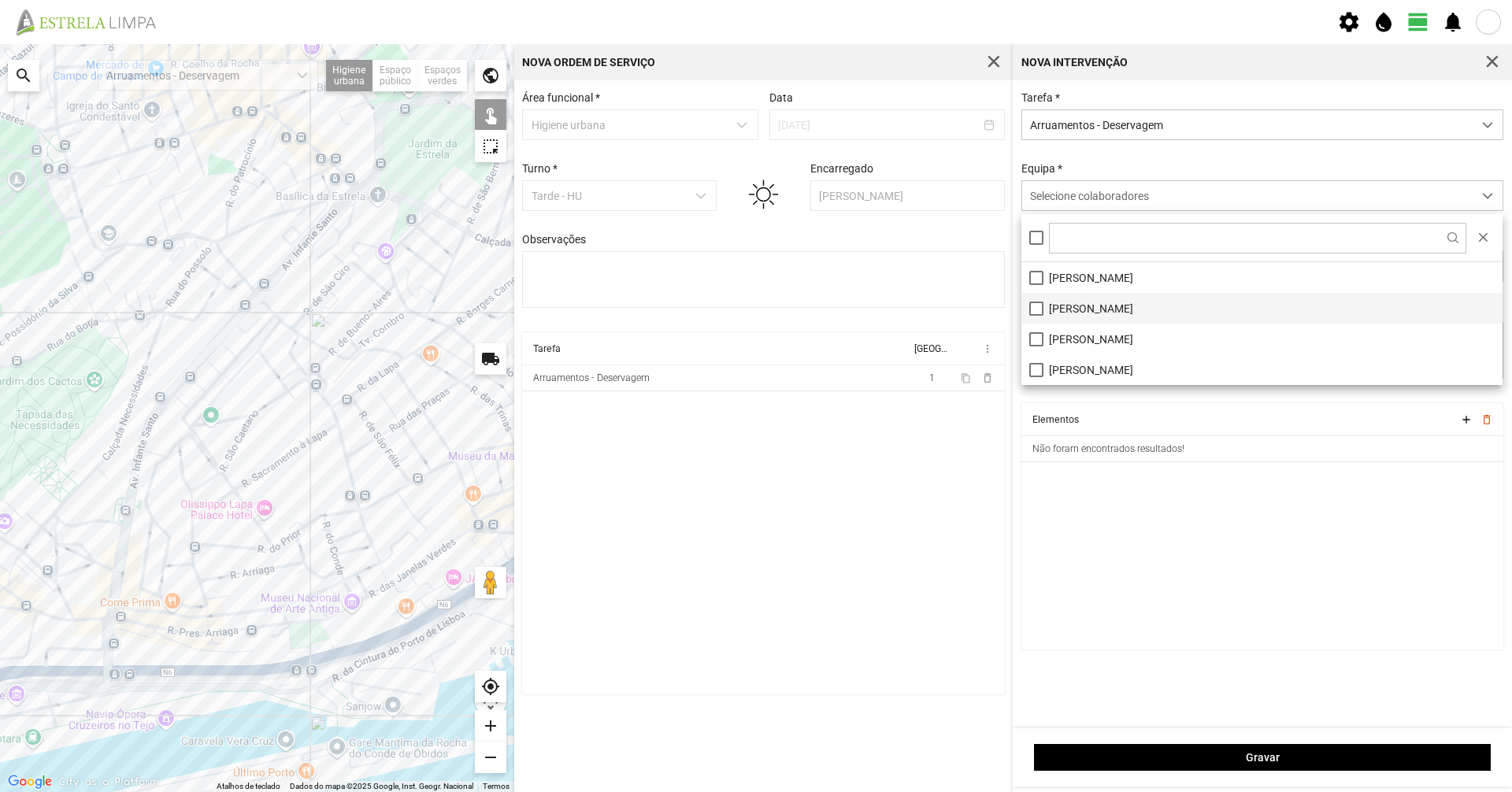
click at [1036, 299] on li "[PERSON_NAME]" at bounding box center [1261, 308] width 481 height 31
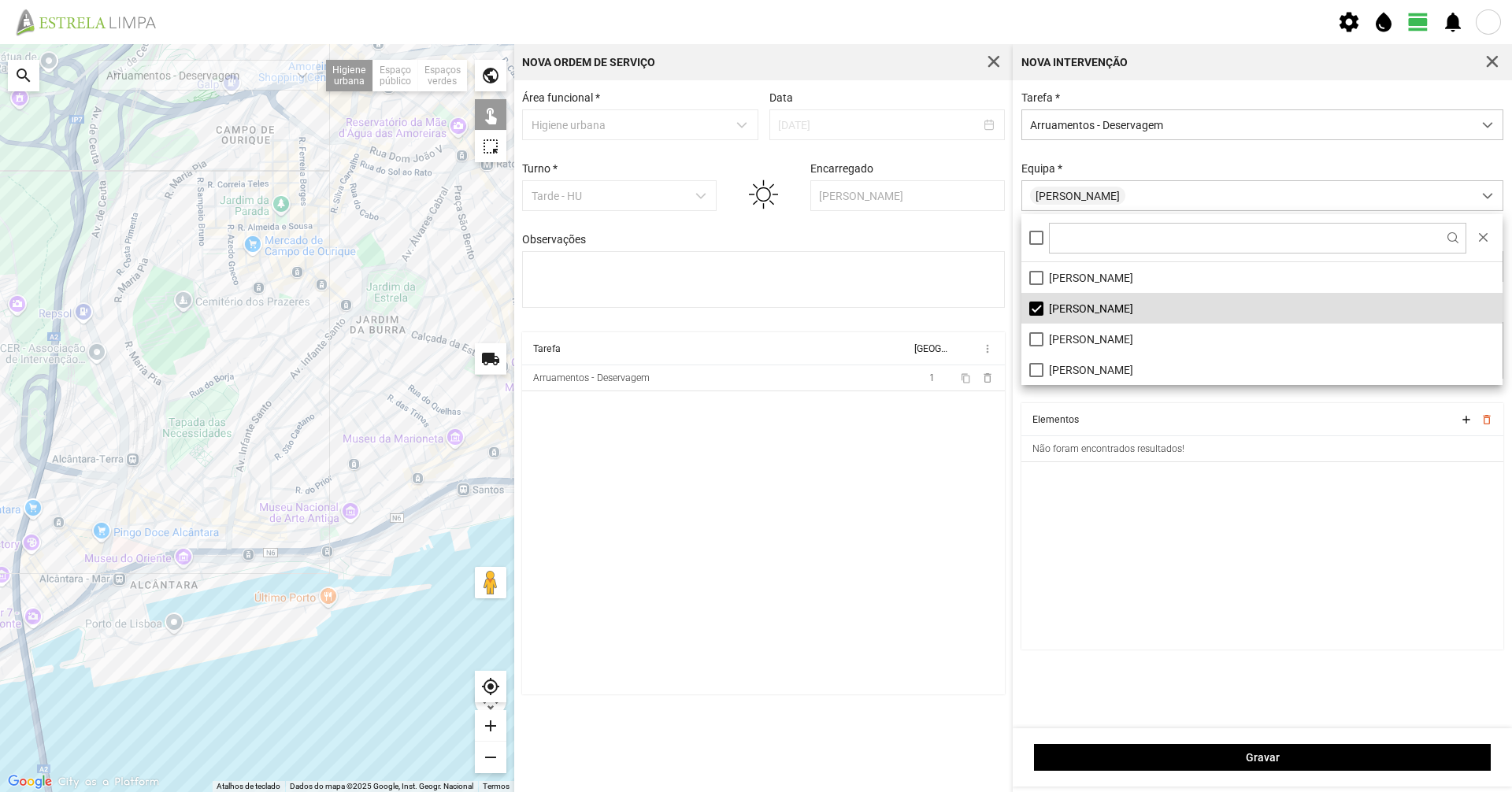
drag, startPoint x: 241, startPoint y: 429, endPoint x: 325, endPoint y: 417, distance: 84.9
click at [325, 417] on div at bounding box center [257, 418] width 514 height 748
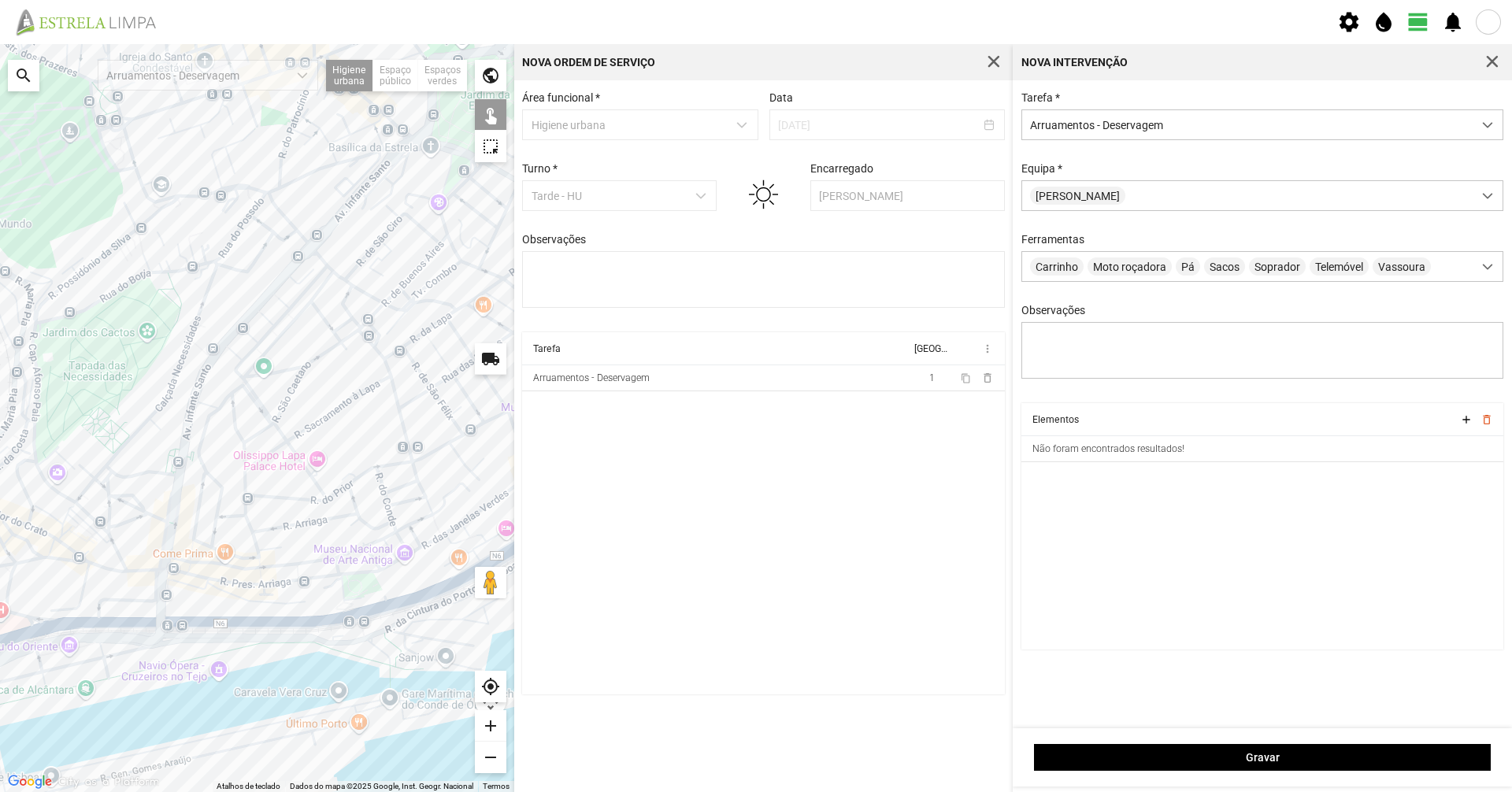
click at [294, 389] on div at bounding box center [257, 418] width 514 height 748
click at [262, 431] on div at bounding box center [257, 418] width 514 height 748
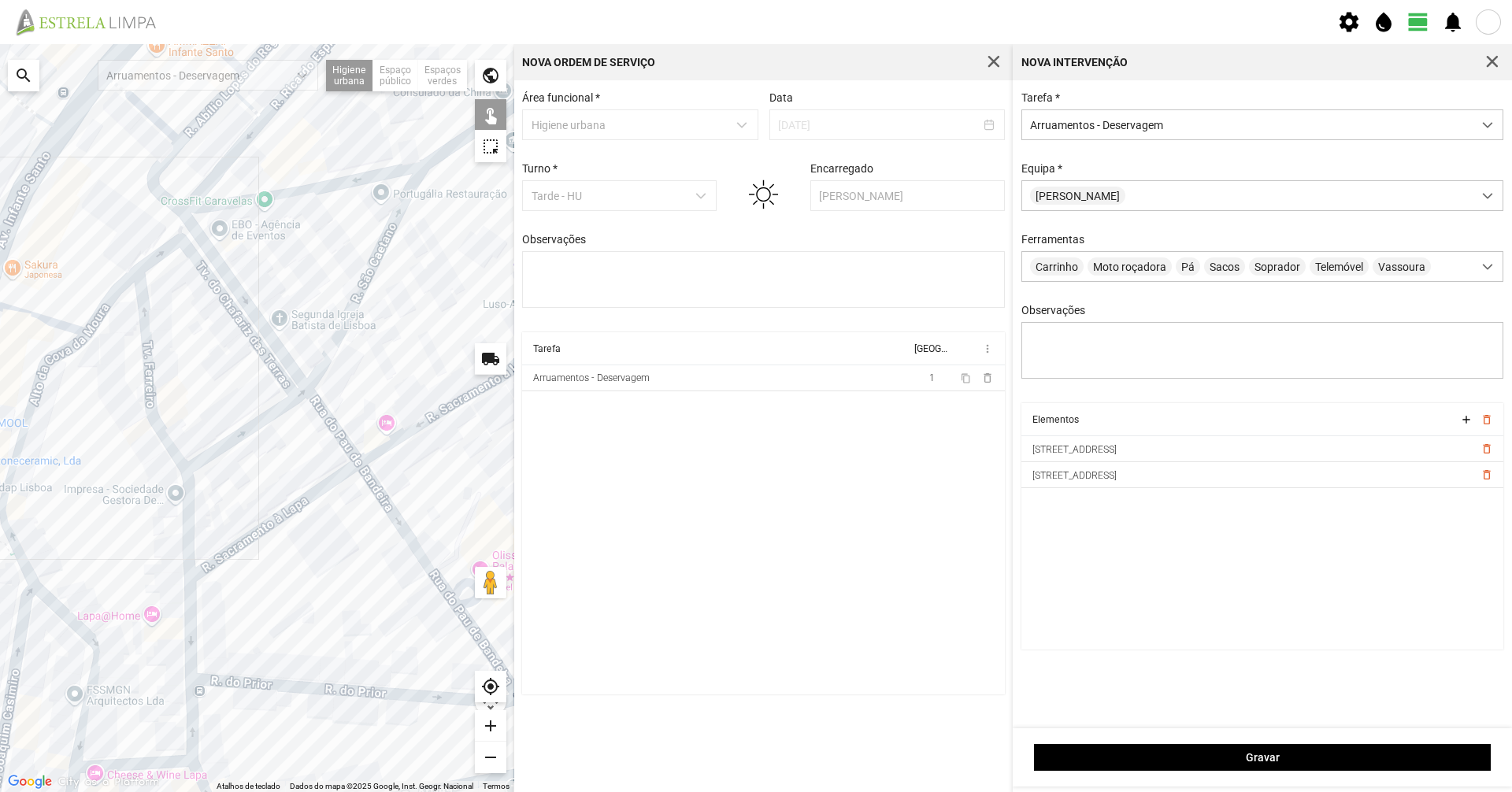
click at [313, 189] on div at bounding box center [257, 418] width 514 height 748
click at [227, 272] on div at bounding box center [257, 418] width 514 height 748
click at [219, 299] on div at bounding box center [257, 418] width 514 height 748
click at [221, 297] on div at bounding box center [257, 418] width 514 height 748
click at [182, 221] on div at bounding box center [257, 418] width 514 height 748
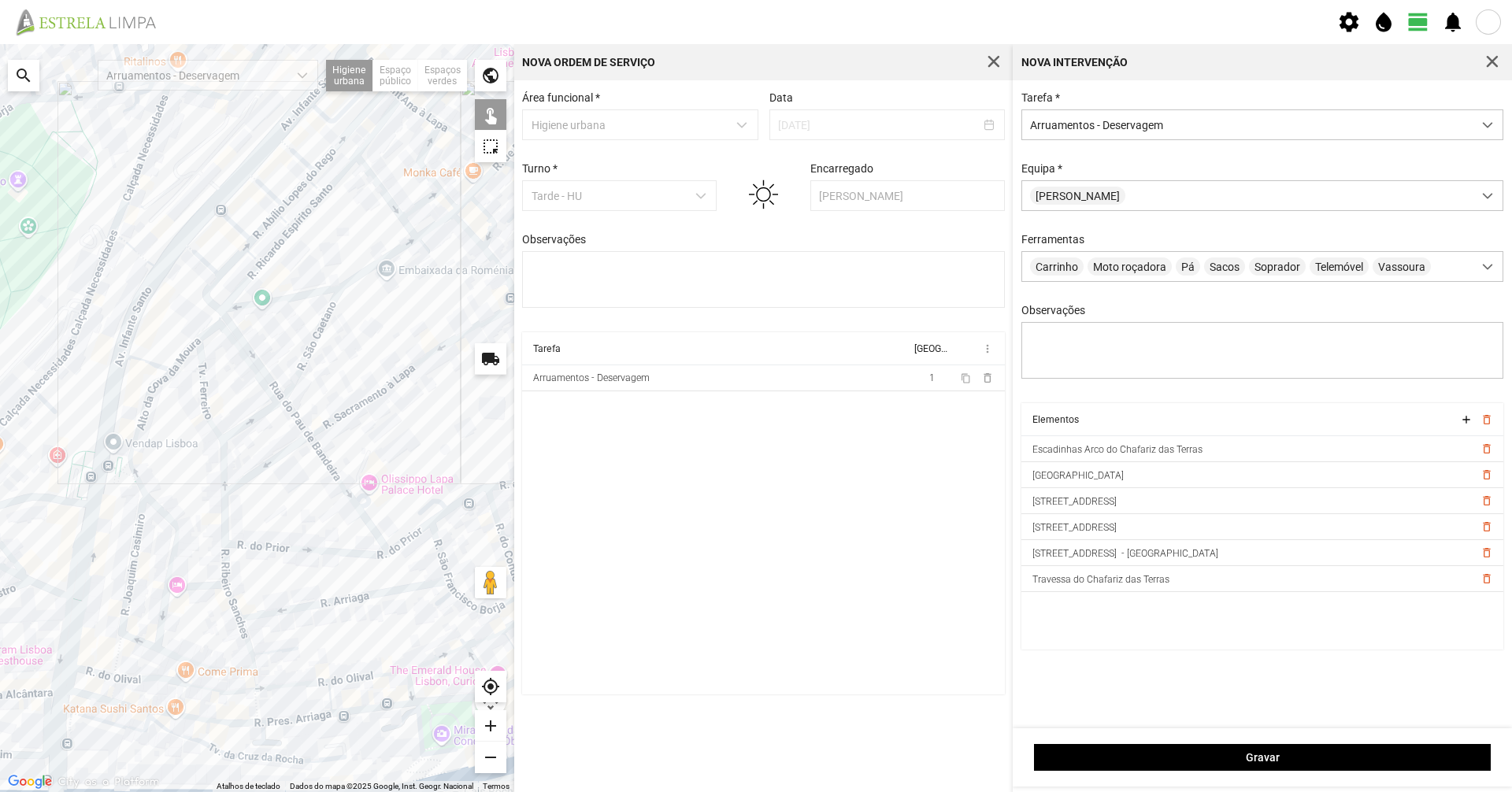
drag, startPoint x: 295, startPoint y: 448, endPoint x: 280, endPoint y: 435, distance: 19.8
click at [280, 435] on div at bounding box center [257, 418] width 514 height 748
click at [207, 405] on div at bounding box center [257, 418] width 514 height 748
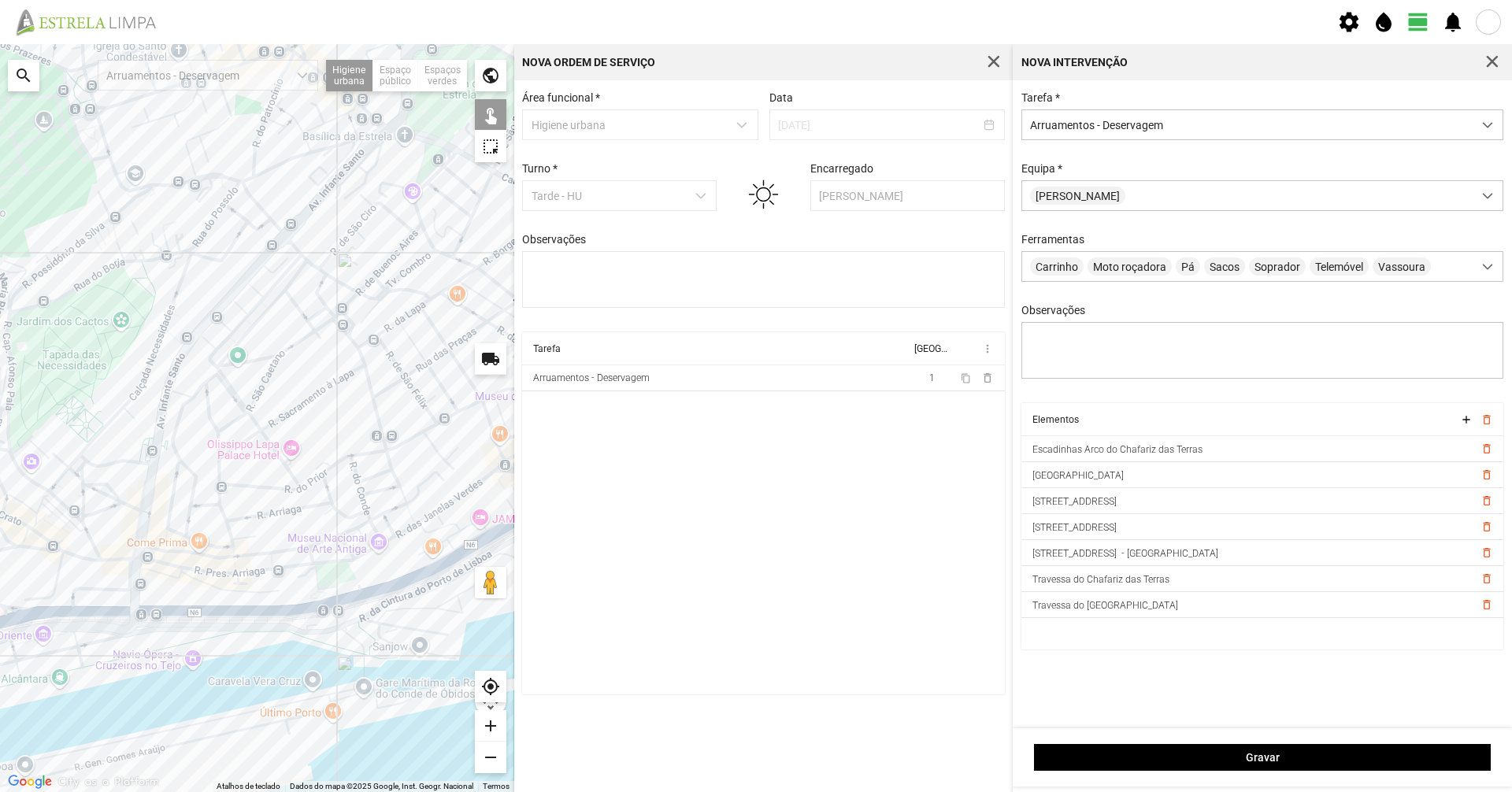
click at [273, 489] on div at bounding box center [257, 418] width 514 height 748
click at [263, 487] on div at bounding box center [257, 418] width 514 height 748
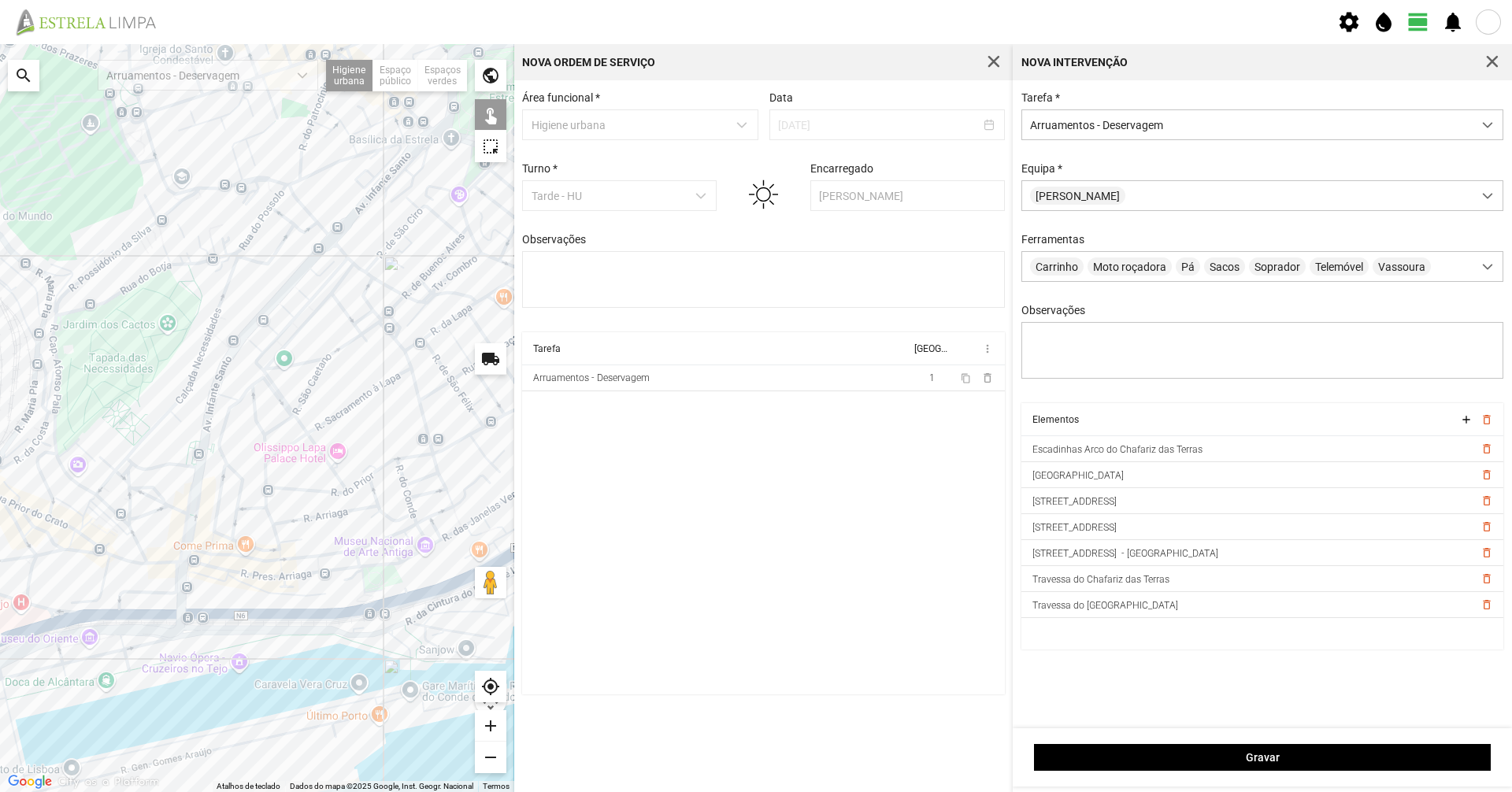
drag, startPoint x: 262, startPoint y: 462, endPoint x: 405, endPoint y: 510, distance: 150.8
click at [316, 465] on div at bounding box center [257, 418] width 514 height 748
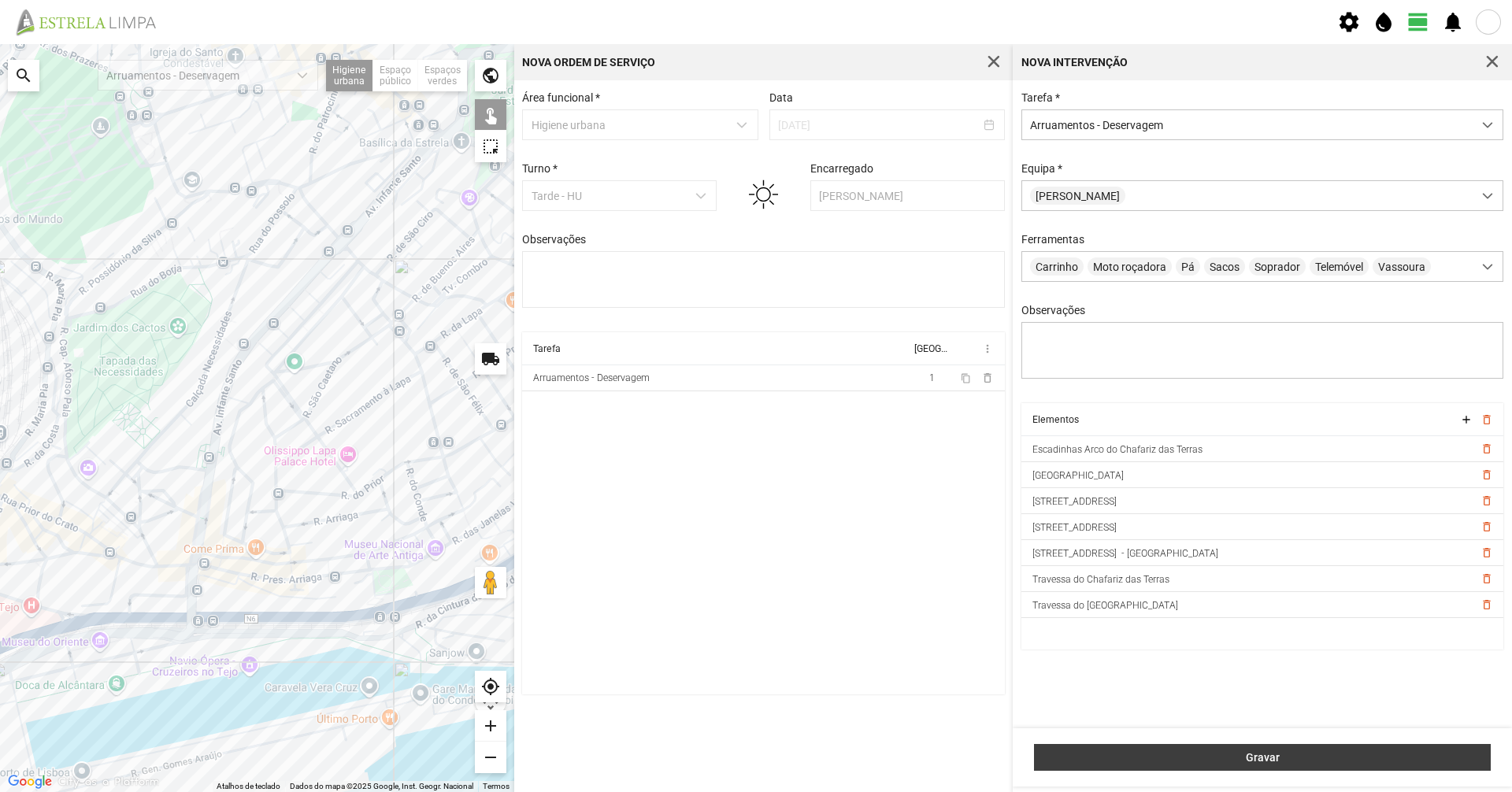
click at [1337, 747] on button "Gravar" at bounding box center [1262, 758] width 457 height 27
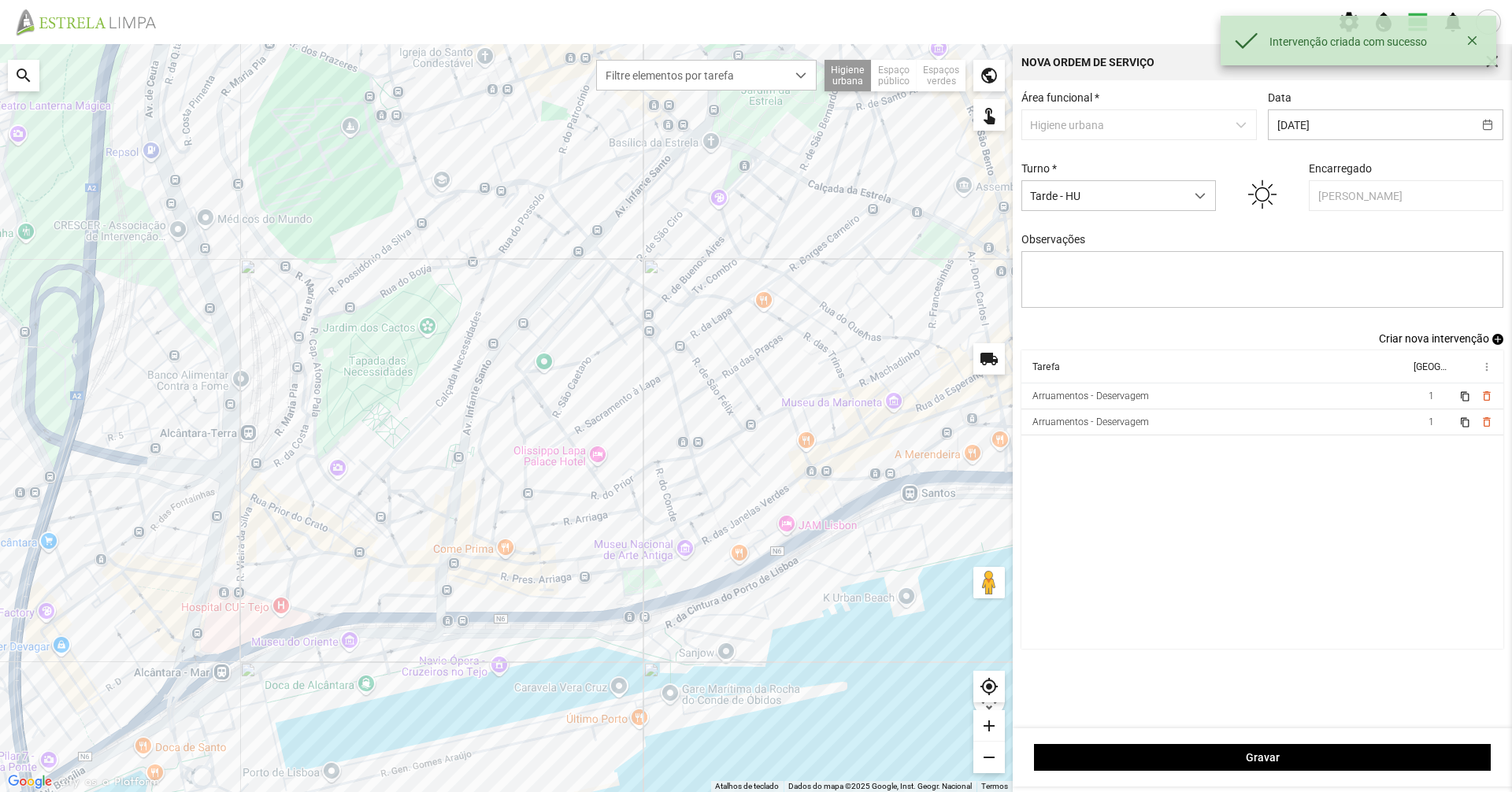
click at [1410, 345] on span "Criar nova intervenção" at bounding box center [1434, 339] width 111 height 13
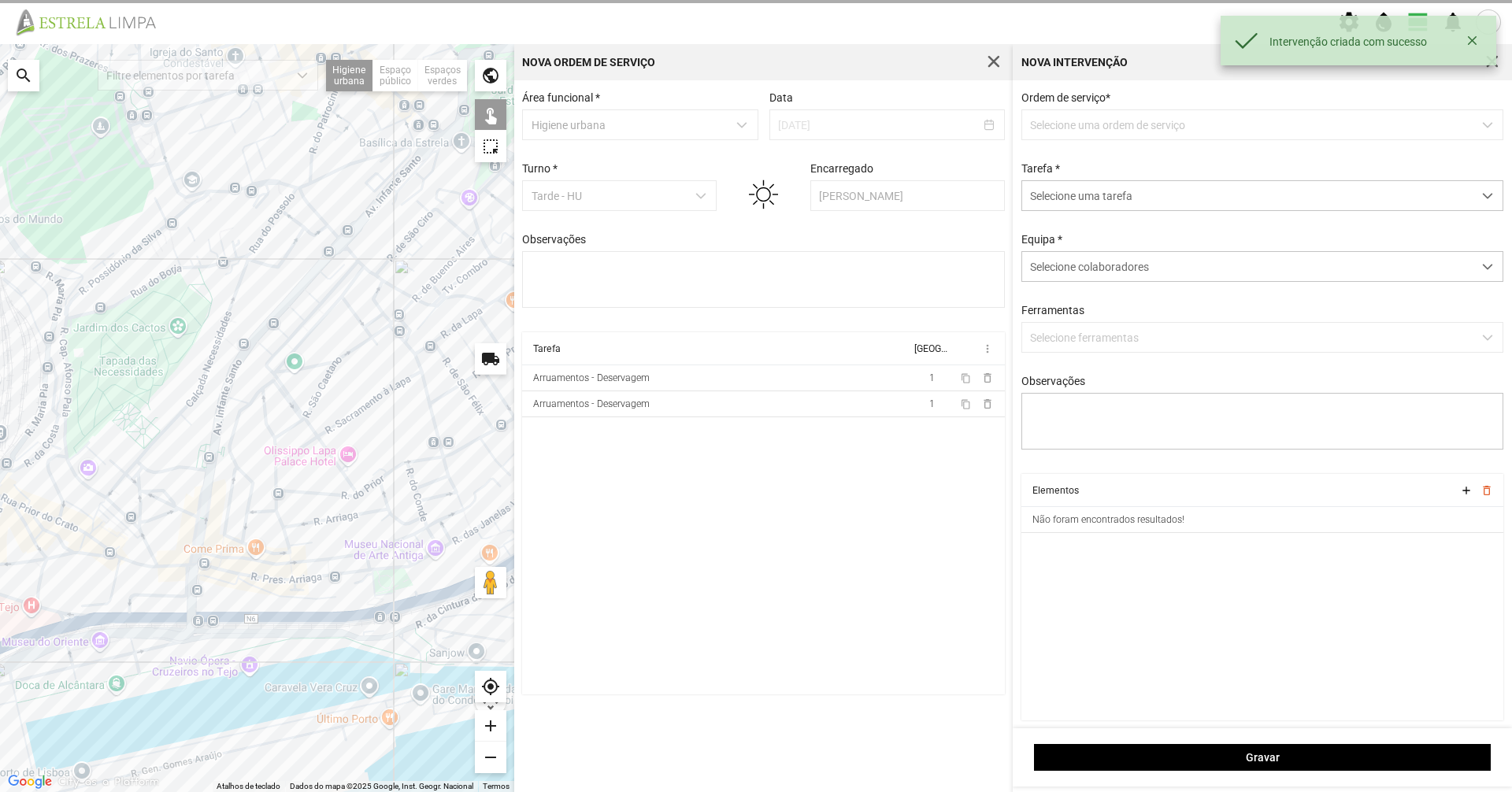
click at [1173, 181] on span "Selecione uma tarefa" at bounding box center [1247, 195] width 450 height 29
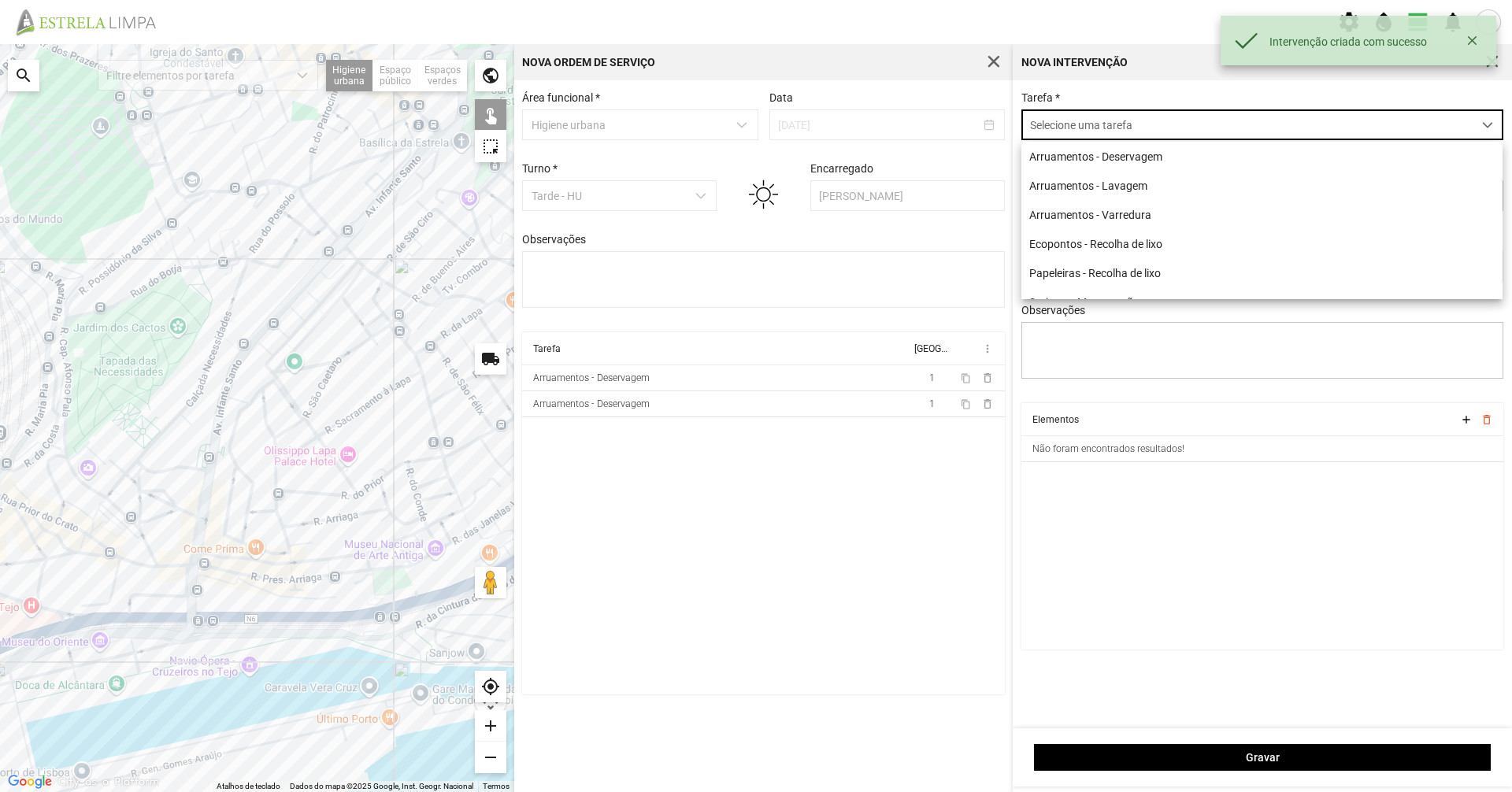
scroll to position [9, 70]
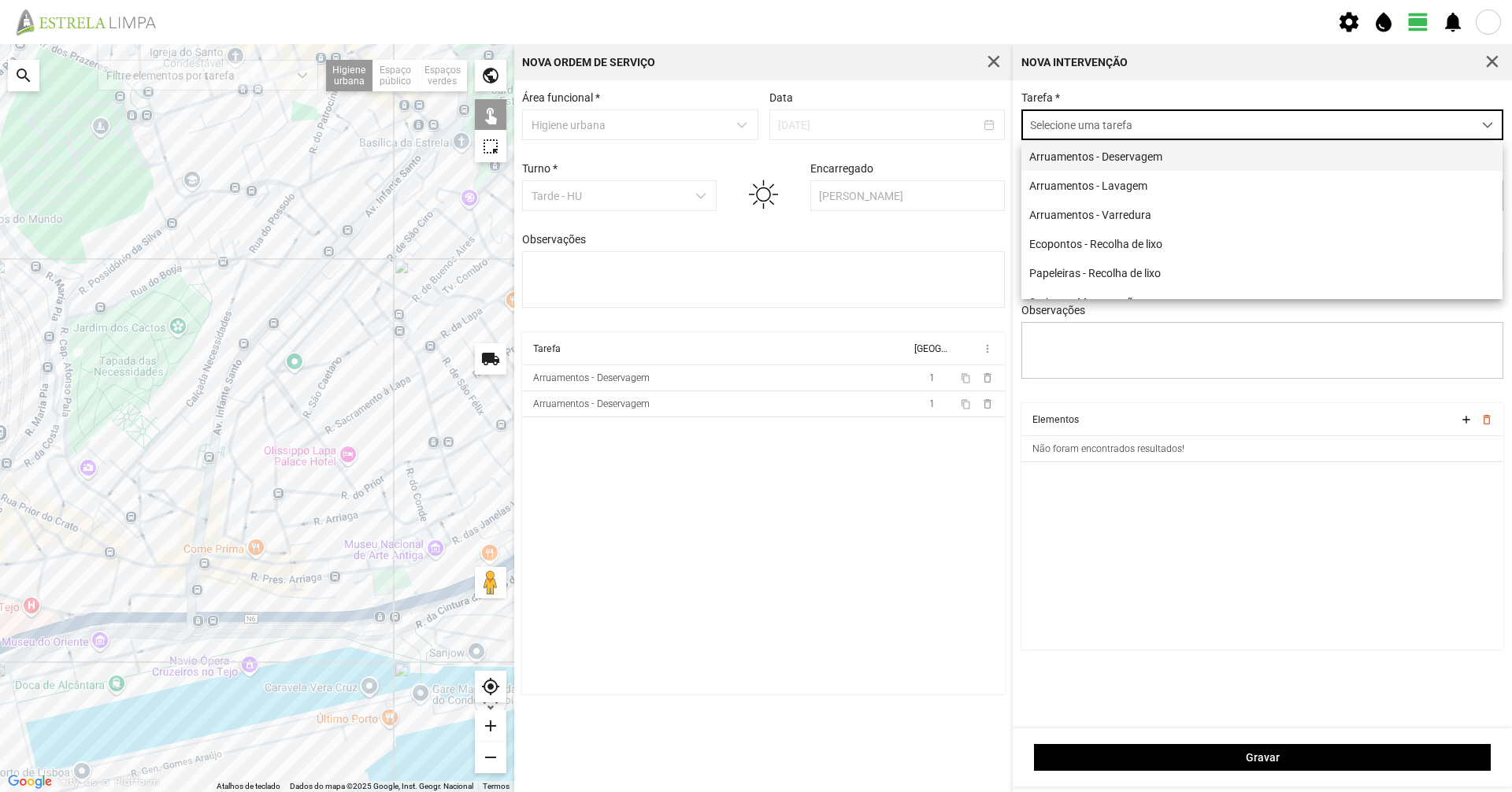
click at [1134, 162] on li "Arruamentos - Deservagem" at bounding box center [1261, 156] width 481 height 29
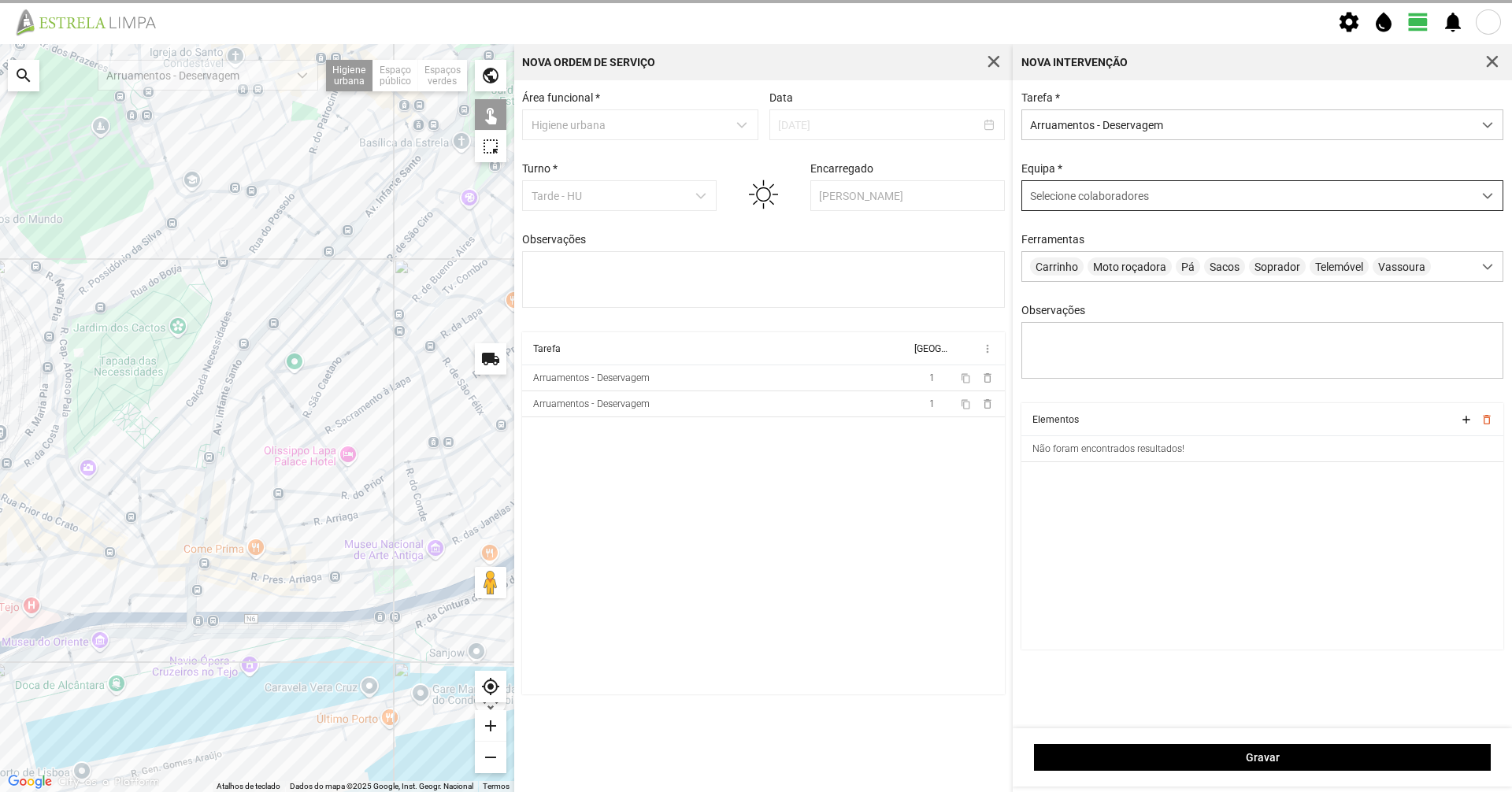
click at [1086, 194] on span "Selecione colaboradores" at bounding box center [1090, 196] width 119 height 13
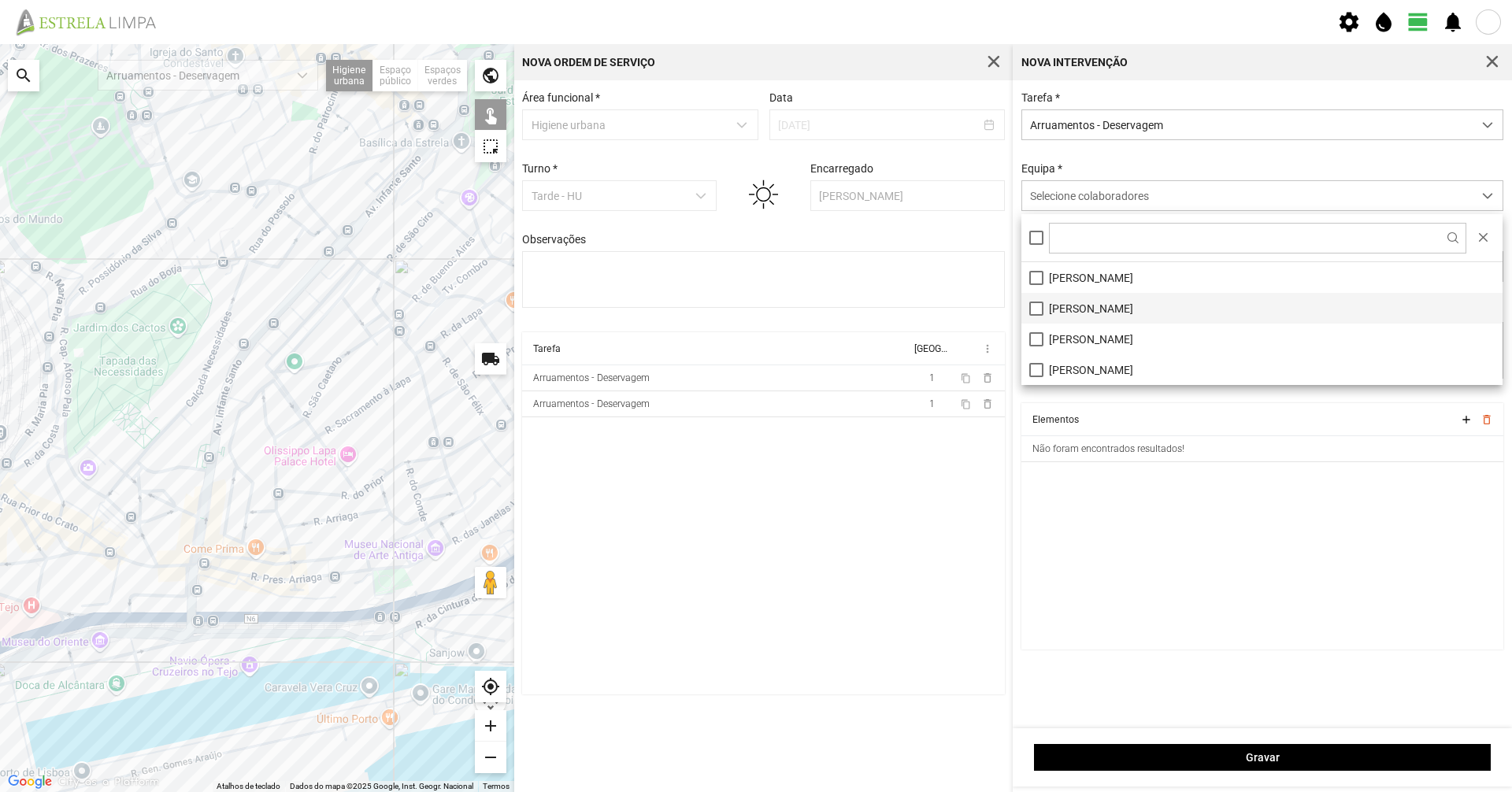
click at [1050, 314] on li "[PERSON_NAME]" at bounding box center [1261, 308] width 481 height 31
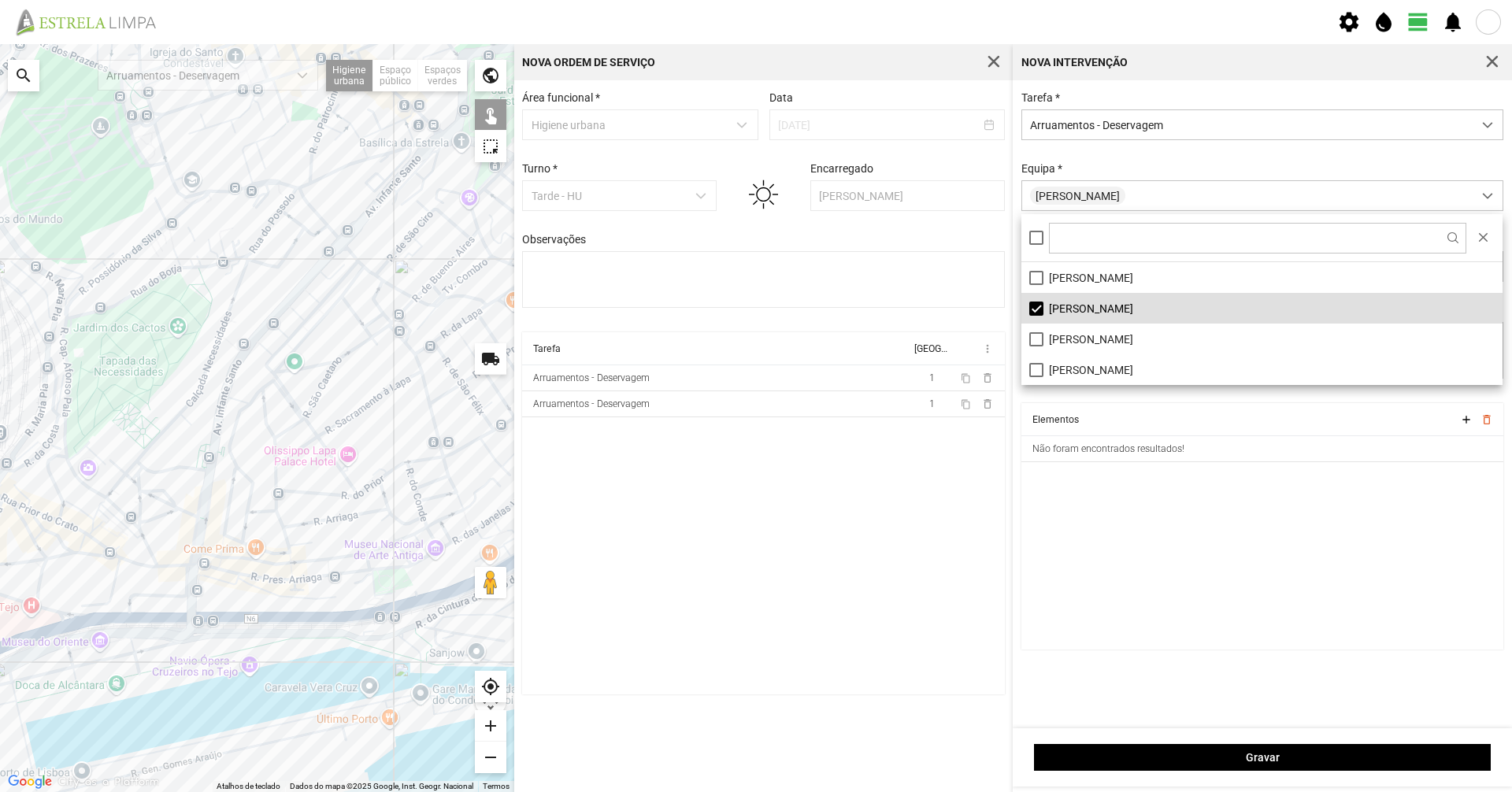
click at [1065, 163] on div "Tarefa * Arruamentos - Deservagem Equipa * [PERSON_NAME] Carrinho Moto roçadora…" at bounding box center [1262, 247] width 494 height 312
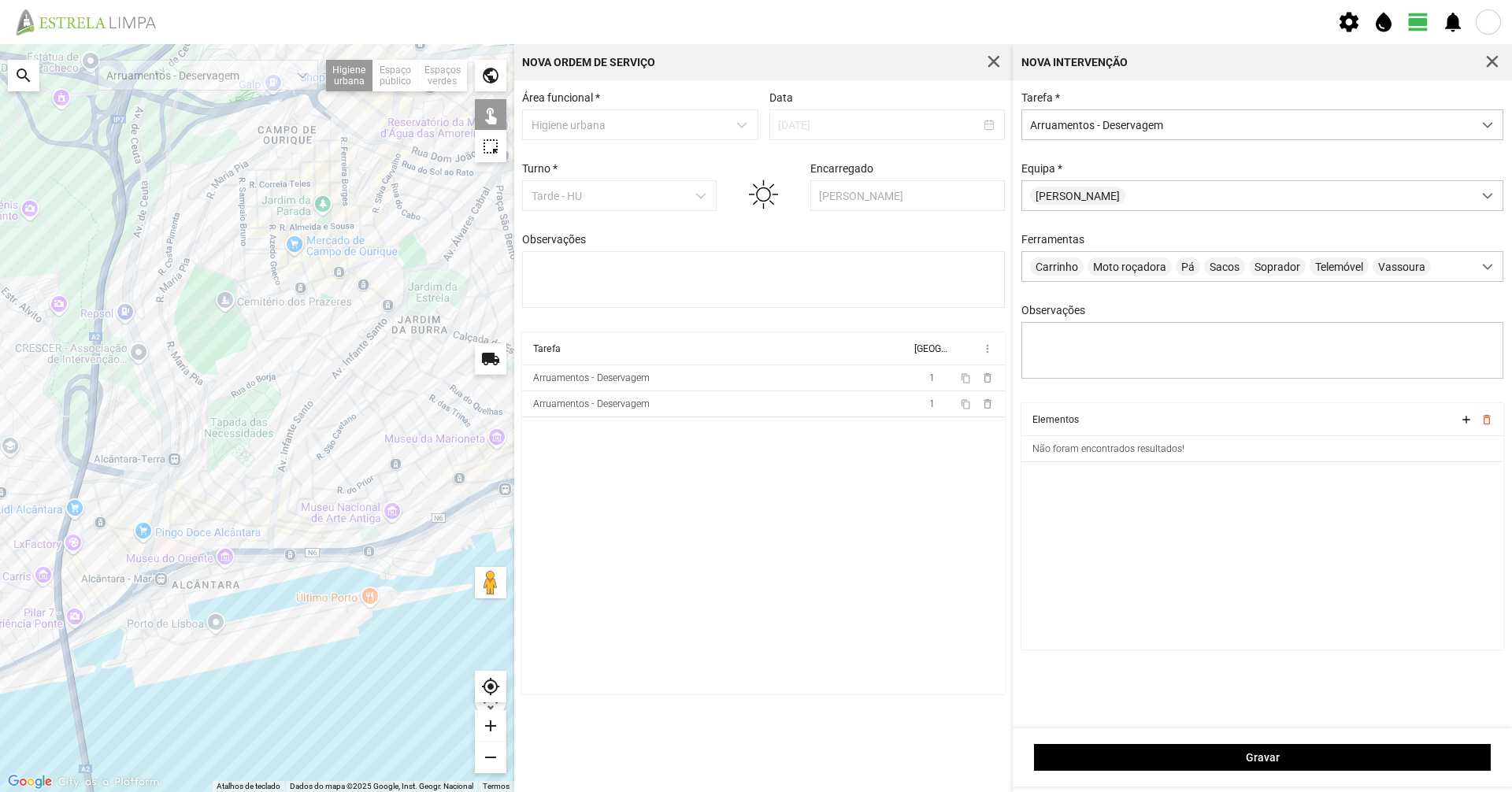
drag, startPoint x: 235, startPoint y: 420, endPoint x: 325, endPoint y: 460, distance: 98.5
click at [325, 460] on div at bounding box center [257, 418] width 514 height 748
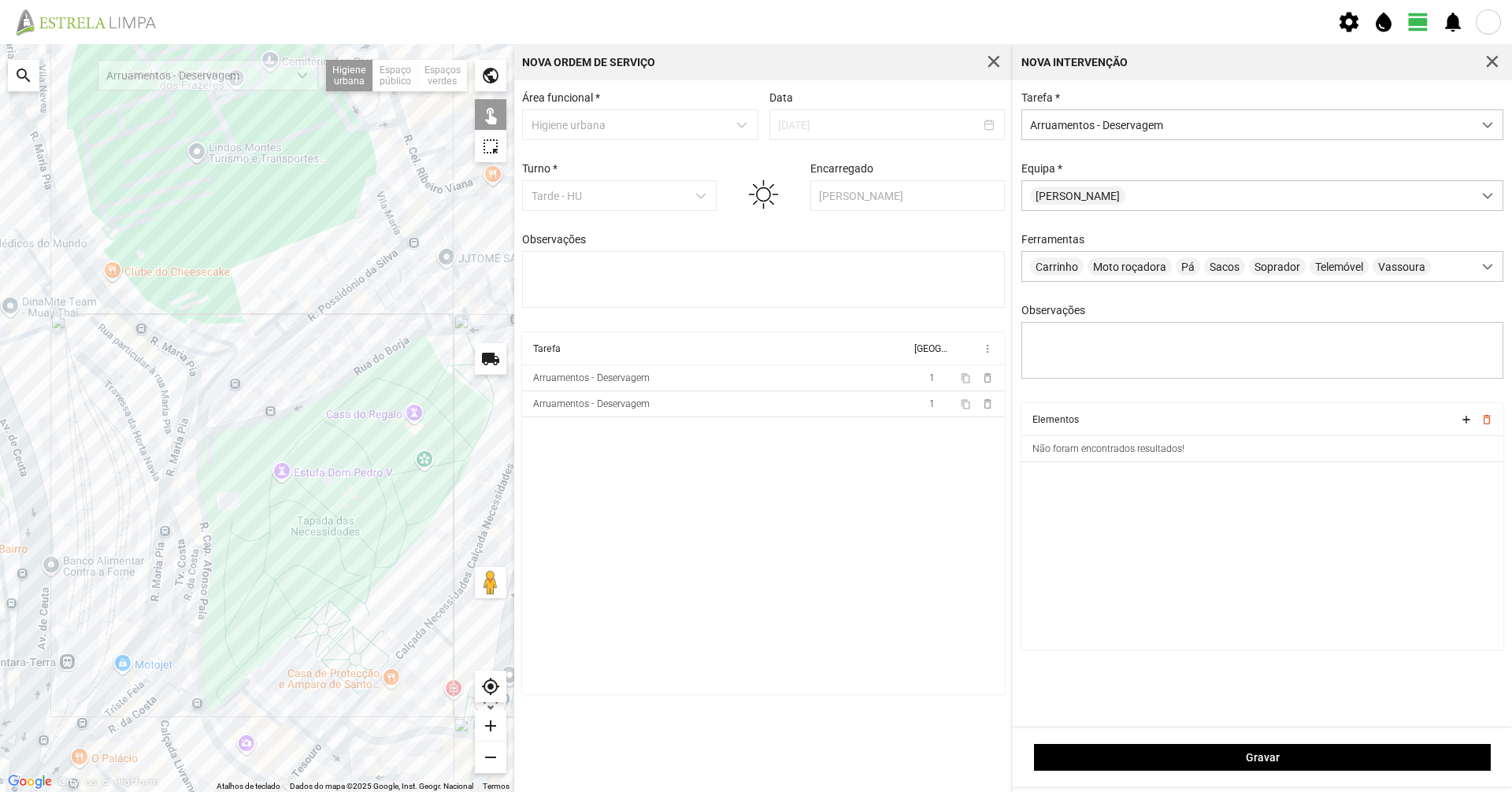
drag, startPoint x: 200, startPoint y: 378, endPoint x: 387, endPoint y: 554, distance: 256.8
click at [405, 556] on div at bounding box center [257, 418] width 514 height 748
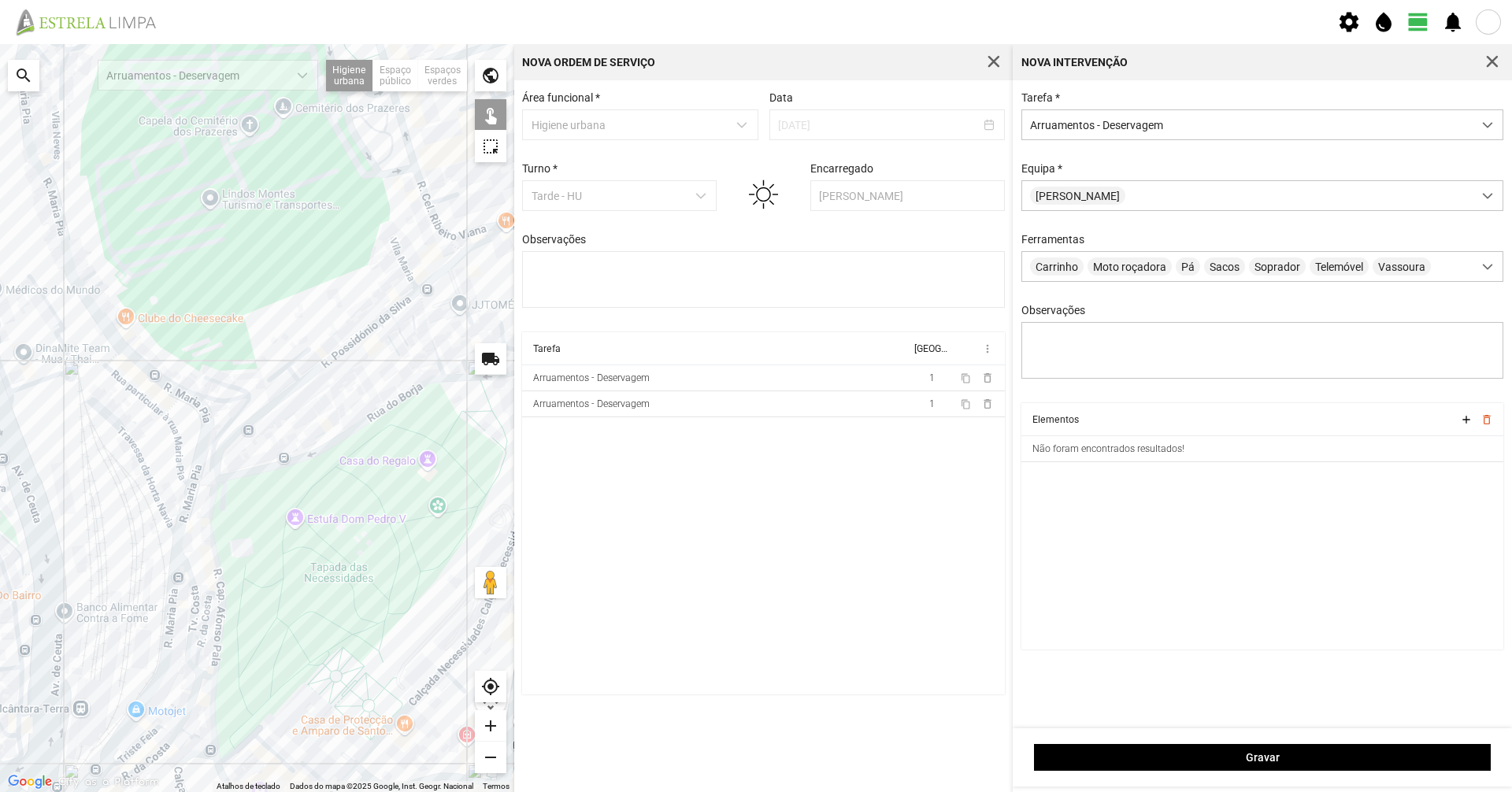
click at [136, 390] on div at bounding box center [257, 418] width 514 height 748
click at [174, 431] on div at bounding box center [257, 418] width 514 height 748
click at [172, 406] on div at bounding box center [257, 418] width 514 height 748
click at [107, 359] on div at bounding box center [257, 418] width 514 height 748
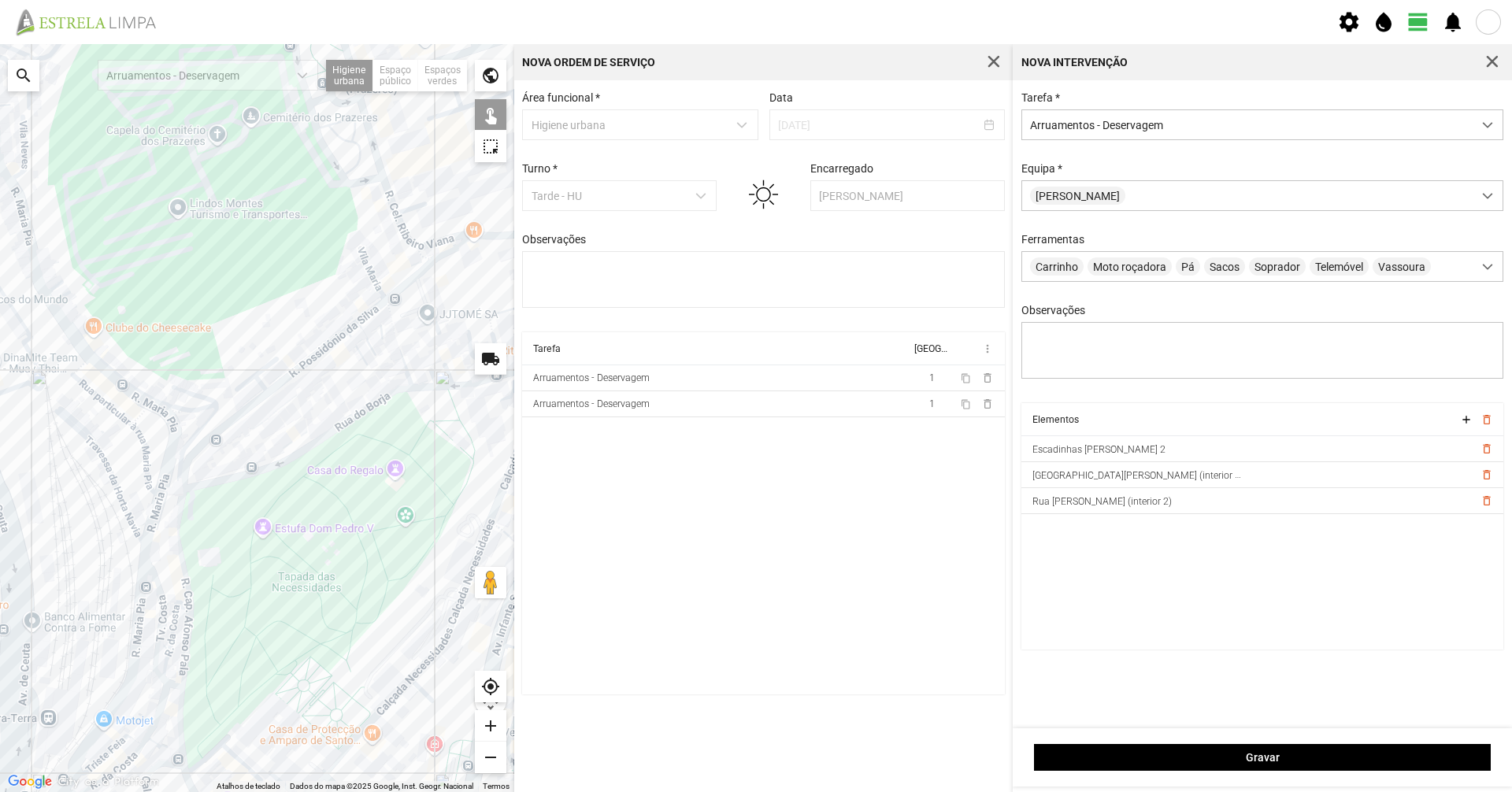
drag, startPoint x: 102, startPoint y: 505, endPoint x: 69, endPoint y: 512, distance: 33.7
click at [69, 512] on div at bounding box center [257, 418] width 514 height 748
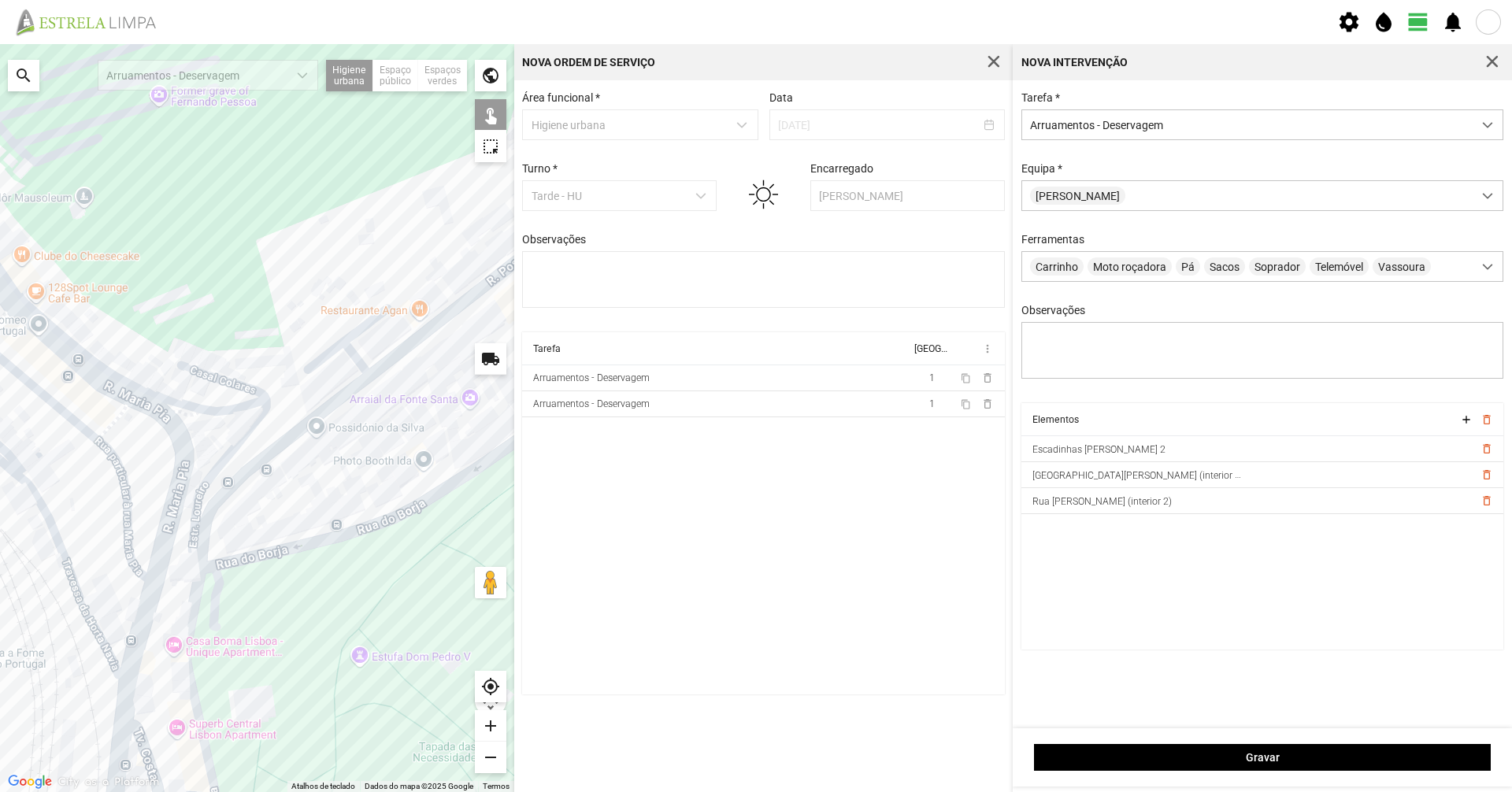
click at [169, 398] on div at bounding box center [257, 418] width 514 height 748
click at [213, 409] on div at bounding box center [257, 418] width 514 height 748
click at [213, 413] on div at bounding box center [257, 418] width 514 height 748
click at [197, 413] on div at bounding box center [257, 418] width 514 height 748
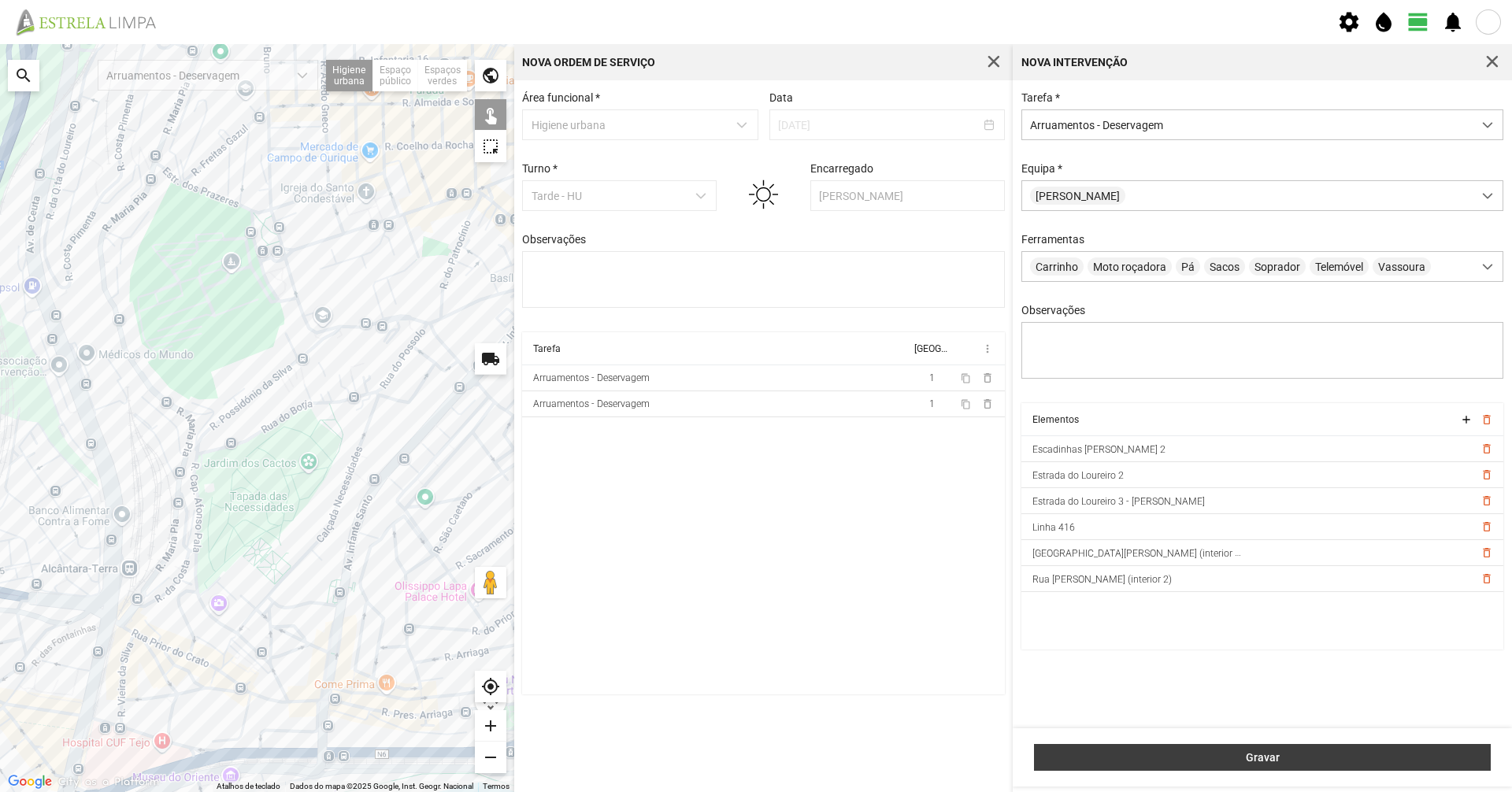
click at [1087, 762] on span "Gravar" at bounding box center [1263, 758] width 440 height 13
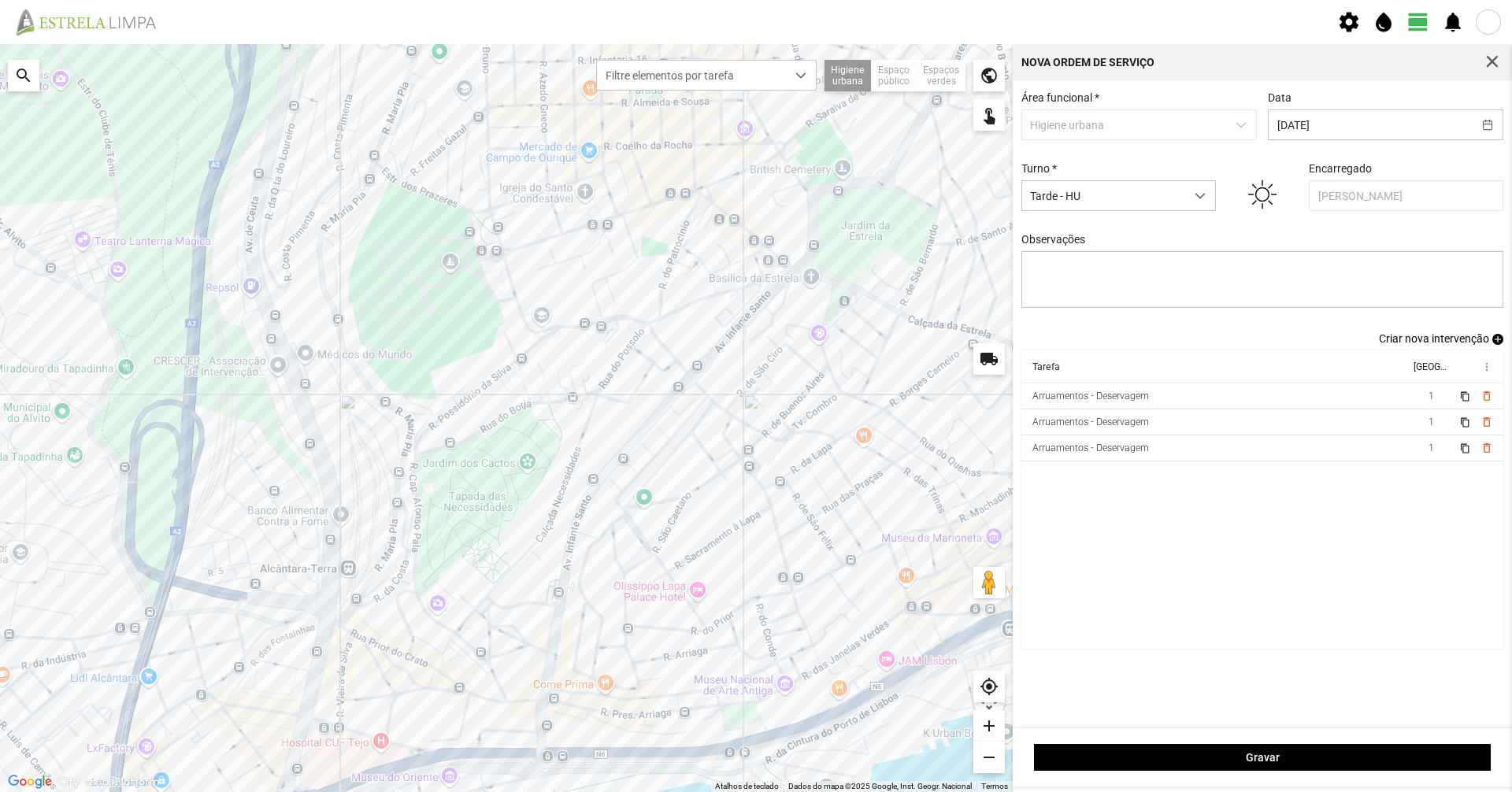
click at [1457, 345] on span "Criar nova intervenção" at bounding box center [1434, 339] width 111 height 13
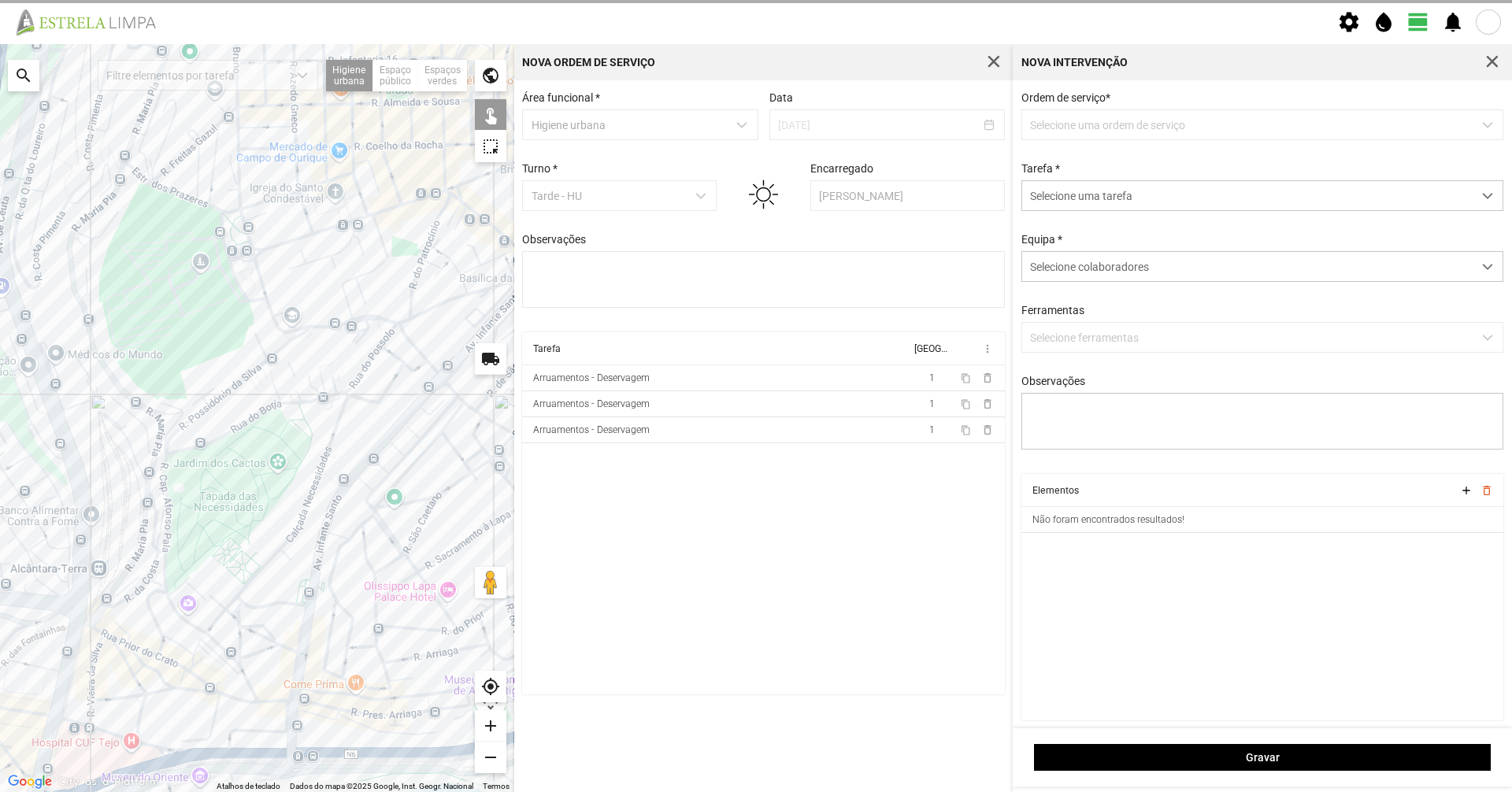
click at [1188, 138] on p-dropdown "Selecione uma ordem de serviço" at bounding box center [1262, 125] width 483 height 31
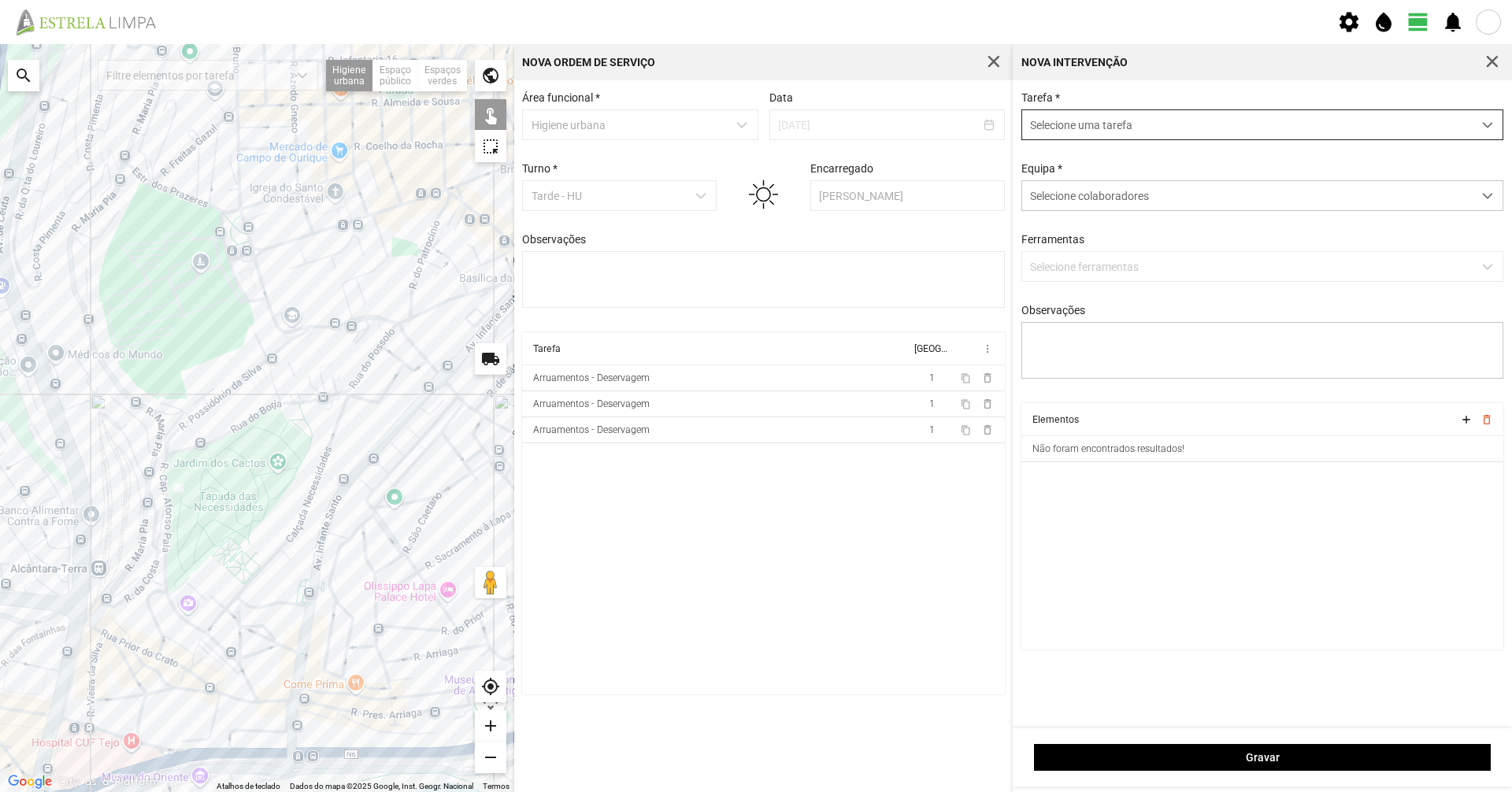
click at [1191, 130] on span "Selecione uma tarefa" at bounding box center [1247, 125] width 450 height 29
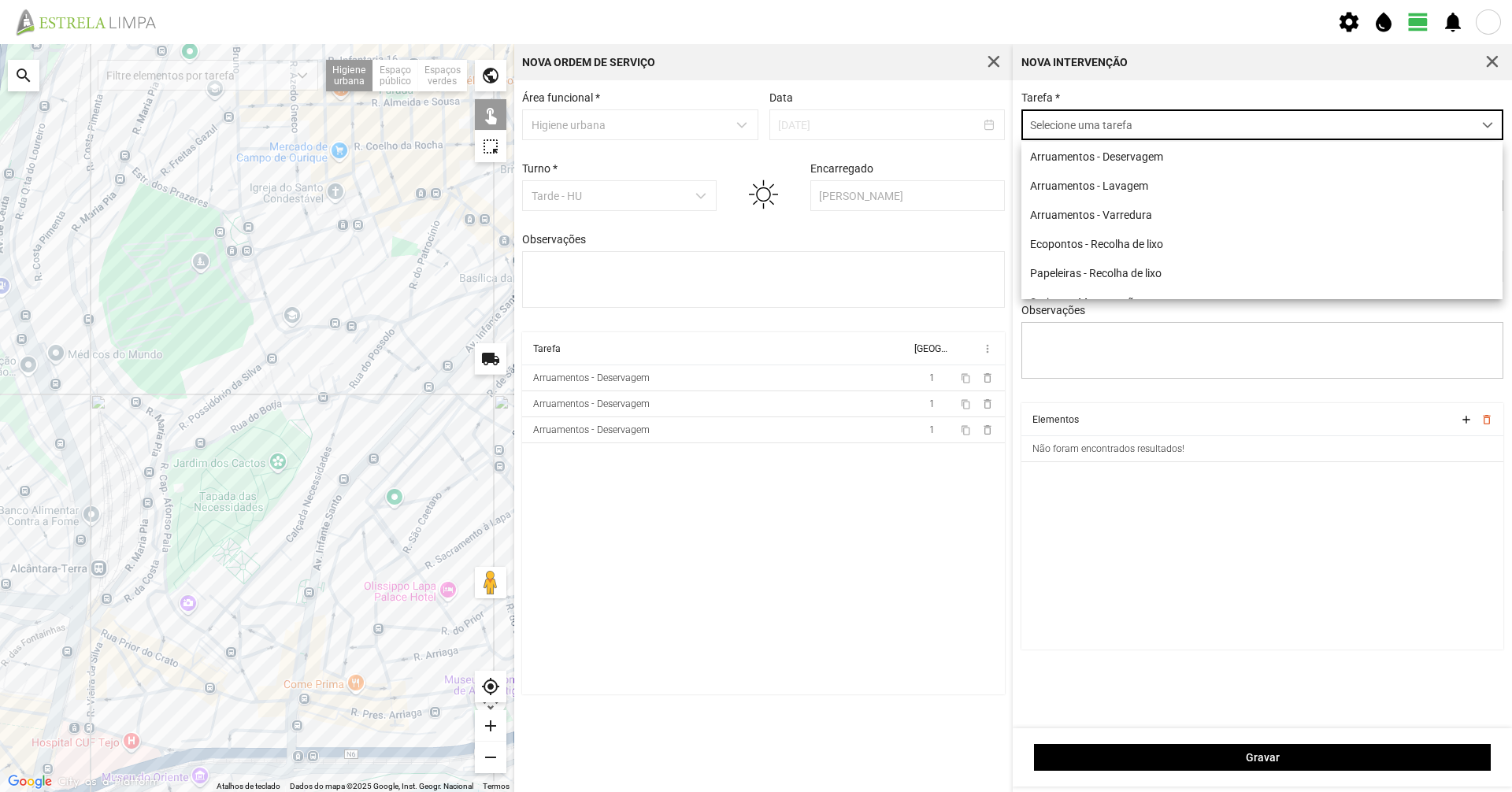
scroll to position [9, 70]
click at [1102, 167] on li "Arruamentos - Deservagem" at bounding box center [1261, 156] width 481 height 29
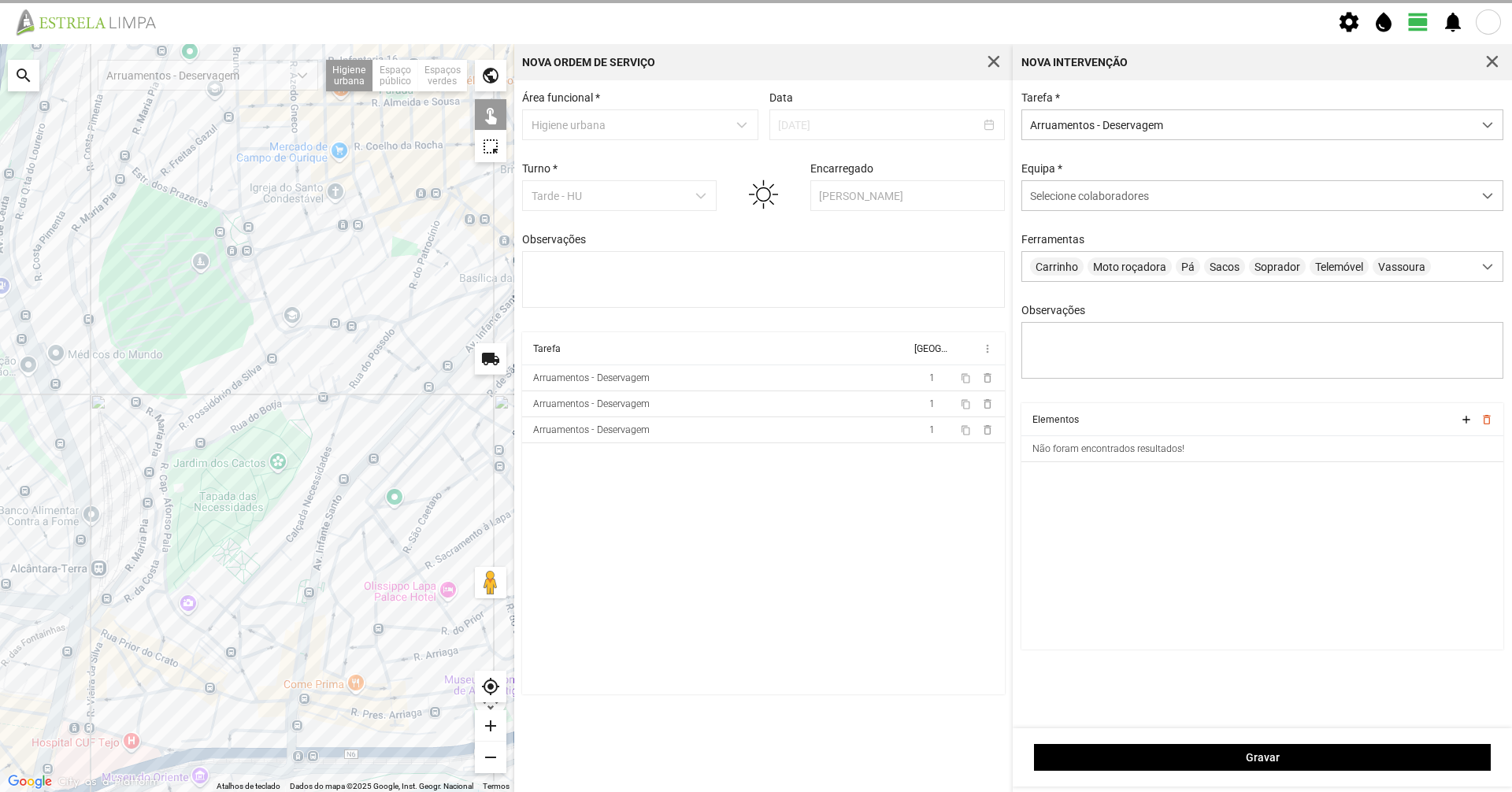
click at [1121, 98] on div "Tarefa * Arruamentos - Deservagem" at bounding box center [1262, 116] width 494 height 49
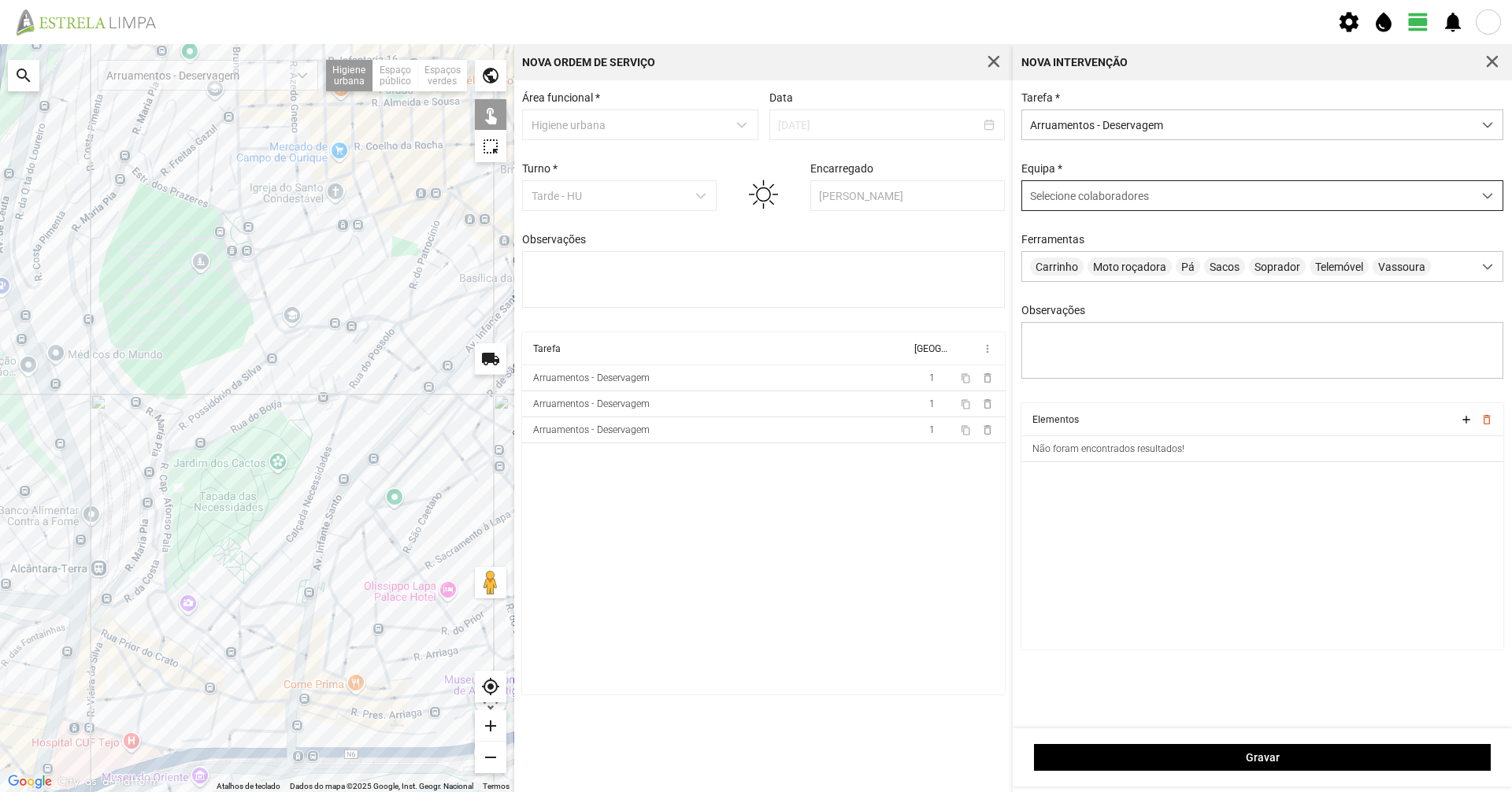
click at [1091, 187] on div "Selecione colaboradores" at bounding box center [1247, 195] width 450 height 29
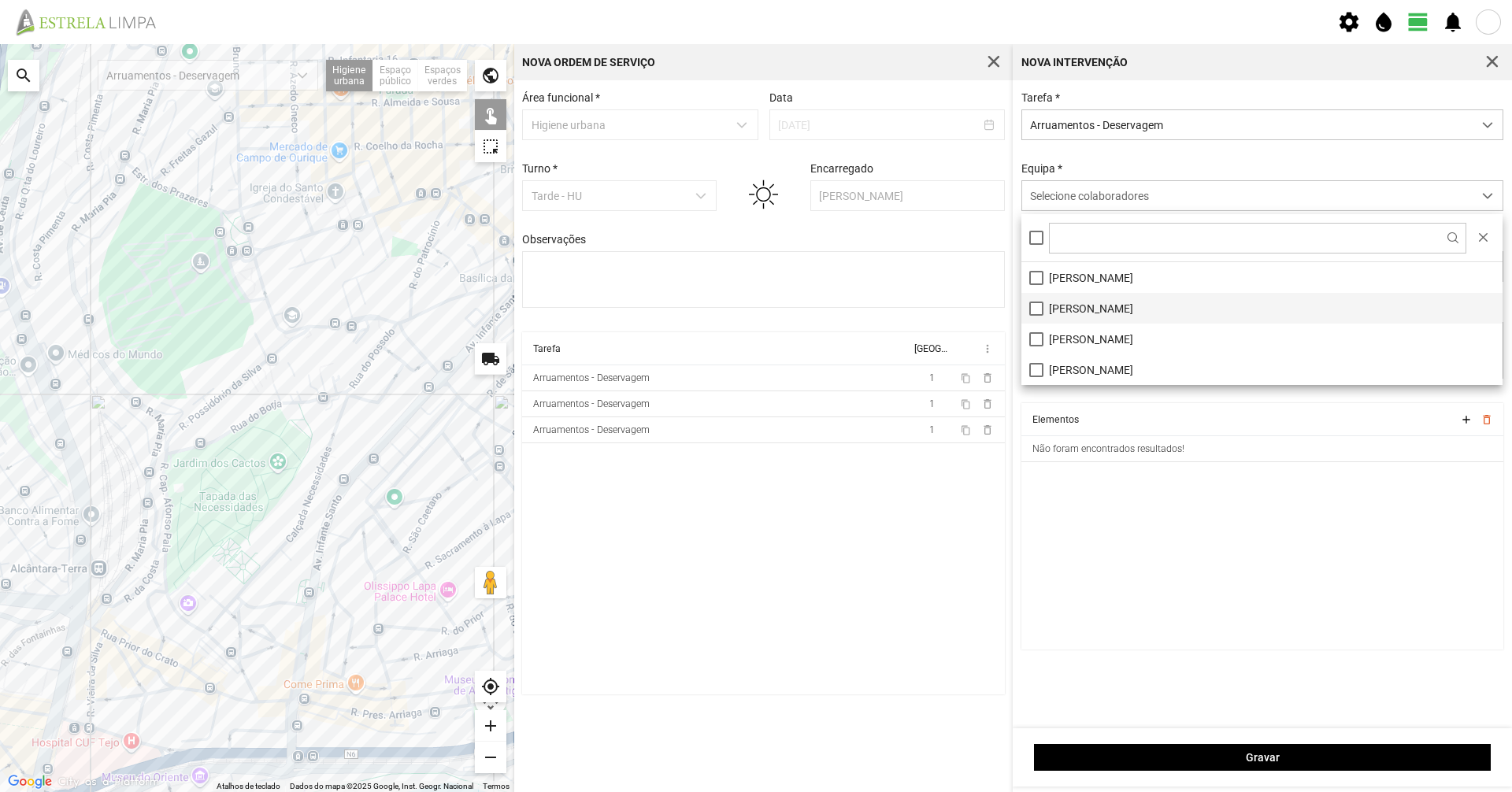
click at [1050, 313] on li "[PERSON_NAME]" at bounding box center [1261, 308] width 481 height 31
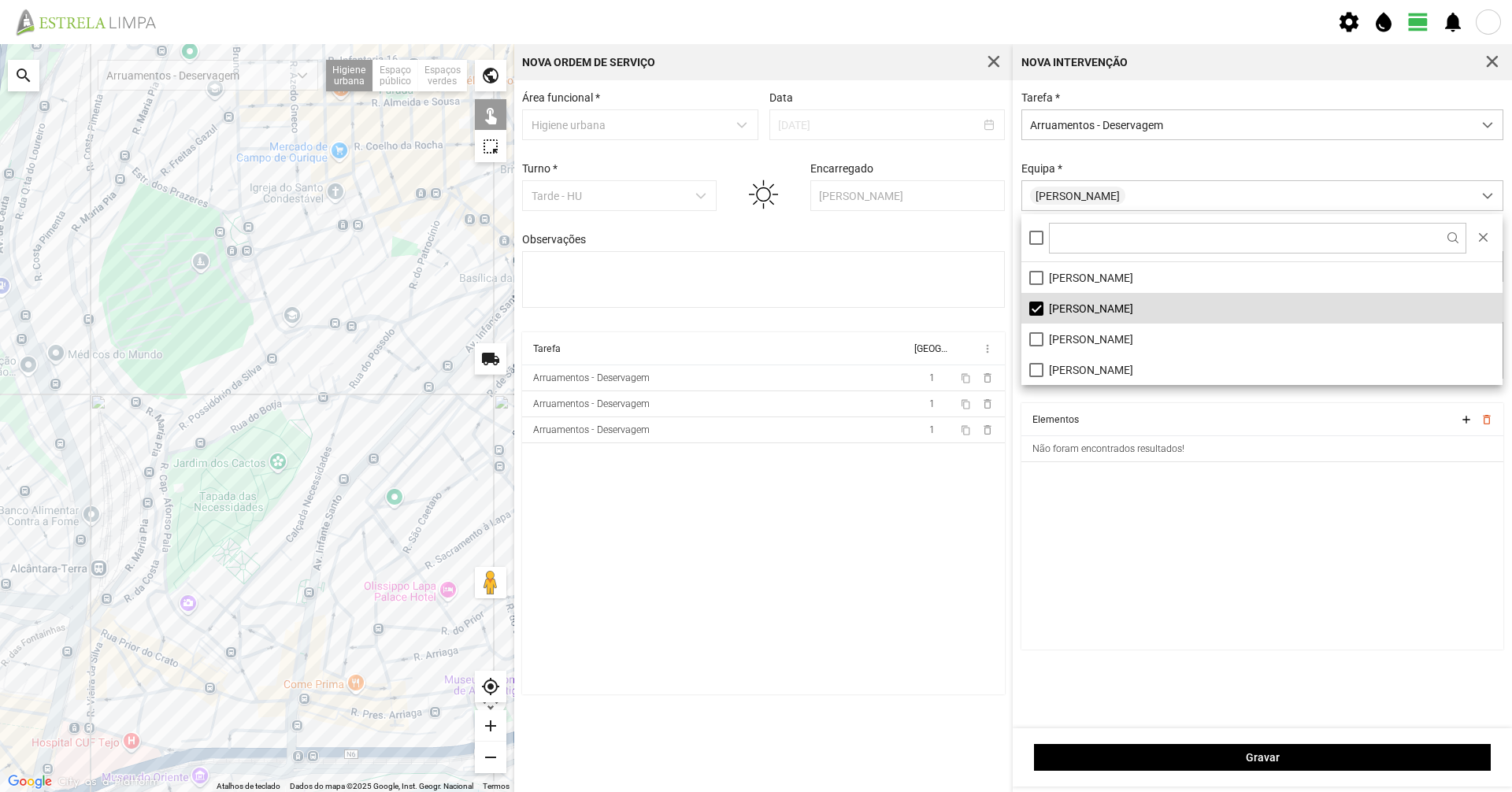
click at [1110, 143] on div "Tarefa * Arruamentos - Deservagem Equipa * [PERSON_NAME] Carrinho Moto roçadora…" at bounding box center [1262, 247] width 494 height 312
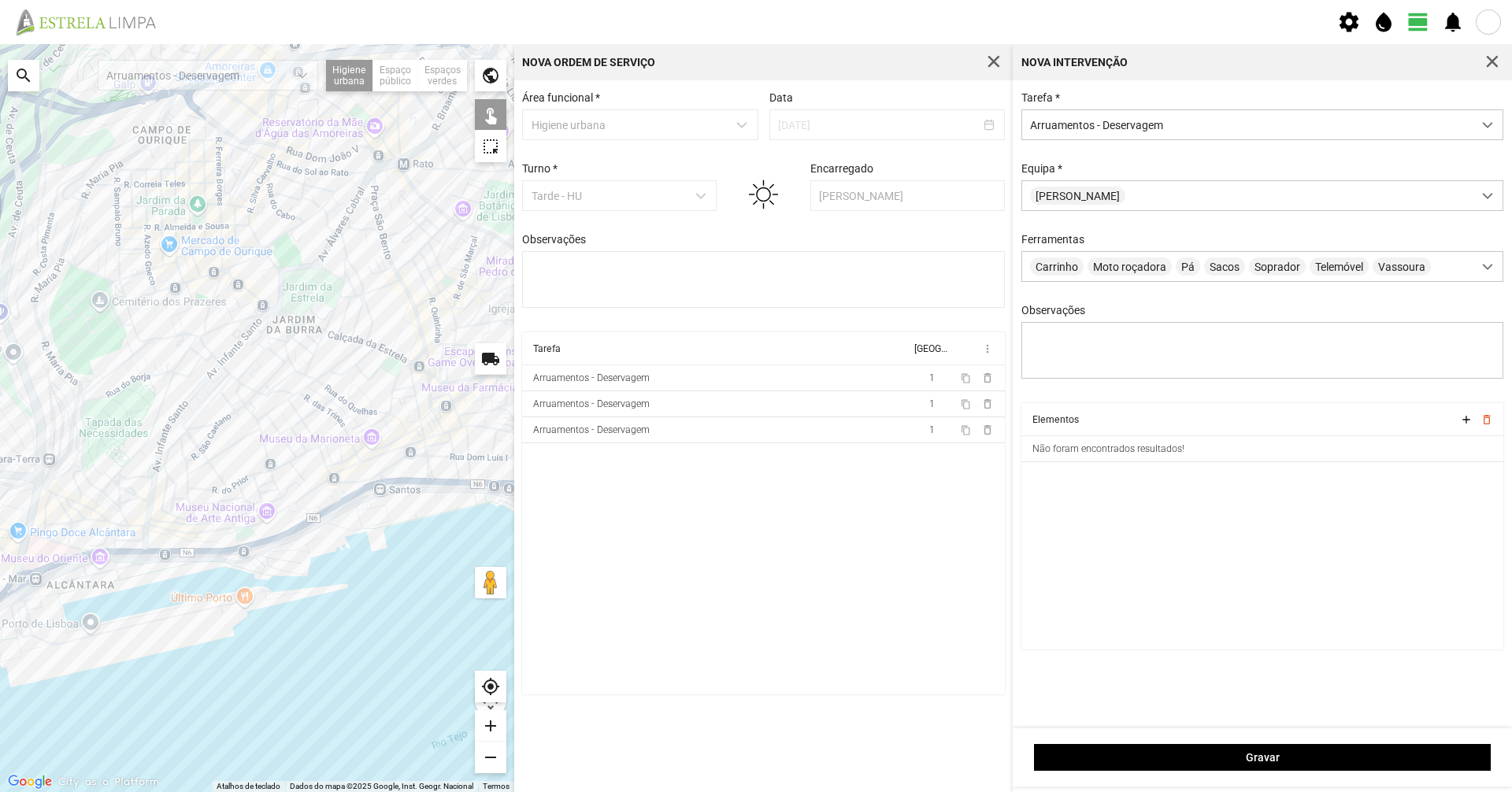
drag, startPoint x: 362, startPoint y: 430, endPoint x: 227, endPoint y: 465, distance: 139.5
click at [227, 465] on div at bounding box center [257, 418] width 514 height 748
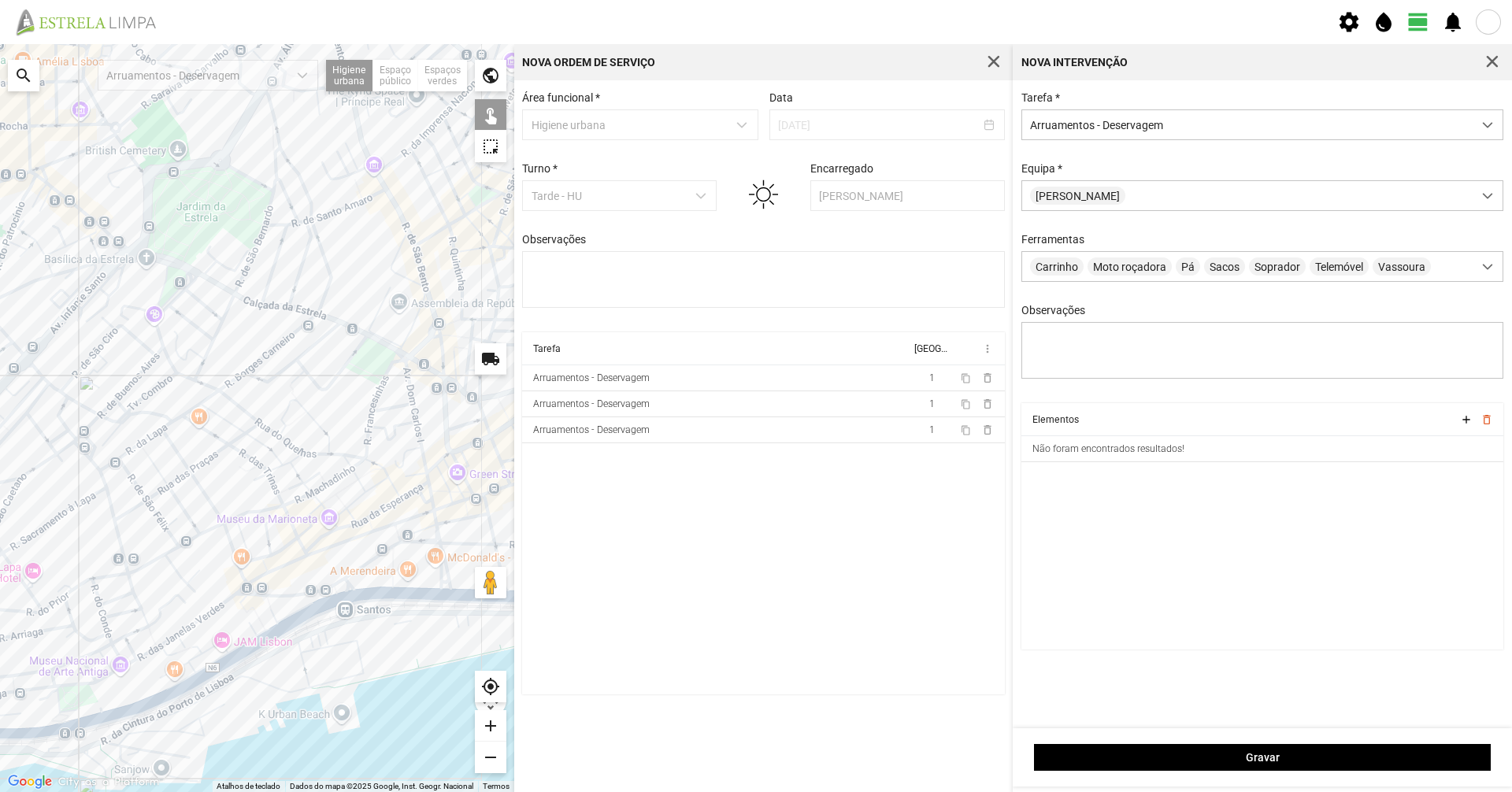
drag, startPoint x: 226, startPoint y: 436, endPoint x: 121, endPoint y: 511, distance: 129.0
click at [121, 511] on div at bounding box center [257, 418] width 514 height 748
click at [173, 443] on div at bounding box center [257, 418] width 514 height 748
click at [200, 490] on div at bounding box center [257, 418] width 514 height 748
click at [141, 448] on div at bounding box center [257, 418] width 514 height 748
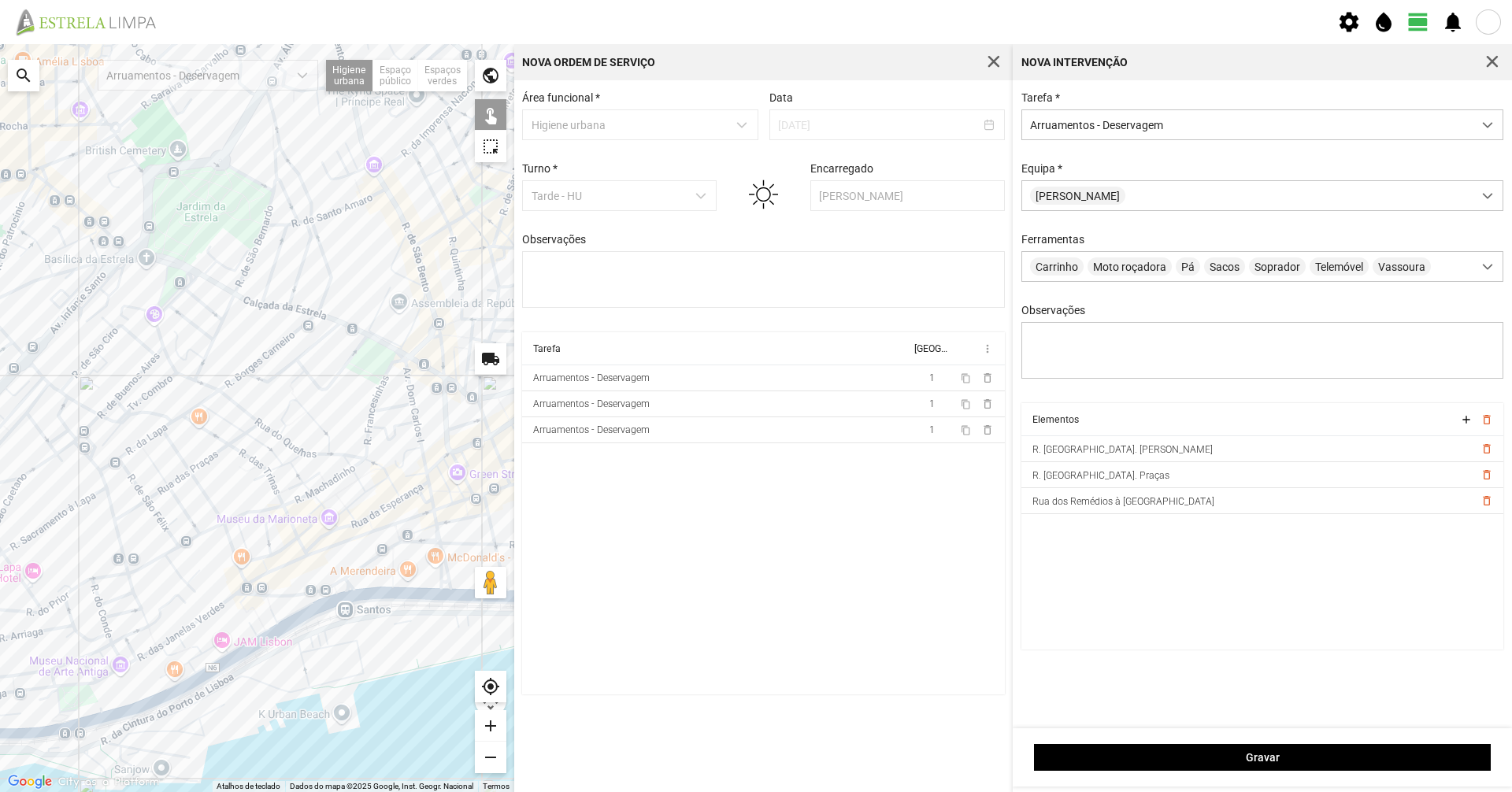
click at [159, 469] on div at bounding box center [257, 418] width 514 height 748
click at [185, 512] on div at bounding box center [257, 418] width 514 height 748
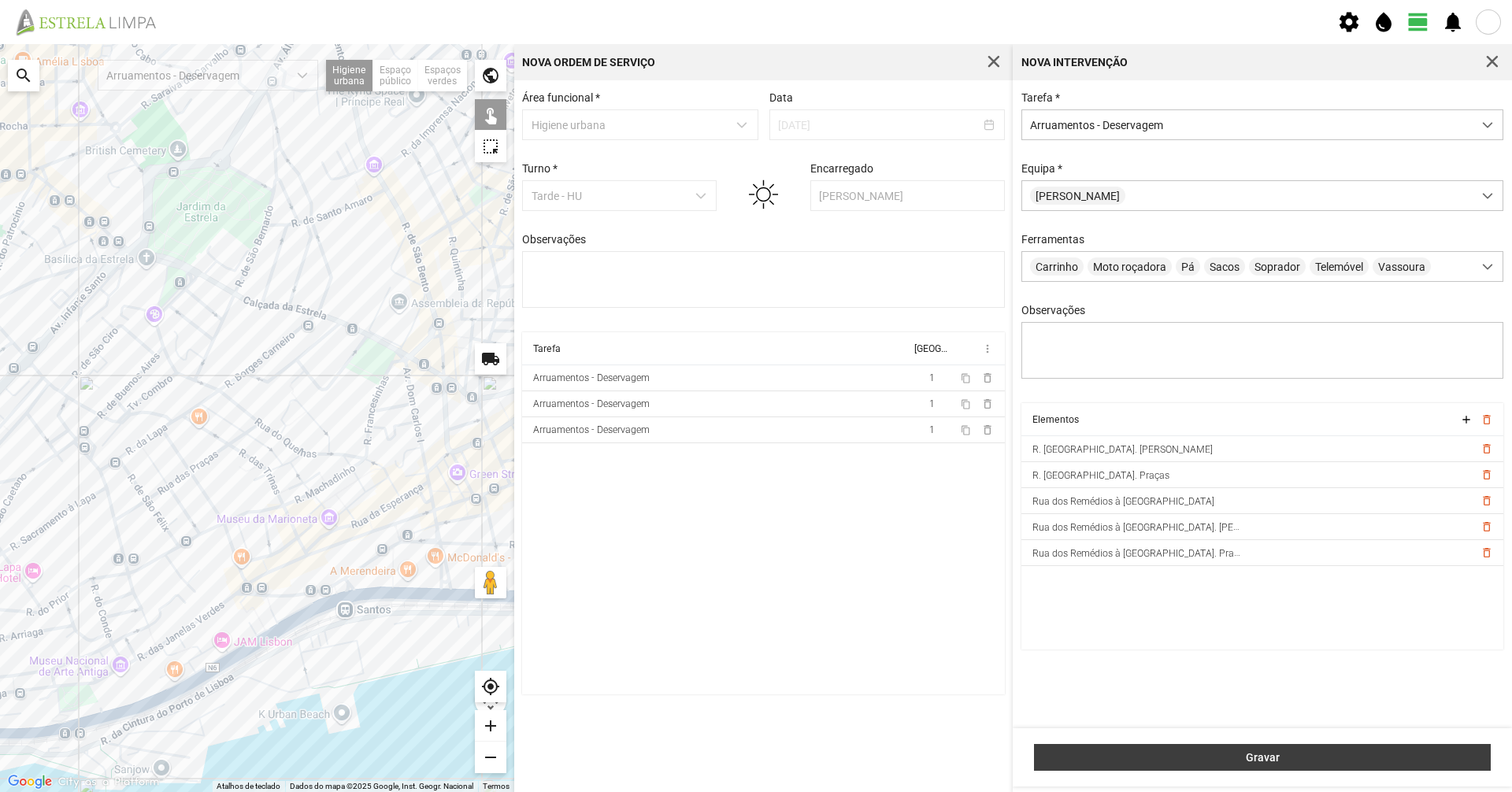
click at [1319, 762] on span "Gravar" at bounding box center [1263, 758] width 440 height 13
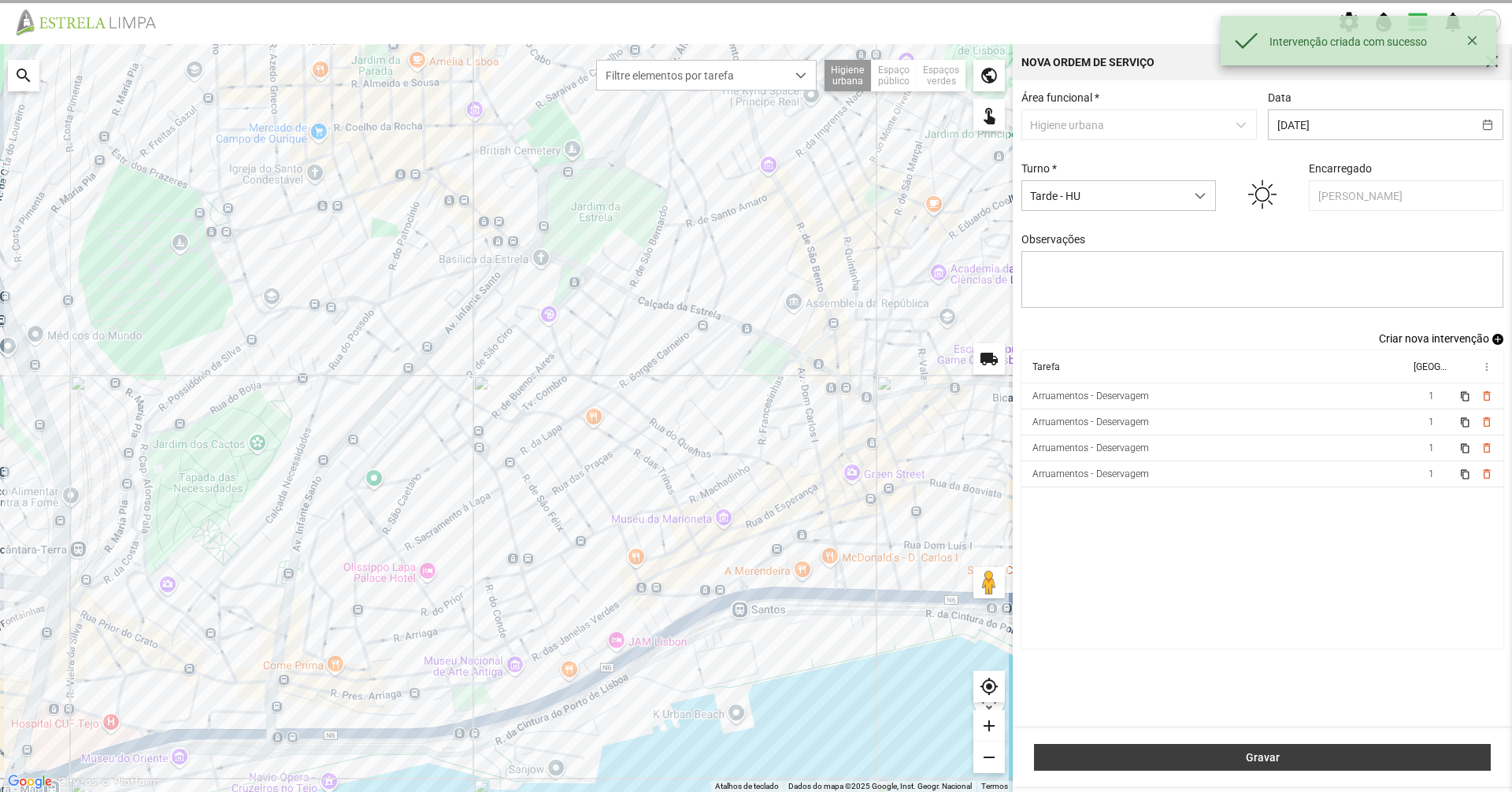
click at [1318, 762] on span "Gravar" at bounding box center [1263, 758] width 440 height 13
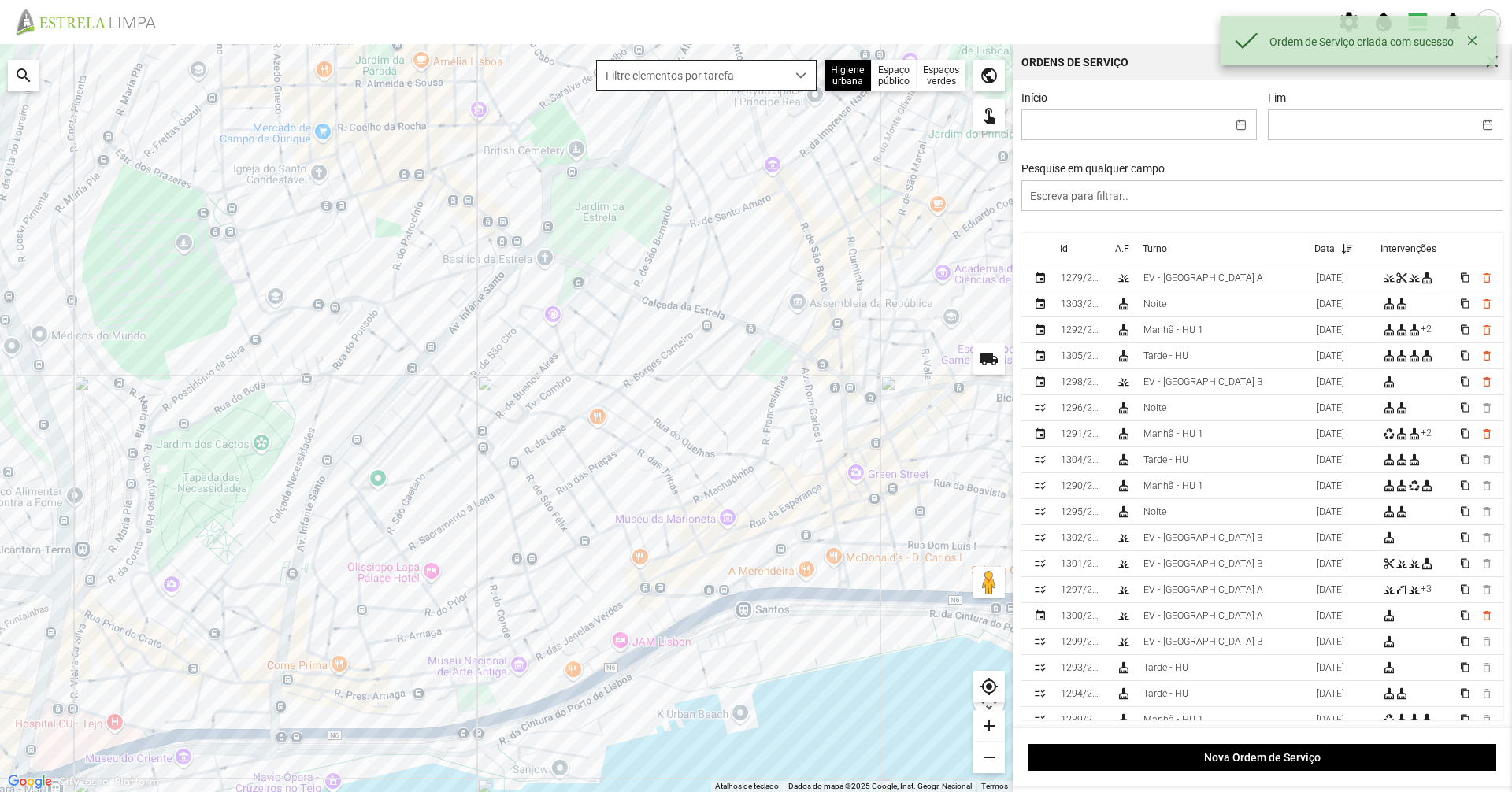
click at [735, 77] on span "Filtre elementos por tarefa" at bounding box center [691, 75] width 189 height 29
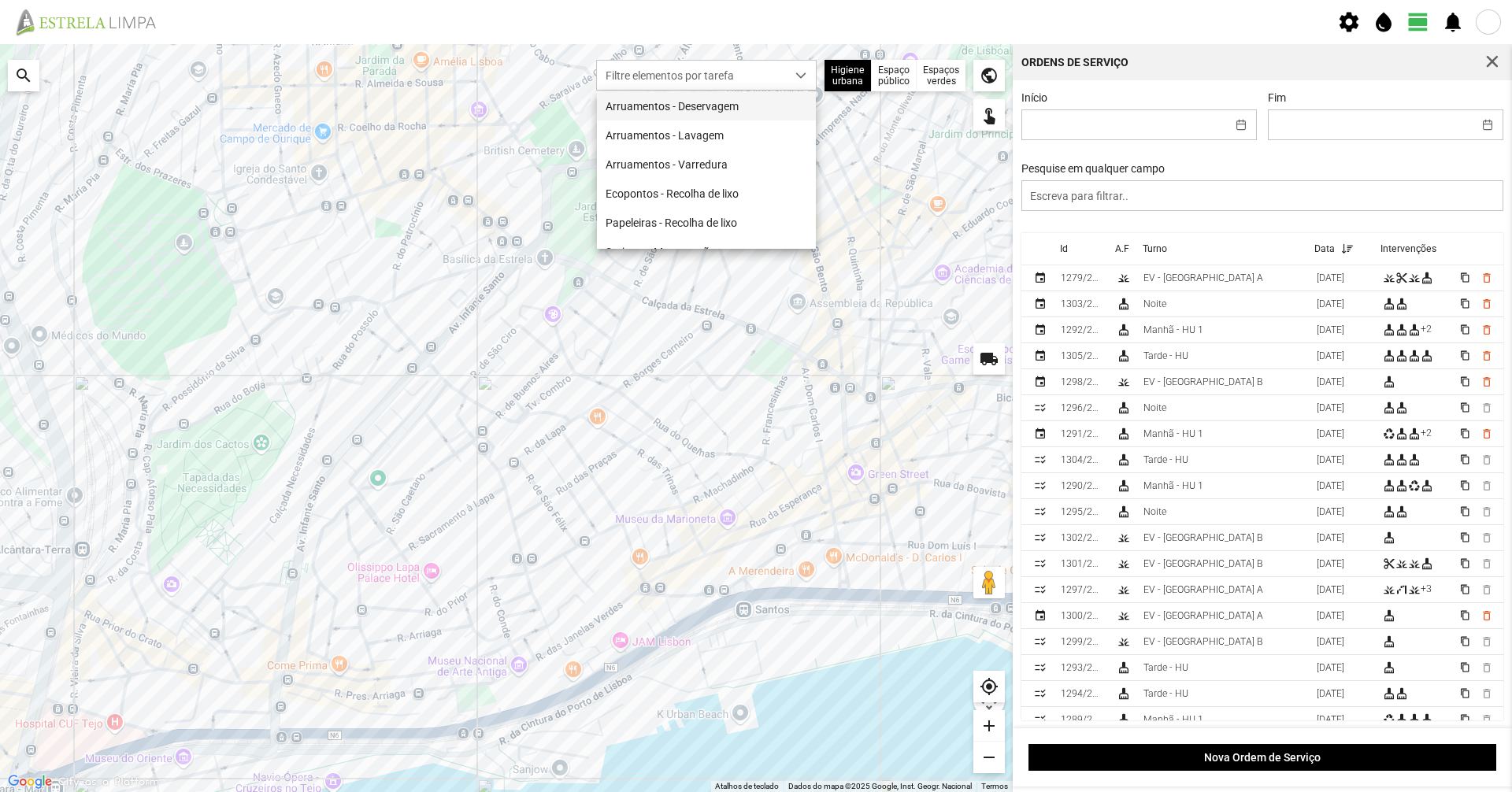
click at [738, 96] on li "Arruamentos - Deservagem" at bounding box center [707, 106] width 219 height 29
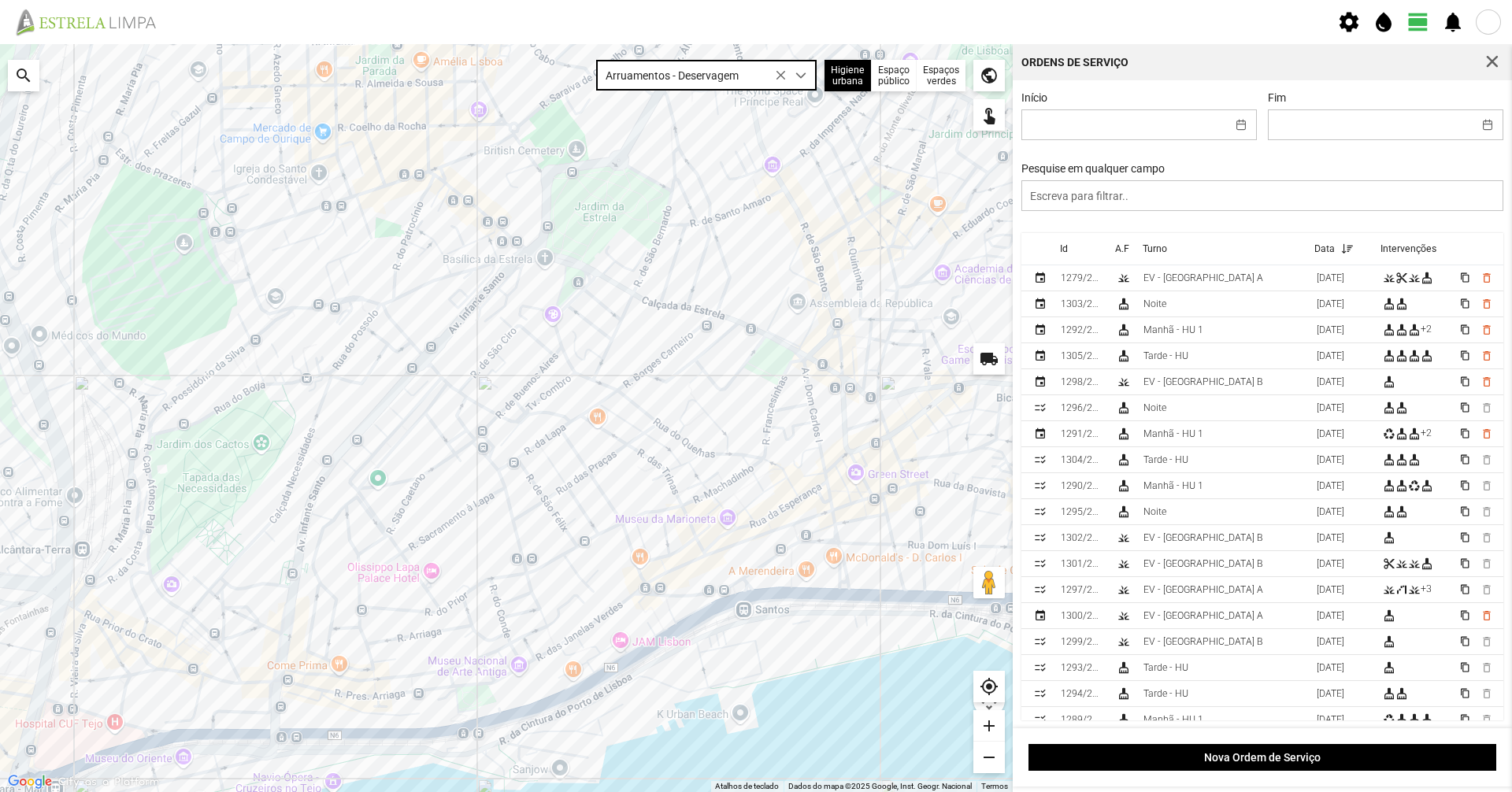
click at [581, 504] on div at bounding box center [506, 418] width 1013 height 748
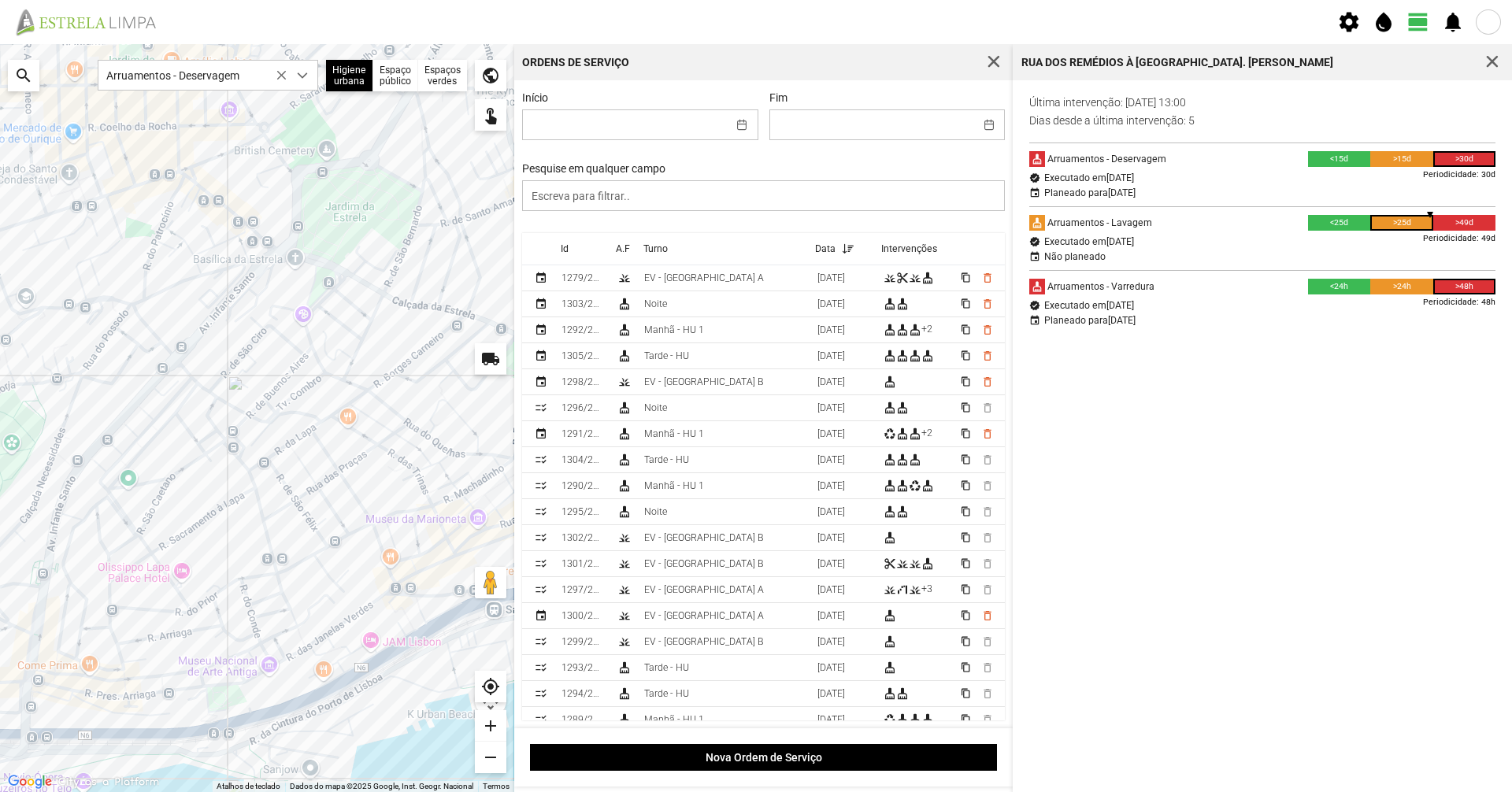
click at [467, 493] on div at bounding box center [257, 418] width 514 height 748
click at [467, 491] on div at bounding box center [257, 418] width 514 height 748
click at [482, 480] on div at bounding box center [257, 418] width 514 height 748
click at [477, 513] on div at bounding box center [257, 418] width 514 height 748
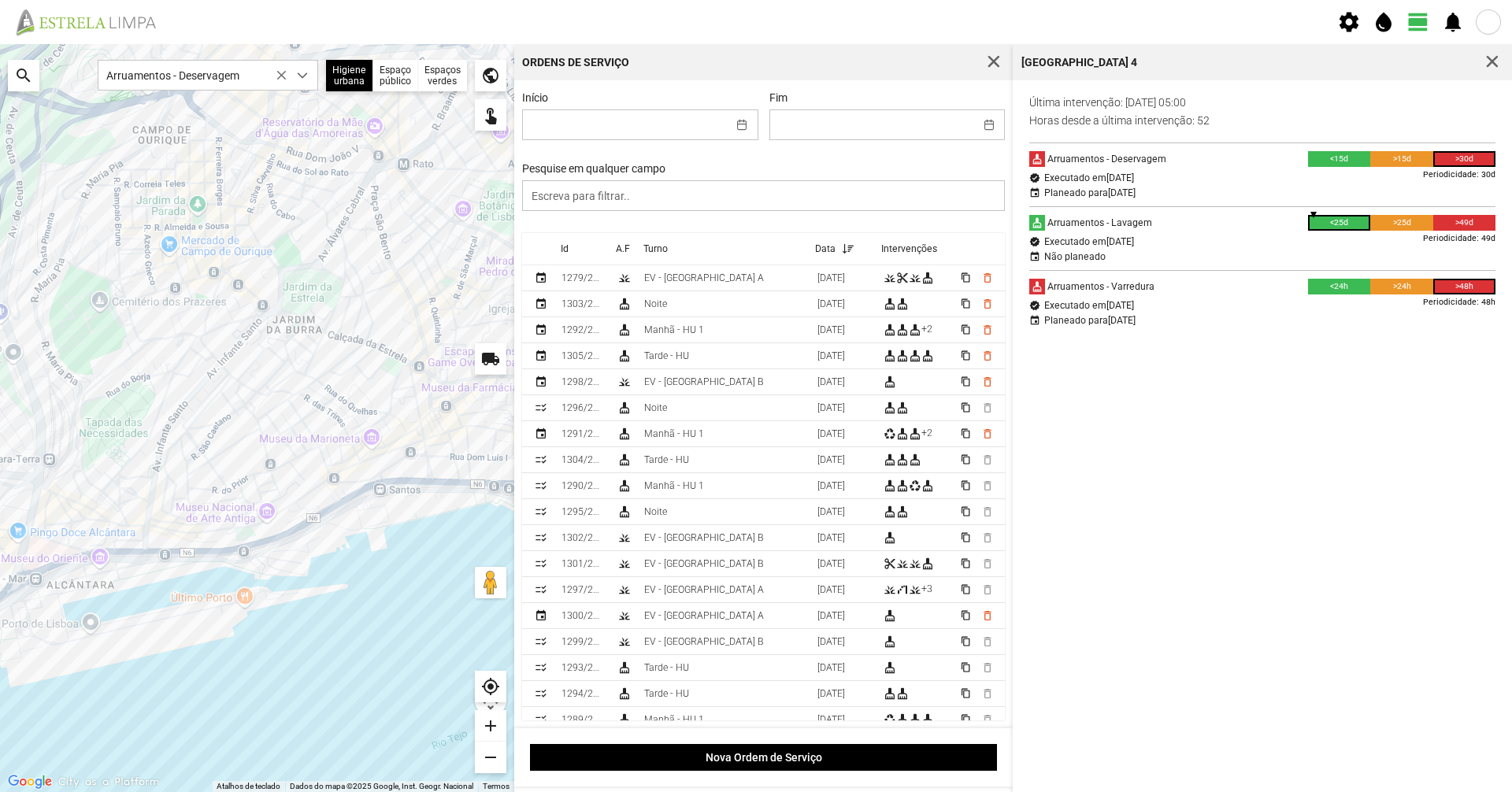
drag, startPoint x: 410, startPoint y: 482, endPoint x: 271, endPoint y: 573, distance: 166.1
click at [271, 573] on div at bounding box center [257, 418] width 514 height 748
drag, startPoint x: 454, startPoint y: 304, endPoint x: 385, endPoint y: 301, distance: 69.1
click at [386, 301] on div at bounding box center [257, 418] width 514 height 748
drag, startPoint x: 465, startPoint y: 277, endPoint x: 429, endPoint y: 274, distance: 36.1
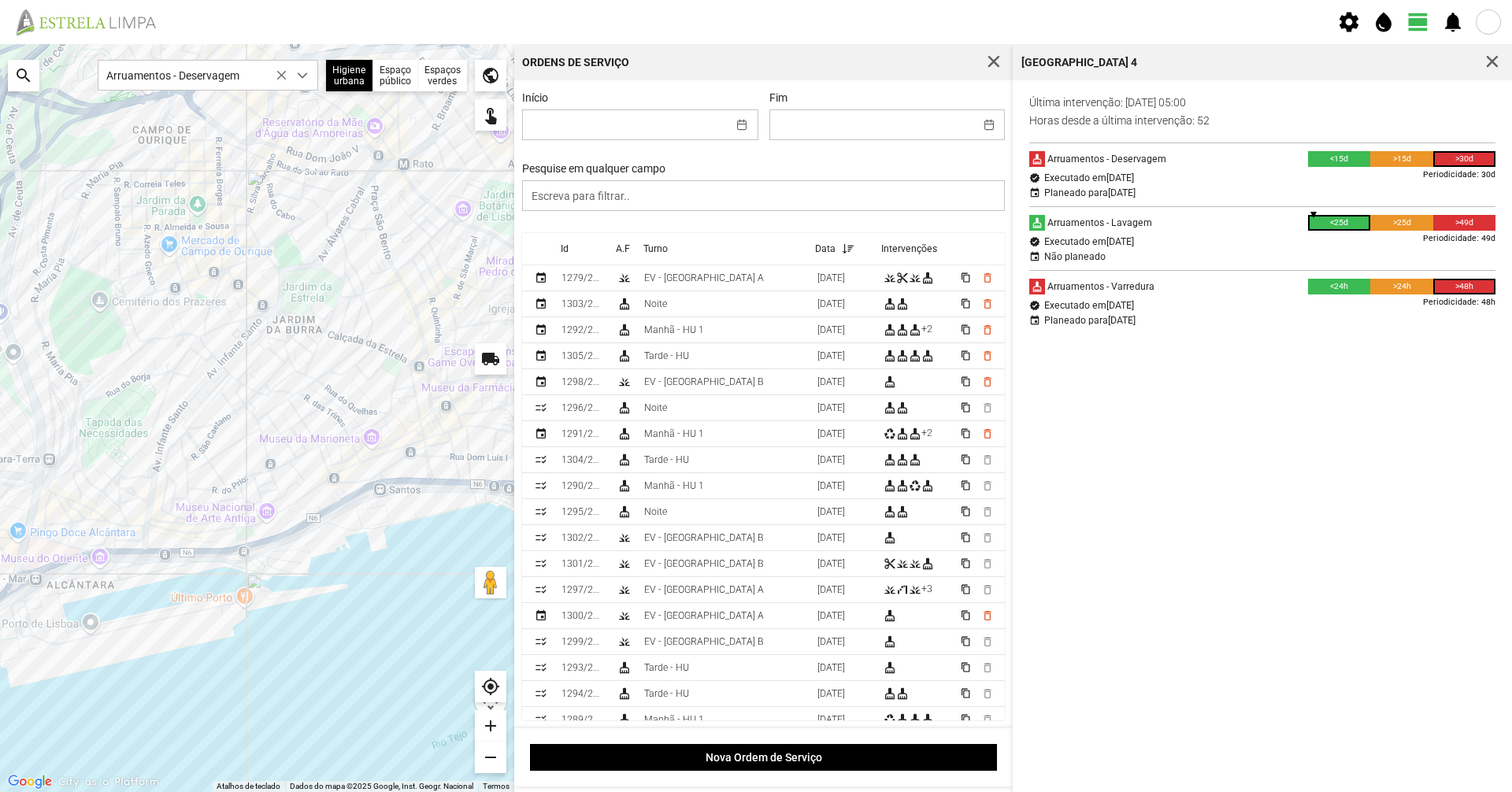
click at [429, 274] on div at bounding box center [257, 418] width 514 height 748
